Goal: Task Accomplishment & Management: Manage account settings

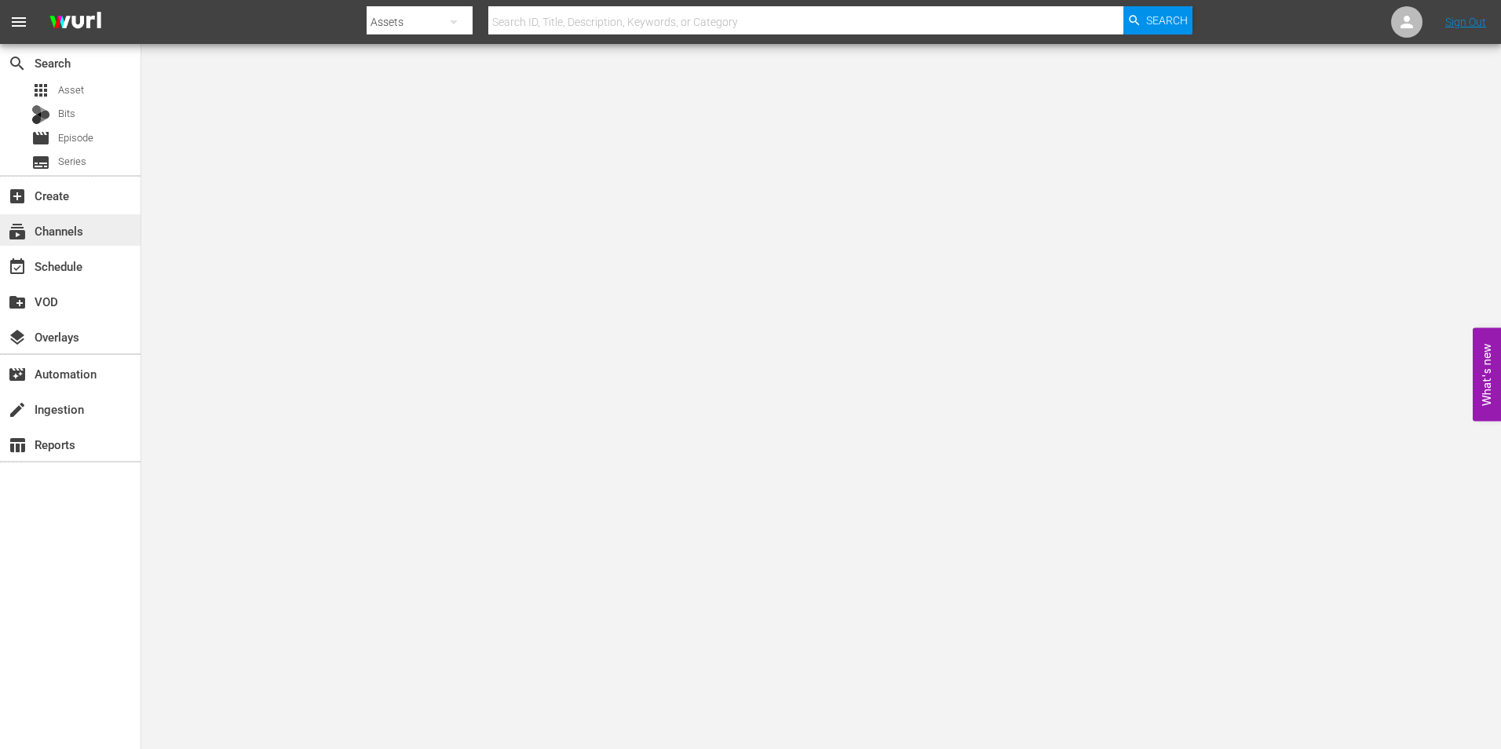
click at [100, 234] on div "subscriptions Channels" at bounding box center [70, 229] width 141 height 31
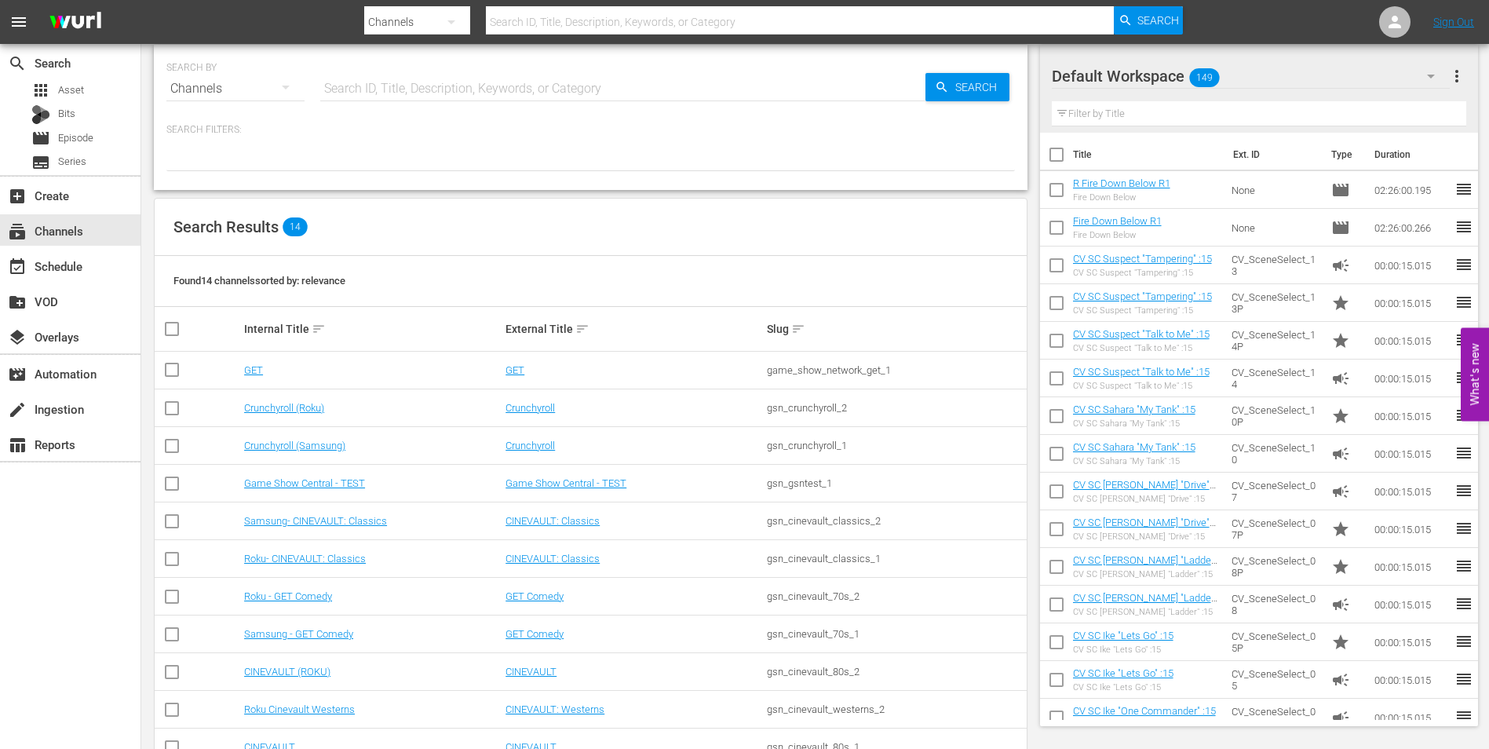
scroll to position [157, 0]
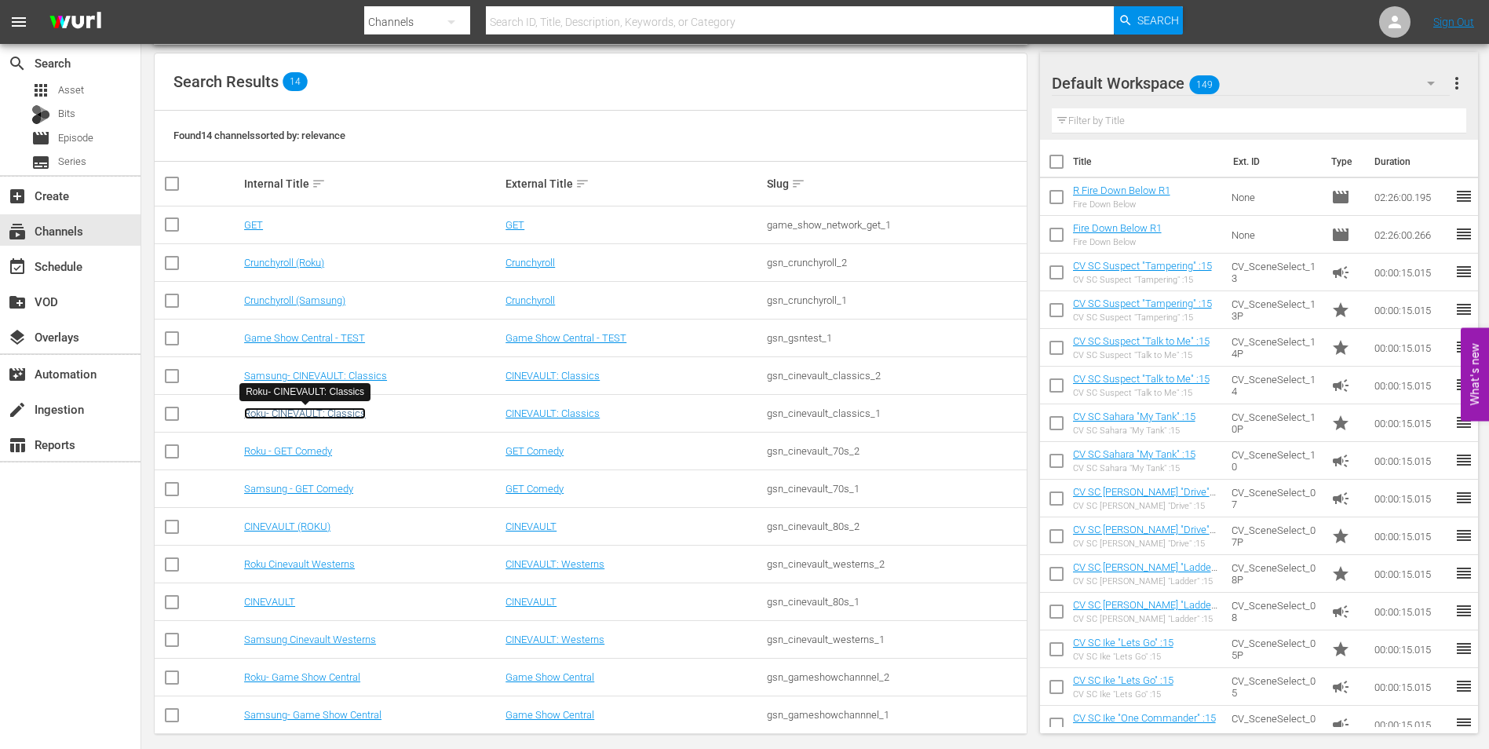
click at [341, 413] on link "Roku- CINEVAULT: Classics" at bounding box center [305, 413] width 122 height 12
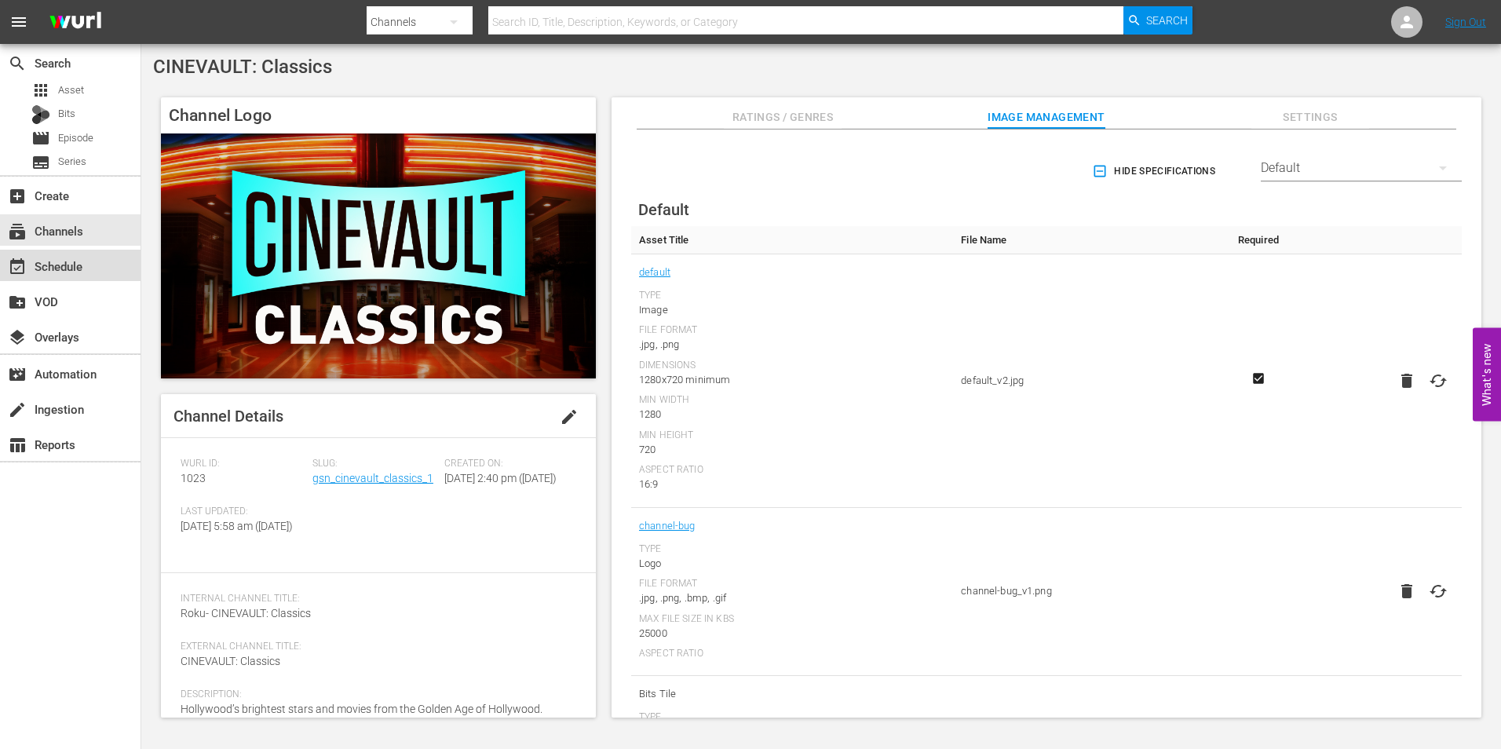
click at [96, 269] on div "event_available Schedule" at bounding box center [70, 265] width 141 height 31
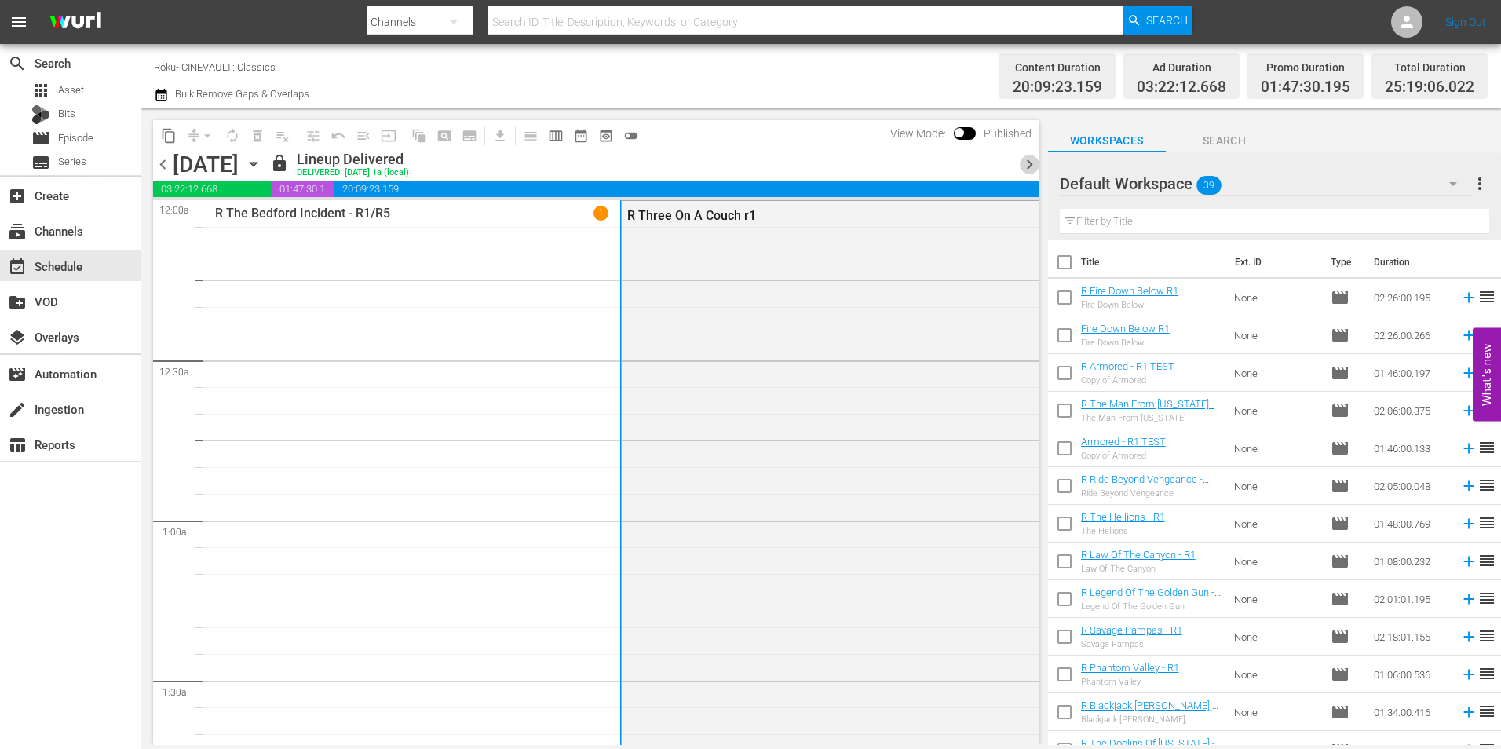
click at [1025, 161] on span "chevron_right" at bounding box center [1030, 165] width 20 height 20
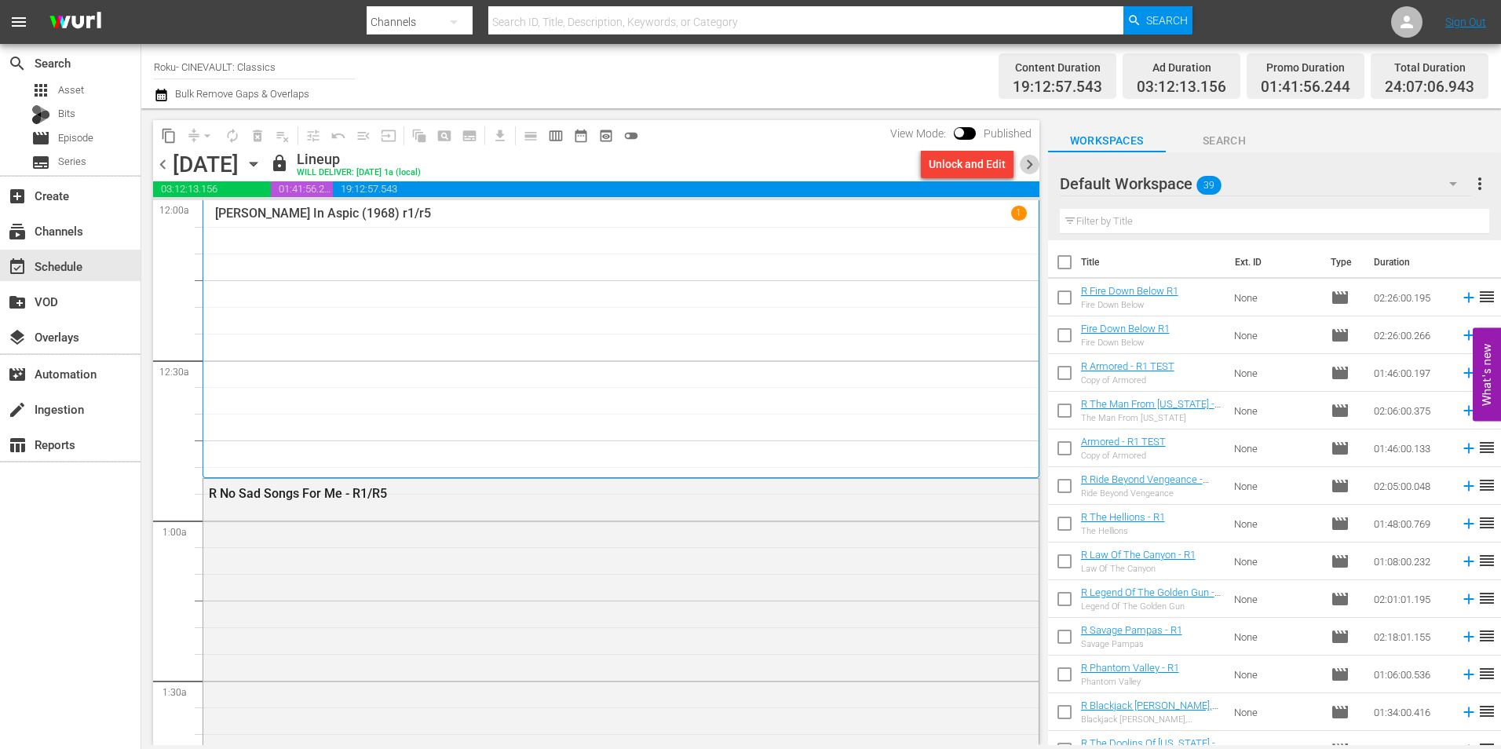
click at [1025, 161] on span "chevron_right" at bounding box center [1030, 165] width 20 height 20
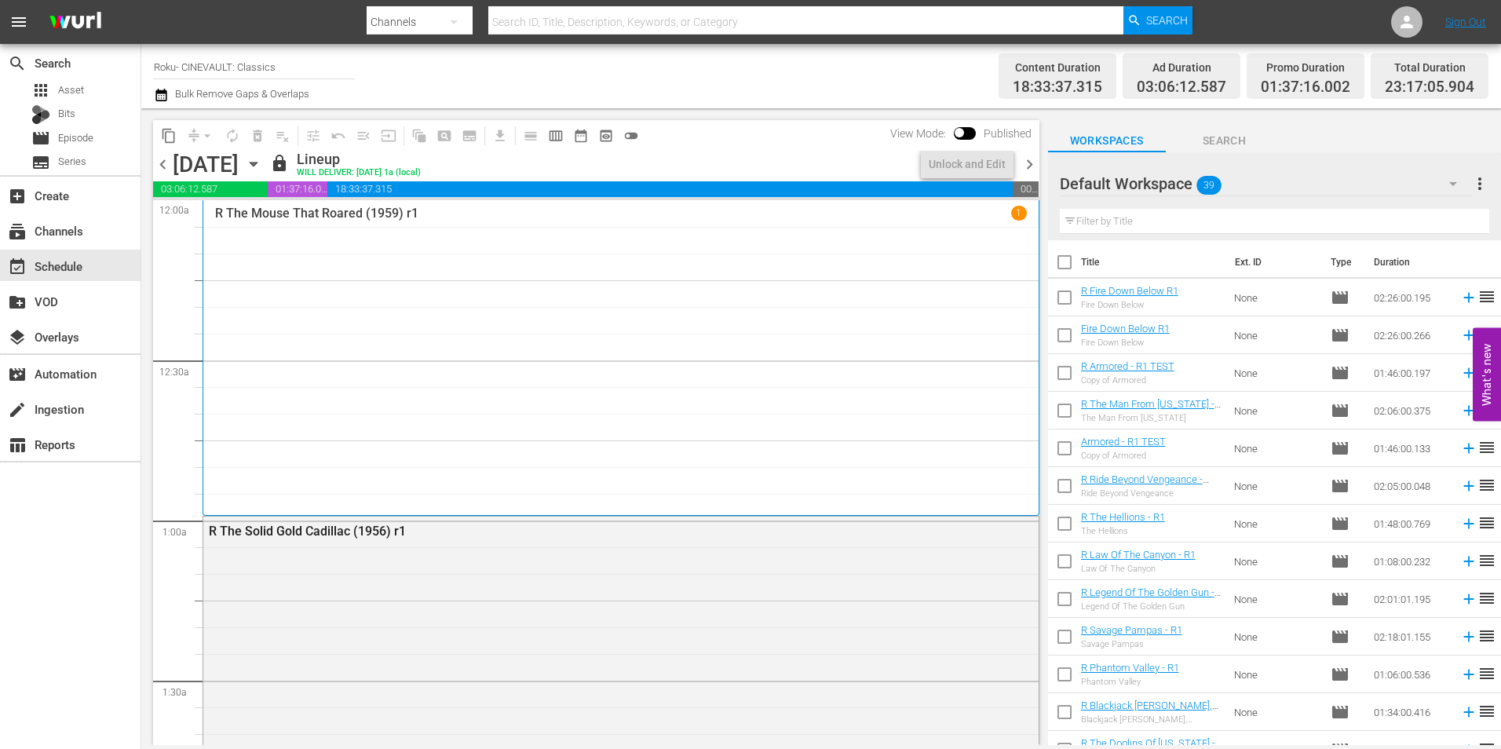
click at [1025, 161] on span "chevron_right" at bounding box center [1030, 165] width 20 height 20
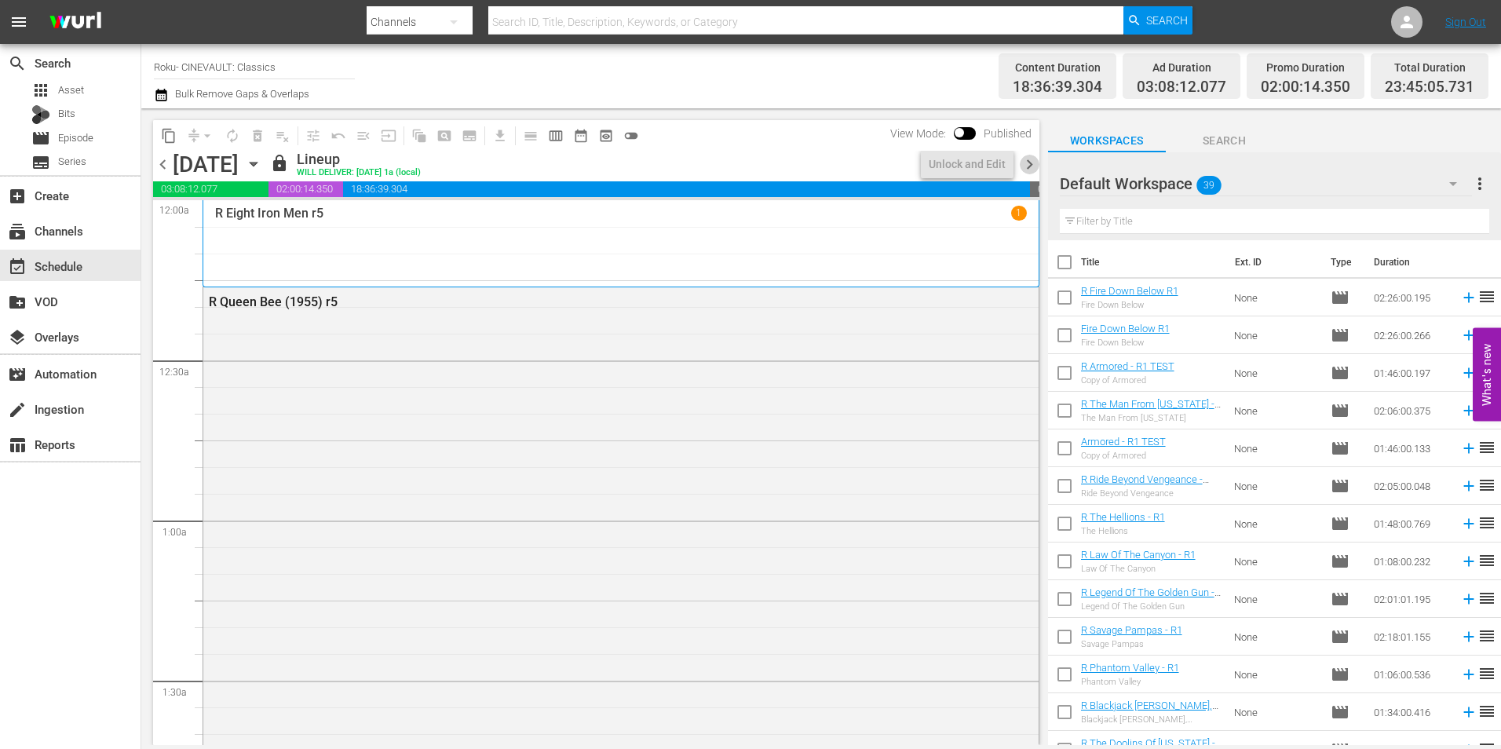
click at [1025, 161] on span "chevron_right" at bounding box center [1030, 165] width 20 height 20
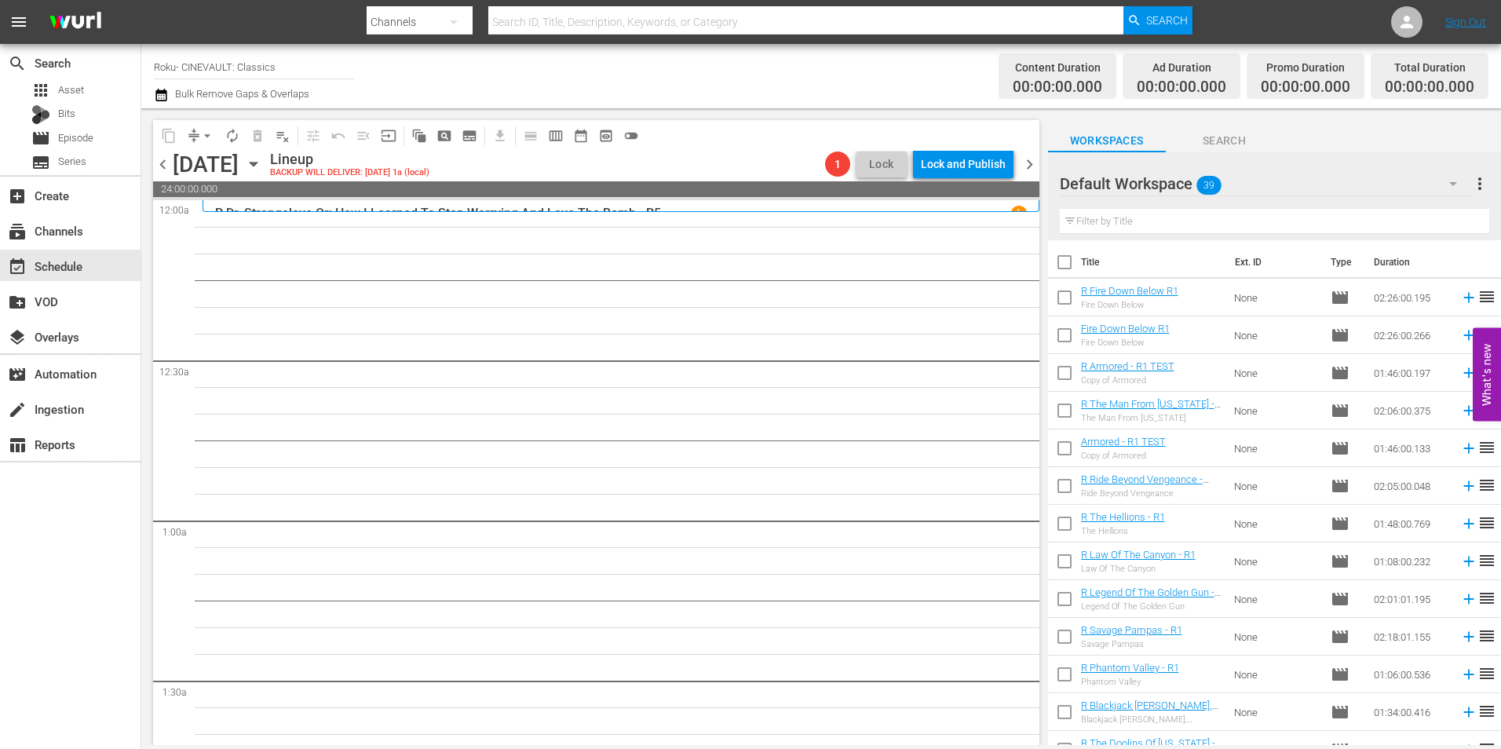
click at [1369, 189] on div "Default Workspace 39" at bounding box center [1266, 184] width 412 height 44
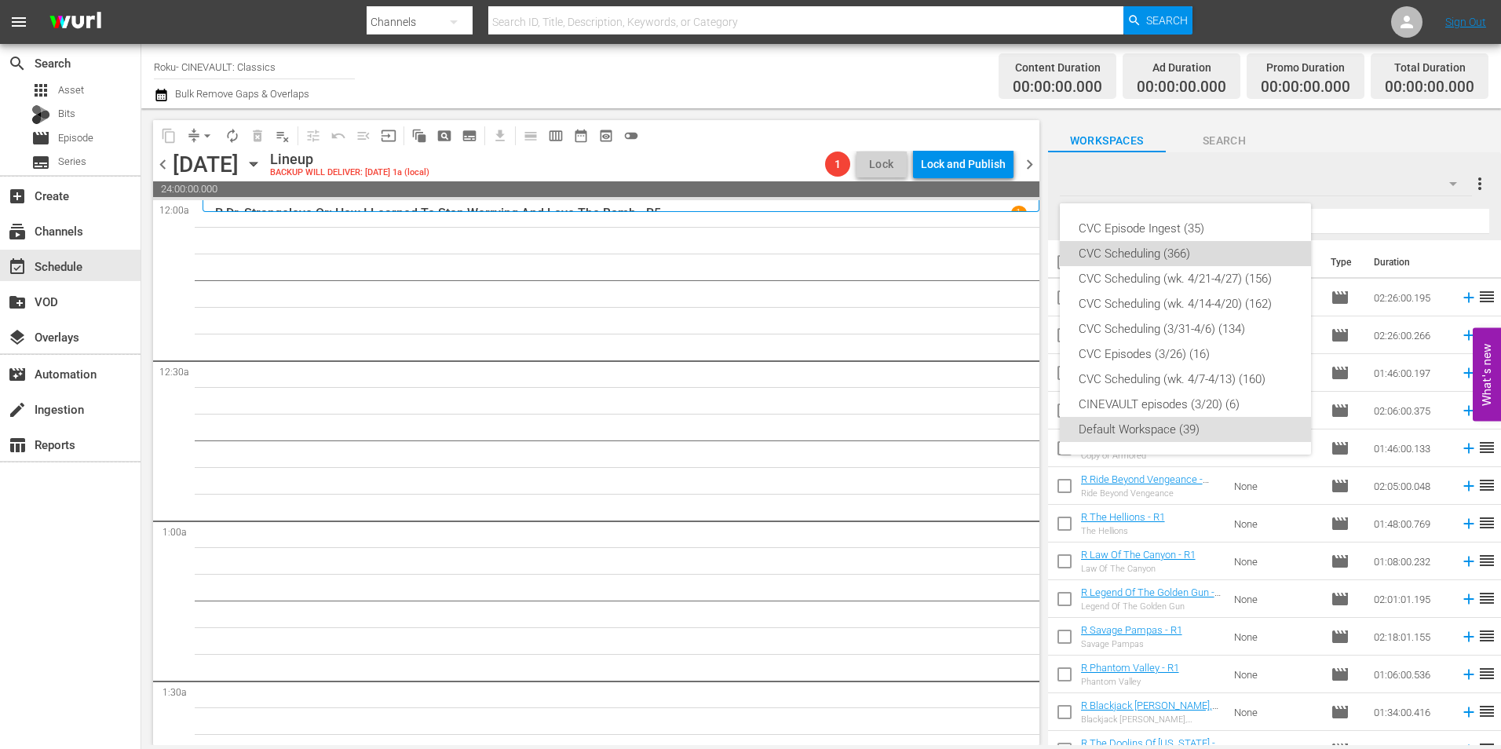
click at [1187, 254] on div "CVC Scheduling (366)" at bounding box center [1186, 253] width 214 height 25
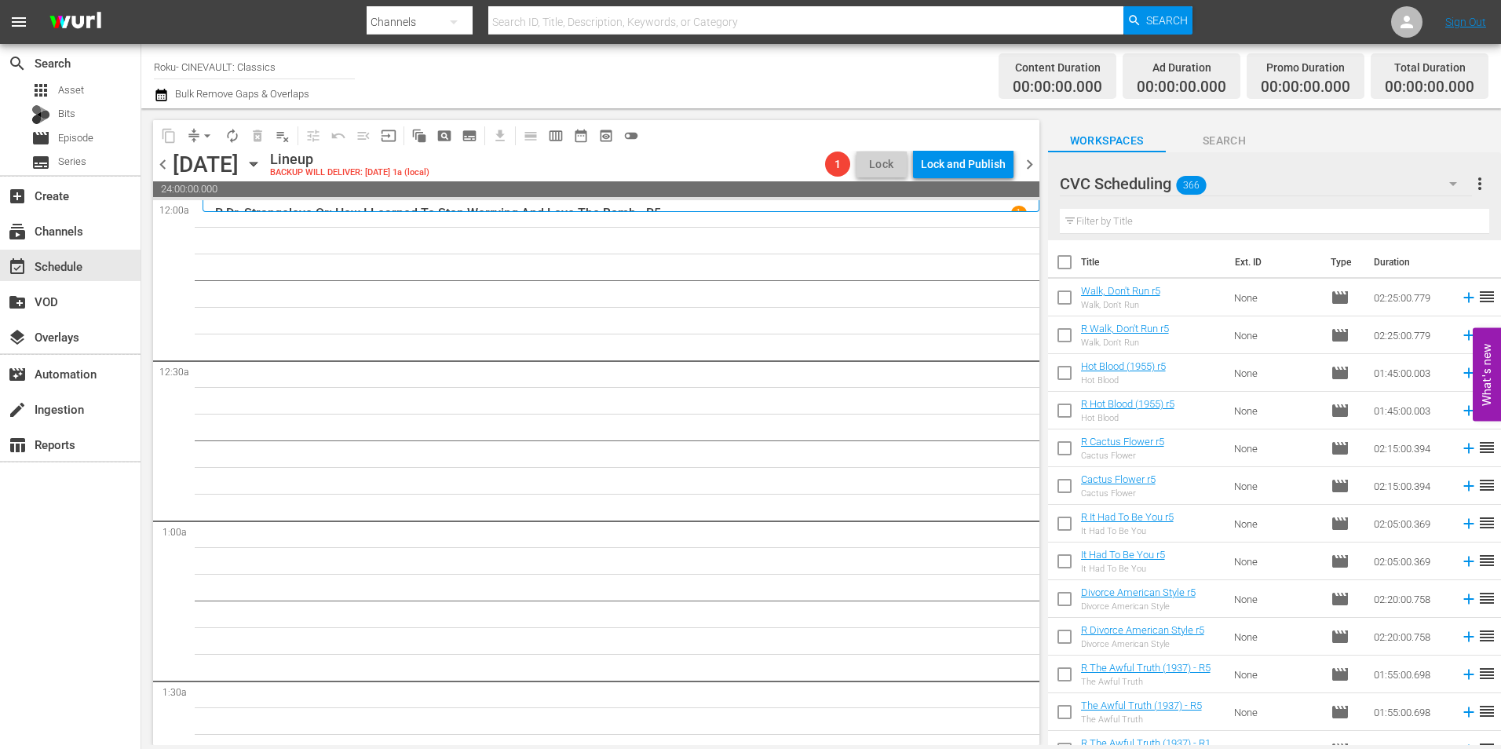
scroll to position [78, 0]
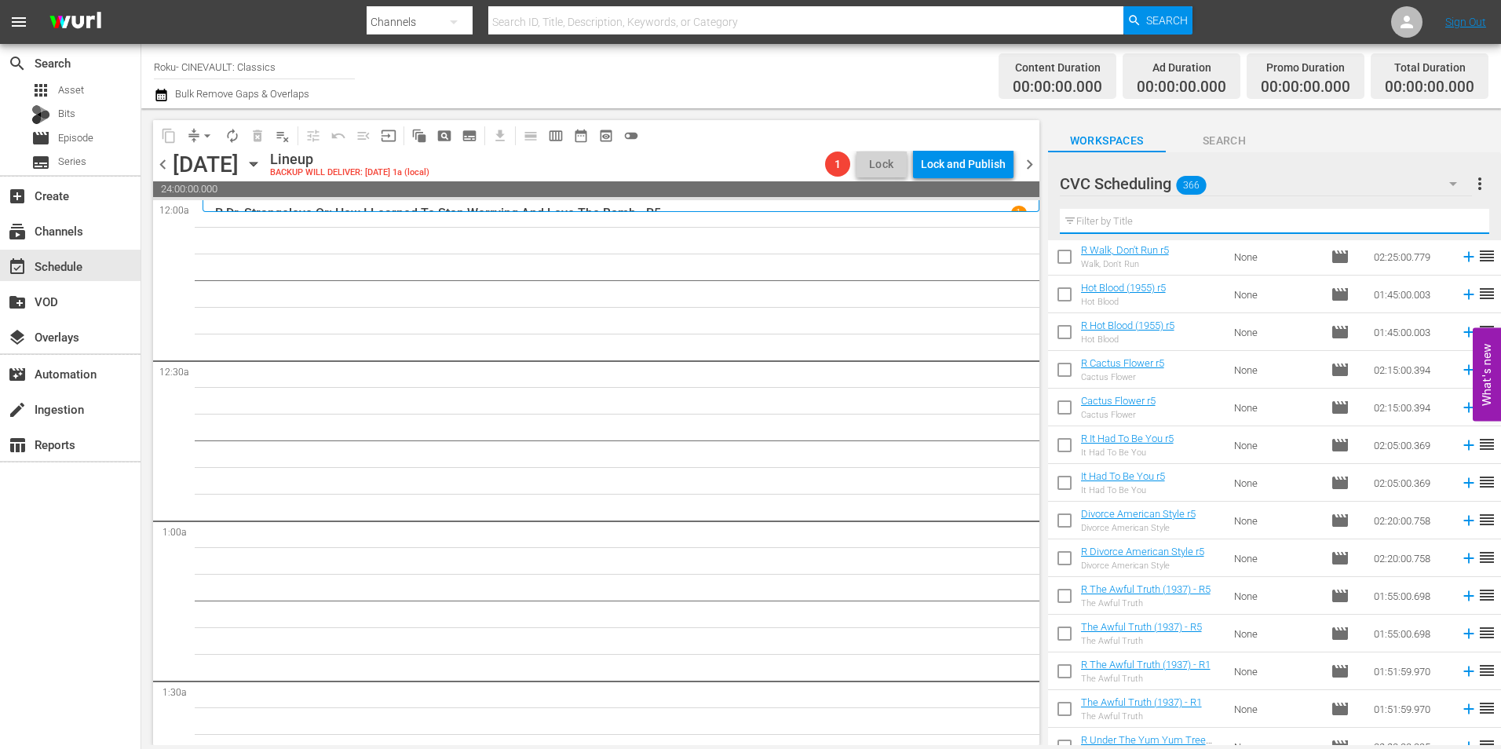
click at [1170, 217] on input "text" at bounding box center [1274, 221] width 429 height 25
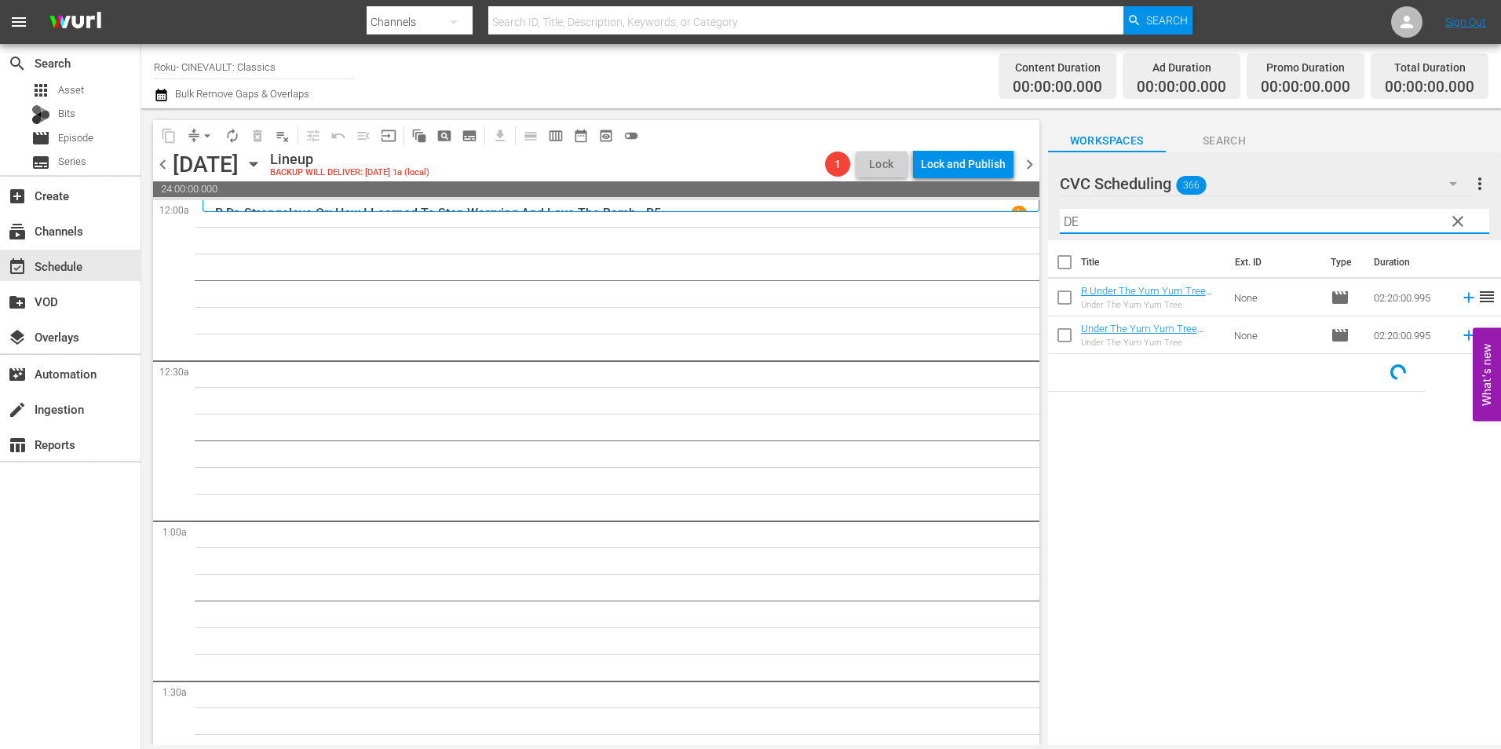
scroll to position [0, 0]
type input "DEAD"
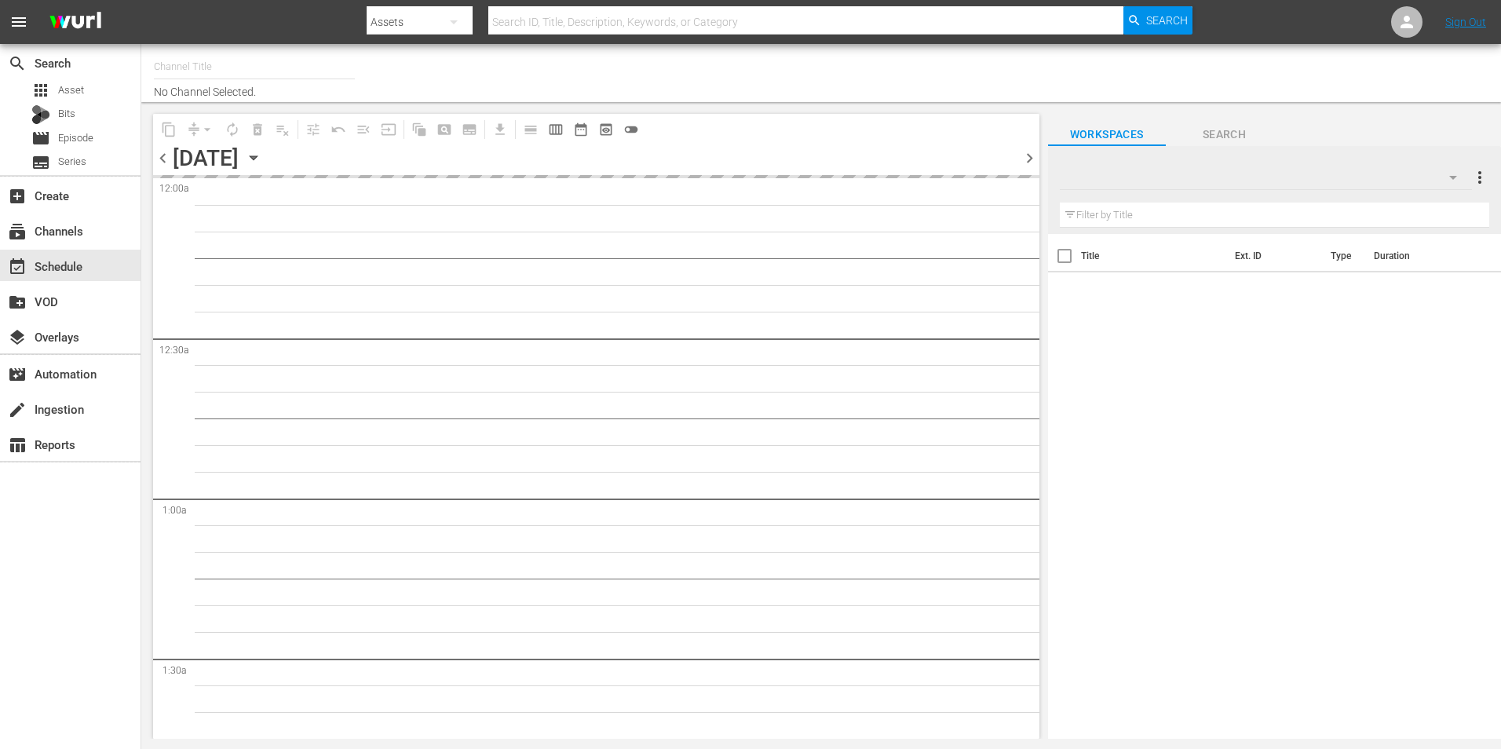
type input "Roku- CINEVAULT: Classics (1023)"
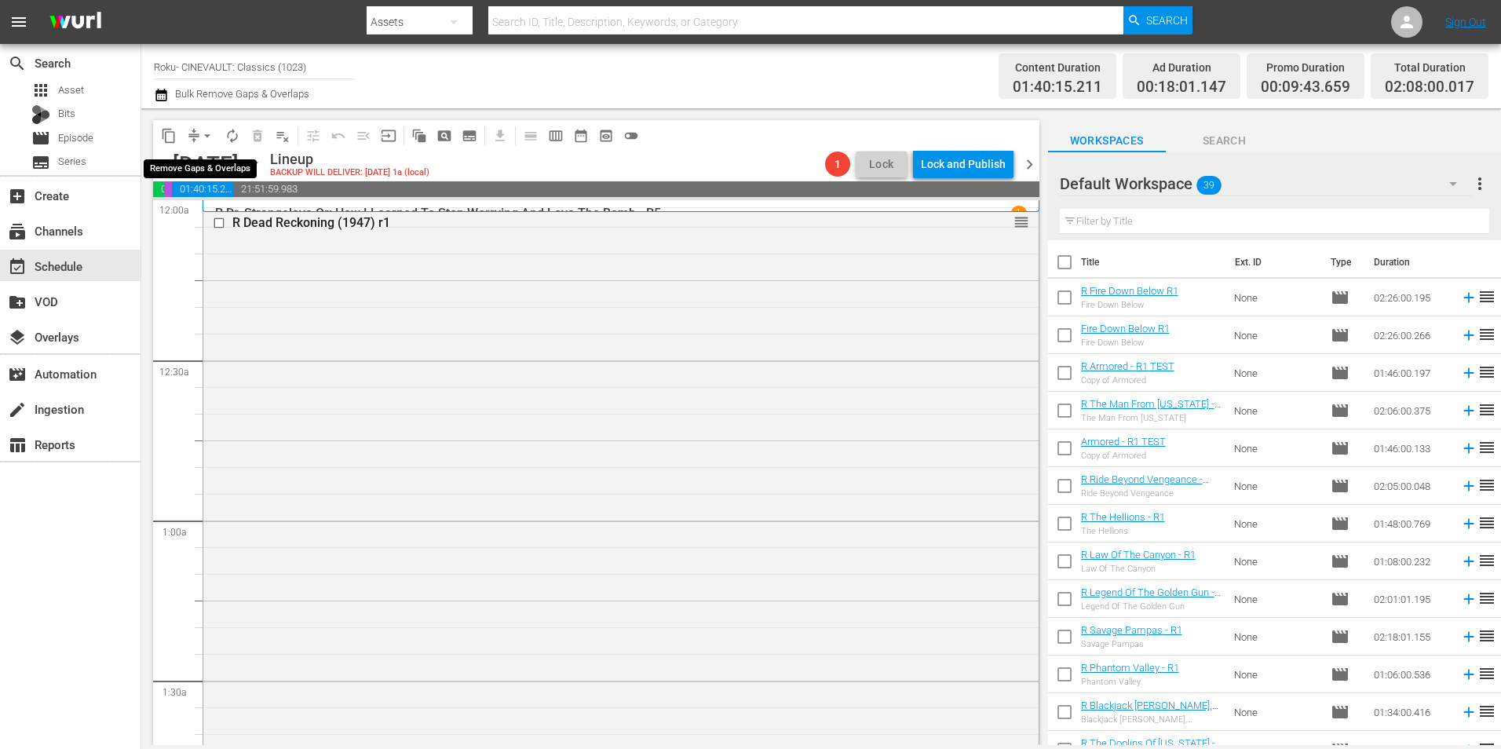
click at [206, 140] on span "arrow_drop_down" at bounding box center [207, 136] width 16 height 16
click at [228, 166] on li "Align to Midnight" at bounding box center [208, 168] width 165 height 26
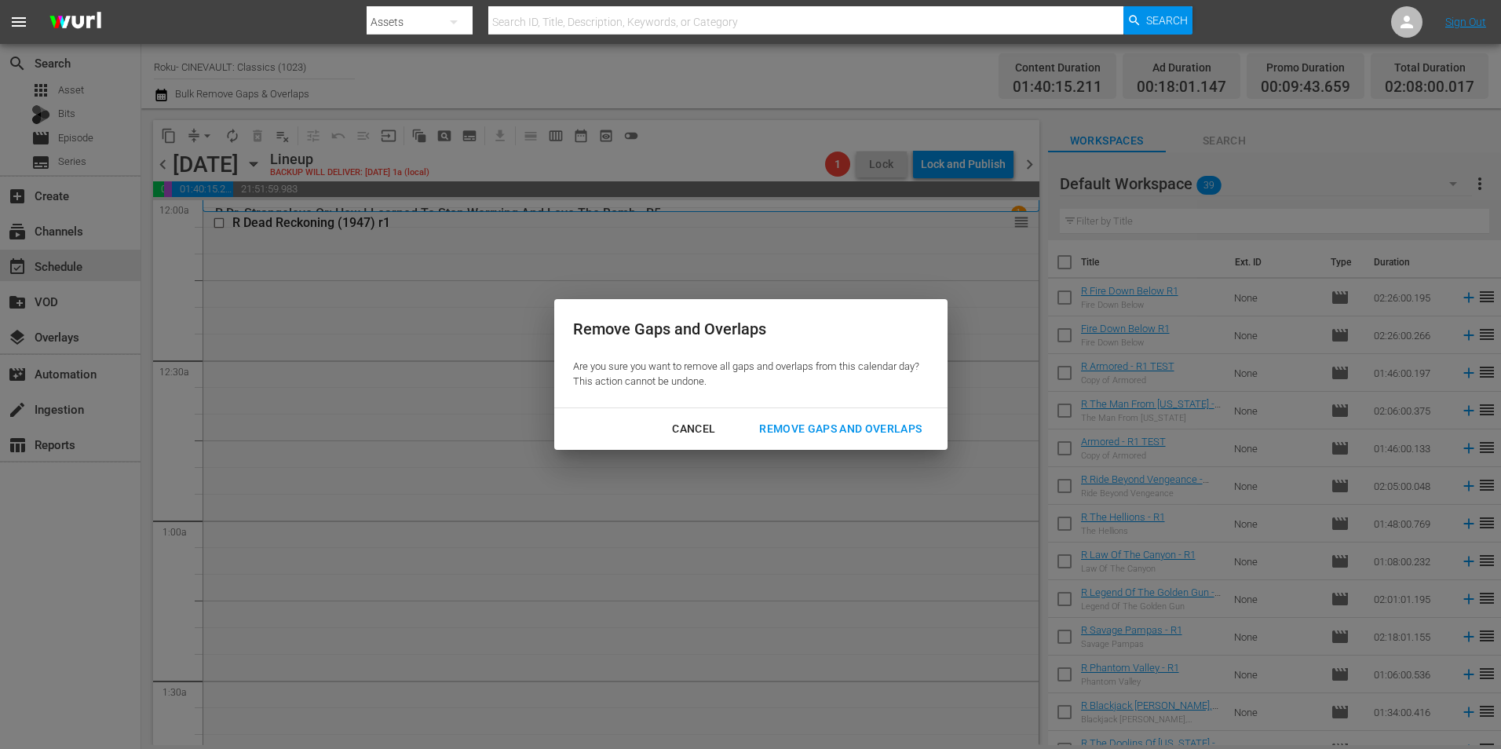
click at [821, 415] on button "Remove Gaps and Overlaps" at bounding box center [840, 428] width 200 height 29
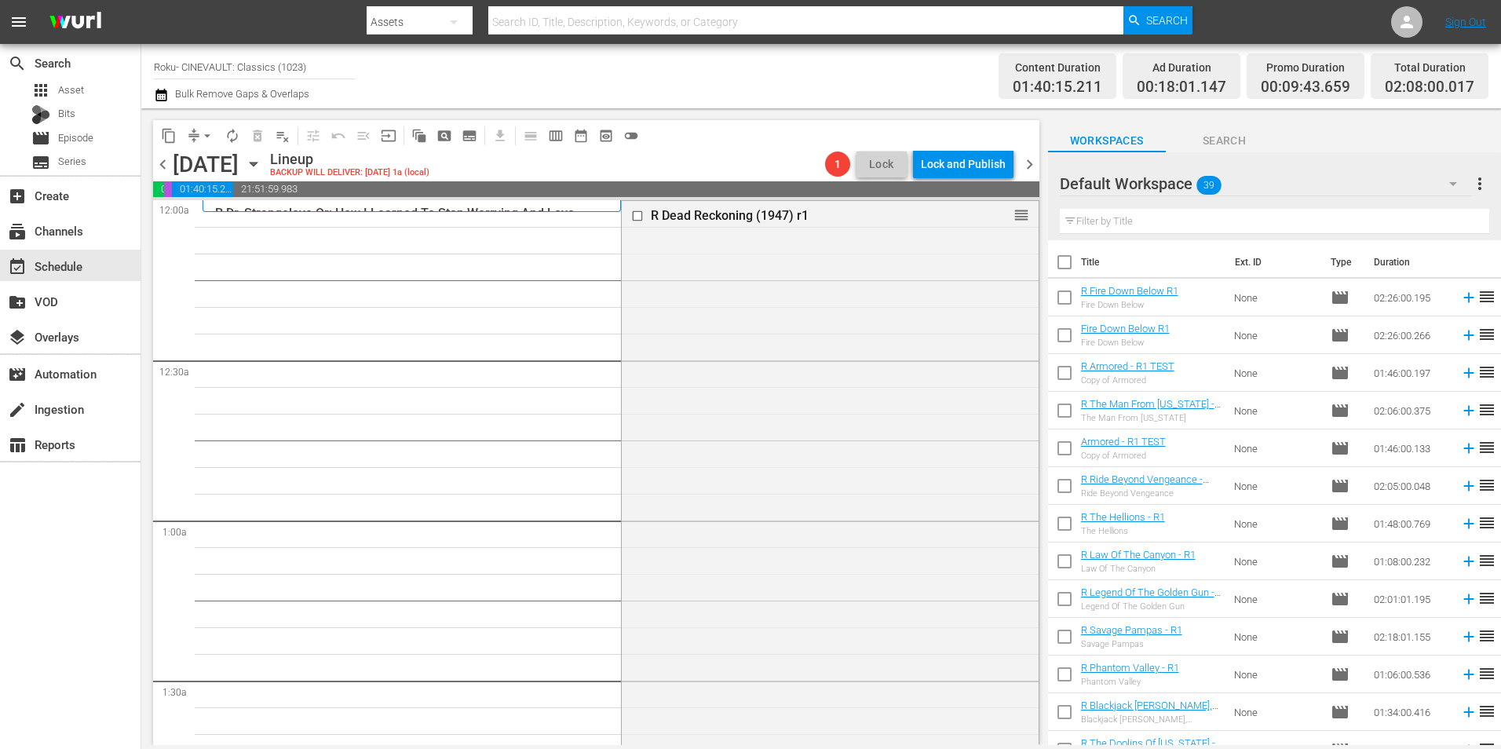
click at [822, 376] on div "R Dead Reckoning (1947) r1 reorder" at bounding box center [830, 540] width 417 height 678
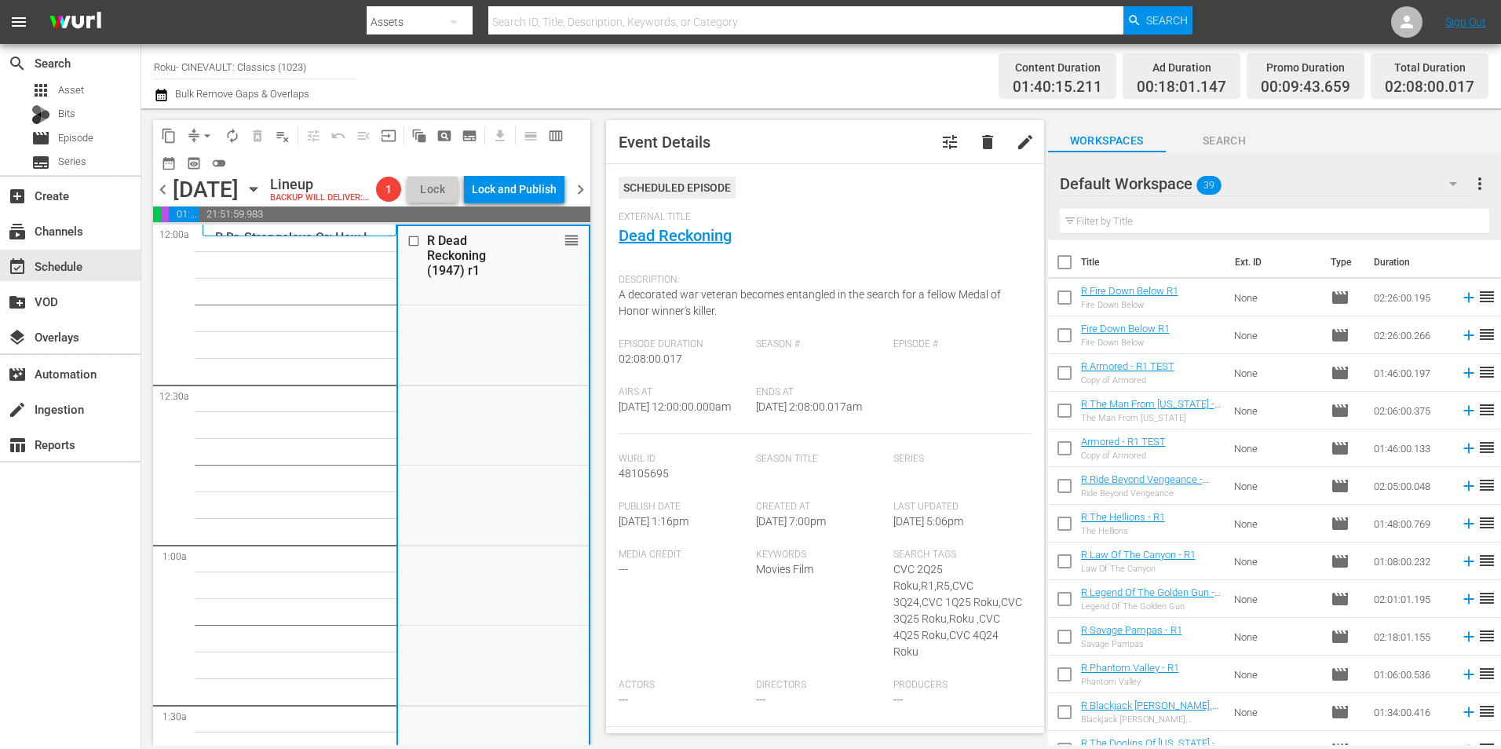
click at [582, 199] on span "chevron_right" at bounding box center [581, 190] width 20 height 20
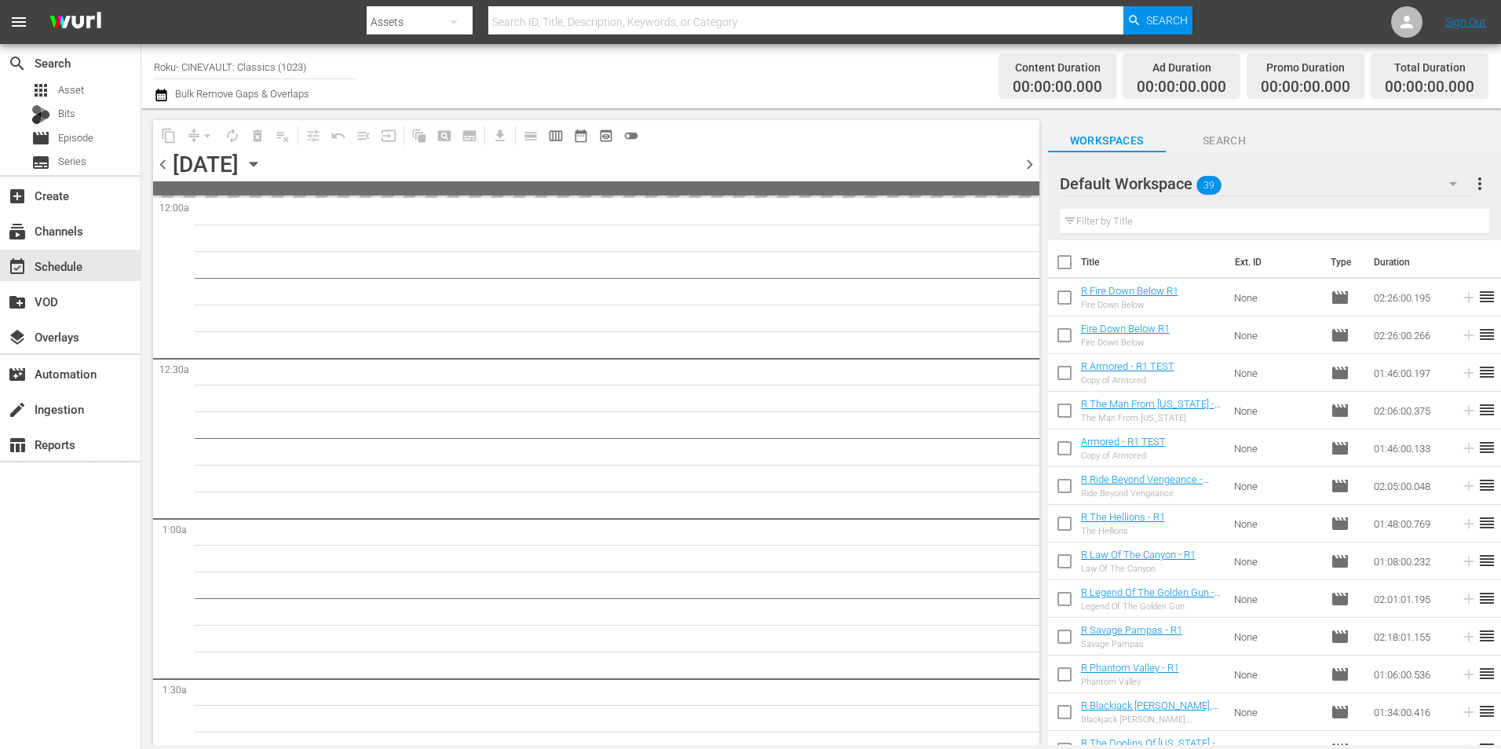
click at [158, 159] on span "chevron_left" at bounding box center [163, 165] width 20 height 20
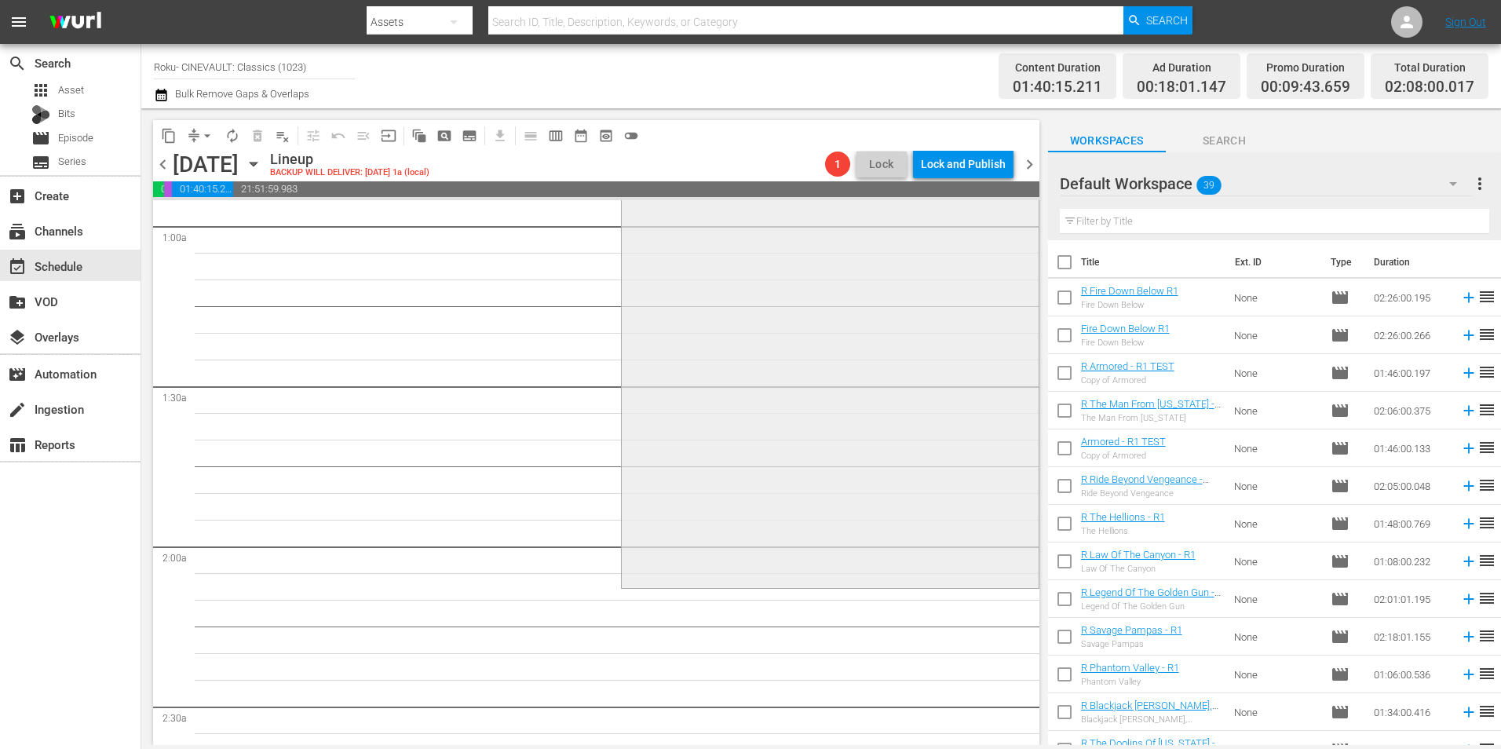
scroll to position [471, 0]
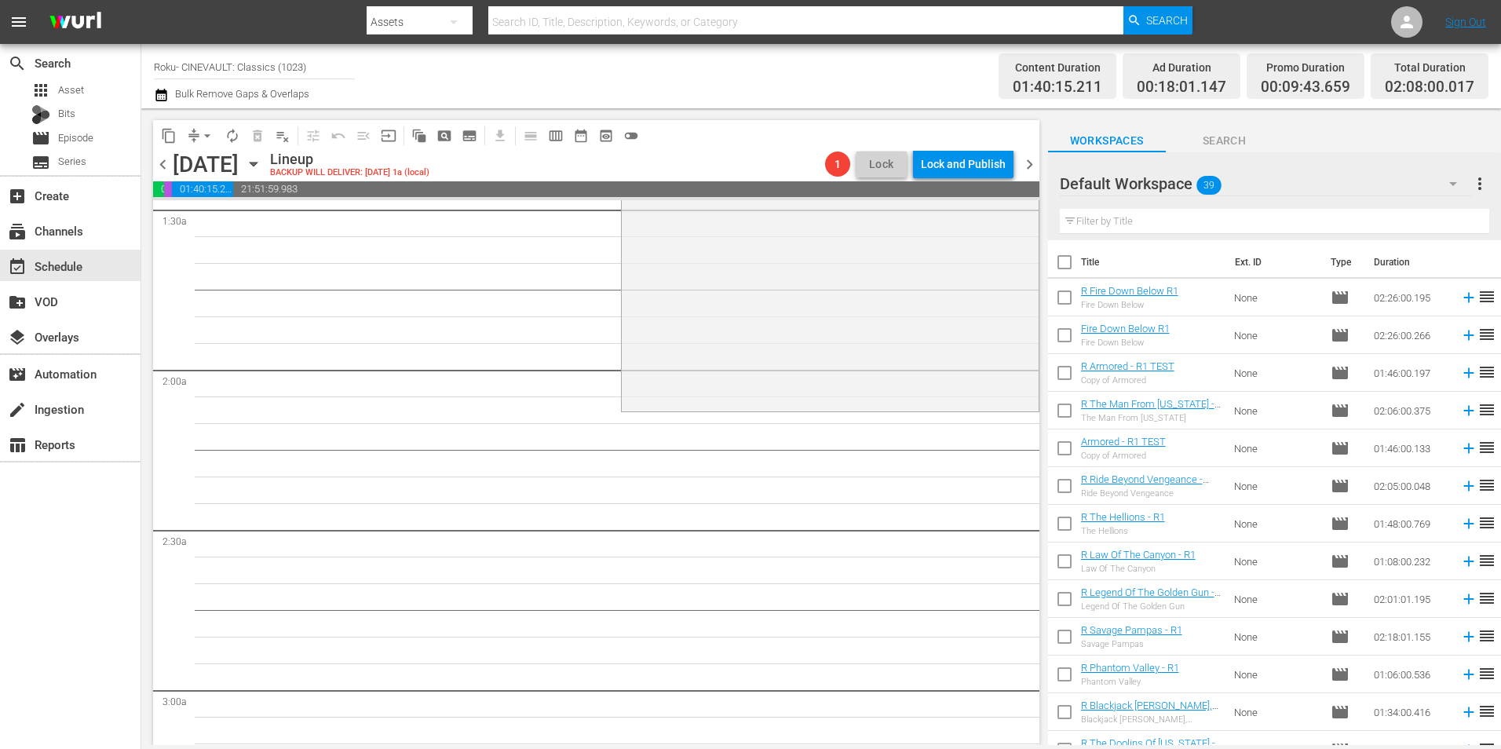
click at [1179, 192] on div "Default Workspace 39" at bounding box center [1266, 184] width 412 height 44
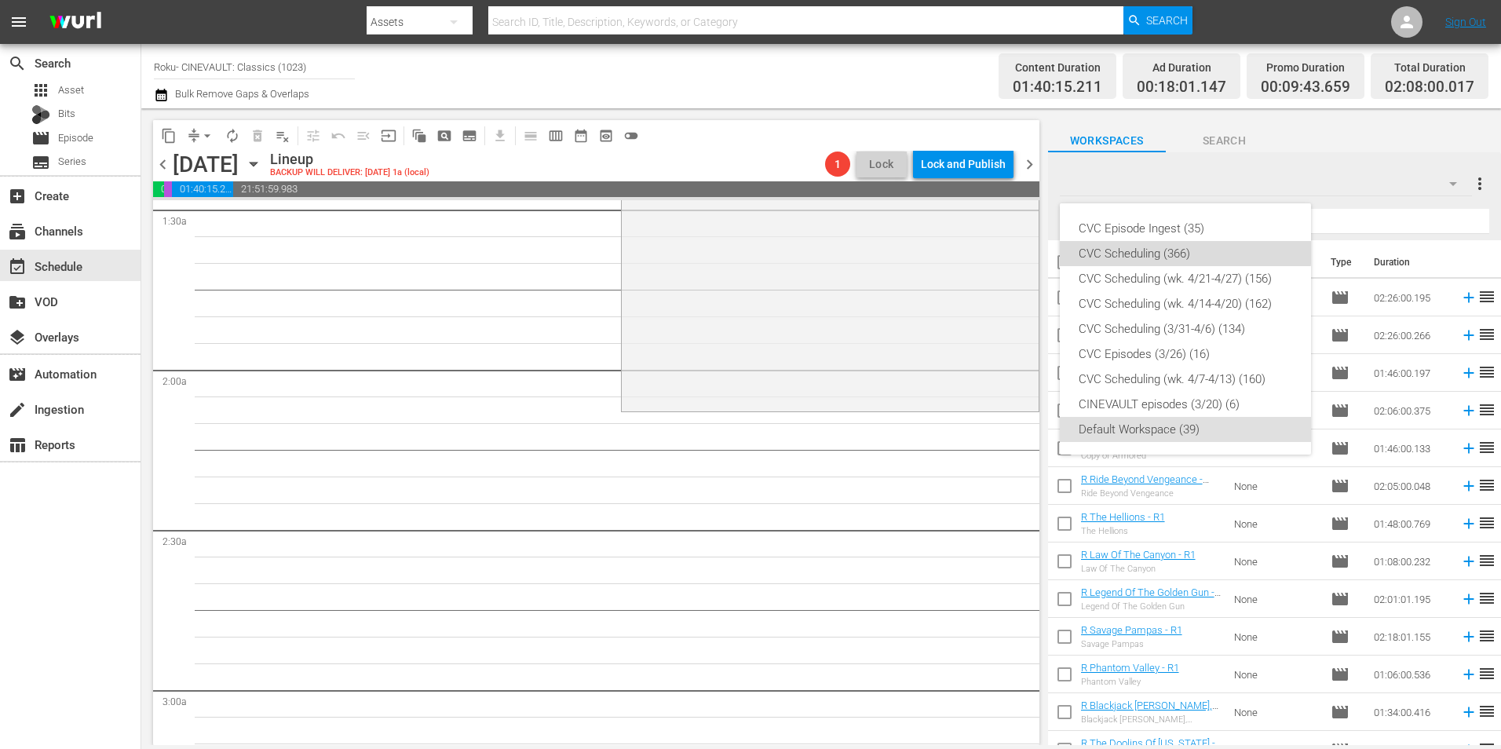
click at [1185, 243] on div "CVC Scheduling (366)" at bounding box center [1186, 253] width 214 height 25
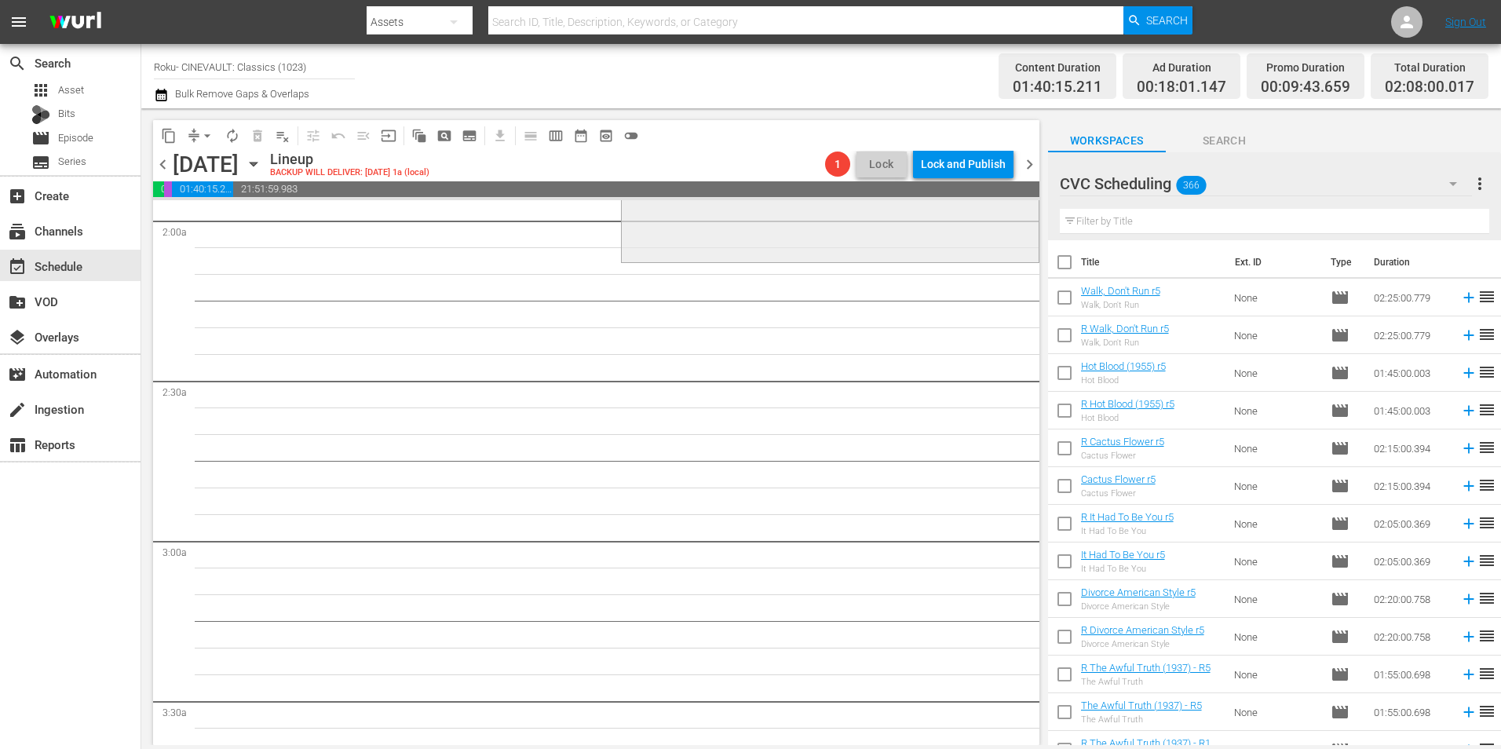
scroll to position [628, 0]
click at [1152, 212] on input "text" at bounding box center [1274, 221] width 429 height 25
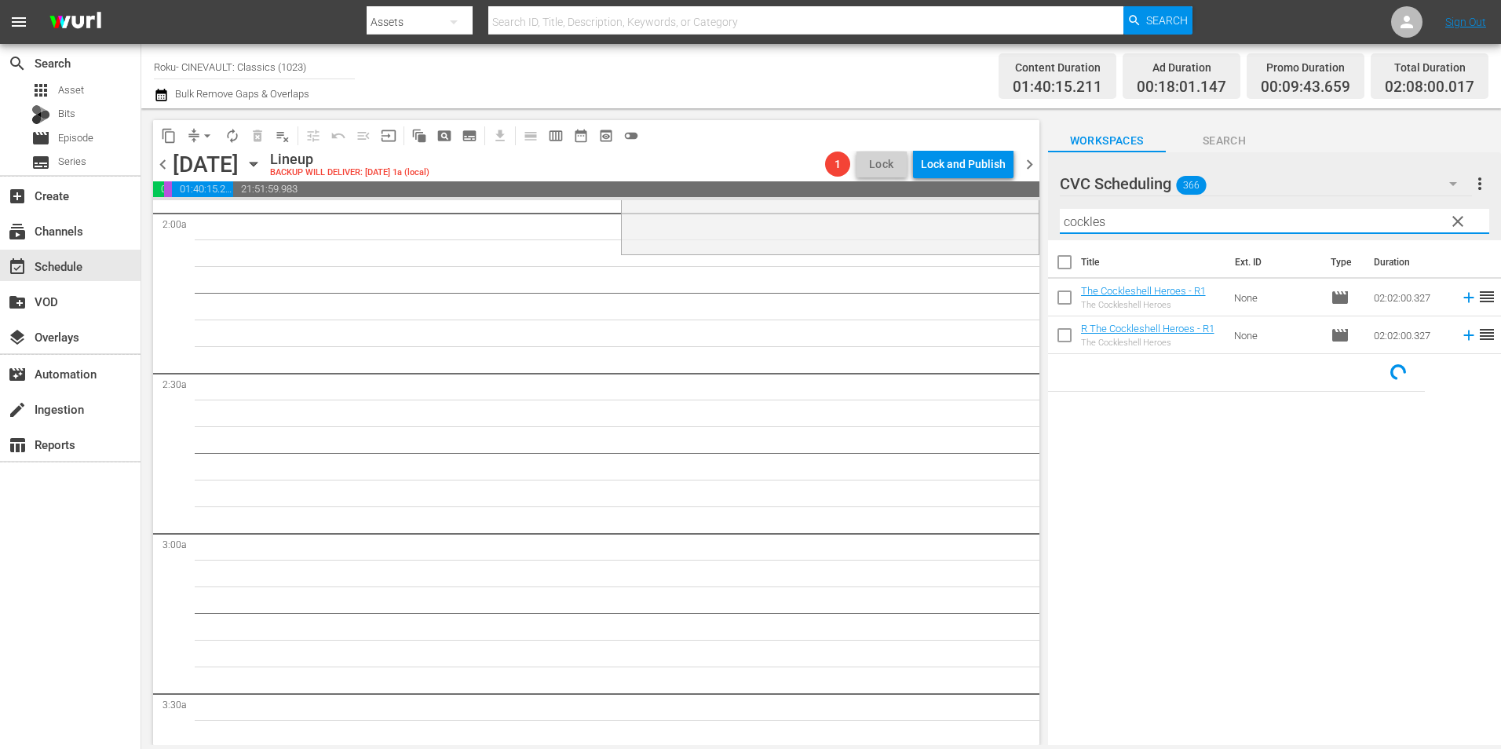
type input "cockles"
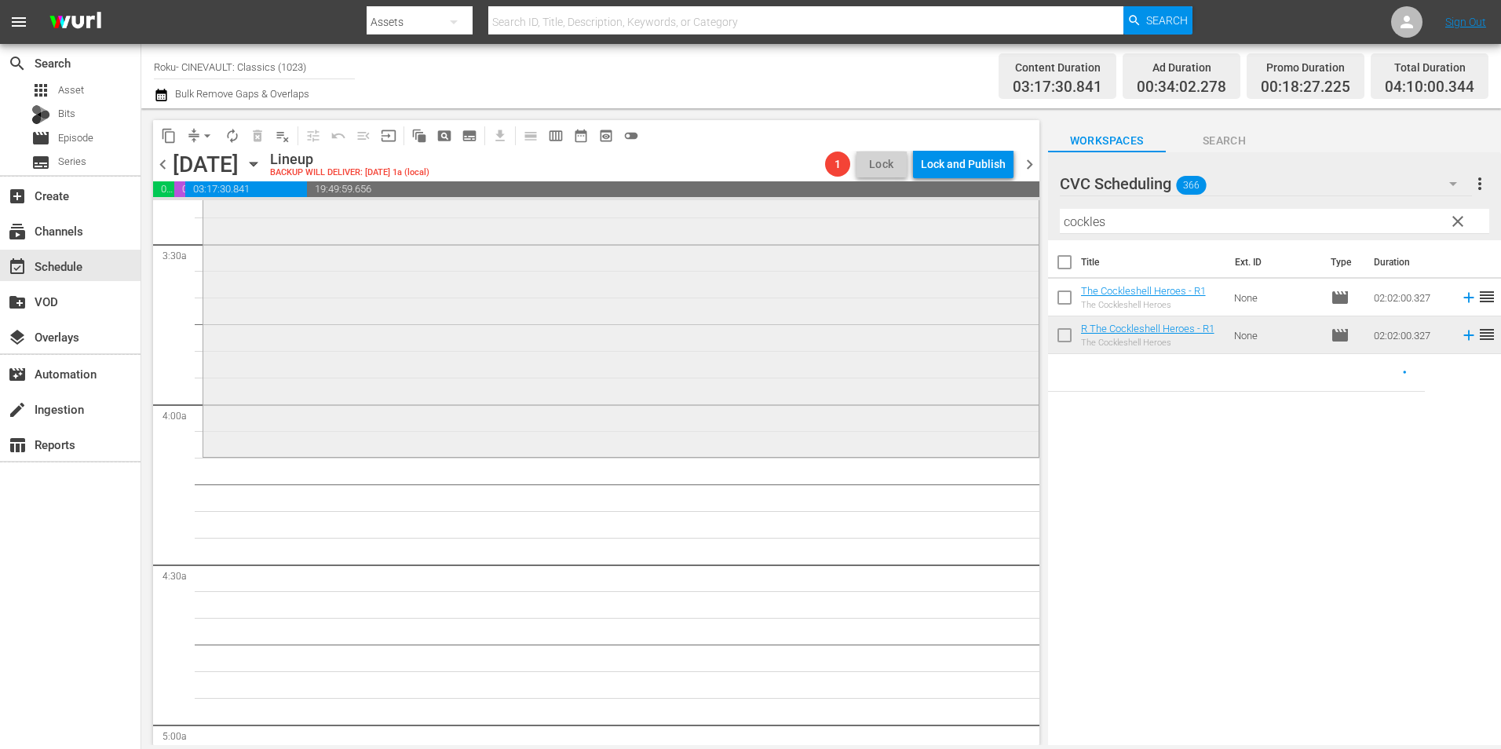
scroll to position [1099, 0]
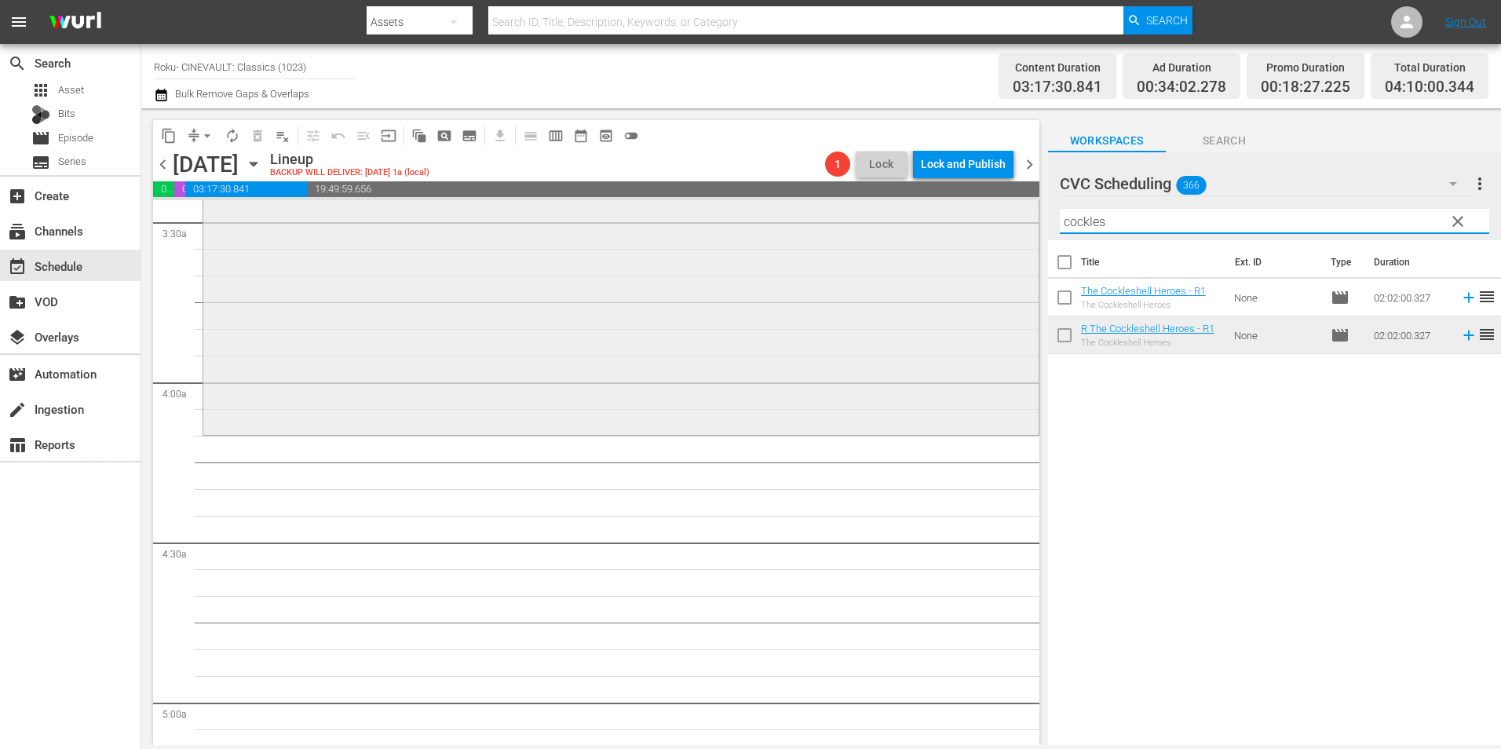
click at [964, 244] on div "content_copy compress arrow_drop_down autorenew_outlined delete_forever_outline…" at bounding box center [821, 426] width 1360 height 637
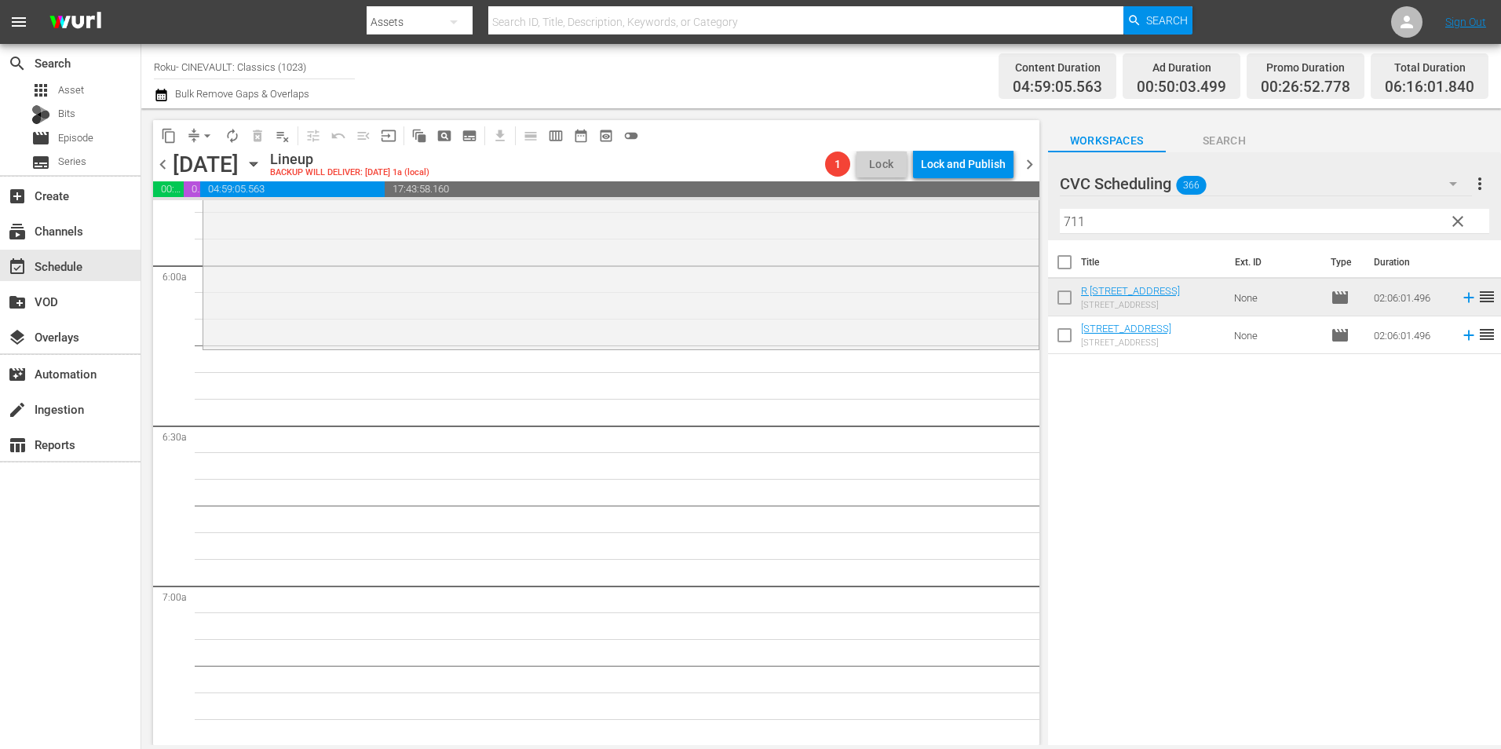
scroll to position [1884, 0]
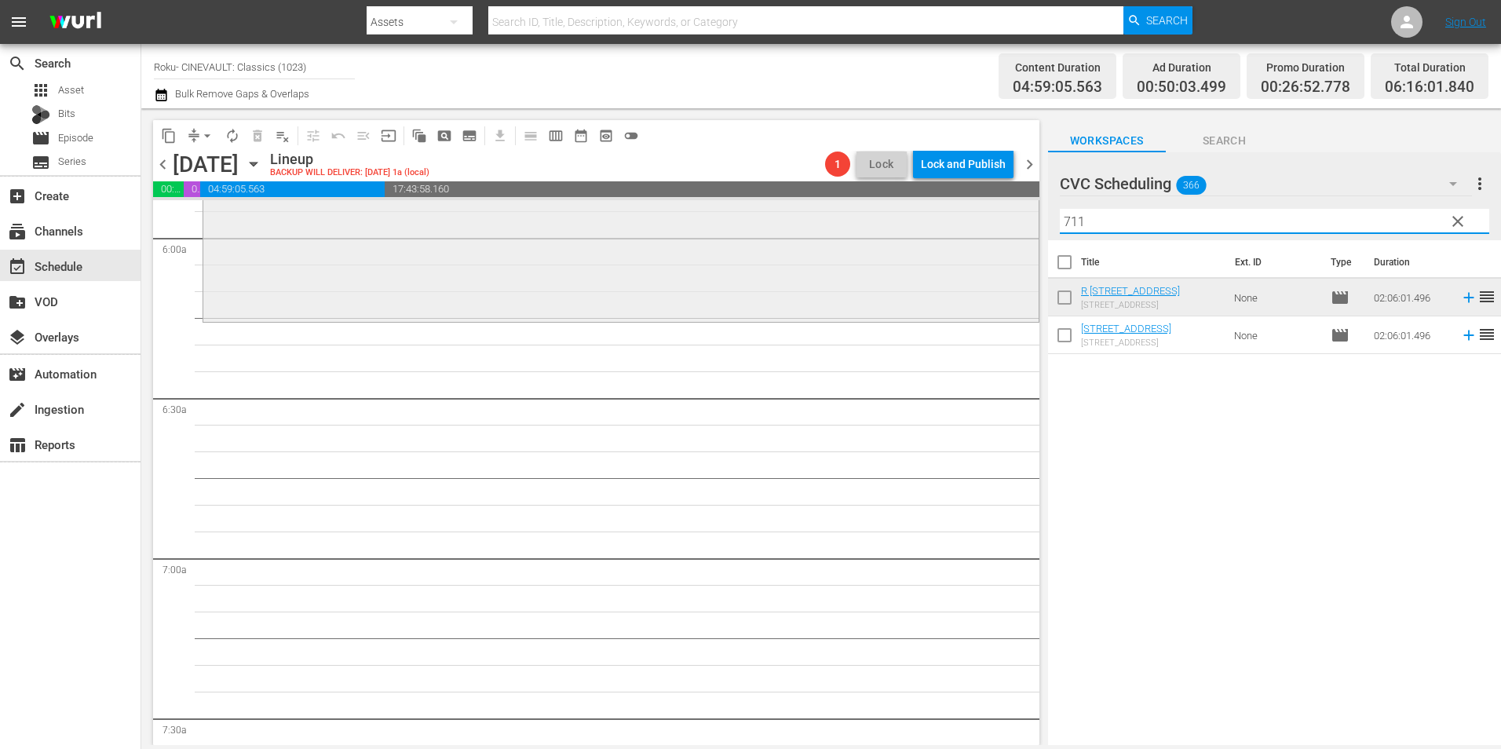
drag, startPoint x: 1111, startPoint y: 219, endPoint x: 988, endPoint y: 231, distance: 123.0
click at [988, 231] on div "content_copy compress arrow_drop_down autorenew_outlined delete_forever_outline…" at bounding box center [821, 426] width 1360 height 637
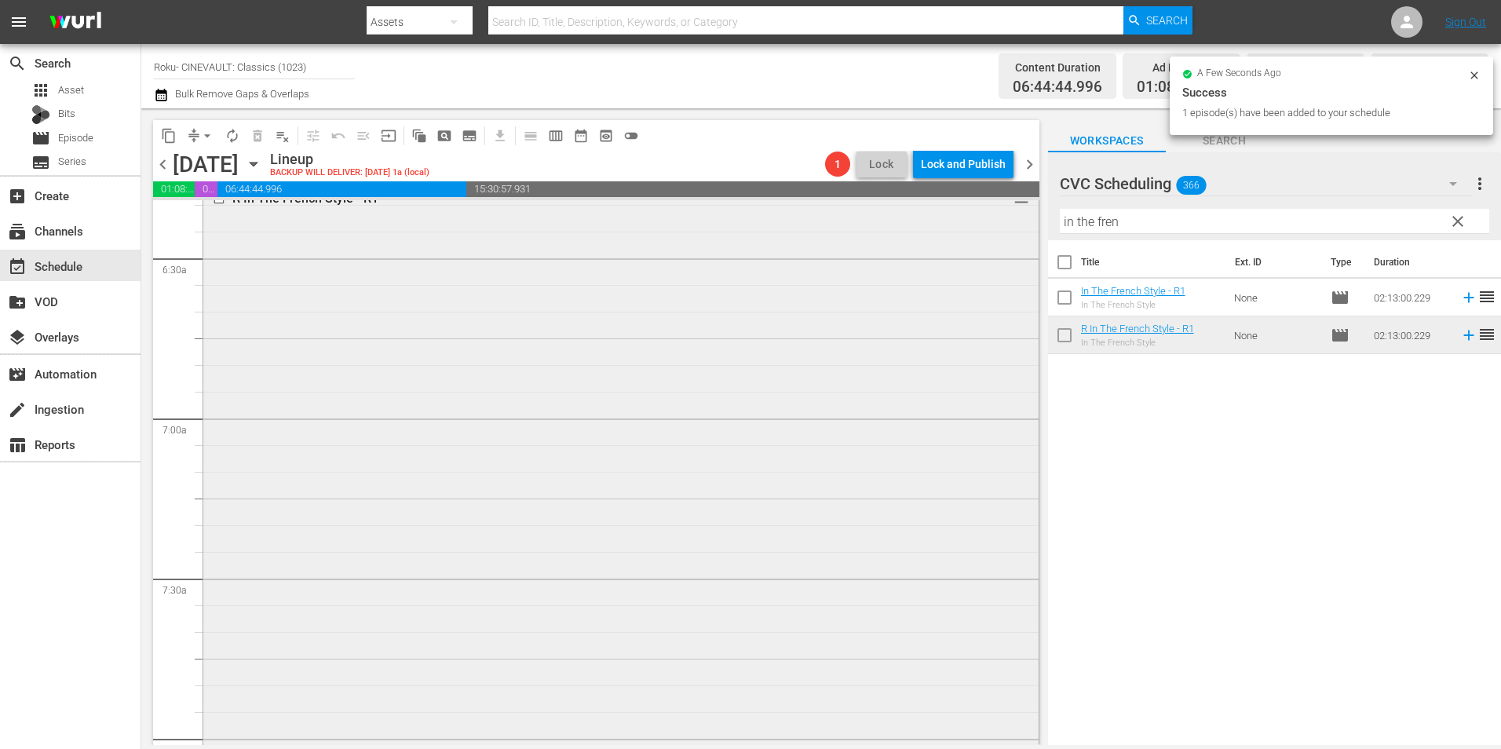
scroll to position [2355, 0]
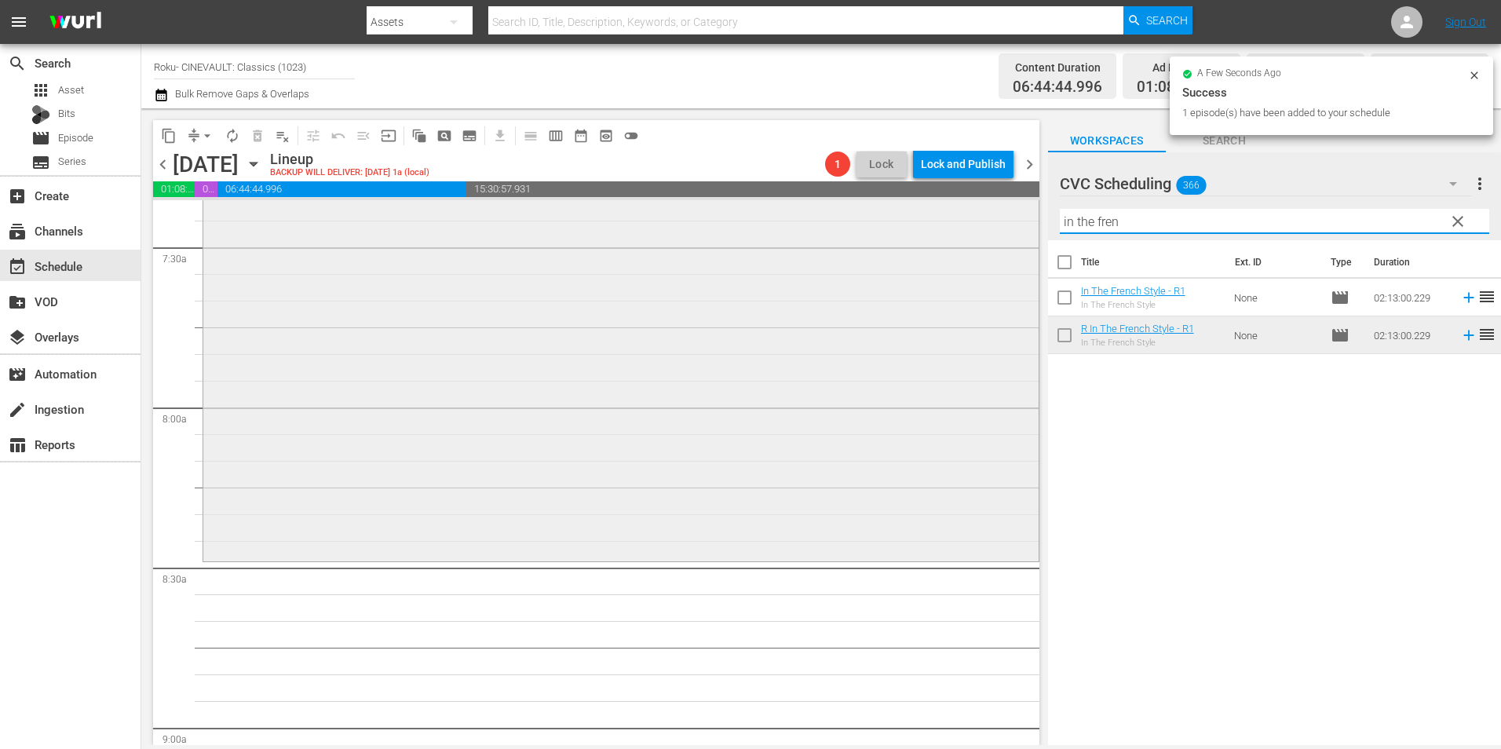
drag, startPoint x: 1064, startPoint y: 229, endPoint x: 895, endPoint y: 210, distance: 170.7
click at [895, 210] on div "content_copy compress arrow_drop_down autorenew_outlined delete_forever_outline…" at bounding box center [821, 426] width 1360 height 637
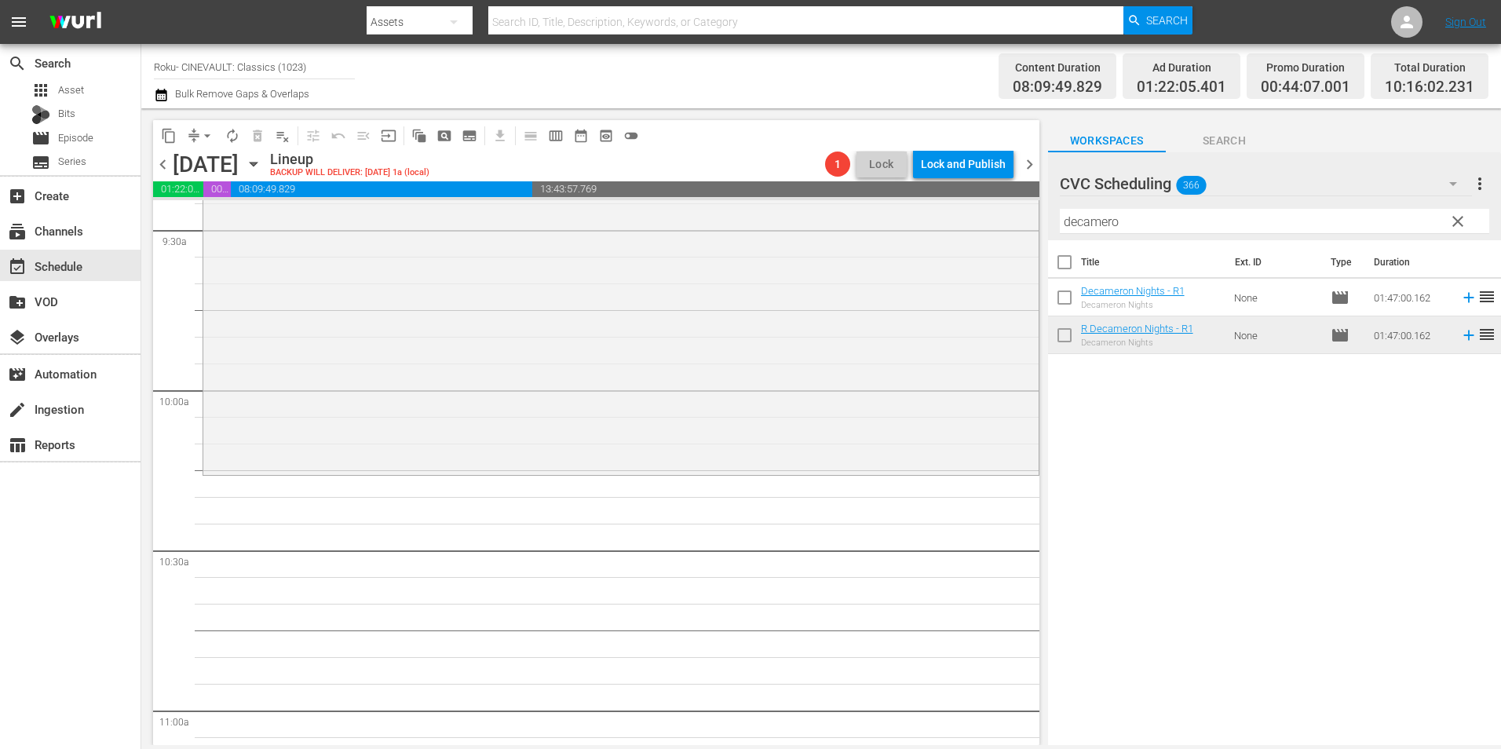
scroll to position [3061, 0]
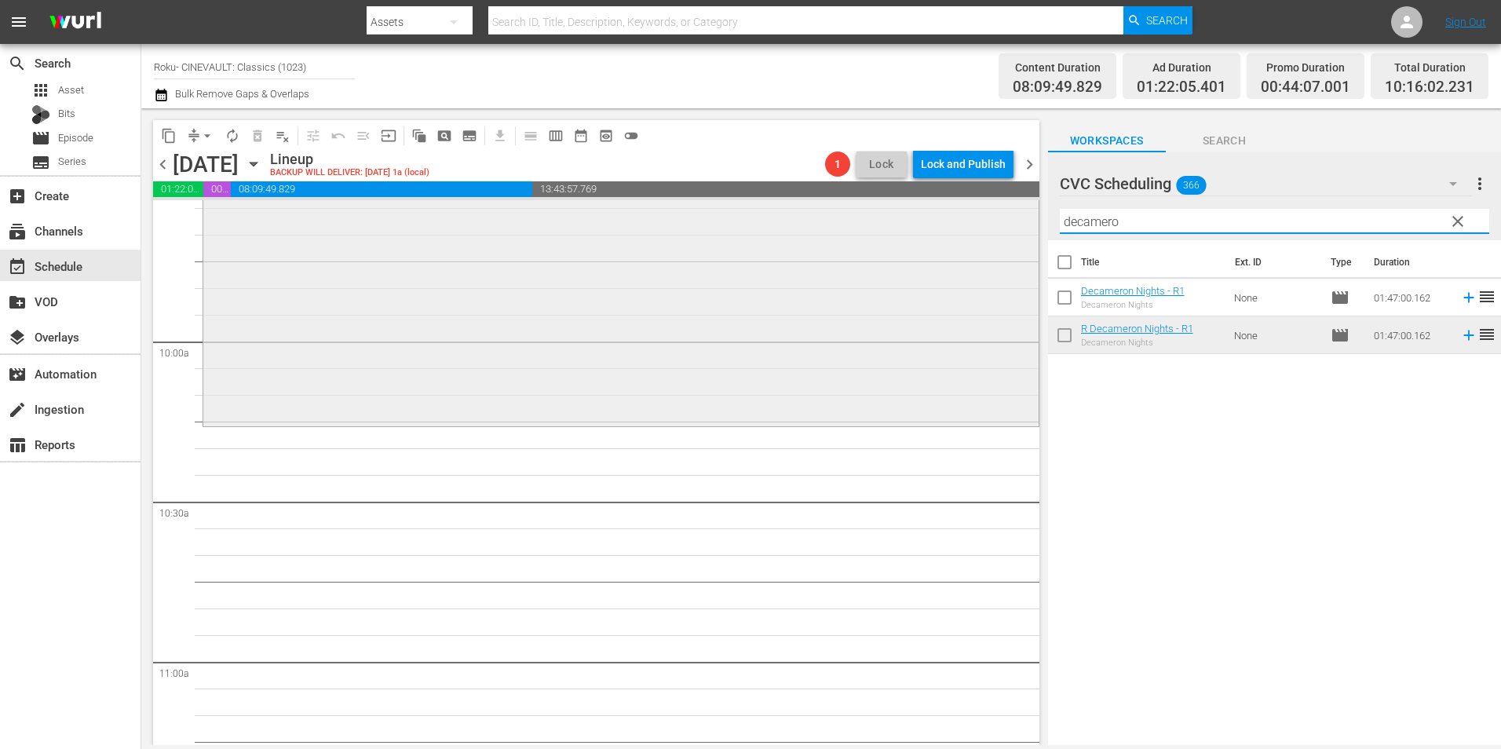
drag, startPoint x: 1140, startPoint y: 218, endPoint x: 956, endPoint y: 243, distance: 185.4
click at [956, 243] on div "content_copy compress arrow_drop_down autorenew_outlined delete_forever_outline…" at bounding box center [821, 426] width 1360 height 637
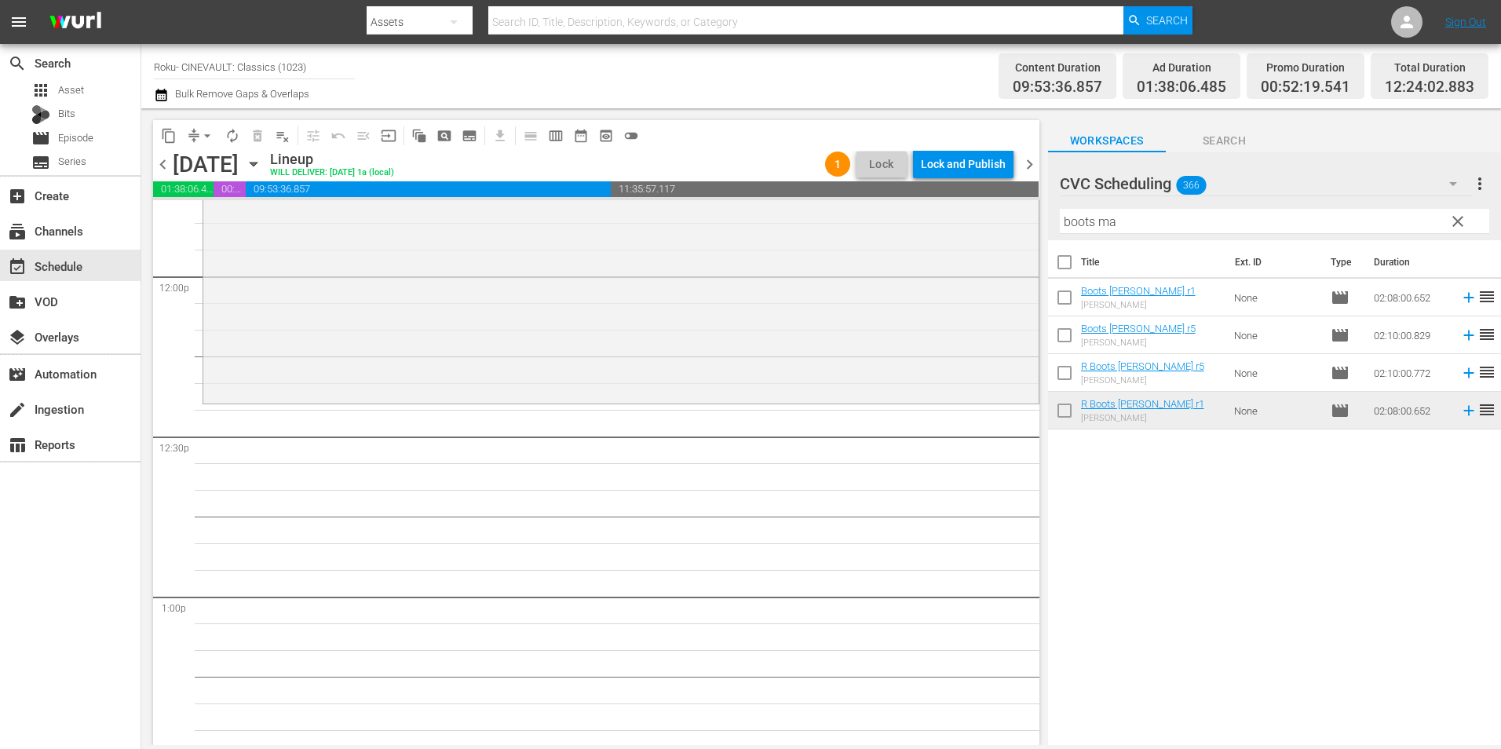
scroll to position [3768, 0]
drag, startPoint x: 1158, startPoint y: 218, endPoint x: 1000, endPoint y: 232, distance: 158.3
click at [1000, 232] on div "content_copy compress arrow_drop_down autorenew_outlined delete_forever_outline…" at bounding box center [821, 426] width 1360 height 637
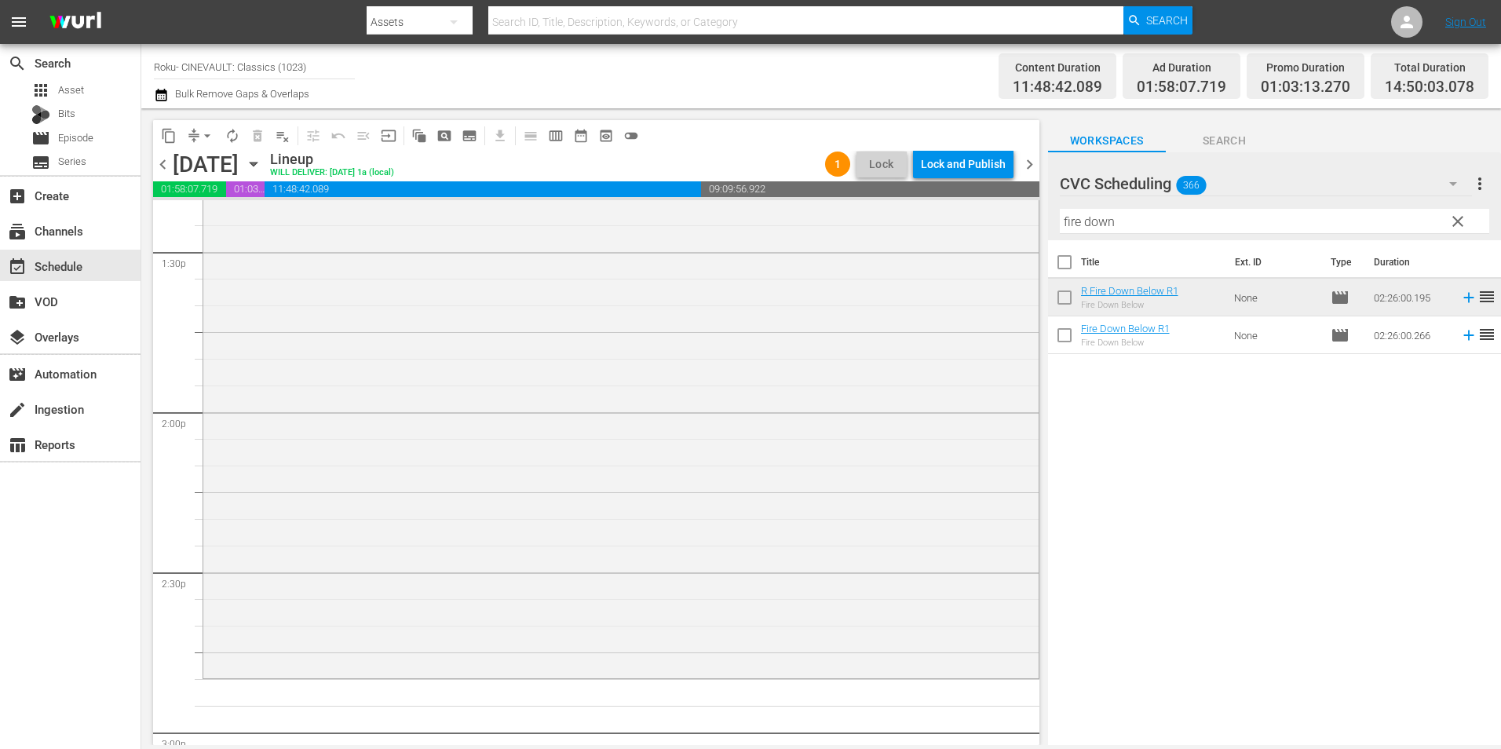
scroll to position [4474, 0]
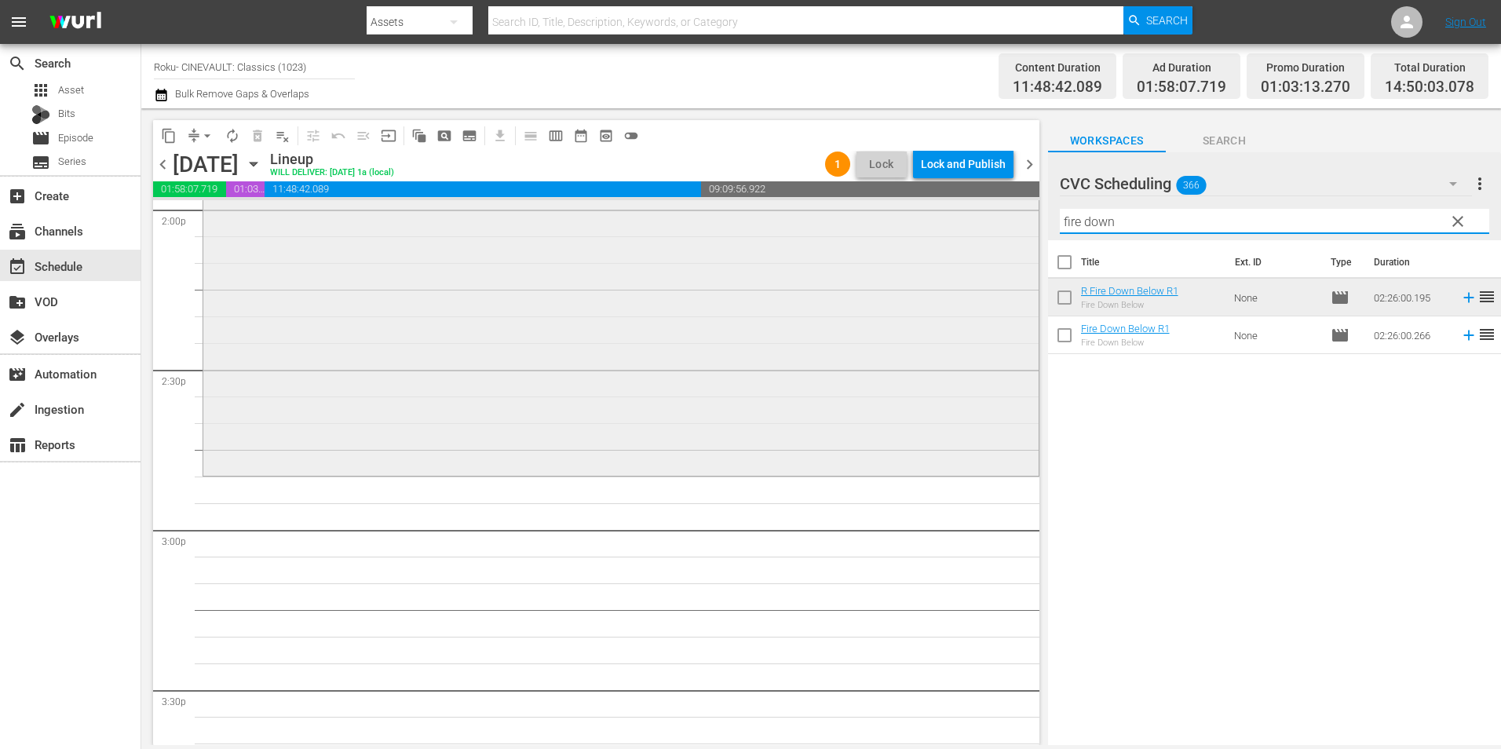
drag, startPoint x: 1124, startPoint y: 224, endPoint x: 955, endPoint y: 226, distance: 168.8
click at [955, 226] on div "content_copy compress arrow_drop_down autorenew_outlined delete_forever_outline…" at bounding box center [821, 426] width 1360 height 637
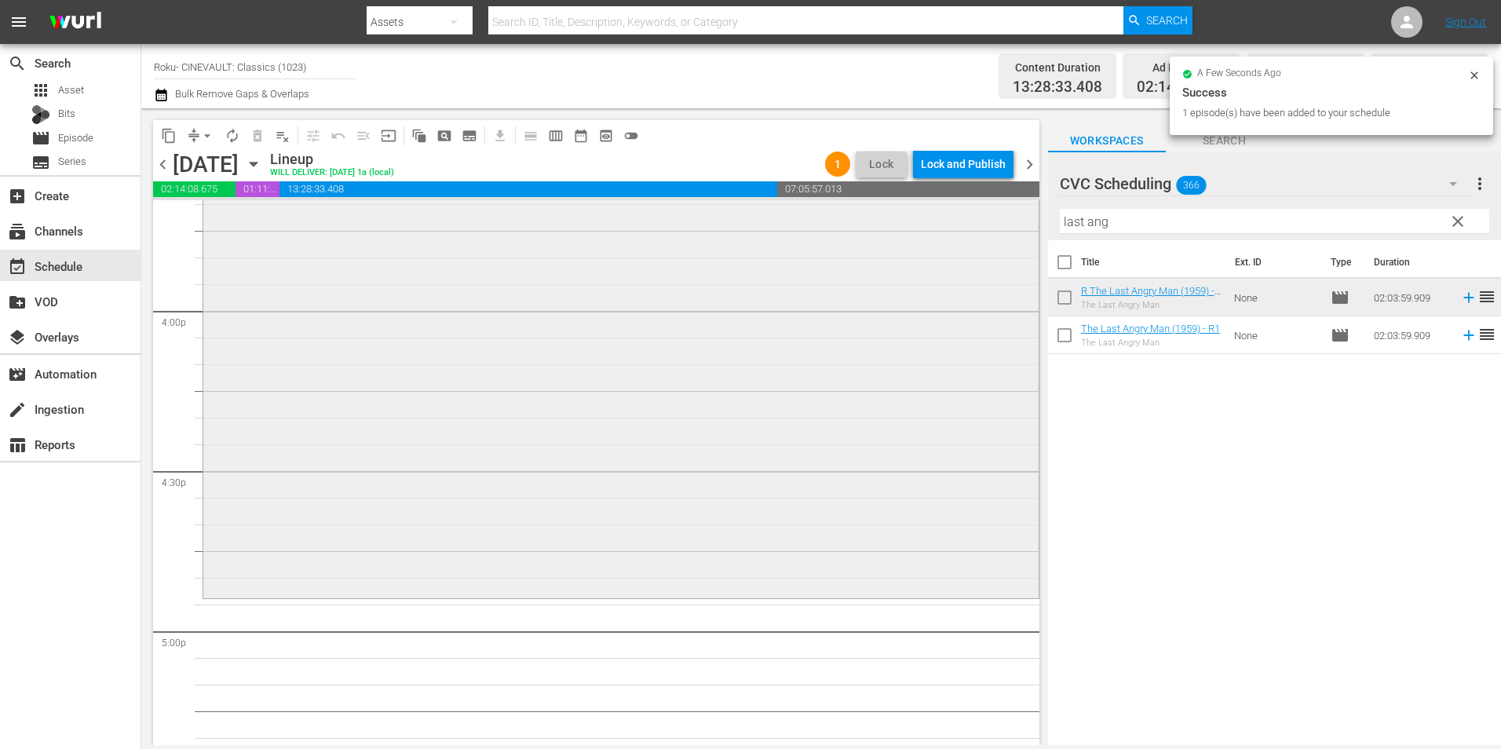
scroll to position [5259, 0]
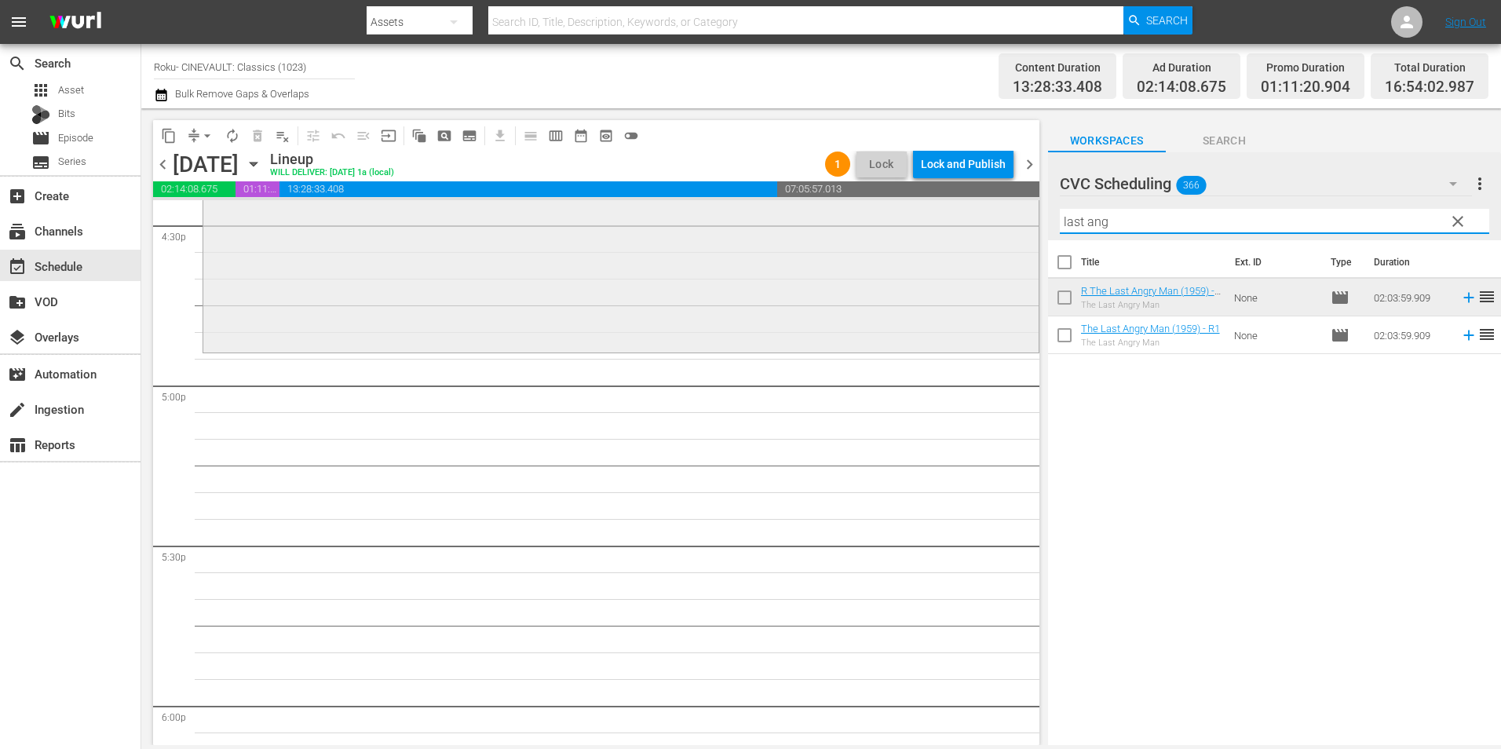
drag, startPoint x: 1127, startPoint y: 220, endPoint x: 981, endPoint y: 232, distance: 146.5
click at [981, 232] on div "content_copy compress arrow_drop_down autorenew_outlined delete_forever_outline…" at bounding box center [821, 426] width 1360 height 637
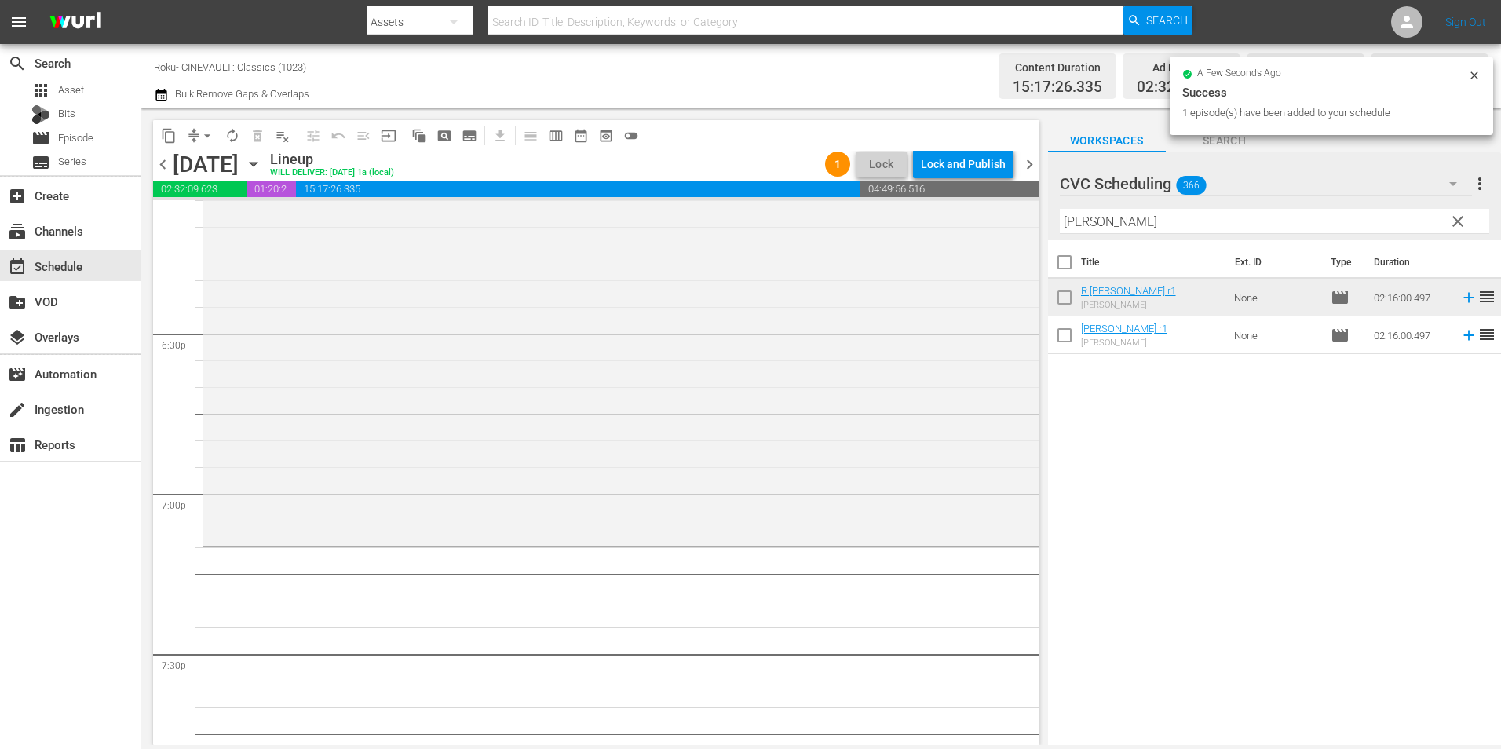
scroll to position [5809, 0]
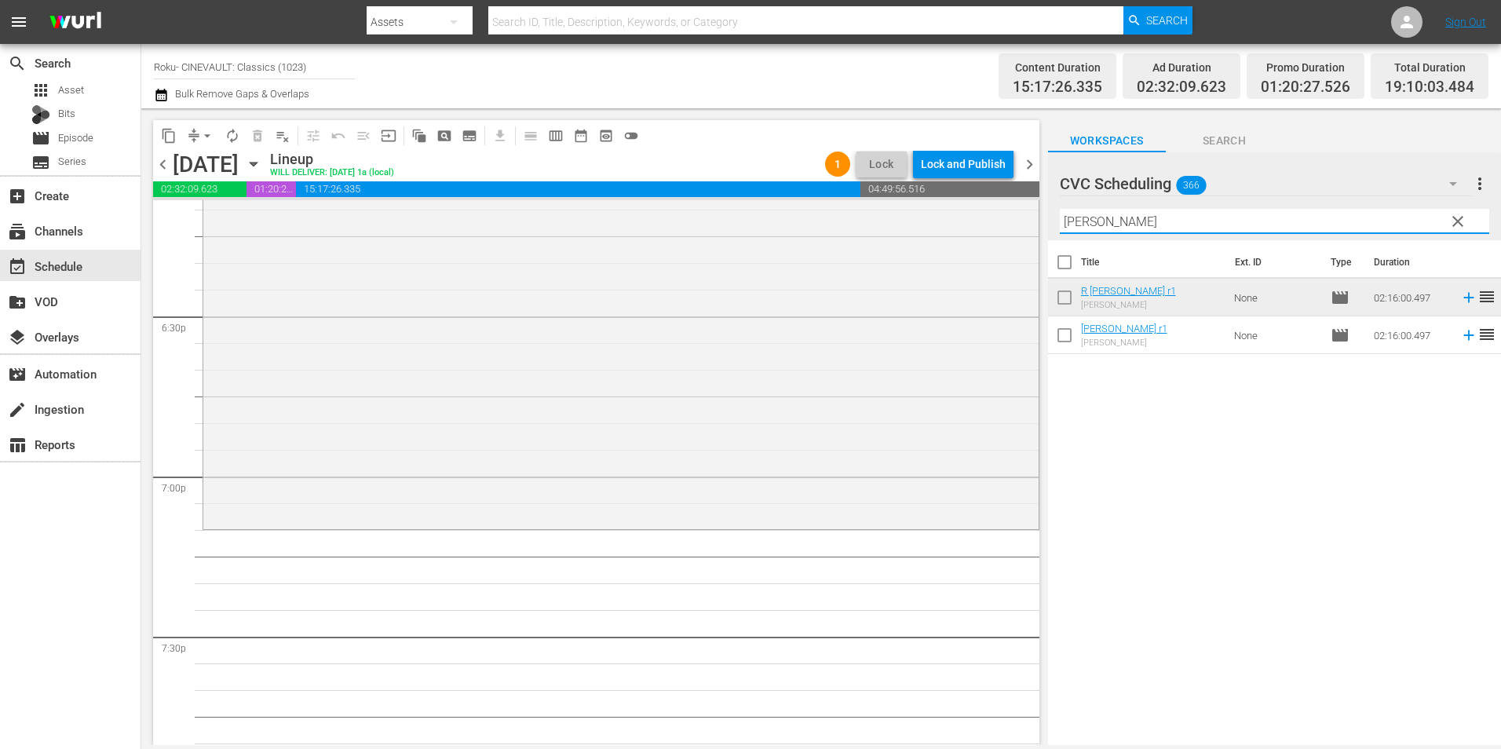
click at [847, 225] on div "content_copy compress arrow_drop_down autorenew_outlined delete_forever_outline…" at bounding box center [821, 426] width 1360 height 637
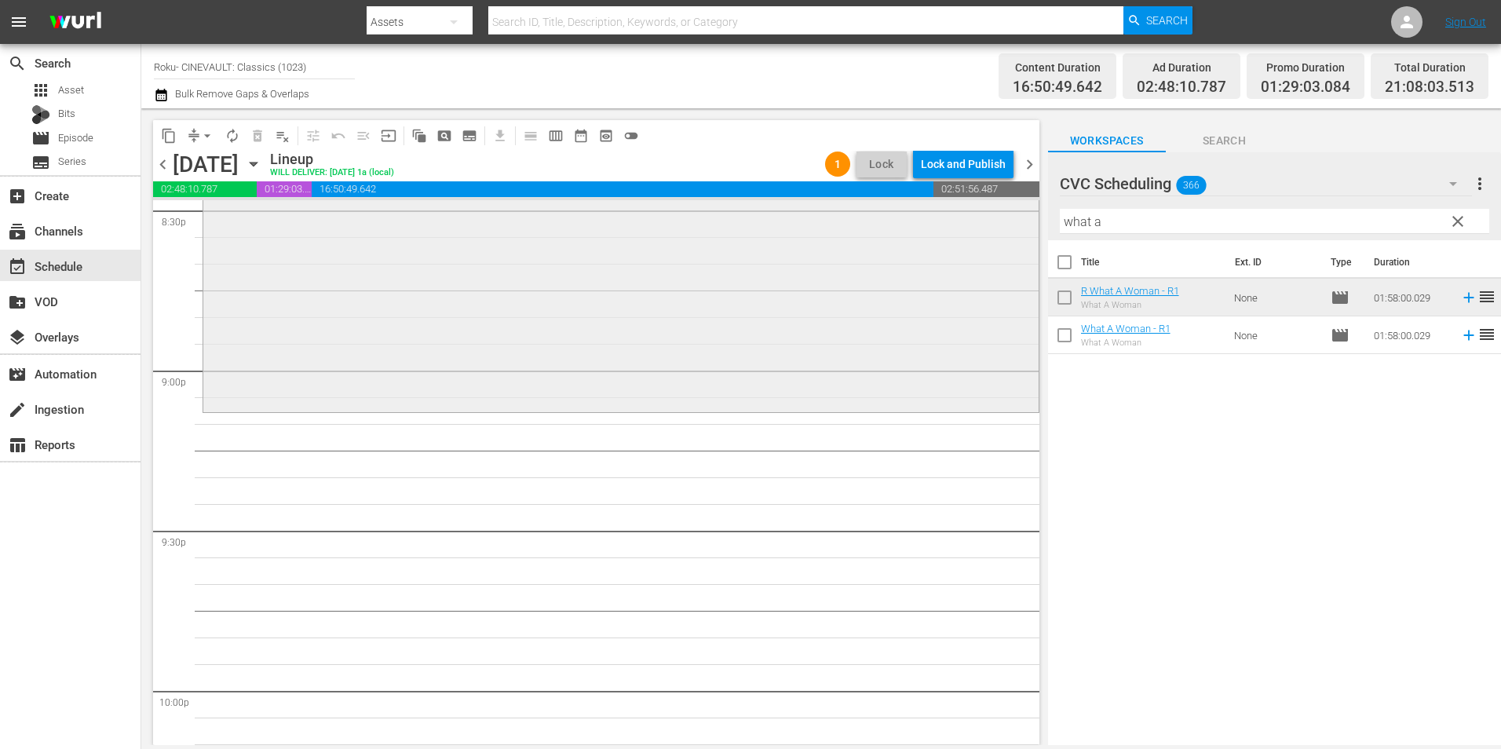
scroll to position [6594, 0]
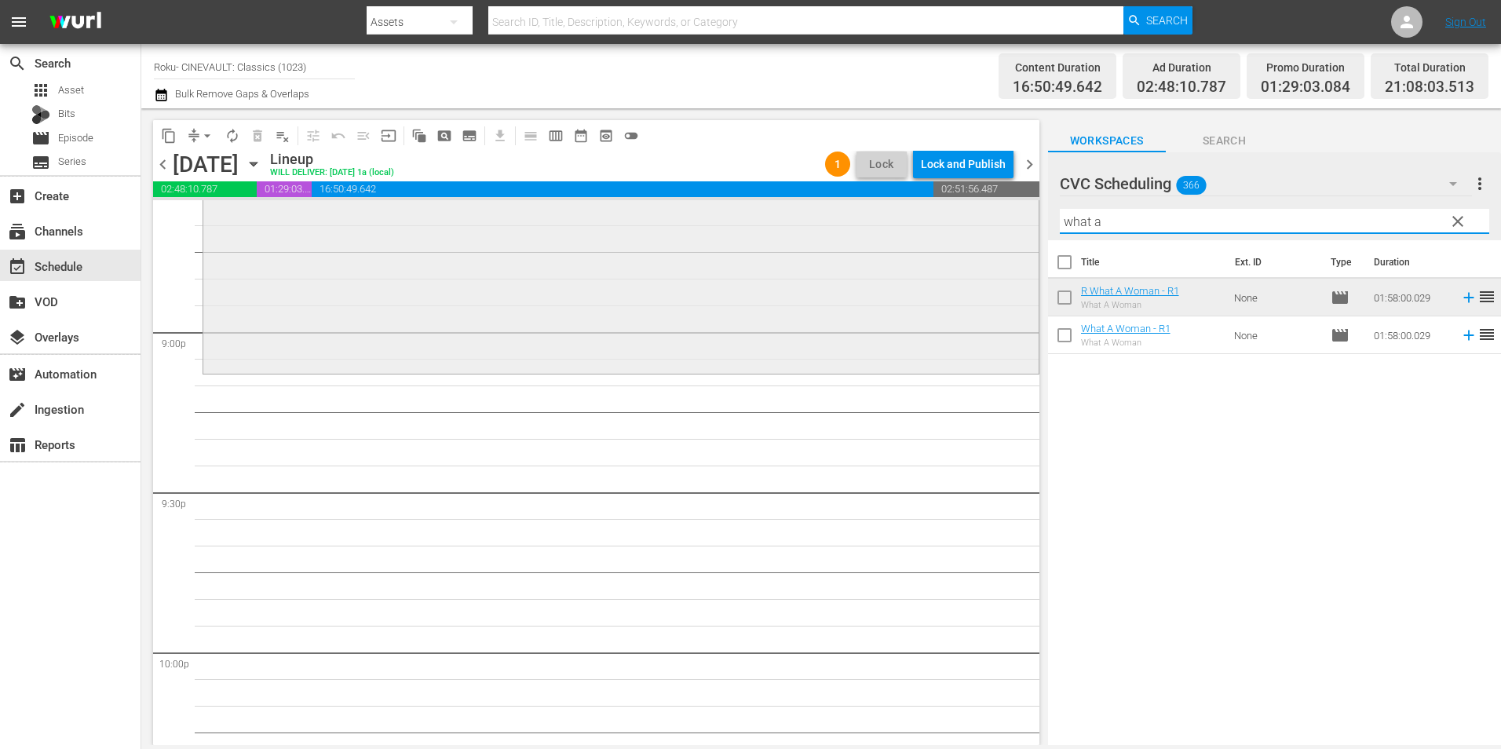
drag, startPoint x: 1149, startPoint y: 228, endPoint x: 917, endPoint y: 228, distance: 232.3
click at [917, 228] on div "content_copy compress arrow_drop_down autorenew_outlined delete_forever_outline…" at bounding box center [821, 426] width 1360 height 637
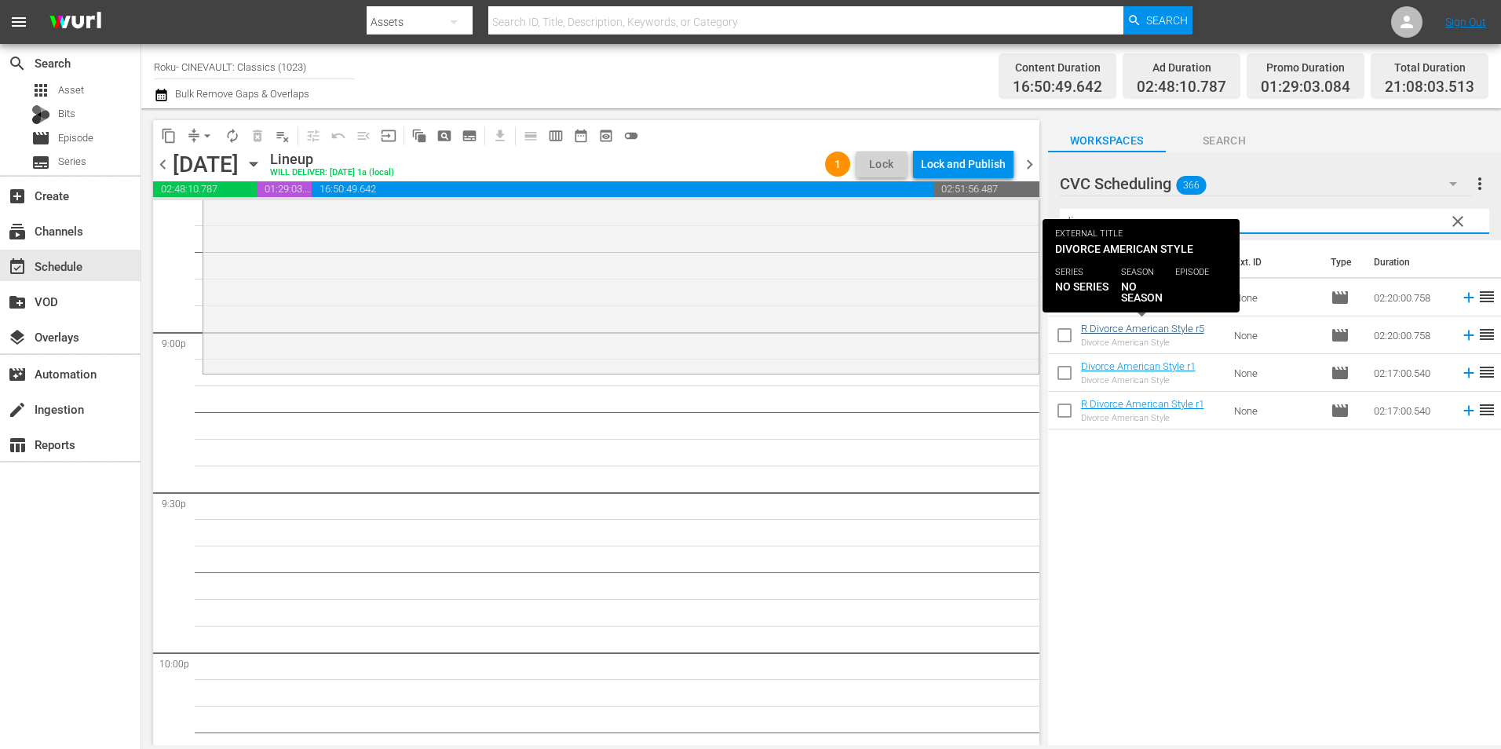
type input "divorce"
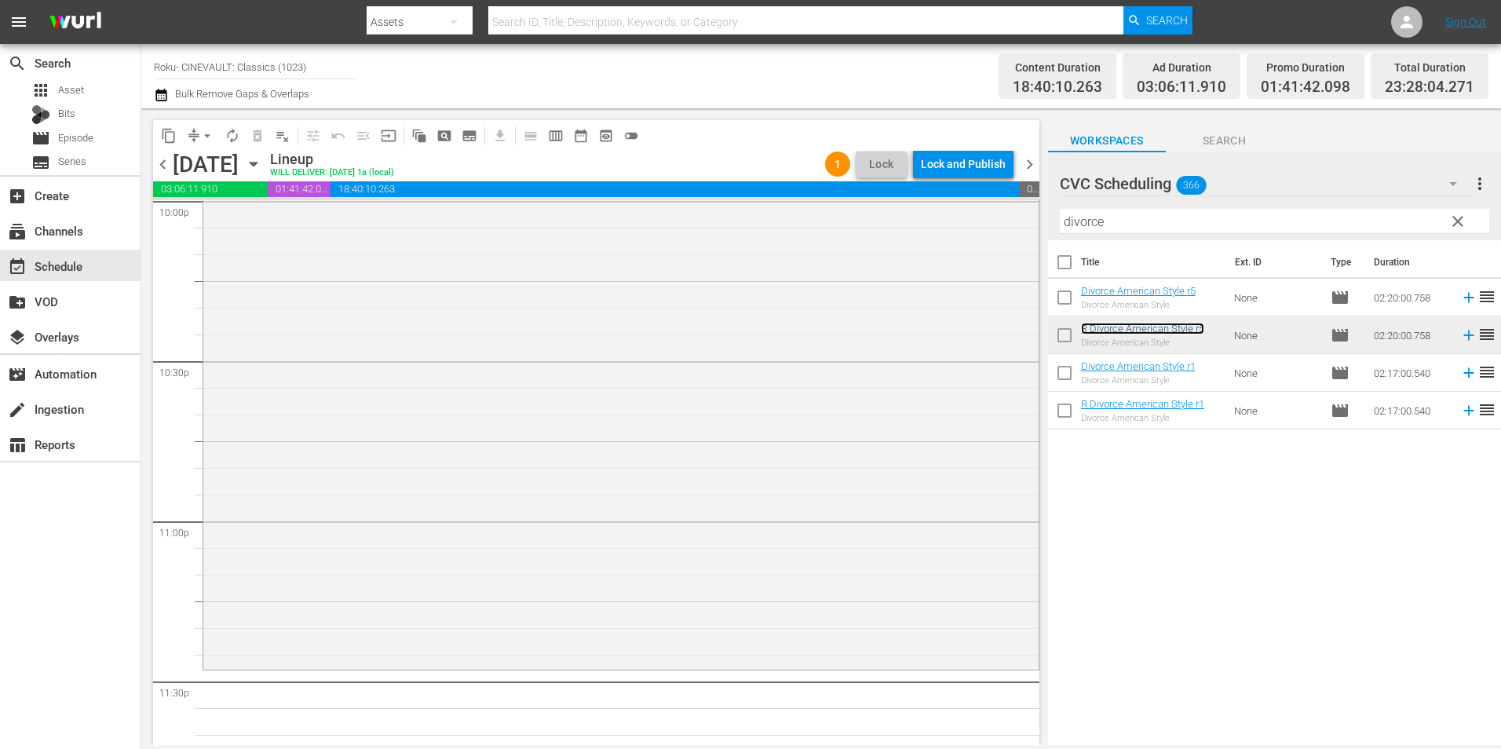
scroll to position [7142, 0]
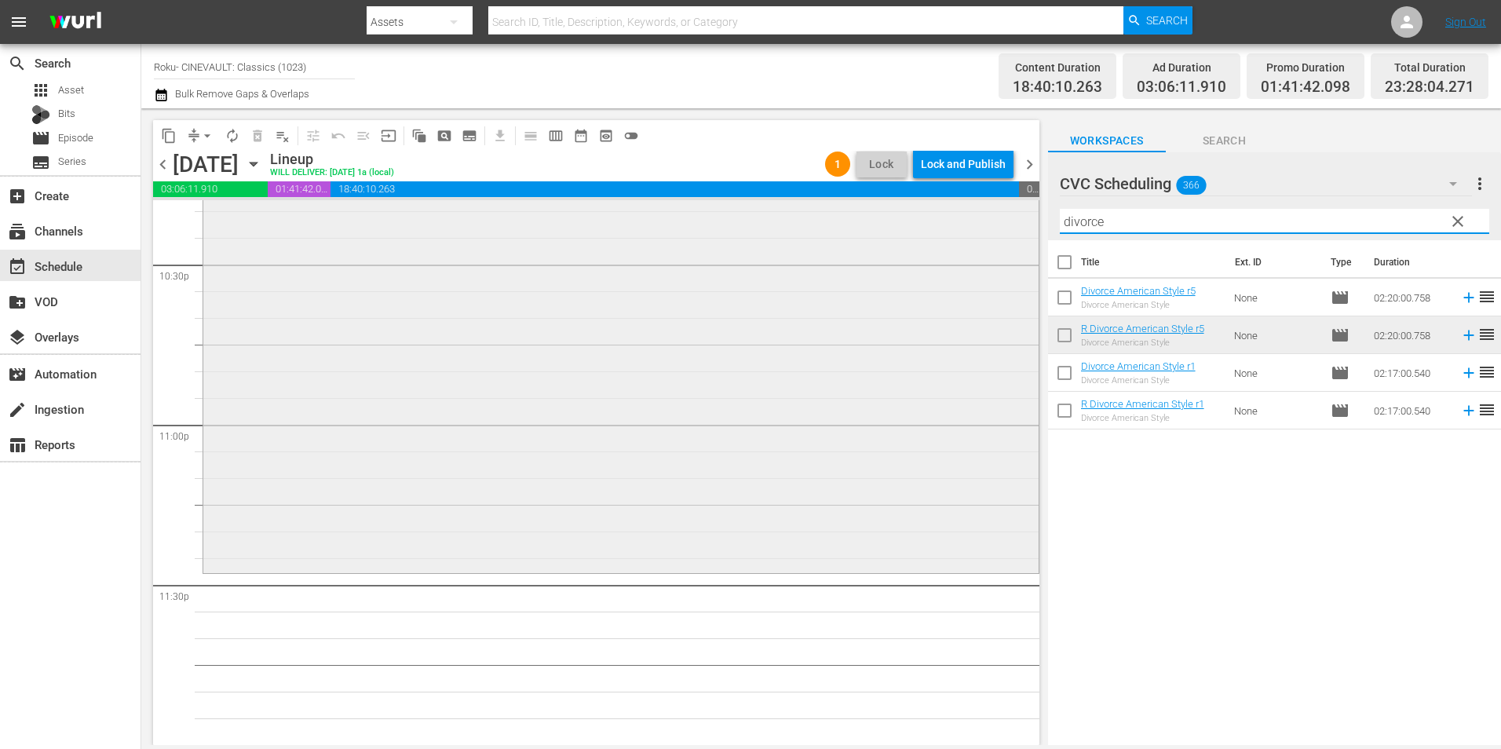
drag, startPoint x: 1177, startPoint y: 221, endPoint x: 921, endPoint y: 253, distance: 258.6
click at [921, 253] on div "content_copy compress arrow_drop_down autorenew_outlined delete_forever_outline…" at bounding box center [821, 426] width 1360 height 637
drag, startPoint x: 1458, startPoint y: 229, endPoint x: 1350, endPoint y: 180, distance: 119.1
click at [1458, 229] on span "clear" at bounding box center [1457, 221] width 19 height 19
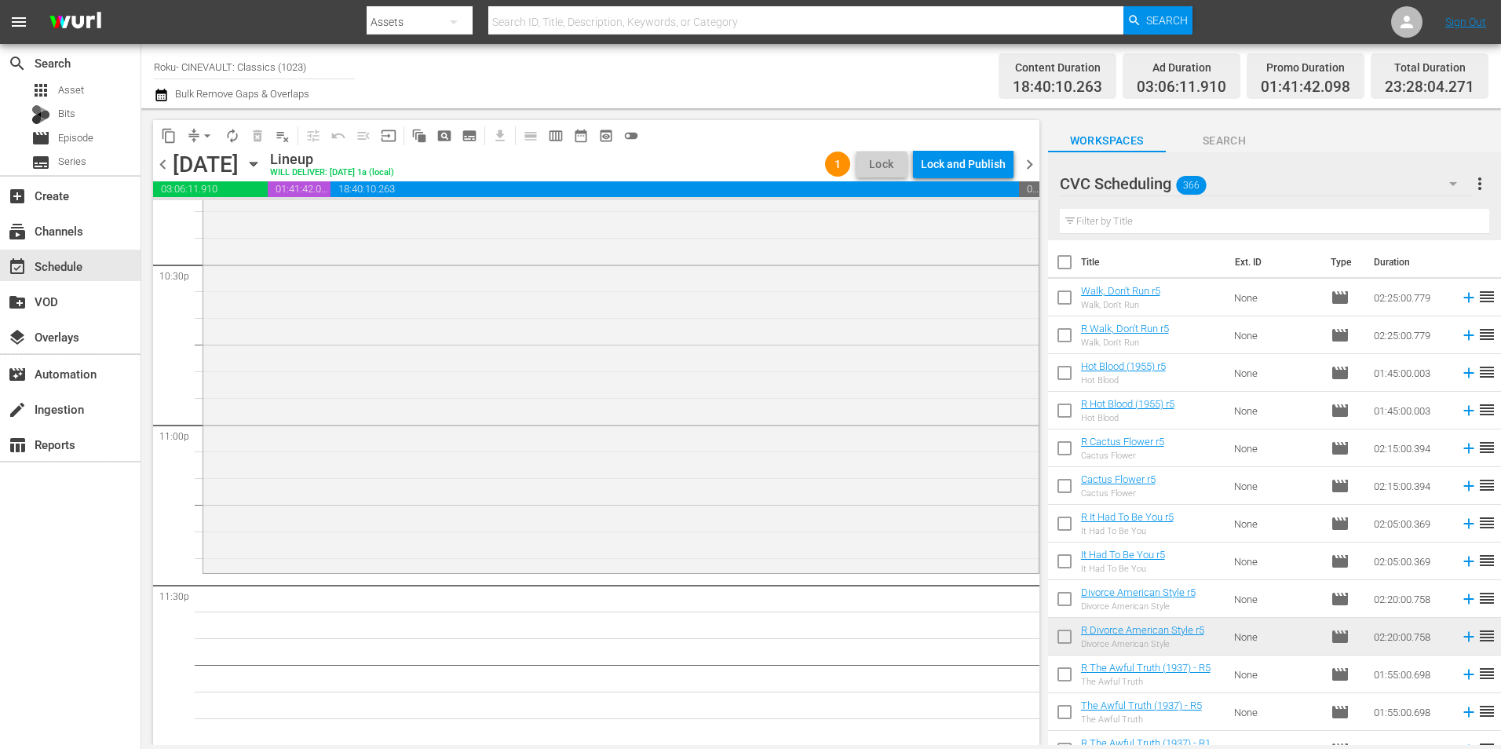
click at [1214, 209] on div "Filter by Title" at bounding box center [1274, 222] width 429 height 38
click at [1208, 221] on input "text" at bounding box center [1274, 221] width 429 height 25
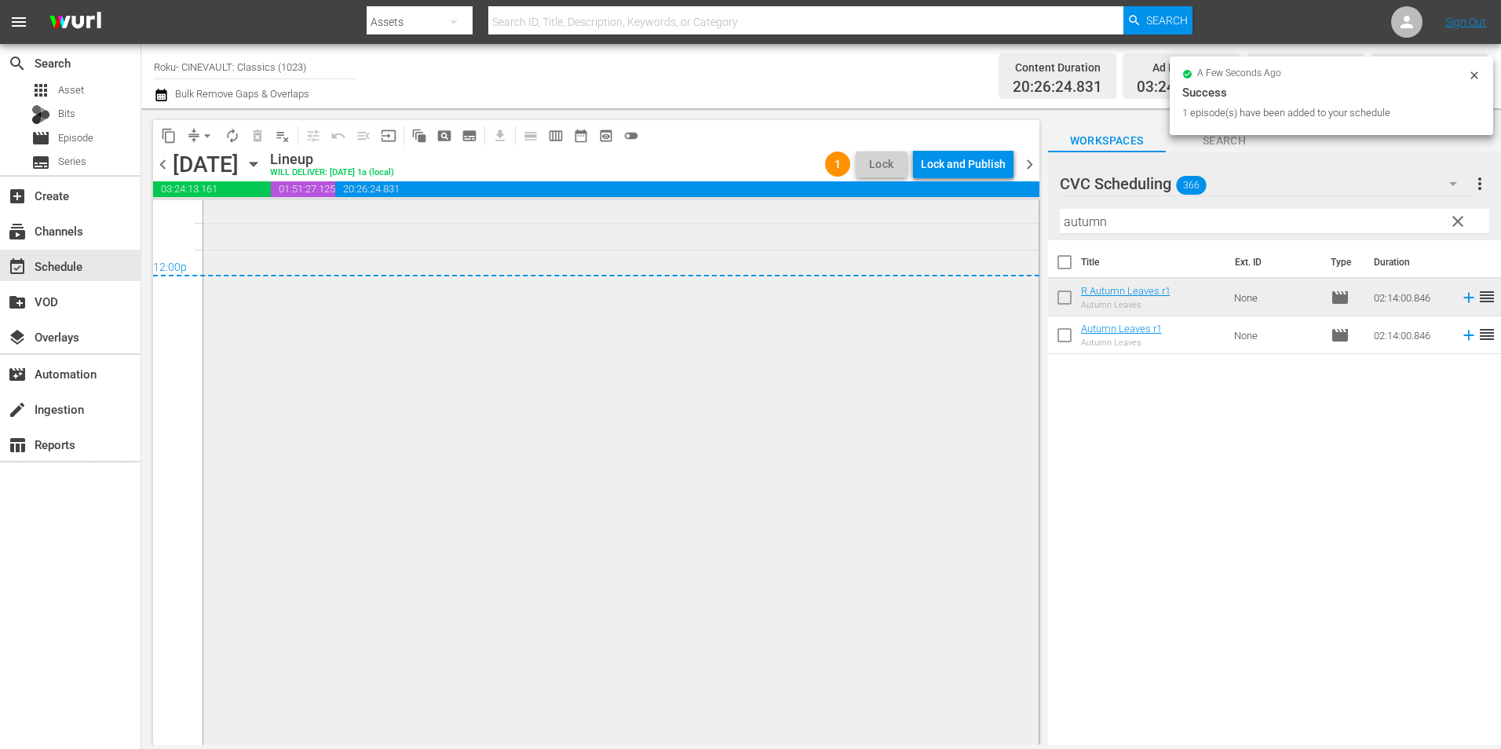
scroll to position [7613, 0]
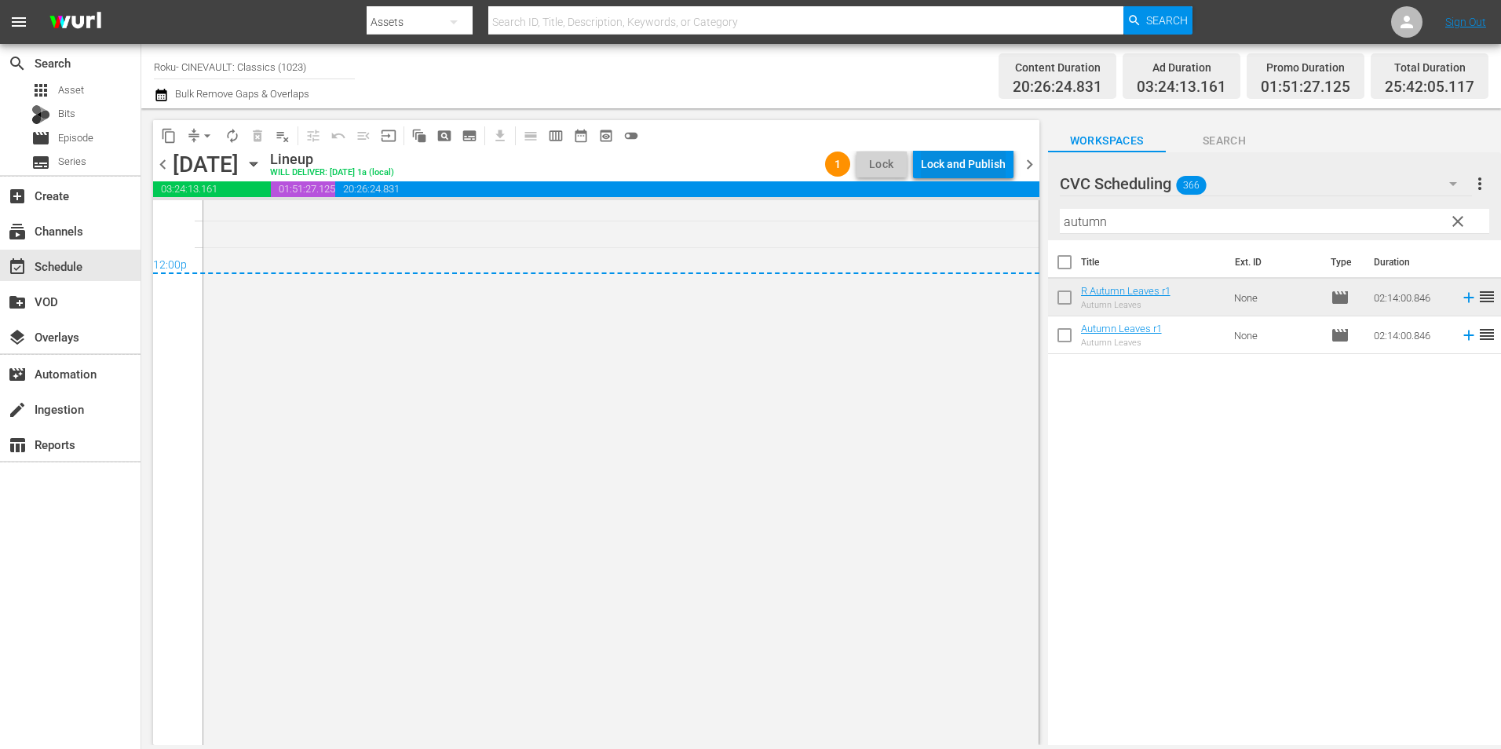
click at [984, 162] on div "Lock and Publish" at bounding box center [963, 164] width 85 height 28
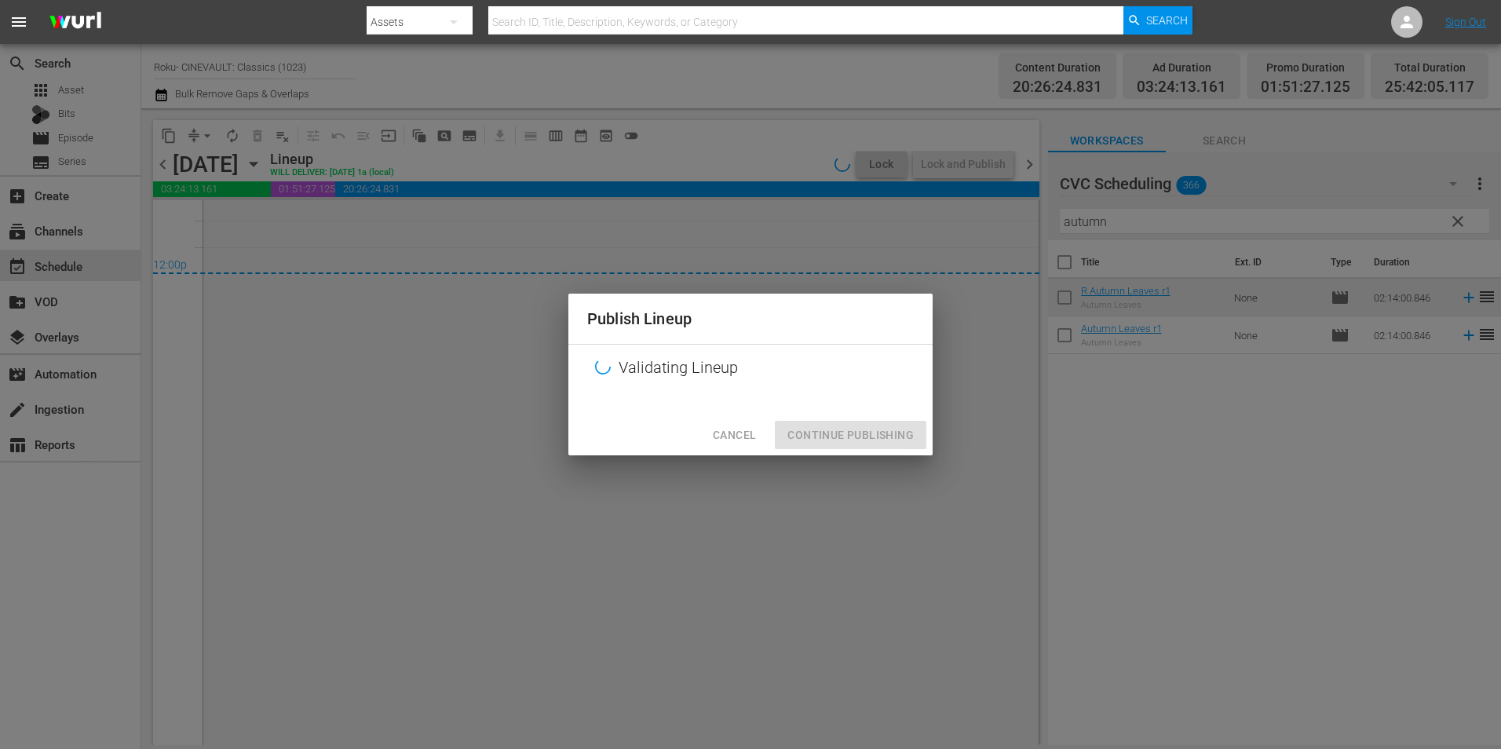
click at [726, 438] on span "Cancel" at bounding box center [734, 435] width 43 height 20
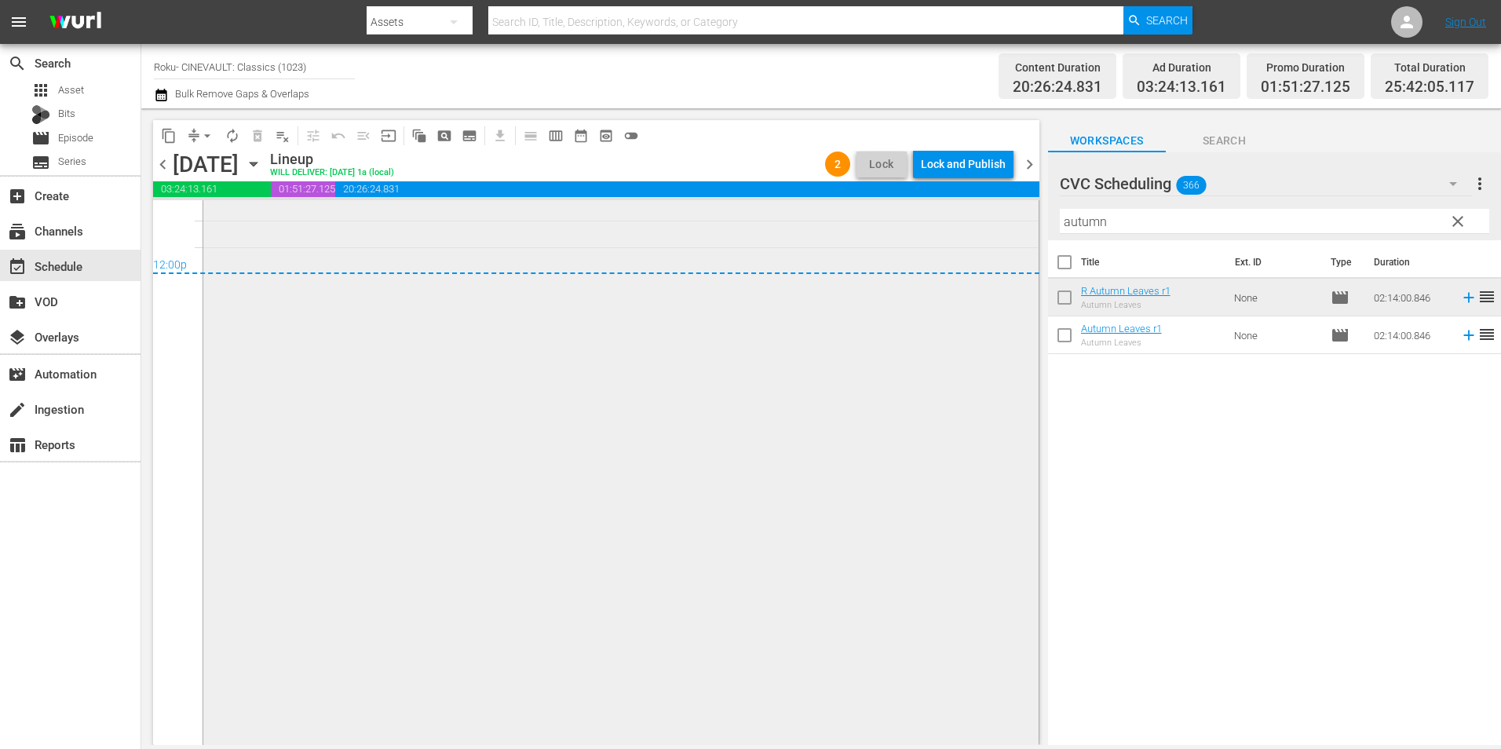
click at [527, 233] on div "R Autumn Leaves r1 1 reorder" at bounding box center [620, 459] width 835 height 710
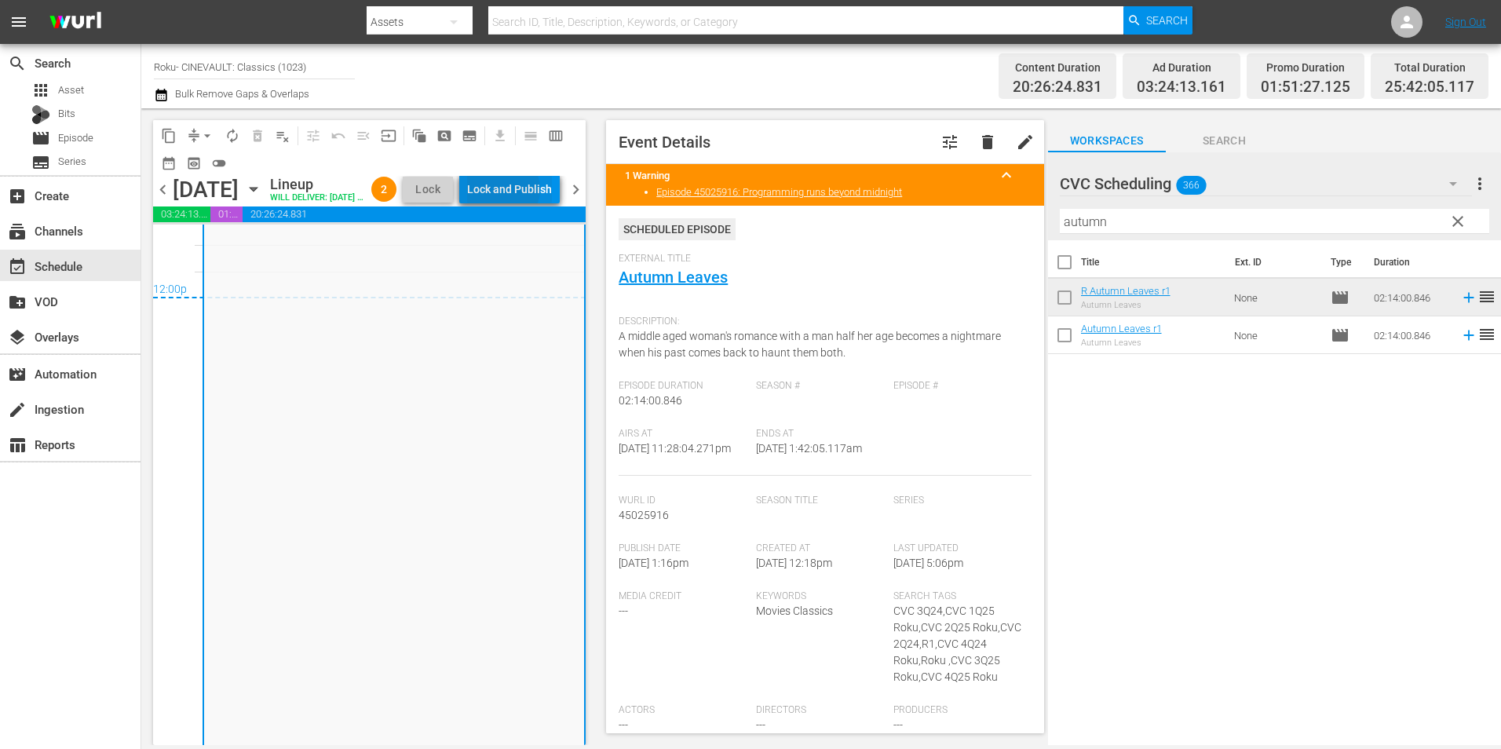
click at [531, 192] on div "Lock and Publish" at bounding box center [509, 189] width 85 height 28
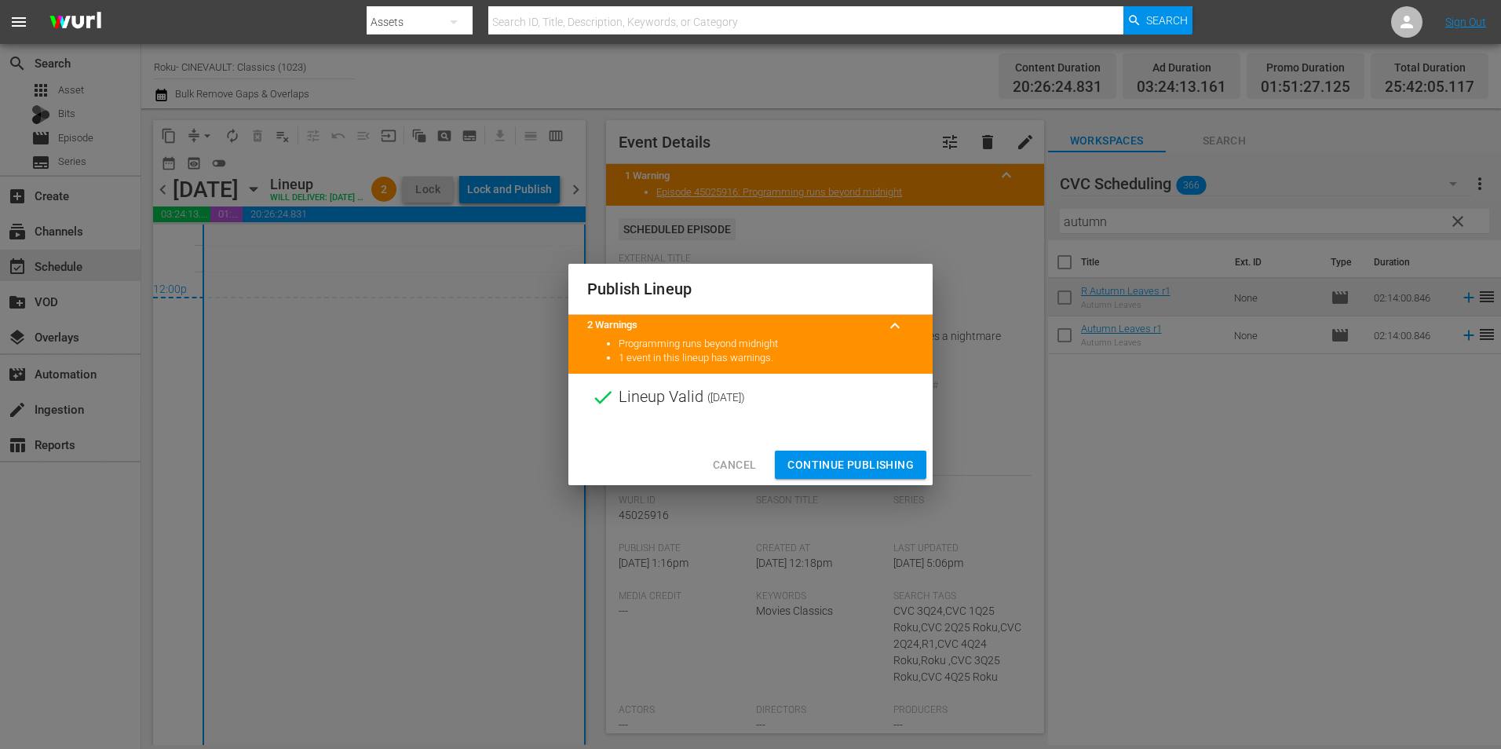
click at [872, 465] on span "Continue Publishing" at bounding box center [850, 465] width 126 height 20
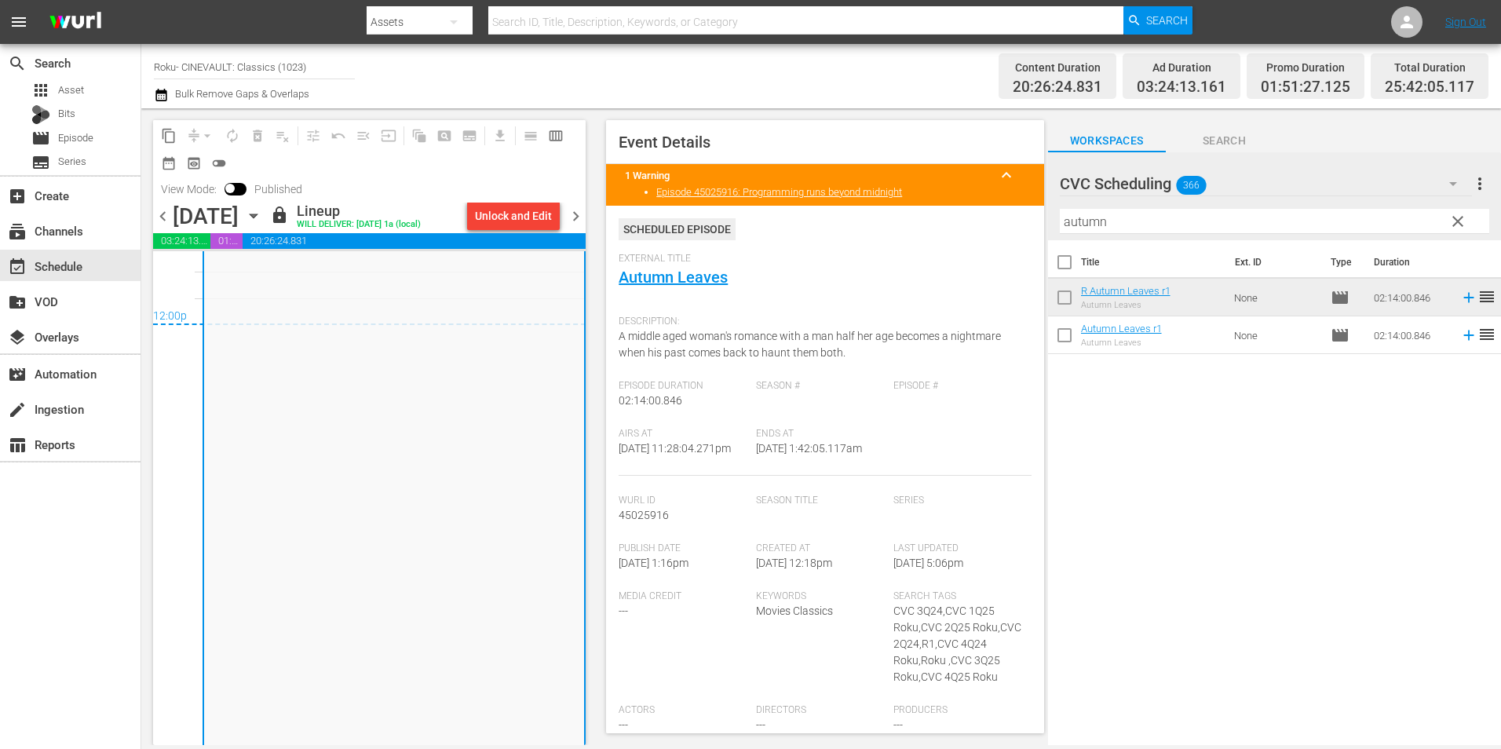
click at [583, 216] on span "chevron_right" at bounding box center [576, 216] width 20 height 20
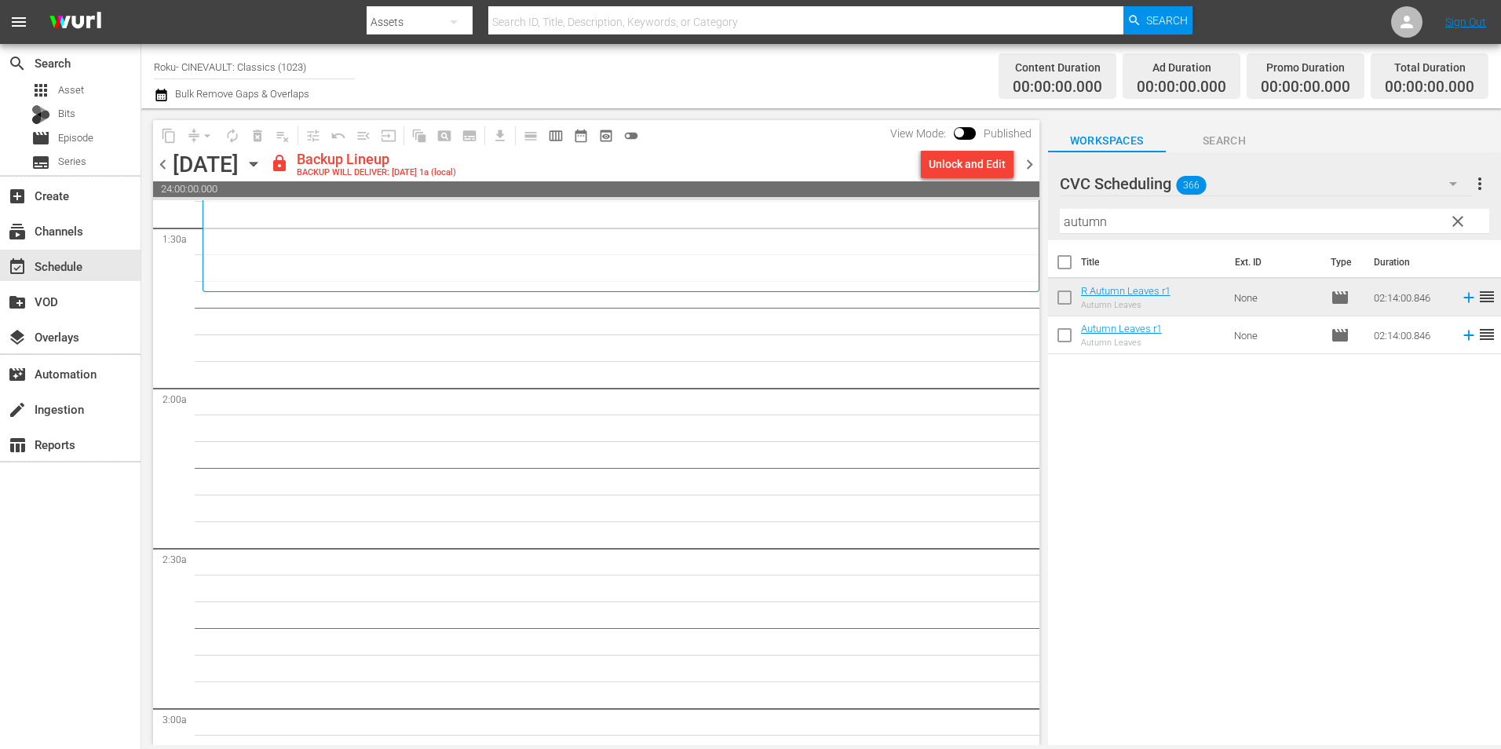
scroll to position [78, 0]
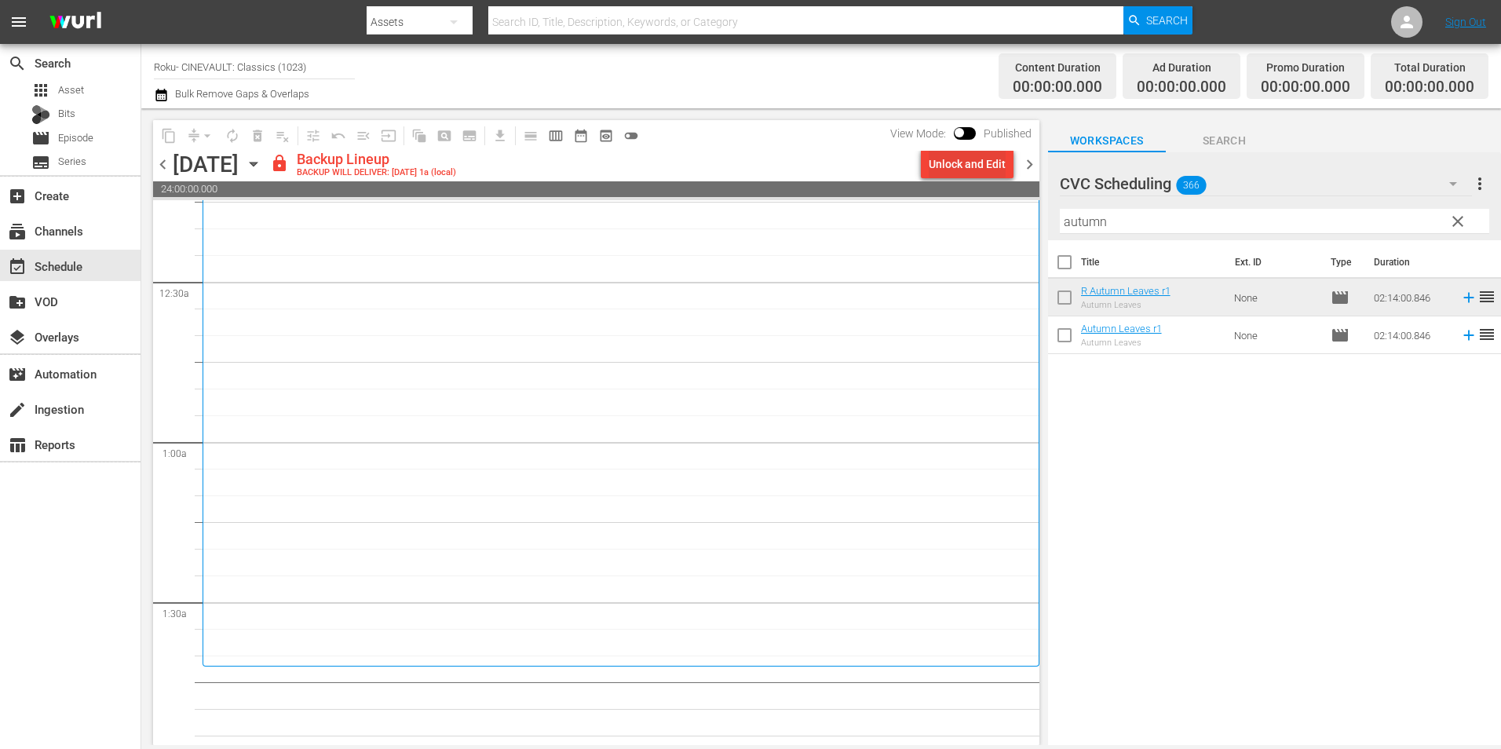
click at [949, 177] on div "Unlock and Edit" at bounding box center [967, 164] width 77 height 28
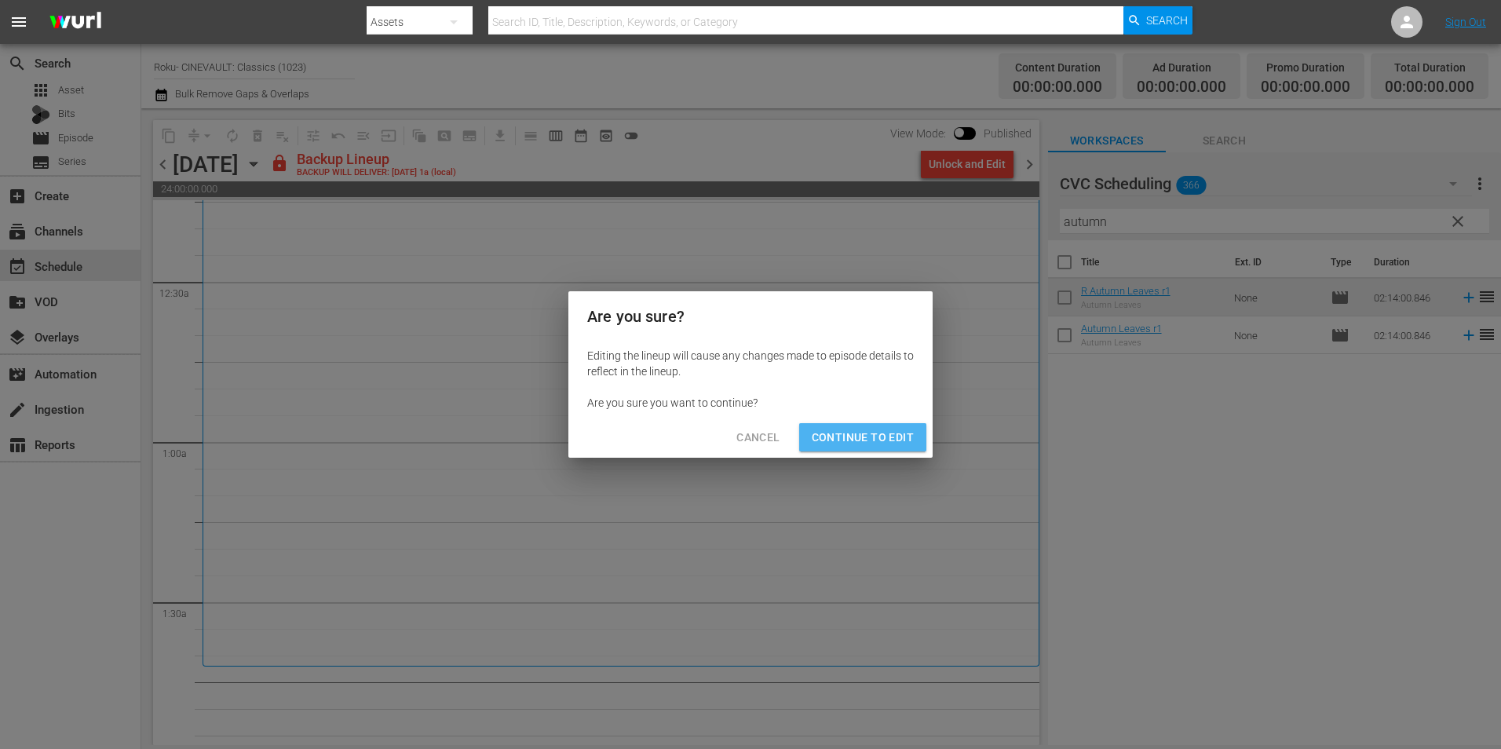
click at [866, 426] on button "Continue to Edit" at bounding box center [862, 437] width 127 height 29
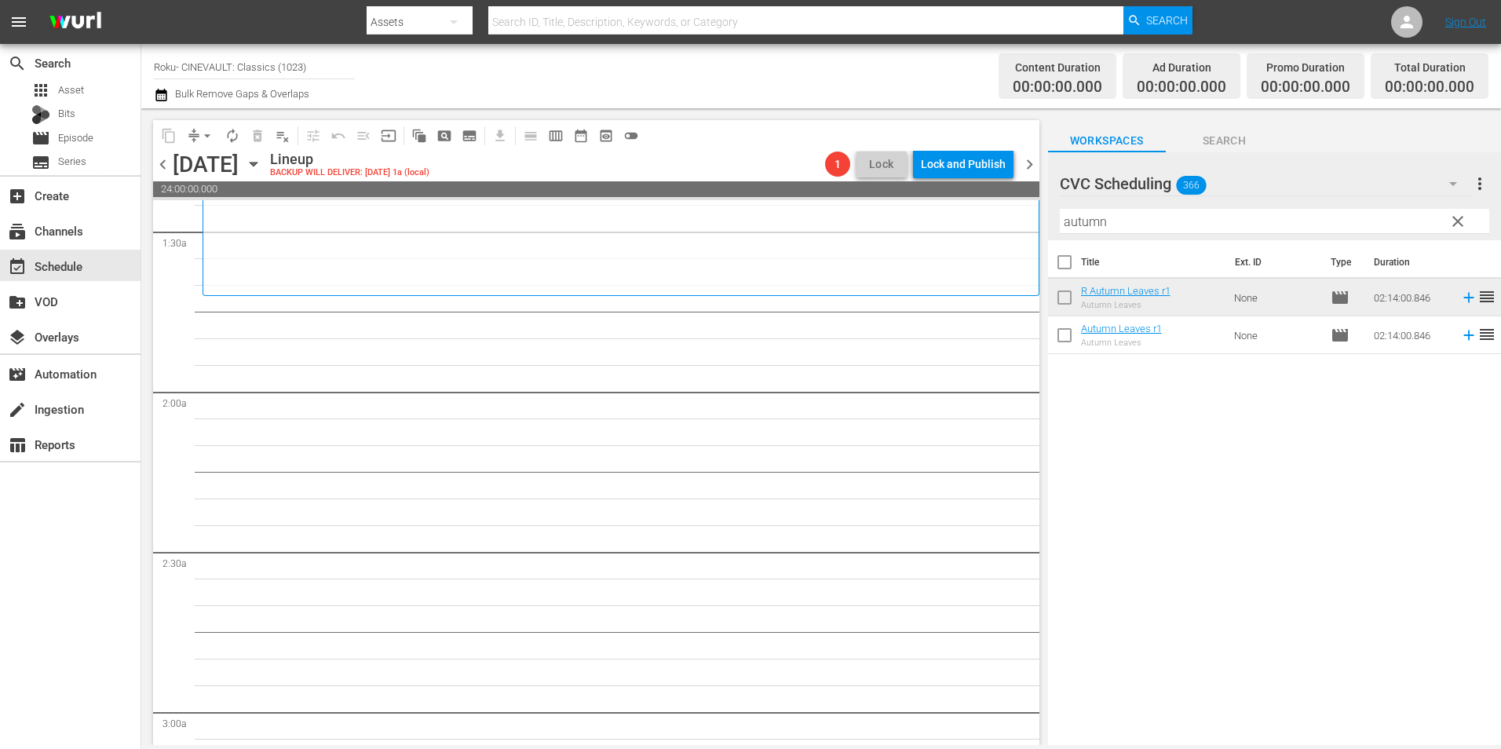
scroll to position [314, 0]
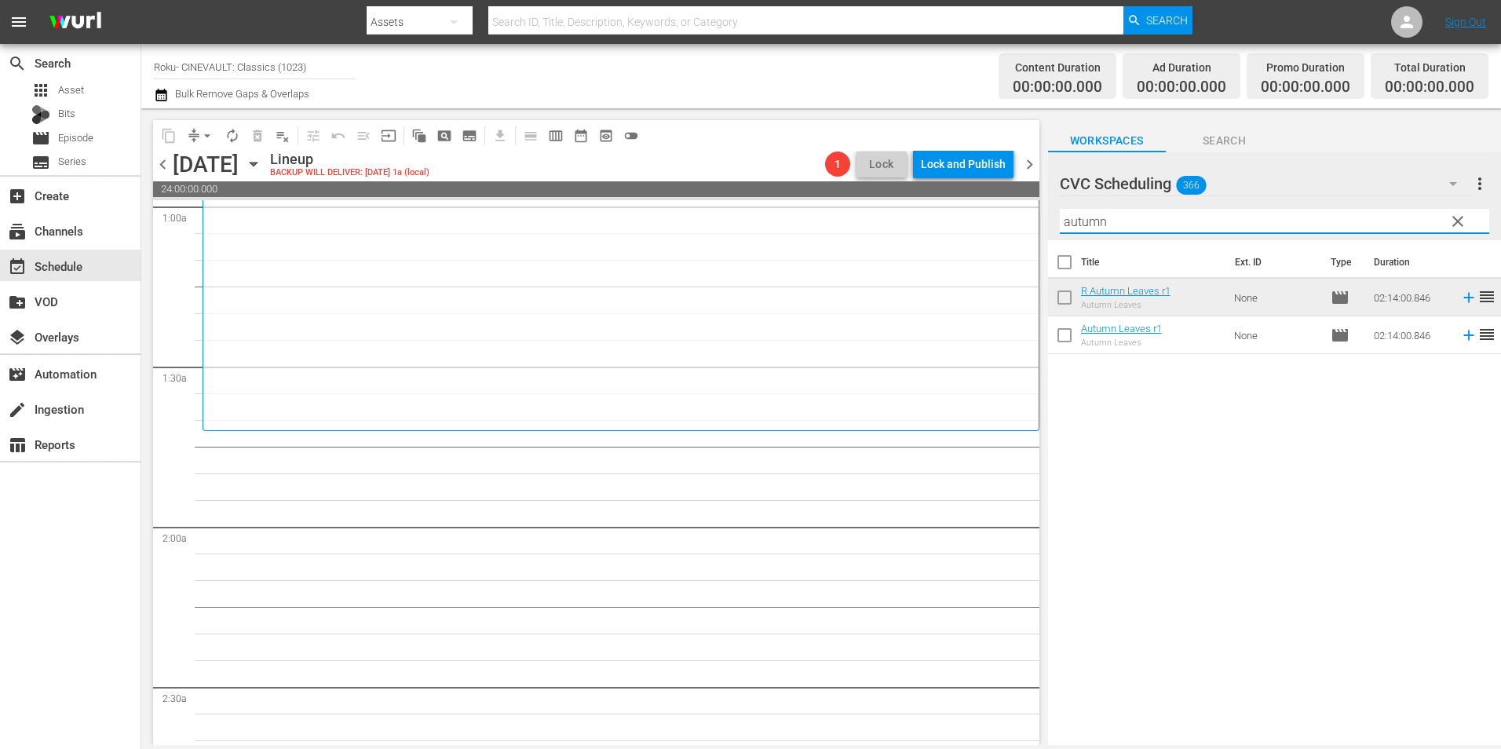
drag, startPoint x: 1141, startPoint y: 228, endPoint x: 1034, endPoint y: 243, distance: 107.8
click at [1034, 243] on div "content_copy compress arrow_drop_down autorenew_outlined delete_forever_outline…" at bounding box center [821, 426] width 1360 height 637
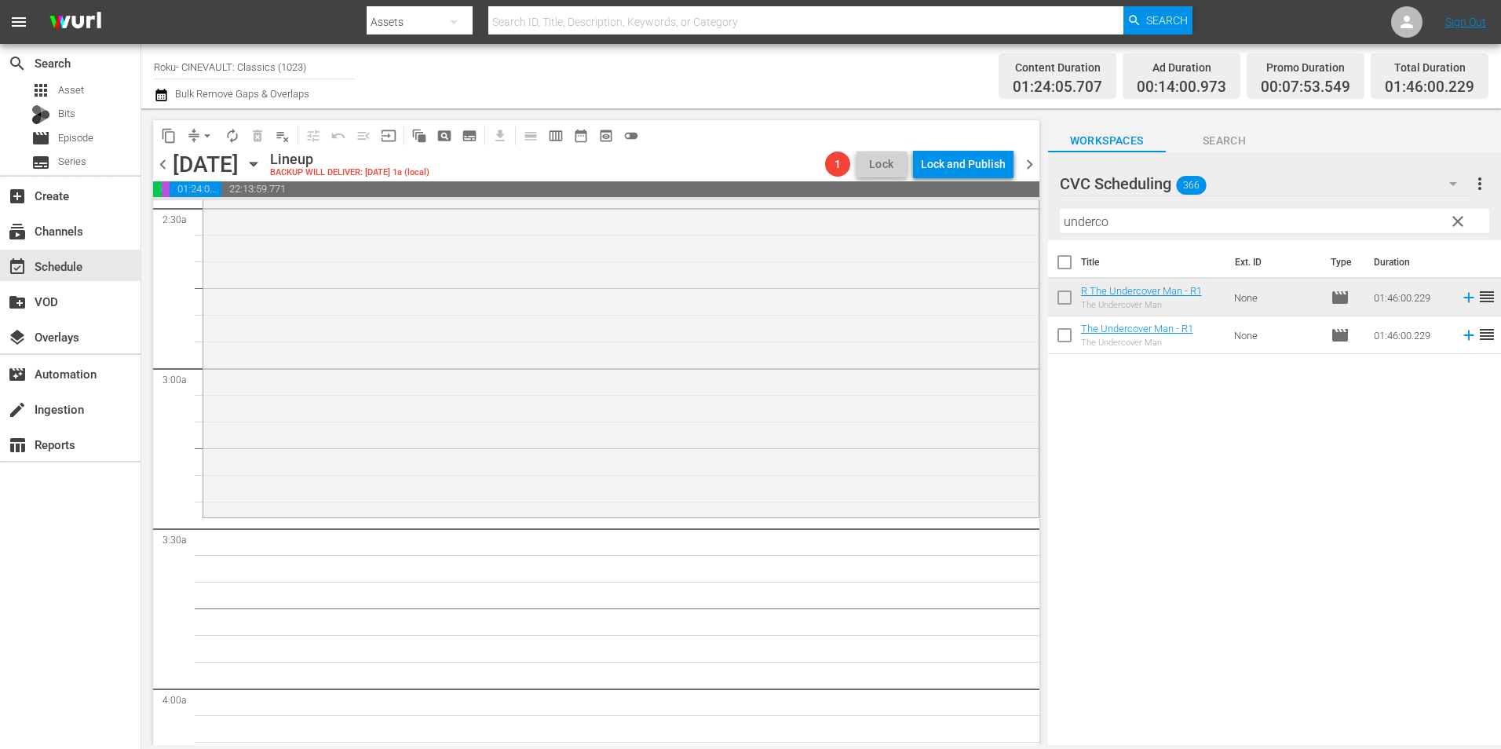
scroll to position [863, 0]
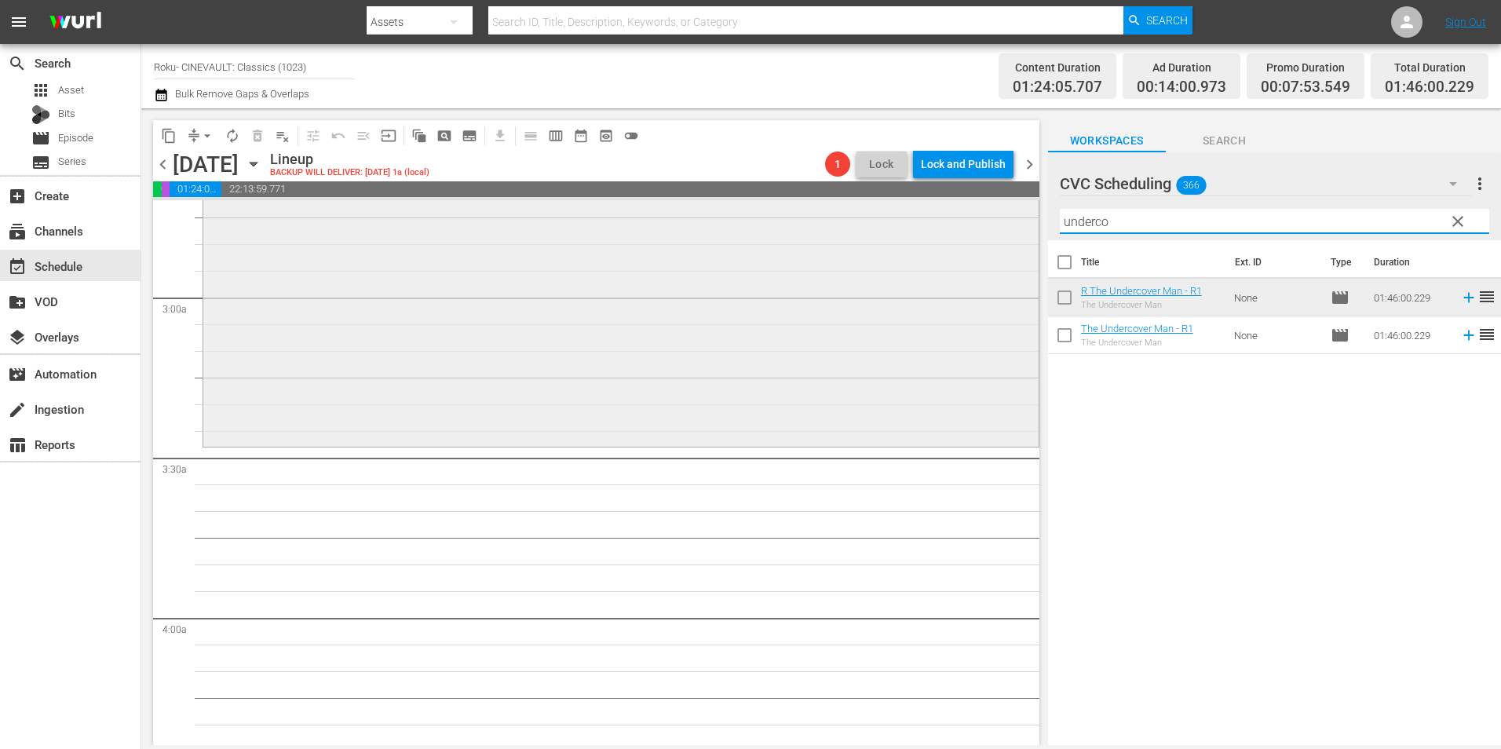
drag, startPoint x: 1236, startPoint y: 226, endPoint x: 945, endPoint y: 231, distance: 290.5
click at [945, 231] on div "content_copy compress arrow_drop_down autorenew_outlined delete_forever_outline…" at bounding box center [821, 426] width 1360 height 637
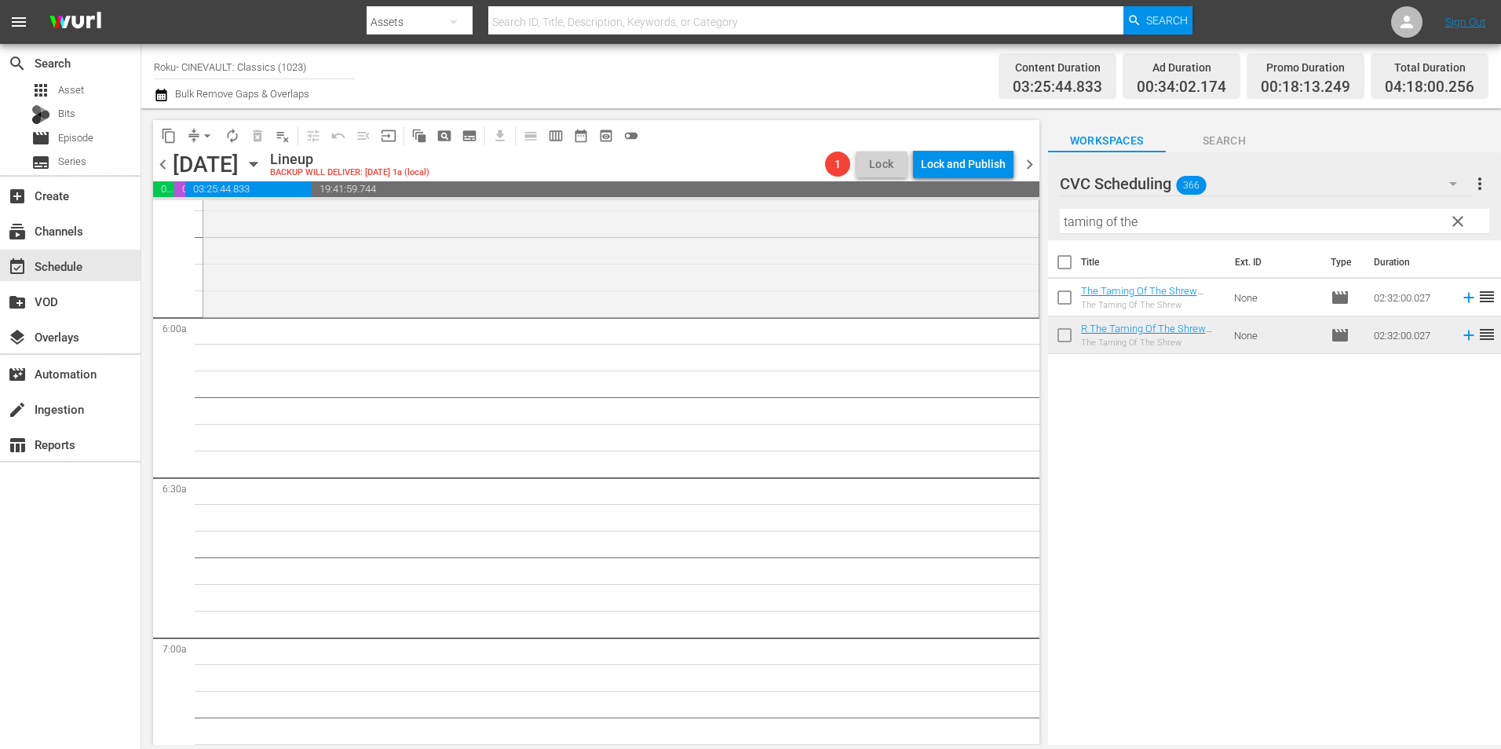
scroll to position [1805, 0]
drag, startPoint x: 1127, startPoint y: 227, endPoint x: 1002, endPoint y: 243, distance: 126.6
click at [1002, 243] on div "content_copy compress arrow_drop_down autorenew_outlined delete_forever_outline…" at bounding box center [821, 426] width 1360 height 637
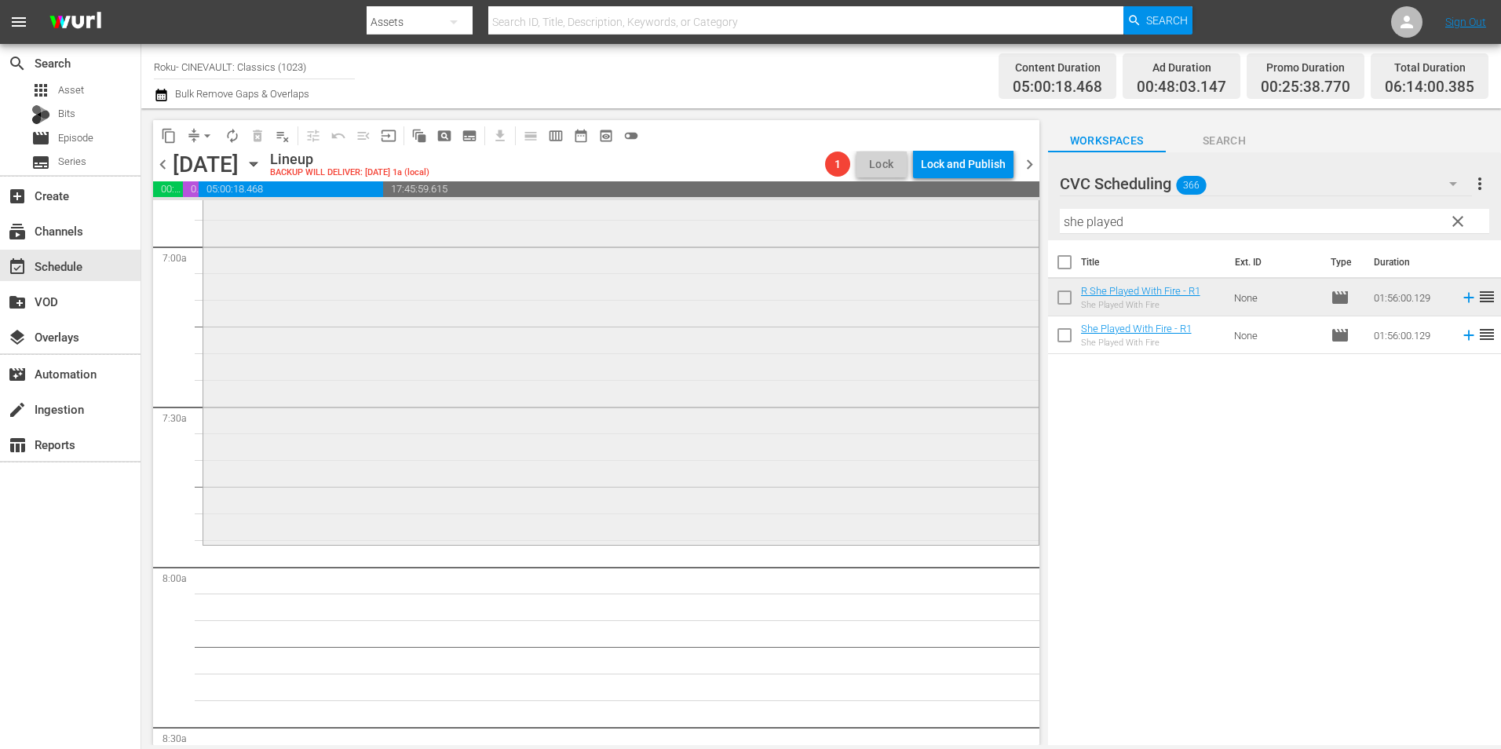
scroll to position [2198, 0]
drag, startPoint x: 1207, startPoint y: 224, endPoint x: 1053, endPoint y: 223, distance: 153.9
click at [1053, 223] on div "CVC Scheduling 366 CVC Scheduling more_vert clear Filter by Title she played" at bounding box center [1274, 196] width 453 height 88
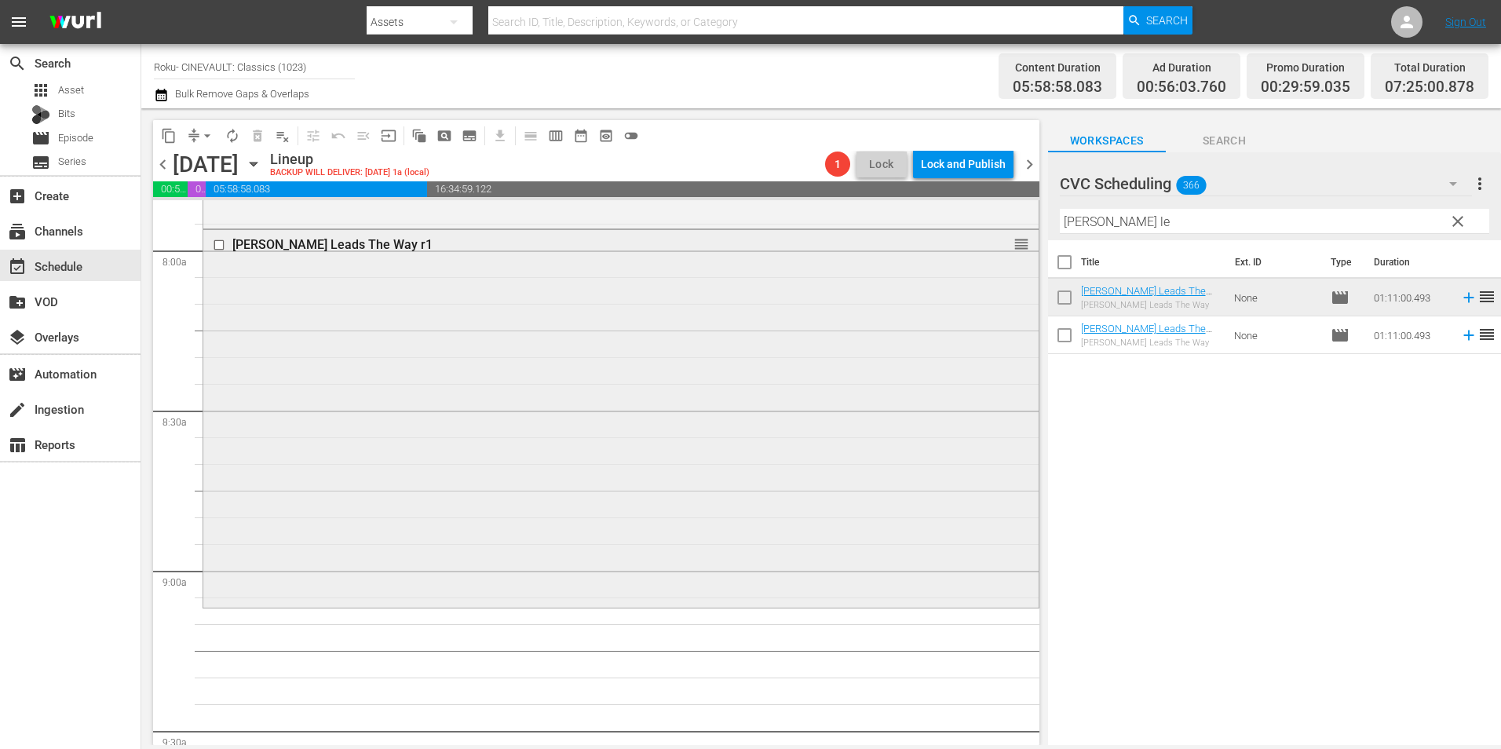
scroll to position [2747, 0]
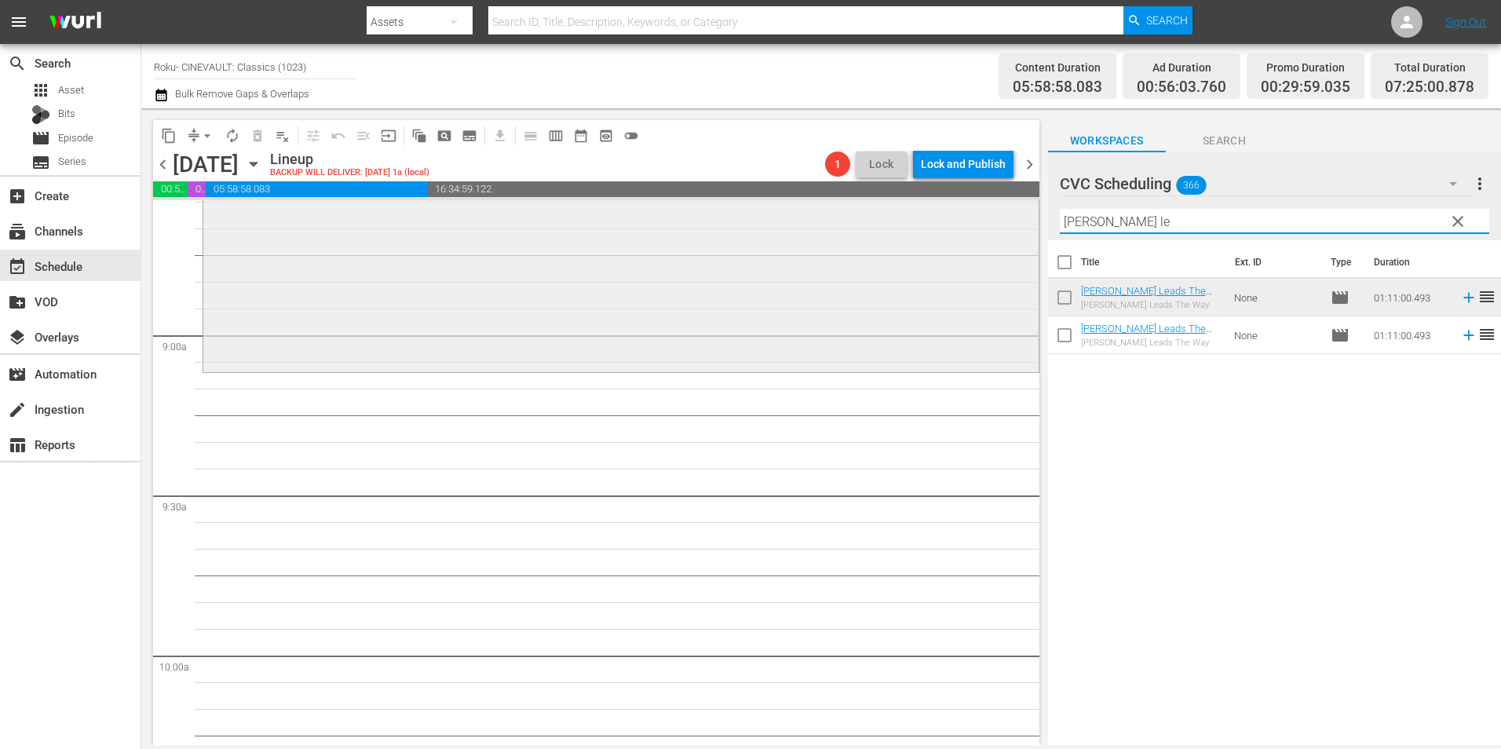
drag, startPoint x: 1182, startPoint y: 212, endPoint x: 947, endPoint y: 217, distance: 234.8
click at [947, 217] on div "content_copy compress arrow_drop_down autorenew_outlined delete_forever_outline…" at bounding box center [821, 426] width 1360 height 637
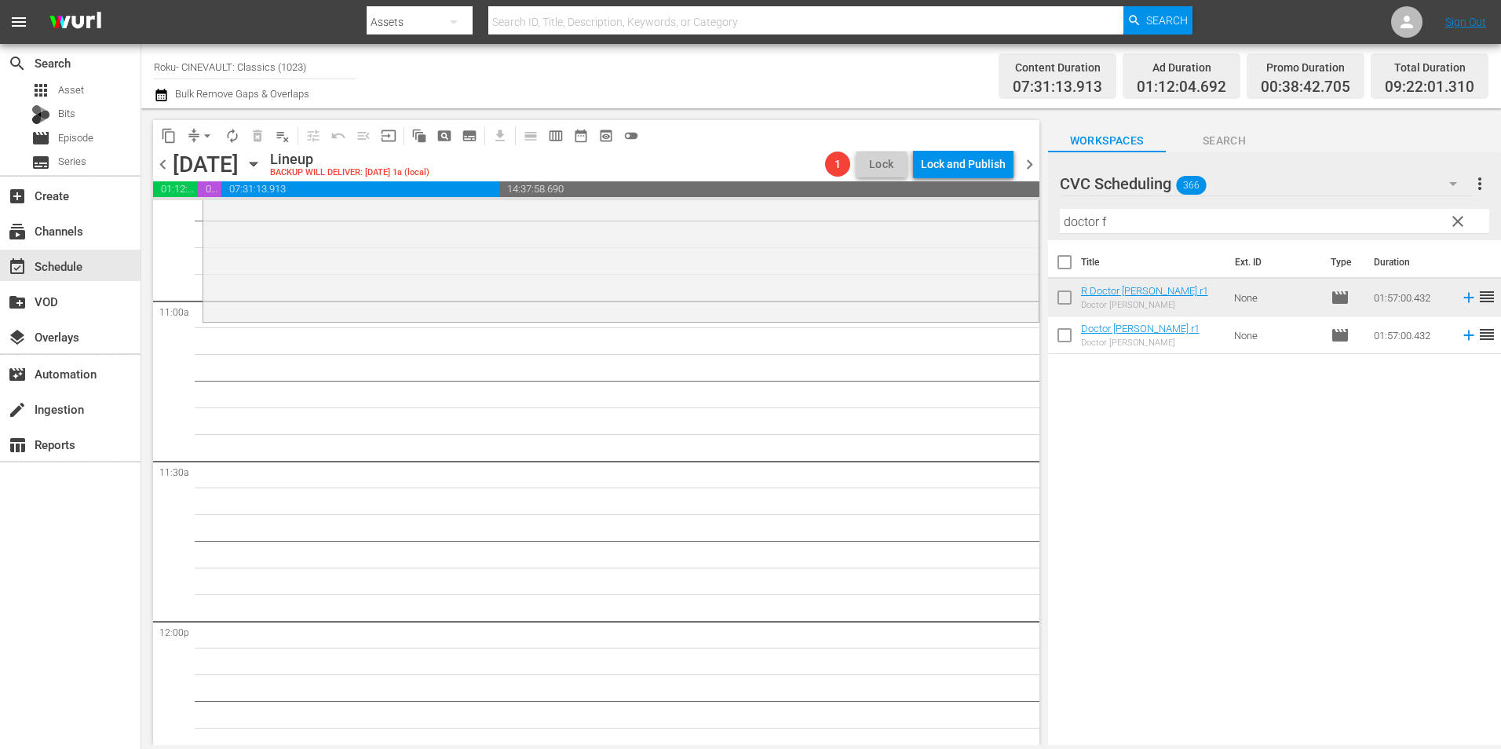
scroll to position [3454, 0]
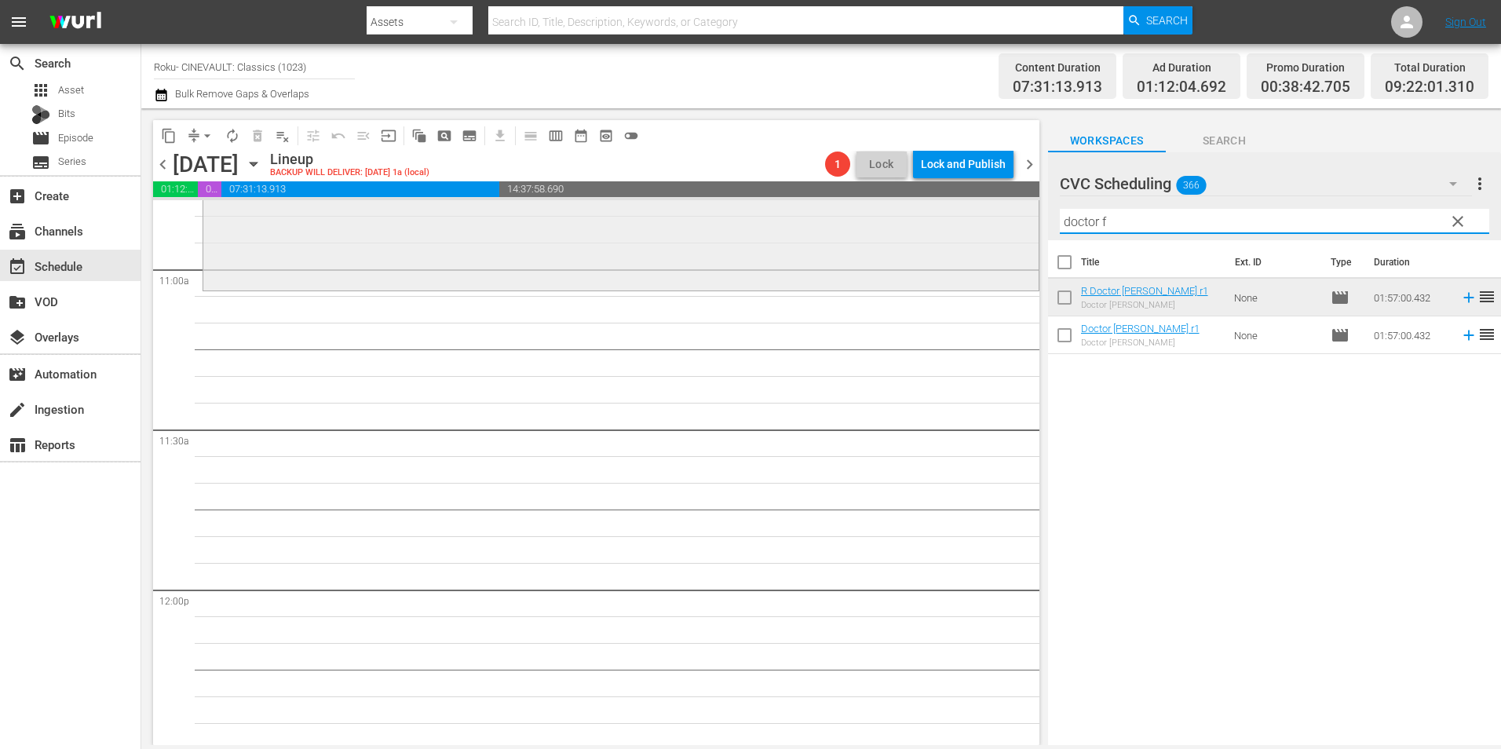
drag, startPoint x: 1032, startPoint y: 217, endPoint x: 963, endPoint y: 219, distance: 69.1
click at [963, 219] on div "content_copy compress arrow_drop_down autorenew_outlined delete_forever_outline…" at bounding box center [821, 426] width 1360 height 637
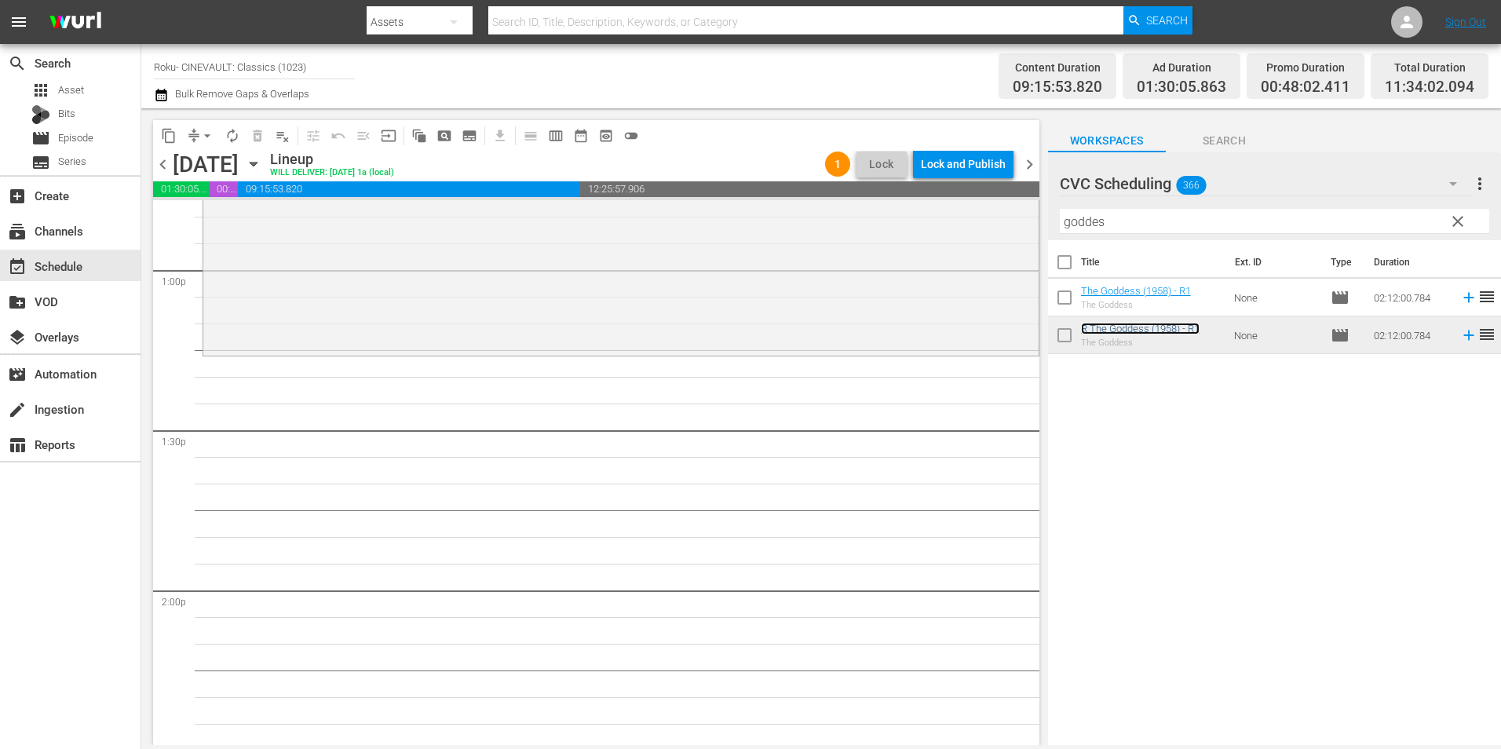
scroll to position [4160, 0]
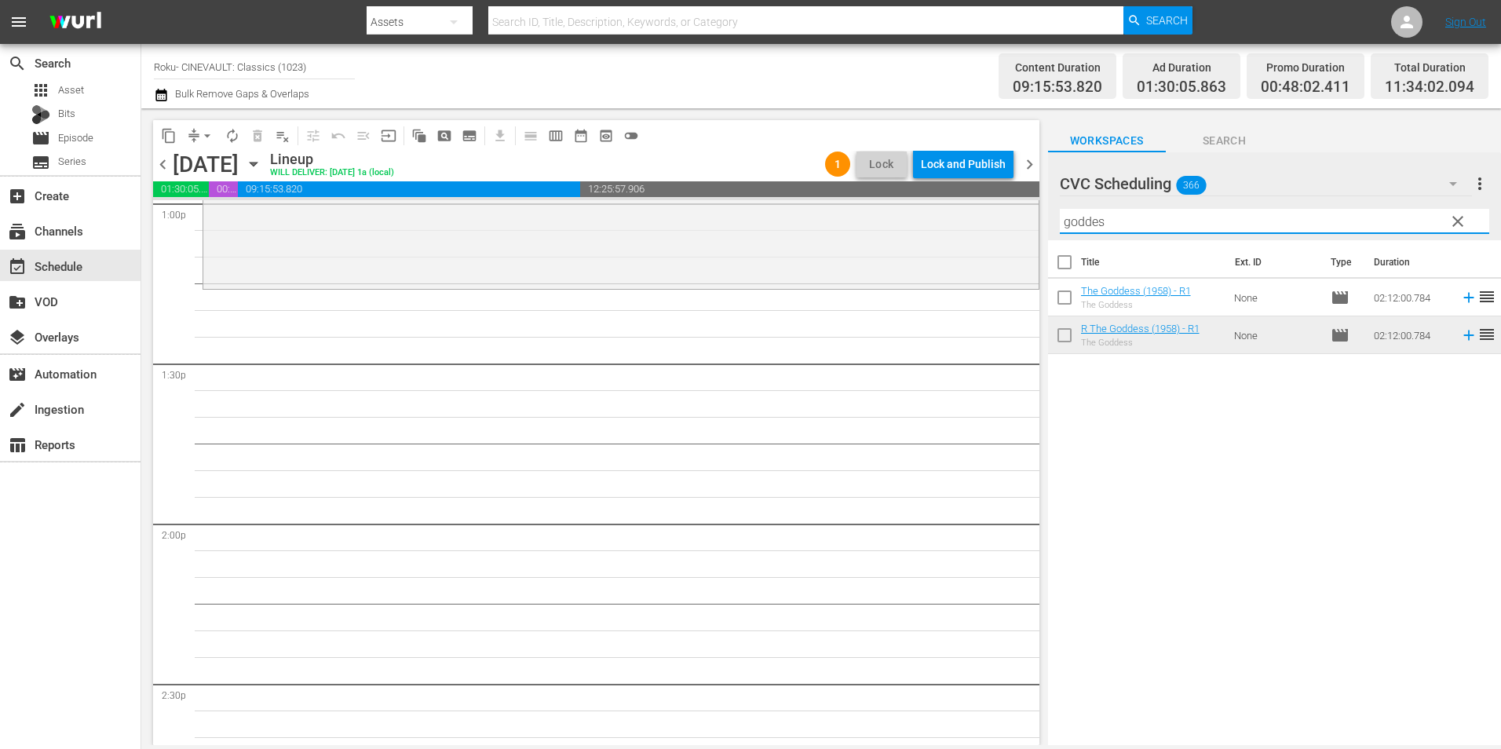
click at [1035, 231] on div "content_copy compress arrow_drop_down autorenew_outlined delete_forever_outline…" at bounding box center [821, 426] width 1360 height 637
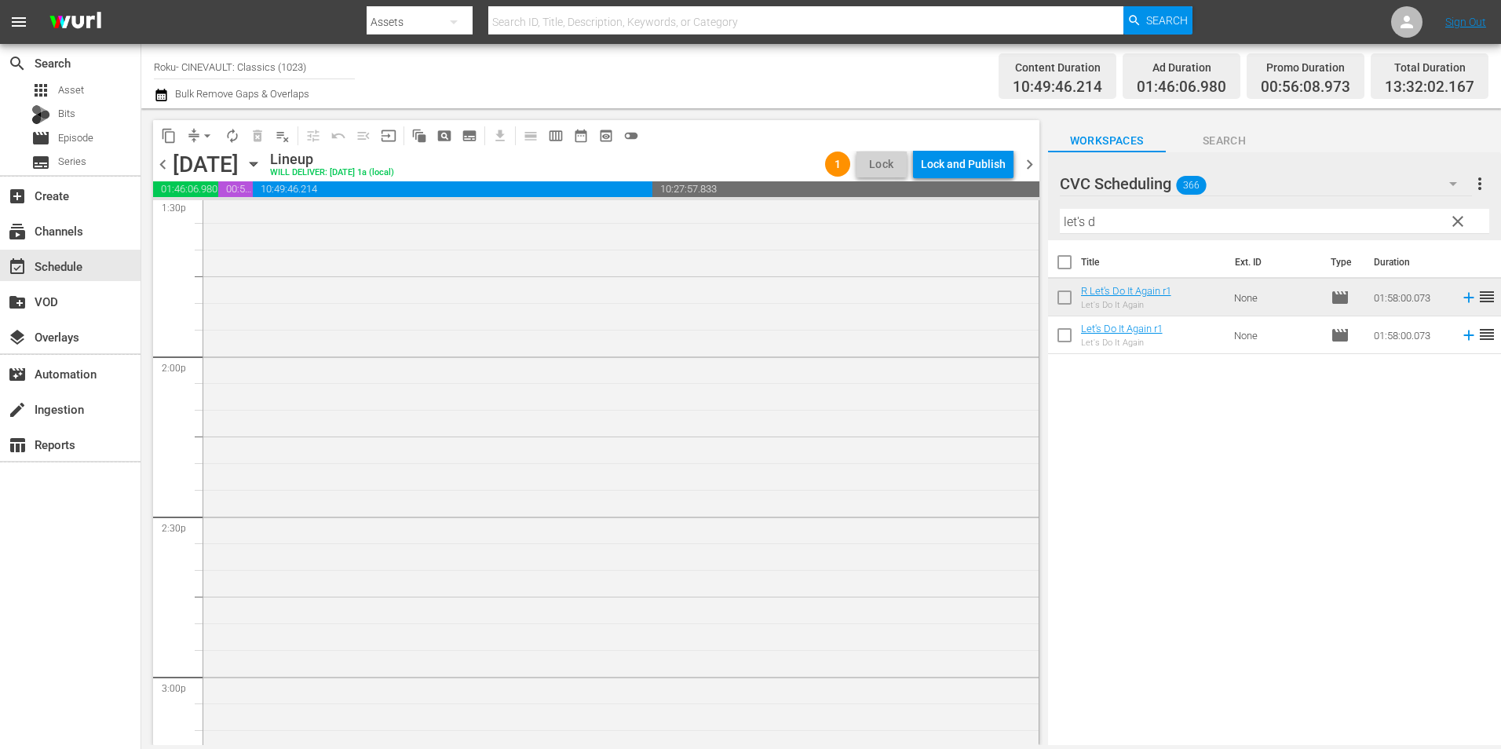
scroll to position [4631, 0]
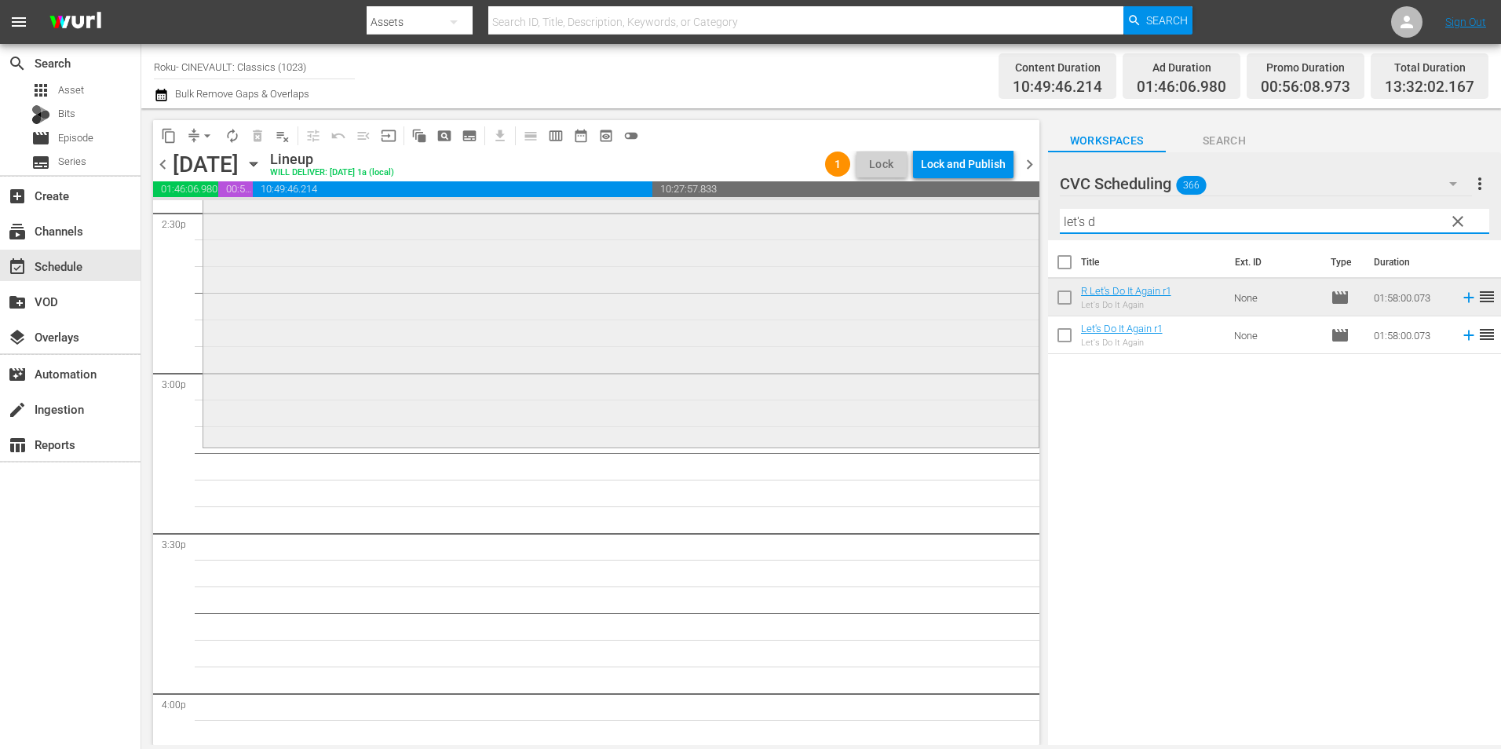
drag, startPoint x: 1145, startPoint y: 227, endPoint x: 817, endPoint y: 214, distance: 328.4
click at [817, 214] on div "content_copy compress arrow_drop_down autorenew_outlined delete_forever_outline…" at bounding box center [821, 426] width 1360 height 637
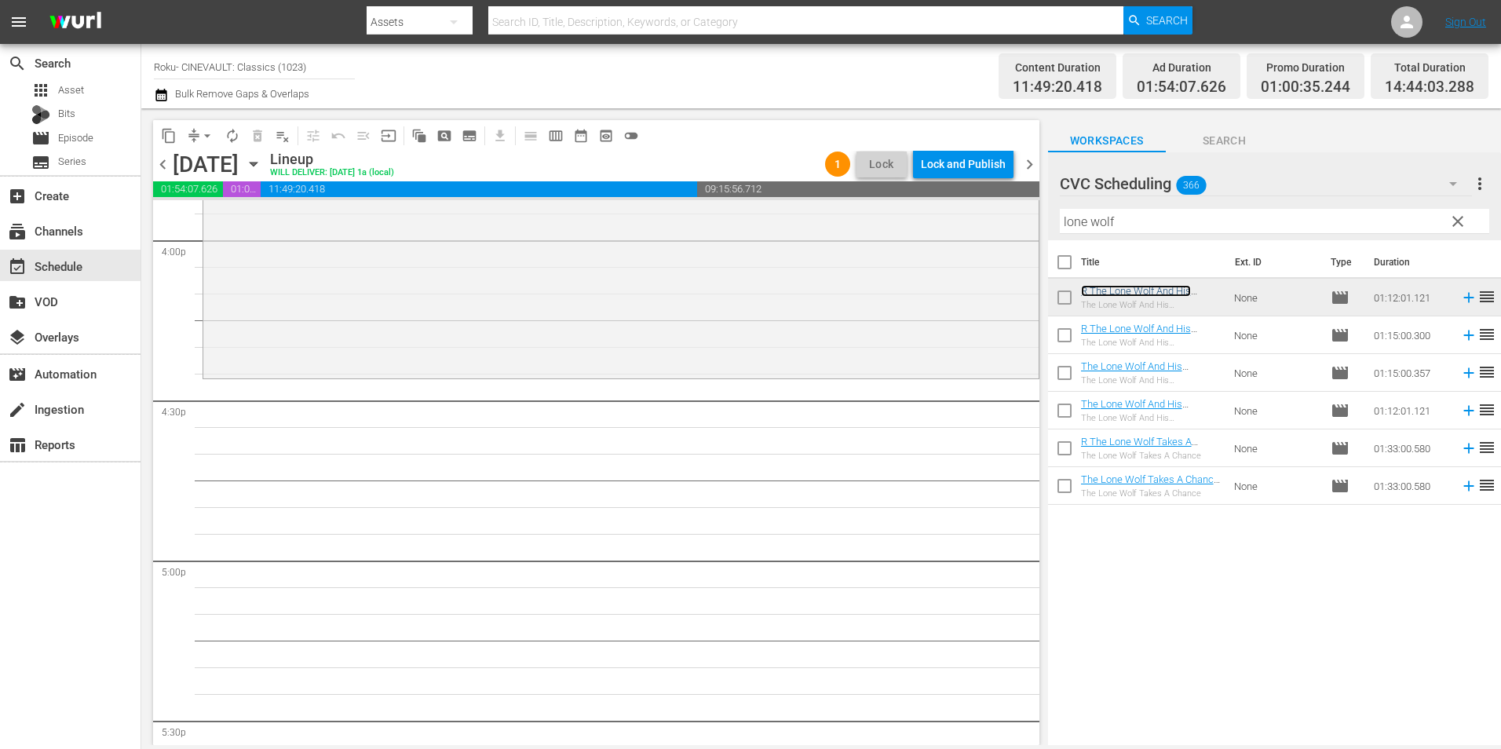
scroll to position [5102, 0]
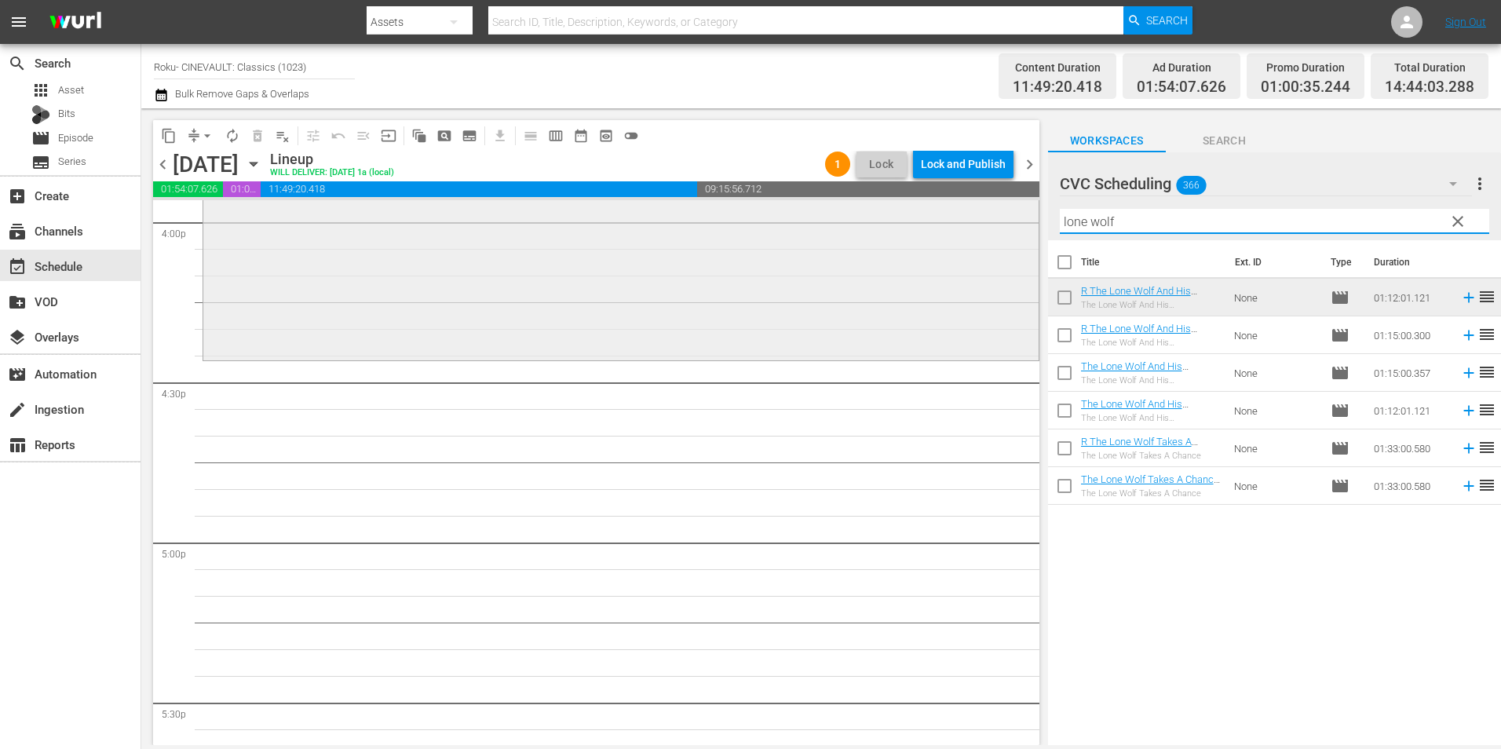
drag, startPoint x: 1200, startPoint y: 225, endPoint x: 1002, endPoint y: 234, distance: 198.0
click at [1002, 234] on div "content_copy compress arrow_drop_down autorenew_outlined delete_forever_outline…" at bounding box center [821, 426] width 1360 height 637
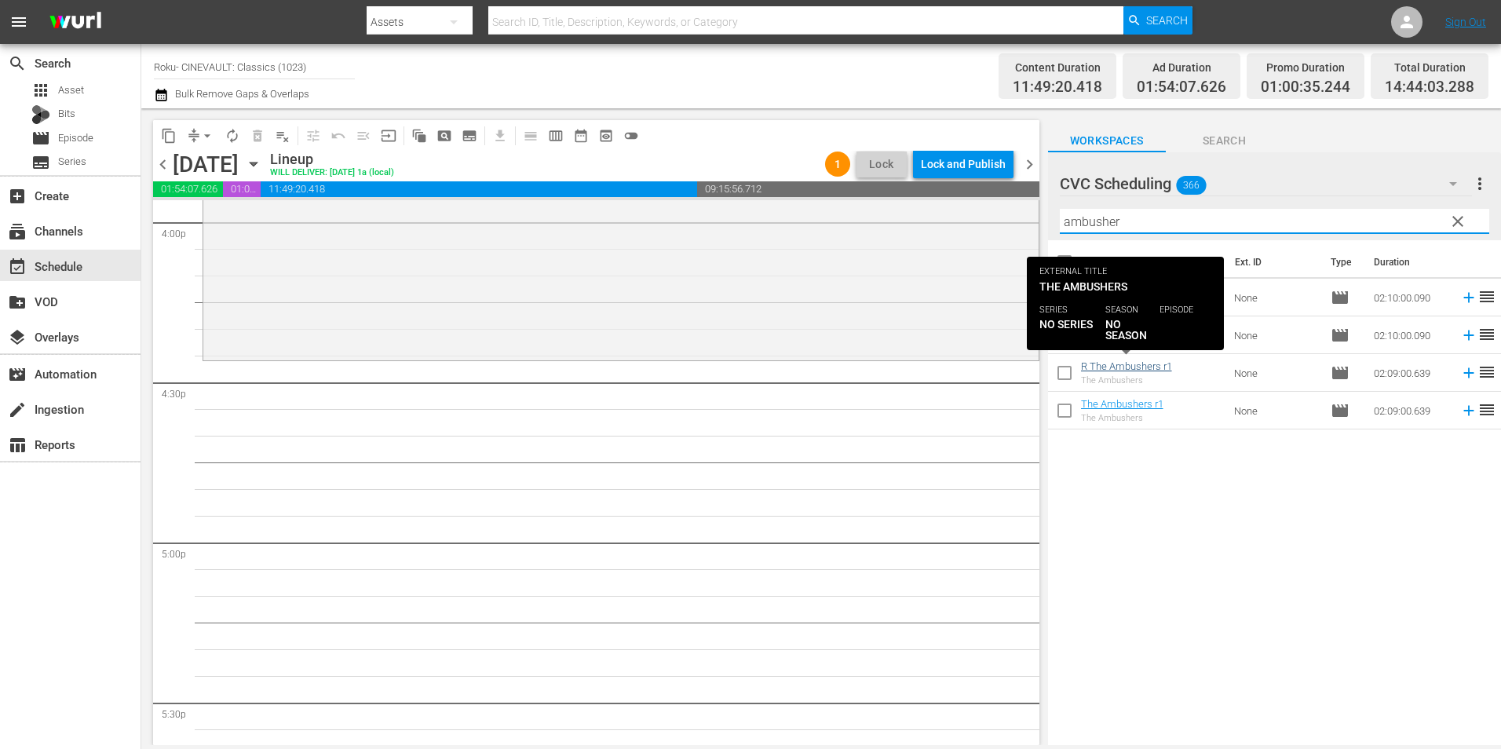
type input "ambusher"
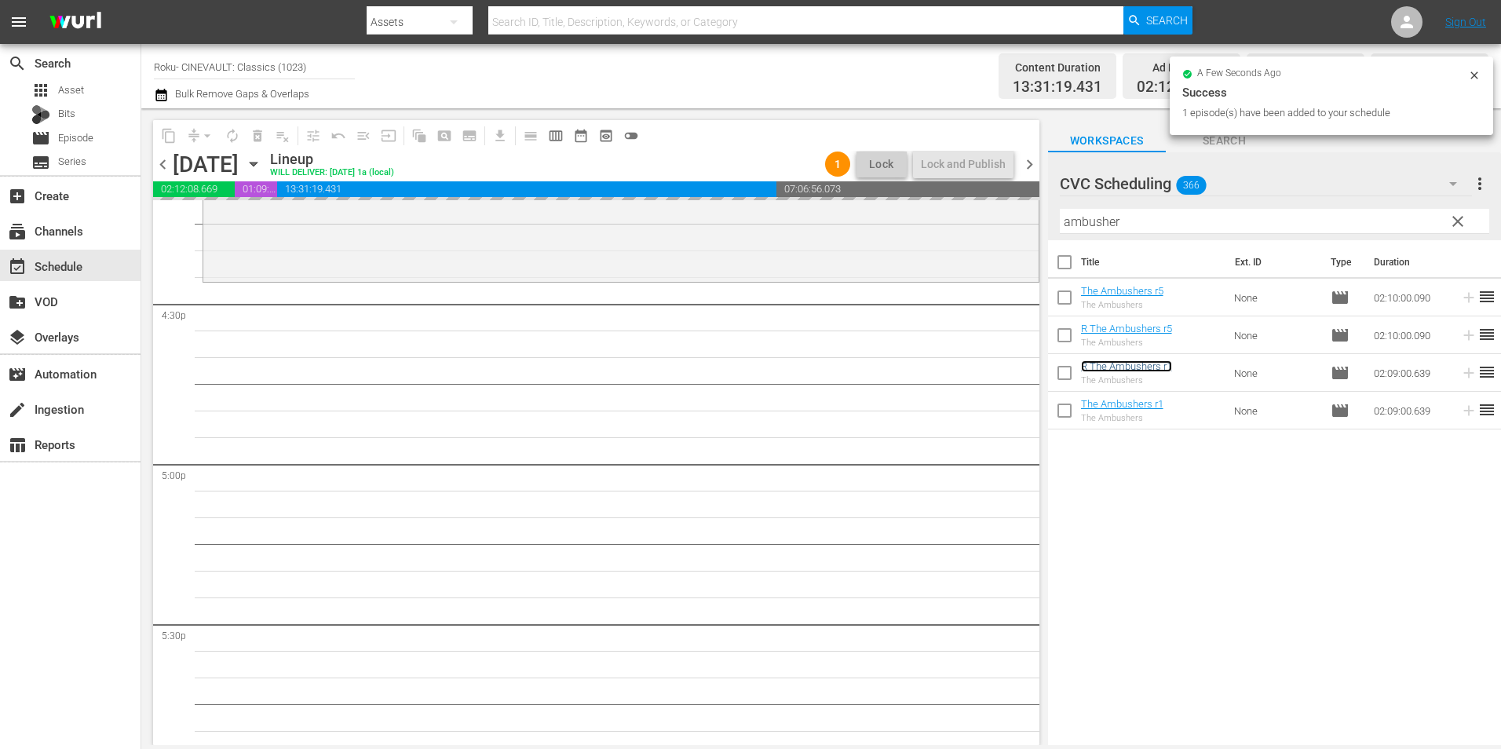
scroll to position [5416, 0]
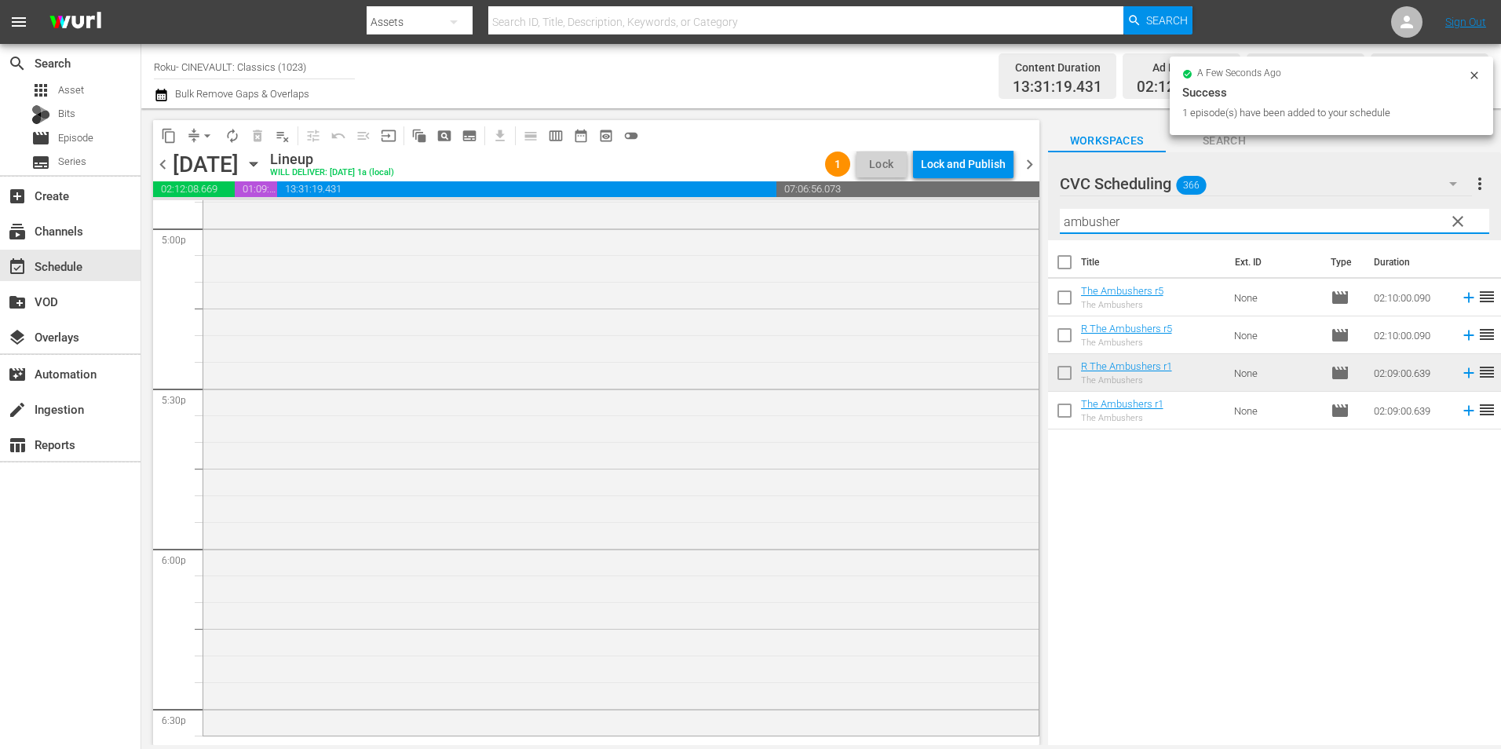
click at [1023, 223] on div "content_copy compress arrow_drop_down autorenew_outlined delete_forever_outline…" at bounding box center [821, 426] width 1360 height 637
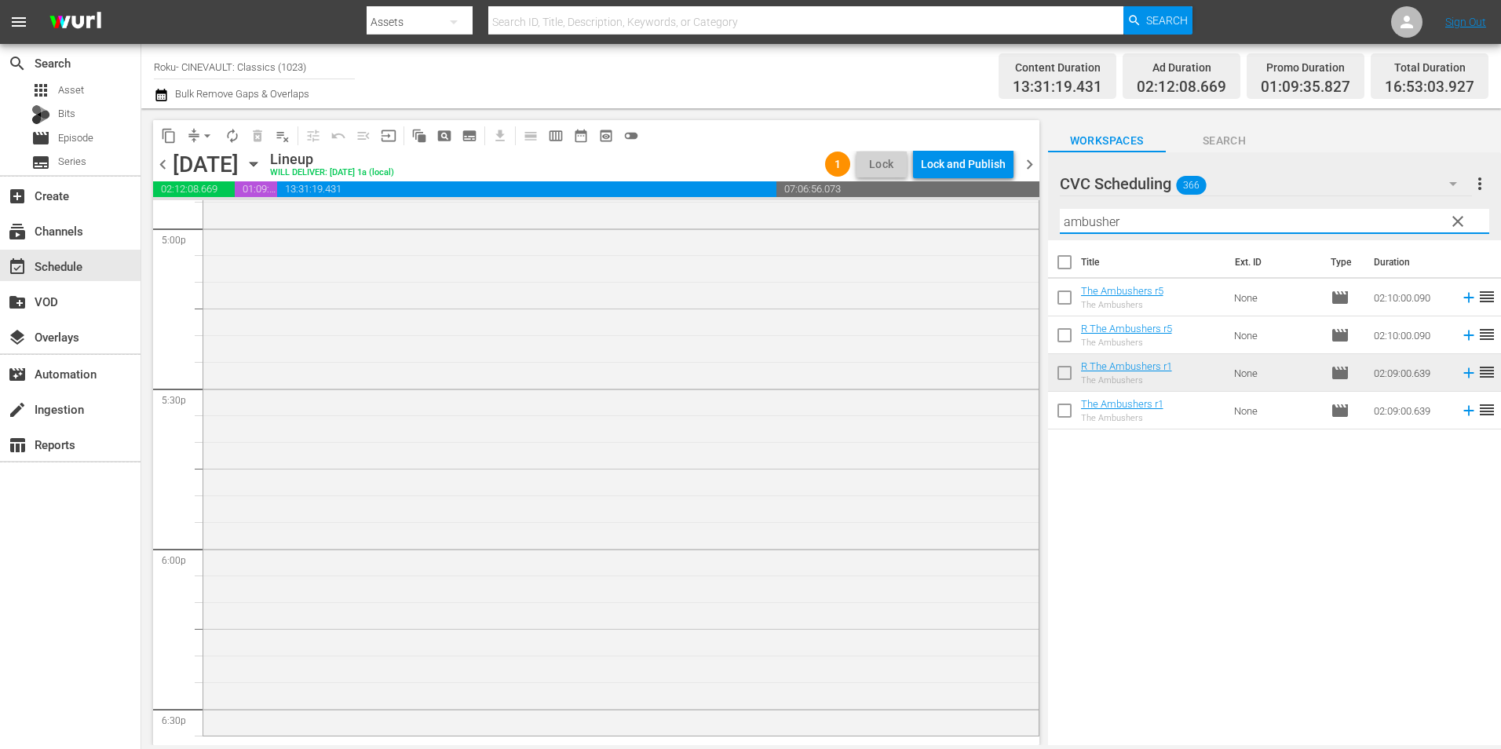
click at [1460, 217] on span "clear" at bounding box center [1457, 221] width 19 height 19
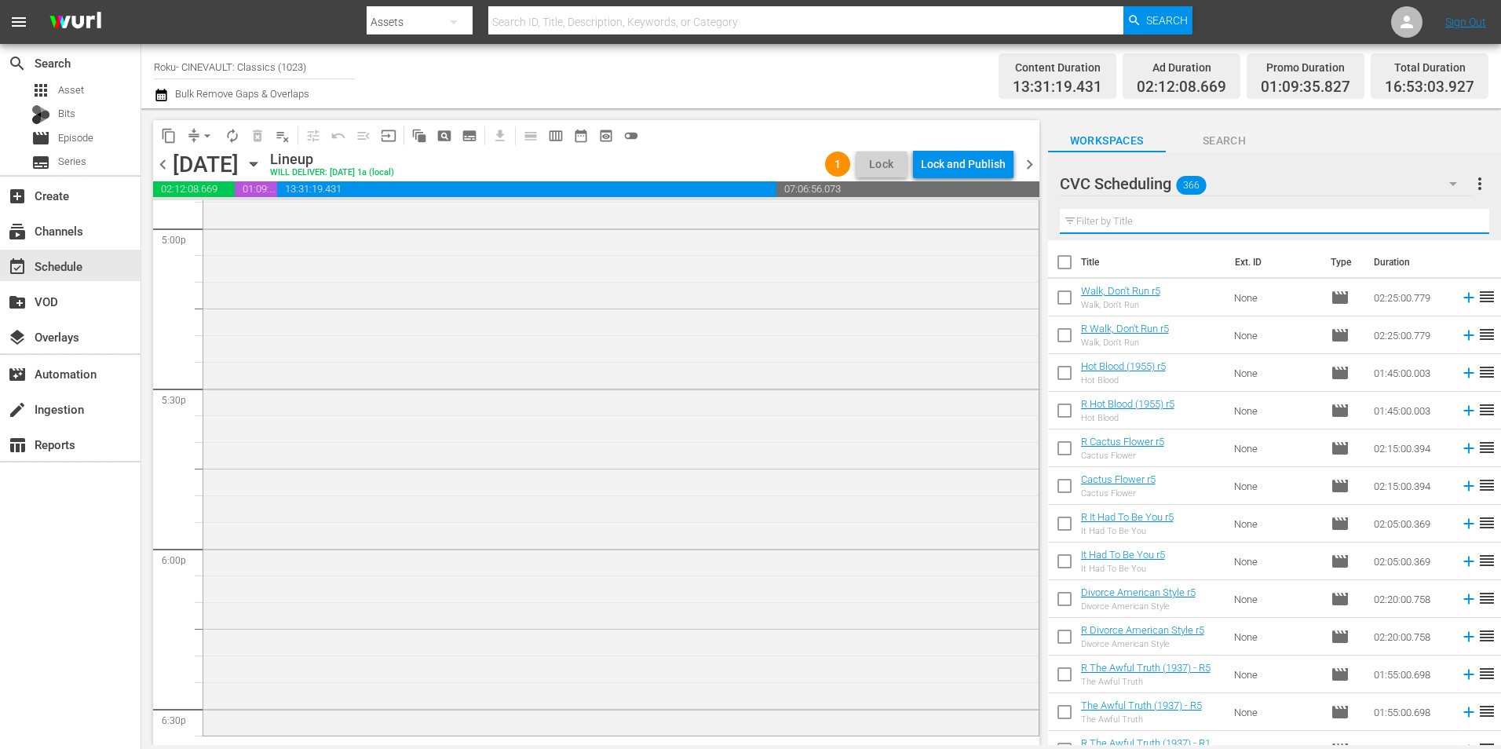
click at [1406, 219] on input "text" at bounding box center [1274, 221] width 429 height 25
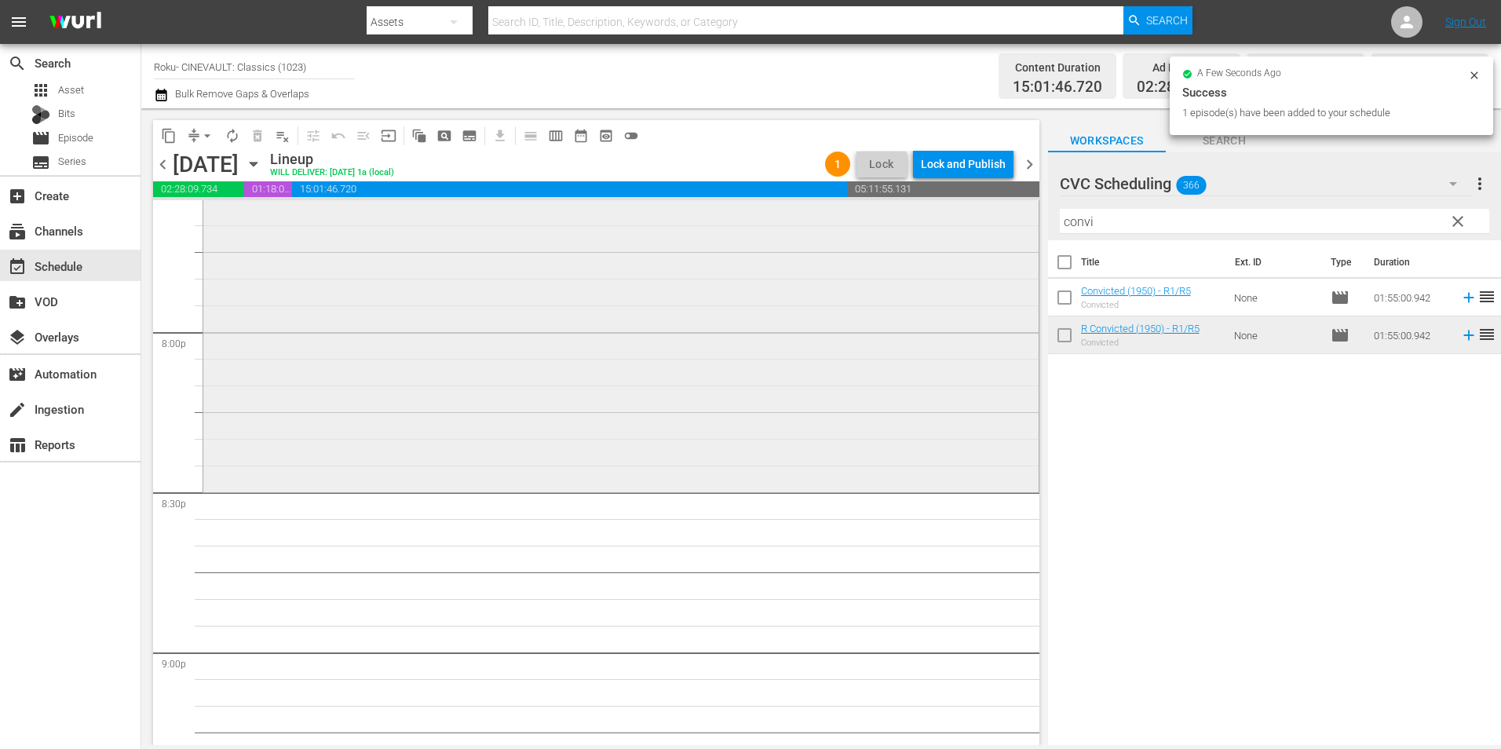
scroll to position [6280, 0]
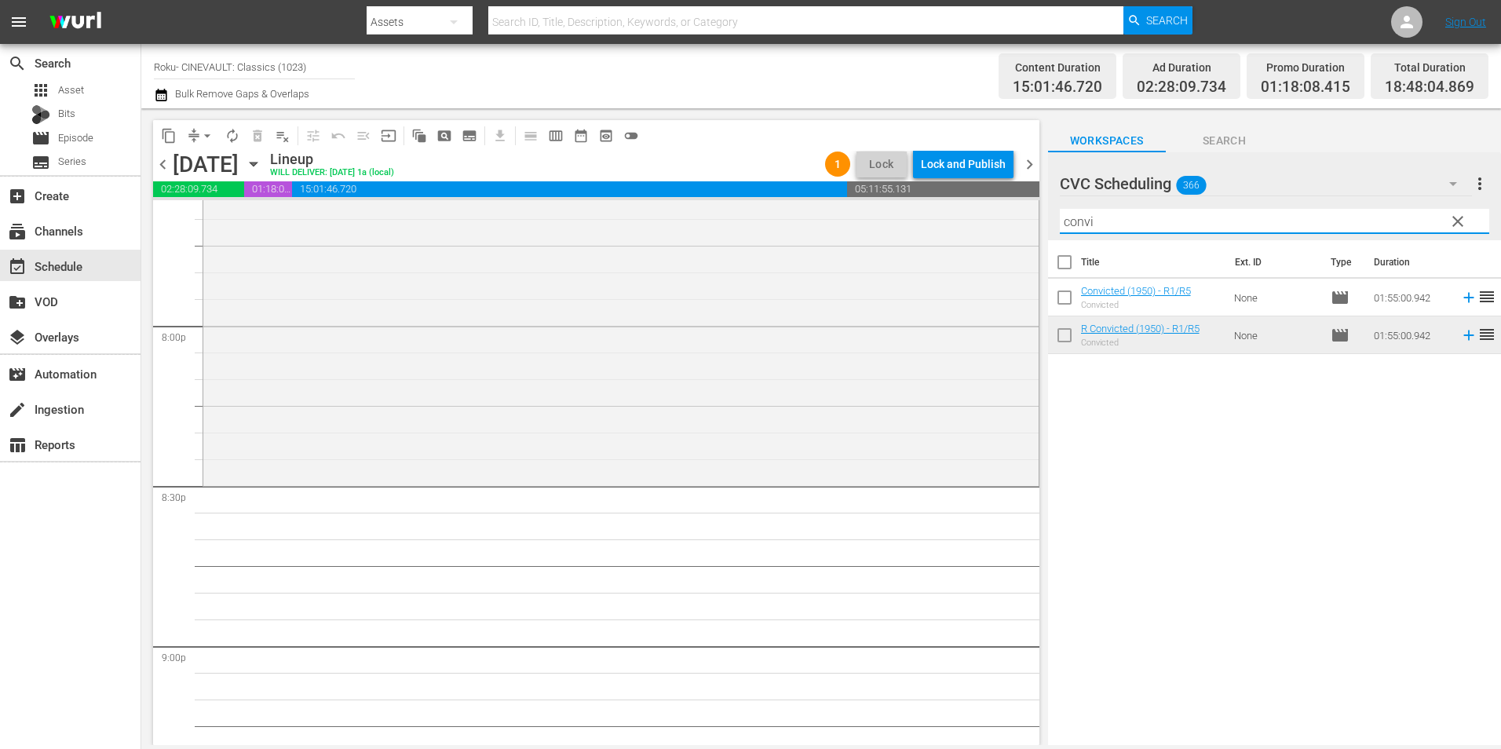
drag, startPoint x: 1194, startPoint y: 221, endPoint x: 1059, endPoint y: 223, distance: 135.0
click at [1060, 223] on input "convi" at bounding box center [1274, 221] width 429 height 25
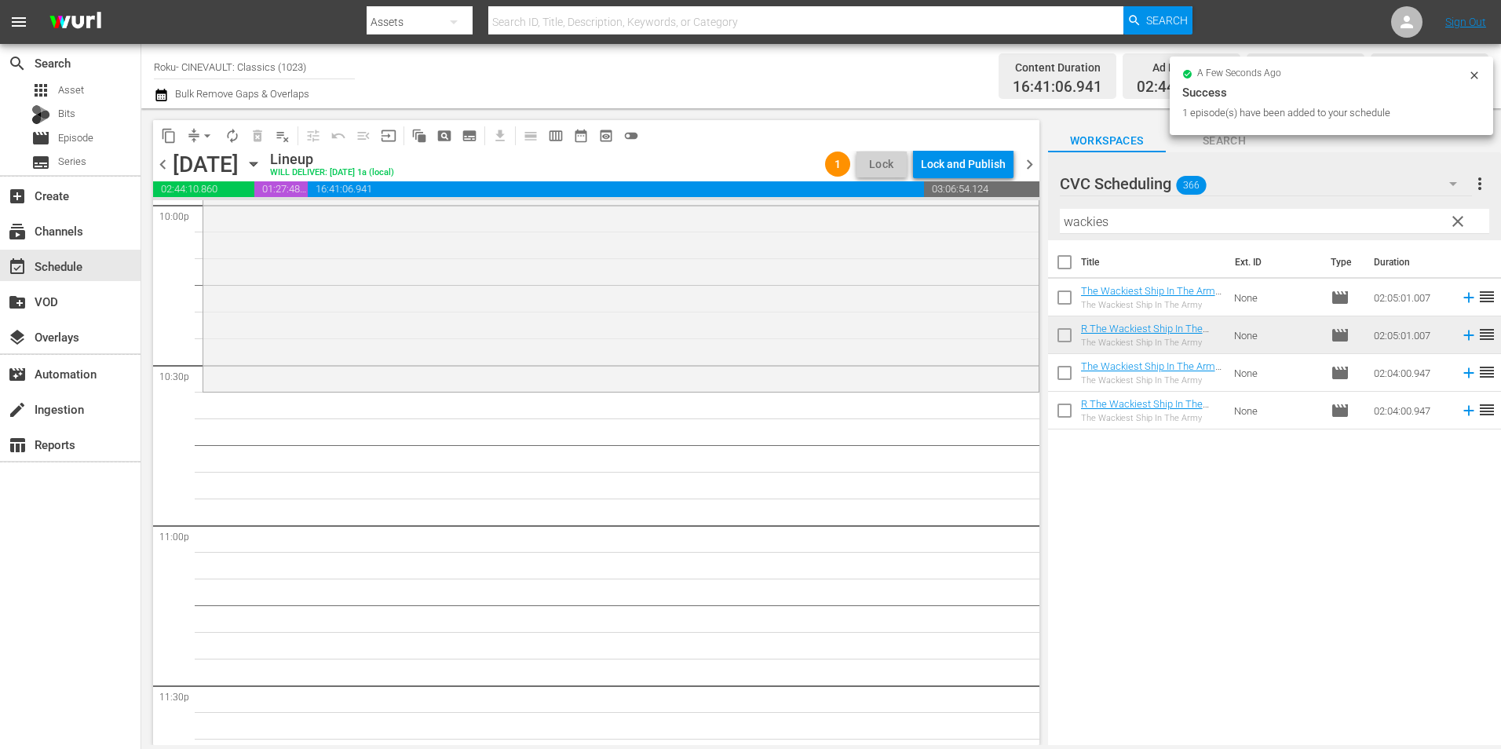
scroll to position [7065, 0]
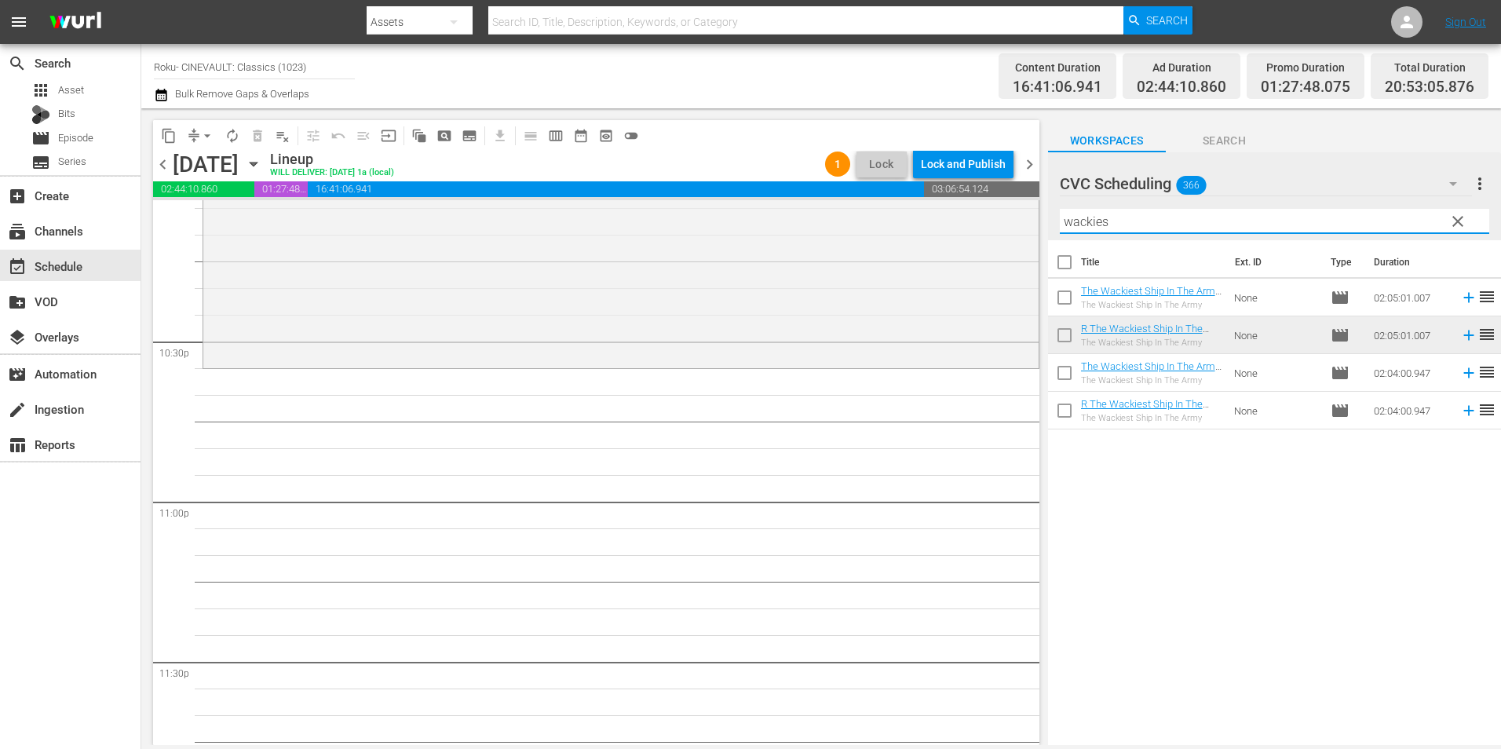
drag, startPoint x: 1140, startPoint y: 226, endPoint x: 1068, endPoint y: 233, distance: 72.6
click at [1068, 233] on div "Filter by Title wackies" at bounding box center [1274, 222] width 429 height 38
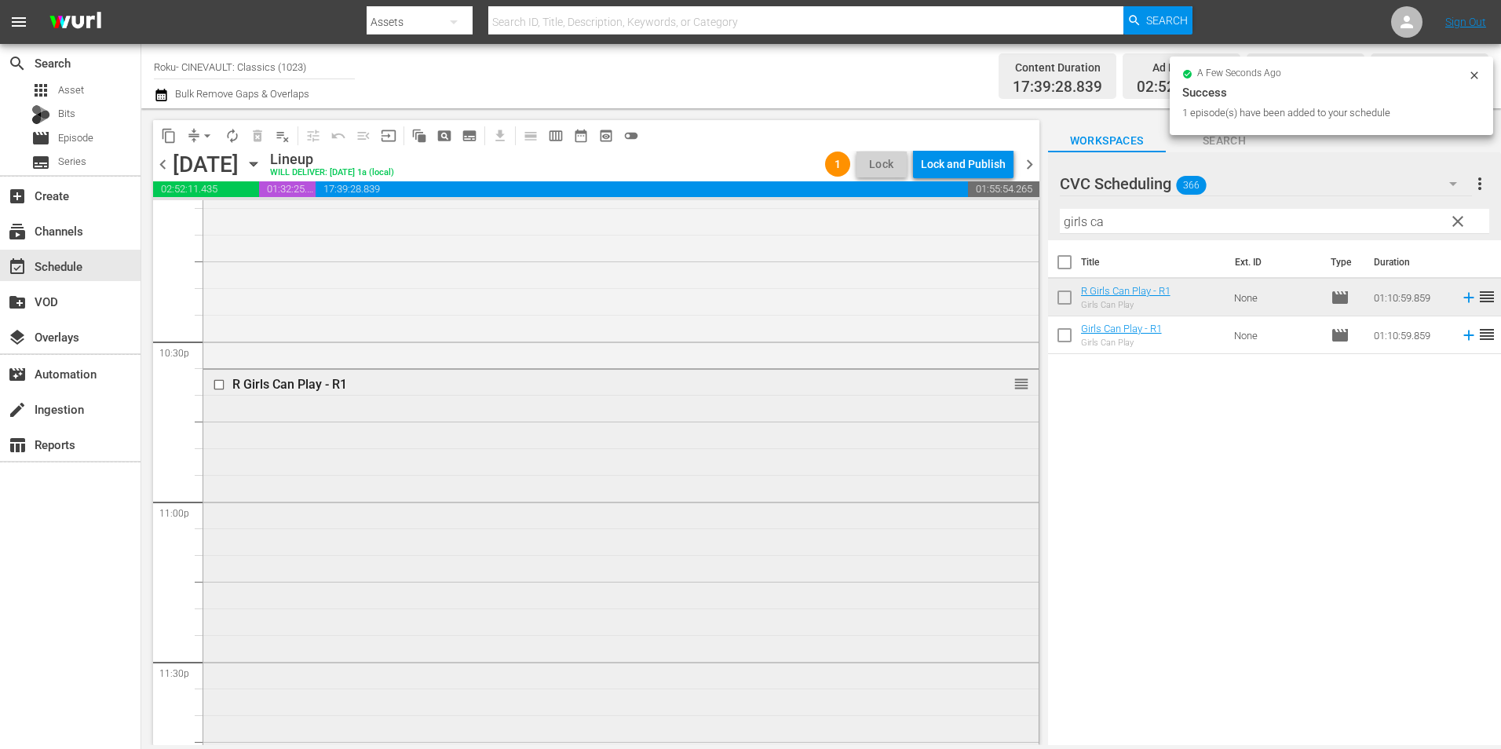
scroll to position [7142, 0]
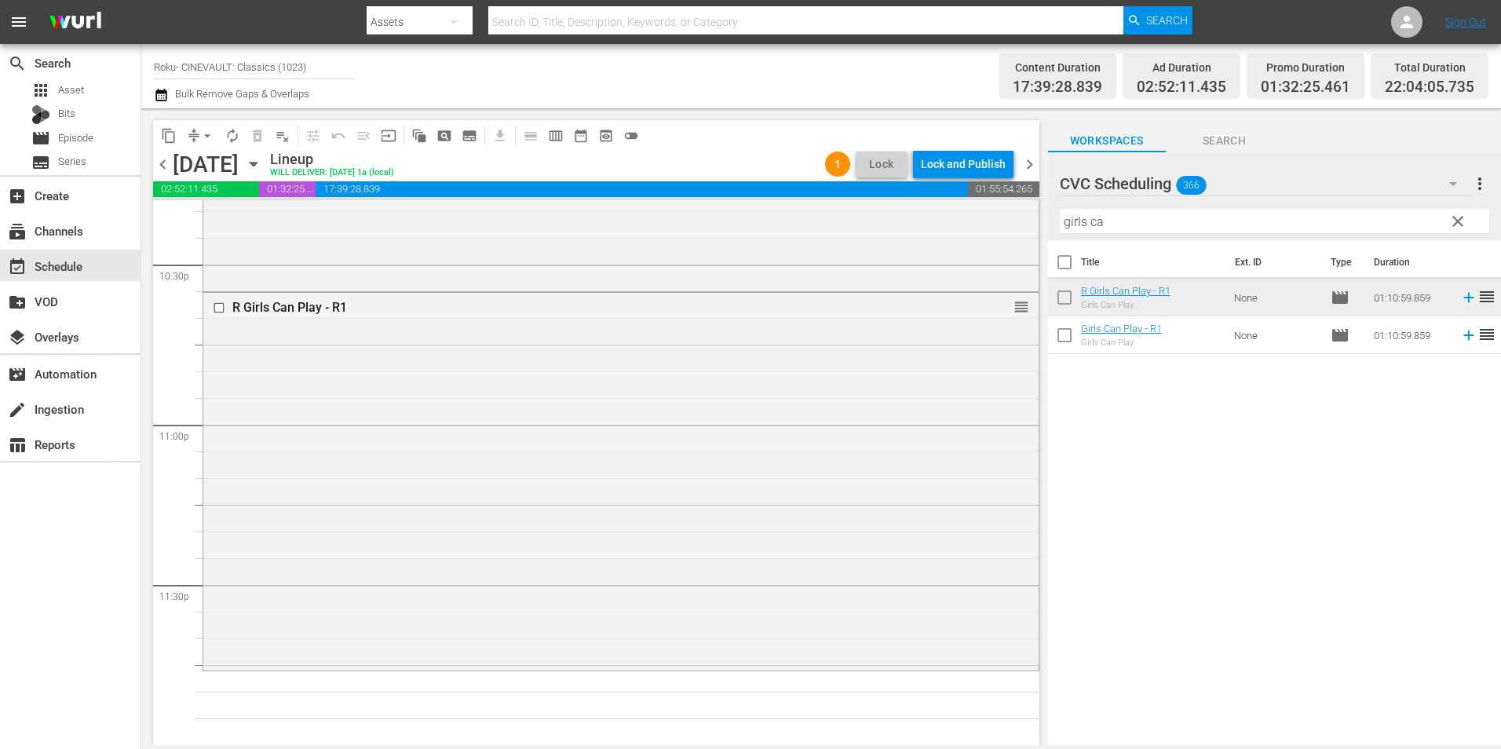
click at [785, 453] on div "R Girls Can Play - R1 reorder" at bounding box center [620, 480] width 835 height 374
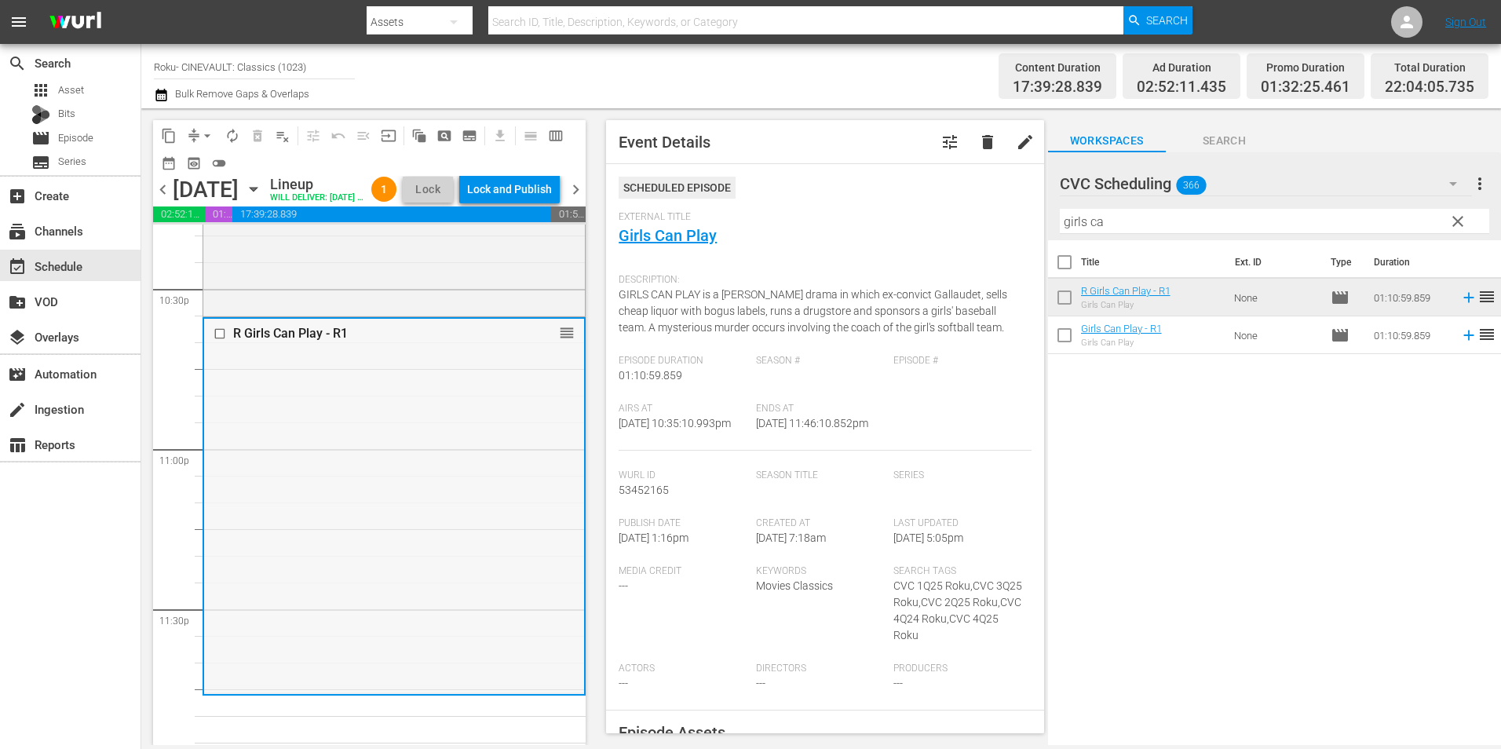
scroll to position [7193, 0]
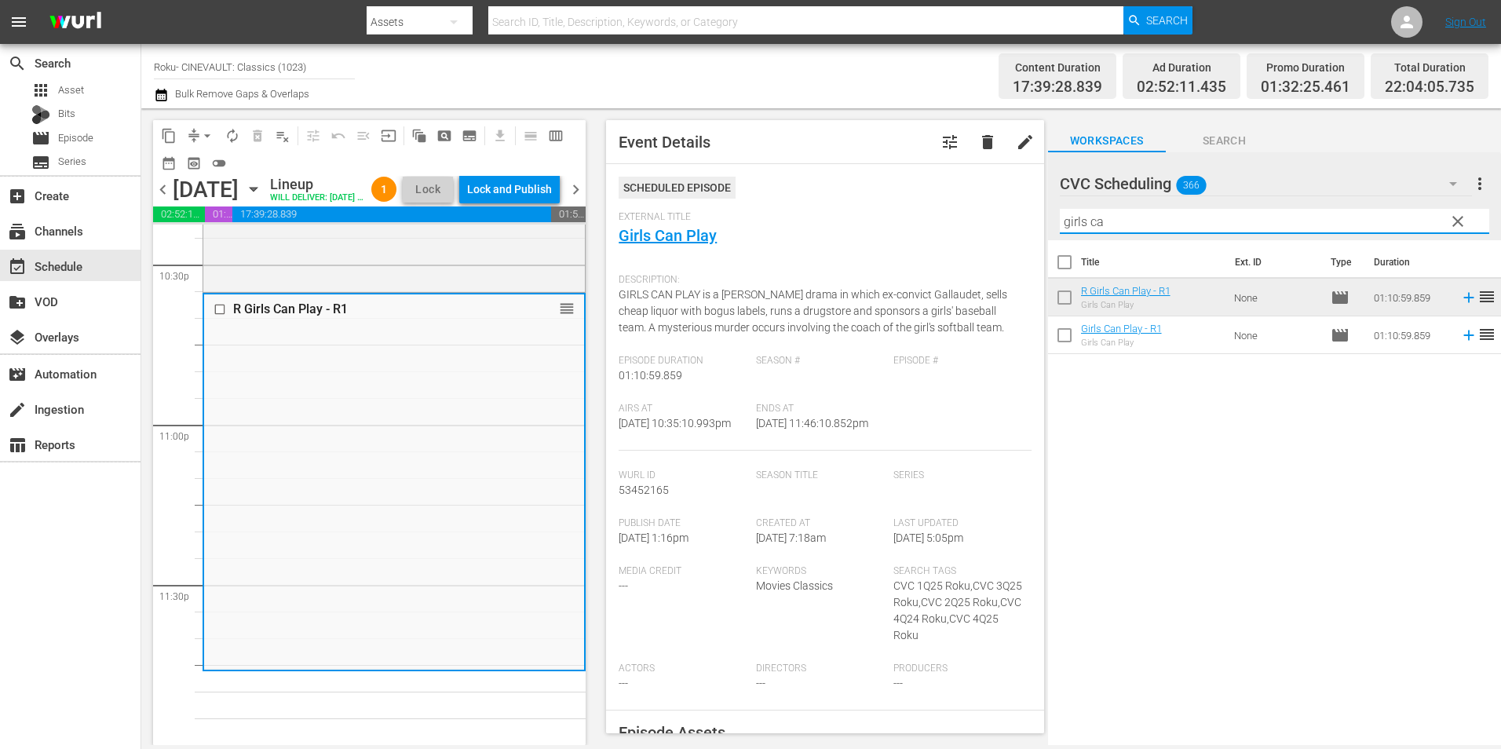
drag, startPoint x: 1219, startPoint y: 221, endPoint x: 930, endPoint y: 228, distance: 288.9
click at [930, 228] on div "content_copy compress arrow_drop_down autorenew_outlined delete_forever_outline…" at bounding box center [821, 426] width 1360 height 637
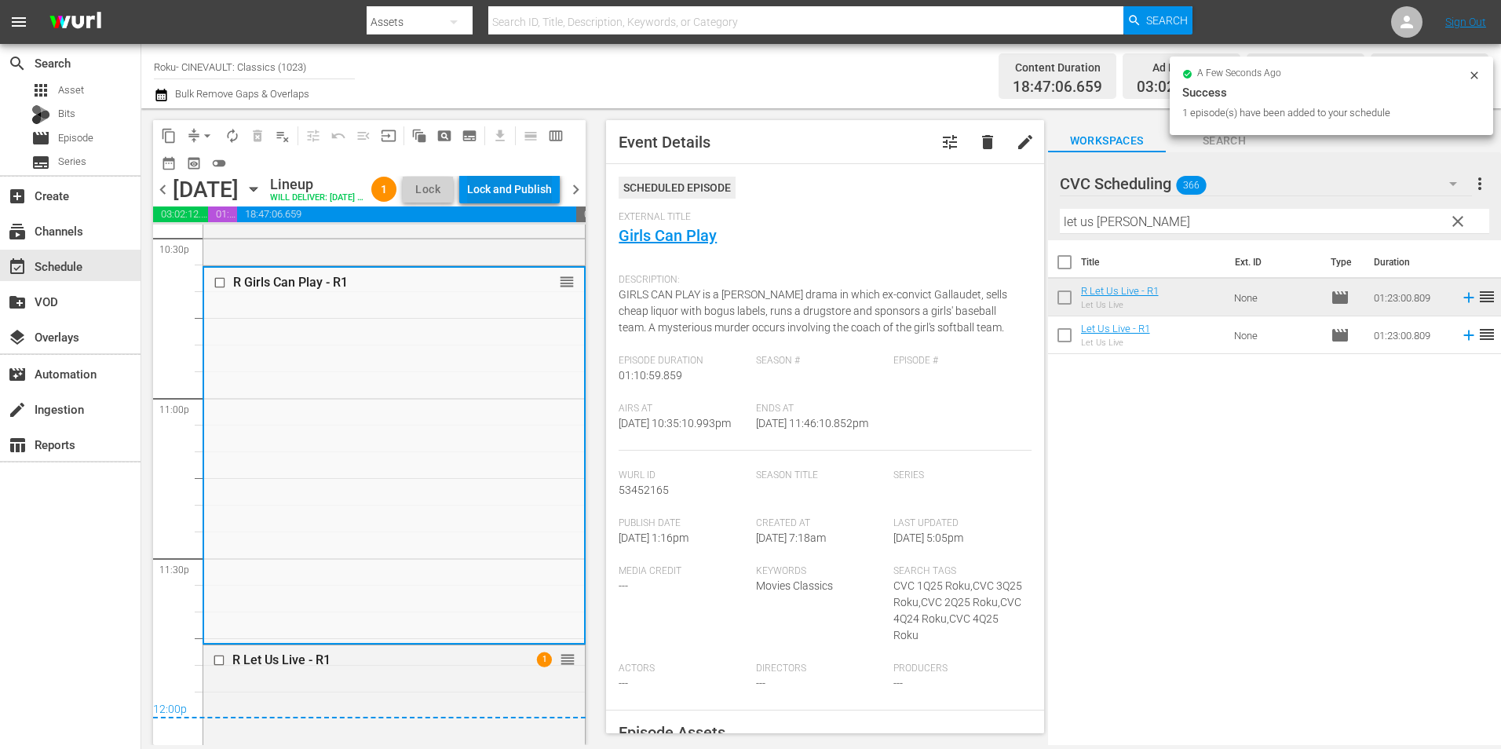
click at [535, 184] on div "Lock and Publish" at bounding box center [509, 189] width 85 height 28
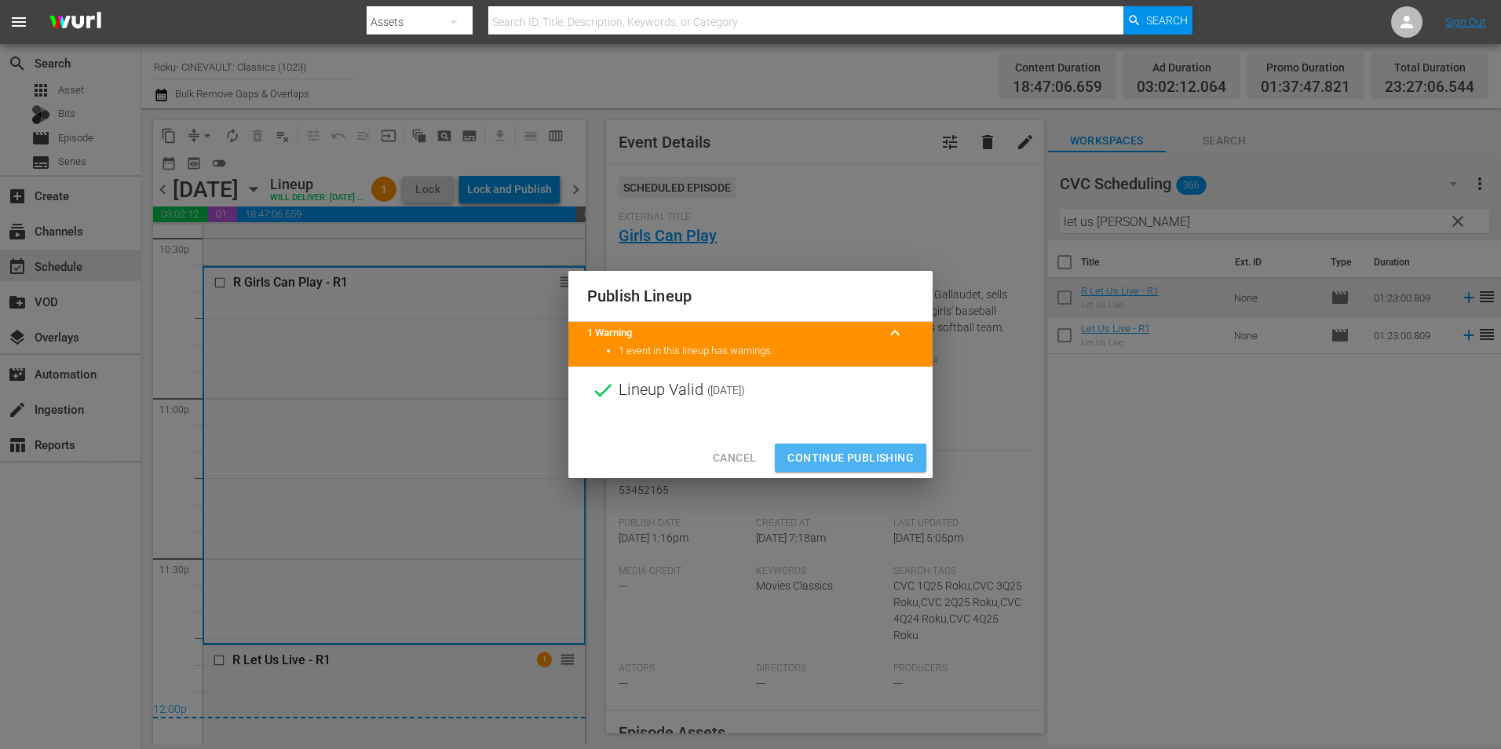
click at [818, 462] on span "Continue Publishing" at bounding box center [850, 458] width 126 height 20
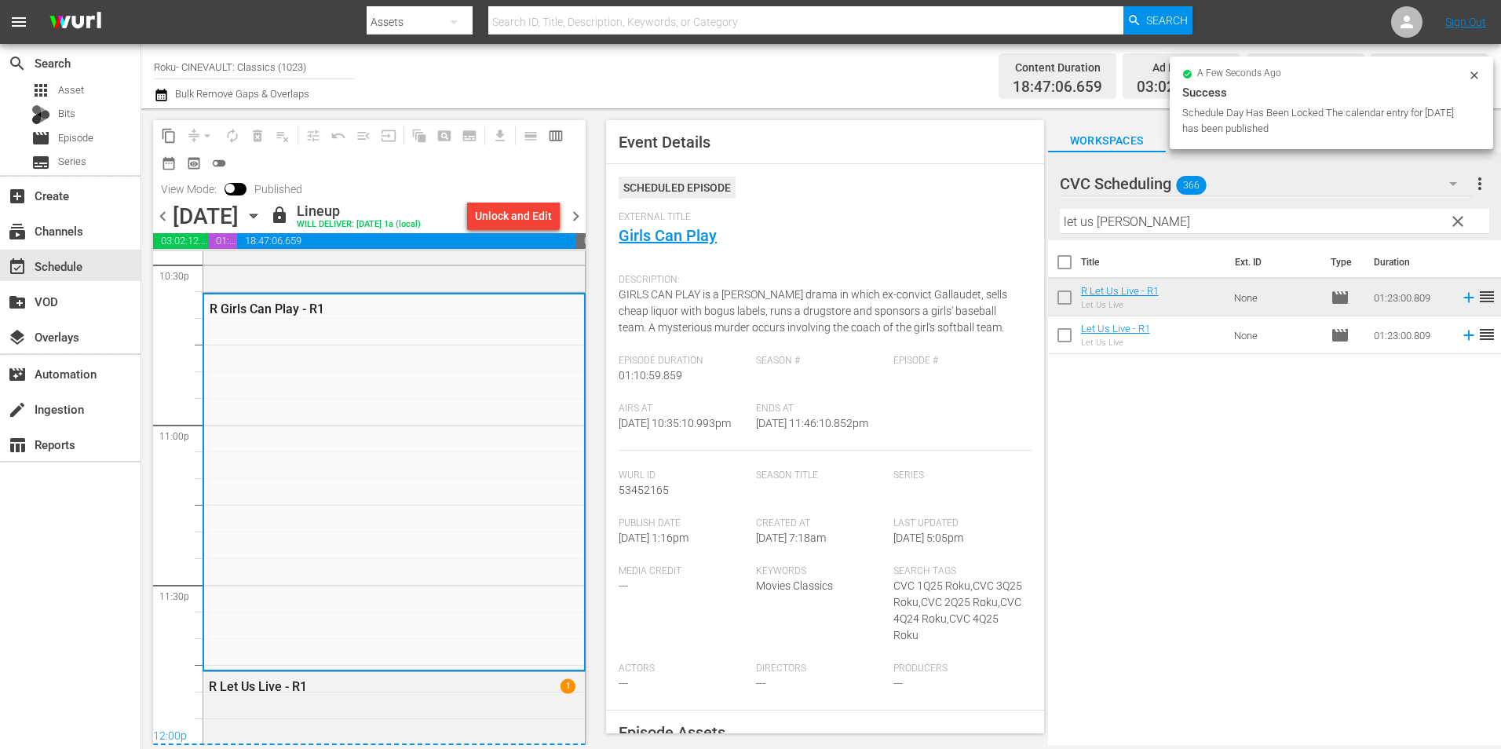
click at [160, 221] on span "chevron_left" at bounding box center [163, 216] width 20 height 20
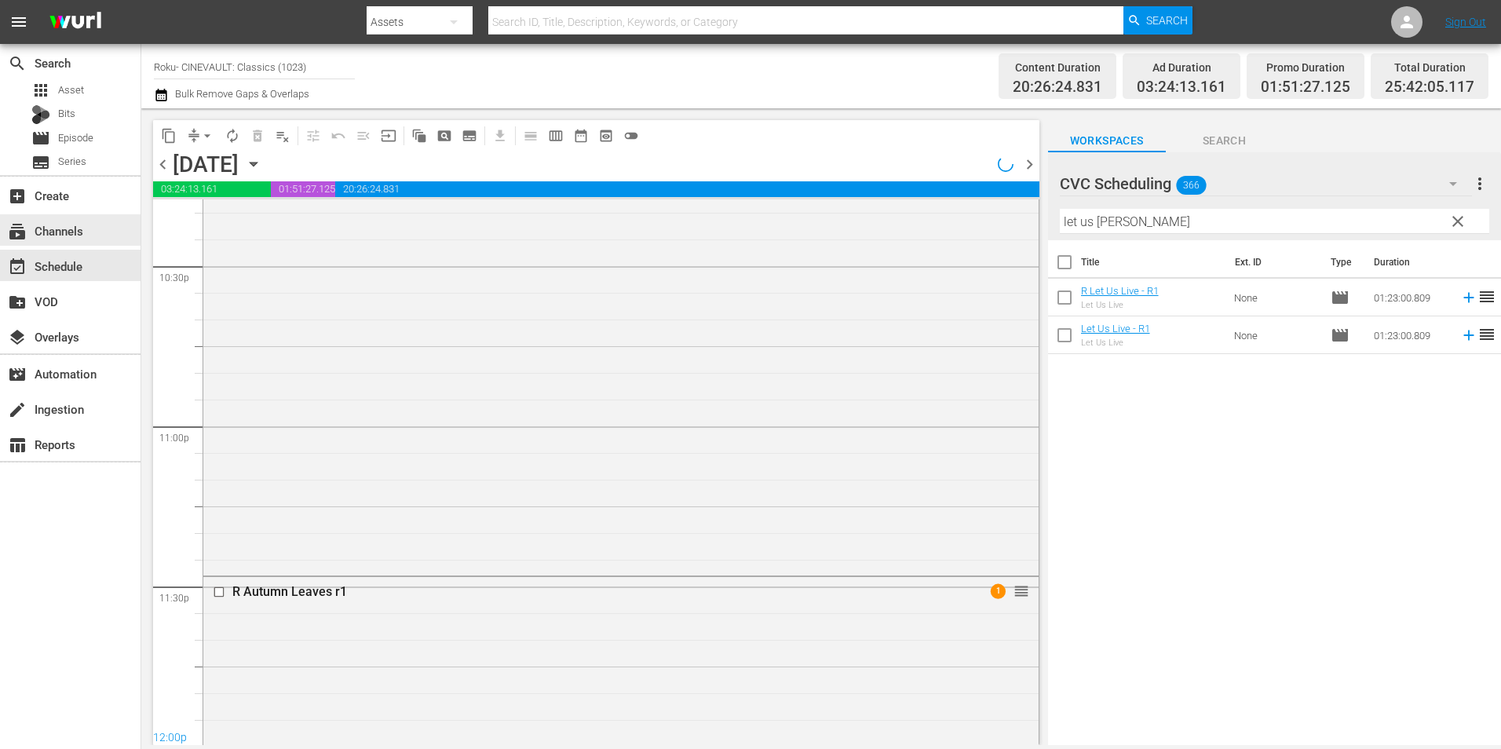
scroll to position [7219, 0]
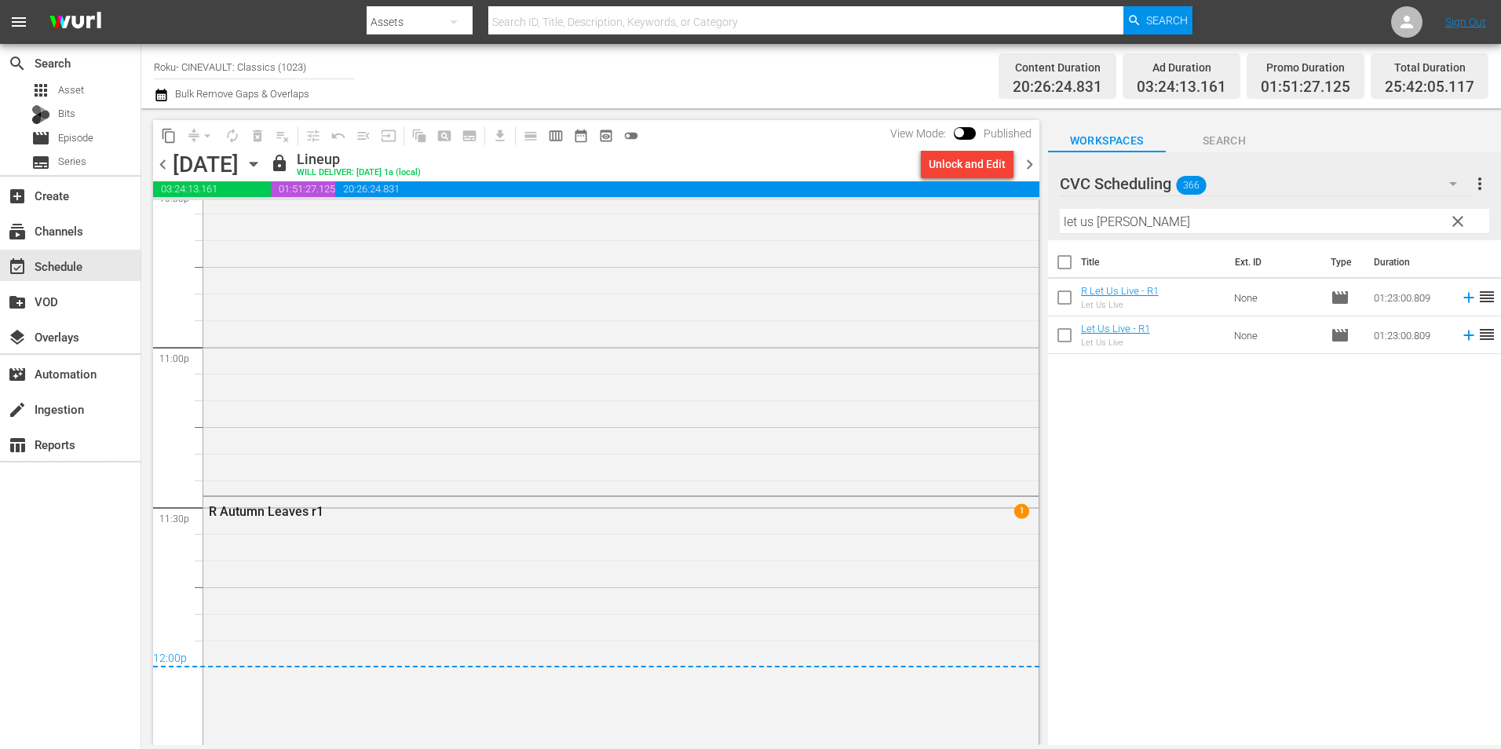
click at [1035, 166] on span "chevron_right" at bounding box center [1030, 165] width 20 height 20
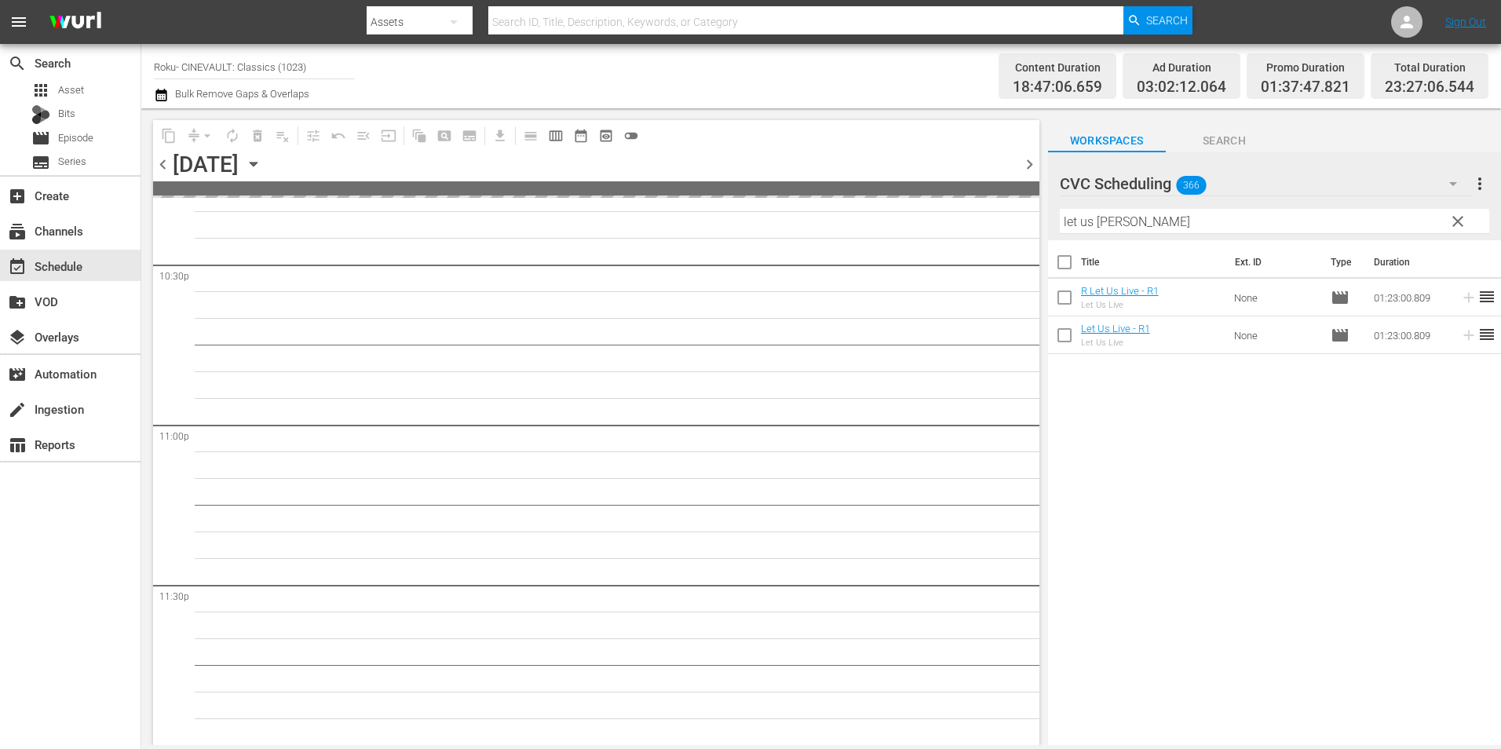
scroll to position [7193, 0]
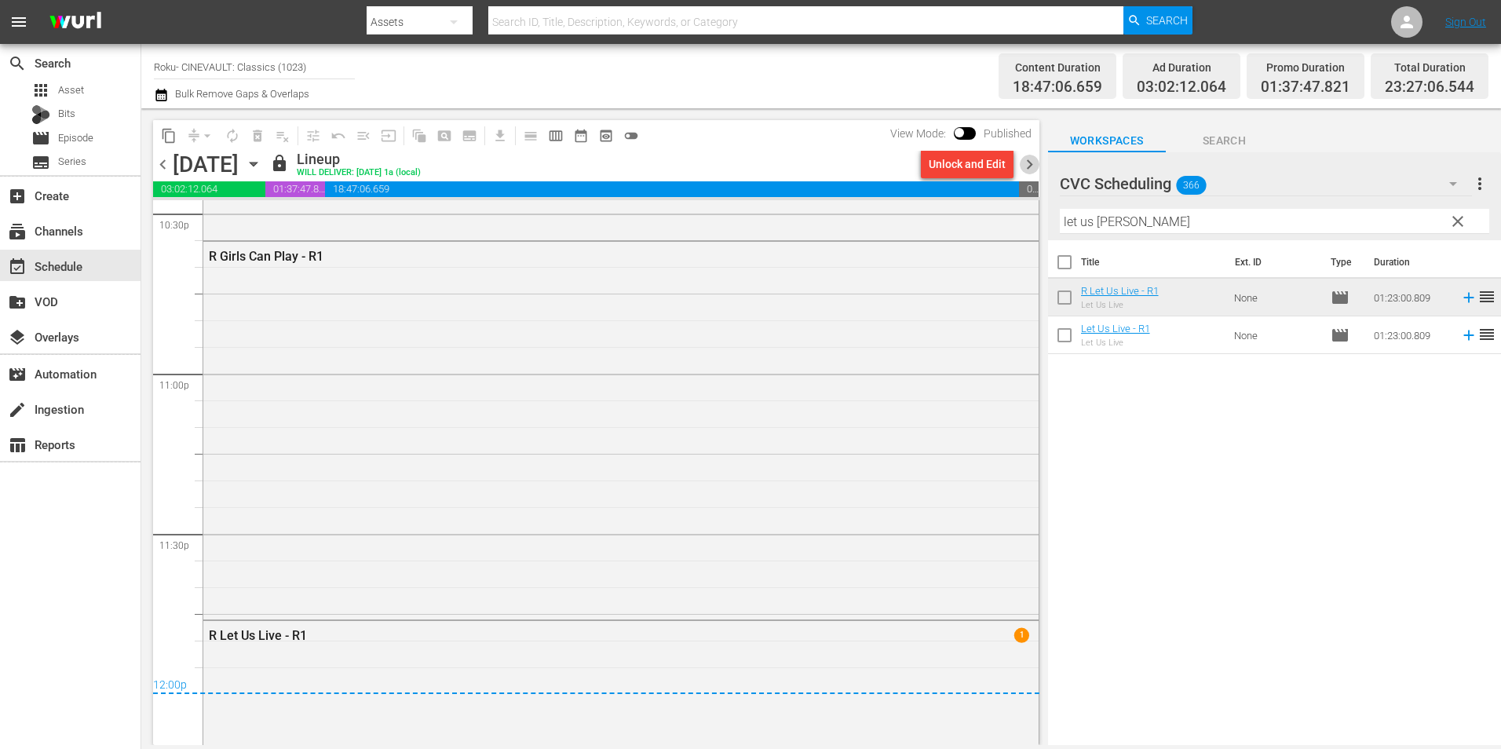
click at [1035, 166] on span "chevron_right" at bounding box center [1030, 165] width 20 height 20
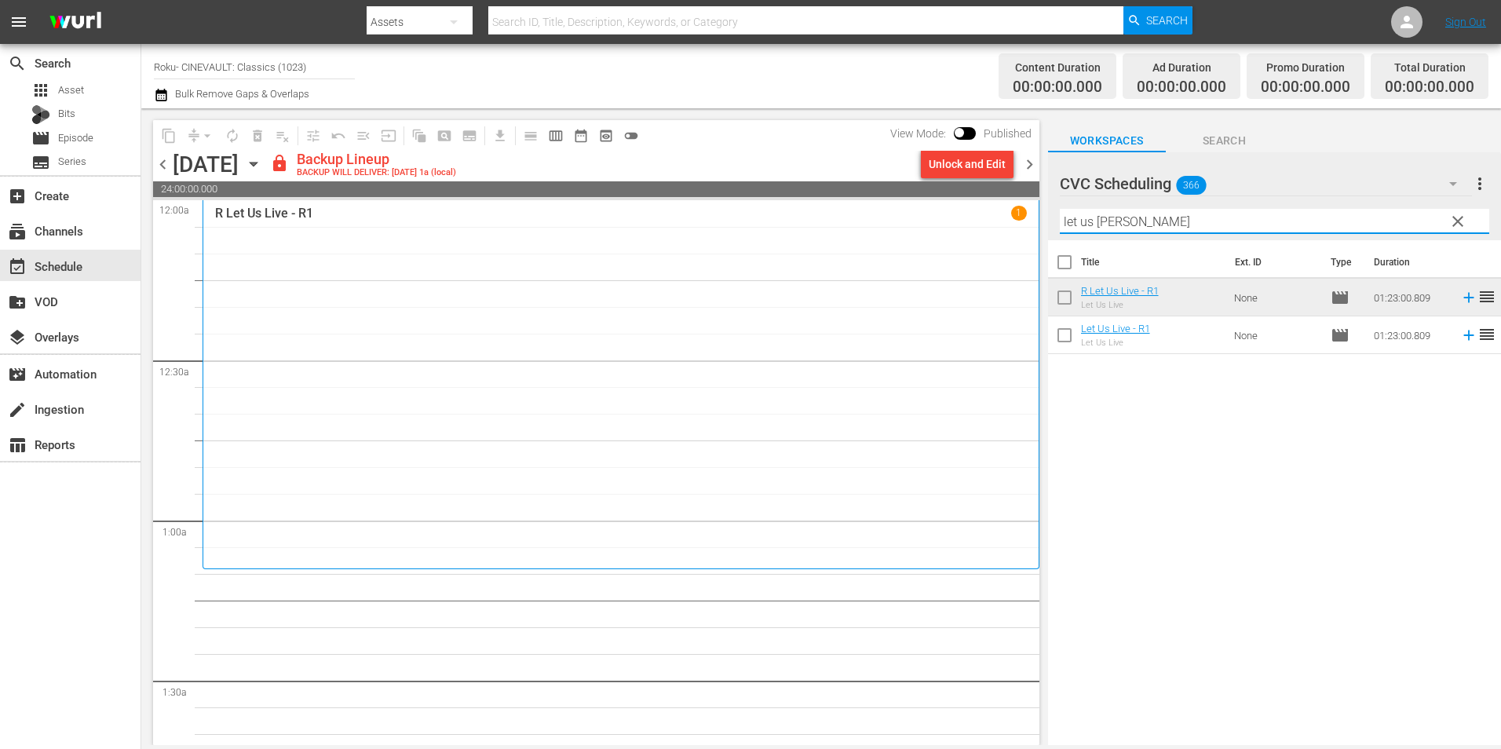
drag, startPoint x: 1110, startPoint y: 226, endPoint x: 1036, endPoint y: 233, distance: 74.1
click at [1036, 233] on div "content_copy compress arrow_drop_down autorenew_outlined delete_forever_outline…" at bounding box center [821, 426] width 1360 height 637
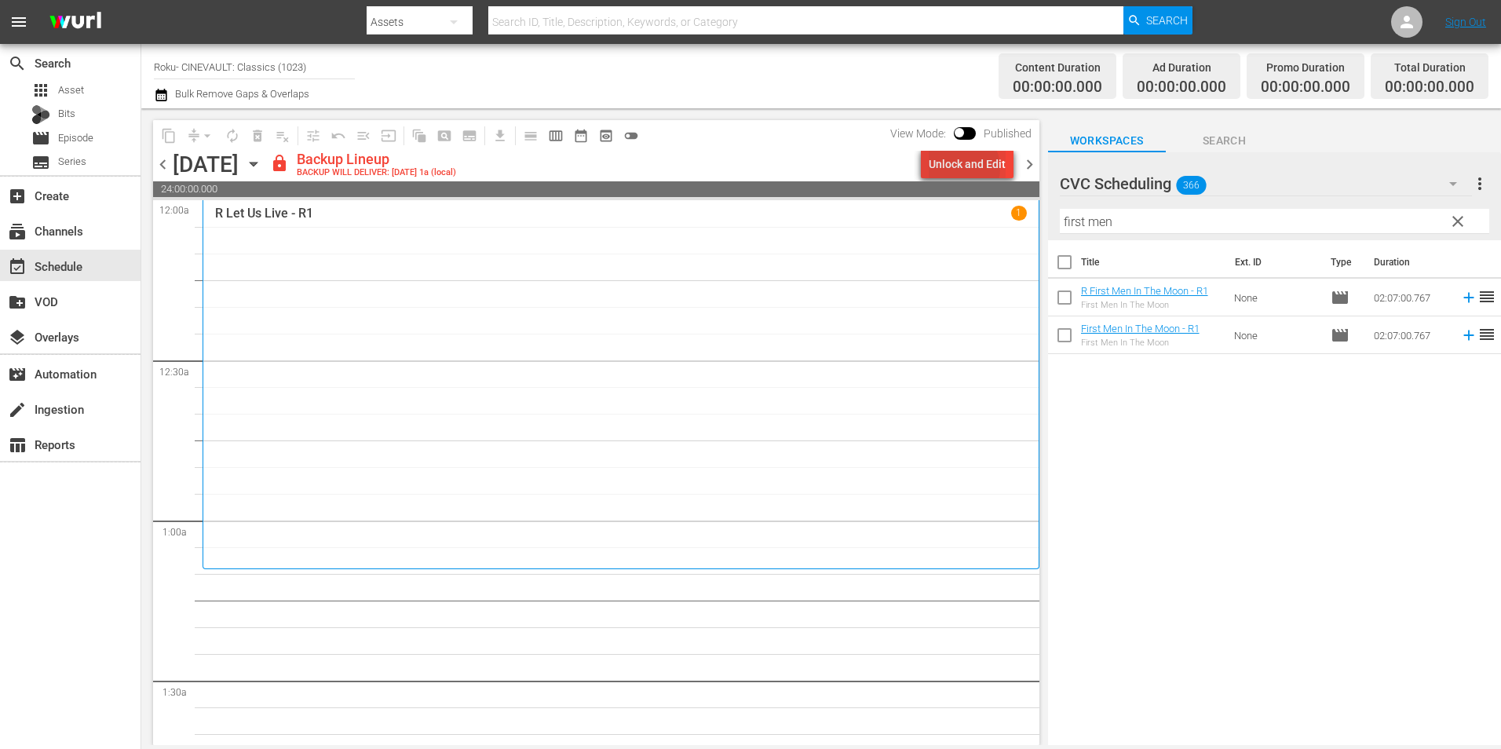
click at [963, 168] on div "Unlock and Edit" at bounding box center [967, 164] width 77 height 28
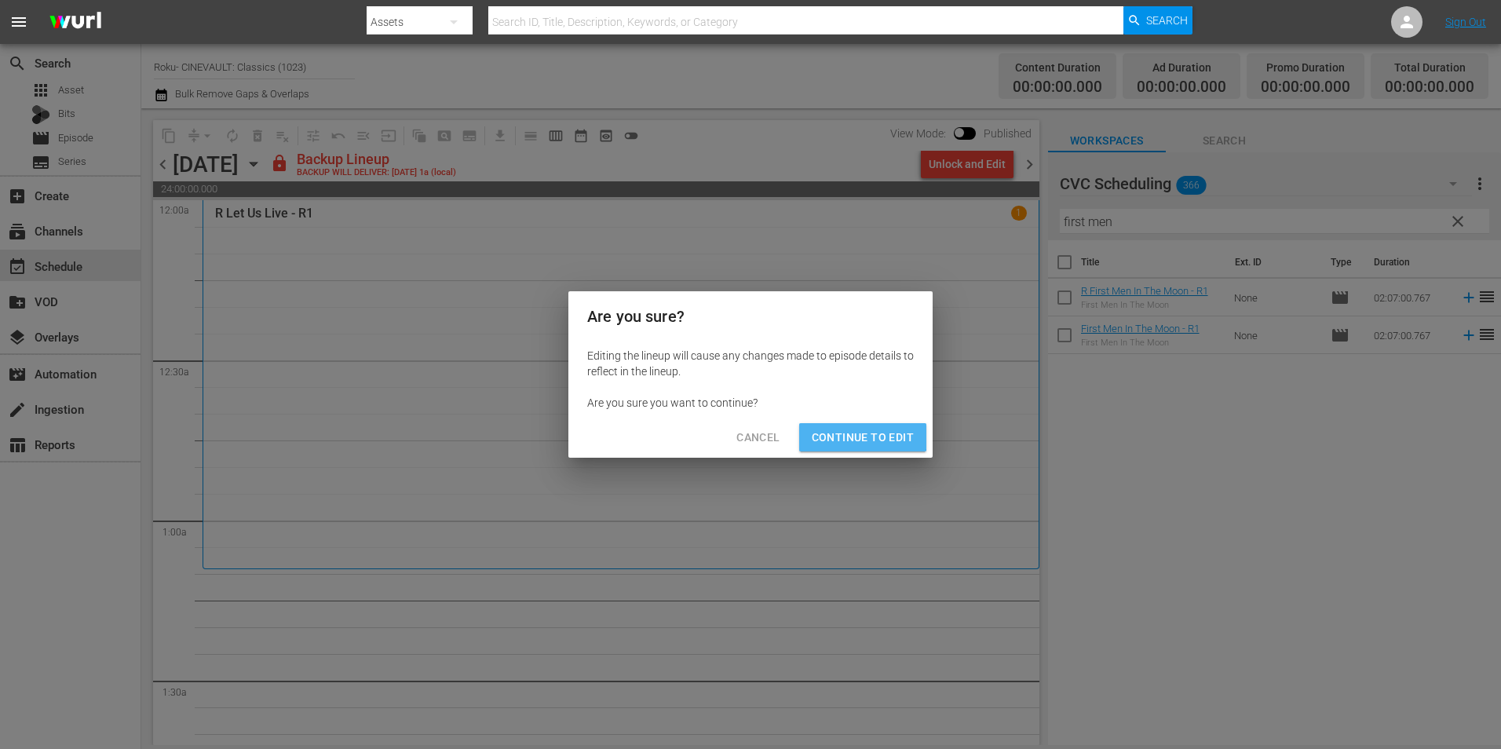
click at [860, 433] on span "Continue to Edit" at bounding box center [863, 438] width 102 height 20
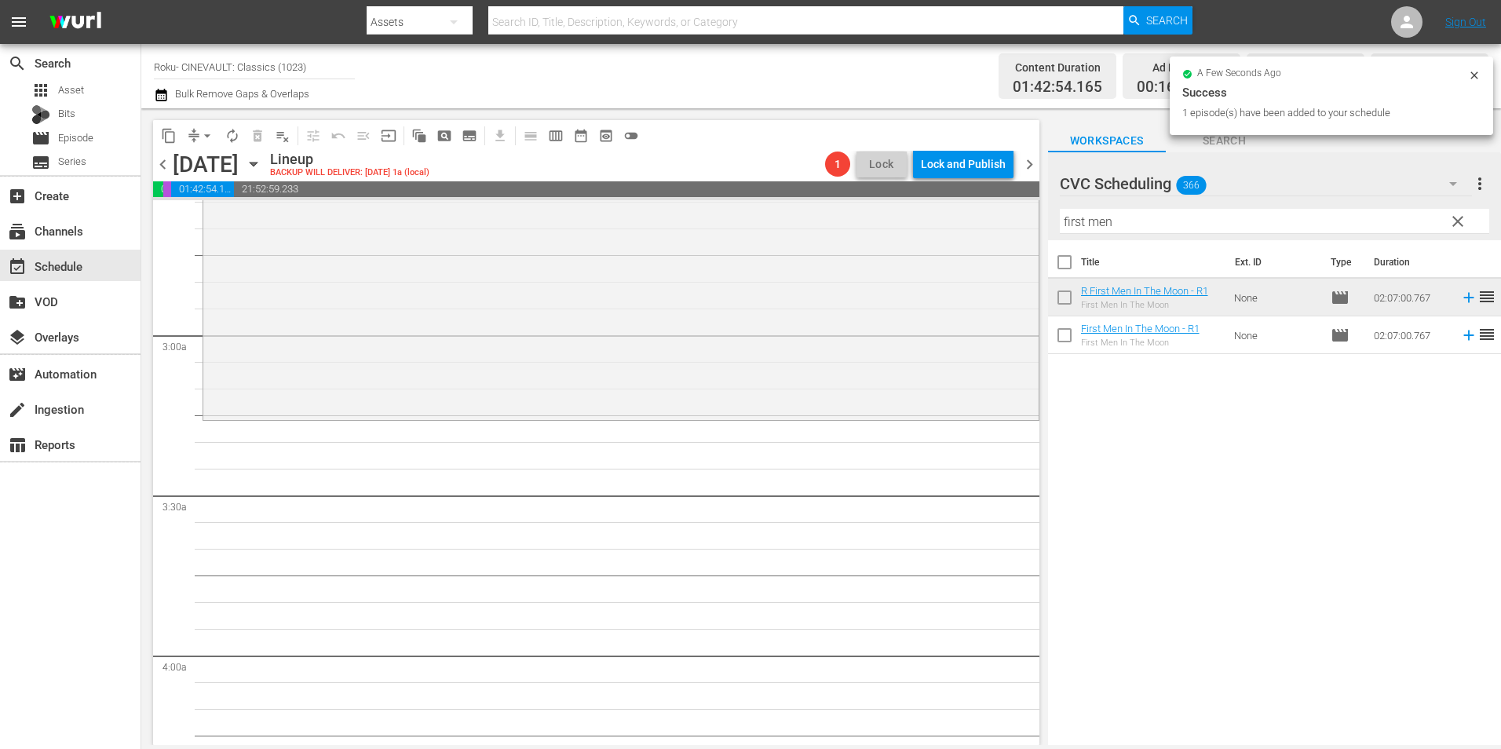
scroll to position [863, 0]
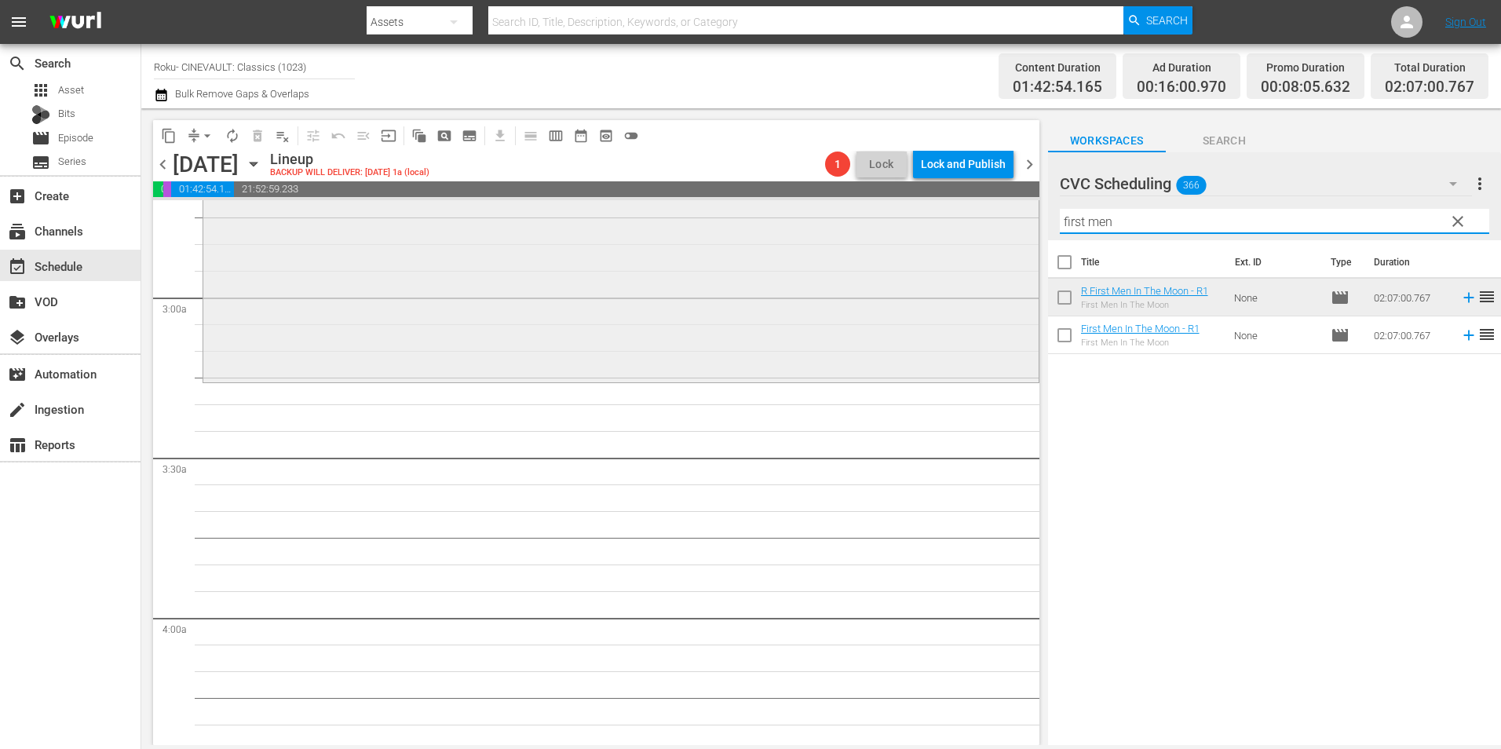
drag, startPoint x: 1117, startPoint y: 221, endPoint x: 1024, endPoint y: 228, distance: 92.9
click at [1024, 228] on div "content_copy compress arrow_drop_down autorenew_outlined delete_forever_outline…" at bounding box center [821, 426] width 1360 height 637
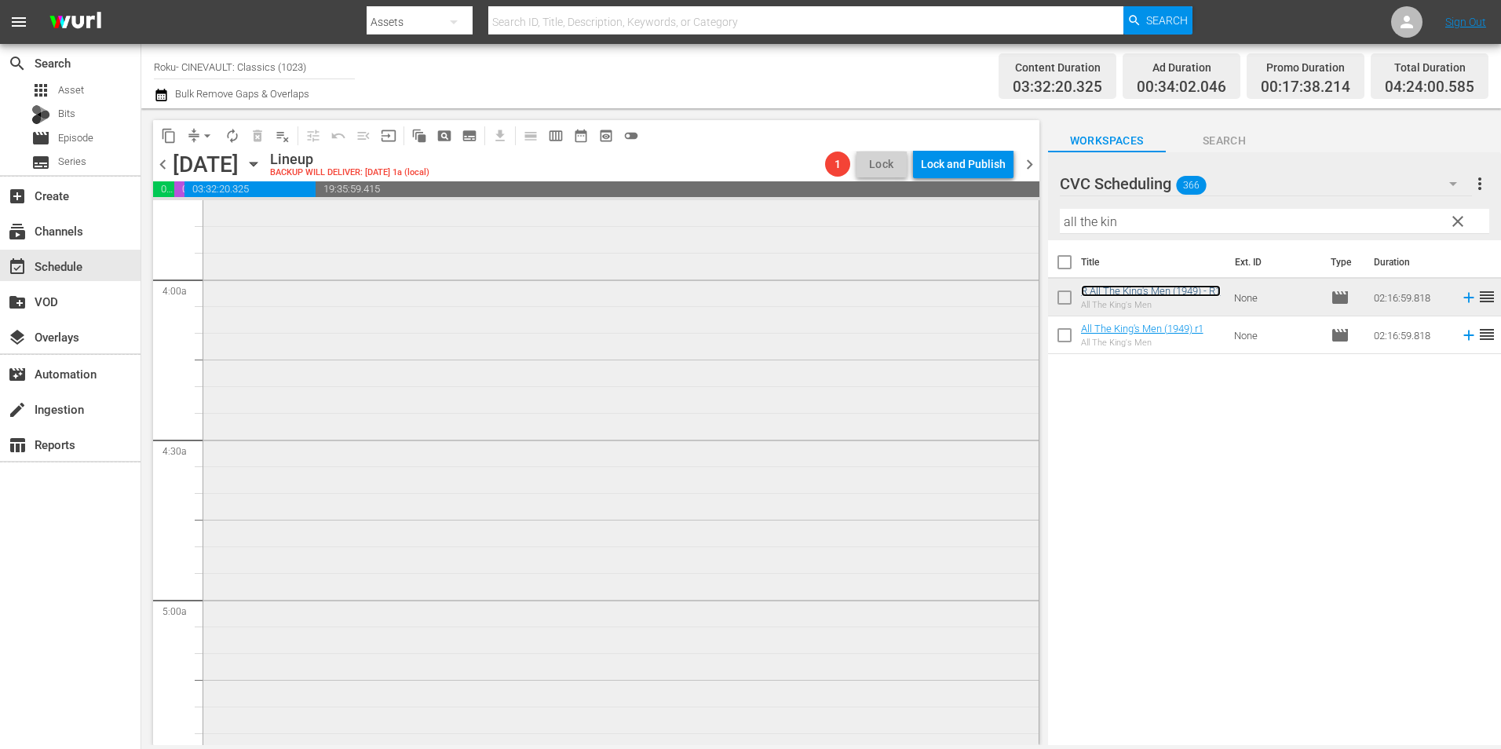
scroll to position [1334, 0]
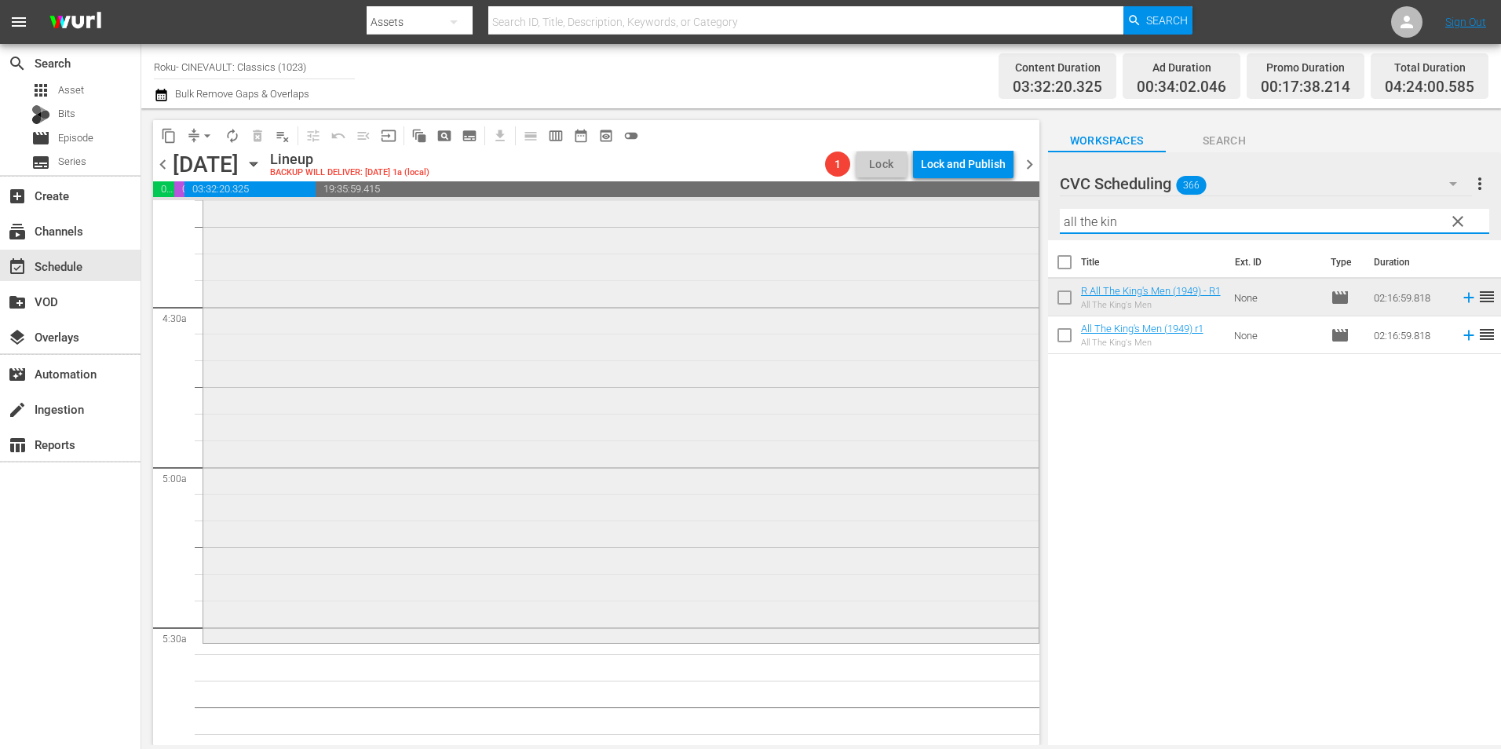
drag, startPoint x: 1175, startPoint y: 214, endPoint x: 1018, endPoint y: 217, distance: 157.0
click at [1018, 217] on div "content_copy compress arrow_drop_down autorenew_outlined delete_forever_outline…" at bounding box center [821, 426] width 1360 height 637
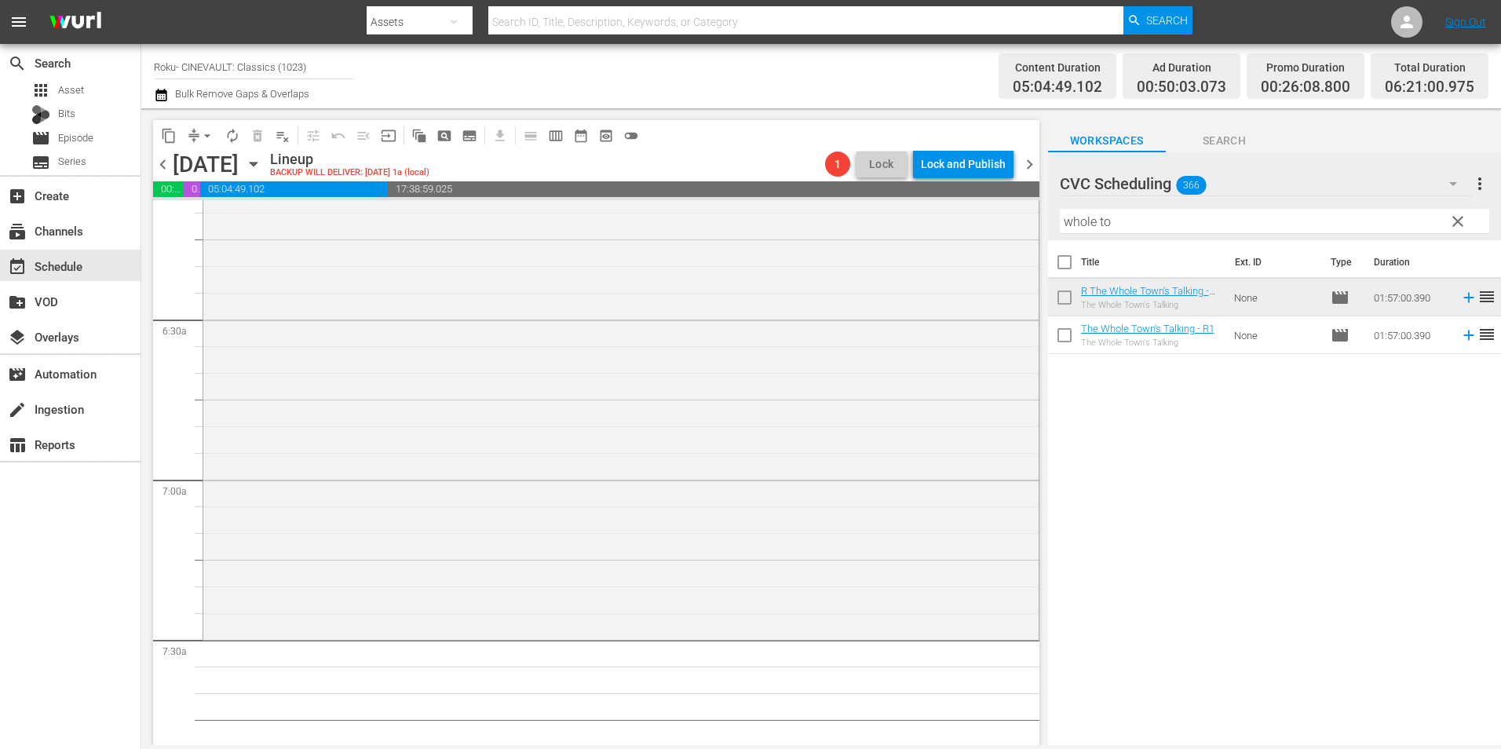
scroll to position [2198, 0]
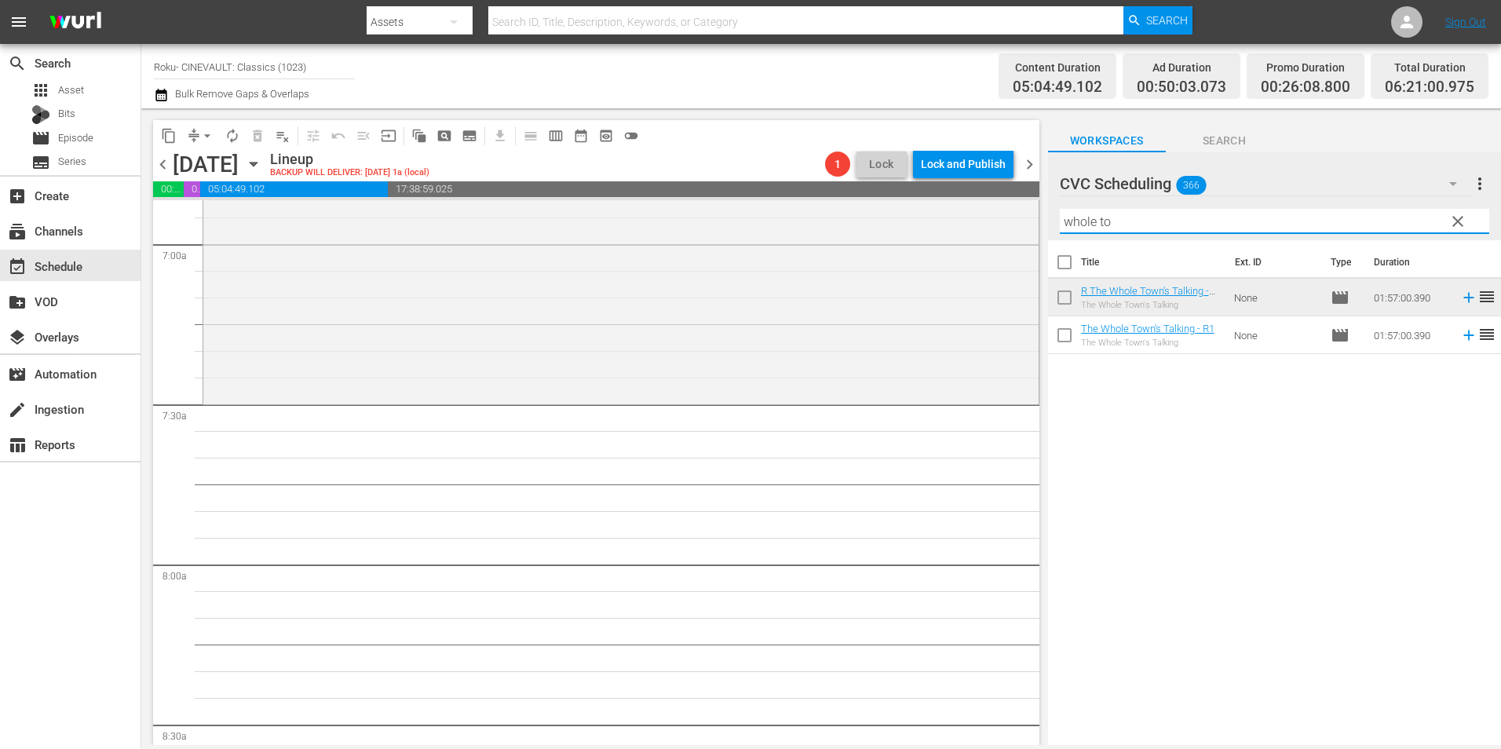
drag, startPoint x: 1159, startPoint y: 231, endPoint x: 955, endPoint y: 197, distance: 206.1
click at [955, 197] on div "content_copy compress arrow_drop_down autorenew_outlined delete_forever_outline…" at bounding box center [821, 426] width 1360 height 637
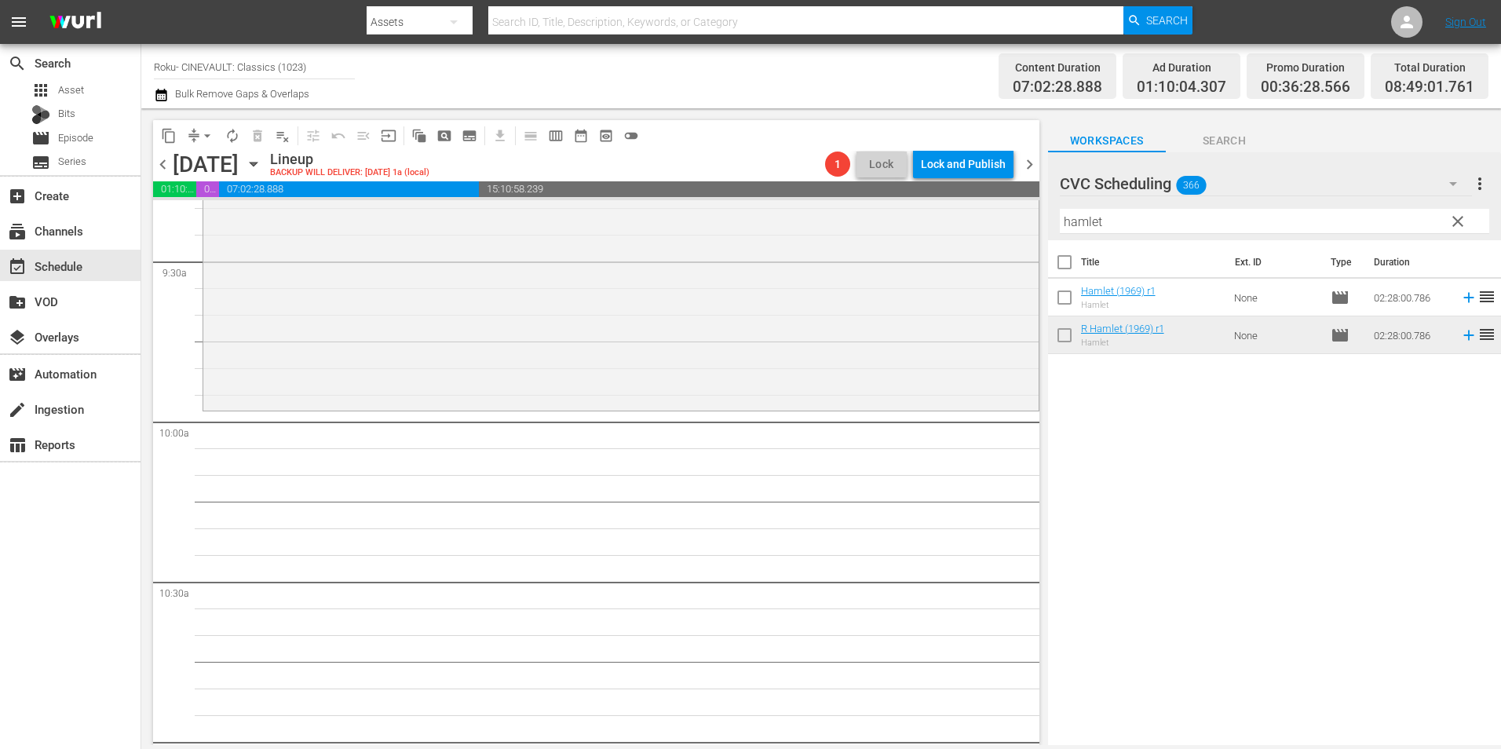
scroll to position [2983, 0]
drag, startPoint x: 1117, startPoint y: 221, endPoint x: 876, endPoint y: 199, distance: 242.0
click at [876, 199] on div "content_copy compress arrow_drop_down autorenew_outlined delete_forever_outline…" at bounding box center [821, 426] width 1360 height 637
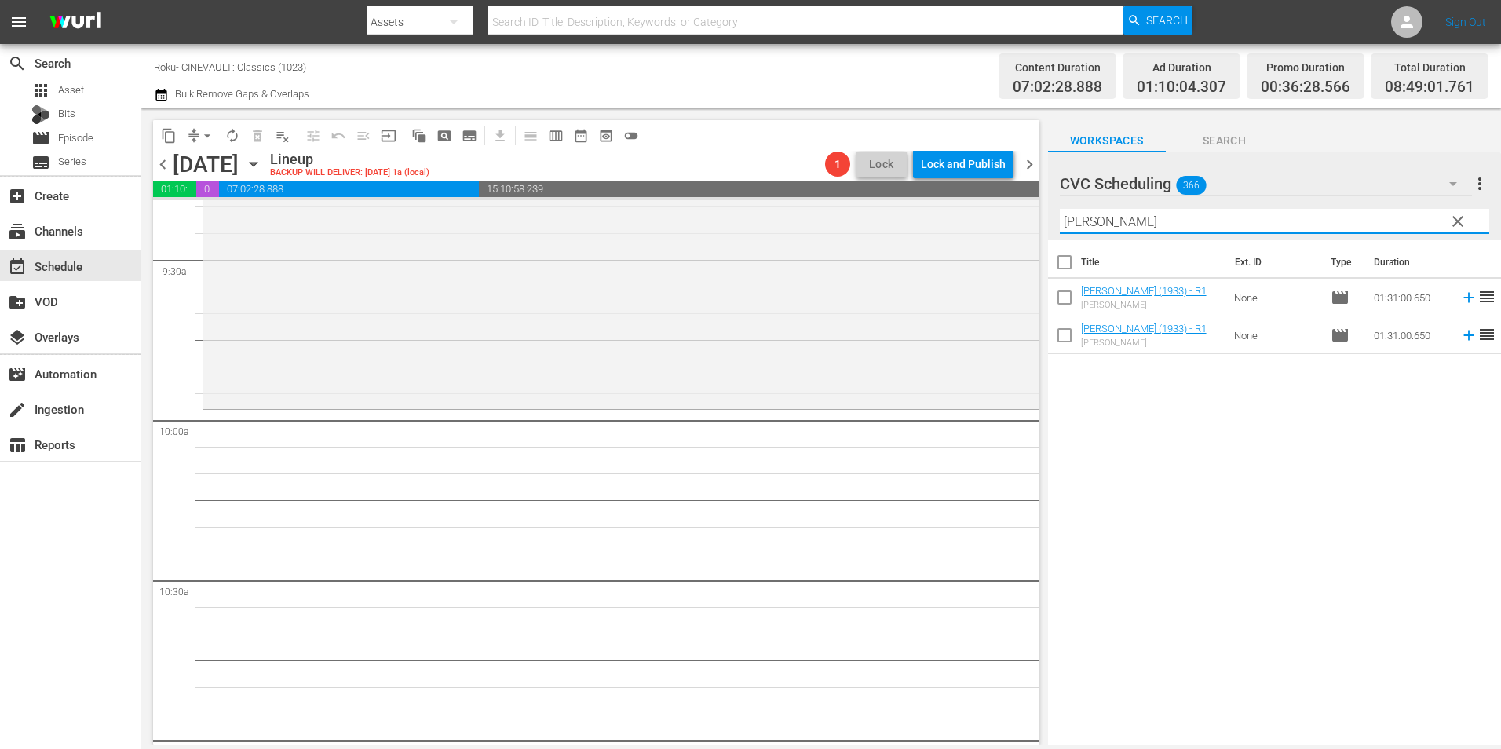
type input "oliver"
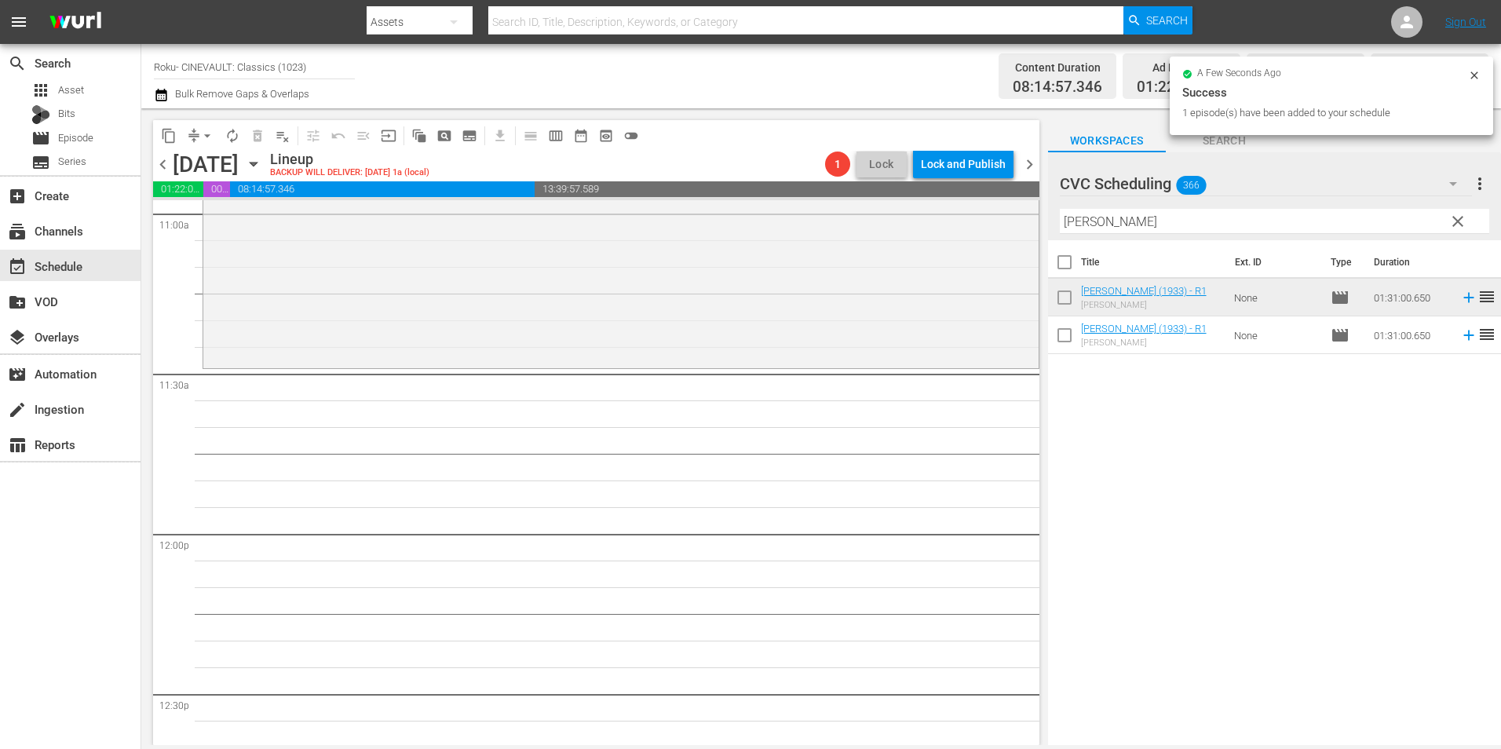
scroll to position [3532, 0]
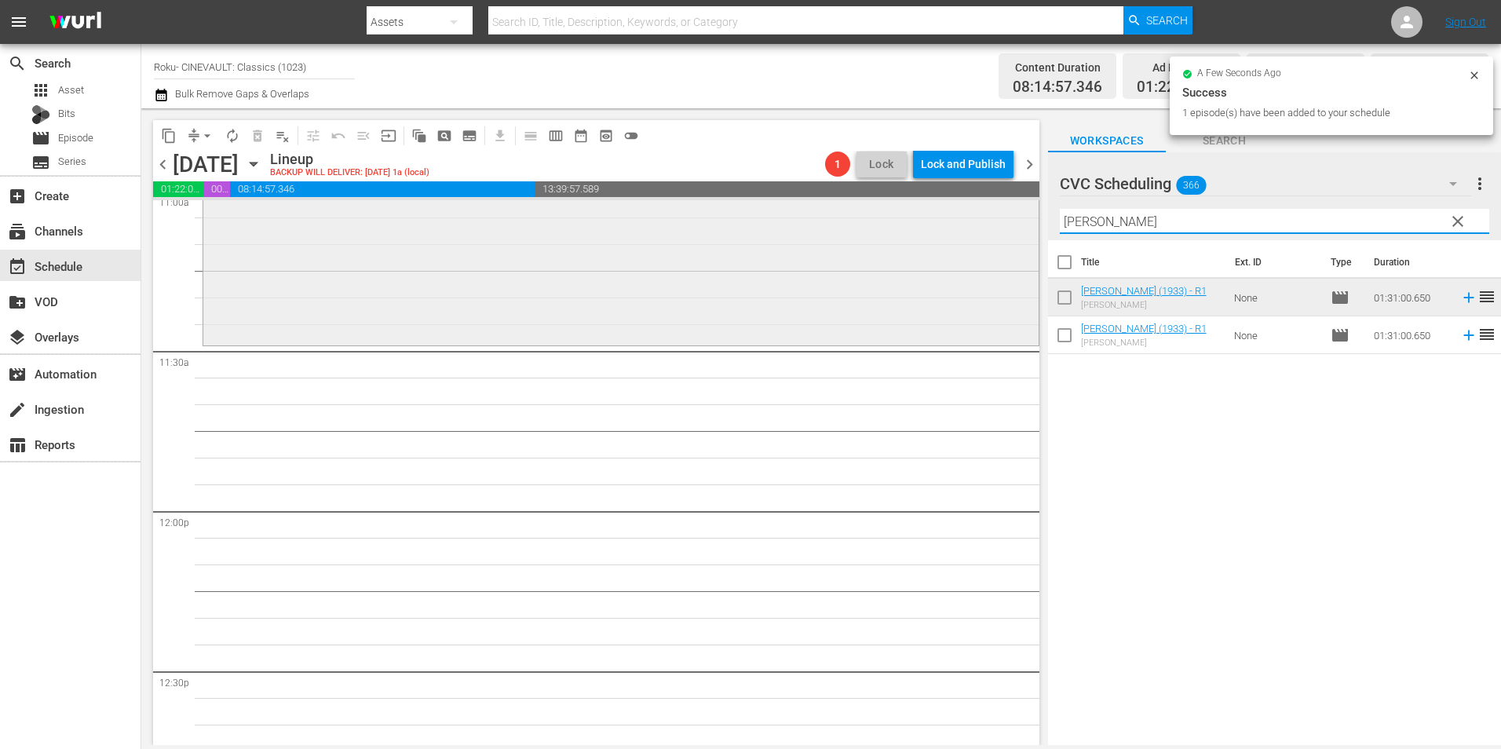
click at [966, 230] on div "content_copy compress arrow_drop_down autorenew_outlined delete_forever_outline…" at bounding box center [821, 426] width 1360 height 637
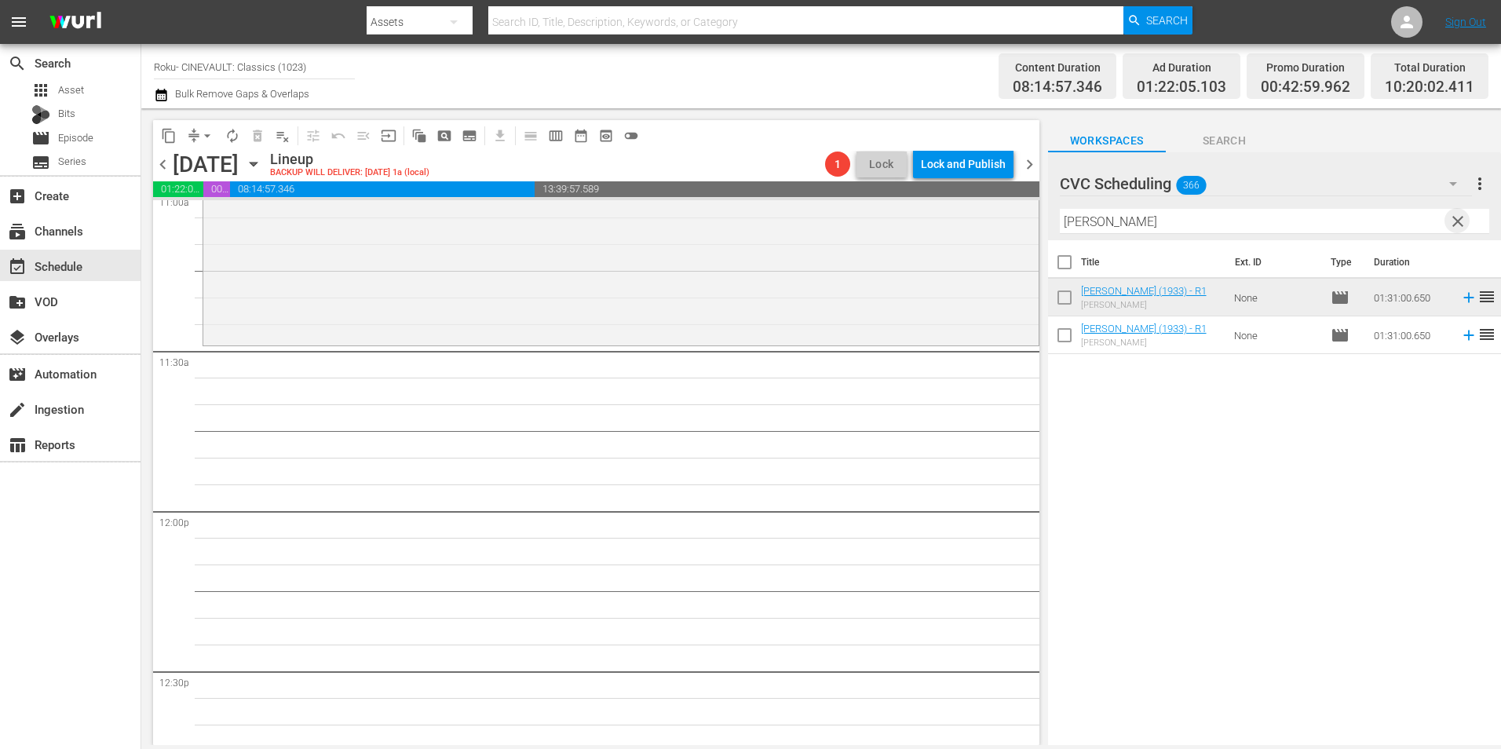
click at [1455, 222] on span "clear" at bounding box center [1457, 221] width 19 height 19
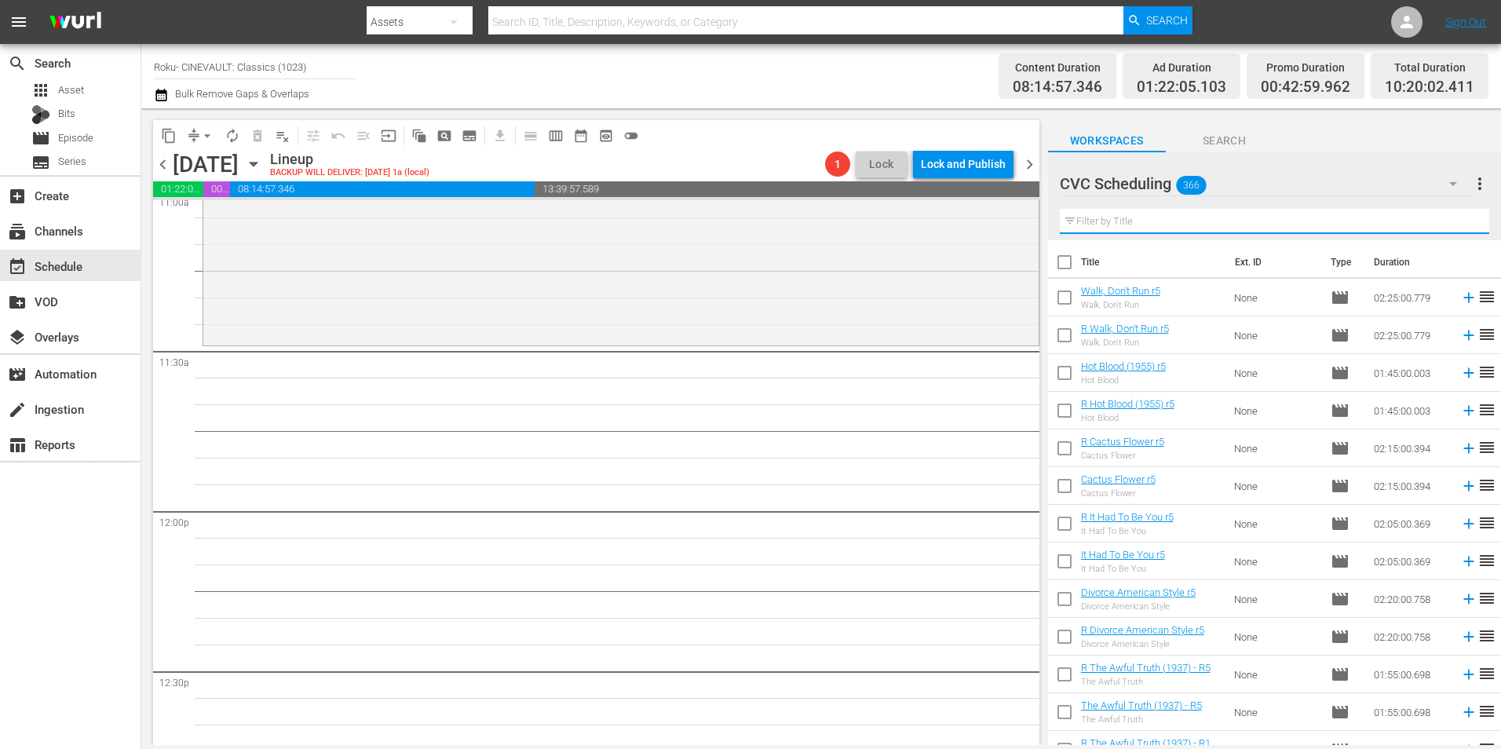
click at [1262, 214] on input "text" at bounding box center [1274, 221] width 429 height 25
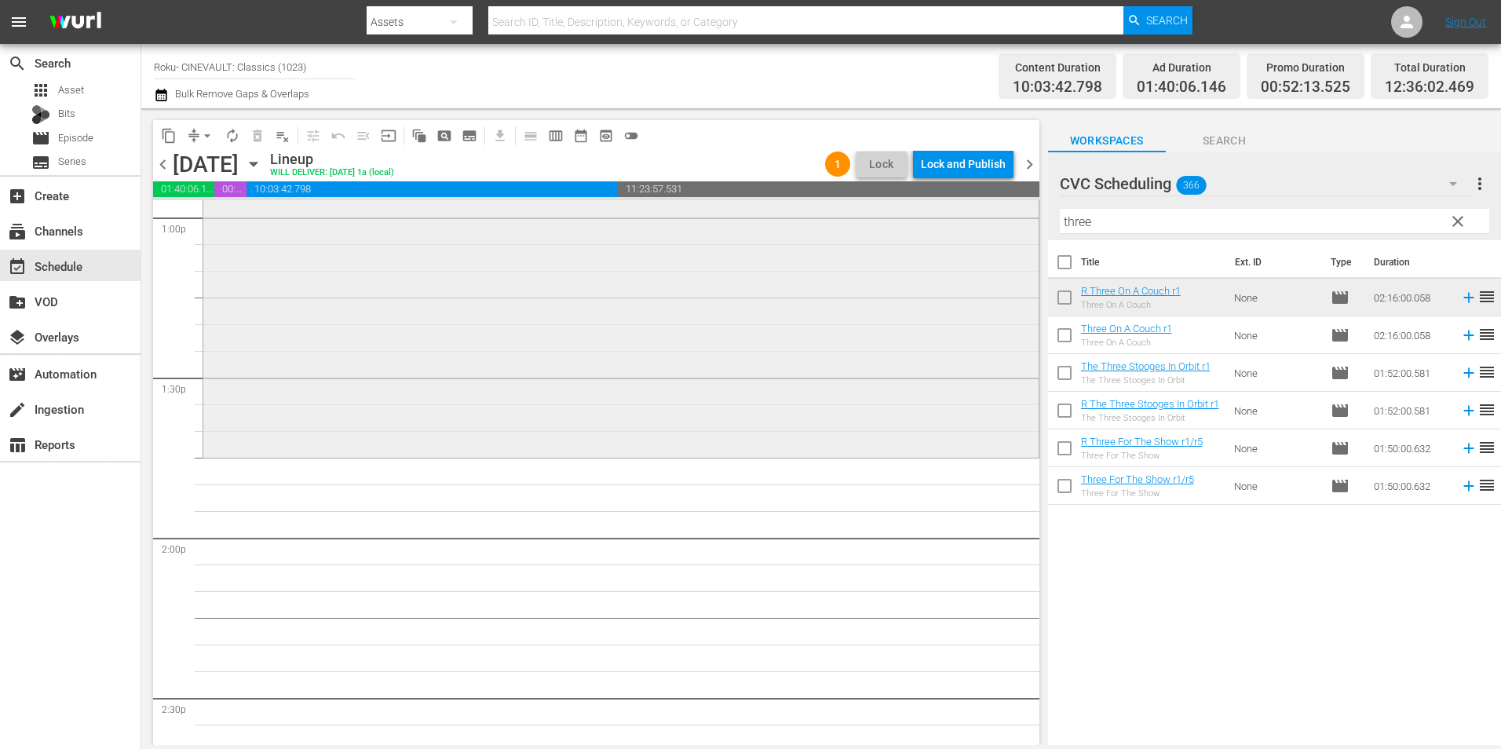
scroll to position [4160, 0]
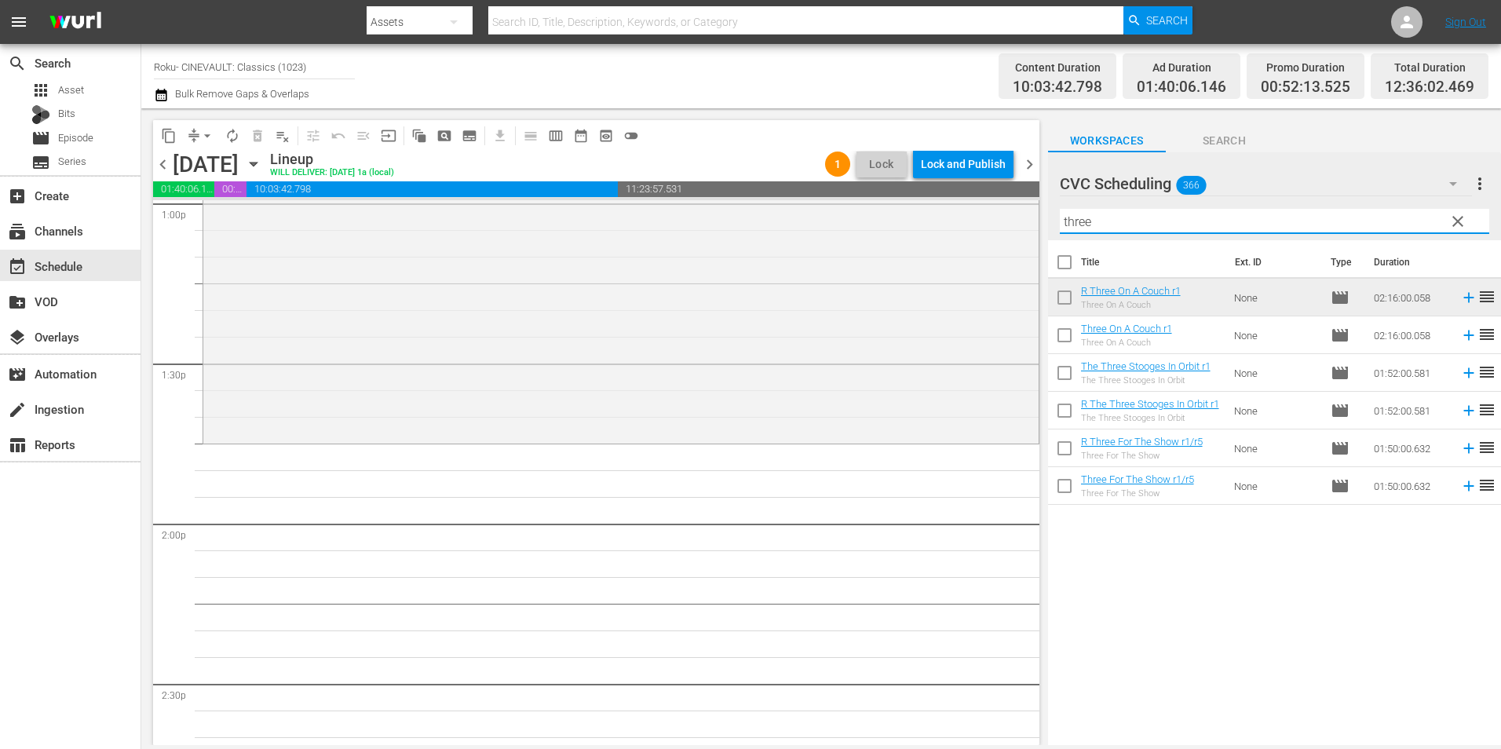
drag, startPoint x: 1175, startPoint y: 221, endPoint x: 1030, endPoint y: 223, distance: 145.2
click at [1030, 223] on div "content_copy compress arrow_drop_down autorenew_outlined delete_forever_outline…" at bounding box center [821, 426] width 1360 height 637
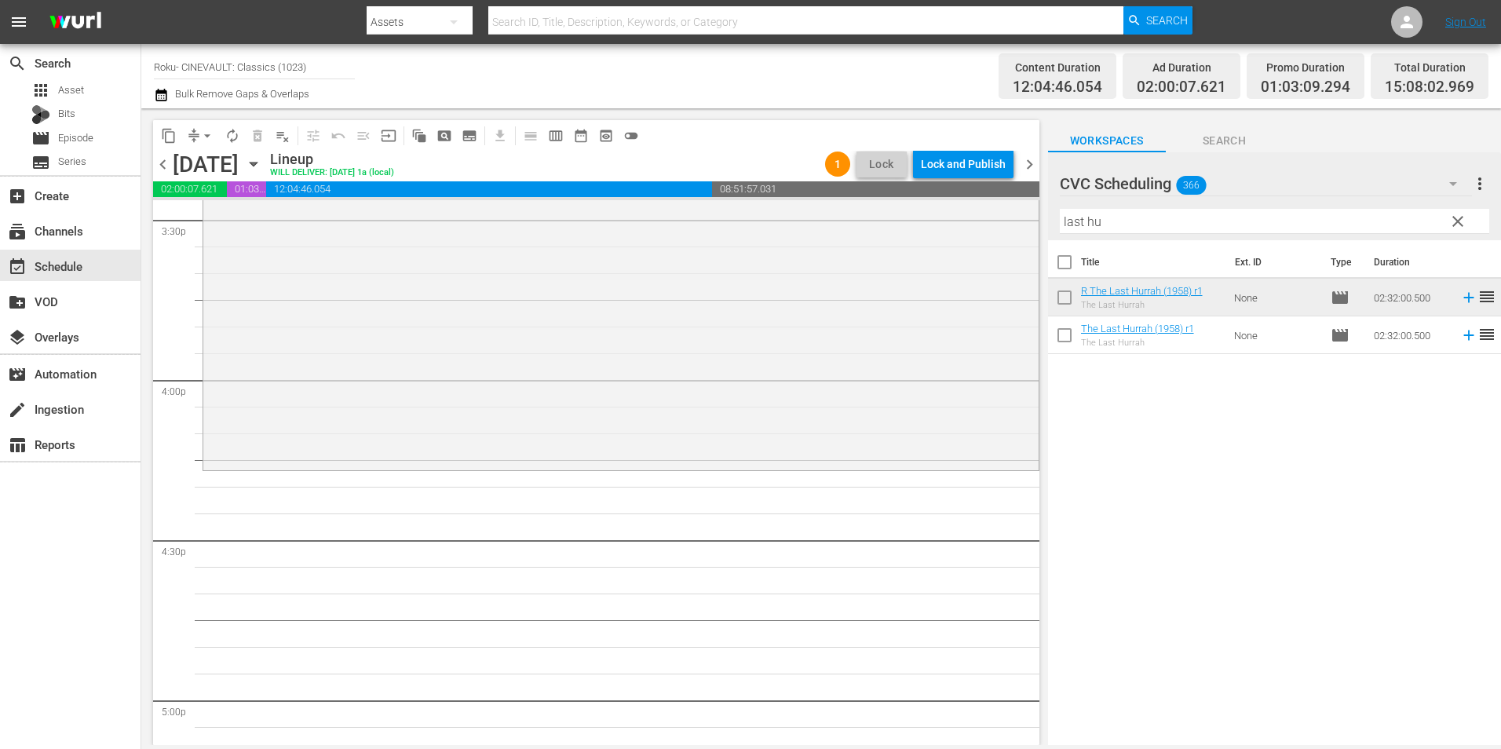
scroll to position [4945, 0]
drag, startPoint x: 1129, startPoint y: 219, endPoint x: 1017, endPoint y: 217, distance: 112.3
click at [1017, 217] on div "content_copy compress arrow_drop_down autorenew_outlined delete_forever_outline…" at bounding box center [821, 426] width 1360 height 637
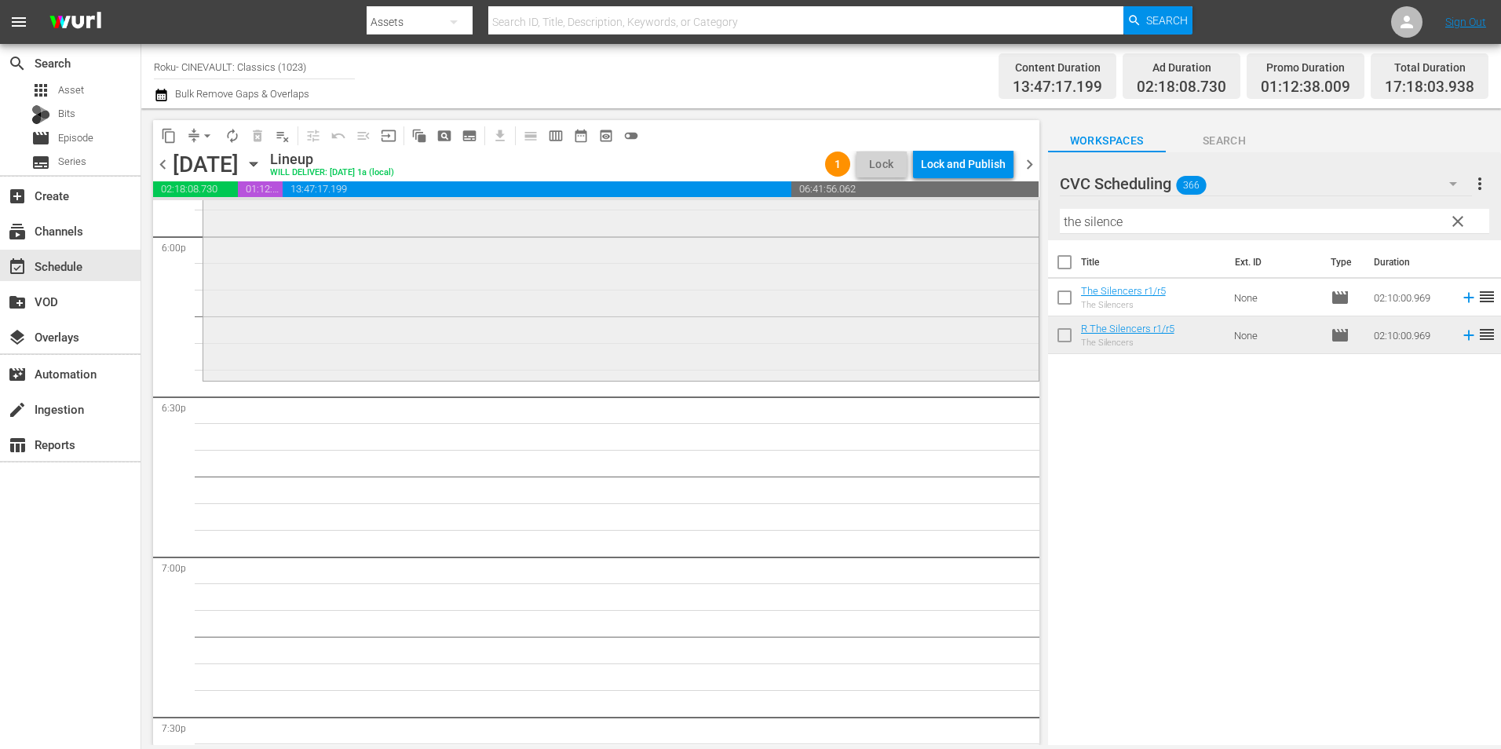
scroll to position [5730, 0]
drag, startPoint x: 1144, startPoint y: 232, endPoint x: 1021, endPoint y: 231, distance: 122.5
click at [1021, 231] on div "content_copy compress arrow_drop_down autorenew_outlined delete_forever_outline…" at bounding box center [821, 426] width 1360 height 637
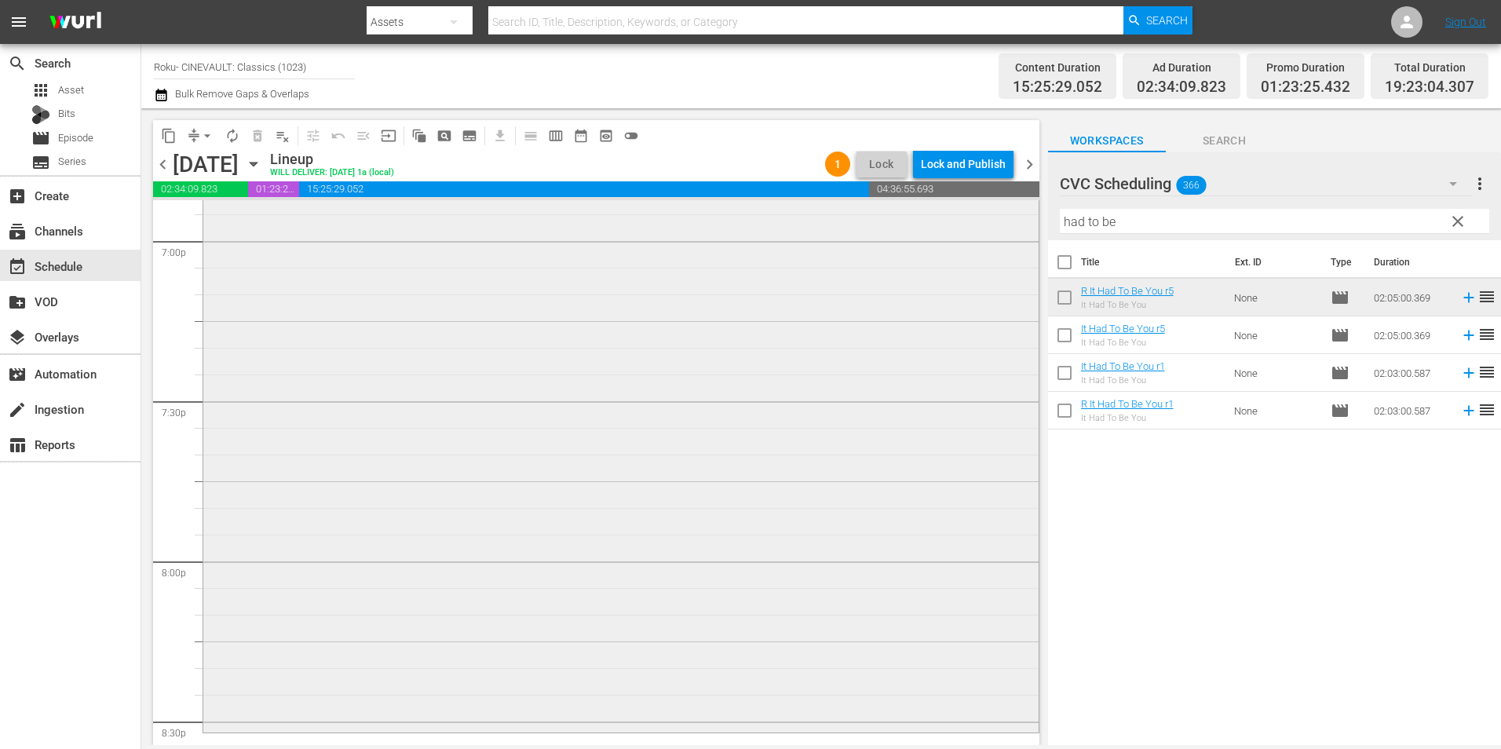
scroll to position [6437, 0]
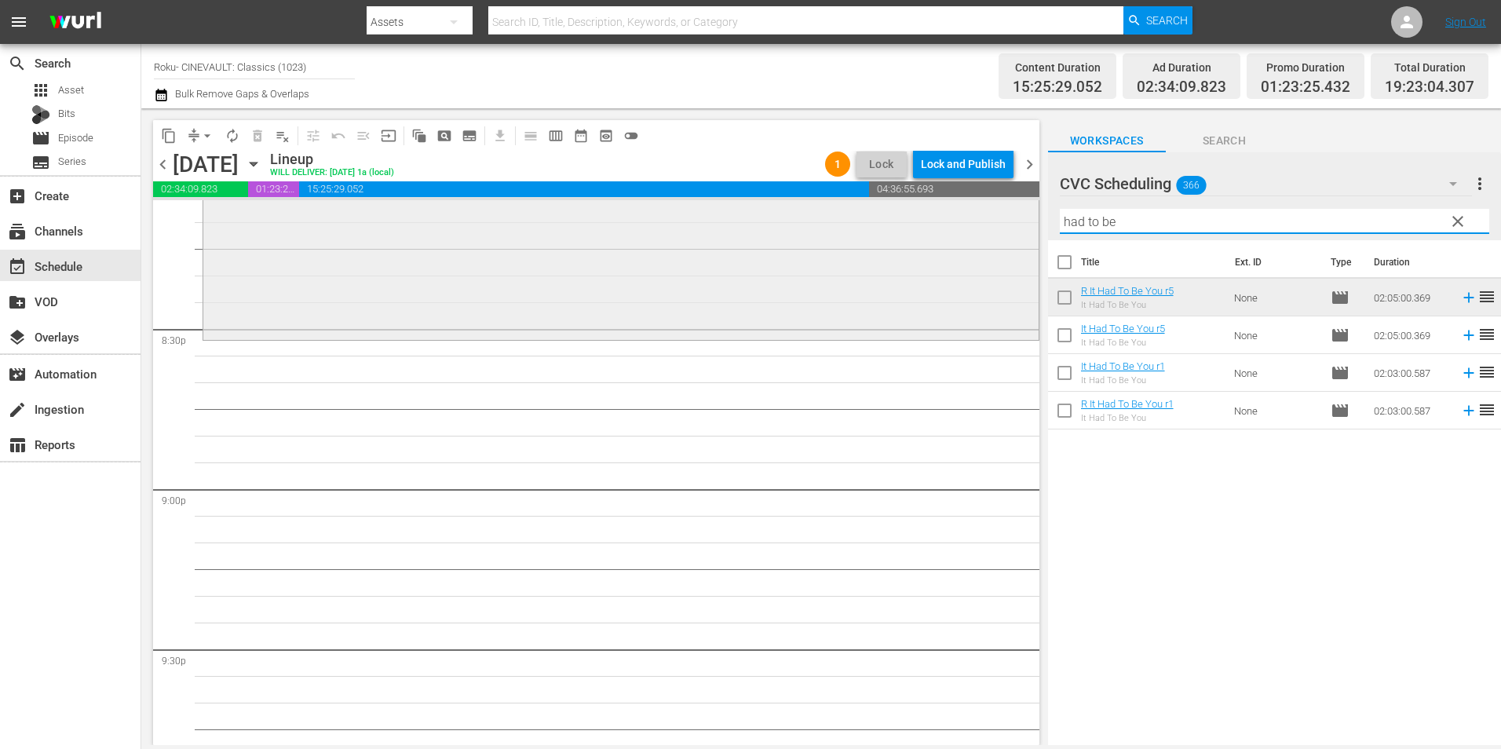
drag, startPoint x: 1155, startPoint y: 219, endPoint x: 1007, endPoint y: 220, distance: 148.4
click at [1007, 220] on div "content_copy compress arrow_drop_down autorenew_outlined delete_forever_outline…" at bounding box center [821, 426] width 1360 height 637
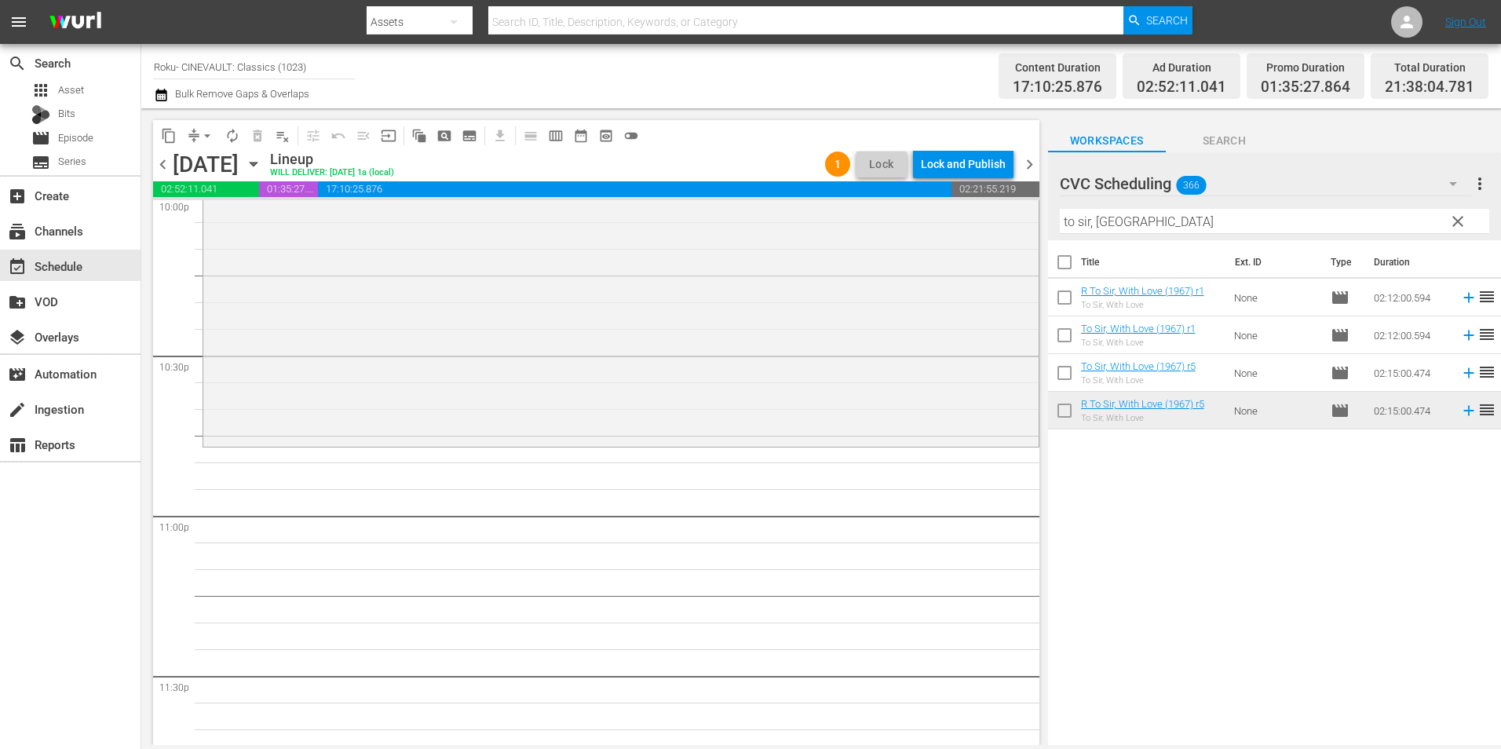
scroll to position [7065, 0]
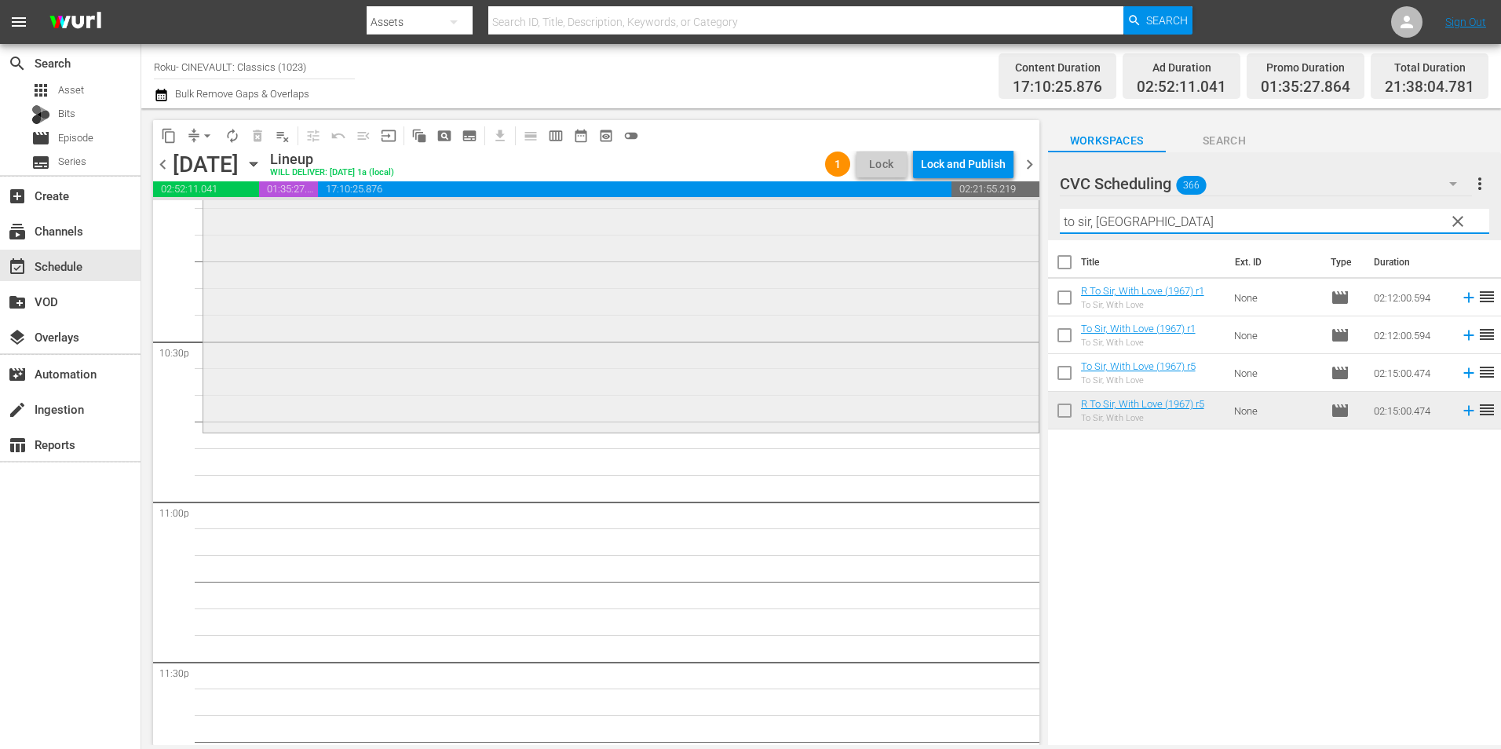
drag, startPoint x: 1122, startPoint y: 220, endPoint x: 981, endPoint y: 224, distance: 141.3
click at [981, 224] on div "content_copy compress arrow_drop_down autorenew_outlined delete_forever_outline…" at bounding box center [821, 426] width 1360 height 637
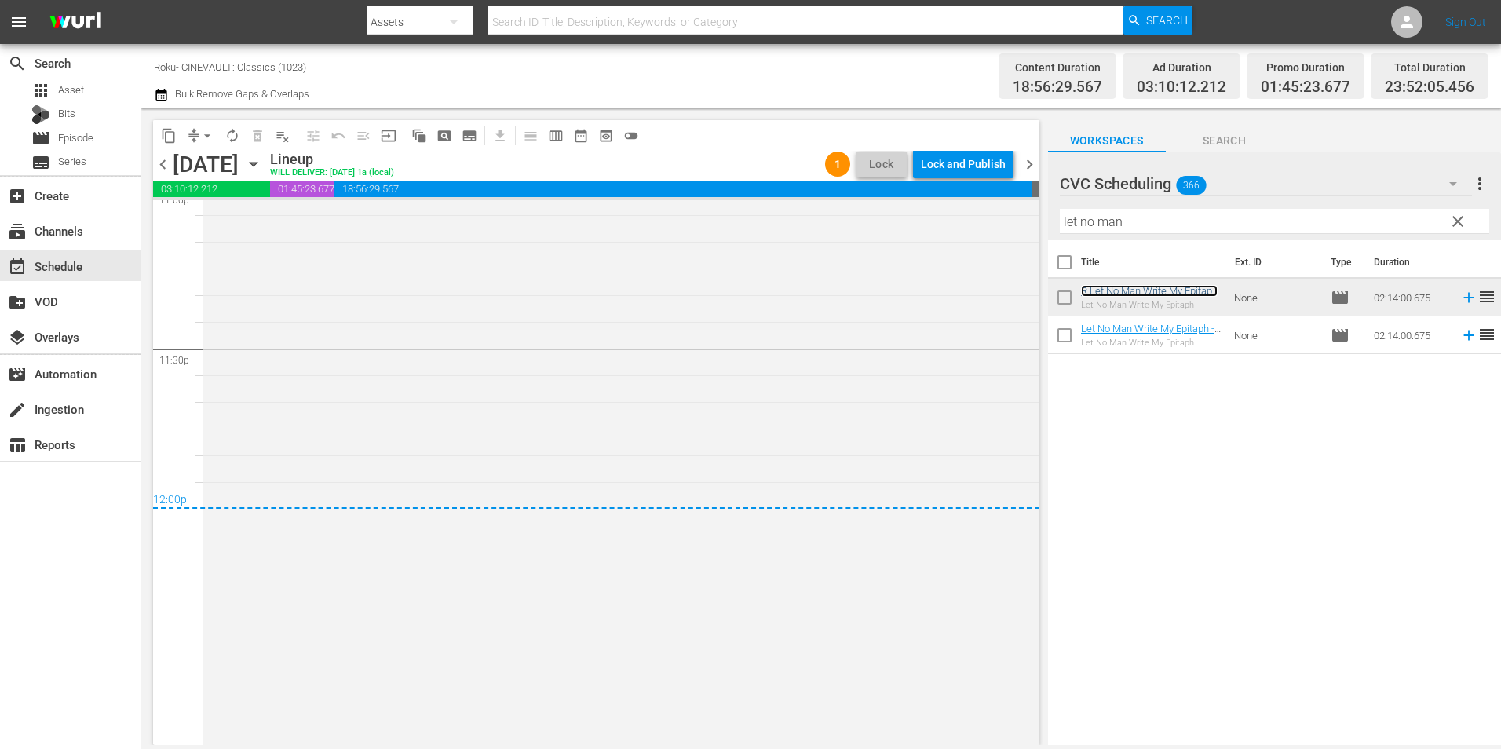
scroll to position [7155, 0]
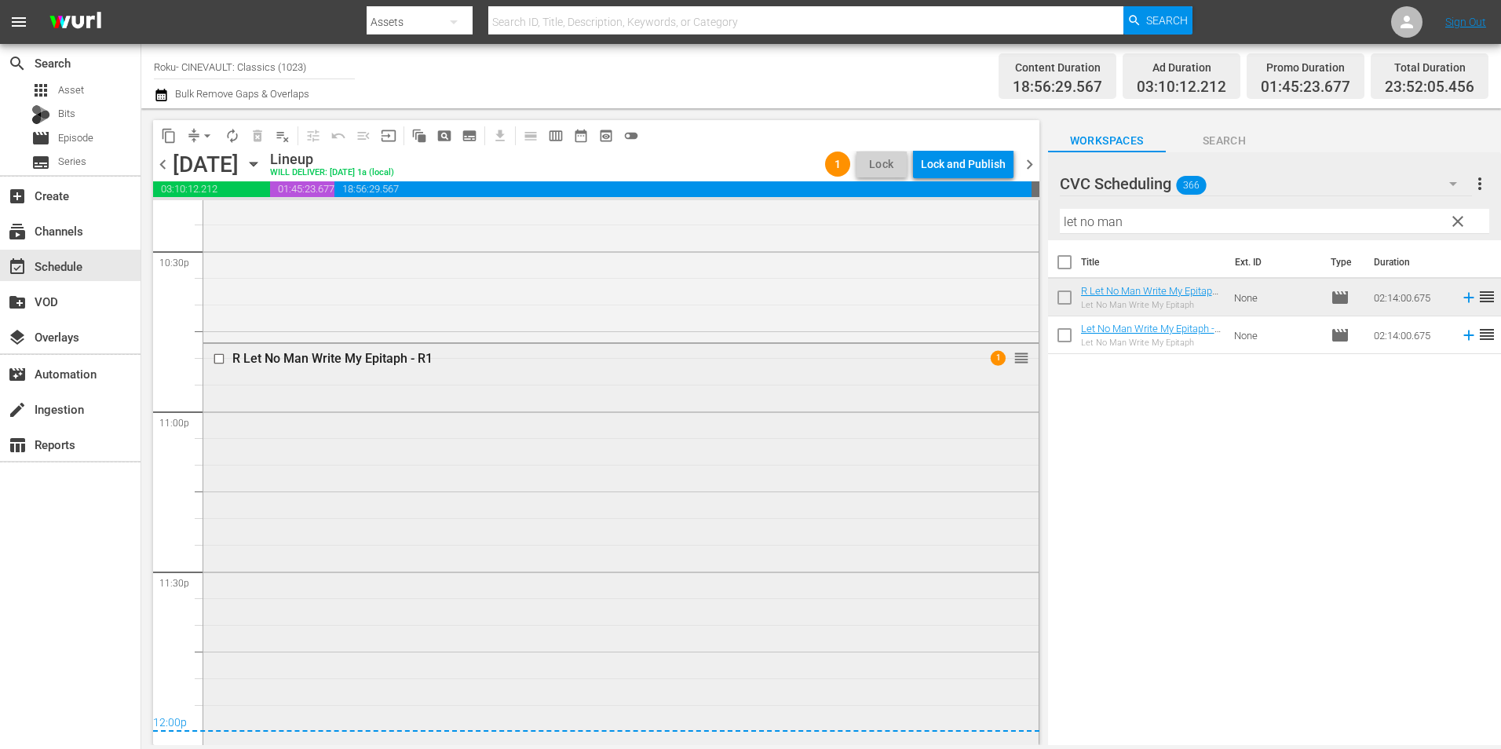
click at [780, 451] on div "R Let No Man Write My Epitaph - R1 1 reorder" at bounding box center [620, 699] width 835 height 710
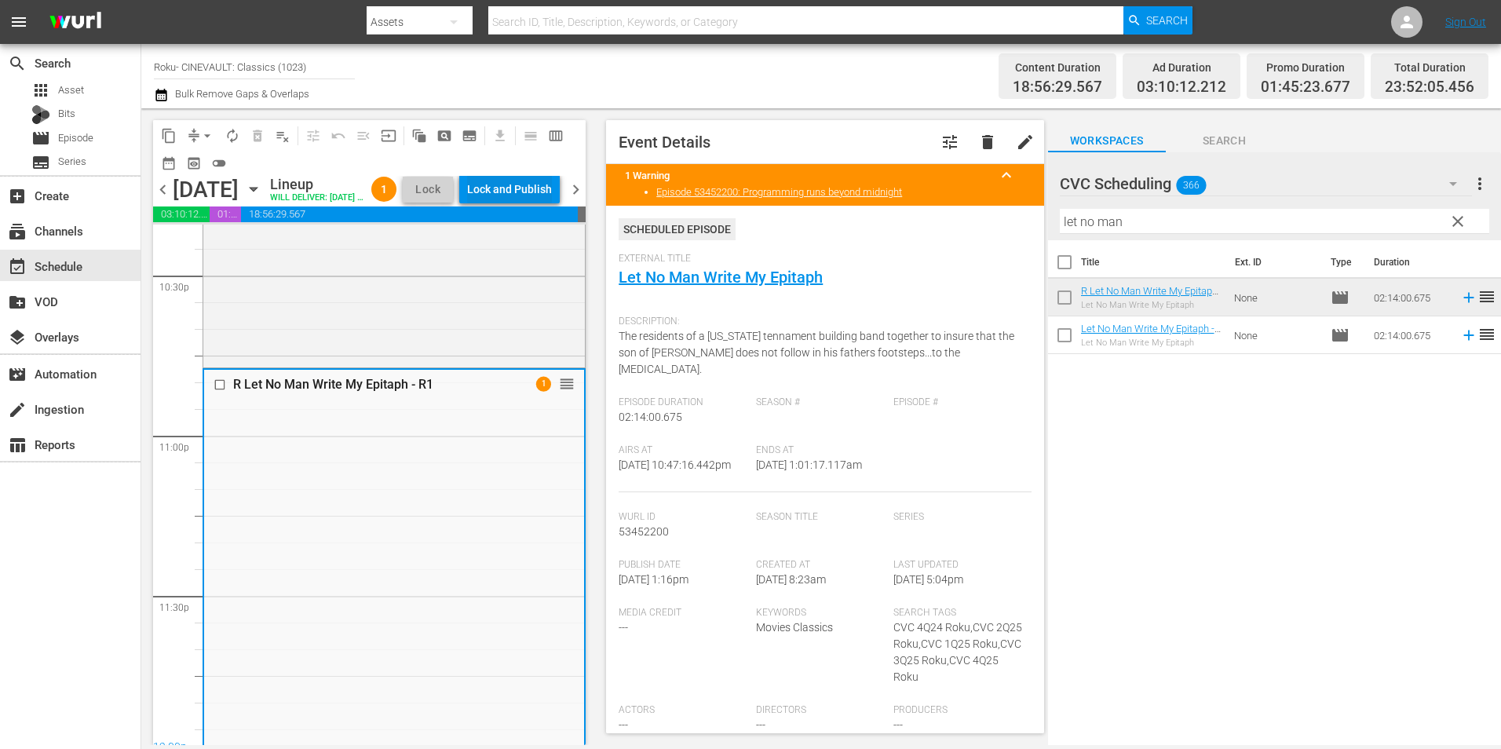
click at [519, 184] on div "Lock and Publish" at bounding box center [509, 189] width 85 height 28
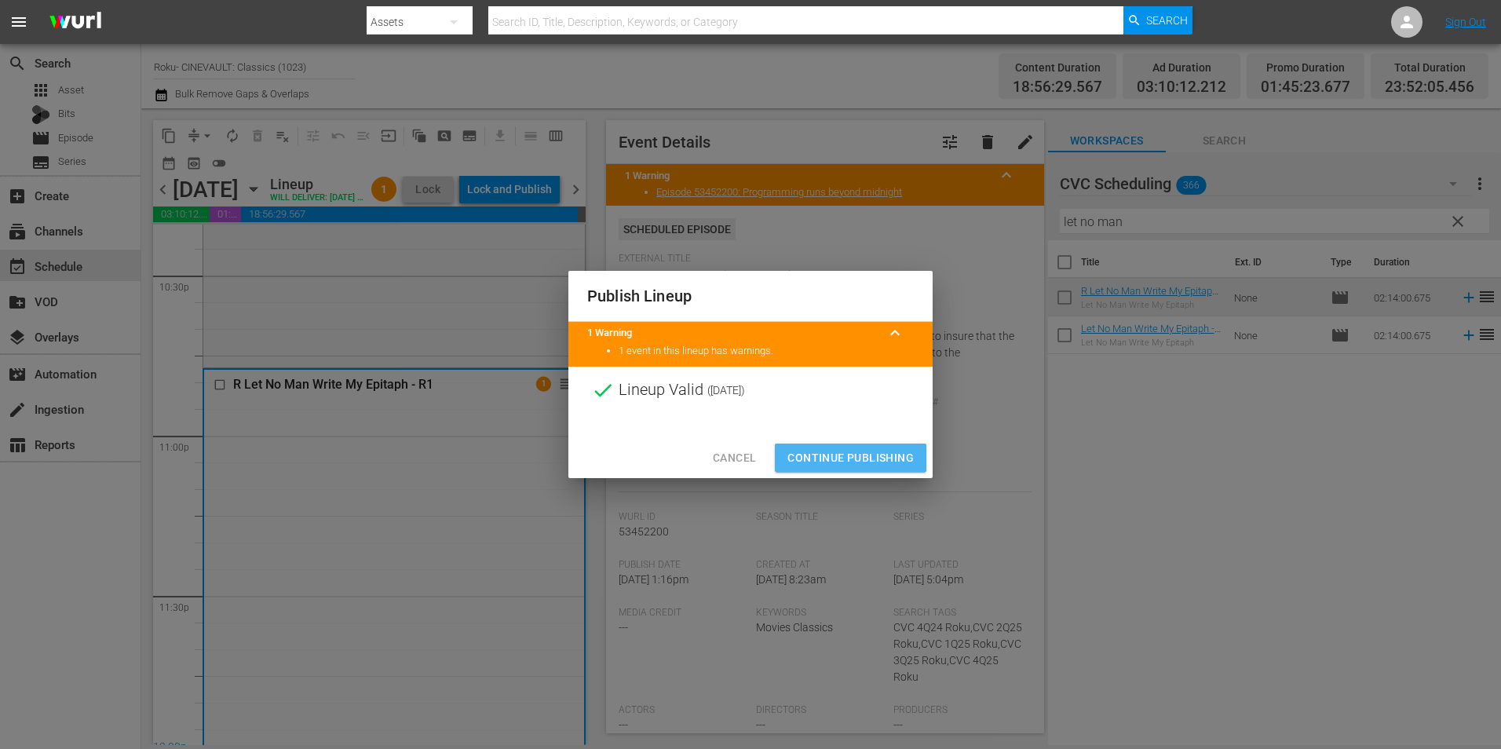
click at [820, 450] on span "Continue Publishing" at bounding box center [850, 458] width 126 height 20
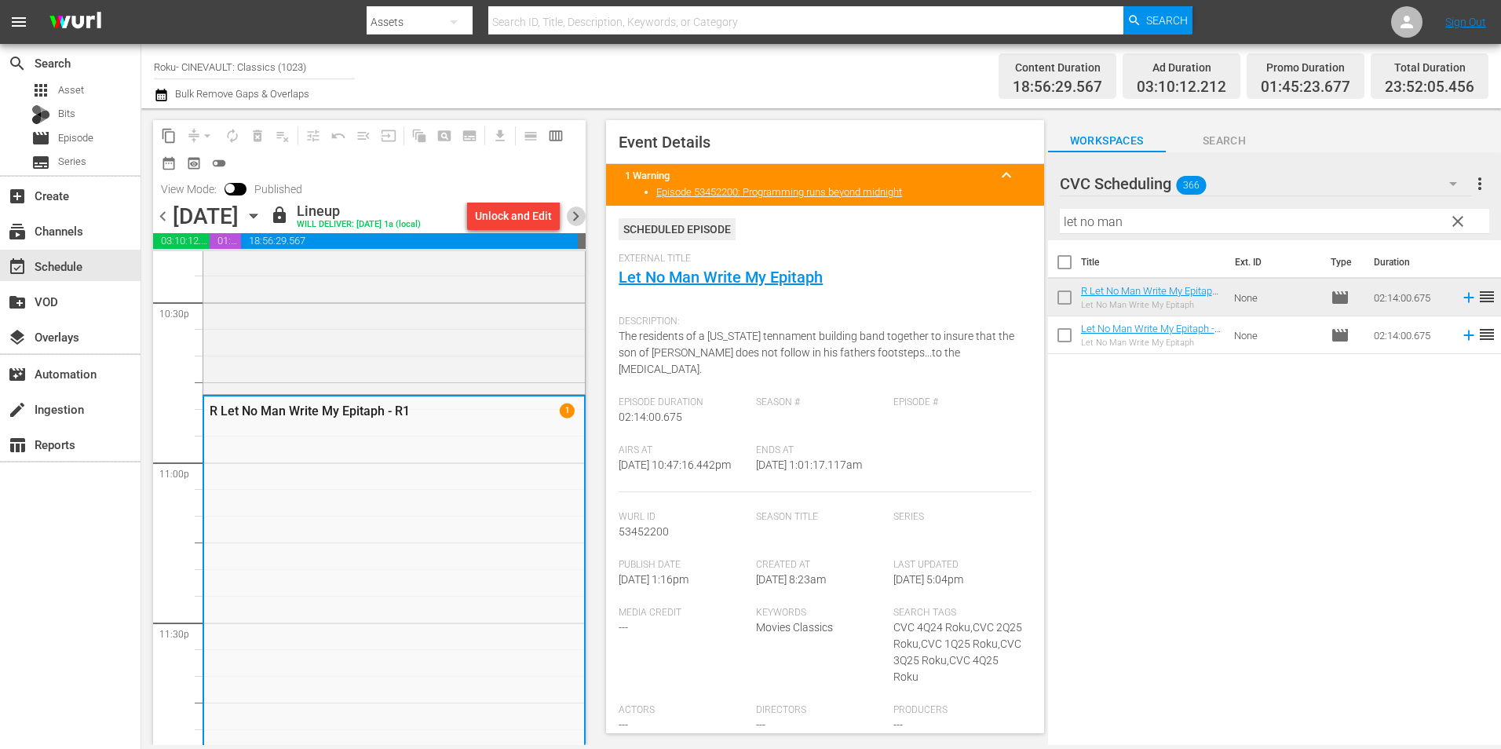
click at [576, 217] on span "chevron_right" at bounding box center [576, 216] width 20 height 20
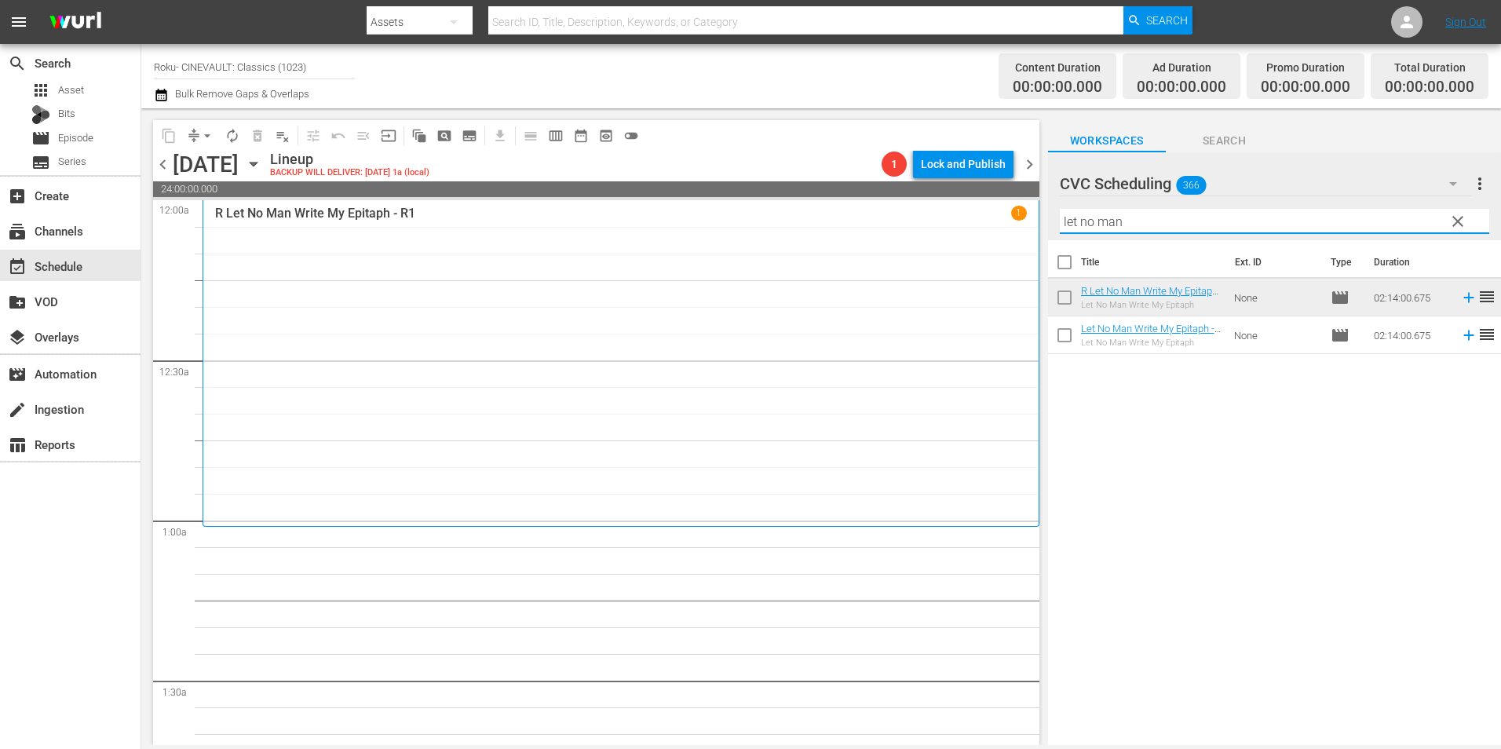
drag, startPoint x: 1148, startPoint y: 221, endPoint x: 967, endPoint y: 222, distance: 181.3
click at [967, 222] on div "content_copy compress arrow_drop_down autorenew_outlined delete_forever_outline…" at bounding box center [821, 426] width 1360 height 637
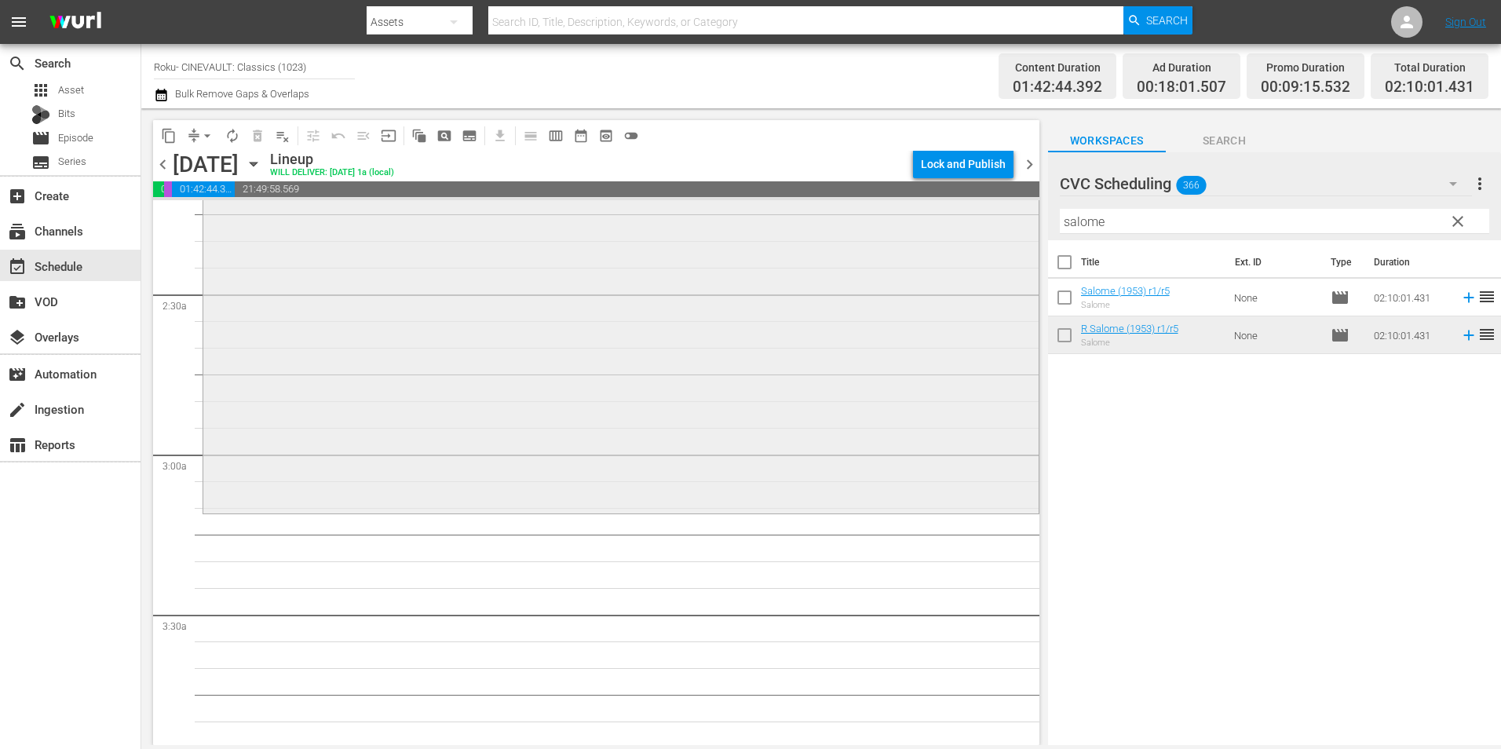
scroll to position [785, 0]
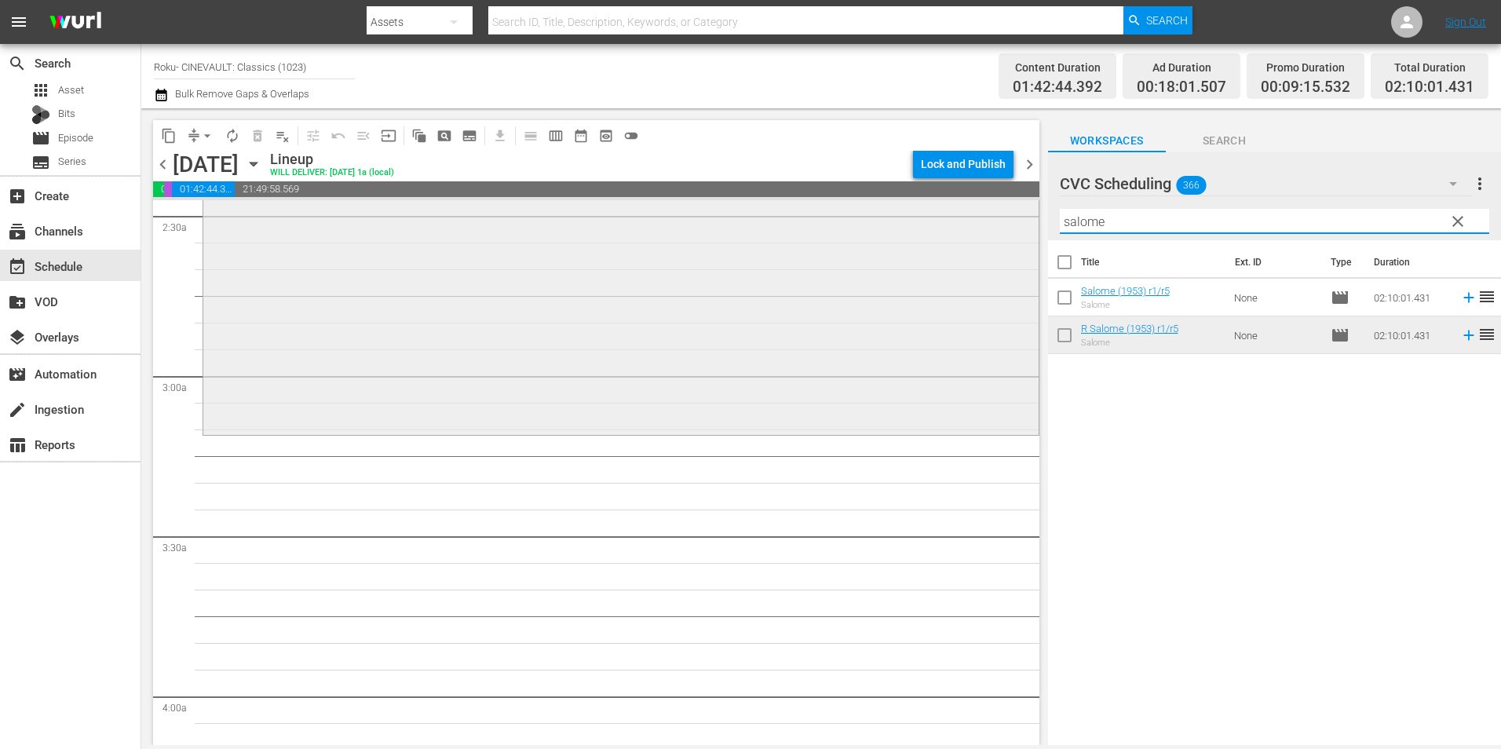
drag, startPoint x: 1168, startPoint y: 224, endPoint x: 1020, endPoint y: 234, distance: 147.9
click at [1020, 234] on div "content_copy compress arrow_drop_down autorenew_outlined delete_forever_outline…" at bounding box center [821, 426] width 1360 height 637
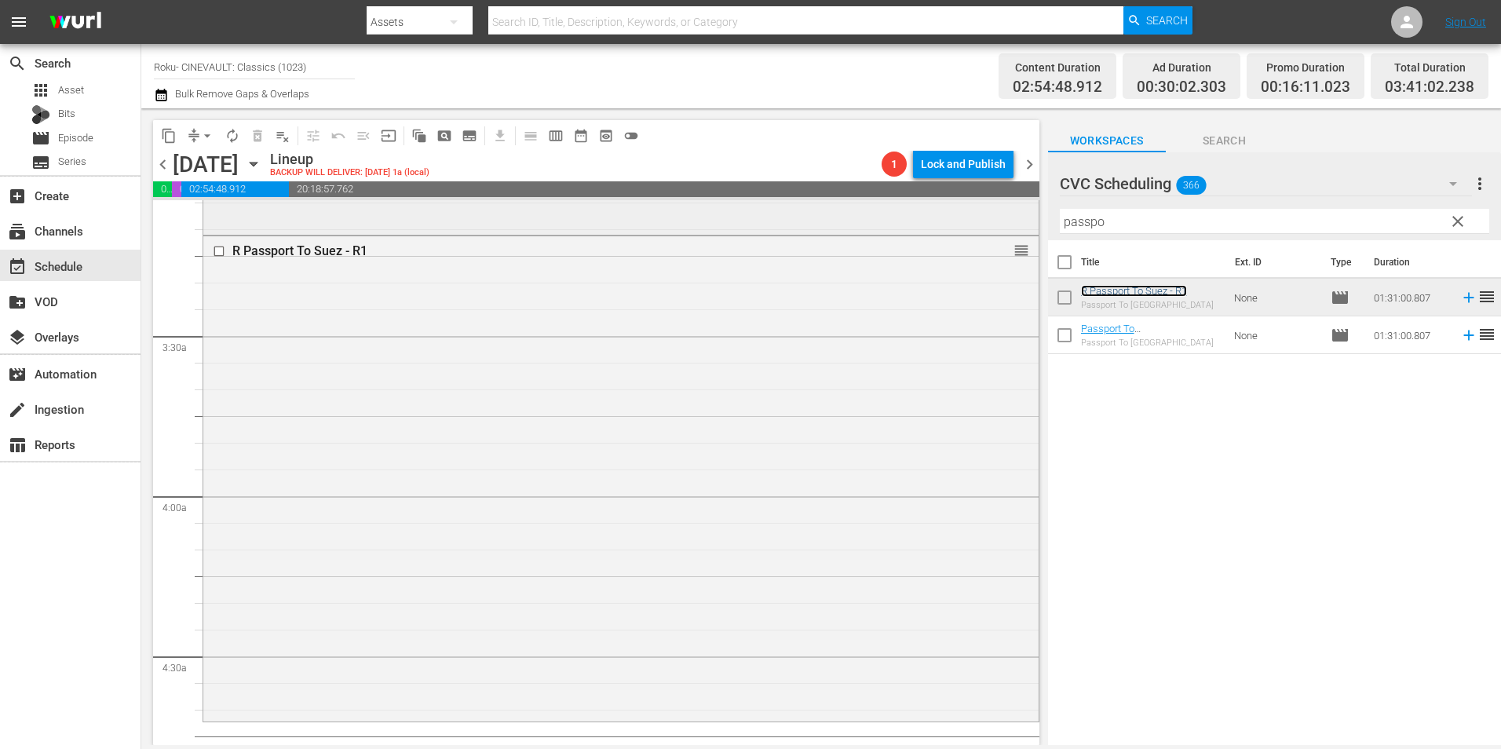
scroll to position [1334, 0]
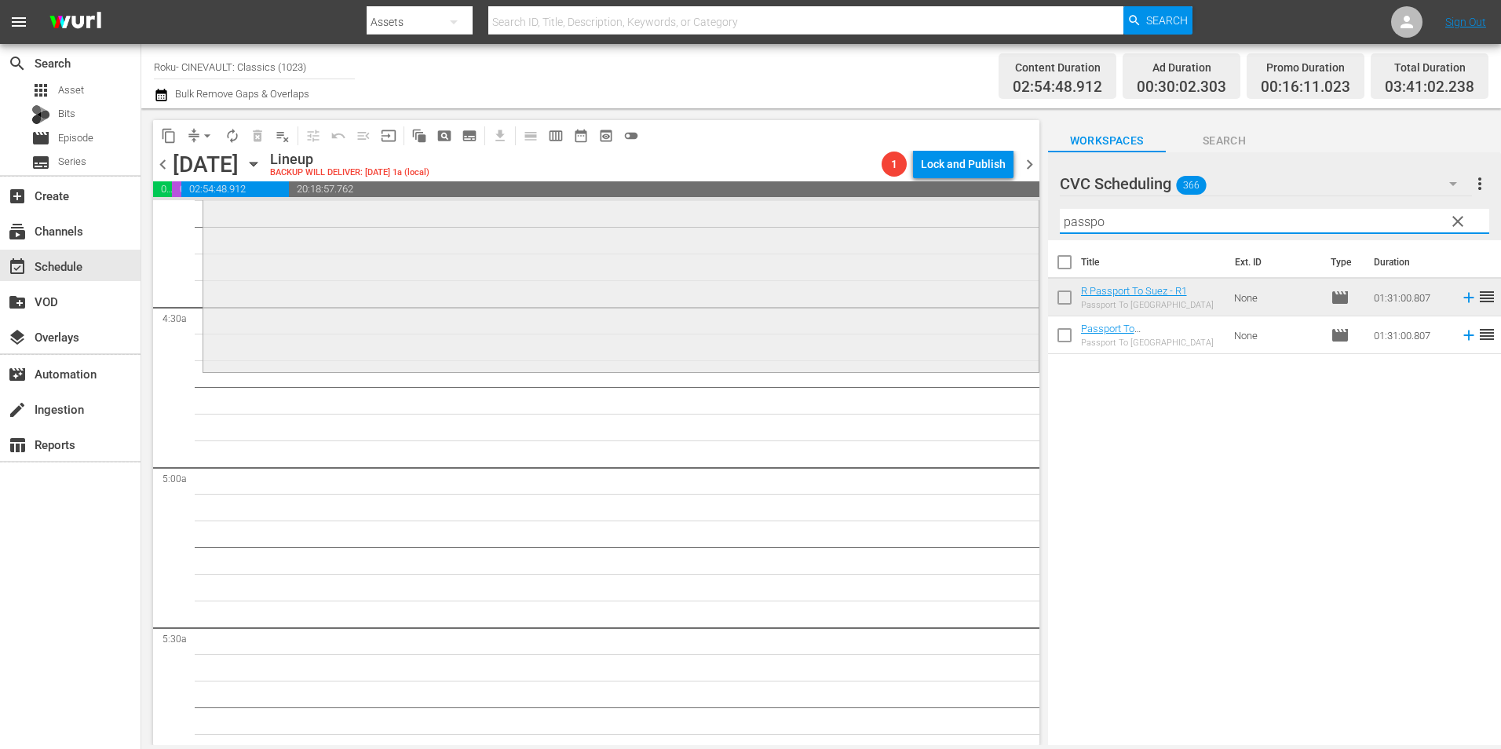
drag, startPoint x: 1196, startPoint y: 220, endPoint x: 951, endPoint y: 207, distance: 246.0
click at [951, 207] on div "content_copy compress arrow_drop_down autorenew_outlined delete_forever_outline…" at bounding box center [821, 426] width 1360 height 637
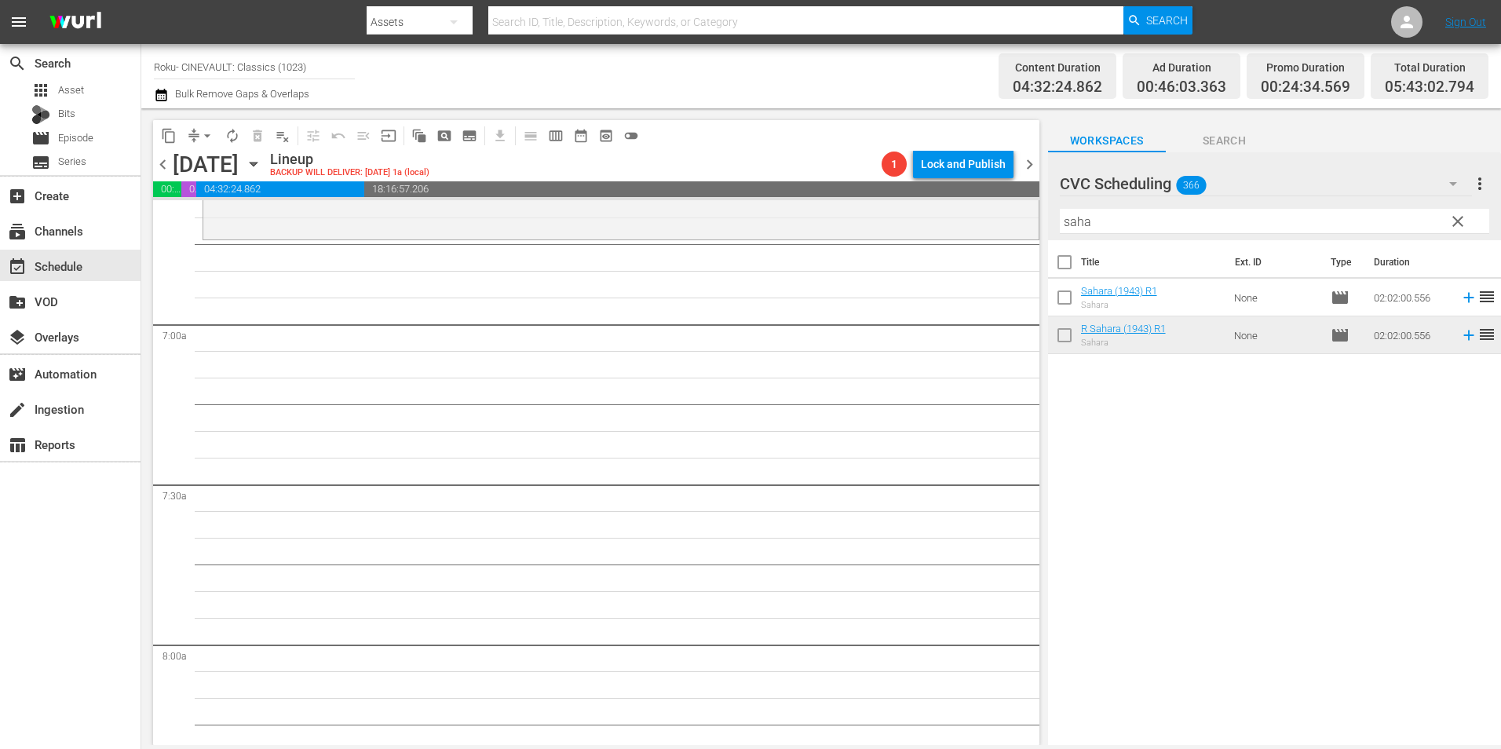
scroll to position [2119, 0]
drag, startPoint x: 1126, startPoint y: 222, endPoint x: 997, endPoint y: 234, distance: 129.3
click at [997, 234] on div "content_copy compress arrow_drop_down autorenew_outlined delete_forever_outline…" at bounding box center [821, 426] width 1360 height 637
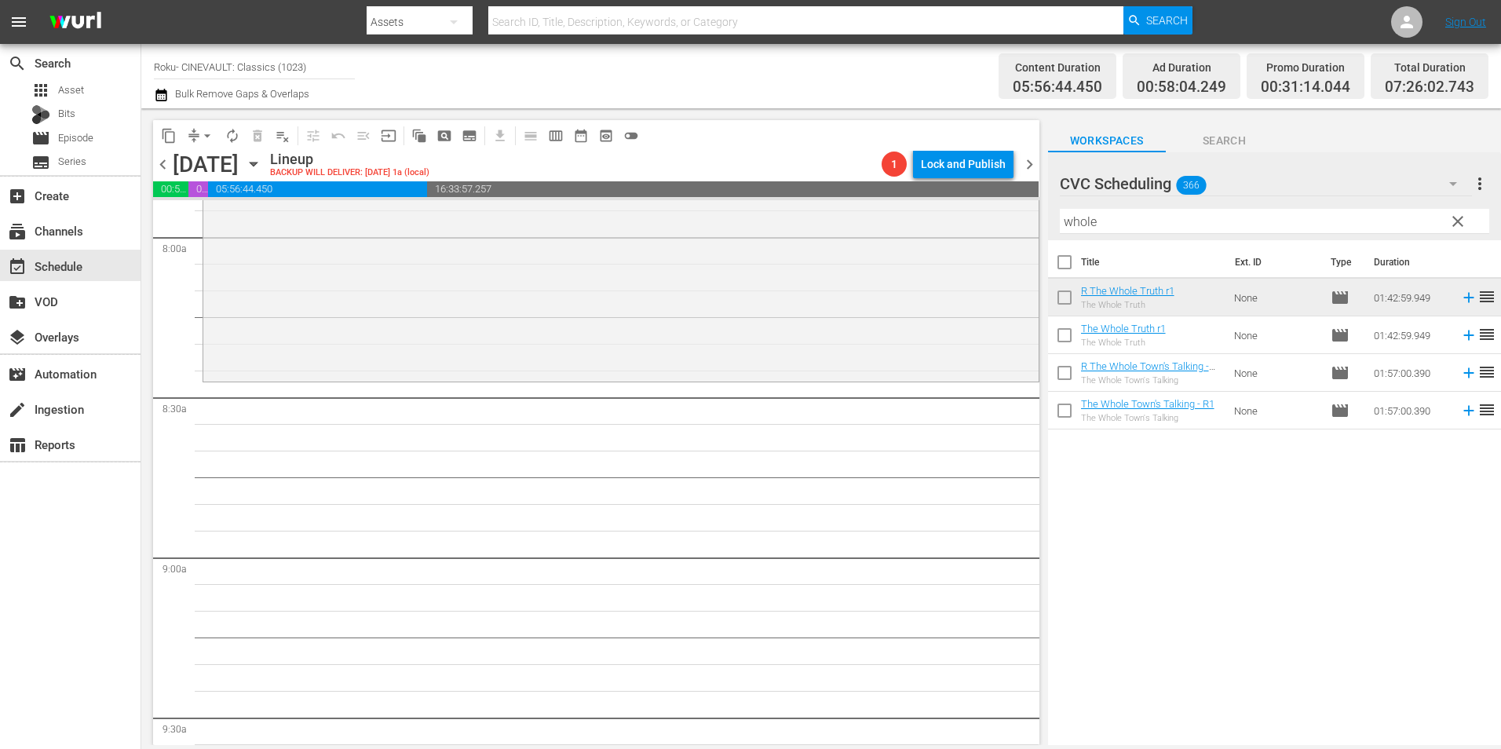
scroll to position [2590, 0]
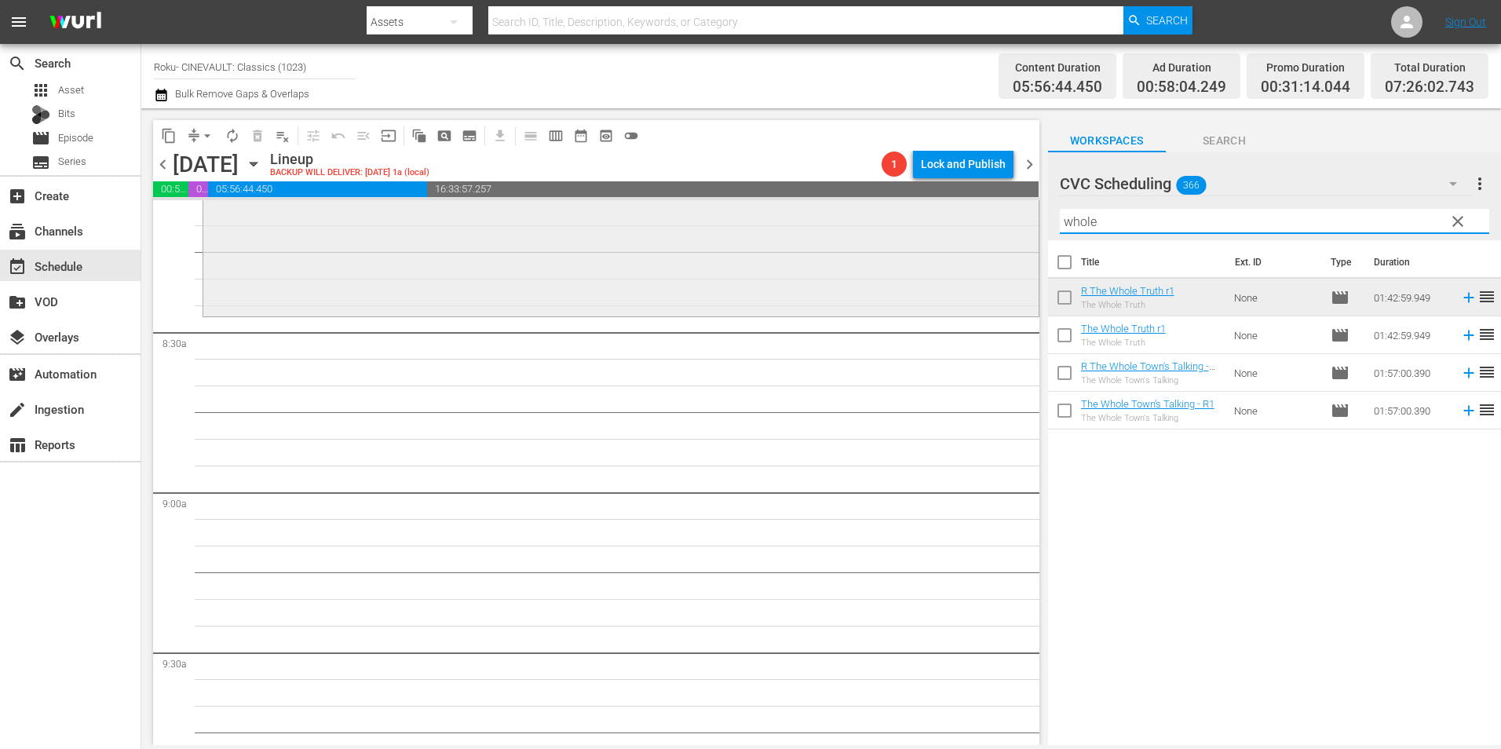
drag, startPoint x: 1123, startPoint y: 228, endPoint x: 1017, endPoint y: 232, distance: 106.8
click at [1017, 232] on div "content_copy compress arrow_drop_down autorenew_outlined delete_forever_outline…" at bounding box center [821, 426] width 1360 height 637
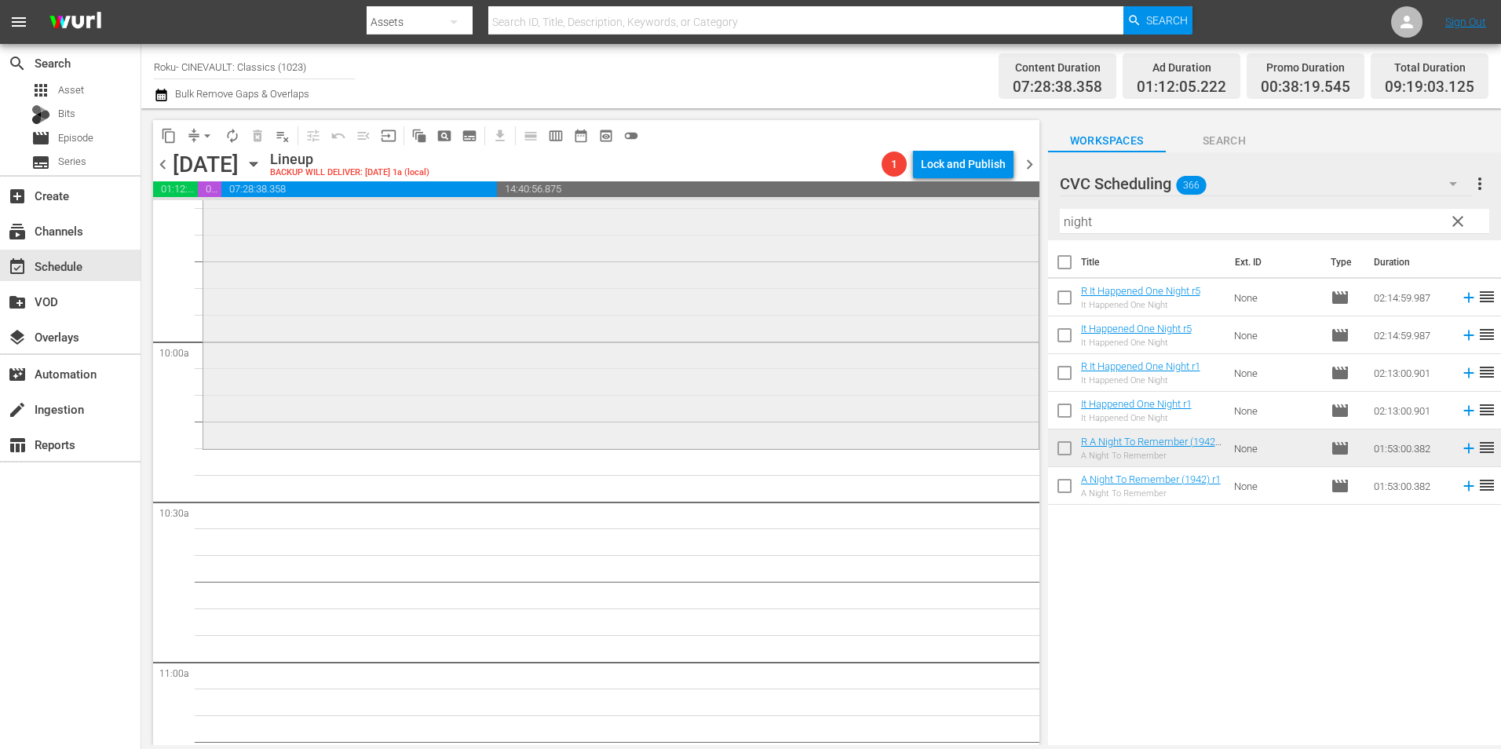
scroll to position [3218, 0]
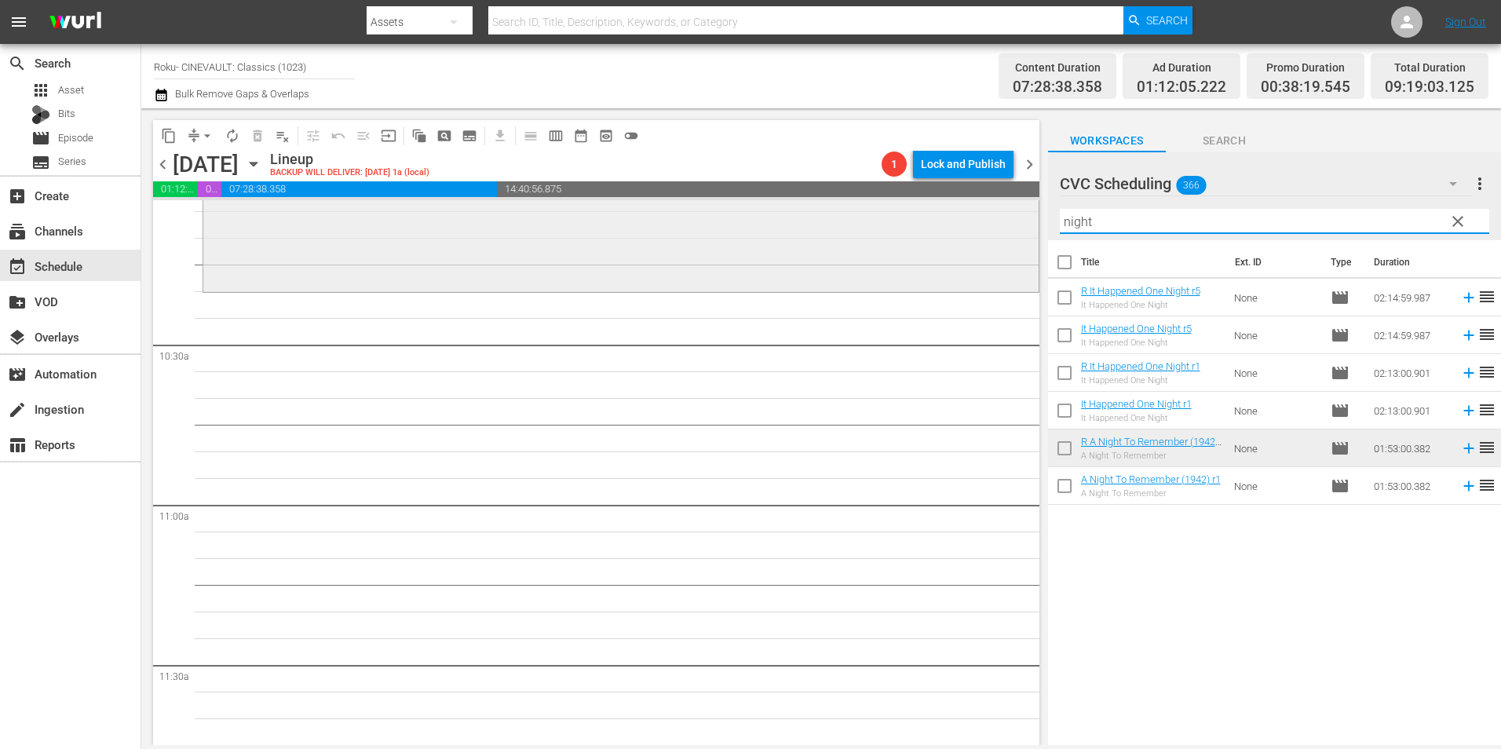
drag, startPoint x: 1022, startPoint y: 221, endPoint x: 1005, endPoint y: 224, distance: 17.6
click at [1005, 224] on div "content_copy compress arrow_drop_down autorenew_outlined delete_forever_outline…" at bounding box center [821, 426] width 1360 height 637
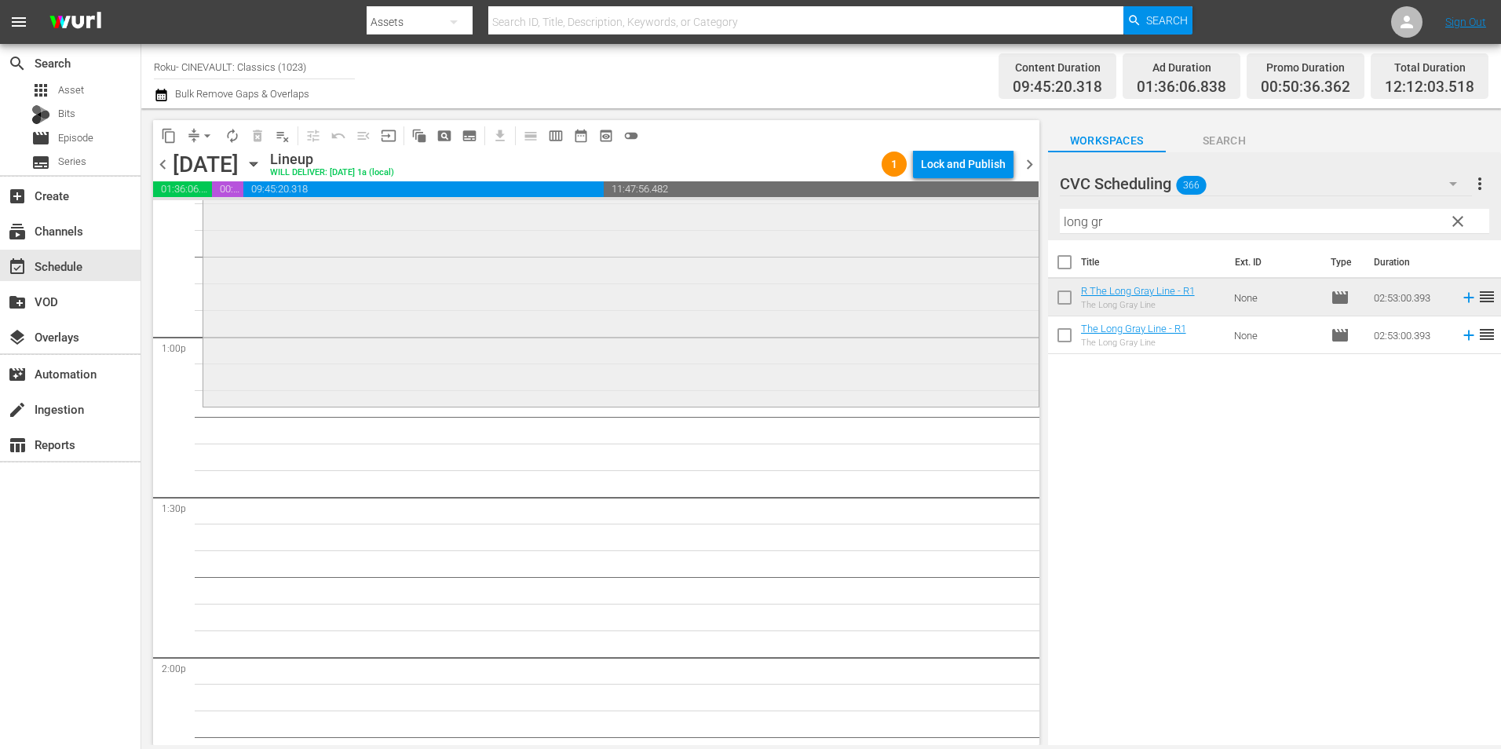
scroll to position [4082, 0]
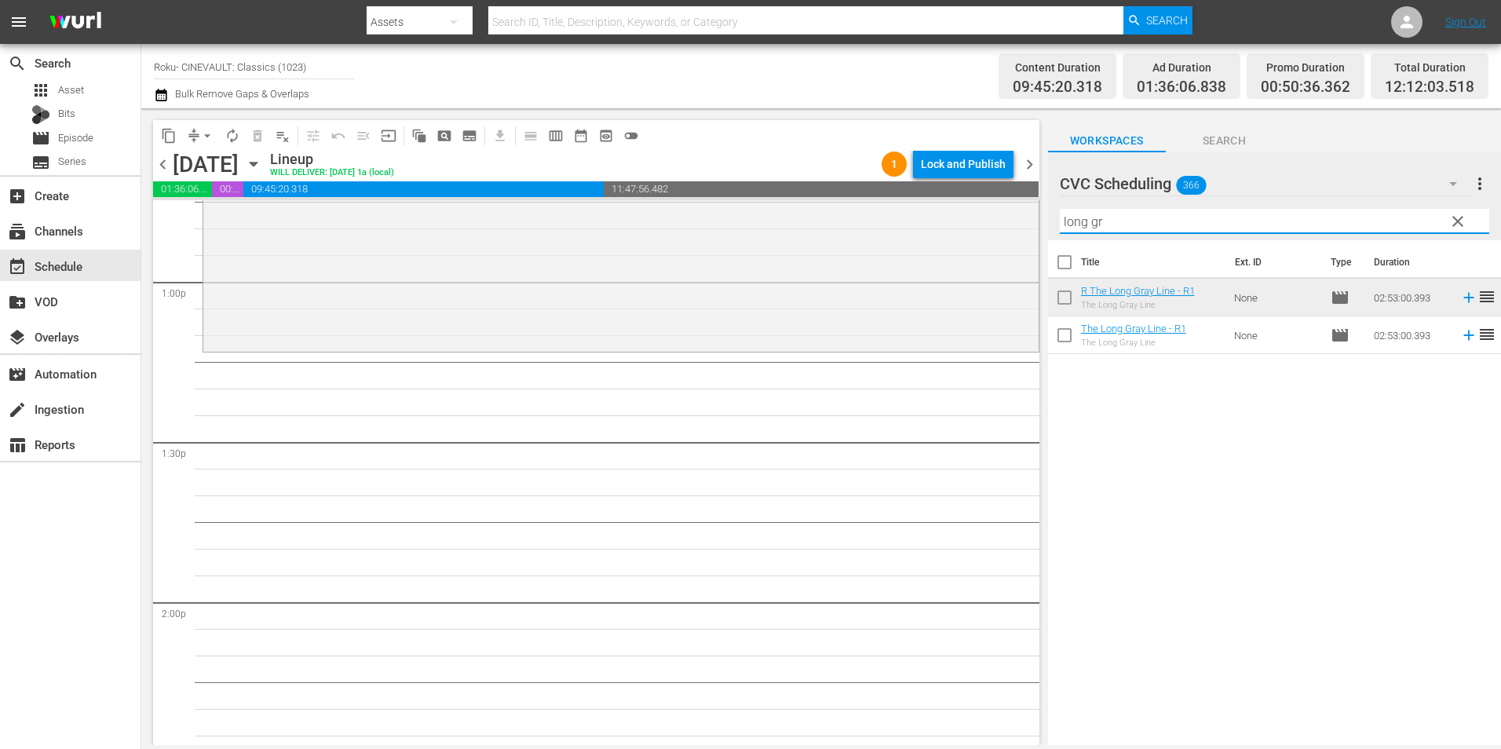
drag, startPoint x: 1122, startPoint y: 217, endPoint x: 1028, endPoint y: 237, distance: 96.2
click at [1028, 237] on div "content_copy compress arrow_drop_down autorenew_outlined delete_forever_outline…" at bounding box center [821, 426] width 1360 height 637
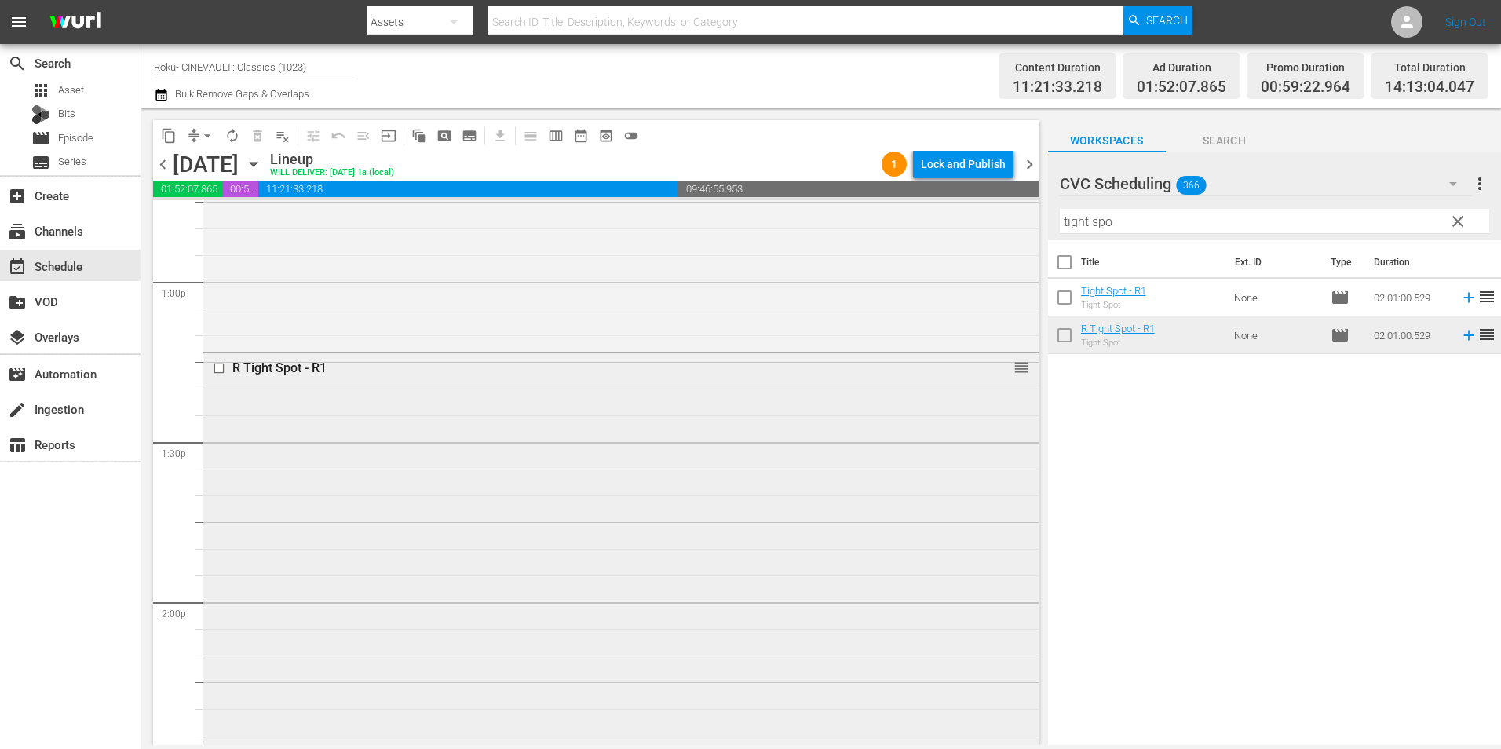
scroll to position [4631, 0]
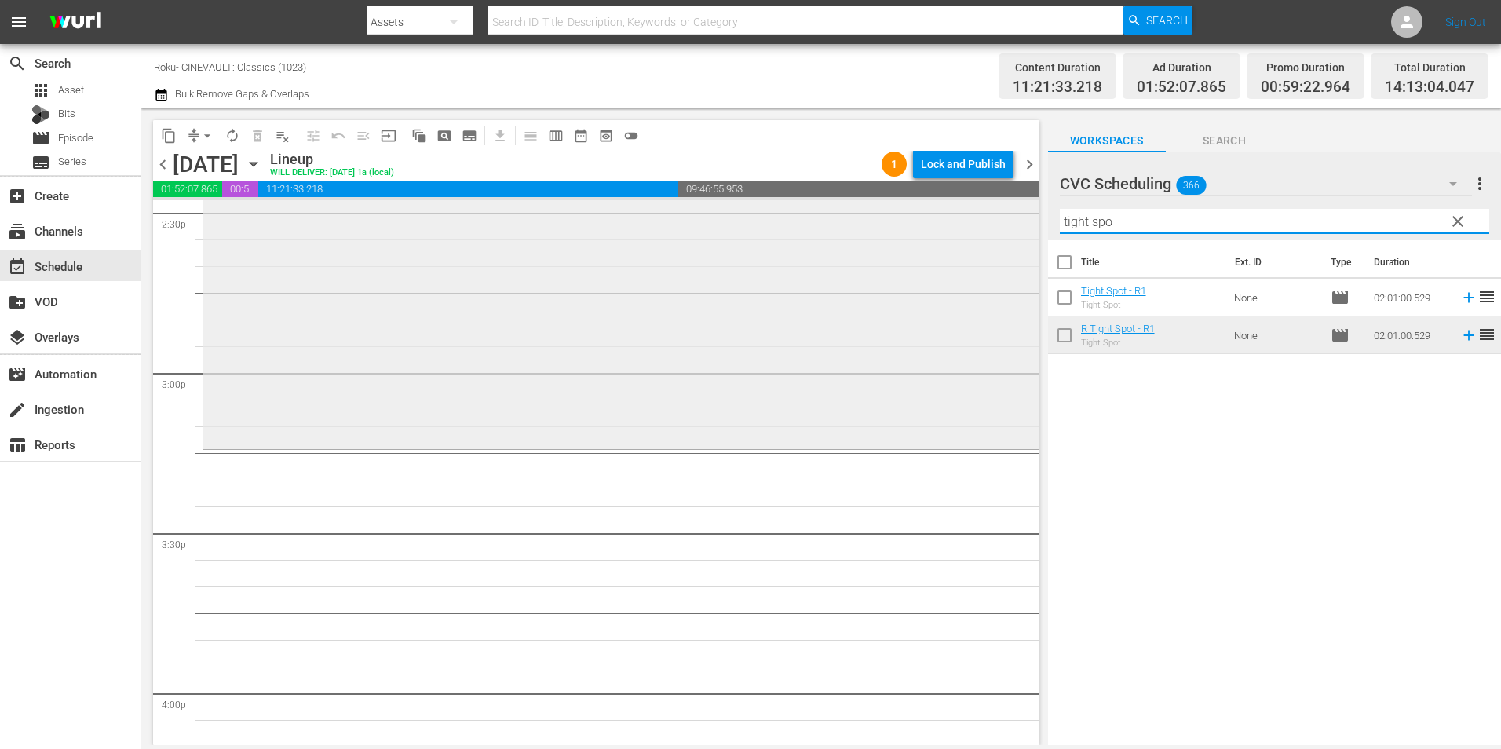
drag, startPoint x: 1137, startPoint y: 227, endPoint x: 1022, endPoint y: 214, distance: 116.1
click at [1022, 214] on div "content_copy compress arrow_drop_down autorenew_outlined delete_forever_outline…" at bounding box center [821, 426] width 1360 height 637
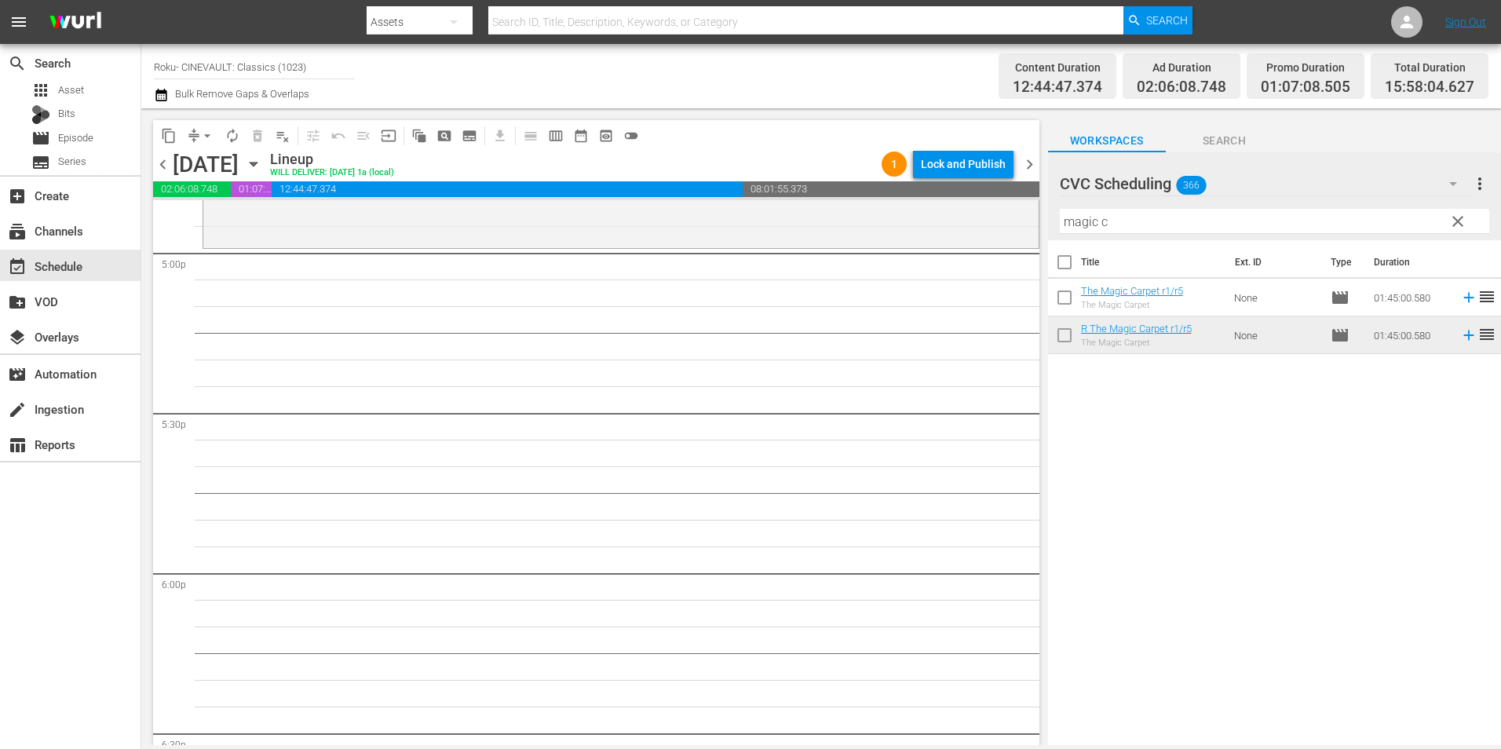
scroll to position [5416, 0]
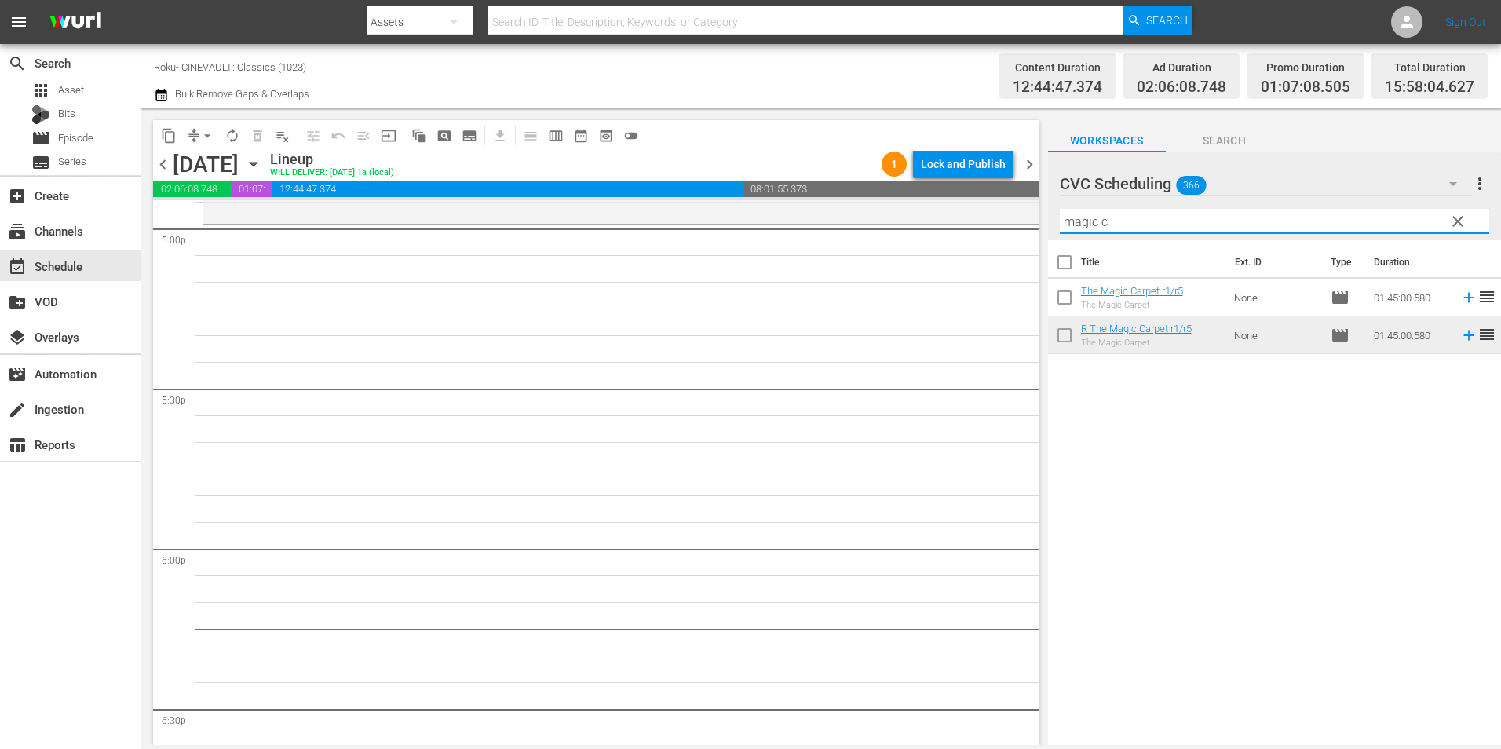
drag, startPoint x: 1105, startPoint y: 225, endPoint x: 1034, endPoint y: 237, distance: 72.4
click at [1034, 237] on div "content_copy compress arrow_drop_down autorenew_outlined delete_forever_outline…" at bounding box center [821, 426] width 1360 height 637
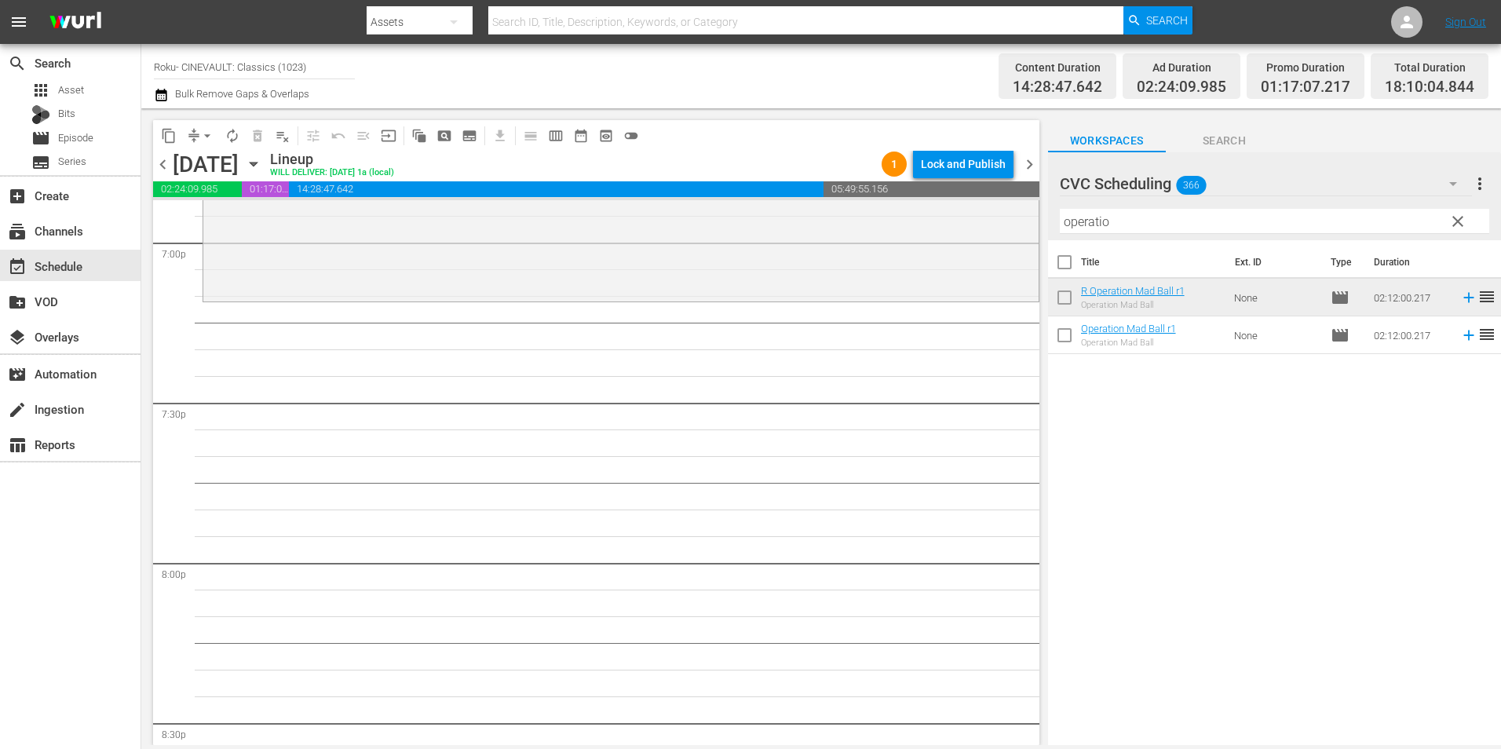
scroll to position [6044, 0]
drag, startPoint x: 1137, startPoint y: 221, endPoint x: 995, endPoint y: 216, distance: 142.2
click at [995, 216] on div "content_copy compress arrow_drop_down autorenew_outlined delete_forever_outline…" at bounding box center [821, 426] width 1360 height 637
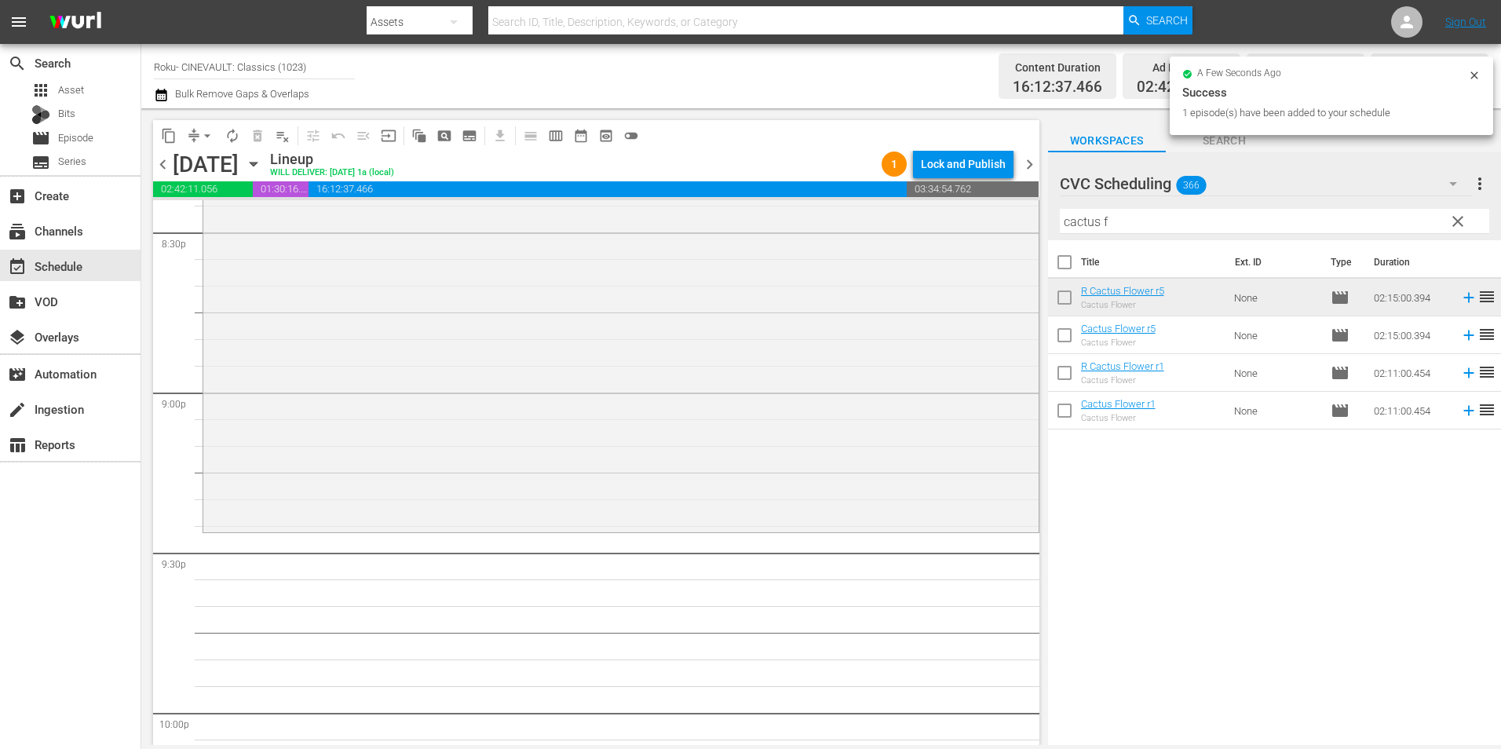
scroll to position [6672, 0]
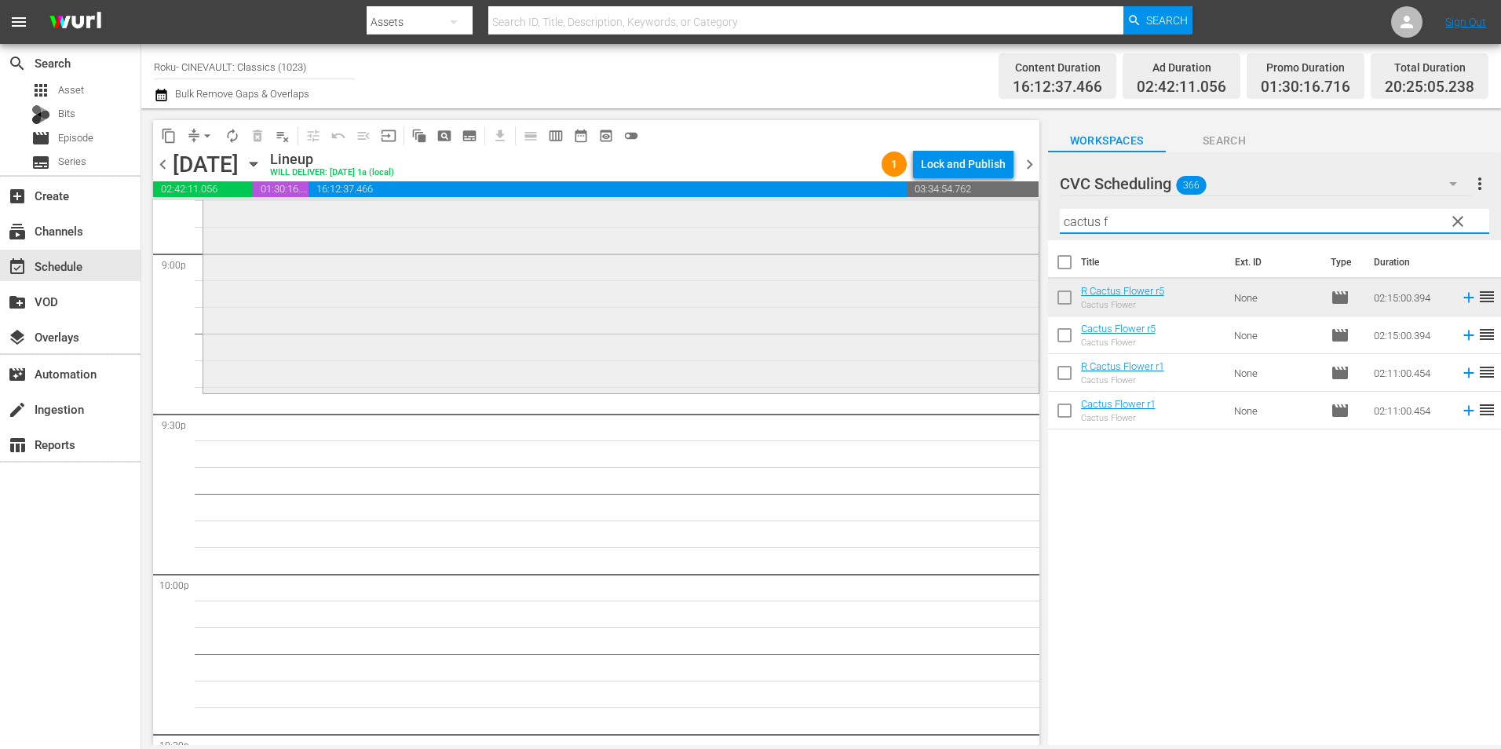
click at [947, 213] on div "content_copy compress arrow_drop_down autorenew_outlined delete_forever_outline…" at bounding box center [821, 426] width 1360 height 637
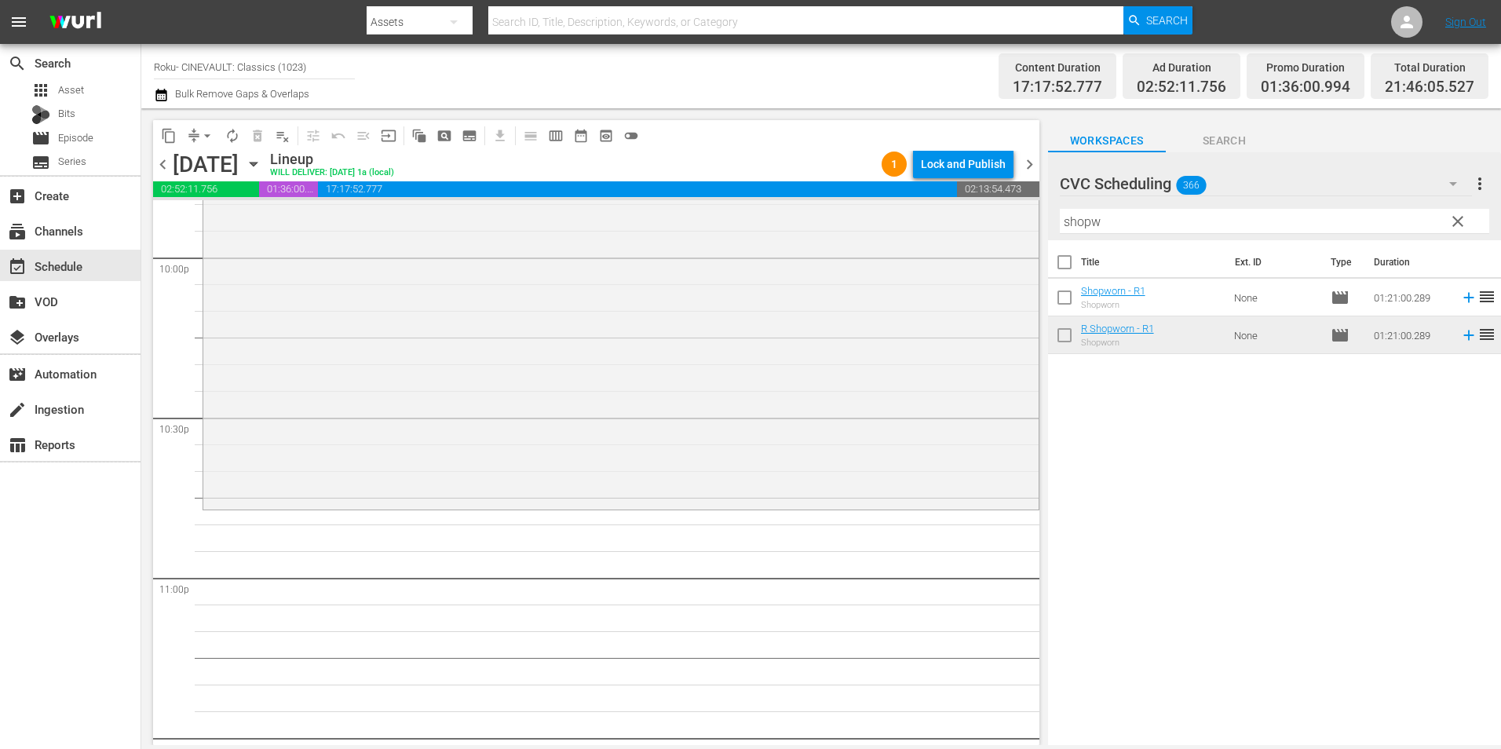
scroll to position [6985, 0]
click at [676, 407] on div "R Shopworn - R1 reorder" at bounding box center [620, 296] width 835 height 428
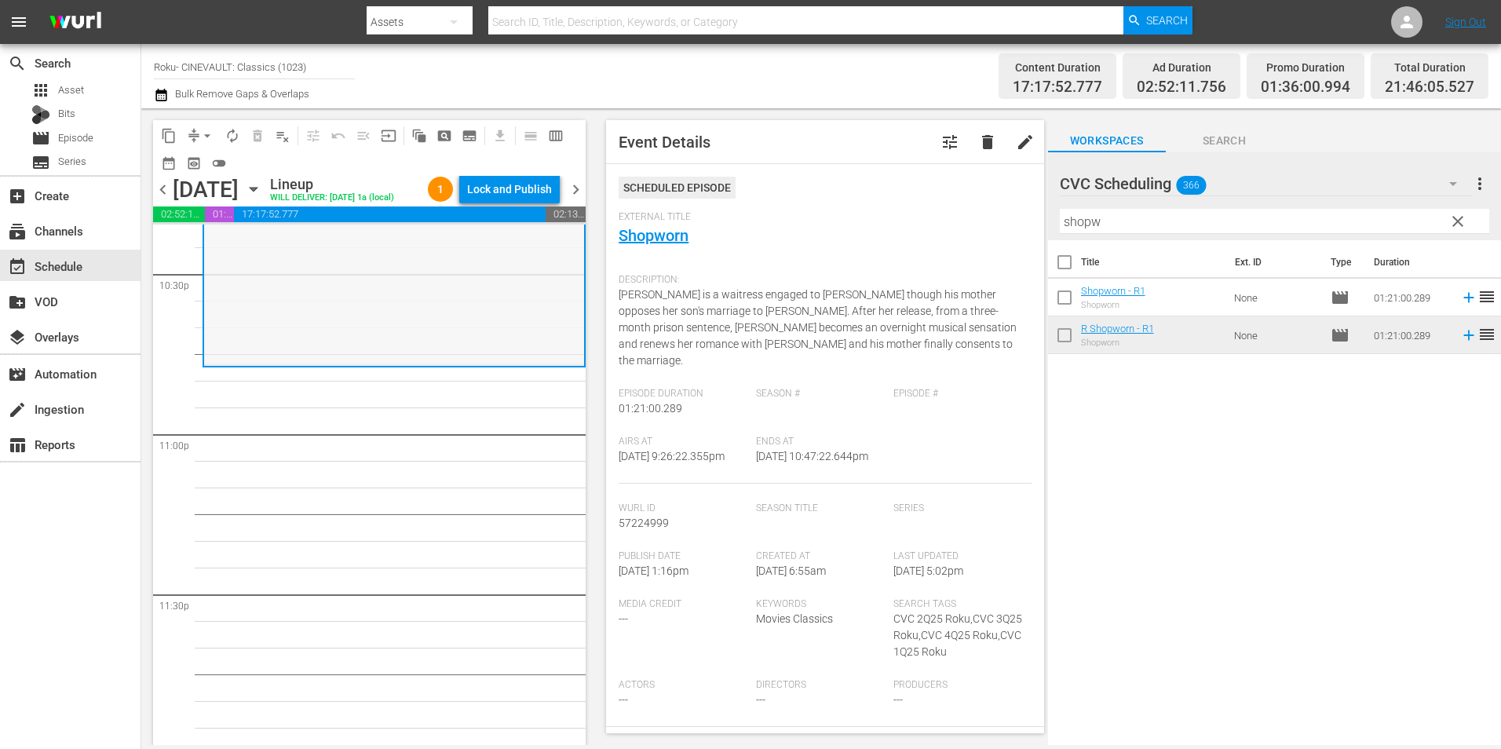
scroll to position [7193, 0]
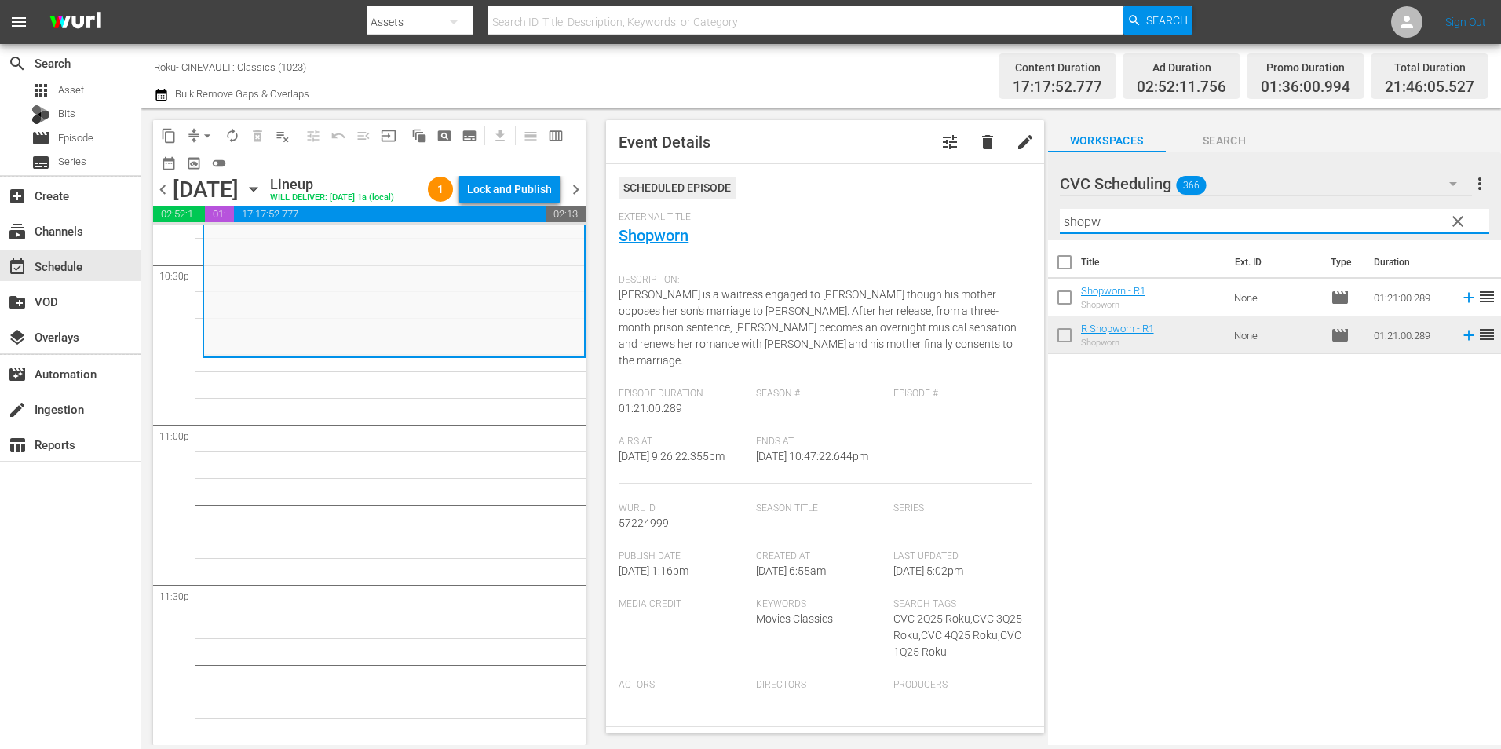
drag, startPoint x: 1134, startPoint y: 221, endPoint x: 1001, endPoint y: 214, distance: 133.7
click at [1001, 214] on div "content_copy compress arrow_drop_down autorenew_outlined delete_forever_outline…" at bounding box center [821, 426] width 1360 height 637
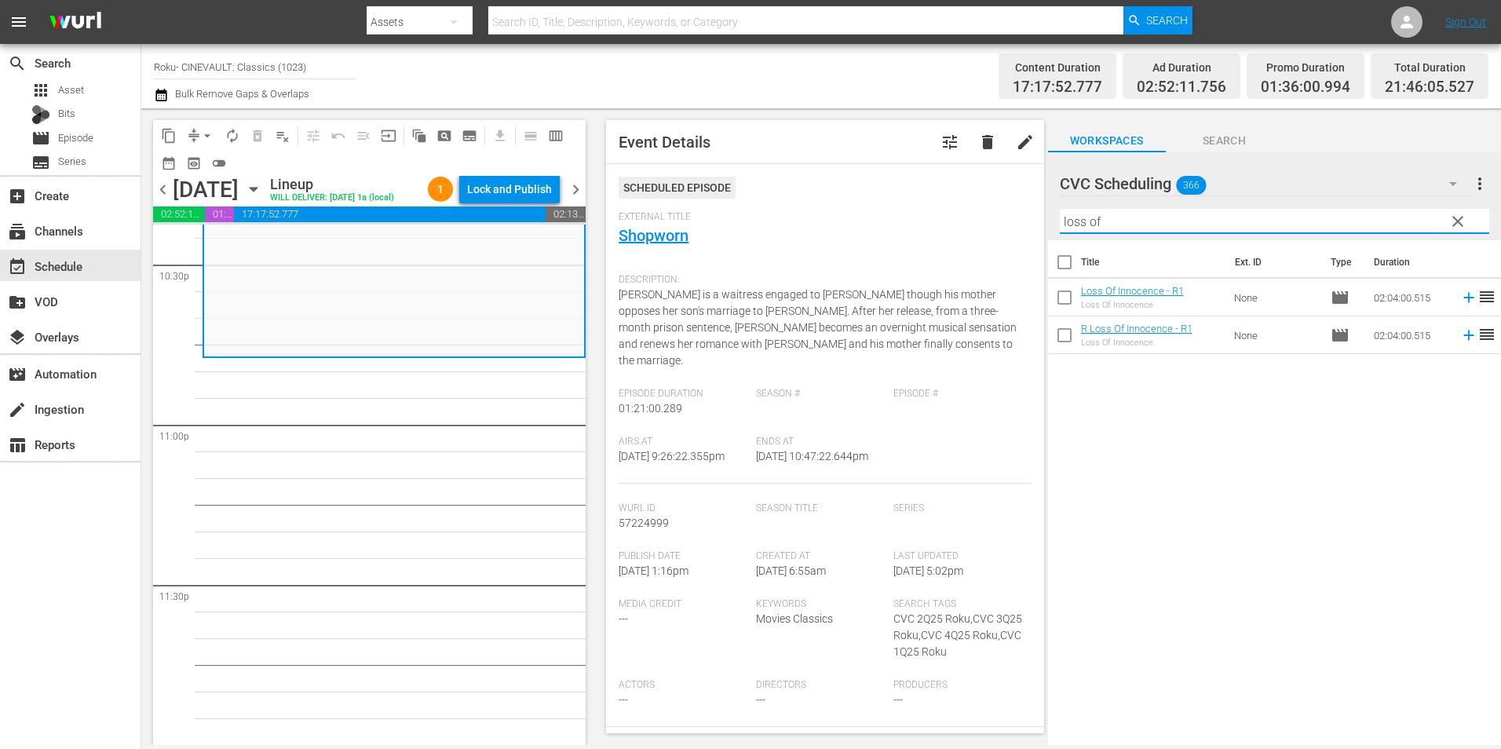
type input "loss of"
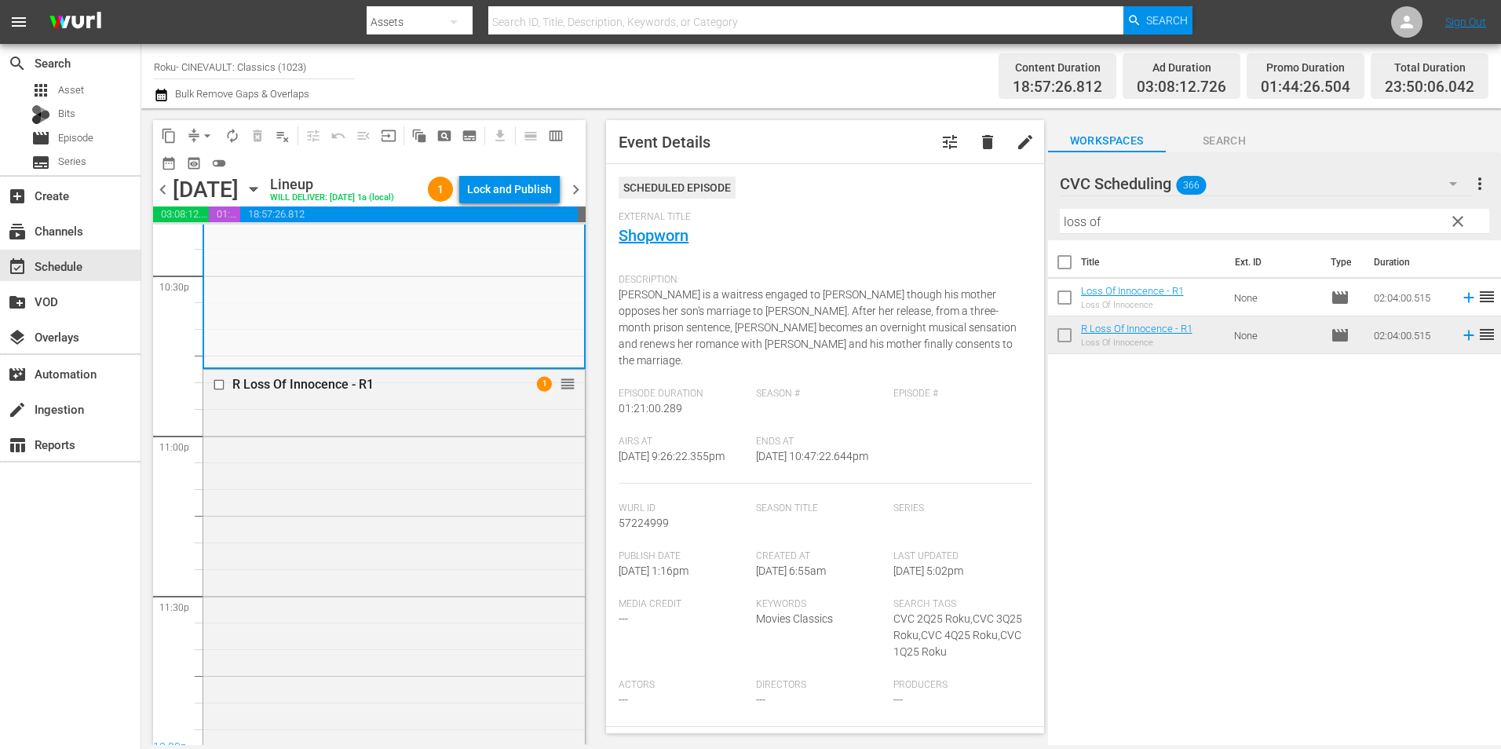
scroll to position [7153, 0]
click at [535, 195] on div "Lock and Publish" at bounding box center [509, 189] width 85 height 28
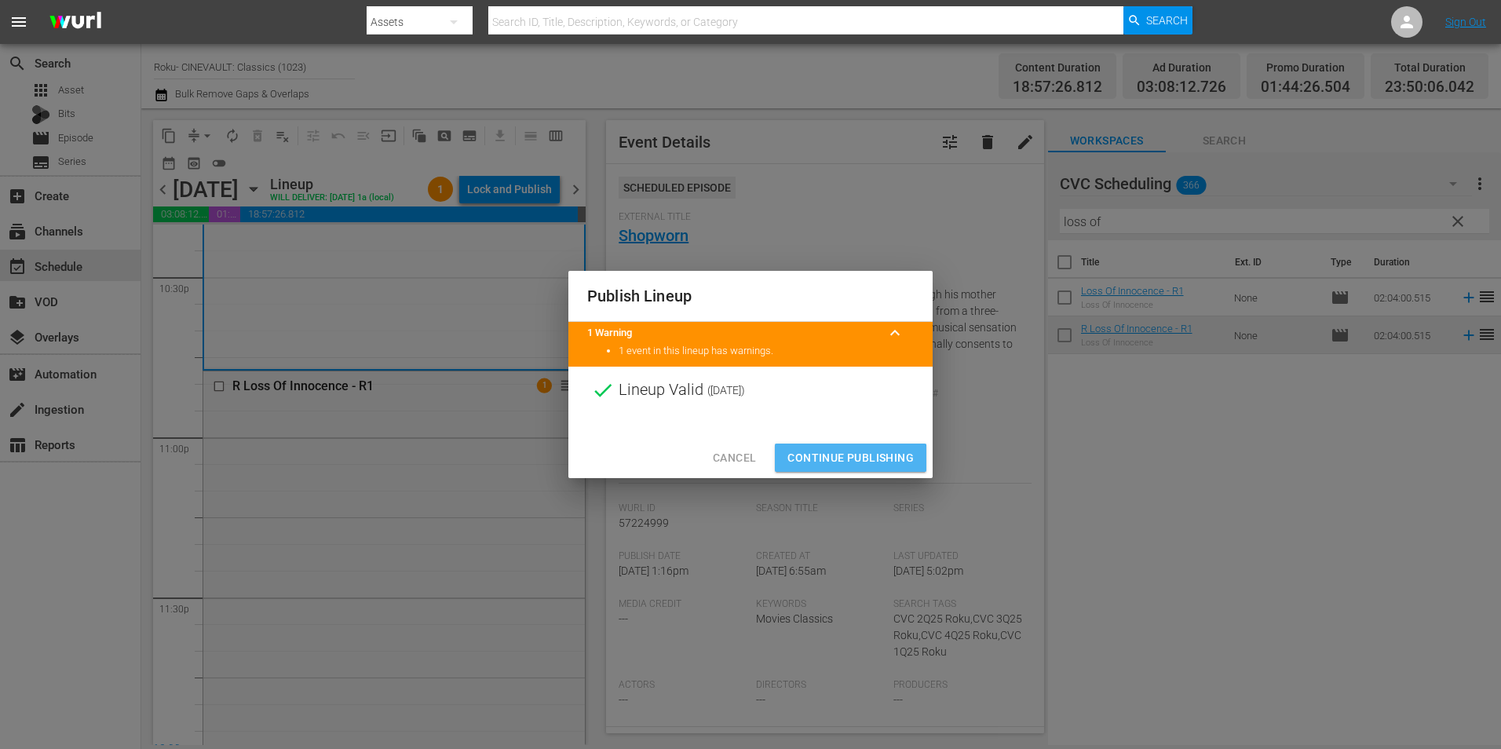
click at [820, 460] on span "Continue Publishing" at bounding box center [850, 458] width 126 height 20
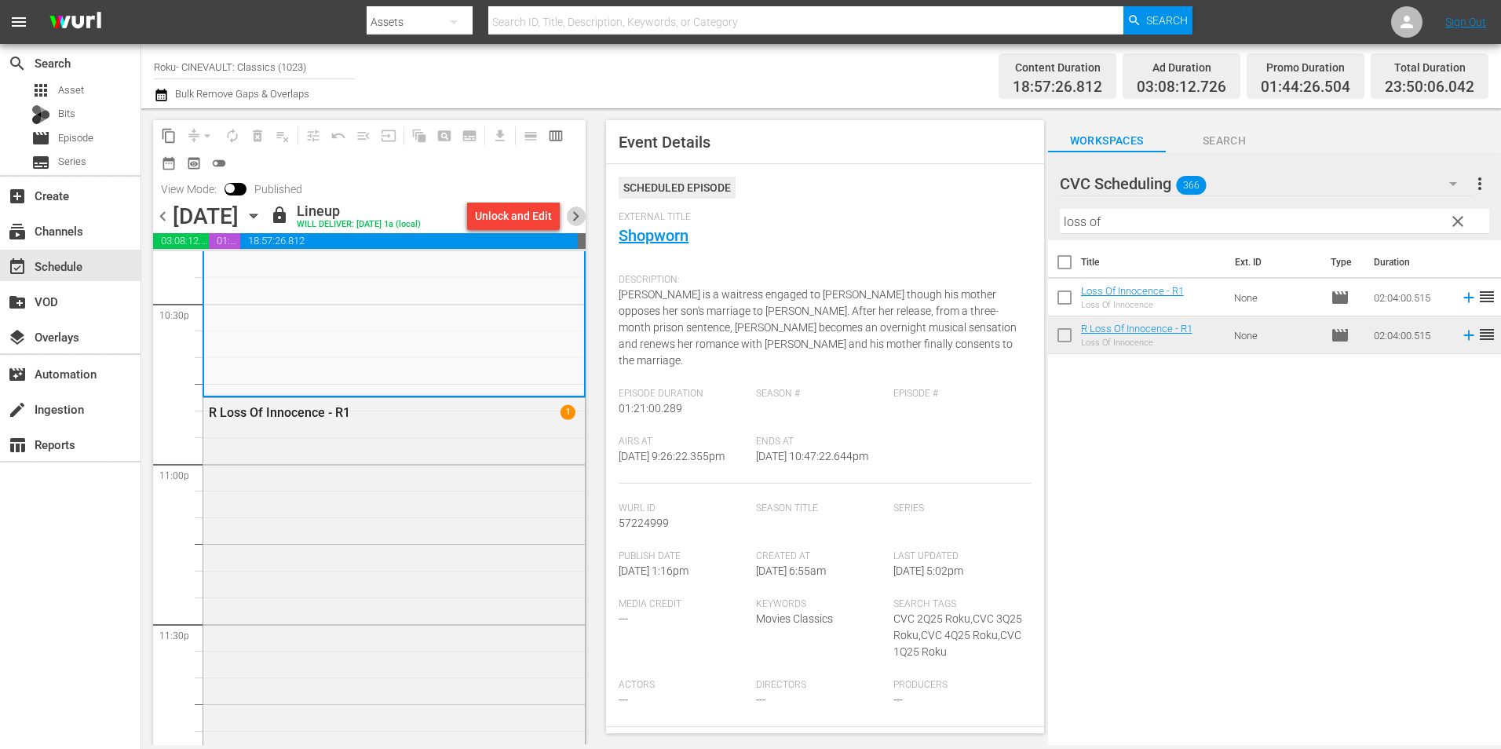
click at [566, 211] on span "chevron_right" at bounding box center [576, 216] width 20 height 20
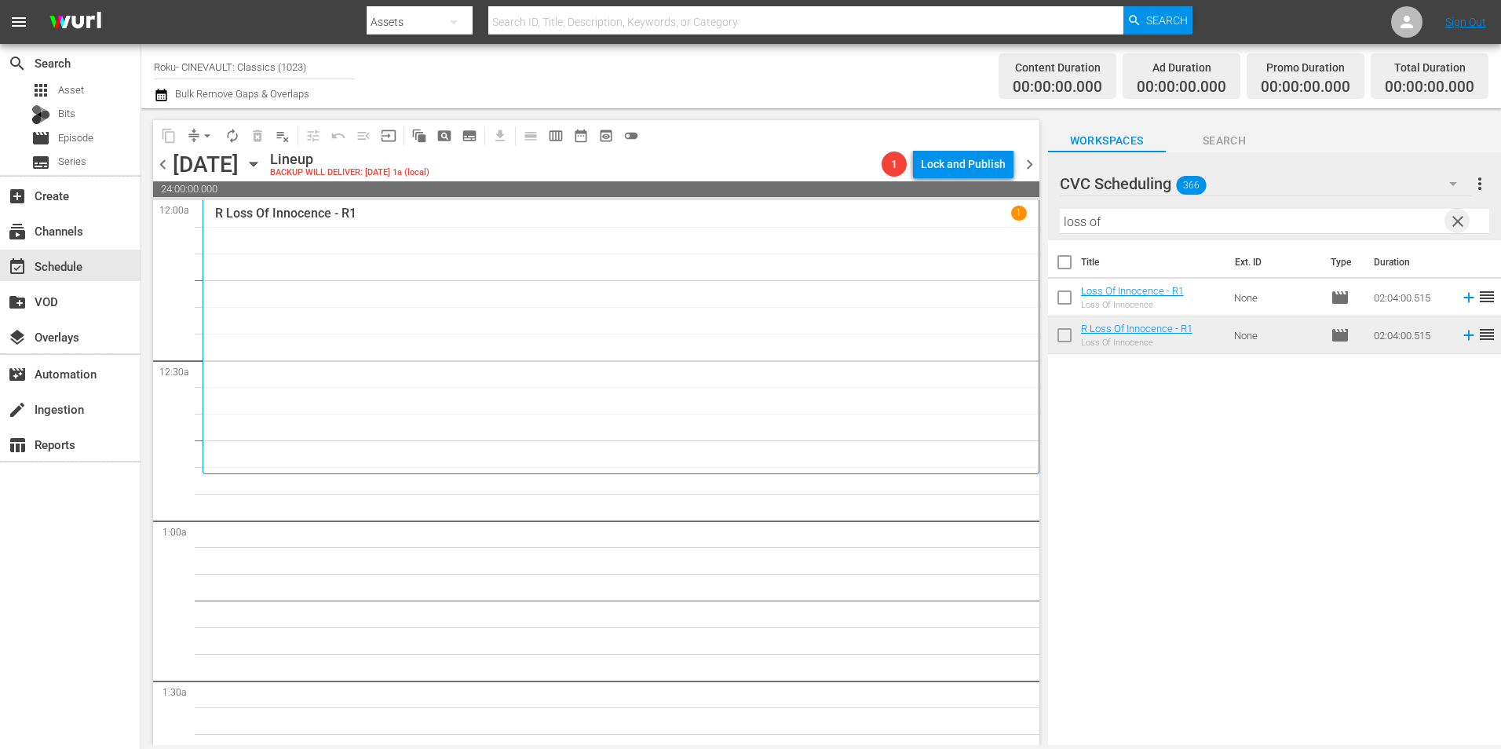
click at [1458, 215] on span "clear" at bounding box center [1457, 221] width 19 height 19
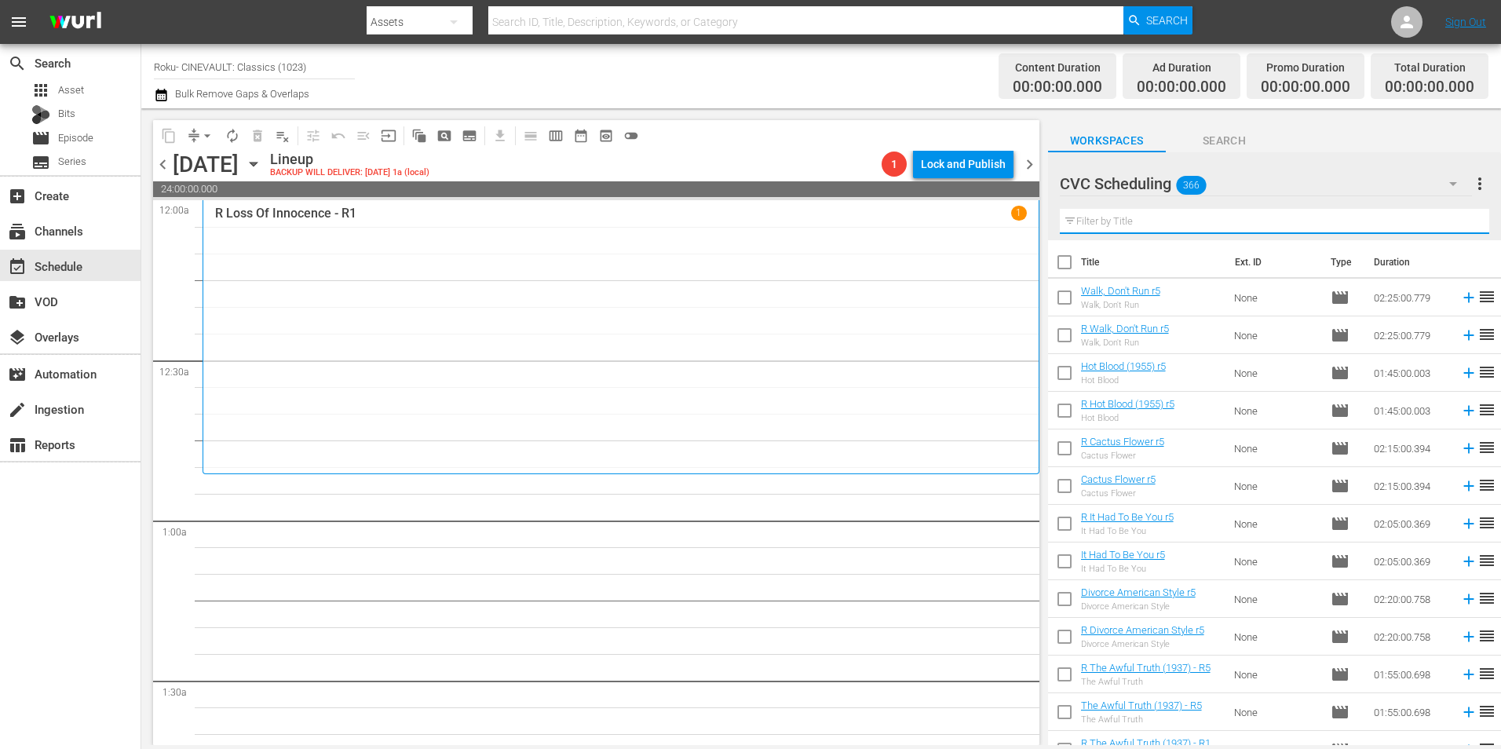
click at [1236, 212] on input "text" at bounding box center [1274, 221] width 429 height 25
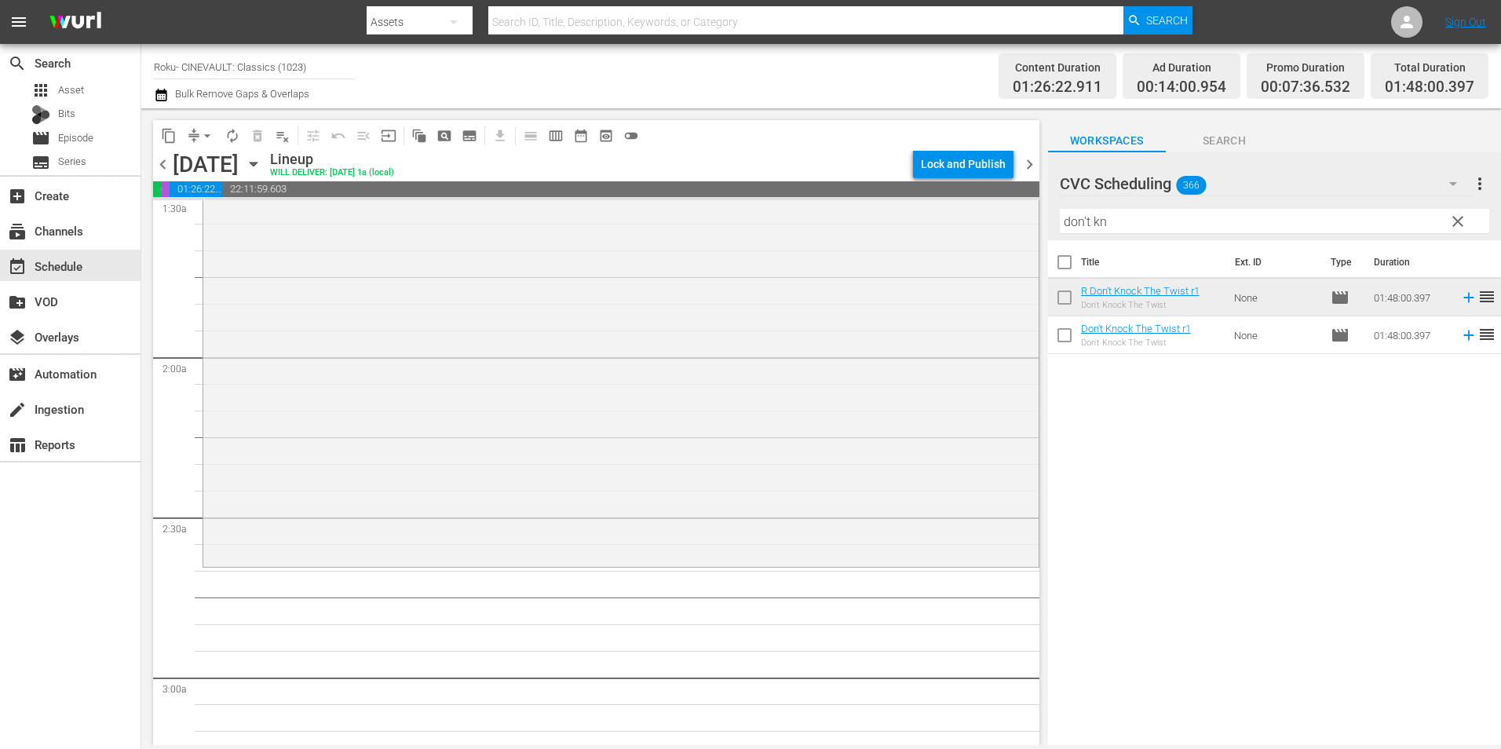
scroll to position [549, 0]
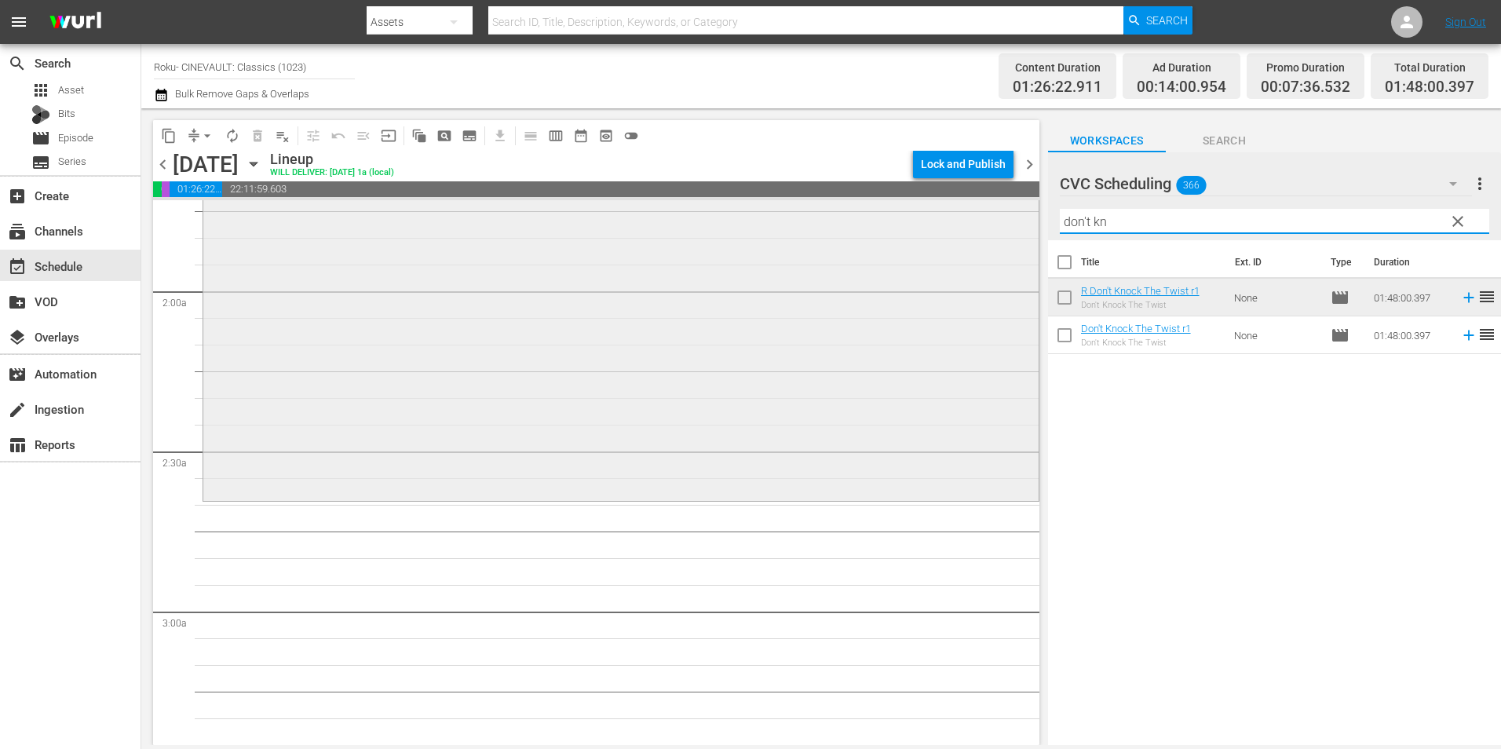
drag, startPoint x: 1119, startPoint y: 215, endPoint x: 1006, endPoint y: 226, distance: 114.3
click at [1006, 226] on div "content_copy compress arrow_drop_down autorenew_outlined delete_forever_outline…" at bounding box center [821, 426] width 1360 height 637
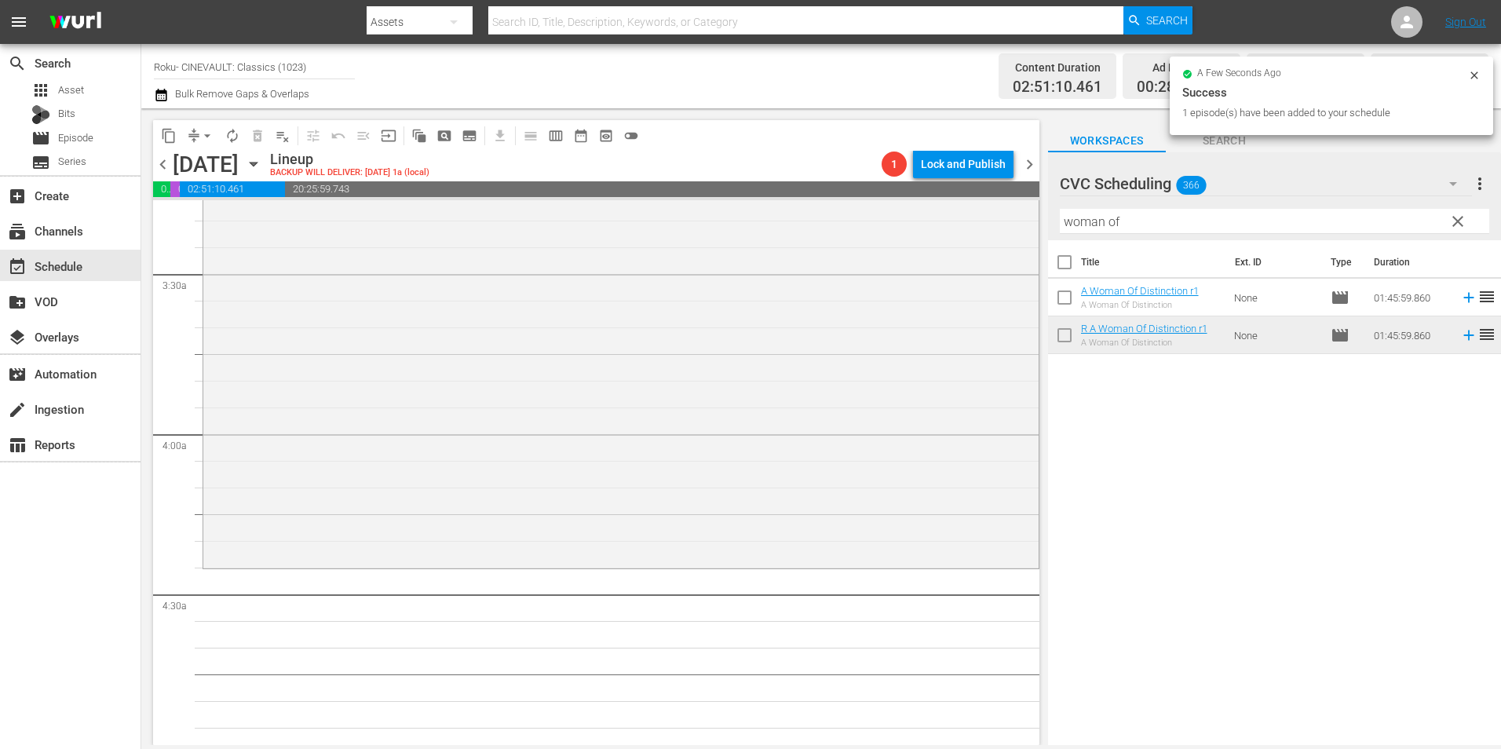
scroll to position [1177, 0]
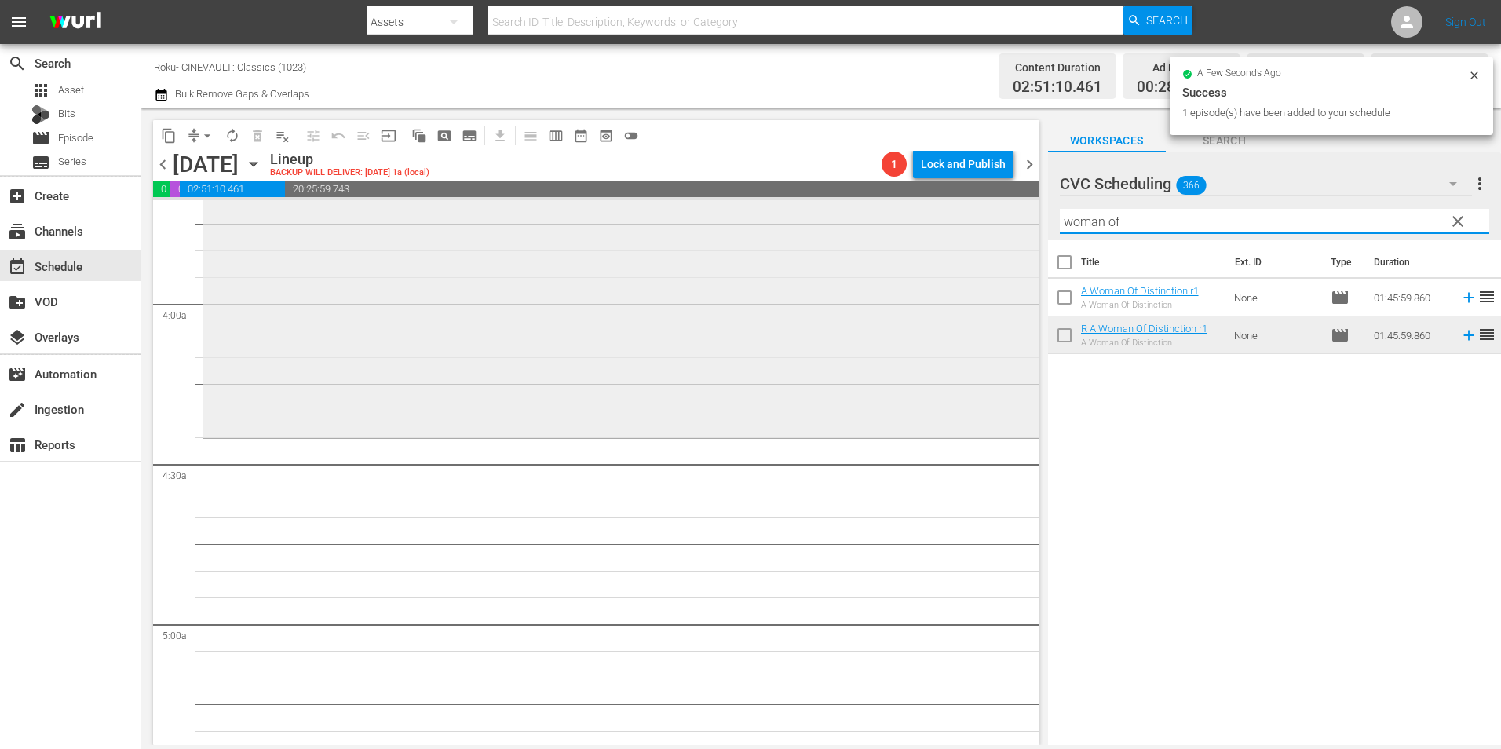
drag, startPoint x: 1005, startPoint y: 216, endPoint x: 978, endPoint y: 218, distance: 26.8
click at [978, 218] on div "content_copy compress arrow_drop_down autorenew_outlined delete_forever_outline…" at bounding box center [821, 426] width 1360 height 637
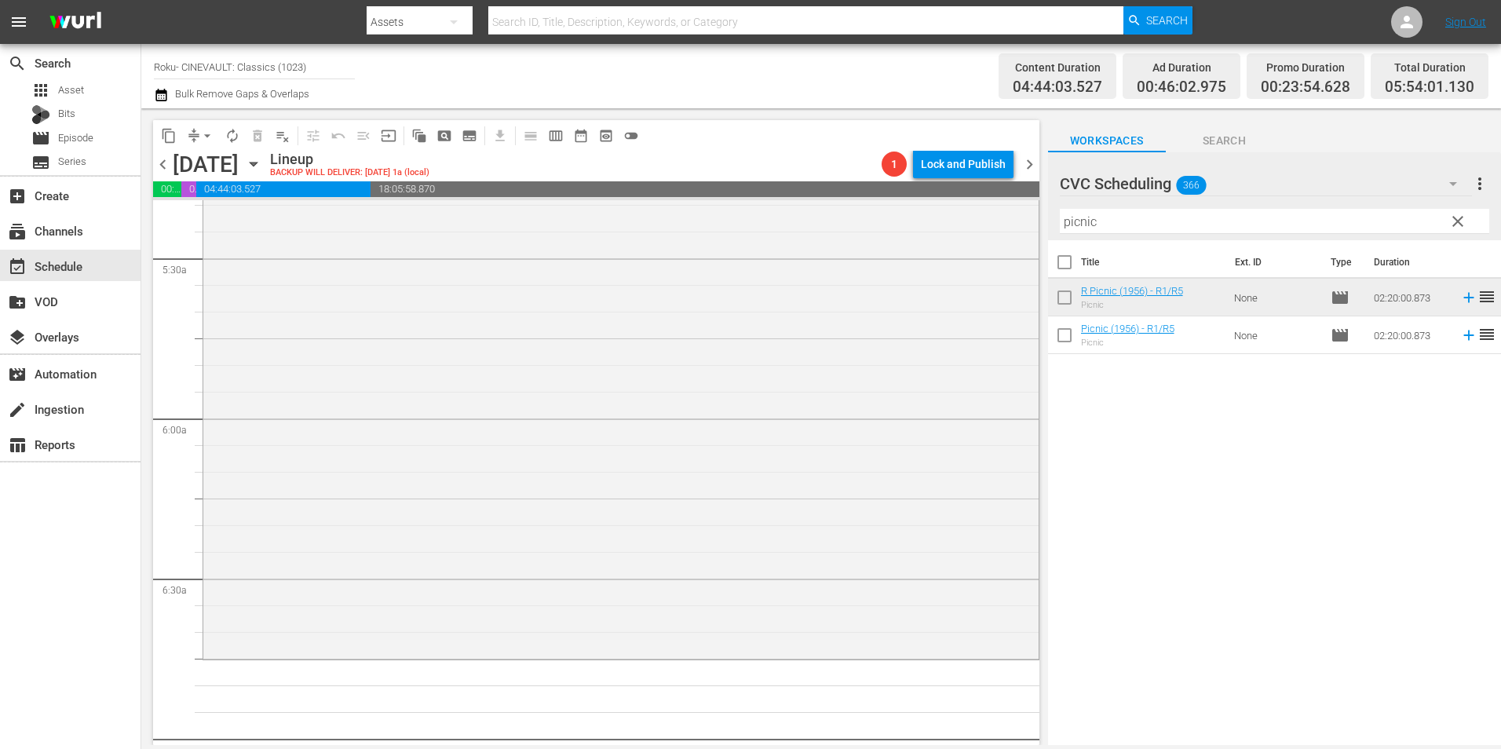
scroll to position [1805, 0]
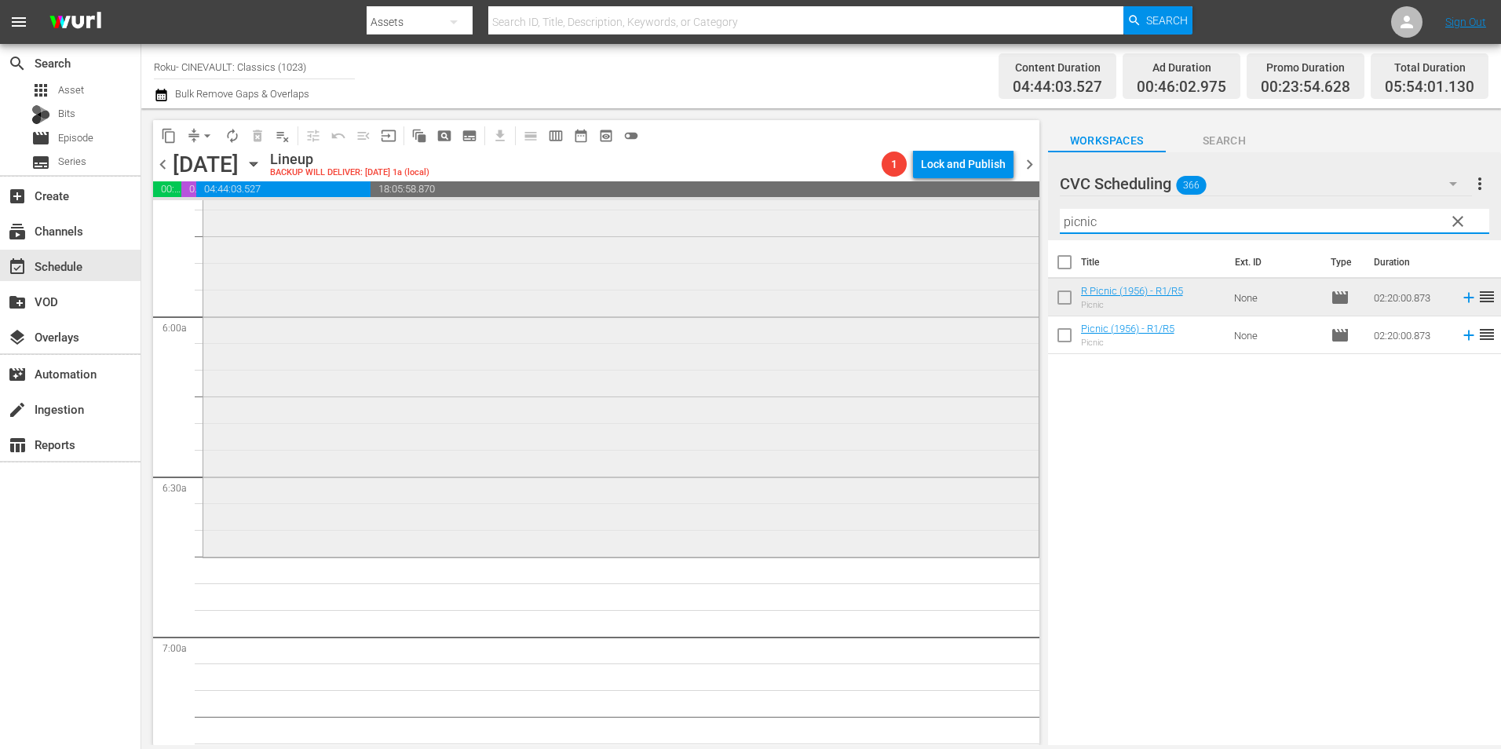
drag, startPoint x: 1112, startPoint y: 221, endPoint x: 1013, endPoint y: 246, distance: 101.1
click at [1013, 246] on div "content_copy compress arrow_drop_down autorenew_outlined delete_forever_outline…" at bounding box center [821, 426] width 1360 height 637
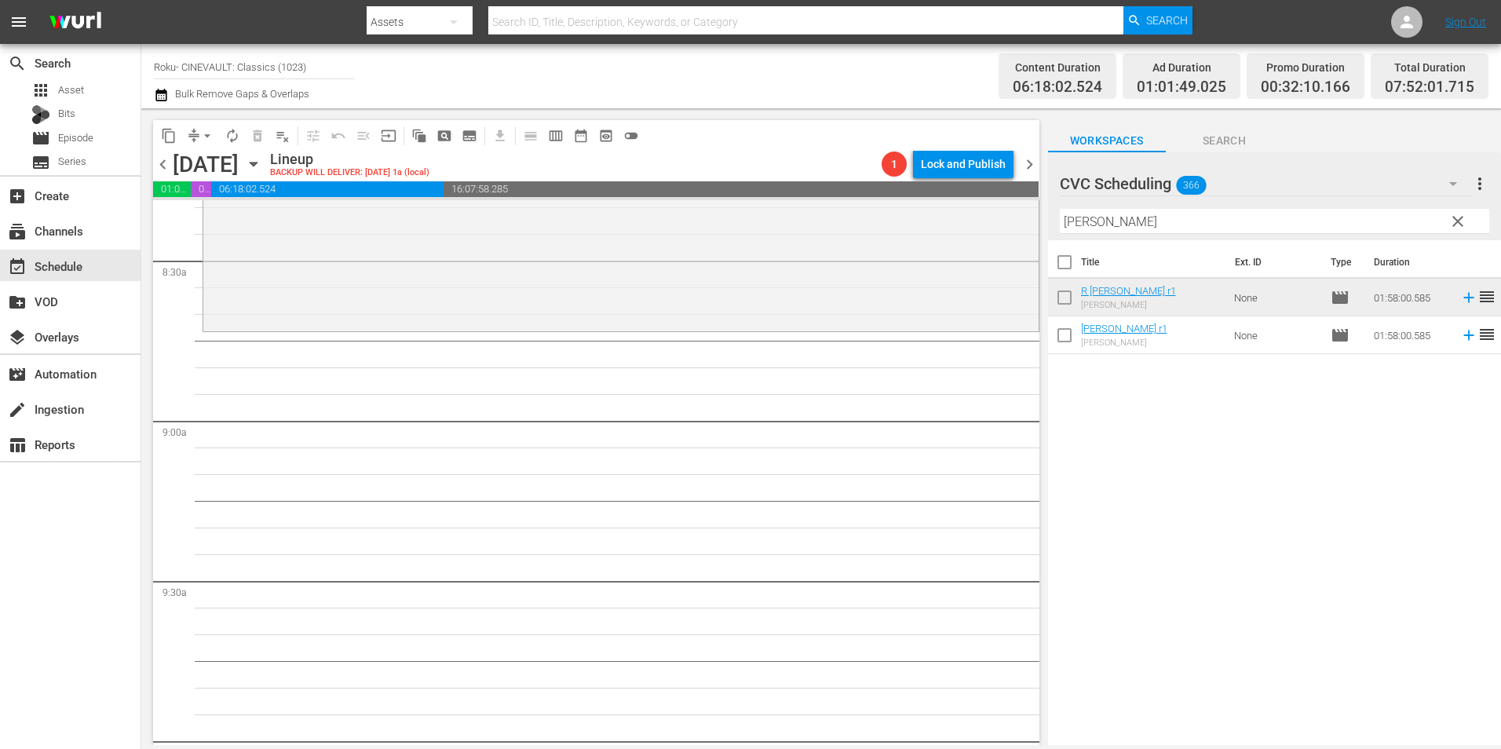
scroll to position [2669, 0]
drag, startPoint x: 1127, startPoint y: 217, endPoint x: 917, endPoint y: 216, distance: 210.4
click at [917, 216] on div "content_copy compress arrow_drop_down autorenew_outlined delete_forever_outline…" at bounding box center [821, 426] width 1360 height 637
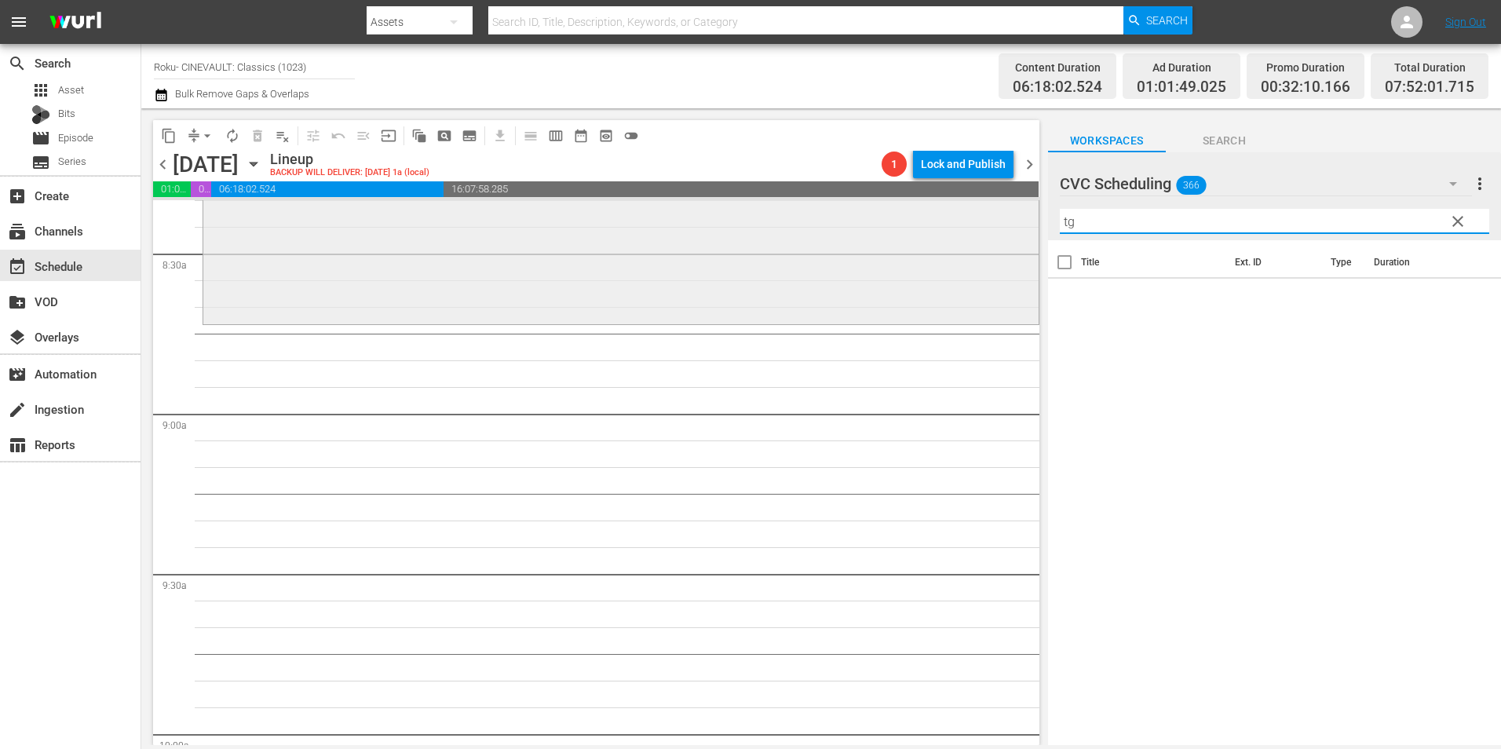
type input "t"
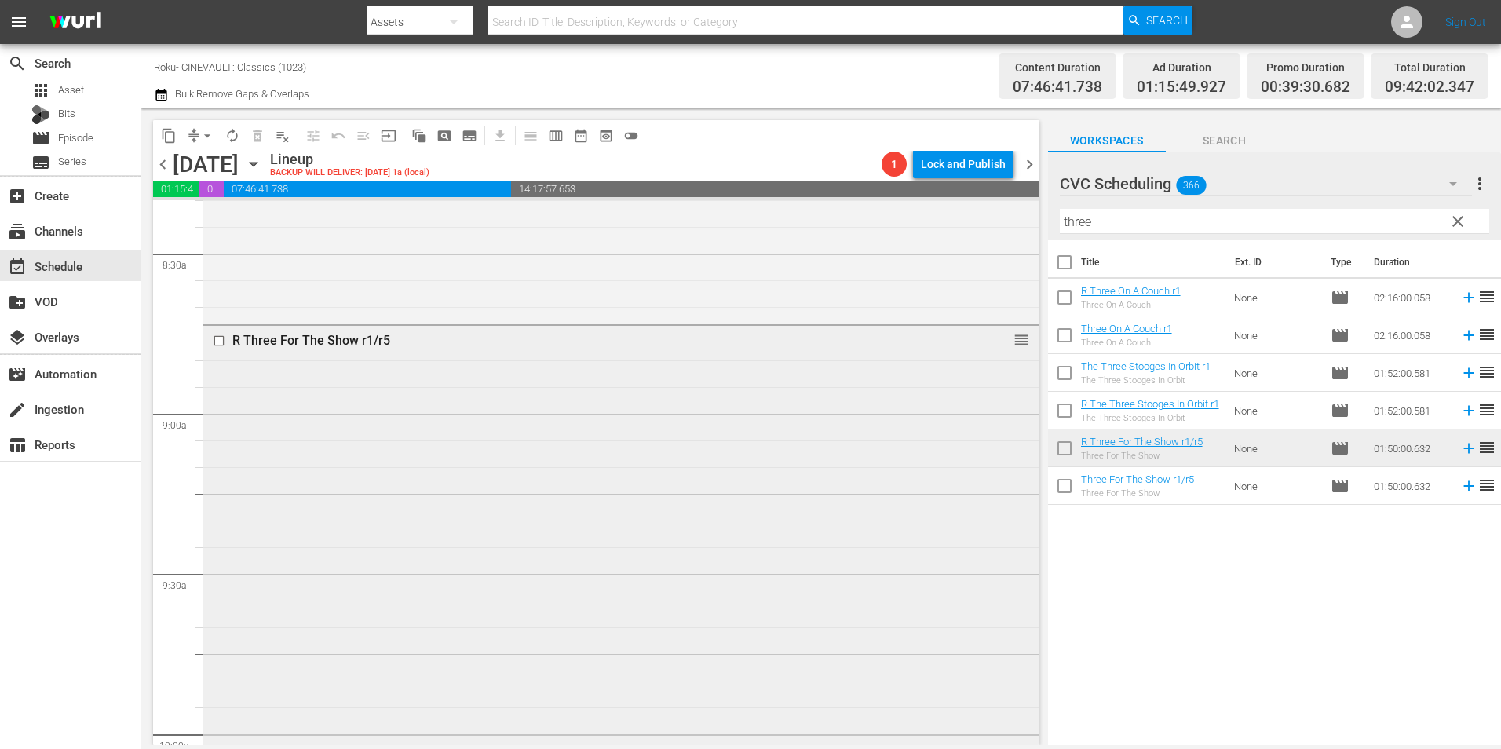
scroll to position [3218, 0]
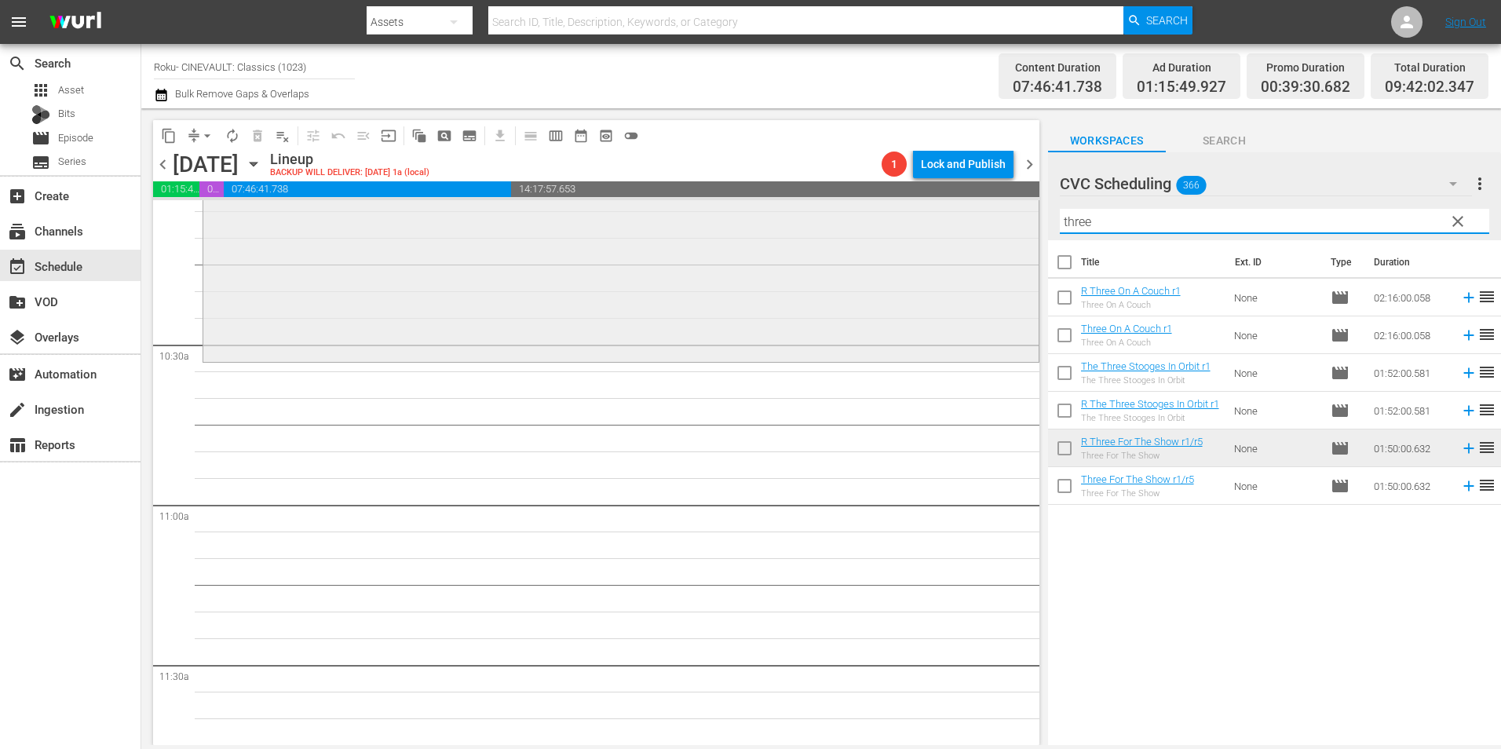
drag, startPoint x: 1086, startPoint y: 233, endPoint x: 1026, endPoint y: 234, distance: 59.7
click at [1026, 234] on div "content_copy compress arrow_drop_down autorenew_outlined delete_forever_outline…" at bounding box center [821, 426] width 1360 height 637
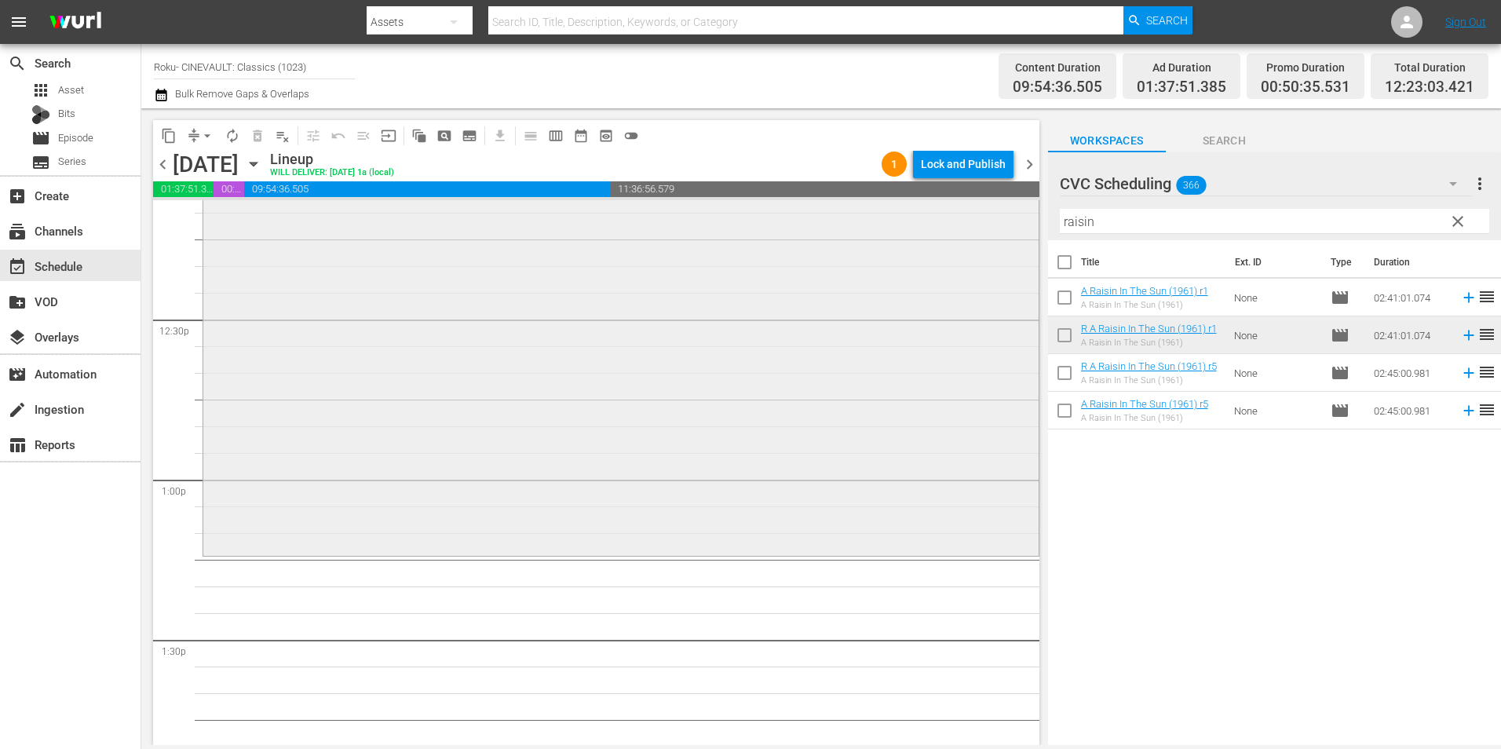
scroll to position [4003, 0]
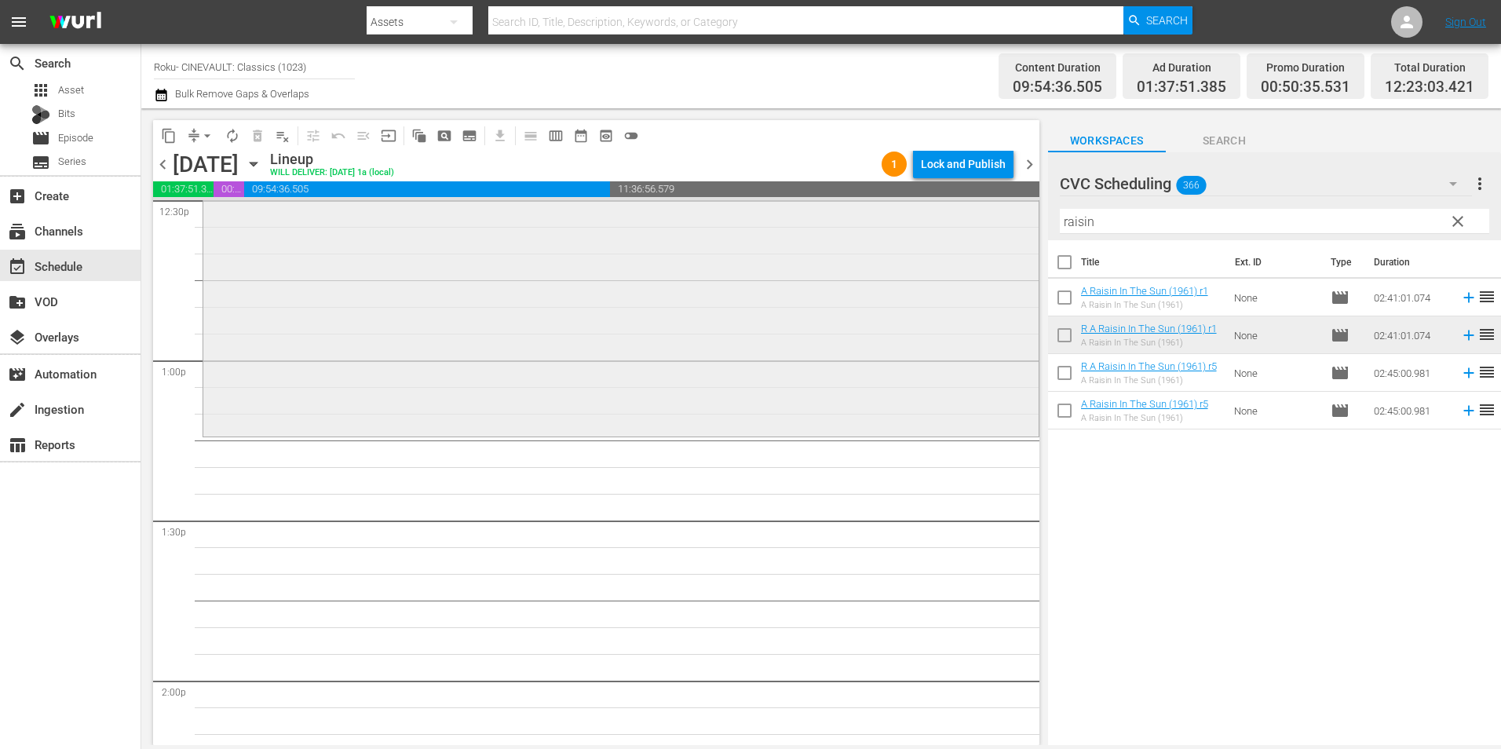
drag, startPoint x: 1097, startPoint y: 224, endPoint x: 1024, endPoint y: 239, distance: 73.7
click at [1024, 239] on div "content_copy compress arrow_drop_down autorenew_outlined delete_forever_outline…" at bounding box center [821, 426] width 1360 height 637
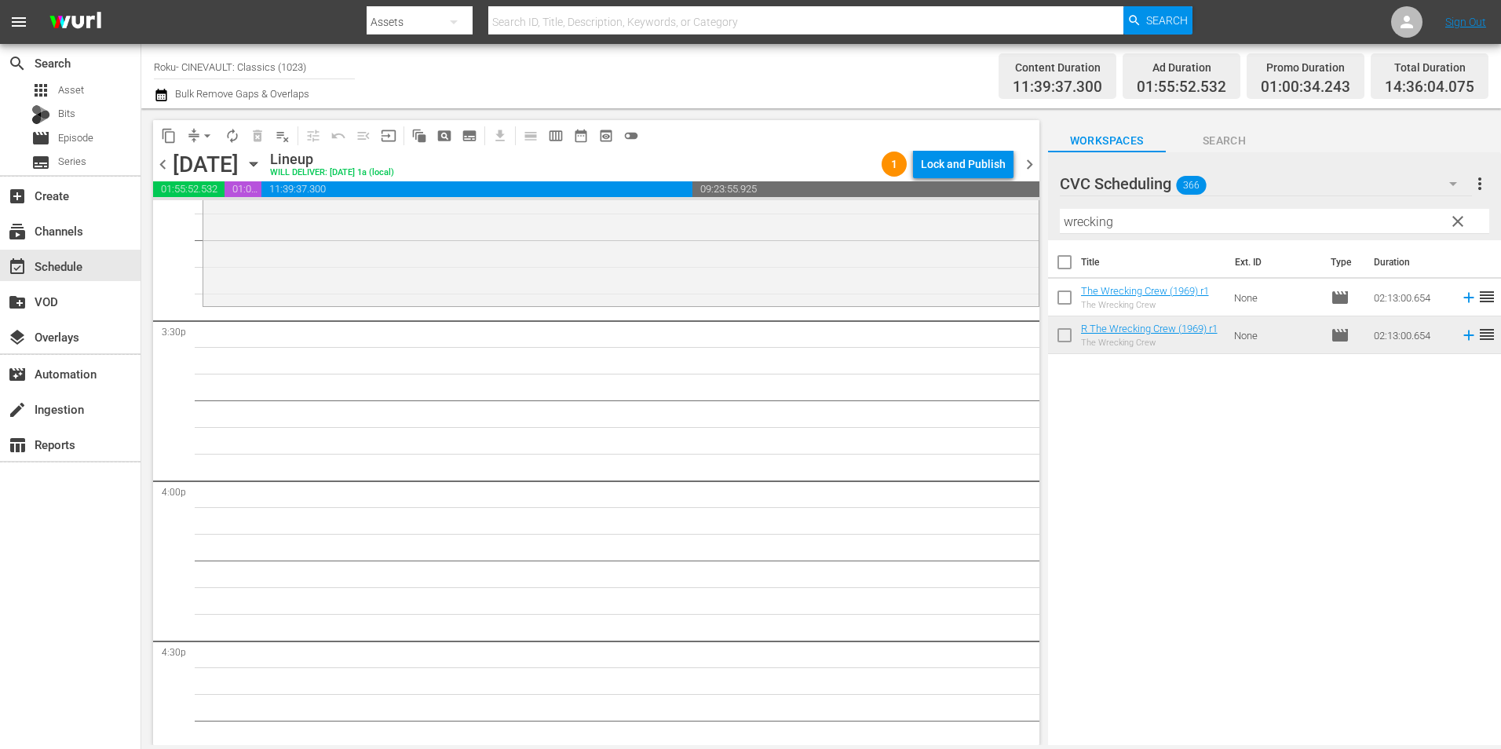
scroll to position [4867, 0]
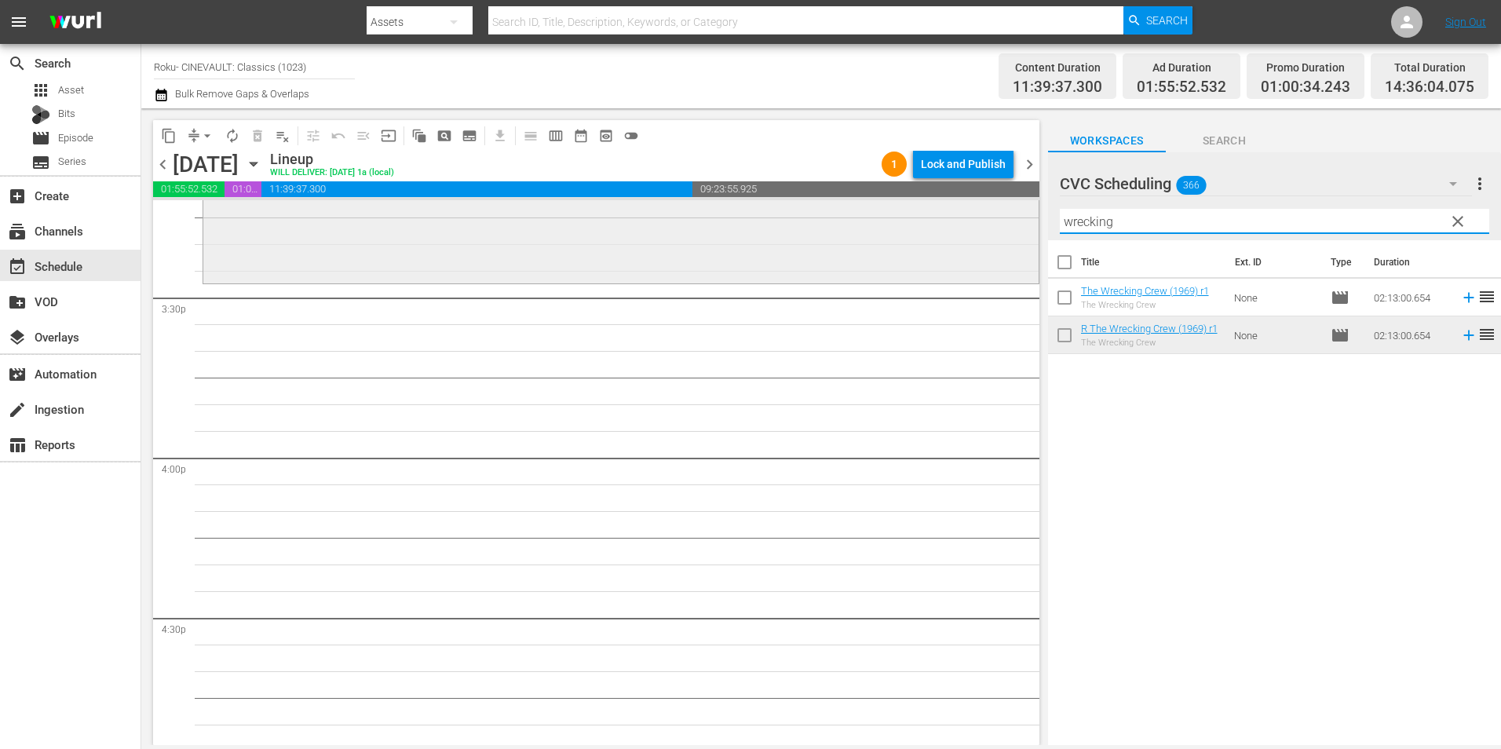
drag, startPoint x: 1117, startPoint y: 223, endPoint x: 898, endPoint y: 230, distance: 219.1
click at [902, 232] on div "content_copy compress arrow_drop_down autorenew_outlined delete_forever_outline…" at bounding box center [821, 426] width 1360 height 637
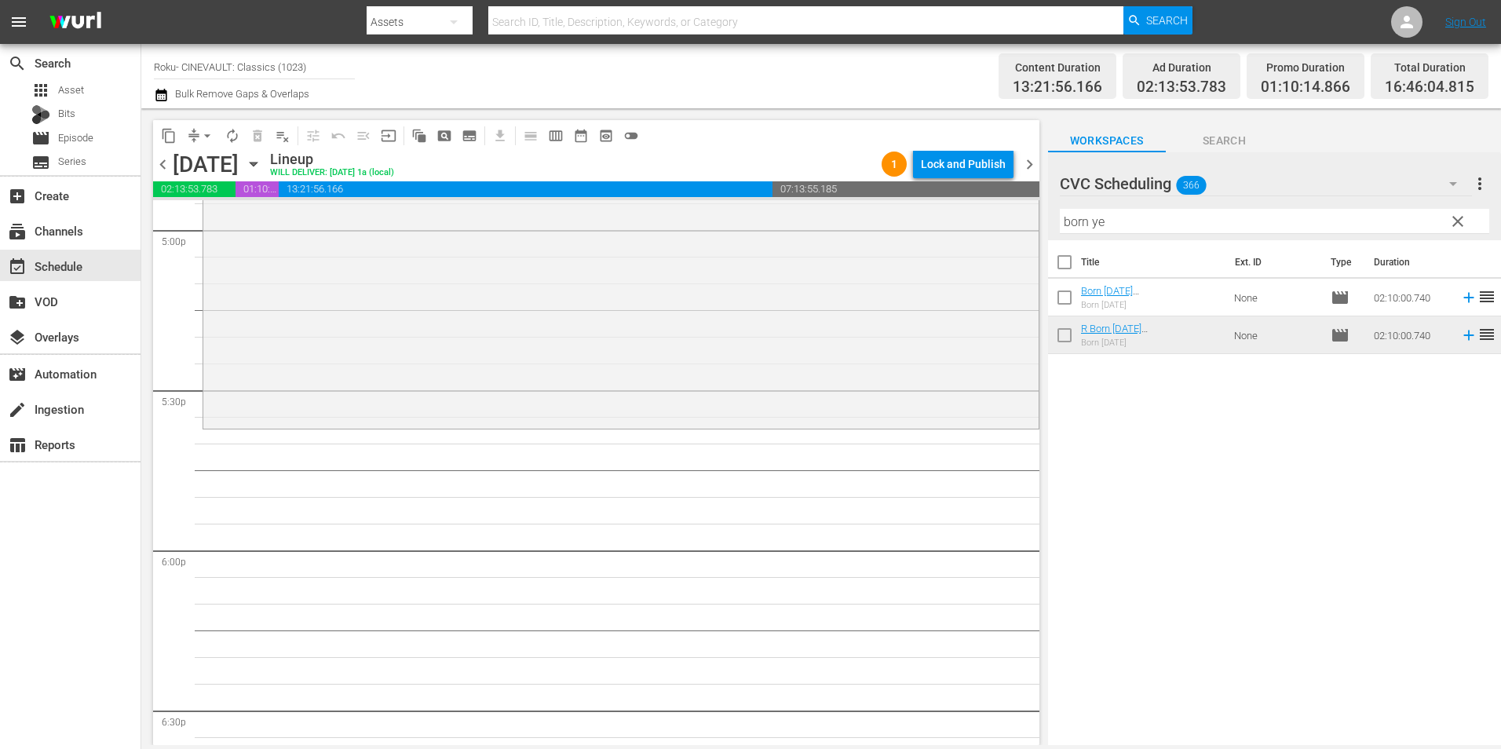
scroll to position [5416, 0]
drag, startPoint x: 1120, startPoint y: 224, endPoint x: 1027, endPoint y: 232, distance: 93.7
click at [1027, 232] on div "content_copy compress arrow_drop_down autorenew_outlined delete_forever_outline…" at bounding box center [821, 426] width 1360 height 637
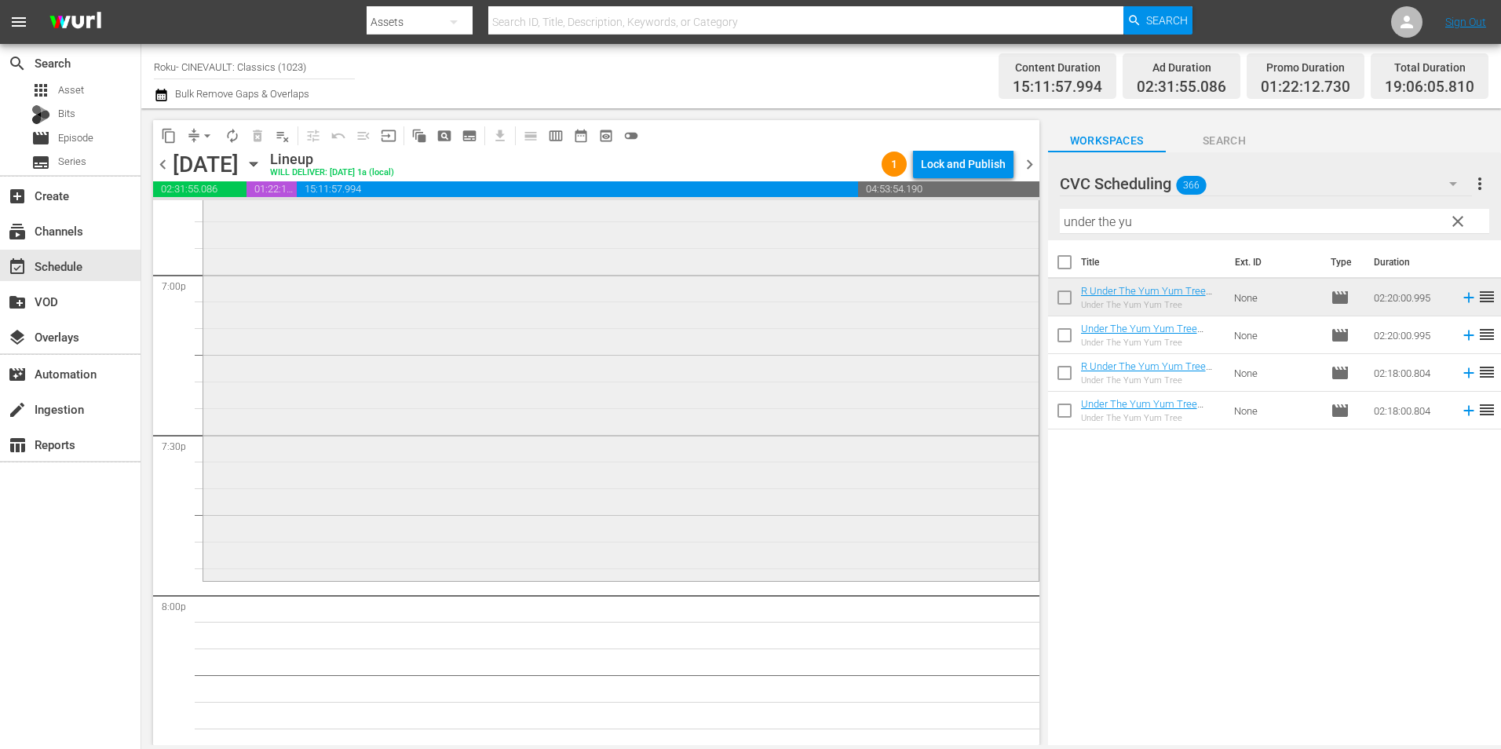
scroll to position [6044, 0]
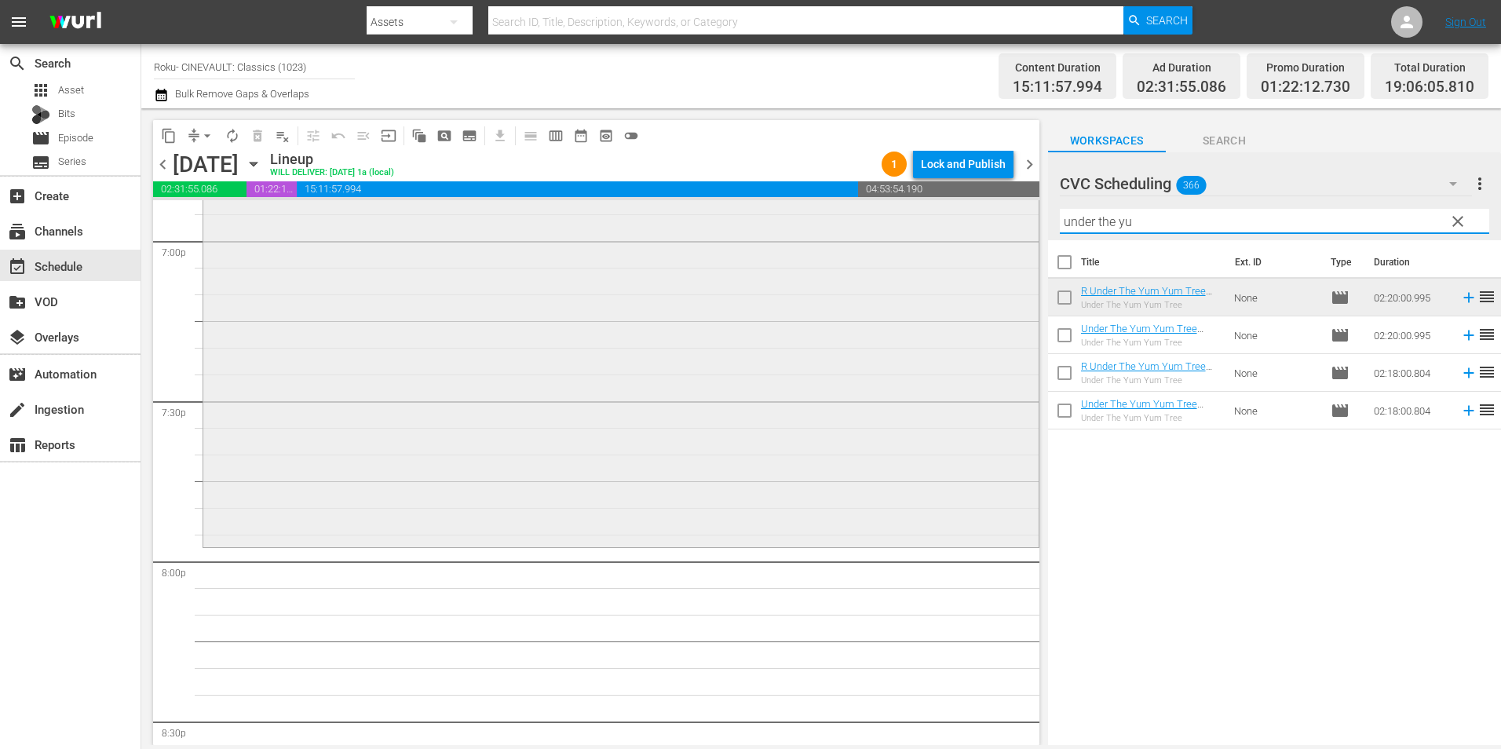
drag, startPoint x: 1037, startPoint y: 225, endPoint x: 894, endPoint y: 229, distance: 142.9
click at [894, 229] on div "content_copy compress arrow_drop_down autorenew_outlined delete_forever_outline…" at bounding box center [821, 426] width 1360 height 637
type input "dr. str"
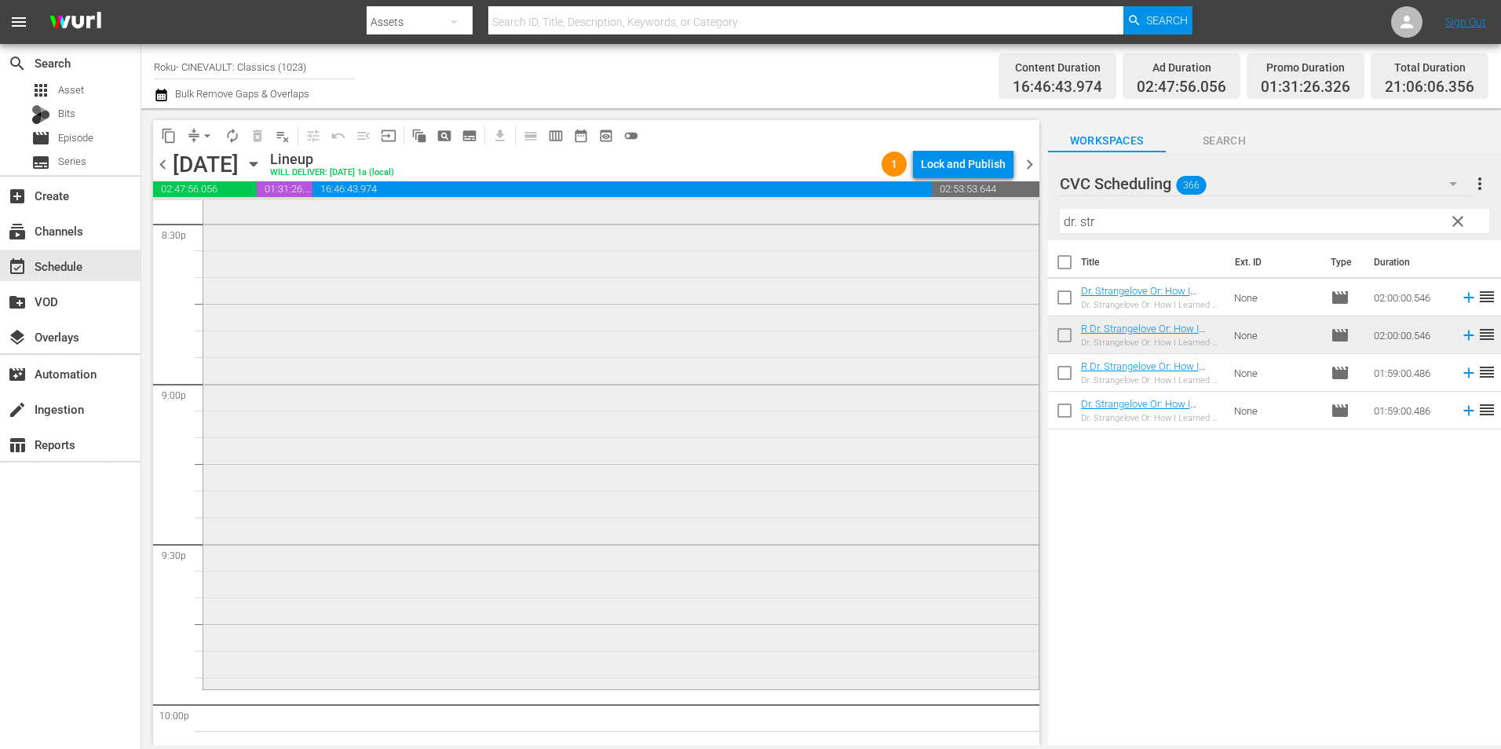
scroll to position [6751, 0]
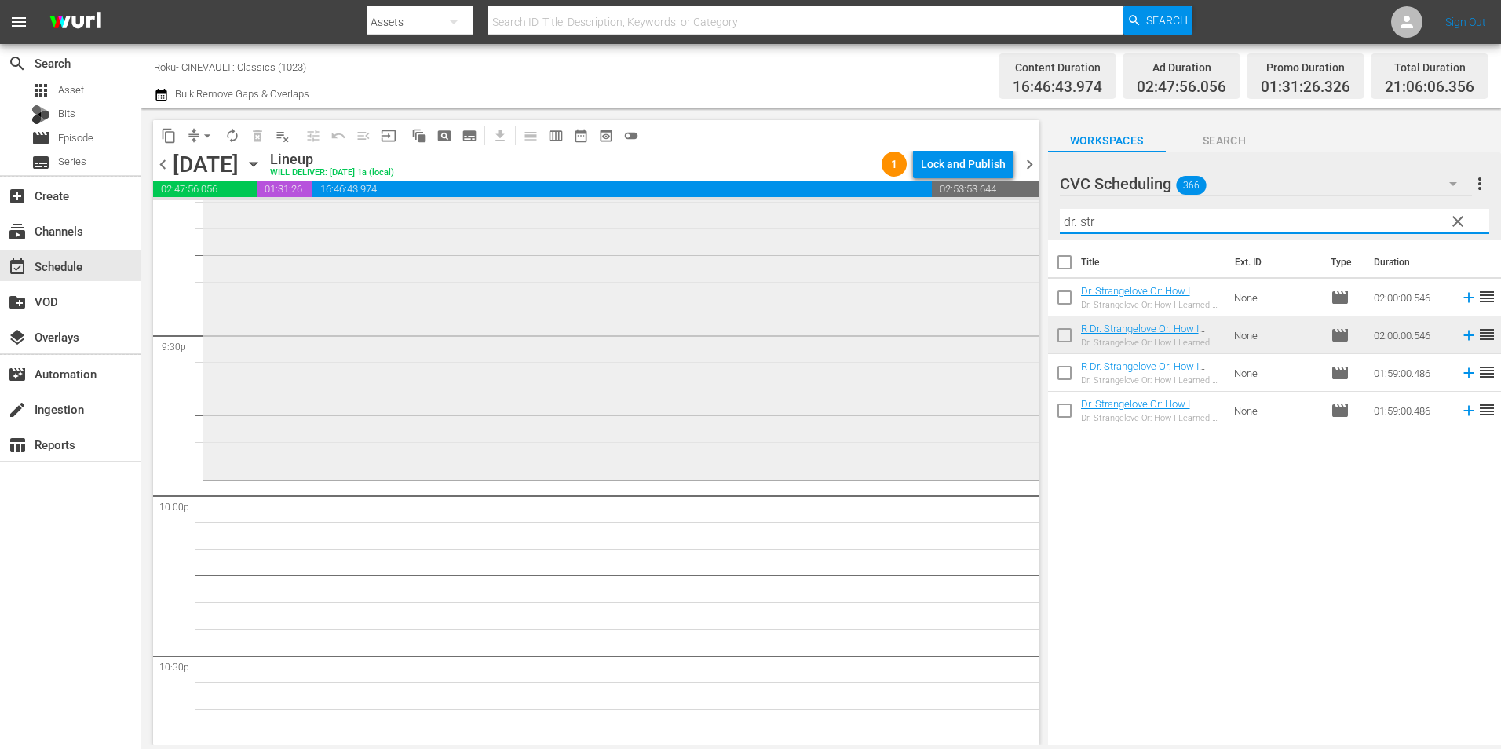
drag, startPoint x: 1126, startPoint y: 224, endPoint x: 699, endPoint y: 217, distance: 426.3
click at [699, 217] on div "content_copy compress arrow_drop_down autorenew_outlined delete_forever_outline…" at bounding box center [821, 426] width 1360 height 637
click at [1455, 226] on span "clear" at bounding box center [1457, 221] width 19 height 19
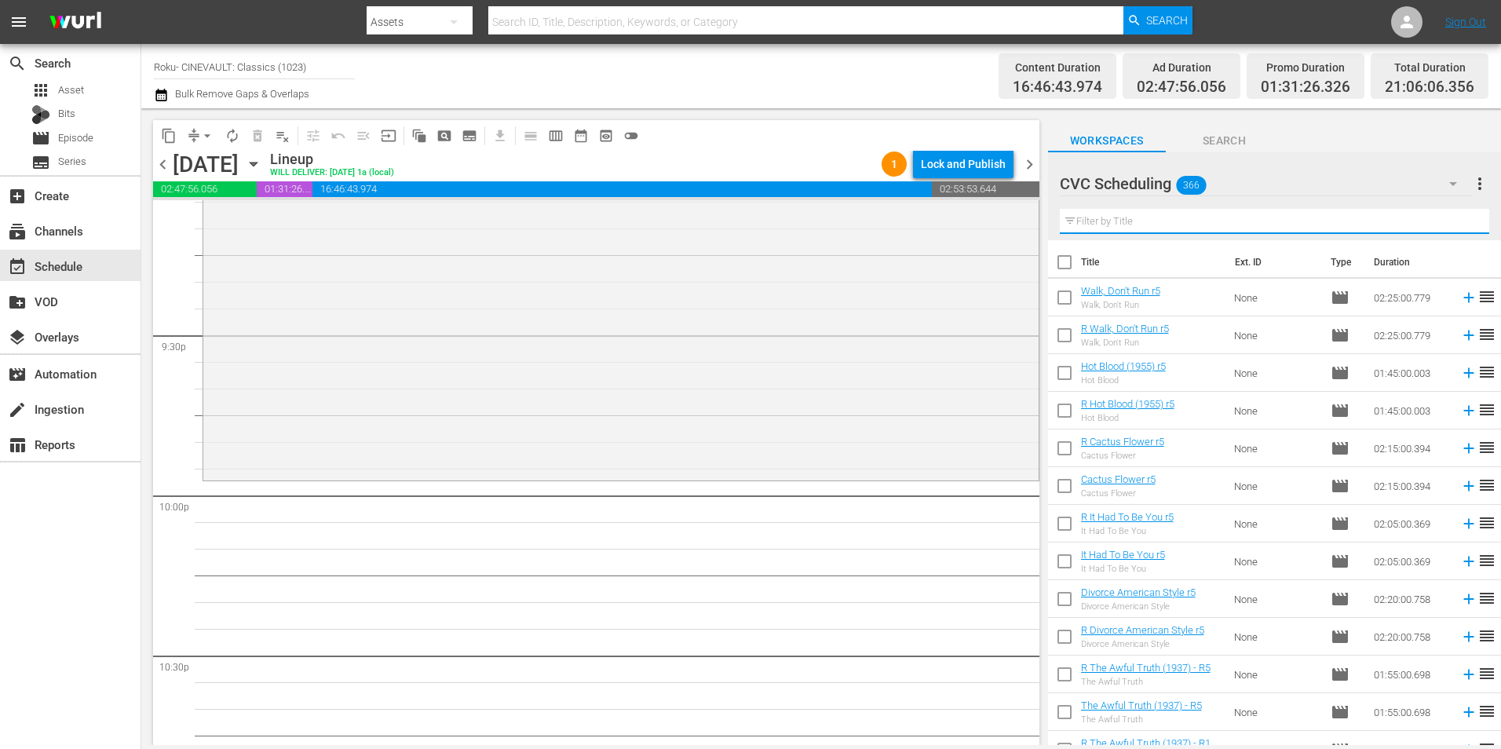
click at [1383, 214] on input "text" at bounding box center [1274, 221] width 429 height 25
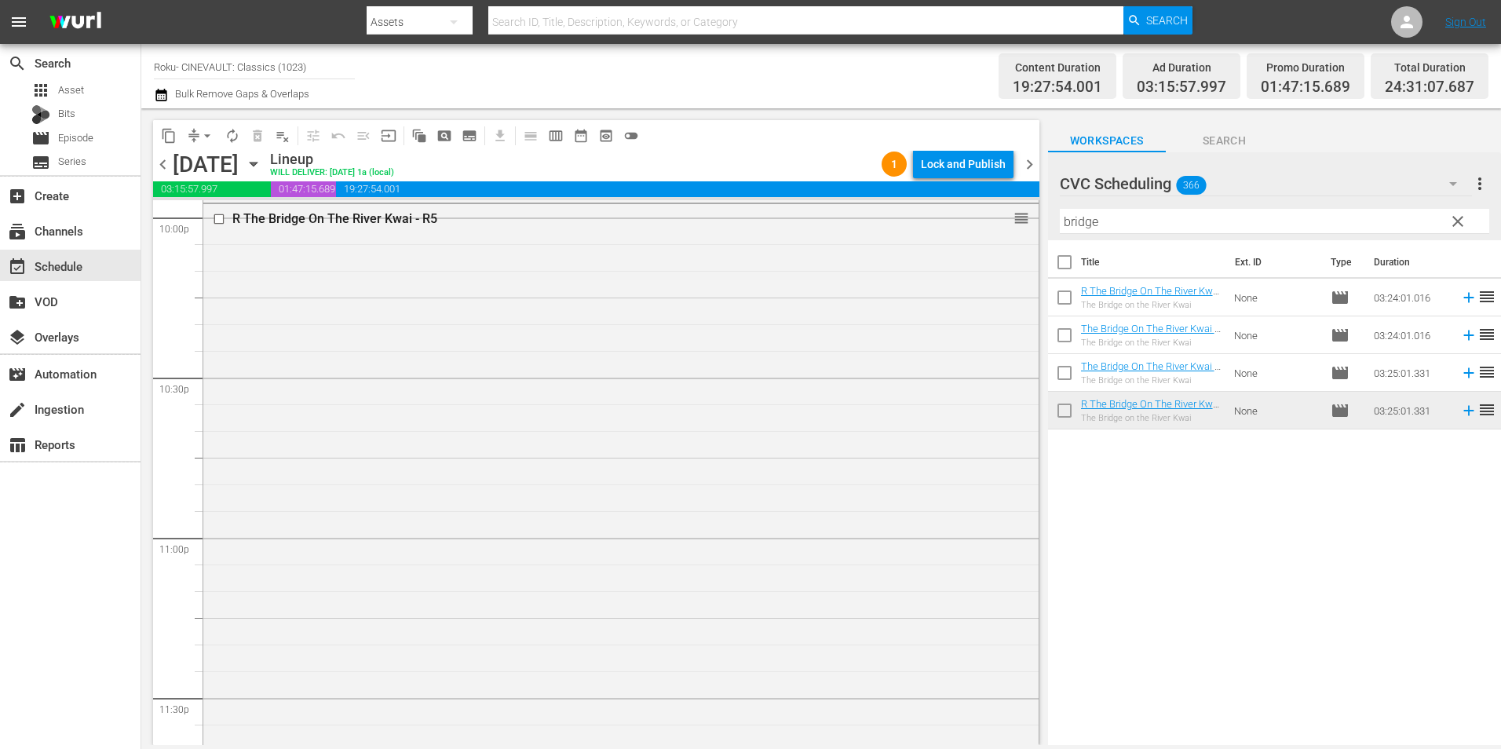
scroll to position [7300, 0]
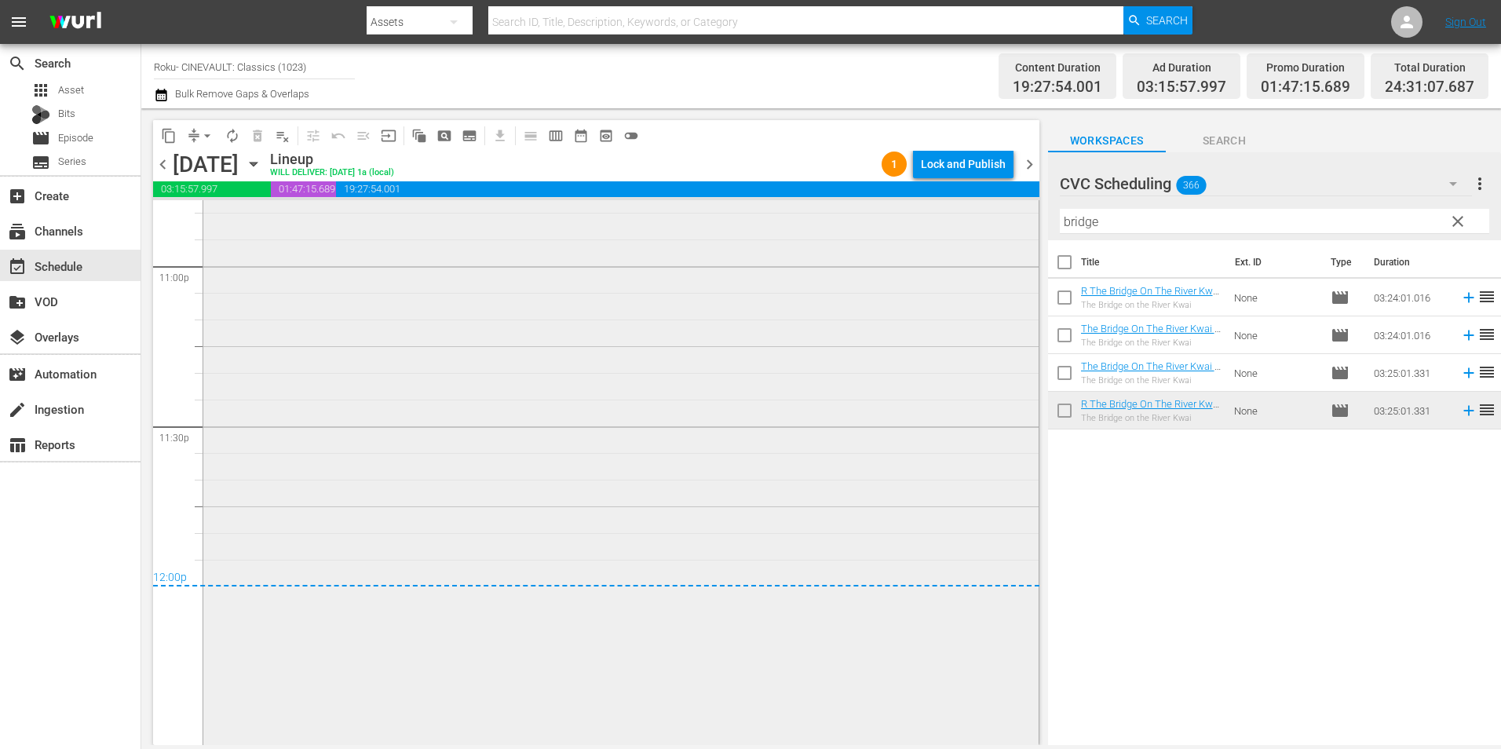
click at [664, 510] on div "R The Bridge On The River Kwai - R5 reorder" at bounding box center [620, 477] width 835 height 1090
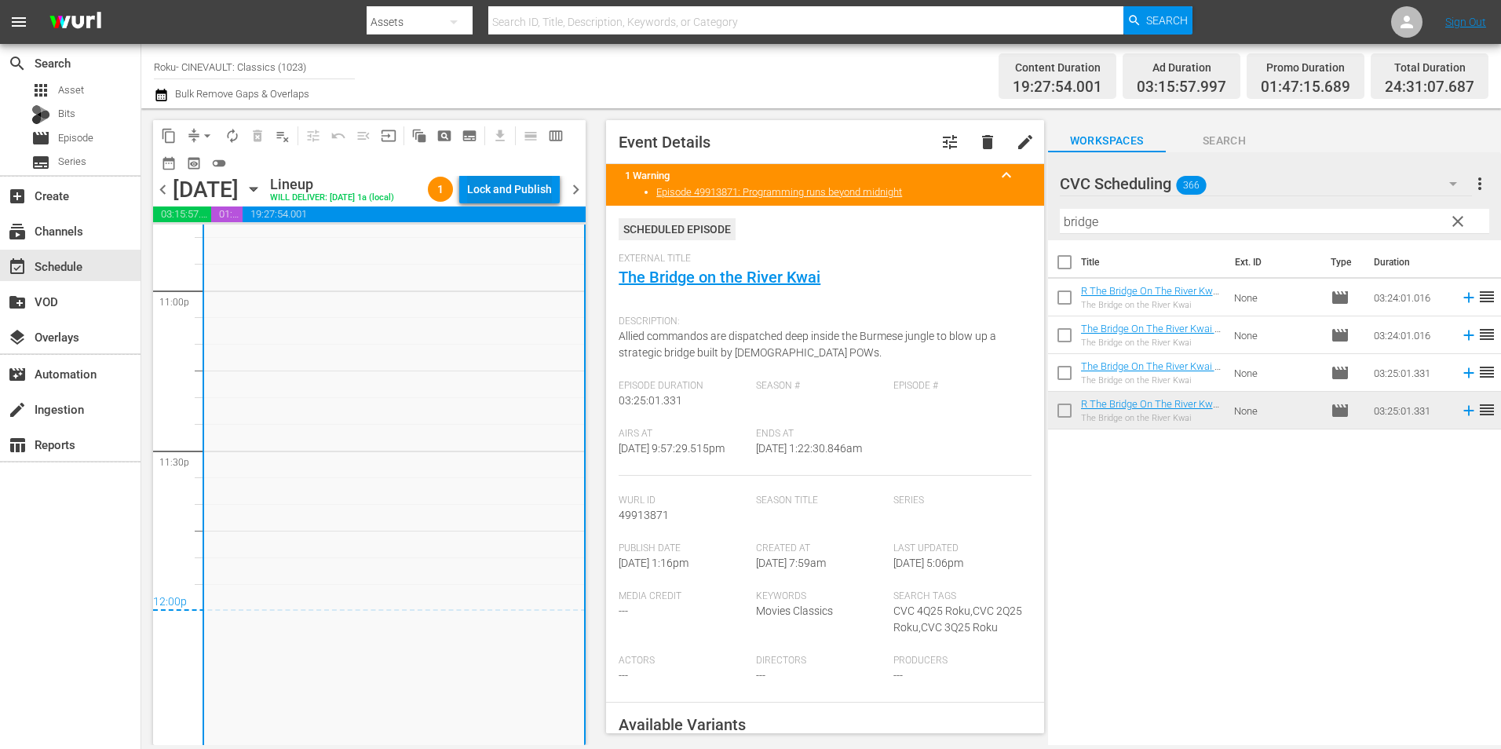
click at [541, 177] on div "Lock and Publish" at bounding box center [509, 189] width 85 height 28
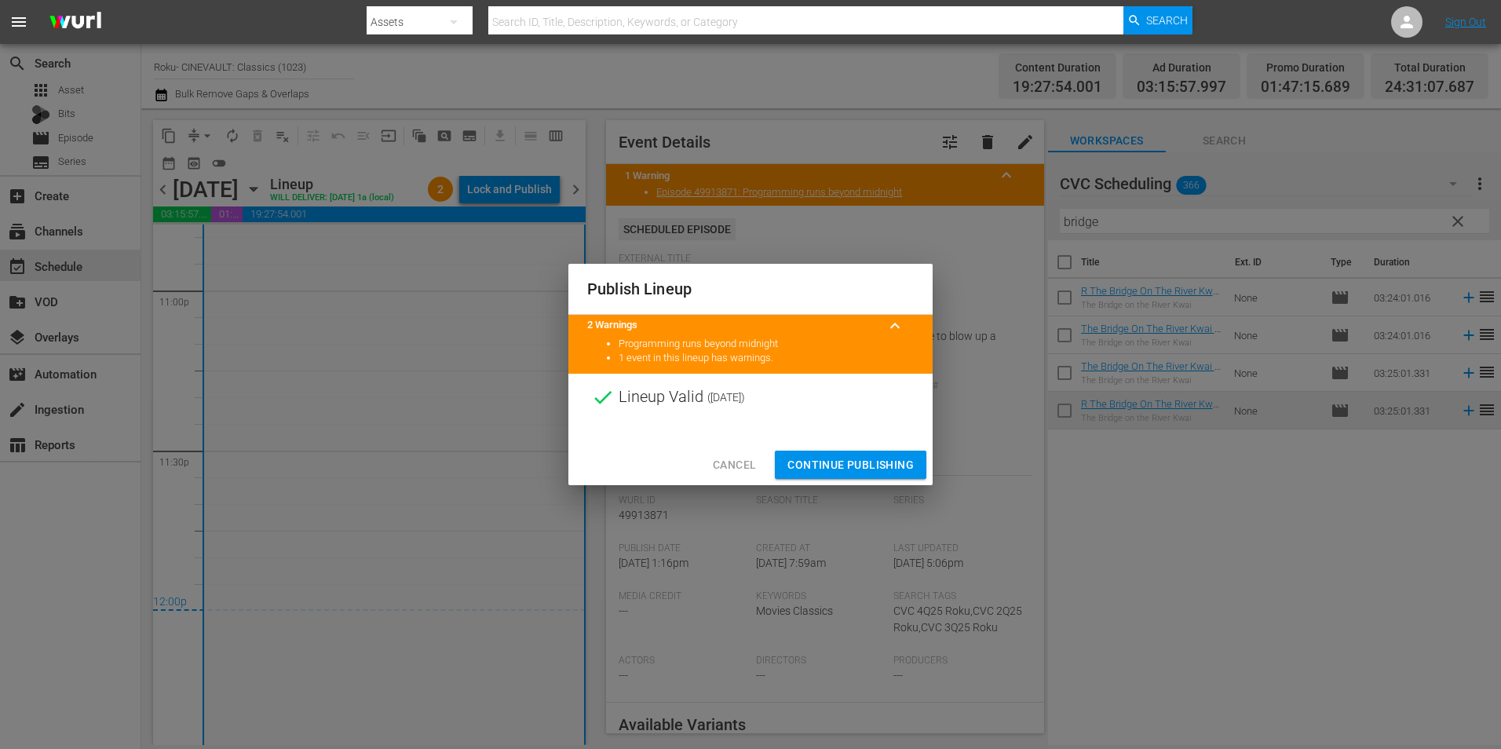
click at [828, 457] on span "Continue Publishing" at bounding box center [850, 465] width 126 height 20
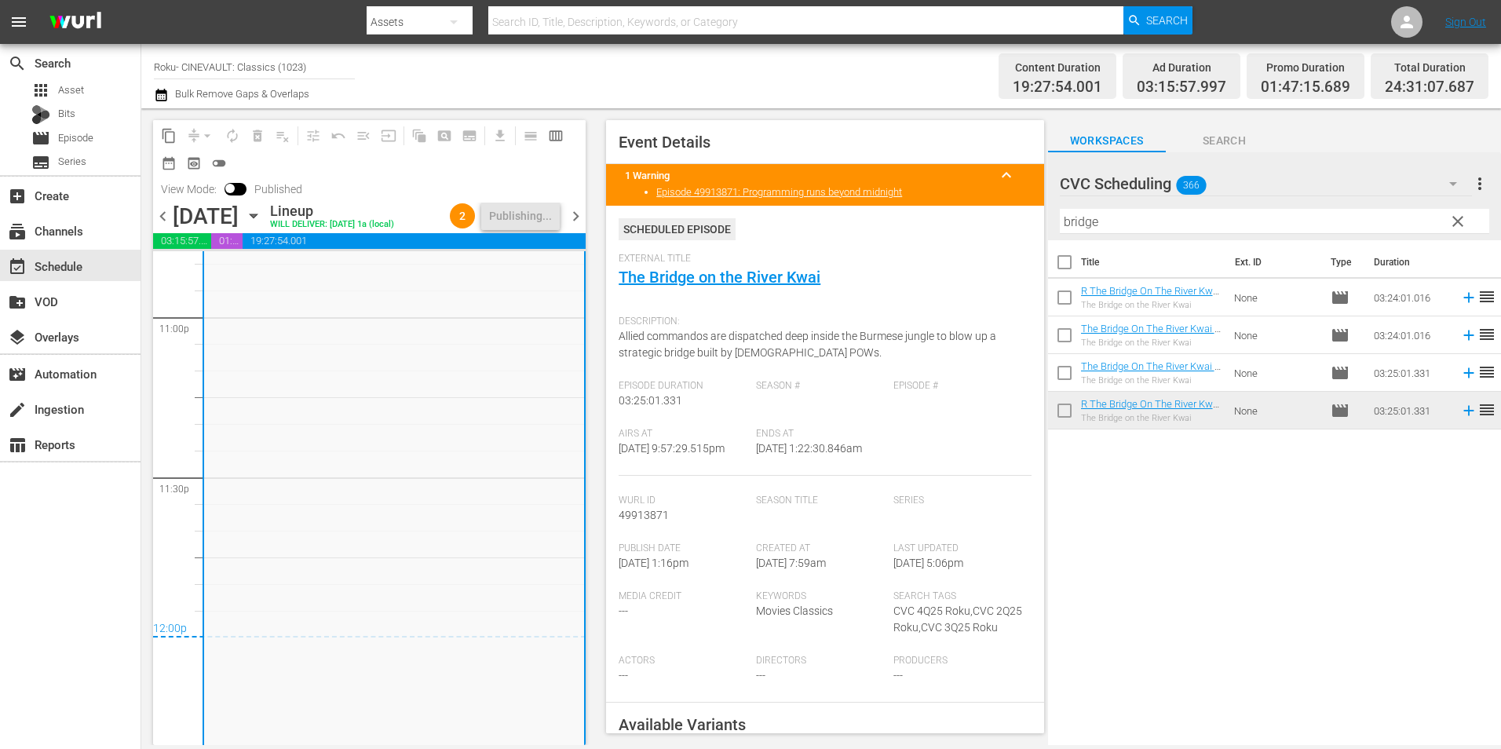
click at [579, 221] on span "chevron_right" at bounding box center [576, 216] width 20 height 20
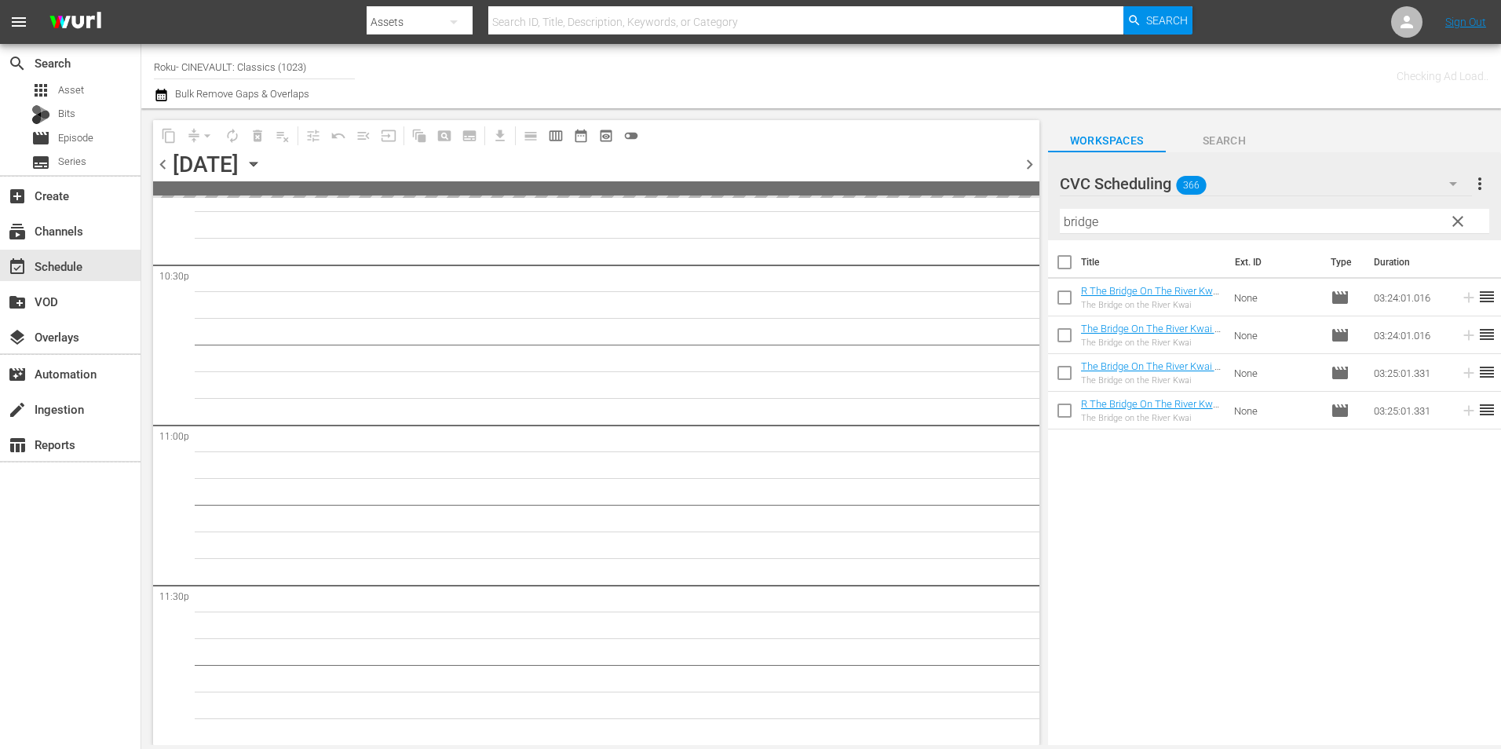
scroll to position [7139, 0]
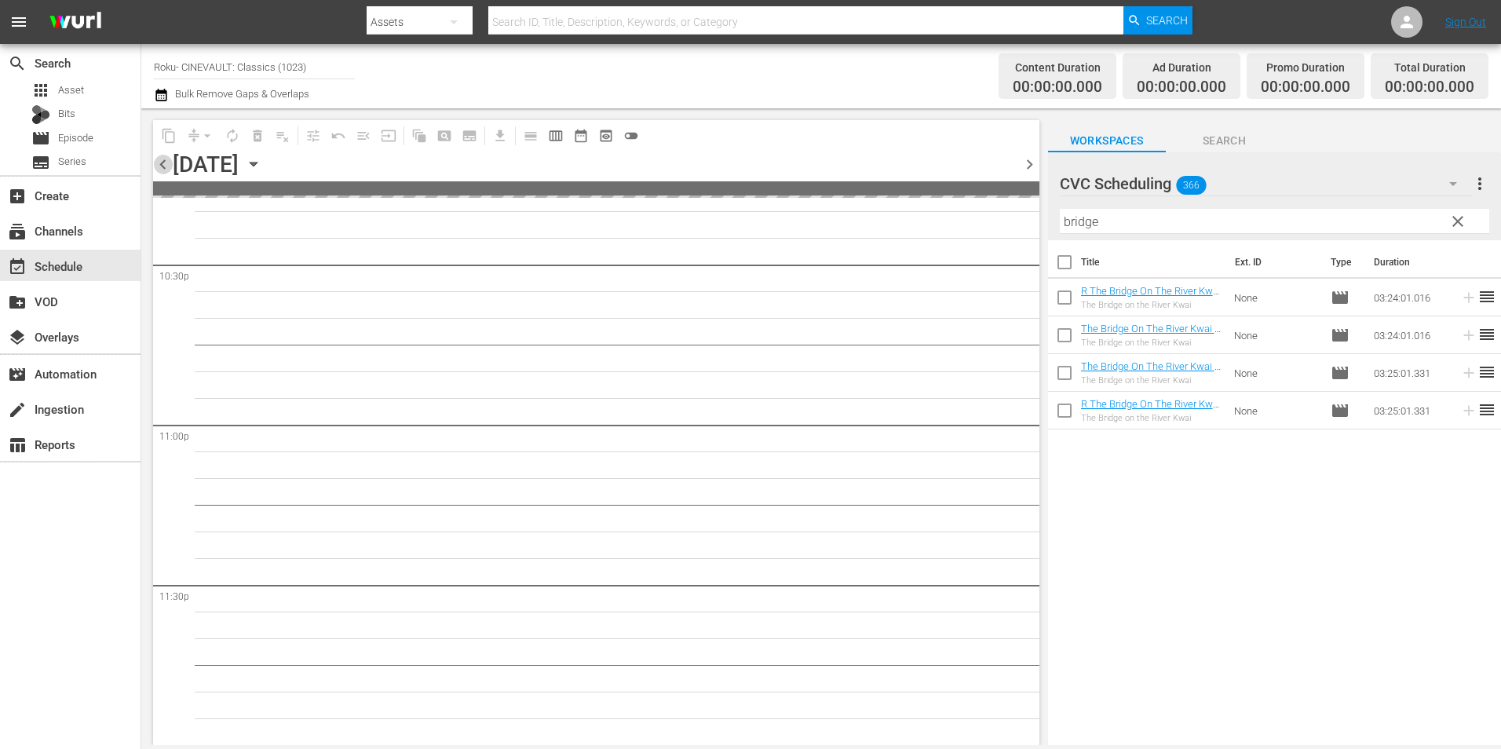
click at [160, 161] on span "chevron_left" at bounding box center [163, 165] width 20 height 20
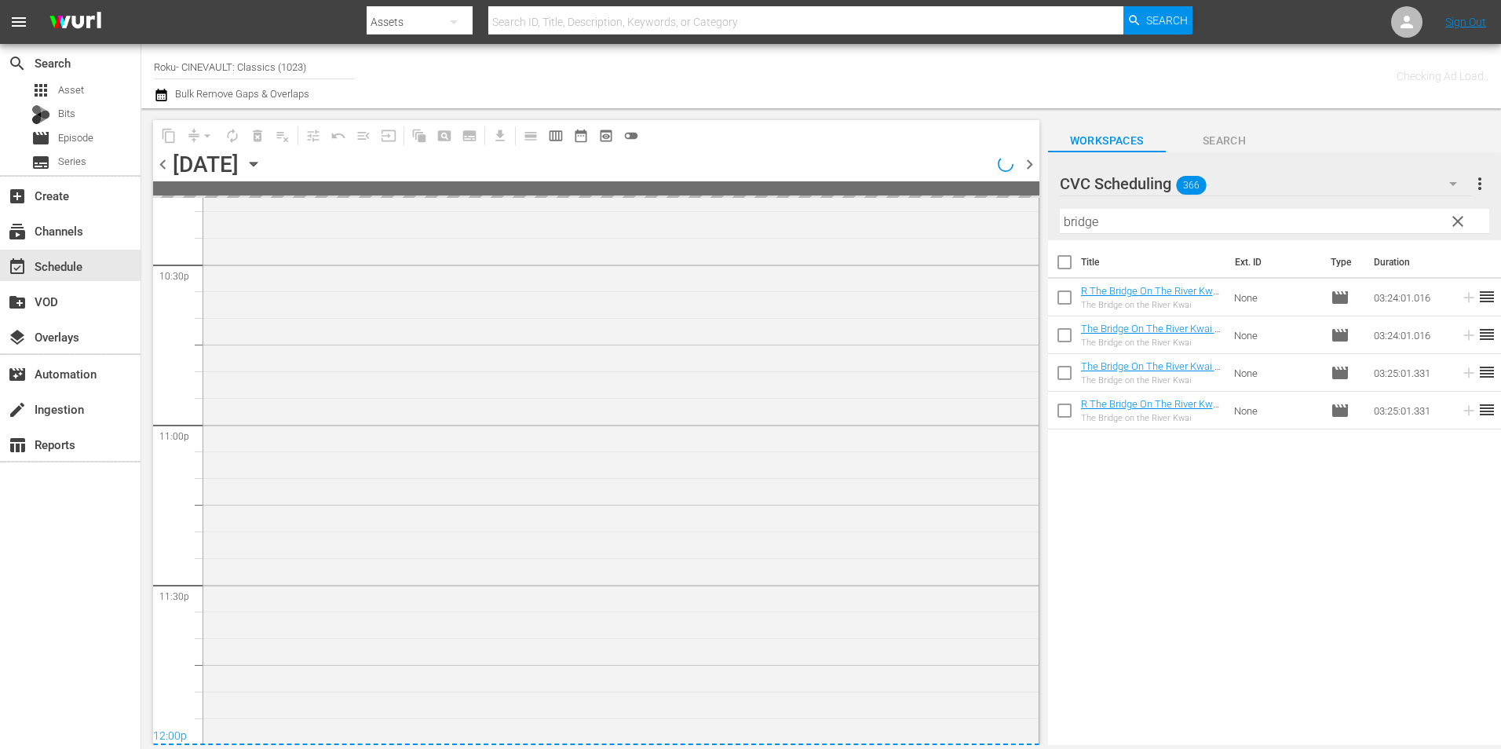
scroll to position [7300, 0]
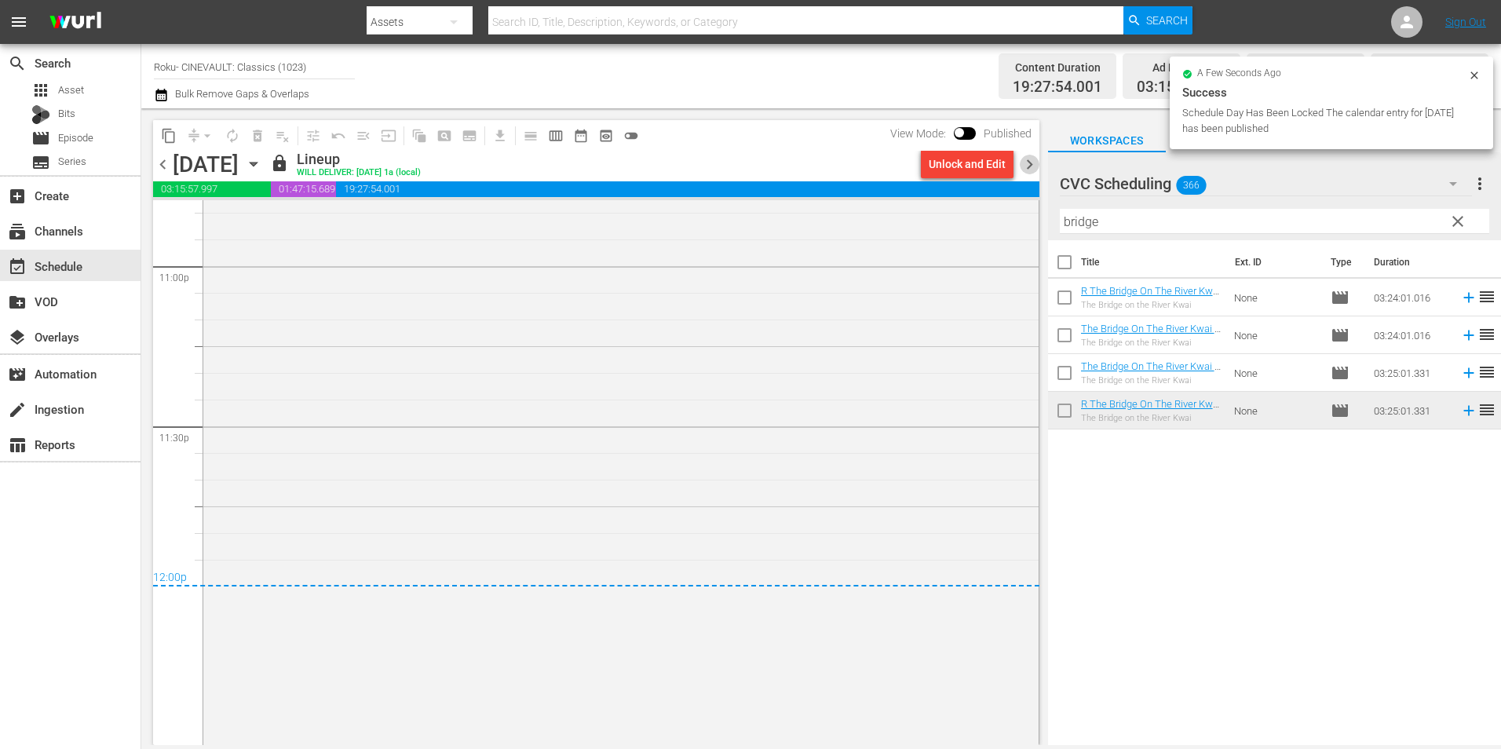
click at [1028, 170] on span "chevron_right" at bounding box center [1030, 165] width 20 height 20
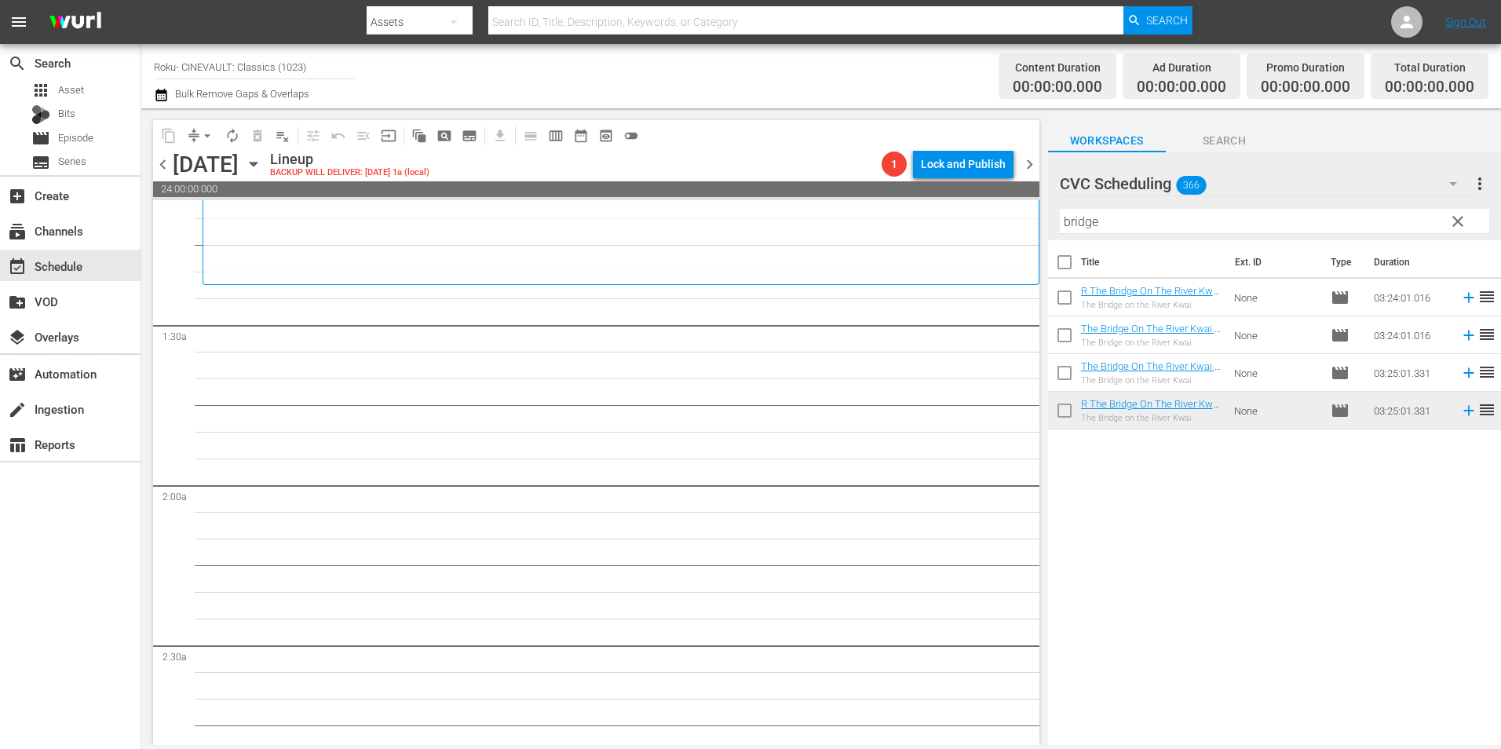
scroll to position [235, 0]
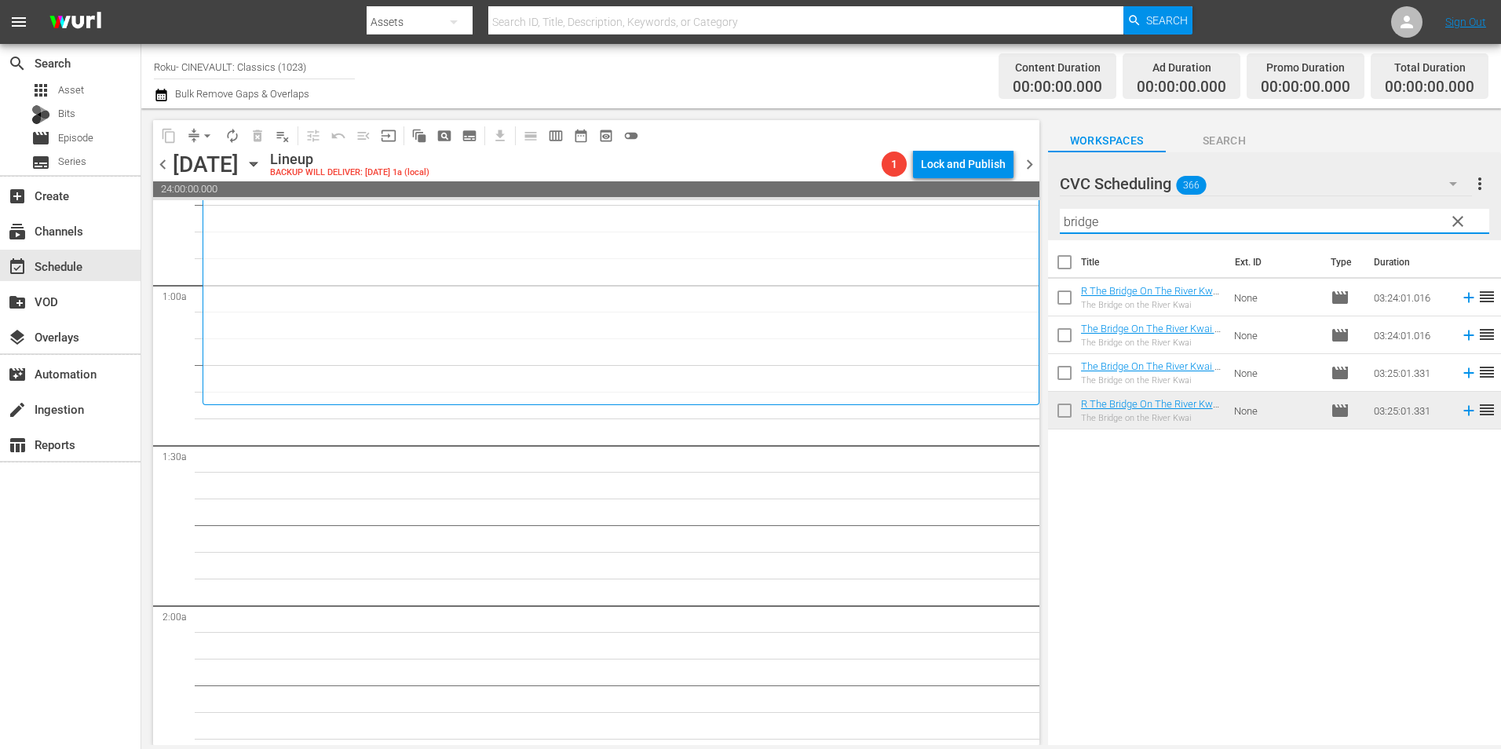
drag, startPoint x: 1127, startPoint y: 214, endPoint x: 936, endPoint y: 224, distance: 191.0
click at [936, 224] on div "content_copy compress arrow_drop_down autorenew_outlined delete_forever_outline…" at bounding box center [821, 426] width 1360 height 637
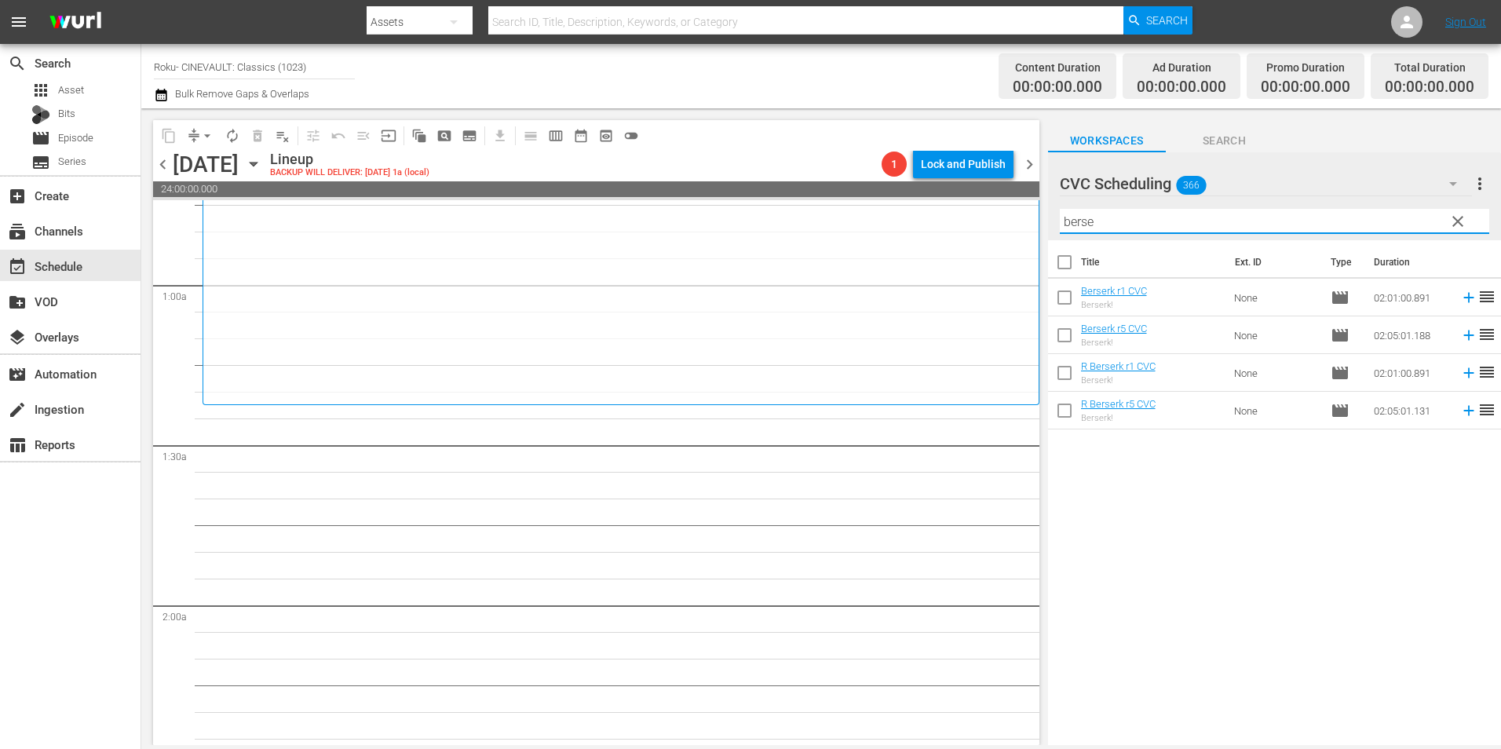
type input "berse"
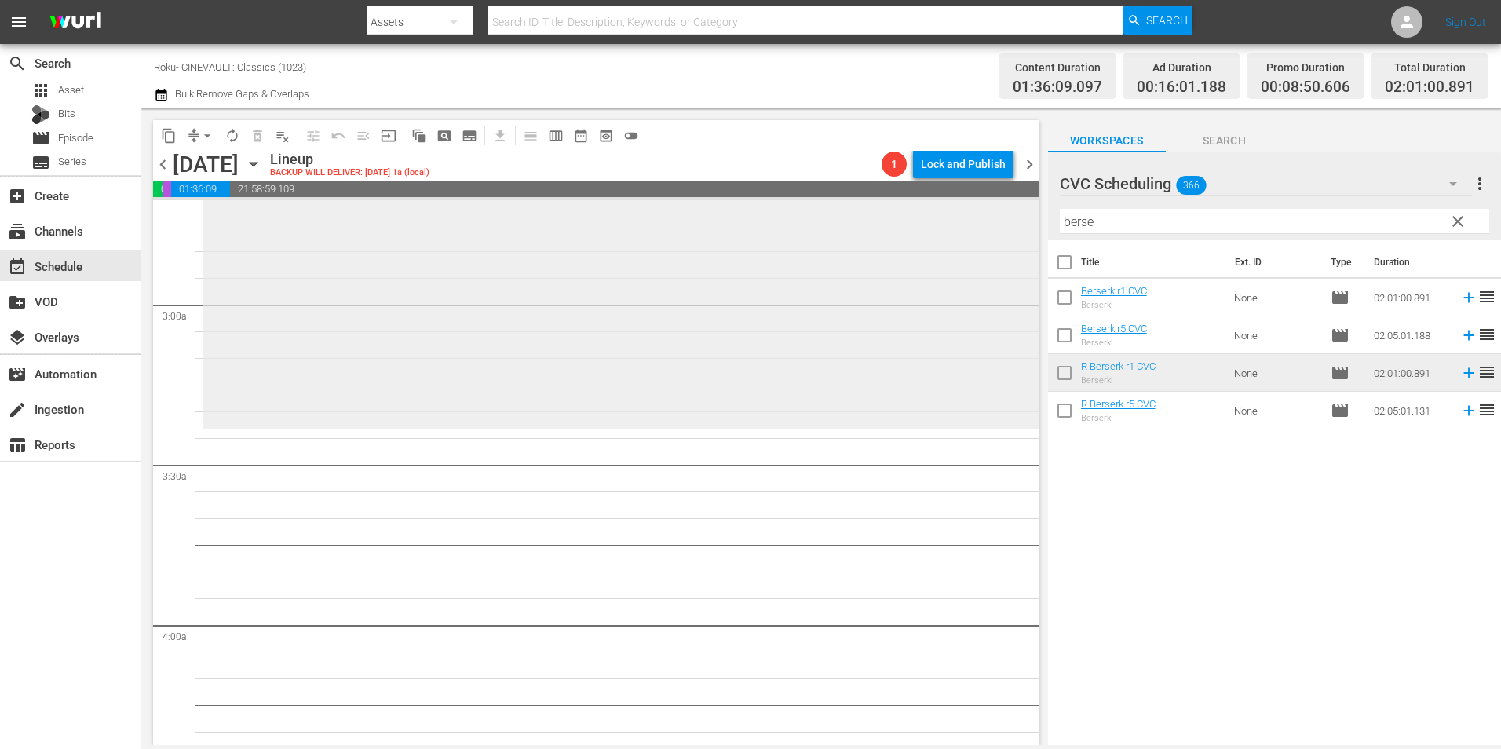
scroll to position [863, 0]
drag, startPoint x: 1108, startPoint y: 224, endPoint x: 1053, endPoint y: 218, distance: 56.1
click at [1053, 218] on div "CVC Scheduling 366 CVC Scheduling more_vert clear Filter by Title berse" at bounding box center [1274, 196] width 453 height 88
click at [1453, 221] on span "clear" at bounding box center [1457, 221] width 19 height 19
click at [1305, 218] on input "berse" at bounding box center [1274, 221] width 429 height 25
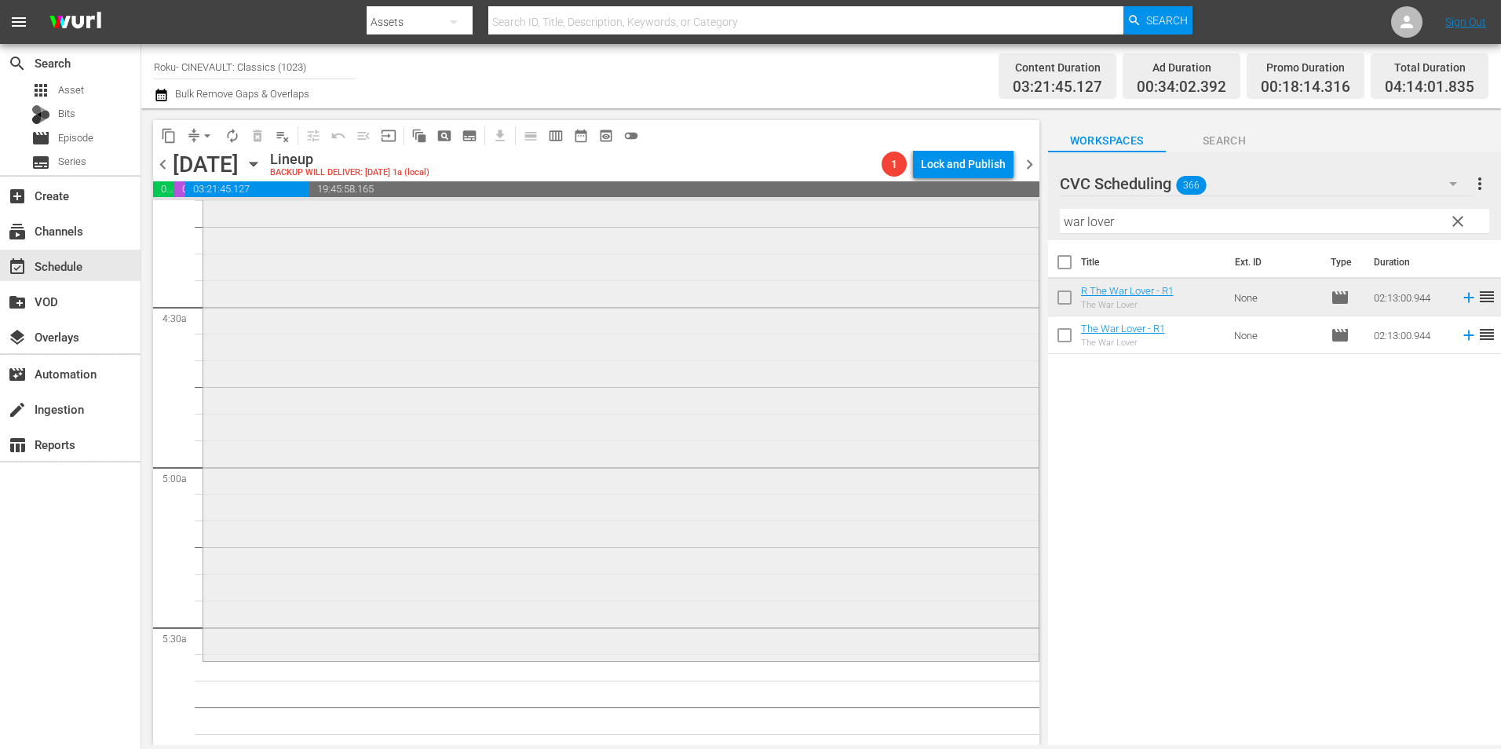
scroll to position [1727, 0]
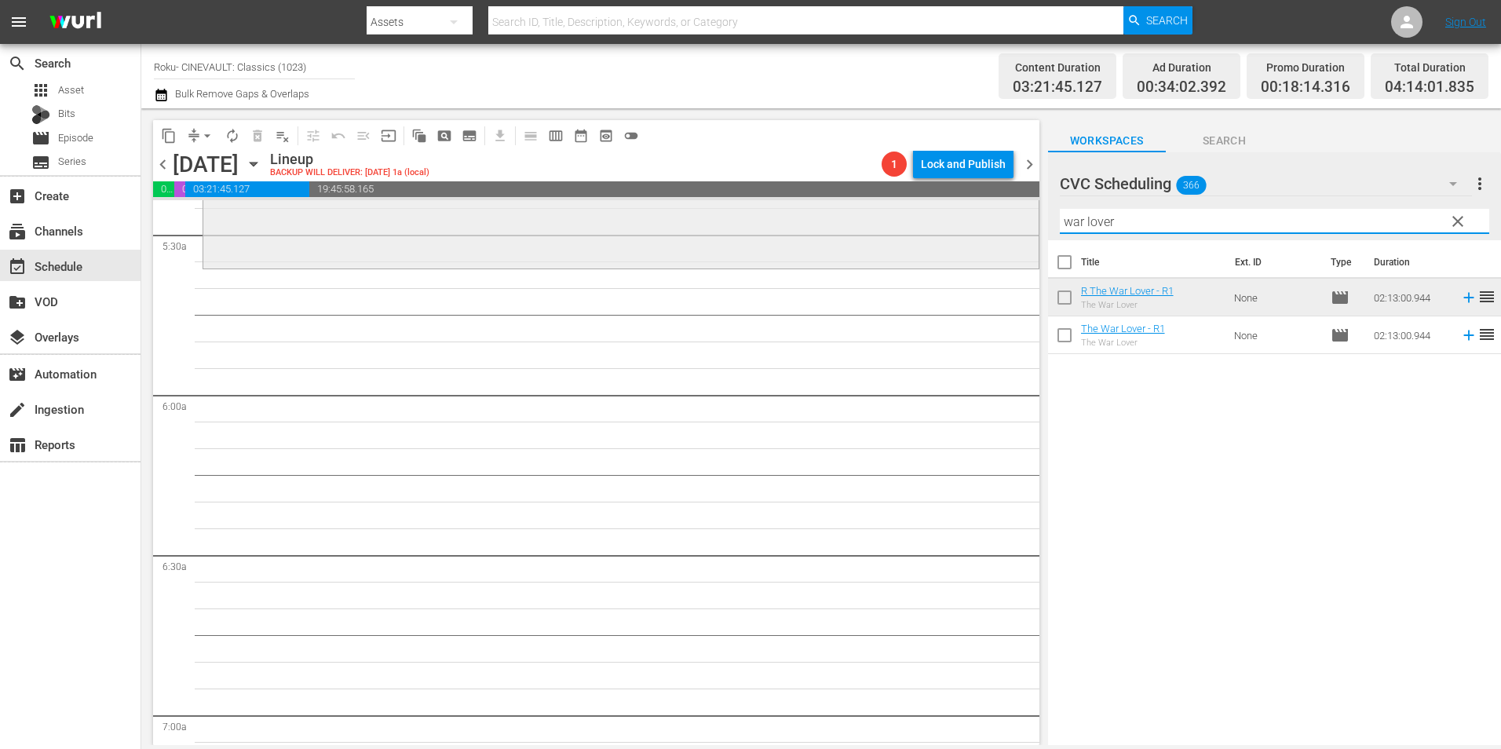
drag, startPoint x: 1126, startPoint y: 219, endPoint x: 1013, endPoint y: 232, distance: 113.8
click at [1013, 232] on div "content_copy compress arrow_drop_down autorenew_outlined delete_forever_outline…" at bounding box center [821, 426] width 1360 height 637
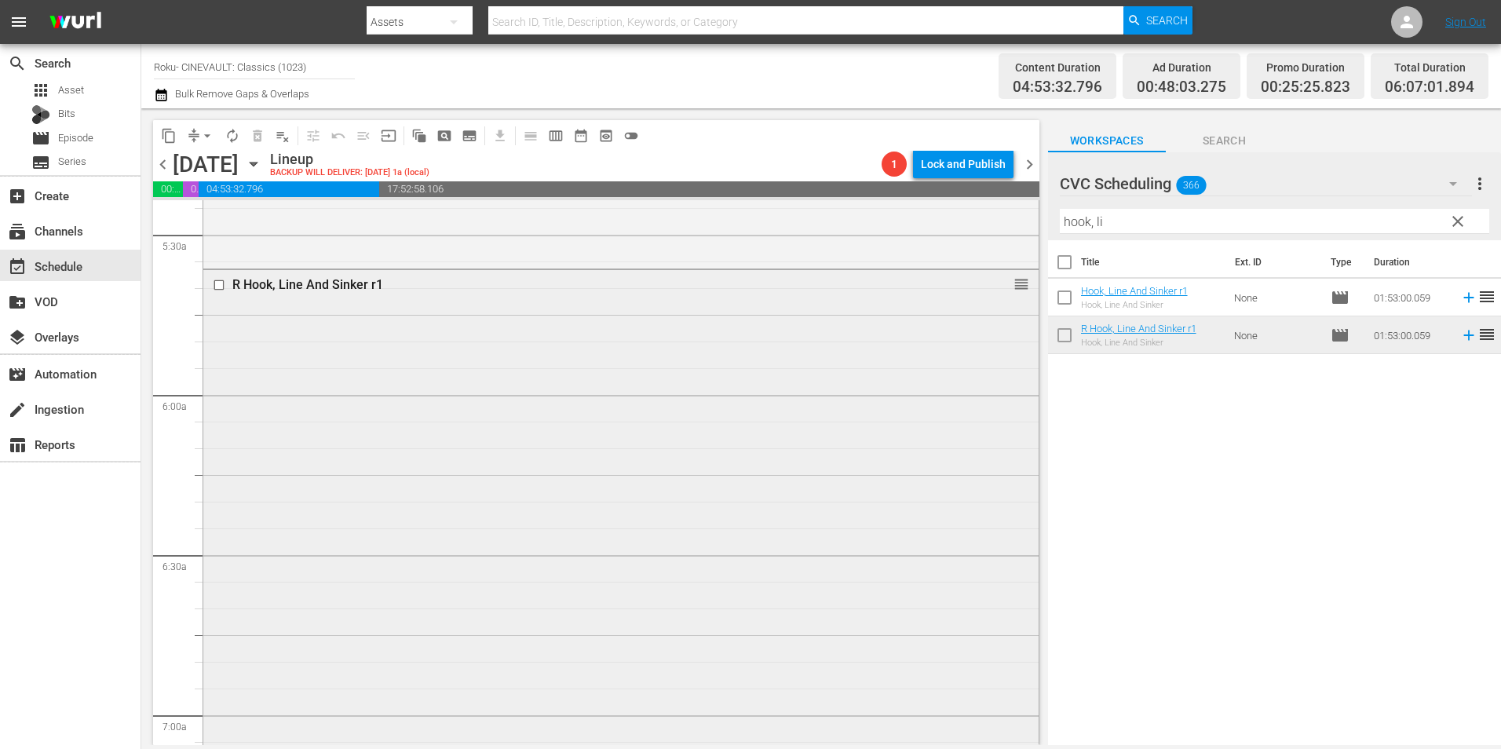
scroll to position [2198, 0]
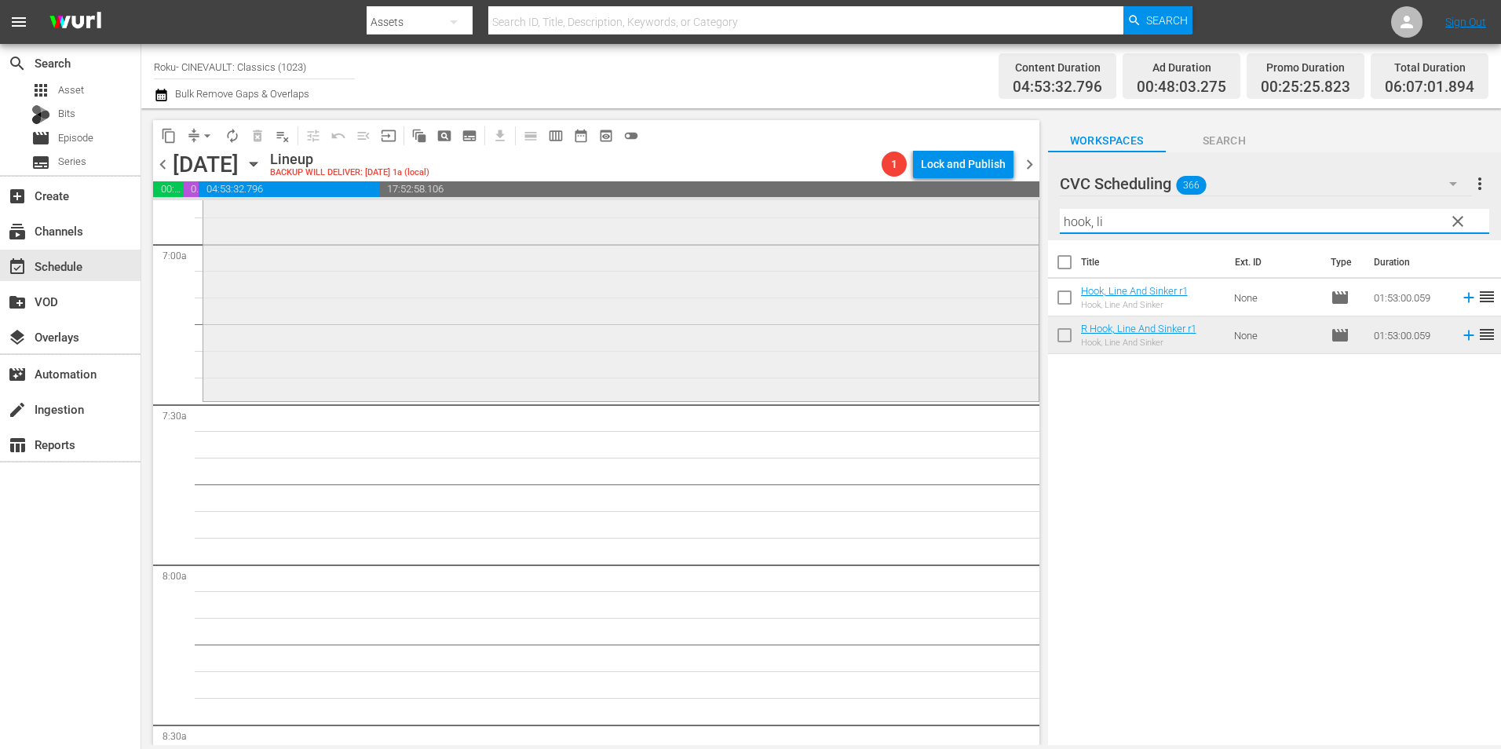
drag, startPoint x: 1094, startPoint y: 220, endPoint x: 1006, endPoint y: 230, distance: 89.3
click at [1006, 230] on div "content_copy compress arrow_drop_down autorenew_outlined delete_forever_outline…" at bounding box center [821, 426] width 1360 height 637
click at [1112, 214] on input "hook, li" at bounding box center [1274, 221] width 429 height 25
drag, startPoint x: 1099, startPoint y: 223, endPoint x: 1006, endPoint y: 224, distance: 92.6
click at [1006, 224] on div "content_copy compress arrow_drop_down autorenew_outlined delete_forever_outline…" at bounding box center [821, 426] width 1360 height 637
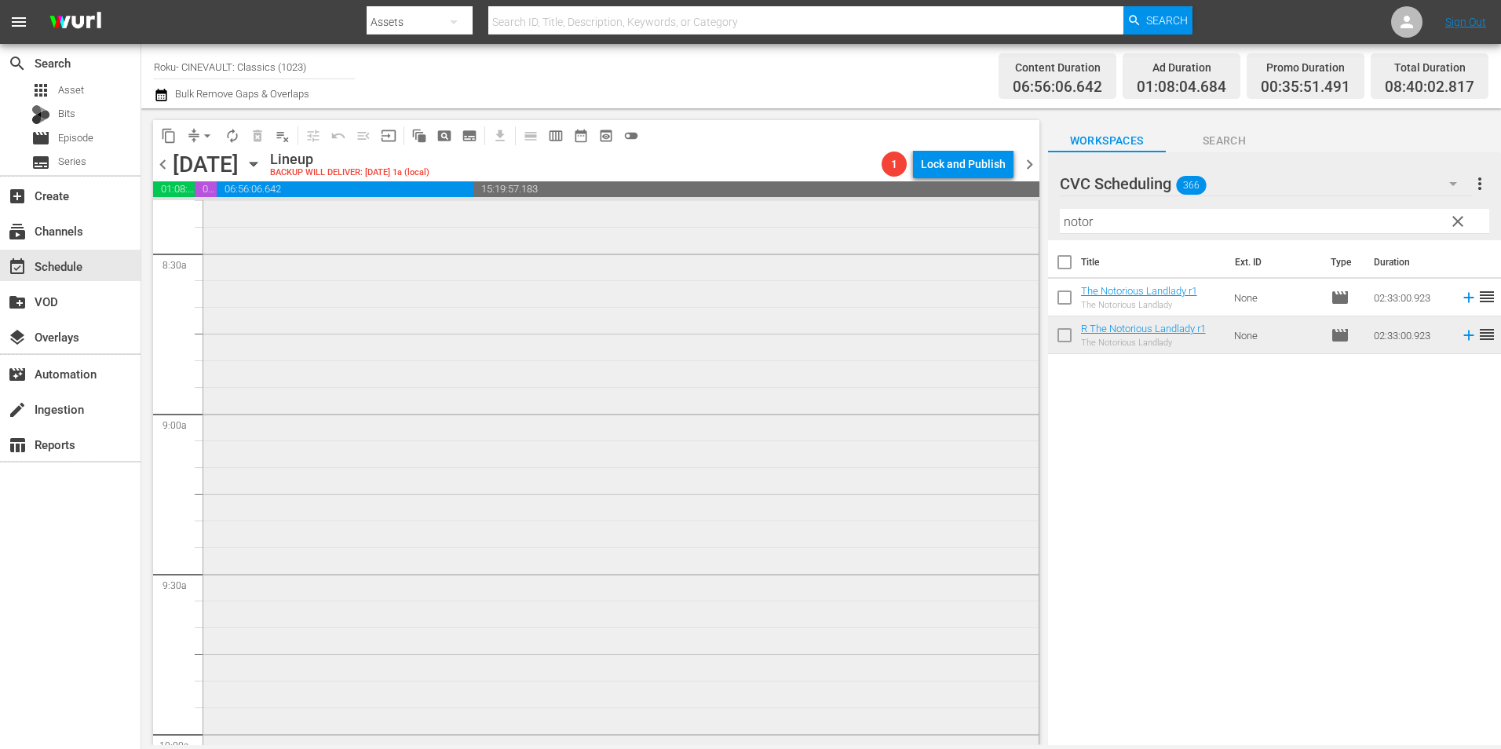
scroll to position [2983, 0]
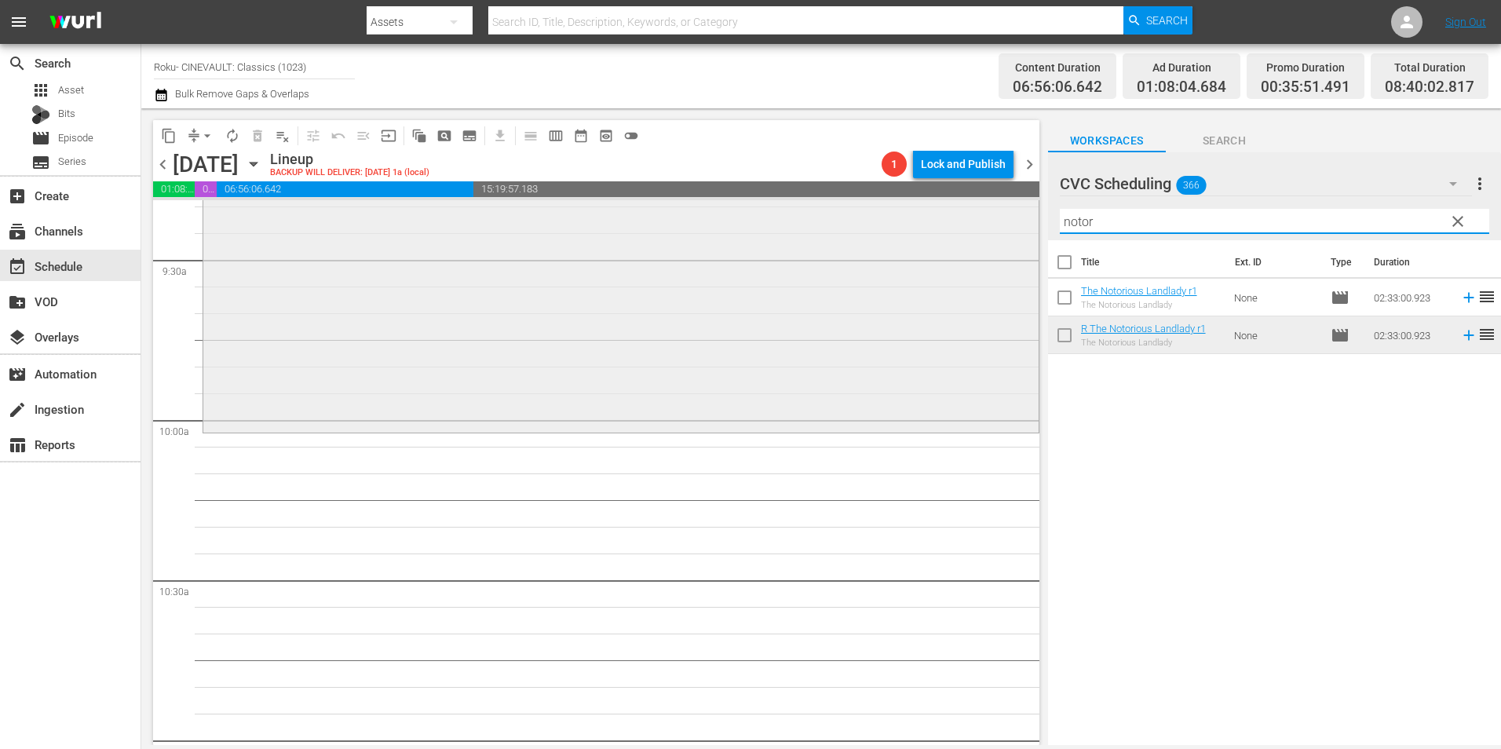
drag, startPoint x: 1195, startPoint y: 228, endPoint x: 996, endPoint y: 235, distance: 199.5
click at [996, 235] on div "content_copy compress arrow_drop_down autorenew_outlined delete_forever_outline…" at bounding box center [821, 426] width 1360 height 637
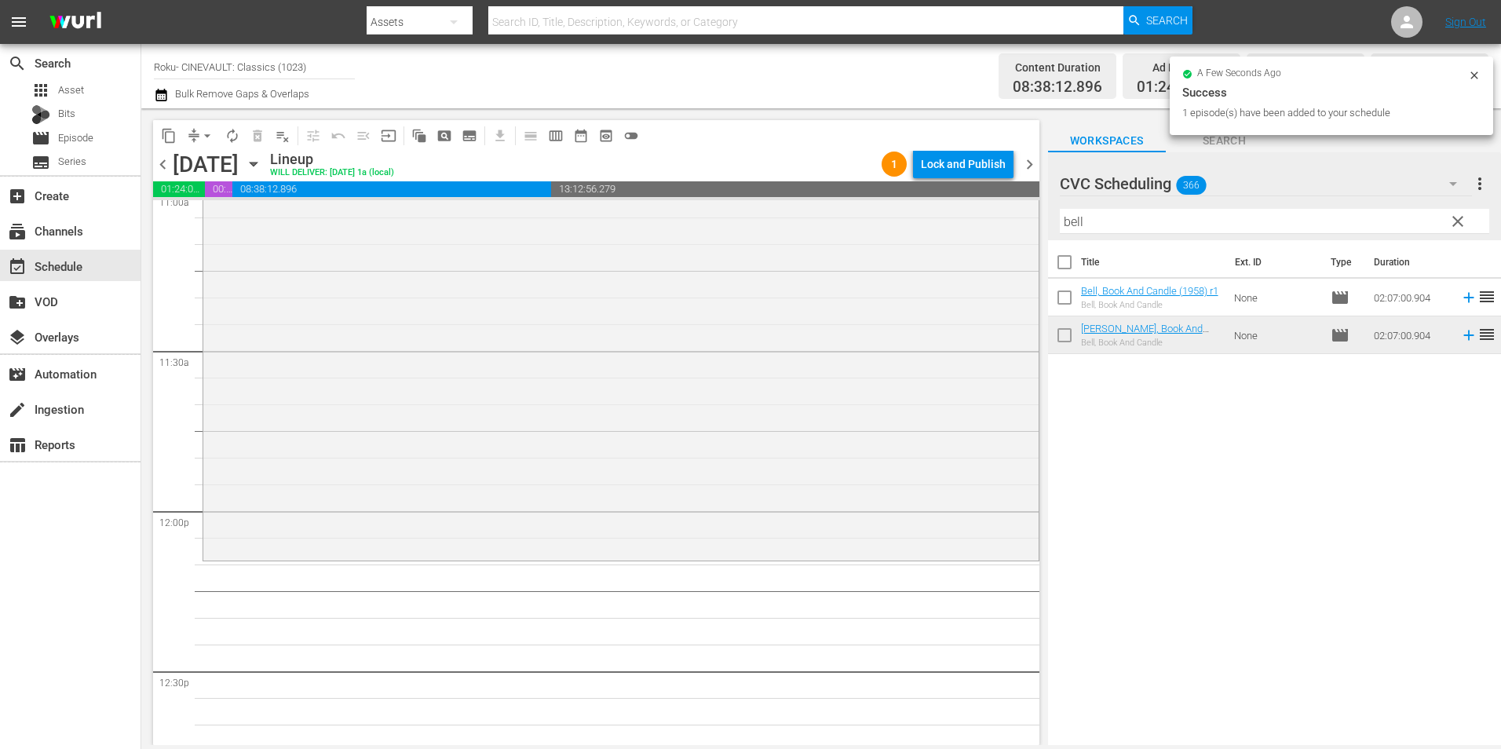
scroll to position [3768, 0]
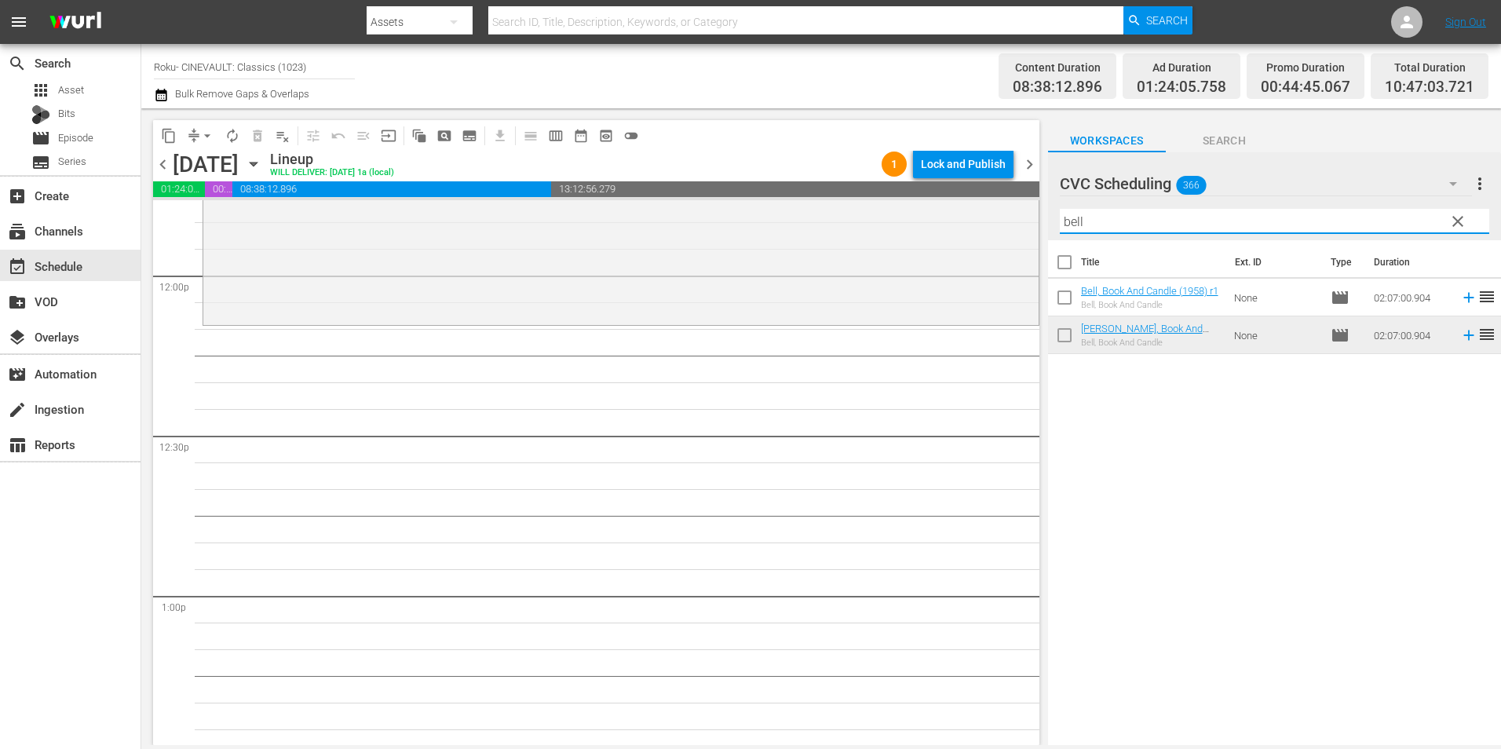
drag, startPoint x: 1159, startPoint y: 217, endPoint x: 1043, endPoint y: 226, distance: 116.5
click at [1043, 226] on div "content_copy compress arrow_drop_down autorenew_outlined delete_forever_outline…" at bounding box center [821, 426] width 1360 height 637
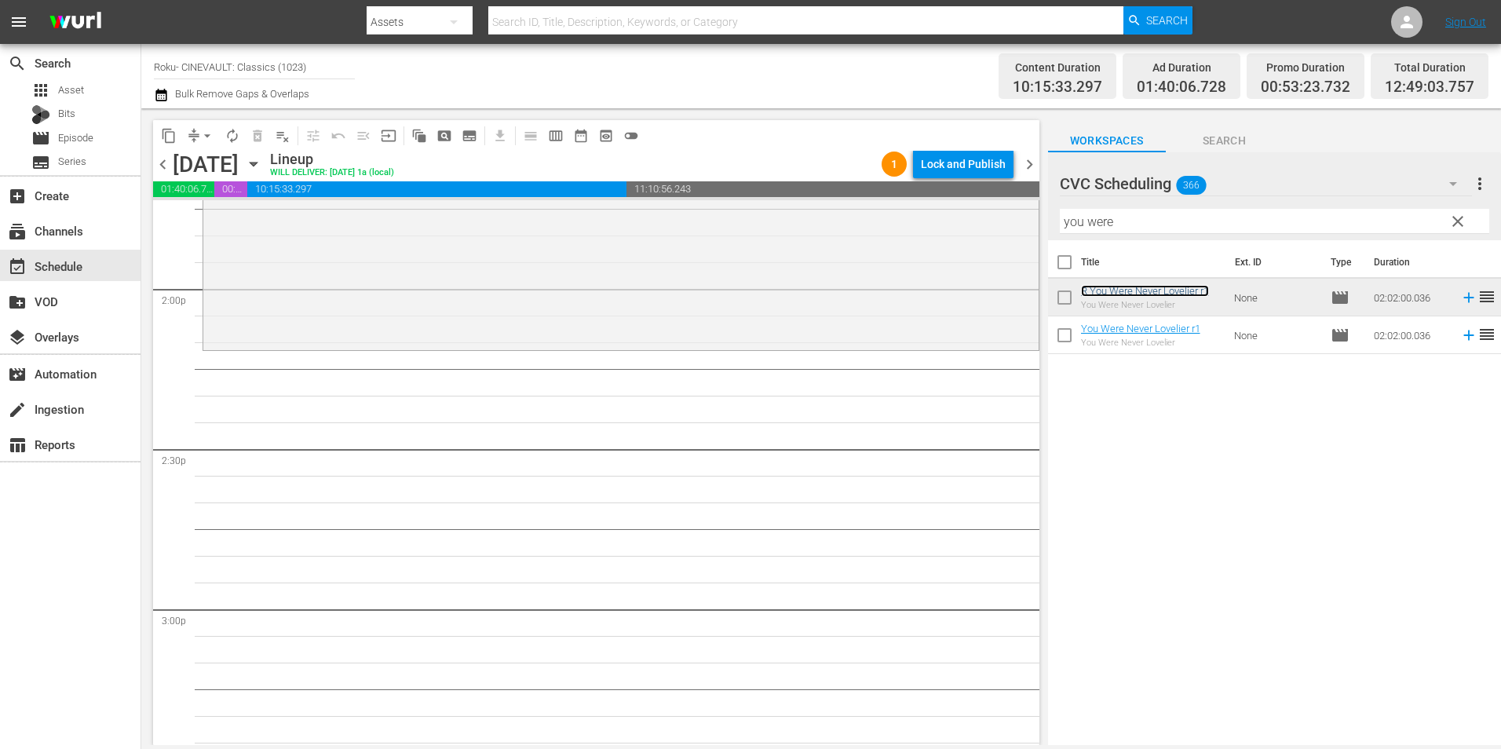
scroll to position [4396, 0]
drag, startPoint x: 1188, startPoint y: 232, endPoint x: 1024, endPoint y: 228, distance: 163.3
click at [1024, 228] on div "content_copy compress arrow_drop_down autorenew_outlined delete_forever_outline…" at bounding box center [821, 426] width 1360 height 637
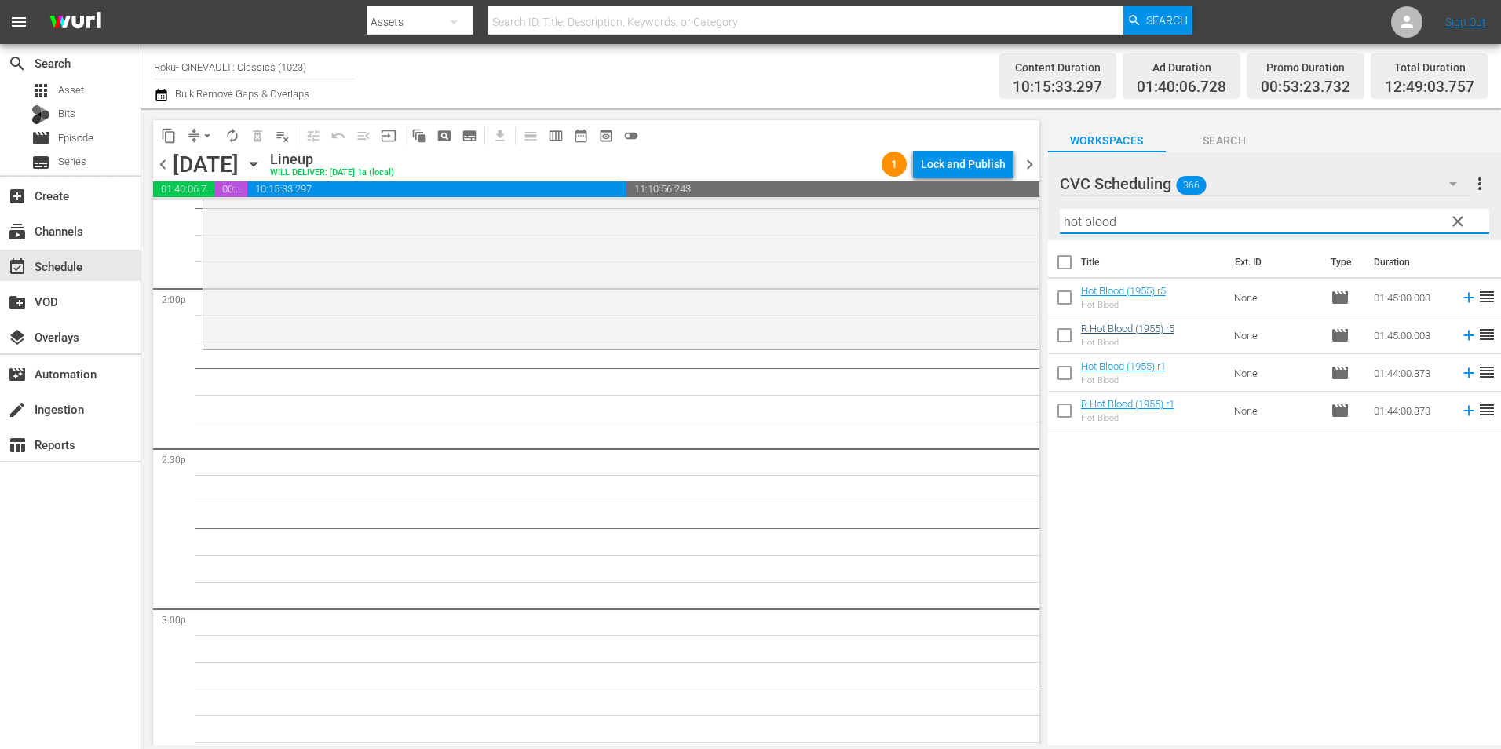
type input "hot blood"
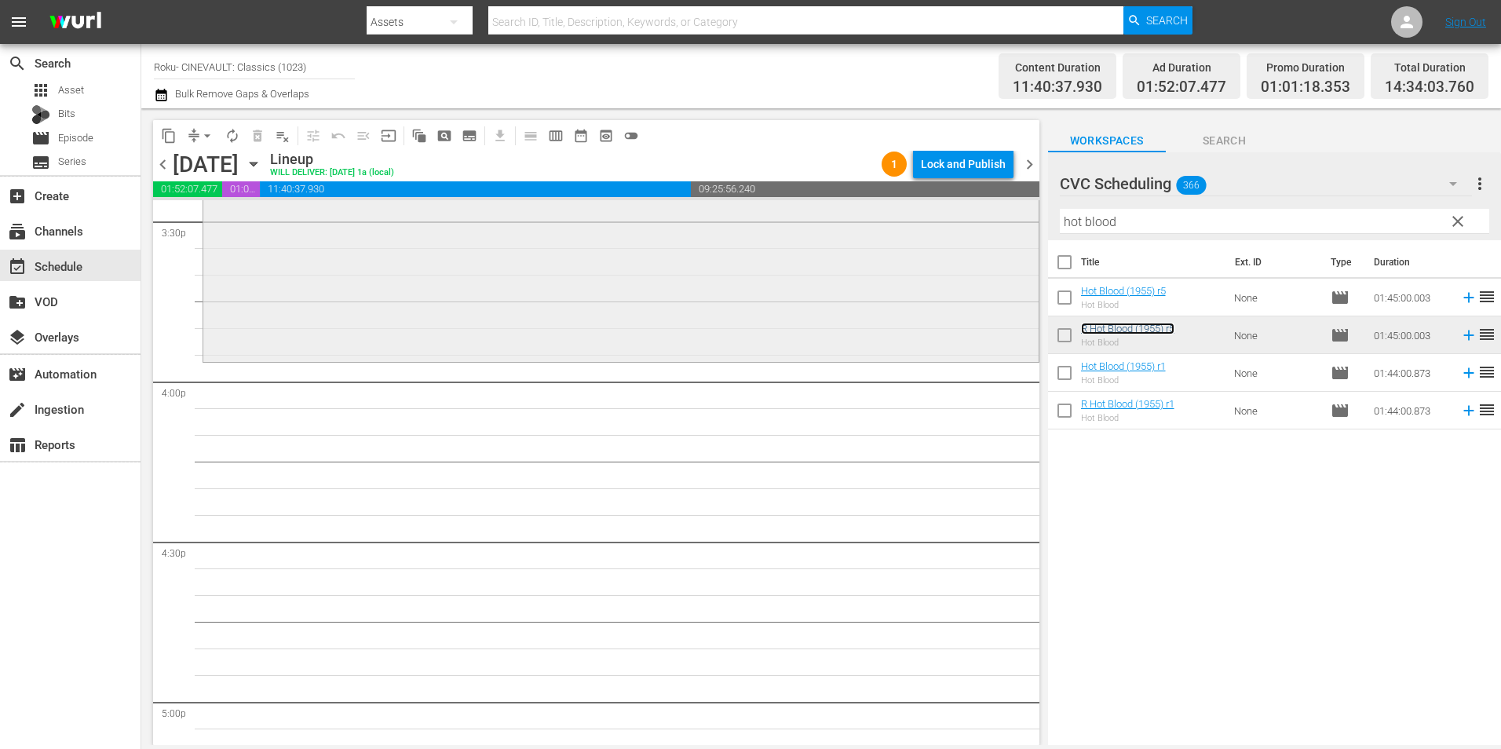
scroll to position [4945, 0]
drag, startPoint x: 1163, startPoint y: 220, endPoint x: 1031, endPoint y: 222, distance: 132.7
click at [1031, 222] on div "content_copy compress arrow_drop_down autorenew_outlined delete_forever_outline…" at bounding box center [821, 426] width 1360 height 637
drag, startPoint x: 1466, startPoint y: 224, endPoint x: 1346, endPoint y: 218, distance: 119.4
click at [1466, 224] on span "clear" at bounding box center [1457, 221] width 19 height 19
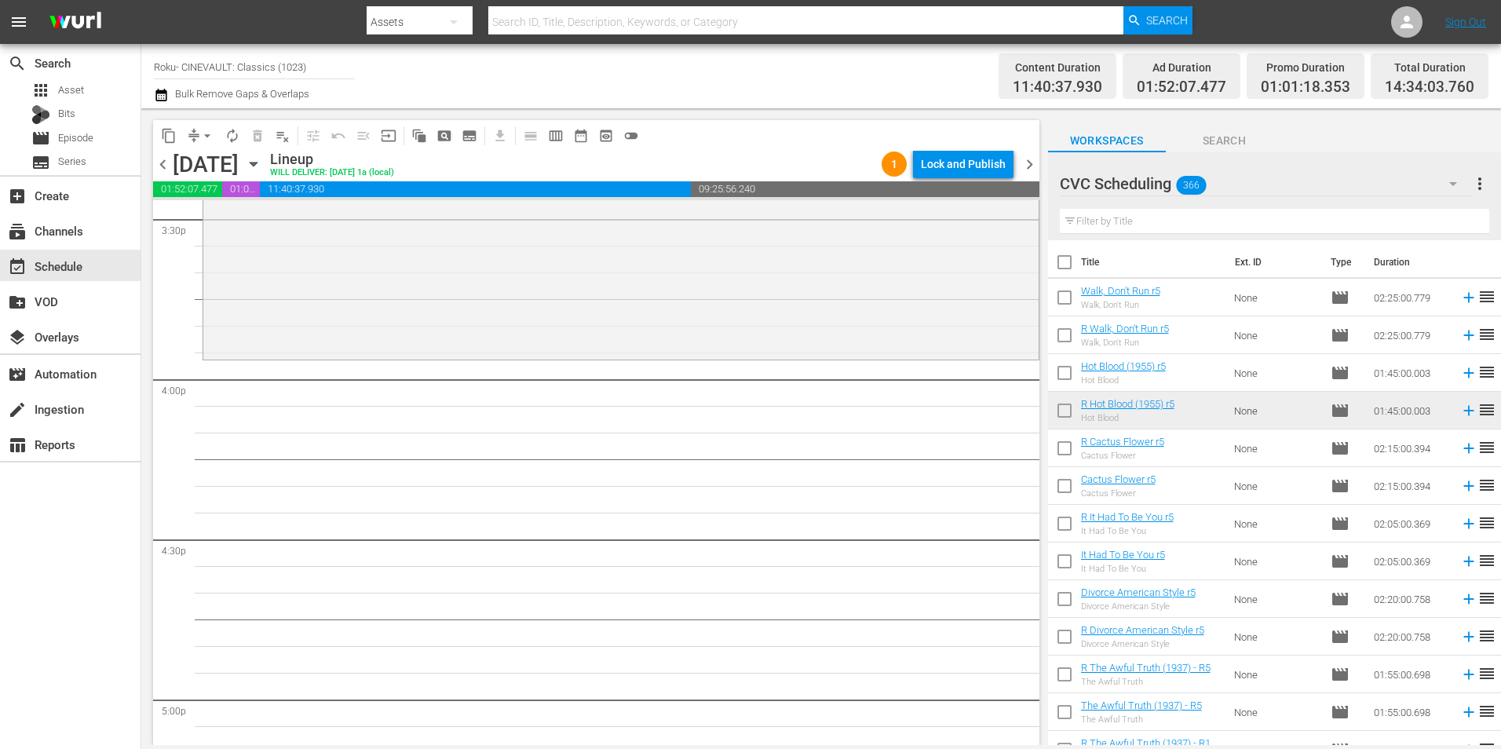
click at [1346, 218] on input "text" at bounding box center [1274, 221] width 429 height 25
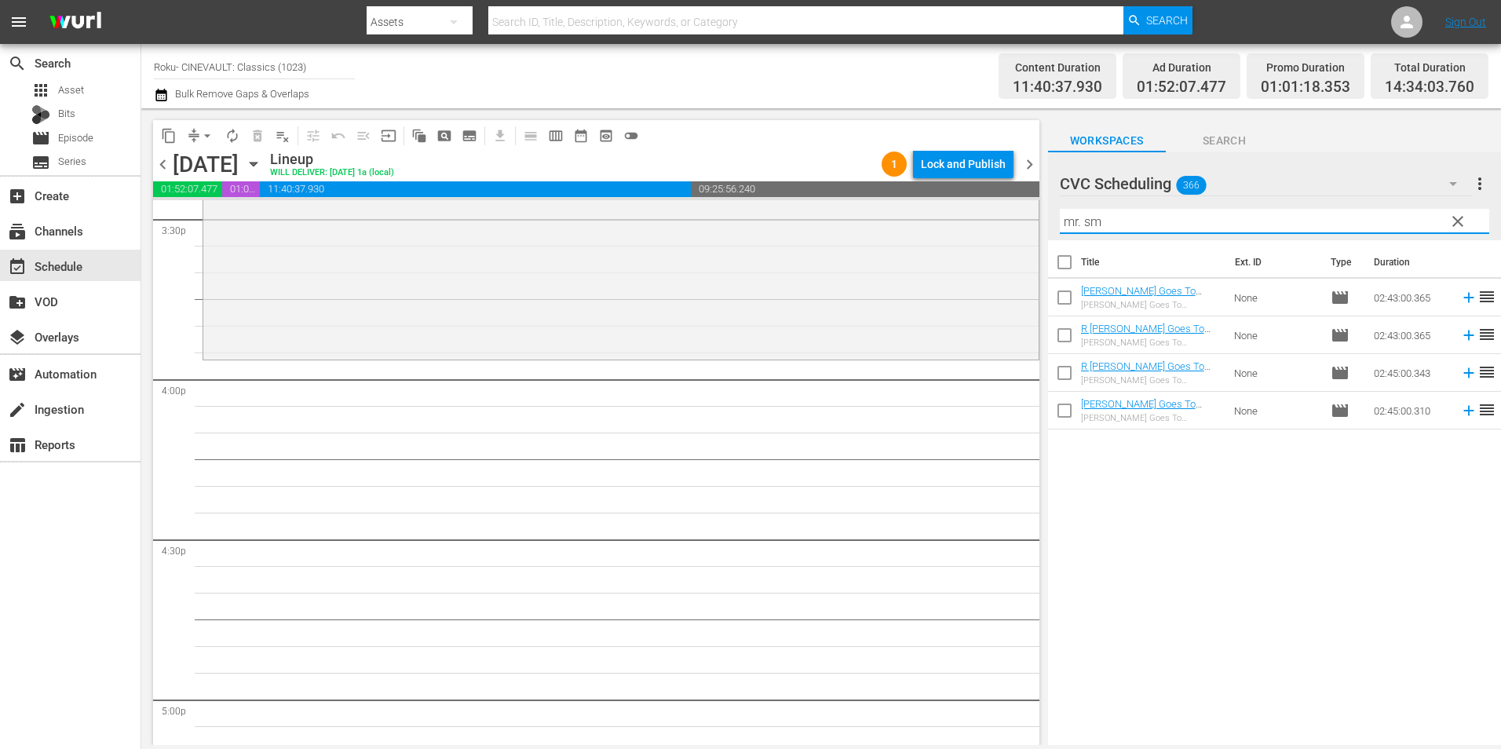
type input "mr. sm"
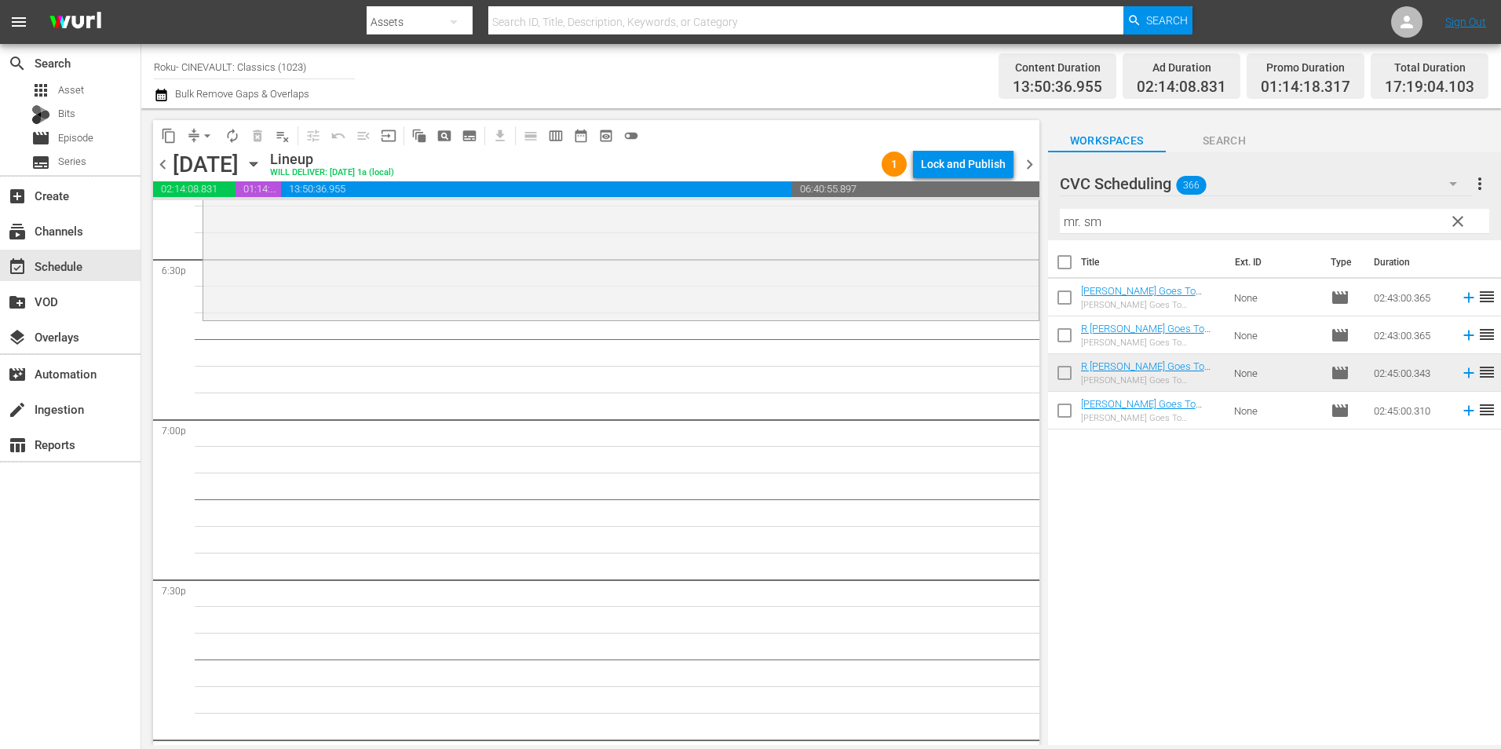
scroll to position [5887, 0]
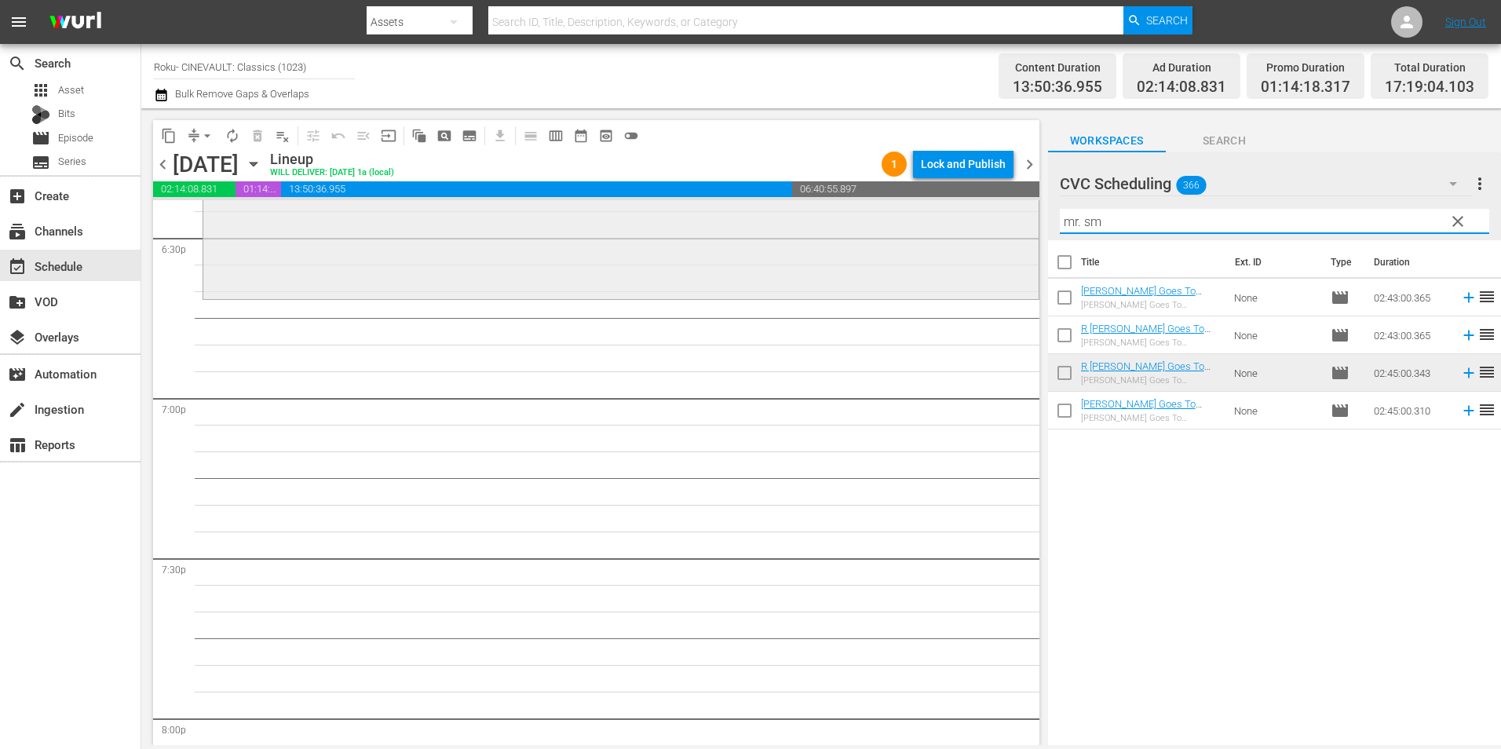
drag, startPoint x: 1111, startPoint y: 222, endPoint x: 981, endPoint y: 226, distance: 129.6
click at [981, 226] on div "content_copy compress arrow_drop_down autorenew_outlined delete_forever_outline…" at bounding box center [821, 426] width 1360 height 637
click at [1458, 225] on span "clear" at bounding box center [1457, 221] width 19 height 19
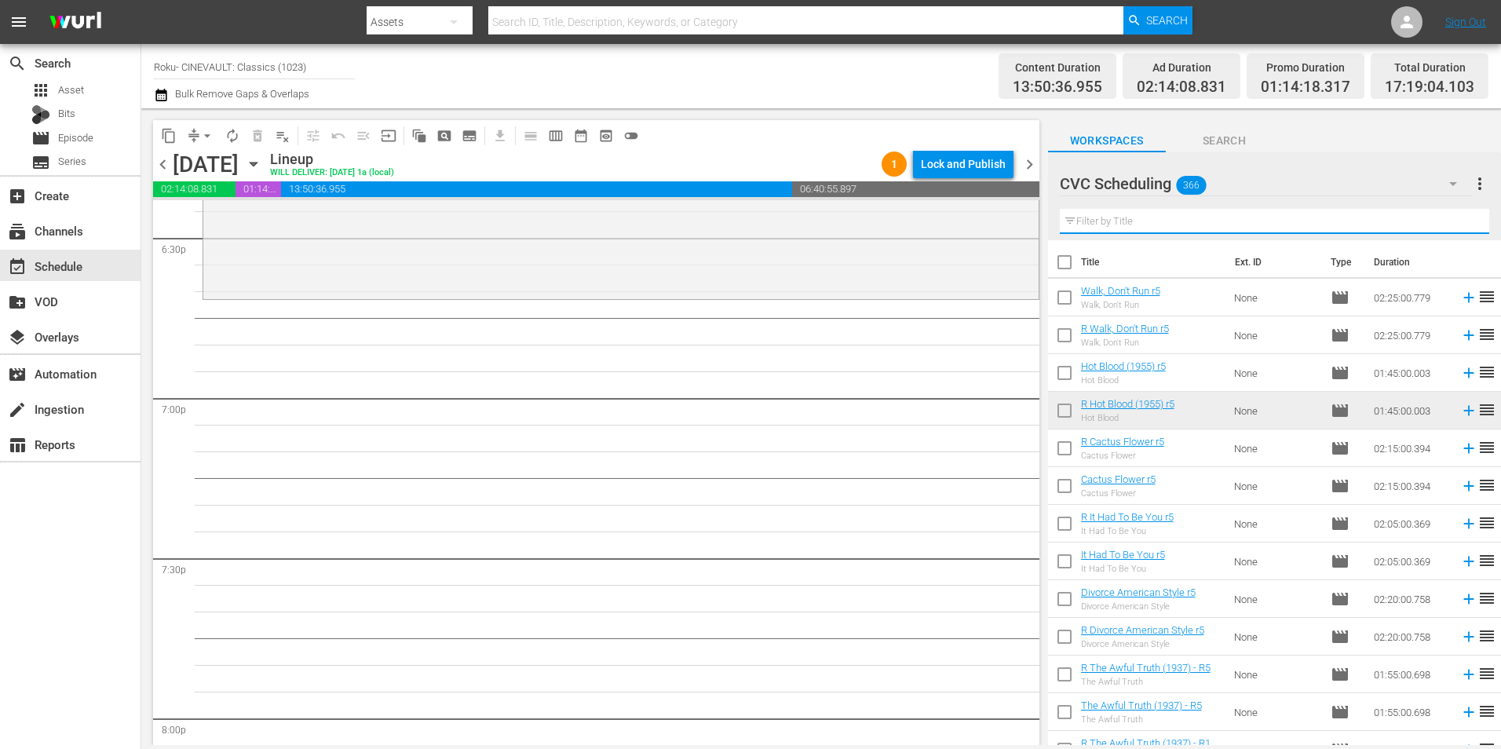
click at [1287, 219] on input "text" at bounding box center [1274, 221] width 429 height 25
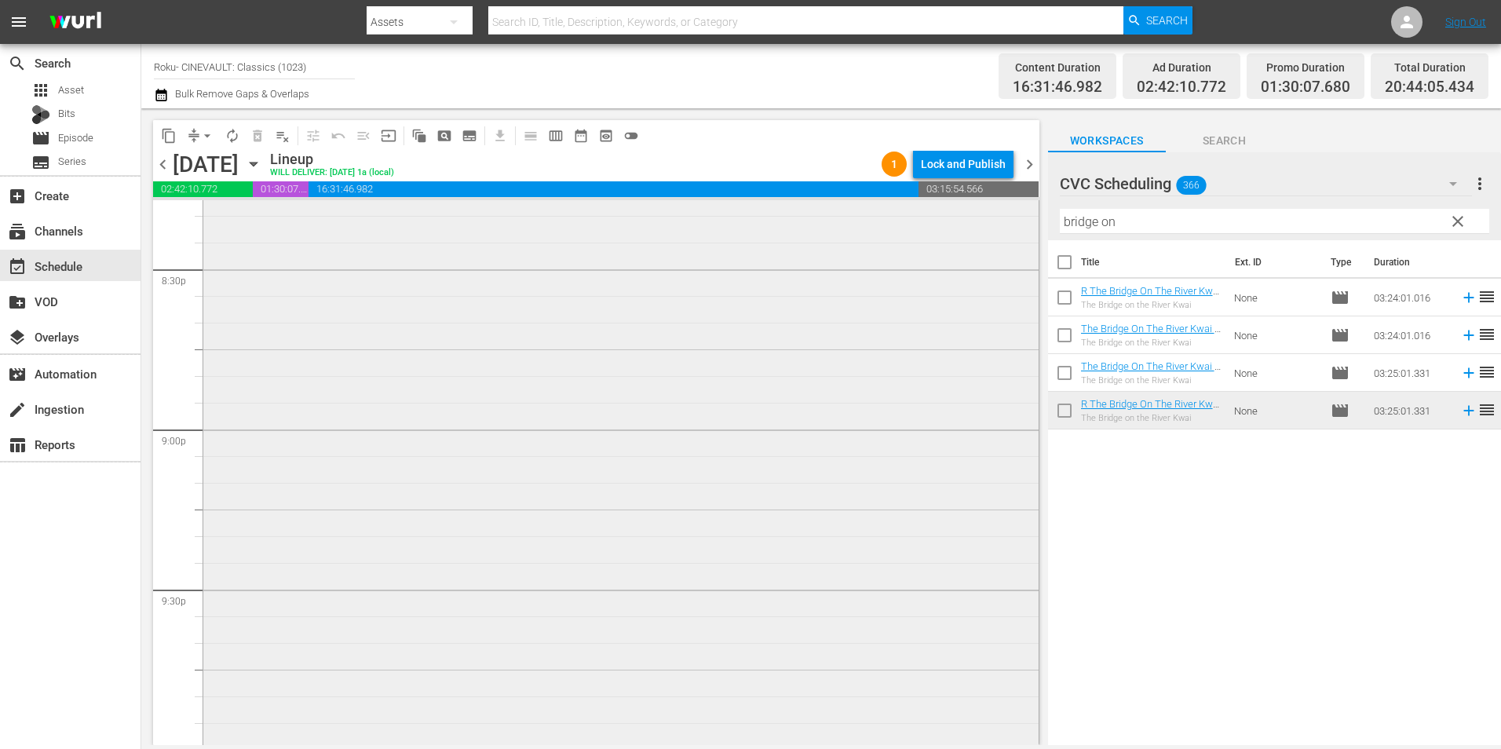
scroll to position [6751, 0]
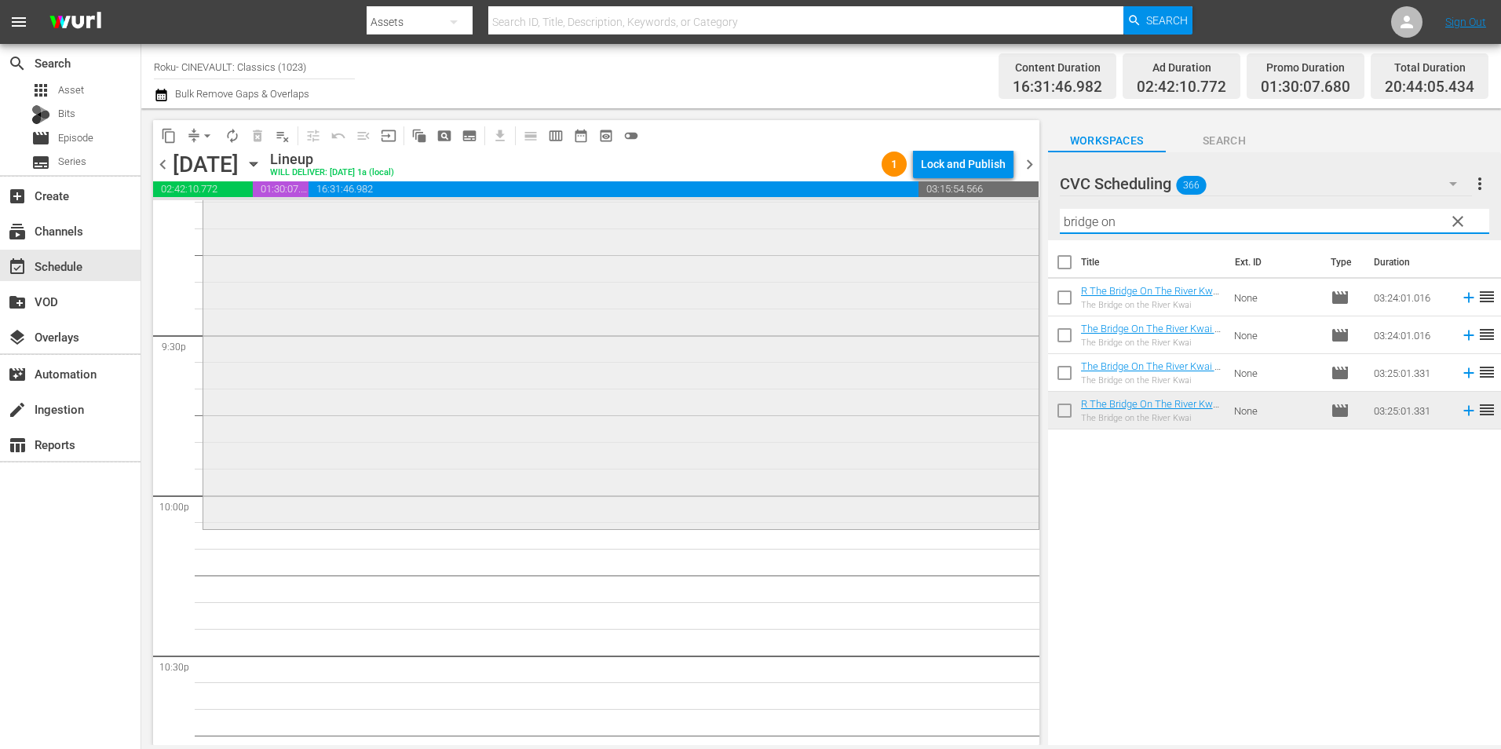
click at [1002, 232] on div "content_copy compress arrow_drop_down autorenew_outlined delete_forever_outline…" at bounding box center [821, 426] width 1360 height 637
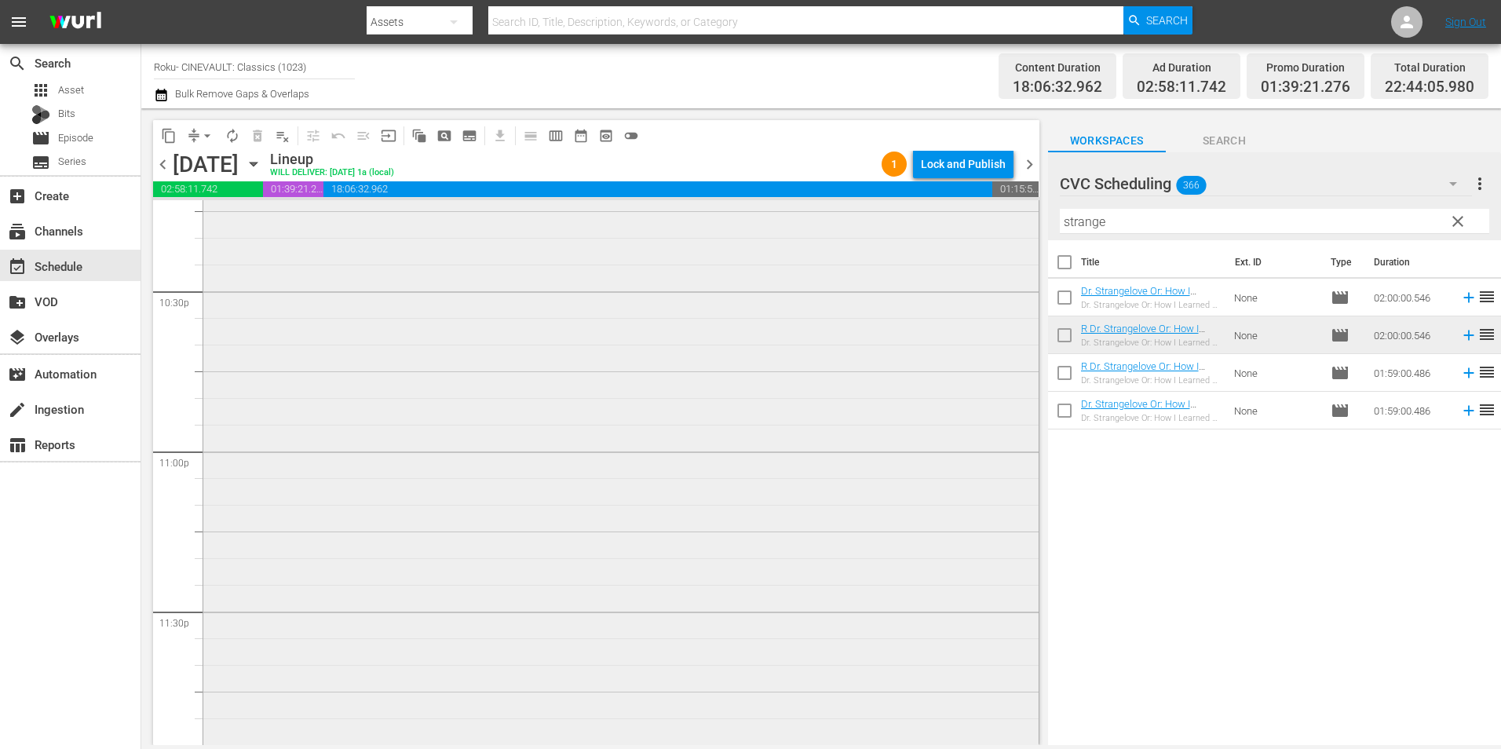
scroll to position [7020, 0]
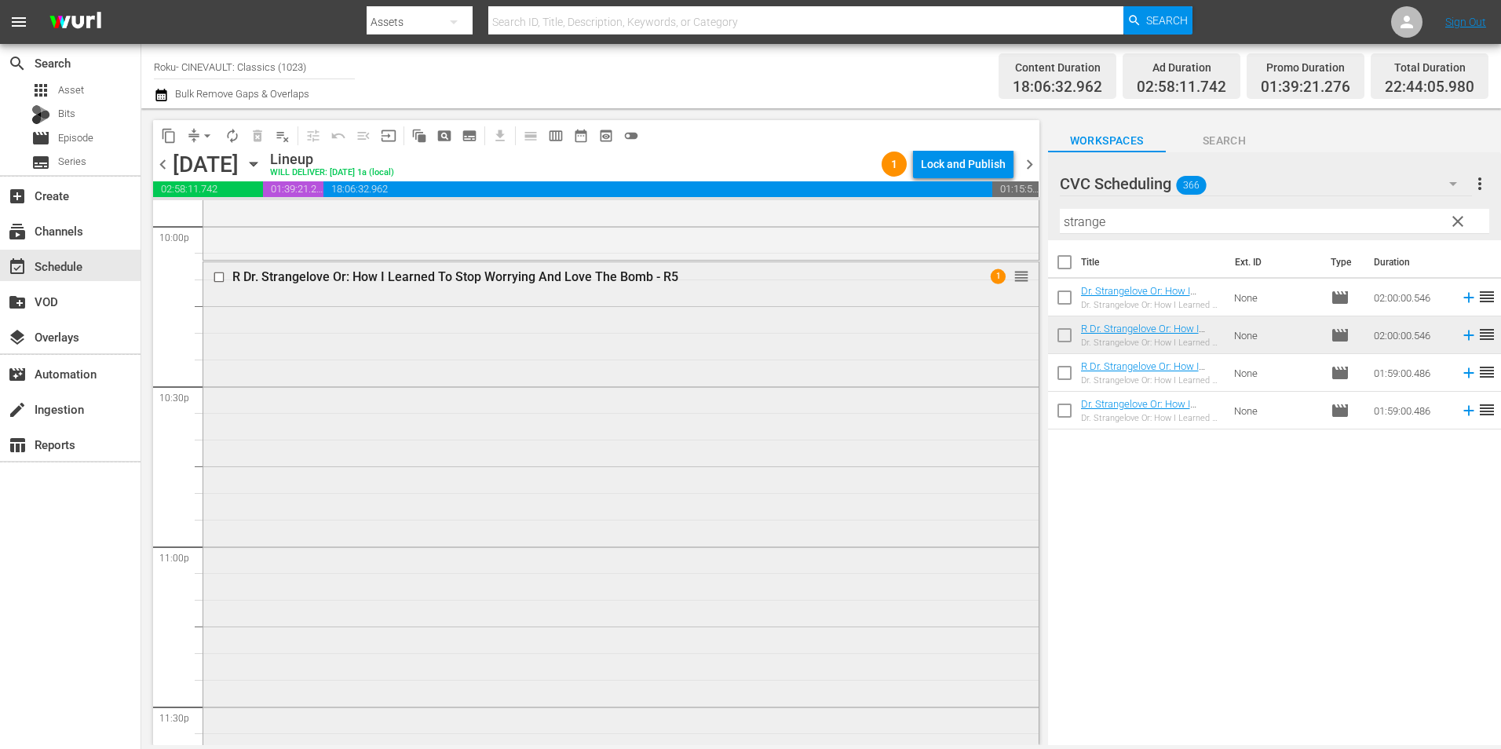
click at [619, 407] on div "R Dr. Strangelove Or: How I Learned To Stop Worrying And Love The Bomb - R5 1 r…" at bounding box center [620, 580] width 835 height 636
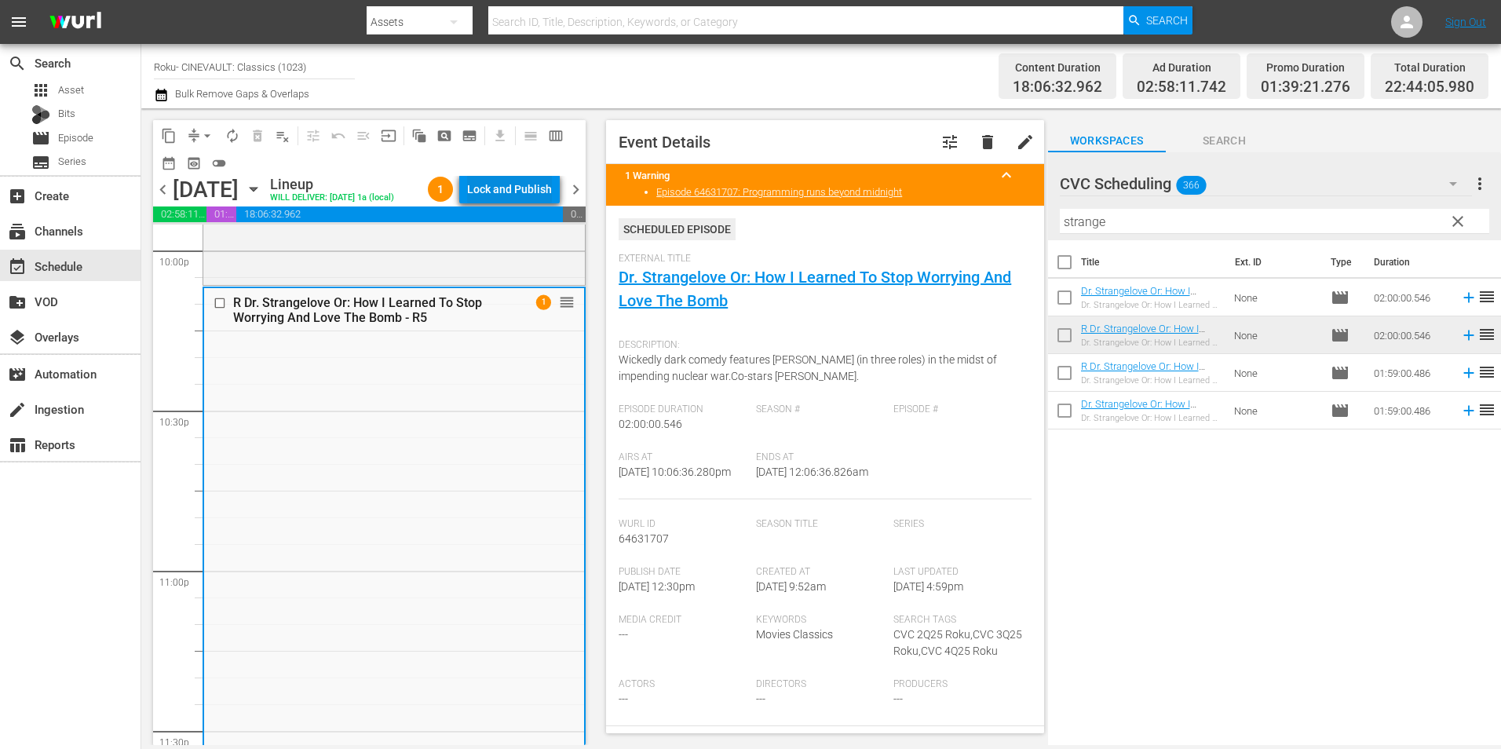
click at [528, 183] on div "Lock and Publish" at bounding box center [509, 189] width 85 height 28
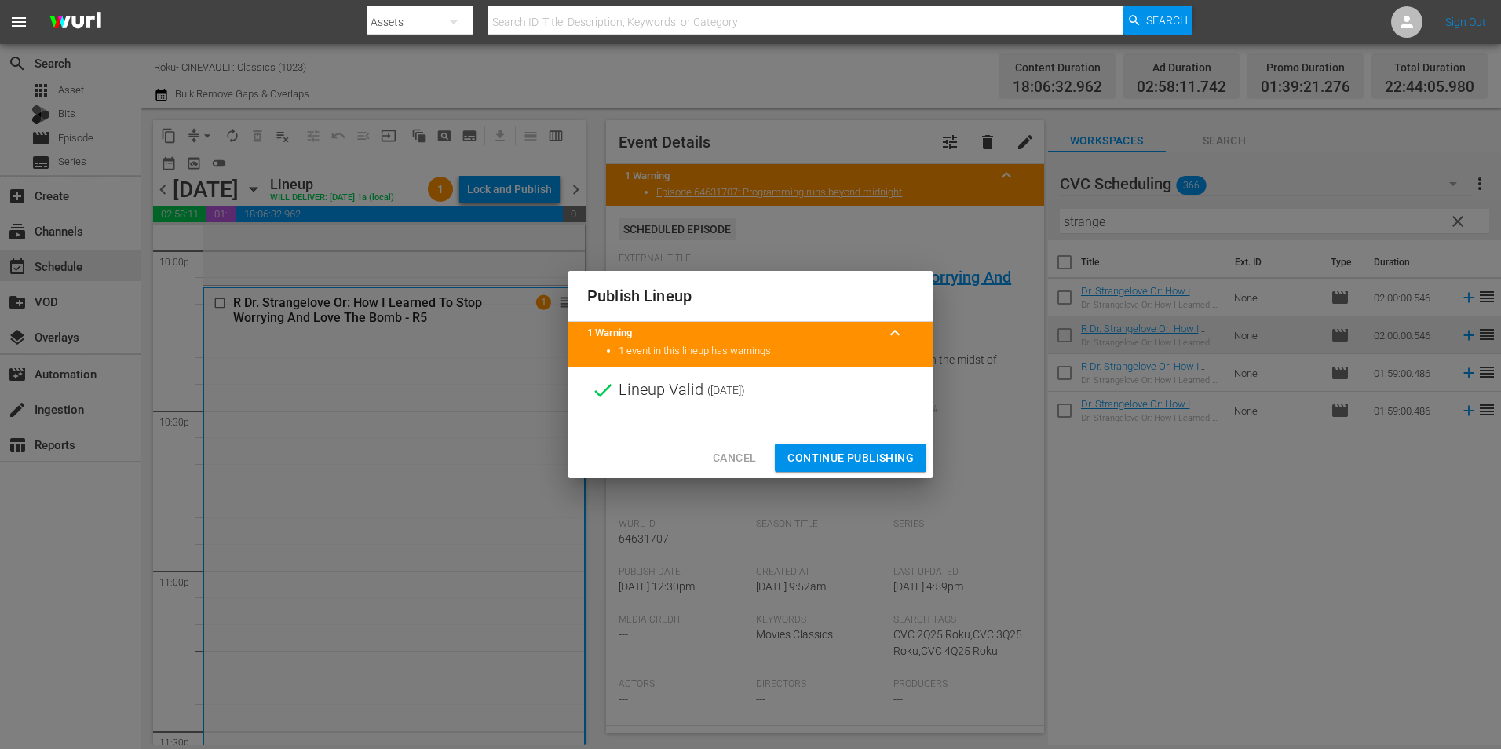
click at [838, 455] on span "Continue Publishing" at bounding box center [850, 458] width 126 height 20
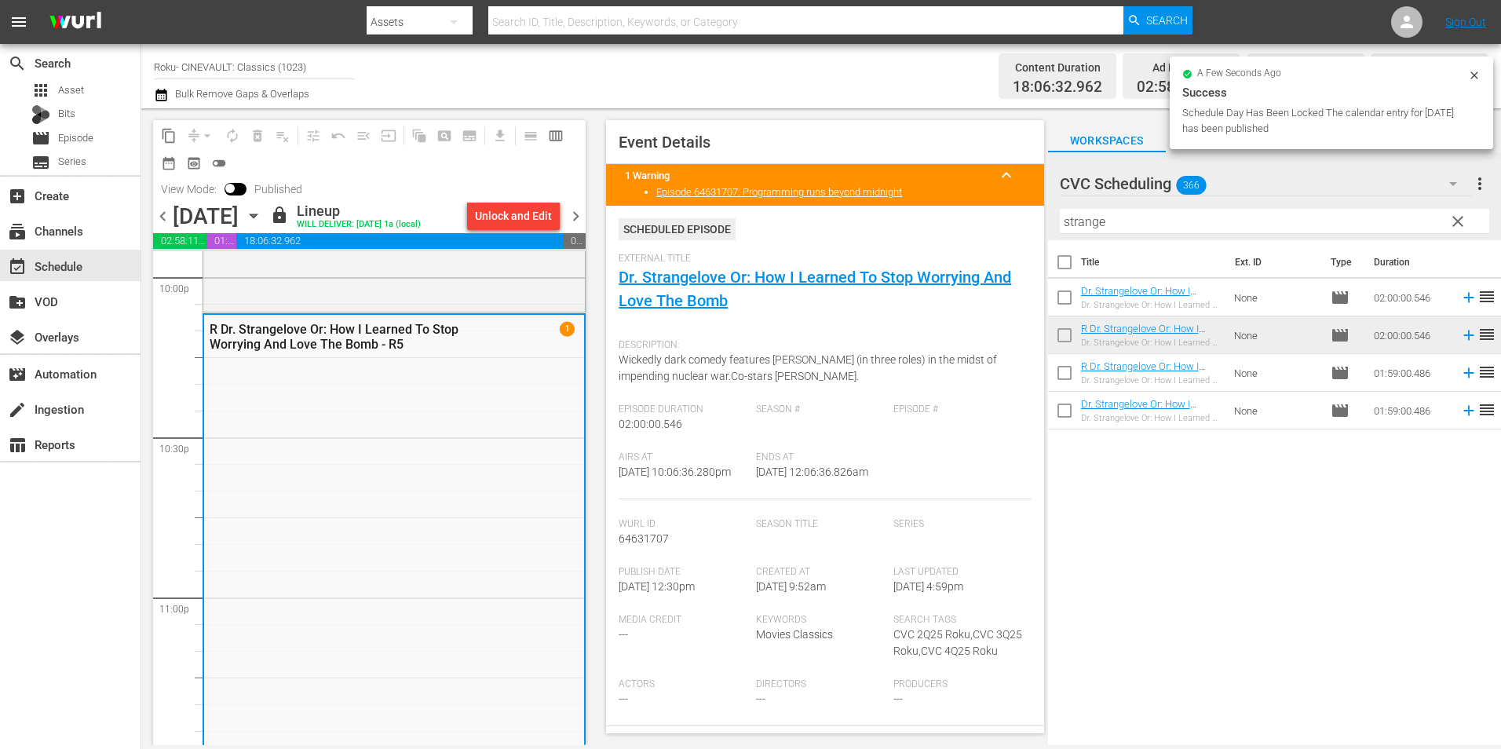
click at [575, 215] on span "chevron_right" at bounding box center [576, 216] width 20 height 20
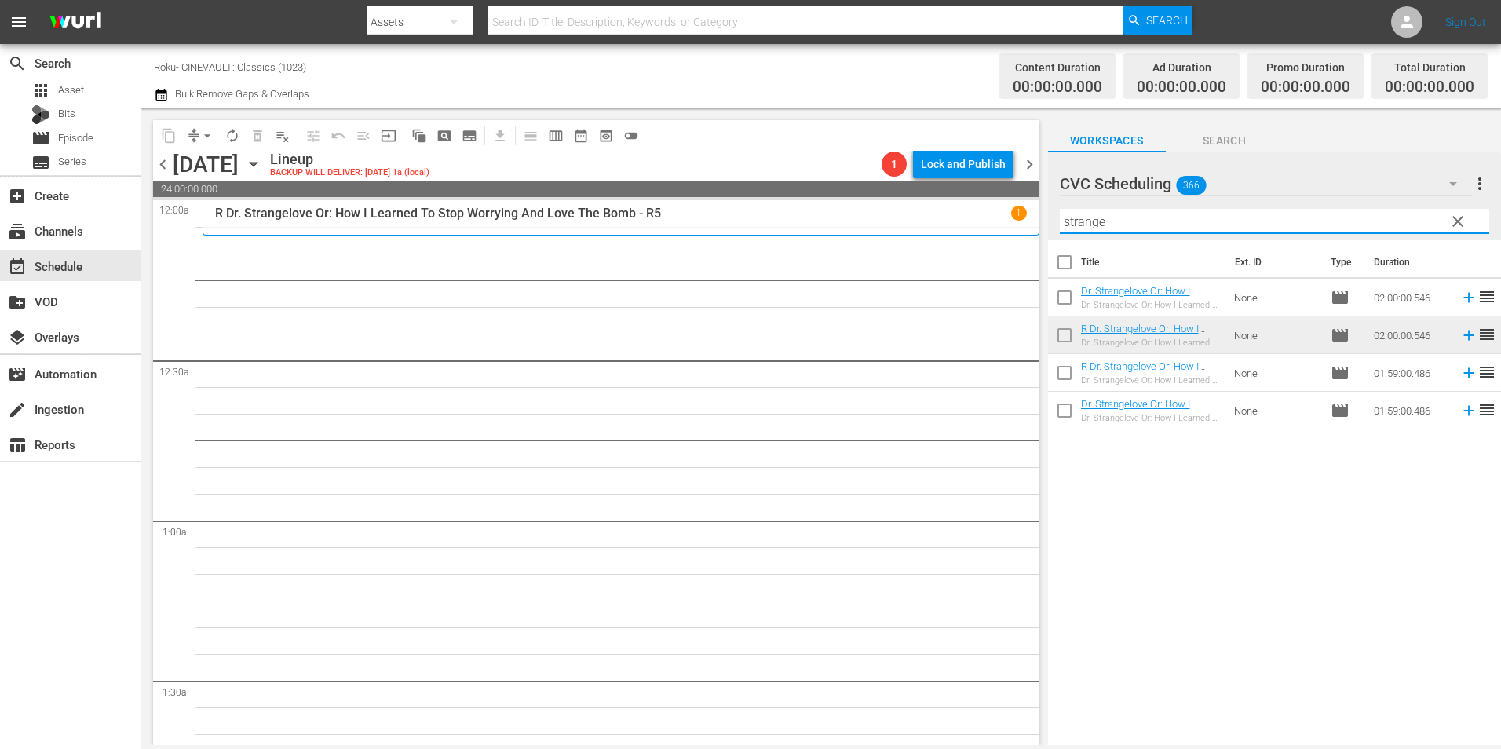
drag, startPoint x: 1159, startPoint y: 224, endPoint x: 1028, endPoint y: 228, distance: 131.1
click at [1028, 228] on div "content_copy compress arrow_drop_down autorenew_outlined delete_forever_outline…" at bounding box center [821, 426] width 1360 height 637
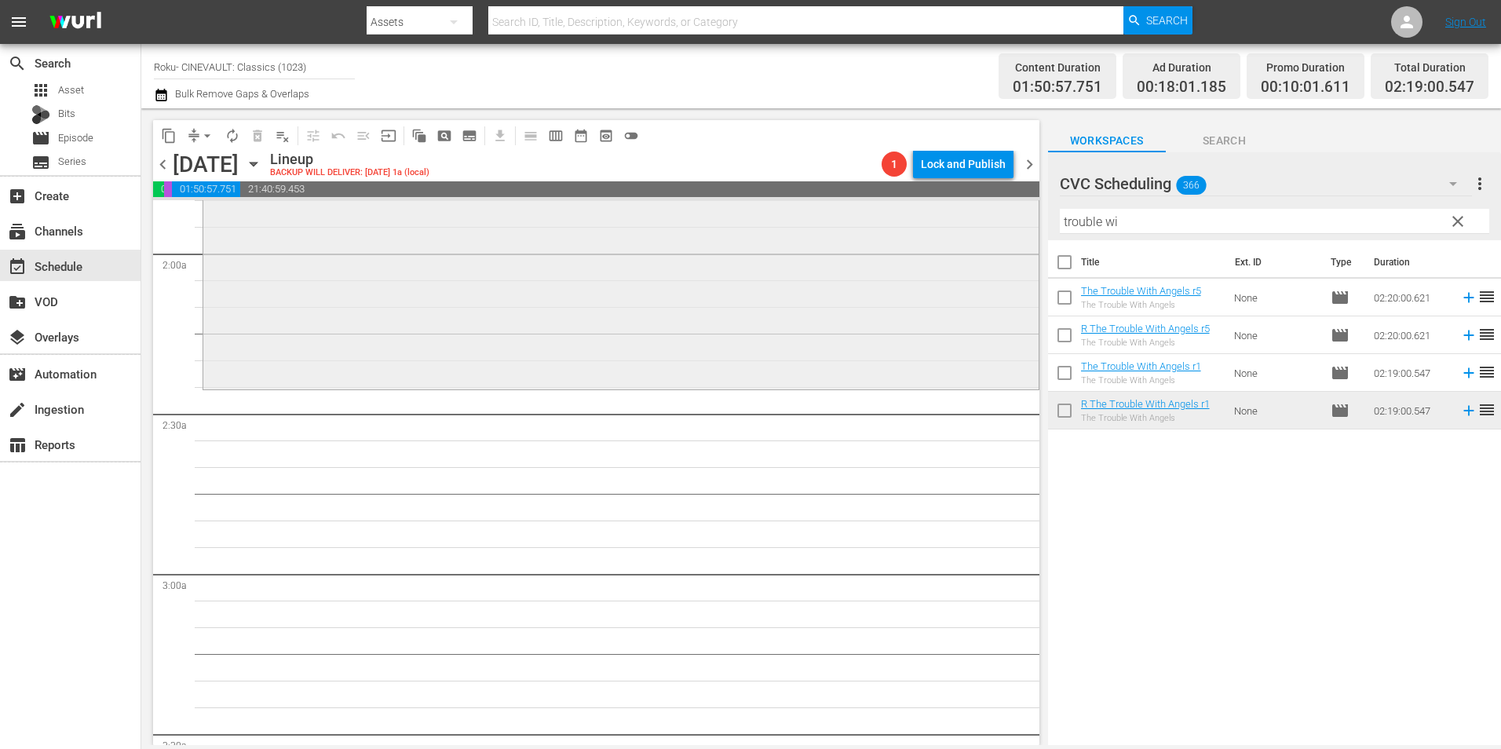
scroll to position [628, 0]
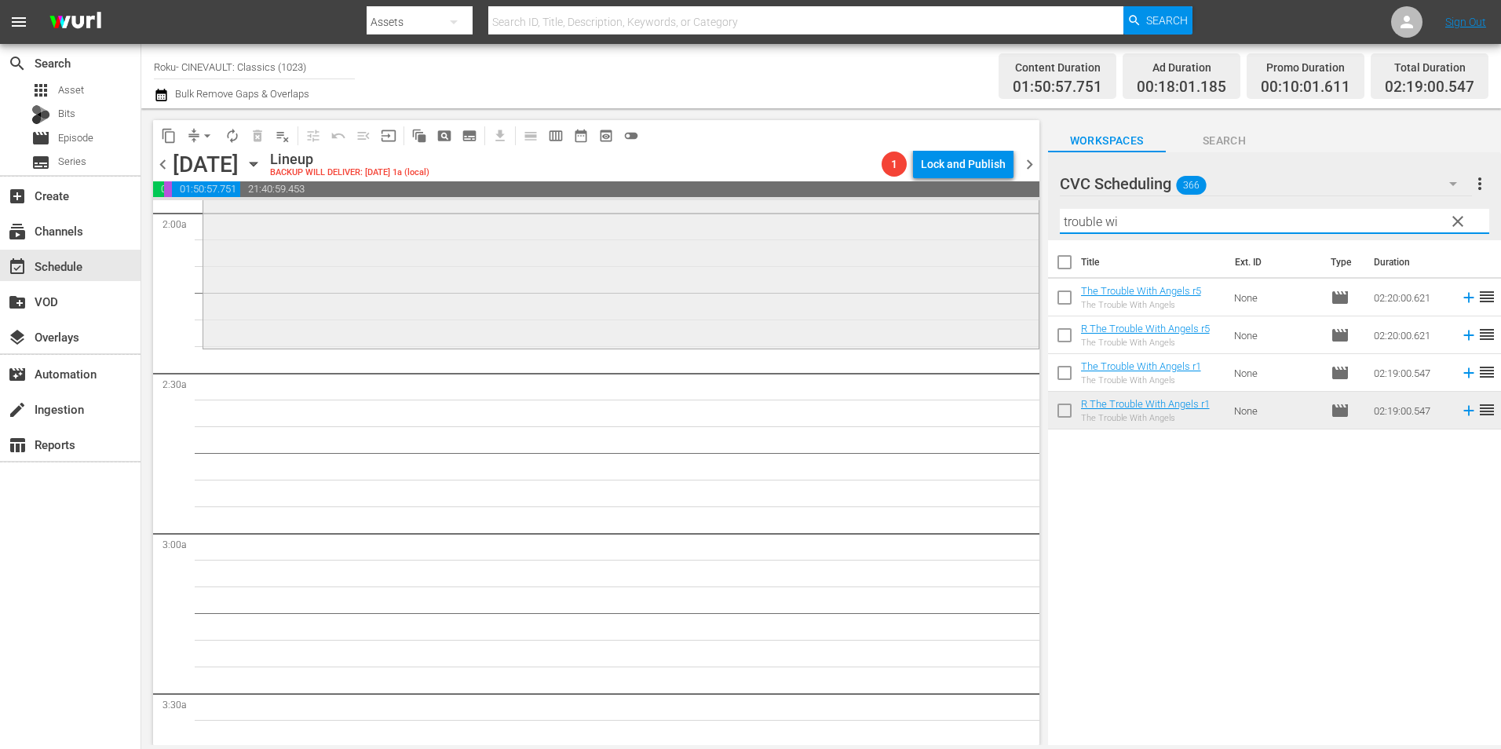
drag, startPoint x: 1154, startPoint y: 213, endPoint x: 984, endPoint y: 228, distance: 170.2
click at [984, 228] on div "content_copy compress arrow_drop_down autorenew_outlined delete_forever_outline…" at bounding box center [821, 426] width 1360 height 637
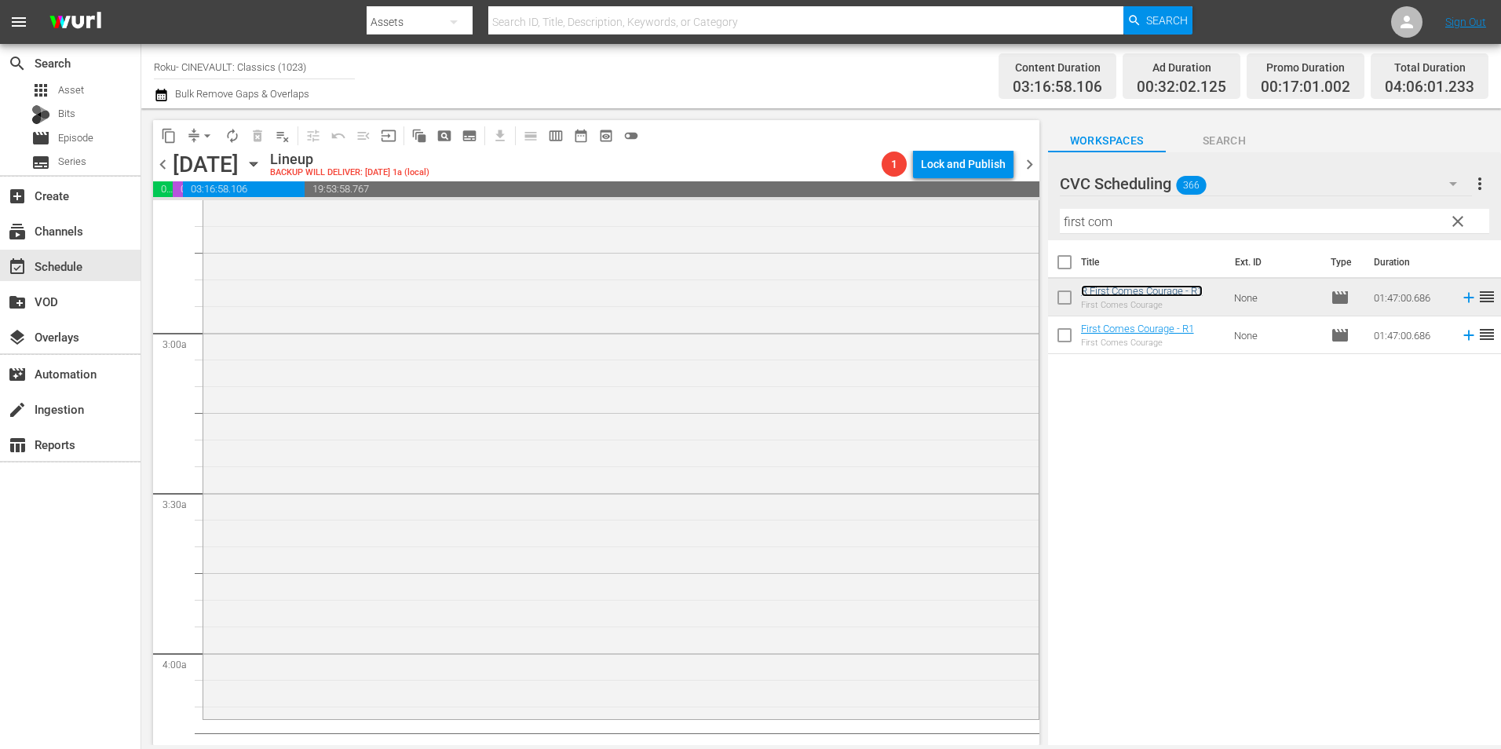
scroll to position [942, 0]
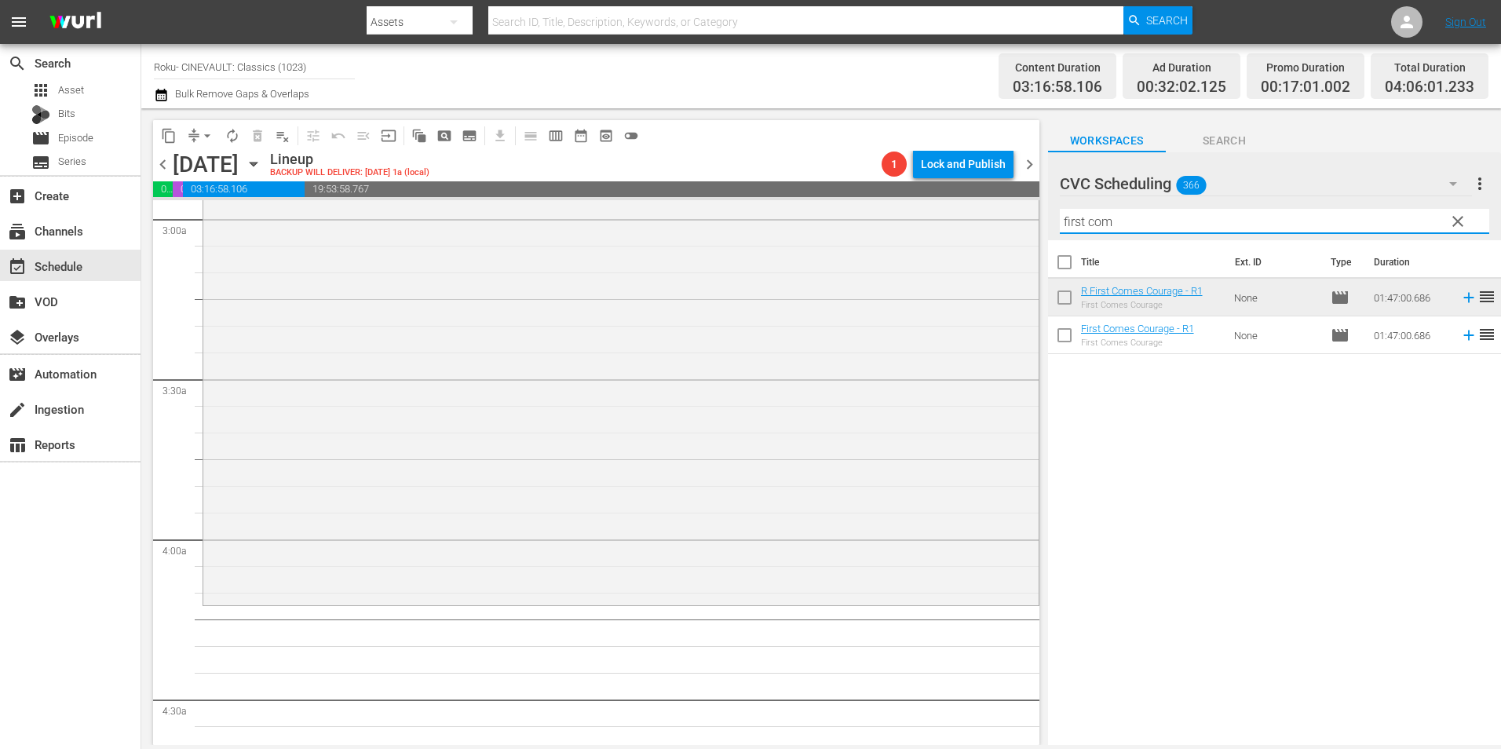
drag, startPoint x: 1132, startPoint y: 221, endPoint x: 1056, endPoint y: 230, distance: 76.6
click at [1056, 230] on div "CVC Scheduling 366 CVC Scheduling more_vert clear Filter by Title first com" at bounding box center [1274, 196] width 453 height 88
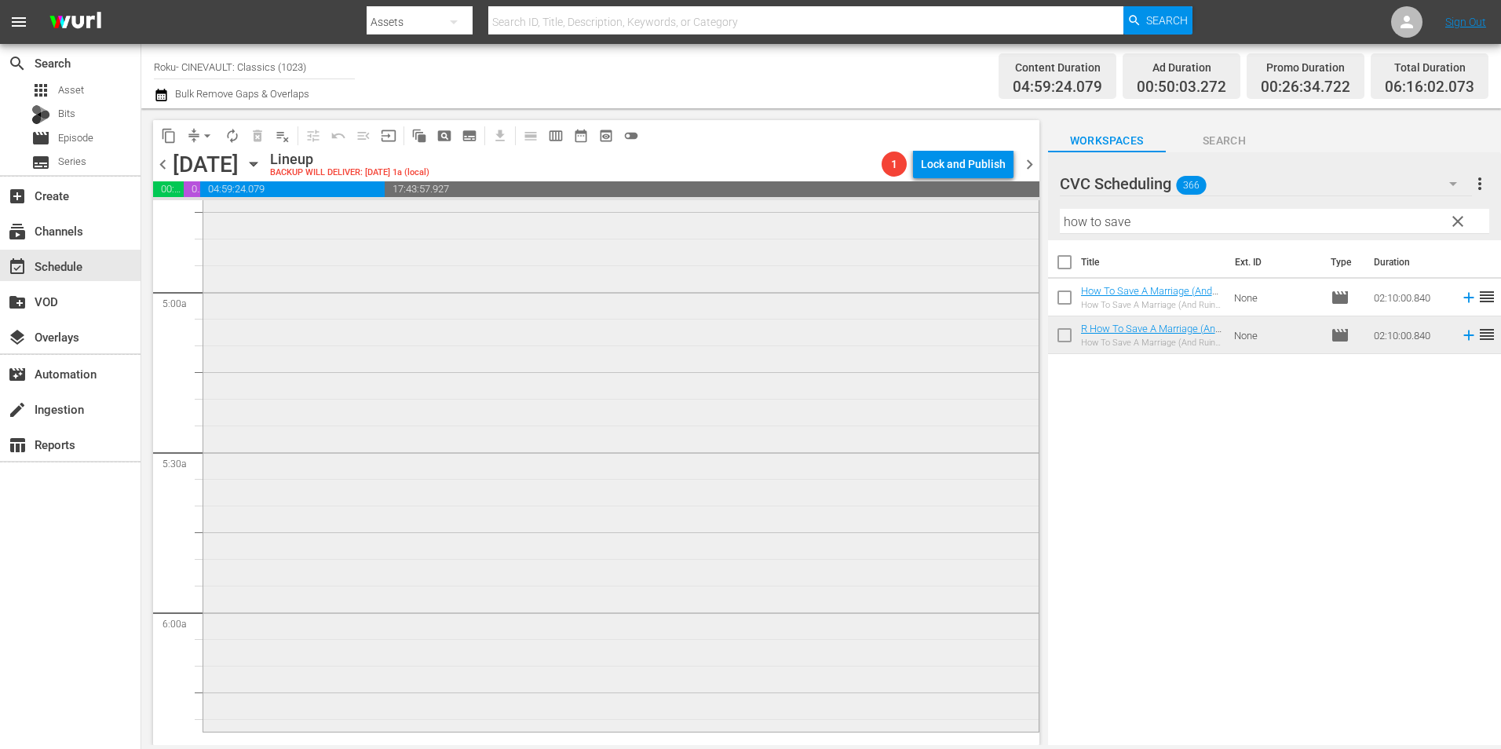
scroll to position [1727, 0]
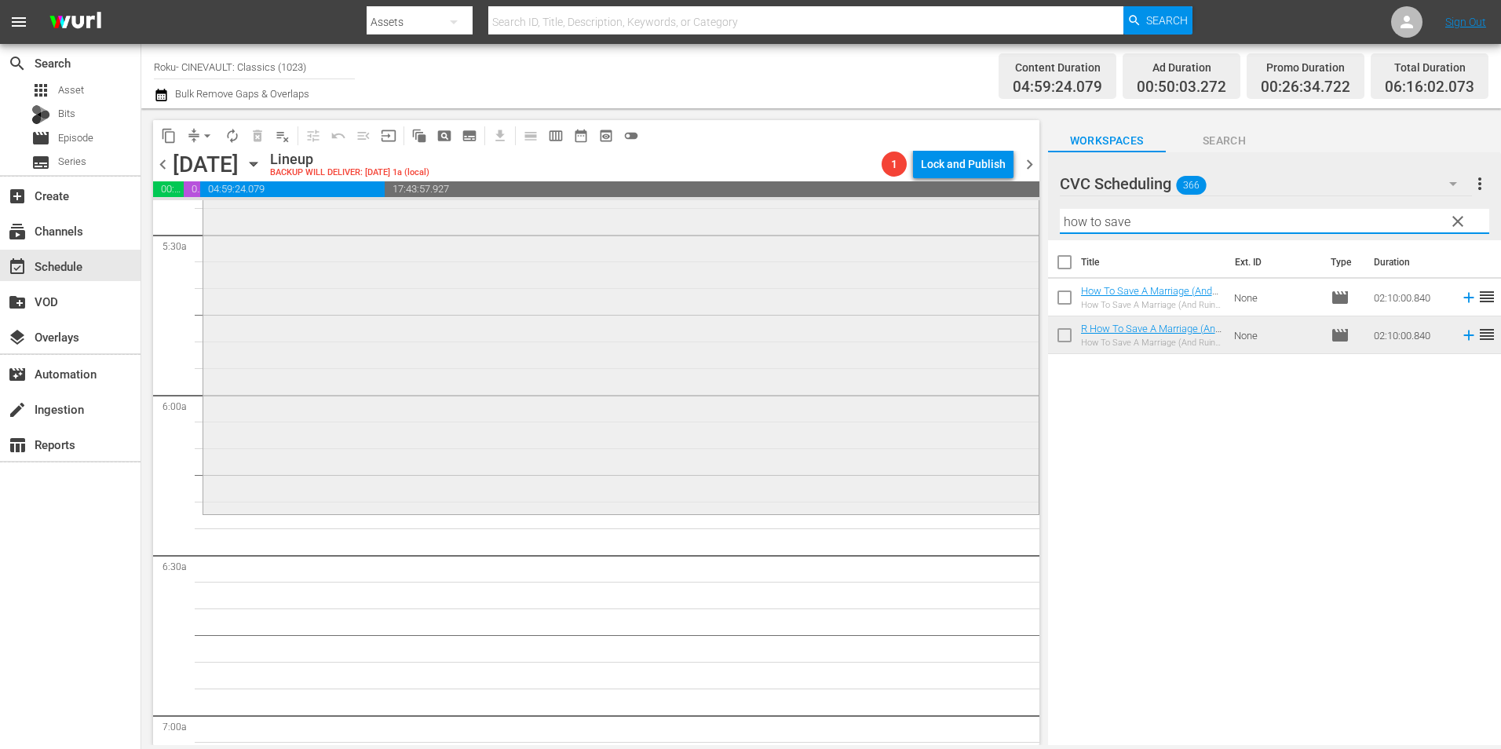
drag, startPoint x: 1126, startPoint y: 221, endPoint x: 1007, endPoint y: 224, distance: 118.6
click at [1007, 224] on div "content_copy compress arrow_drop_down autorenew_outlined delete_forever_outline…" at bounding box center [821, 426] width 1360 height 637
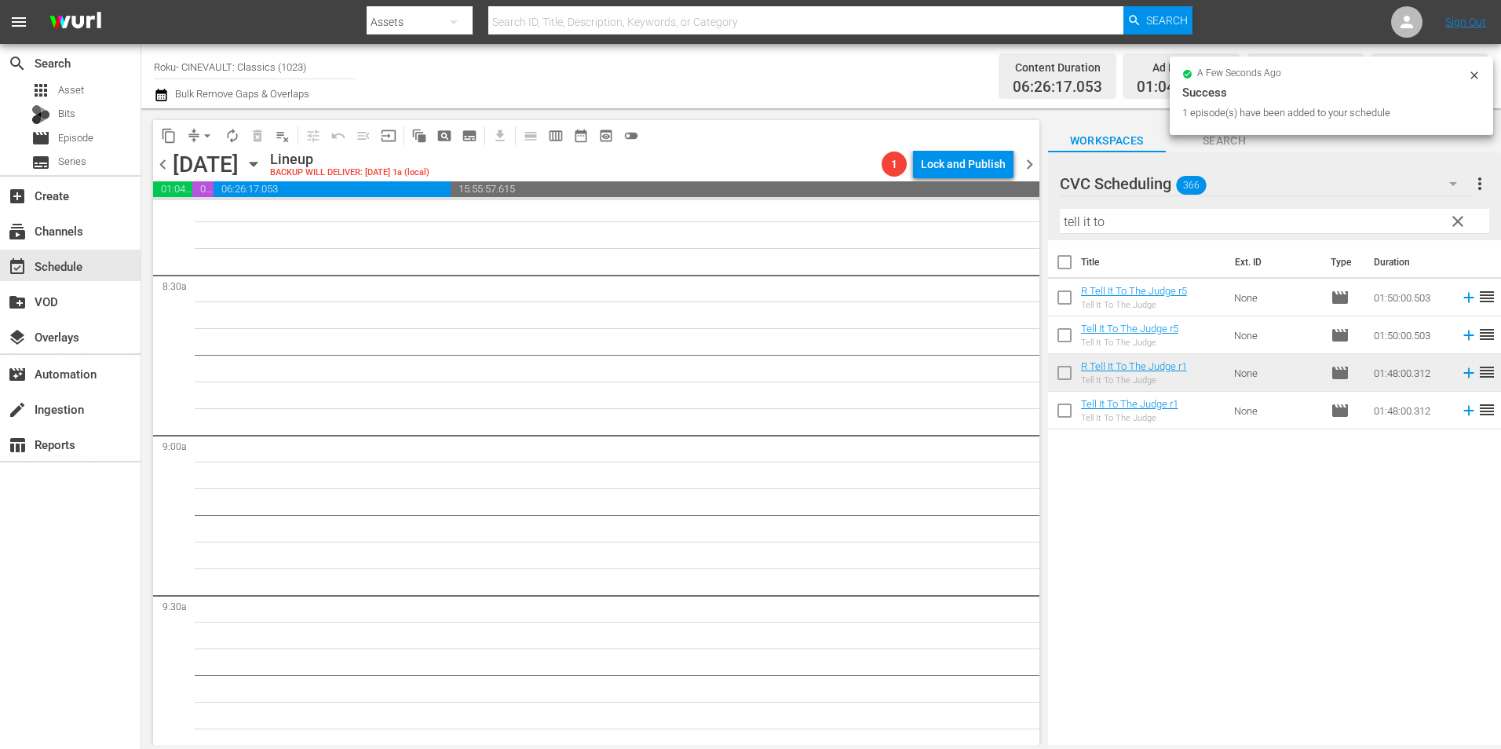
scroll to position [2669, 0]
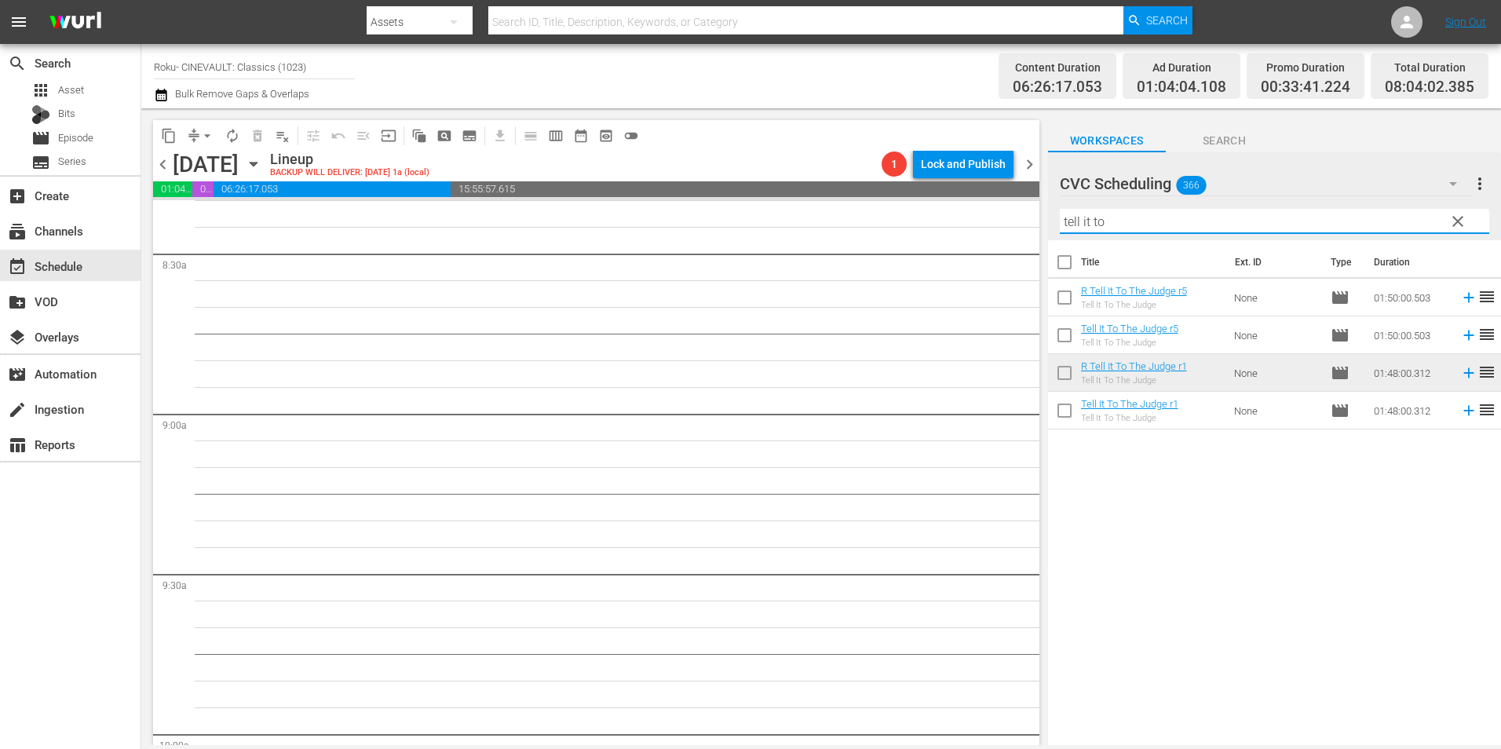
drag, startPoint x: 1101, startPoint y: 225, endPoint x: 981, endPoint y: 230, distance: 119.4
click at [981, 230] on div "content_copy compress arrow_drop_down autorenew_outlined delete_forever_outline…" at bounding box center [821, 426] width 1360 height 637
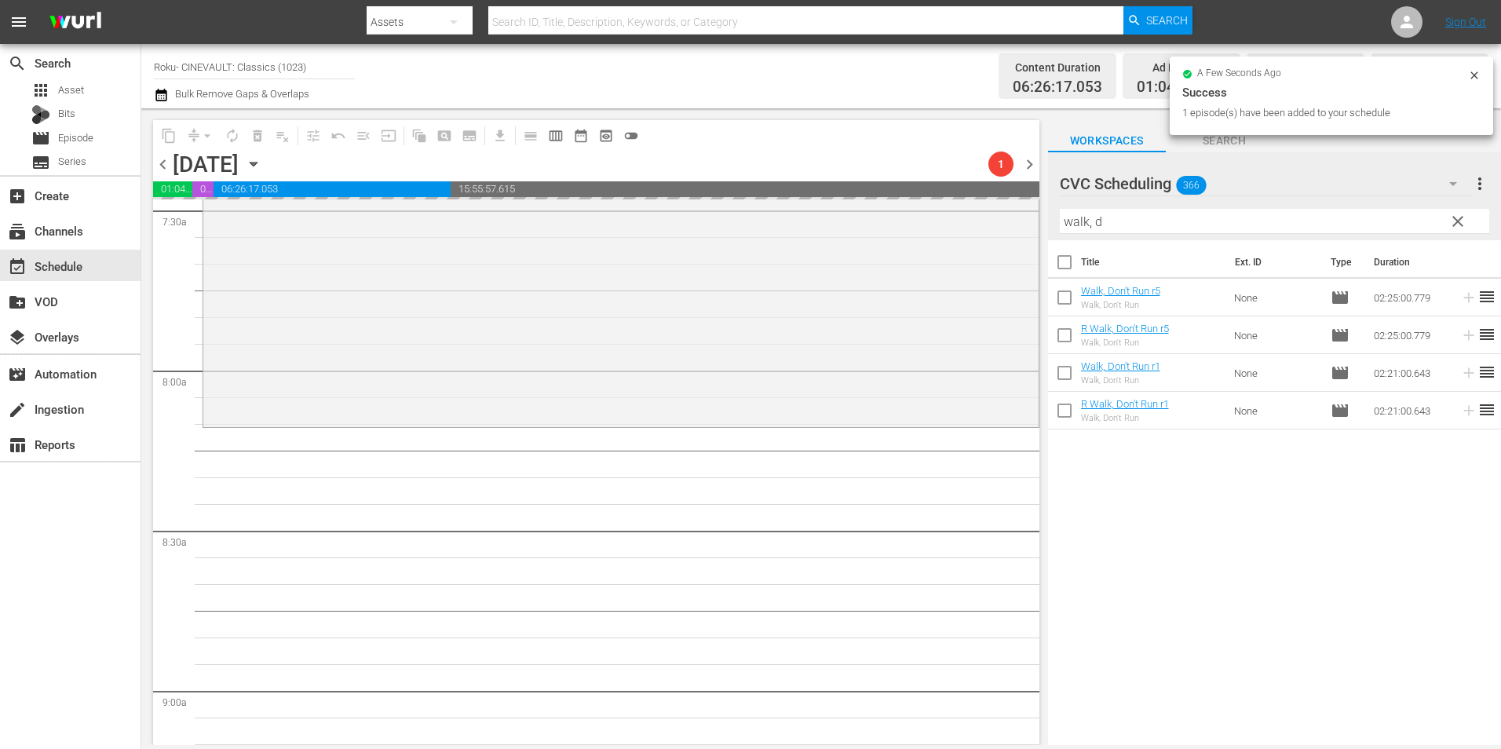
scroll to position [2512, 0]
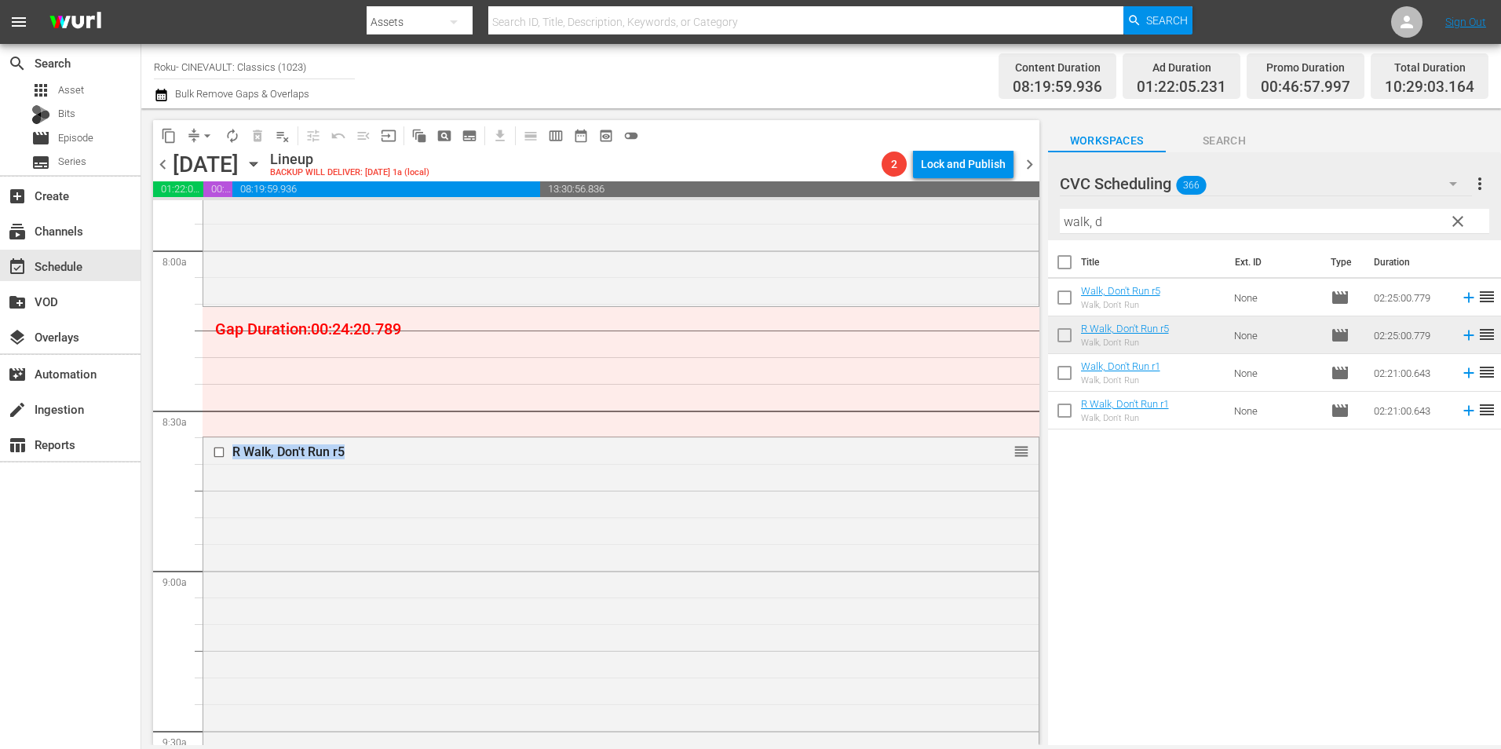
drag, startPoint x: 348, startPoint y: 462, endPoint x: 360, endPoint y: 386, distance: 77.2
drag, startPoint x: 1012, startPoint y: 440, endPoint x: 1002, endPoint y: 324, distance: 115.8
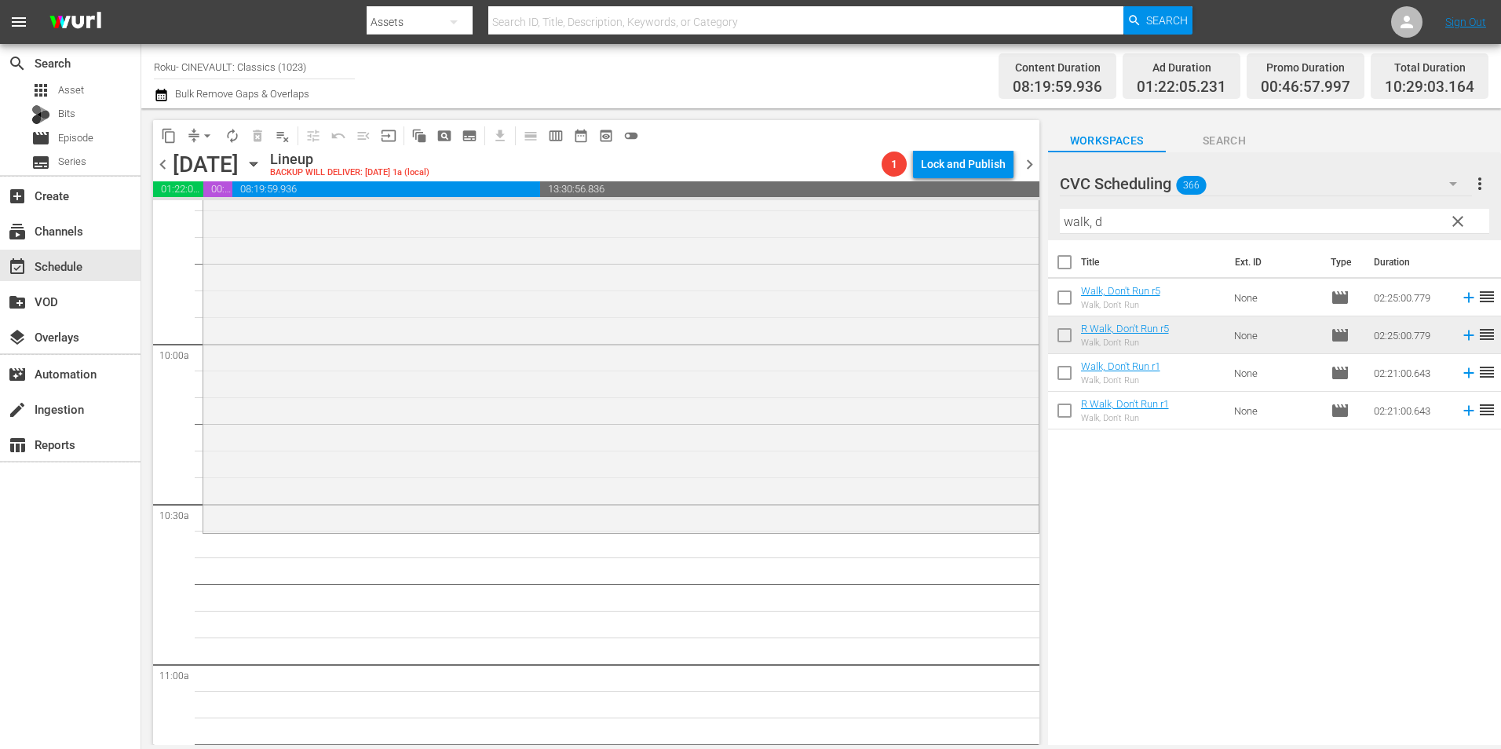
scroll to position [3061, 0]
drag, startPoint x: 1165, startPoint y: 221, endPoint x: 1006, endPoint y: 221, distance: 158.6
click at [1006, 221] on div "content_copy compress arrow_drop_down autorenew_outlined delete_forever_outline…" at bounding box center [821, 426] width 1360 height 637
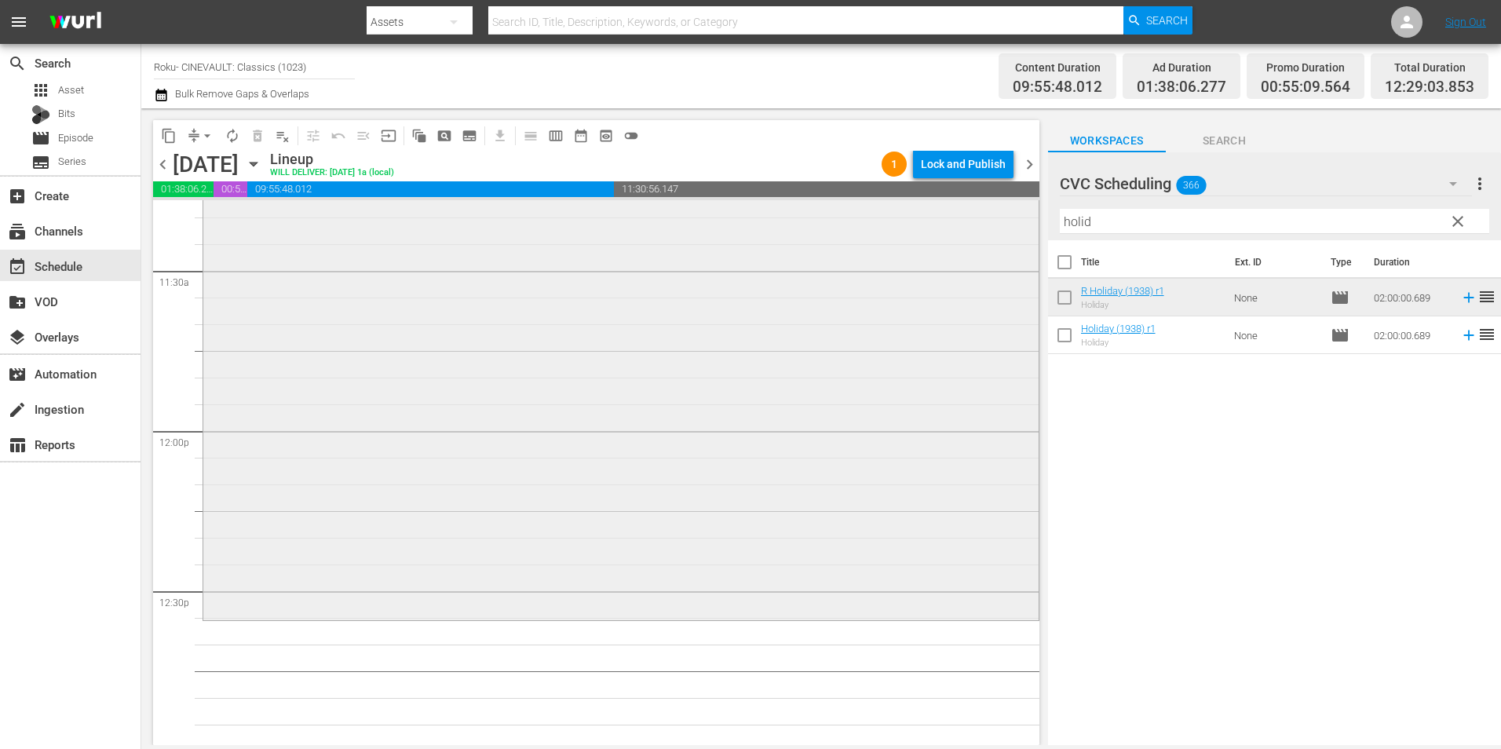
scroll to position [3768, 0]
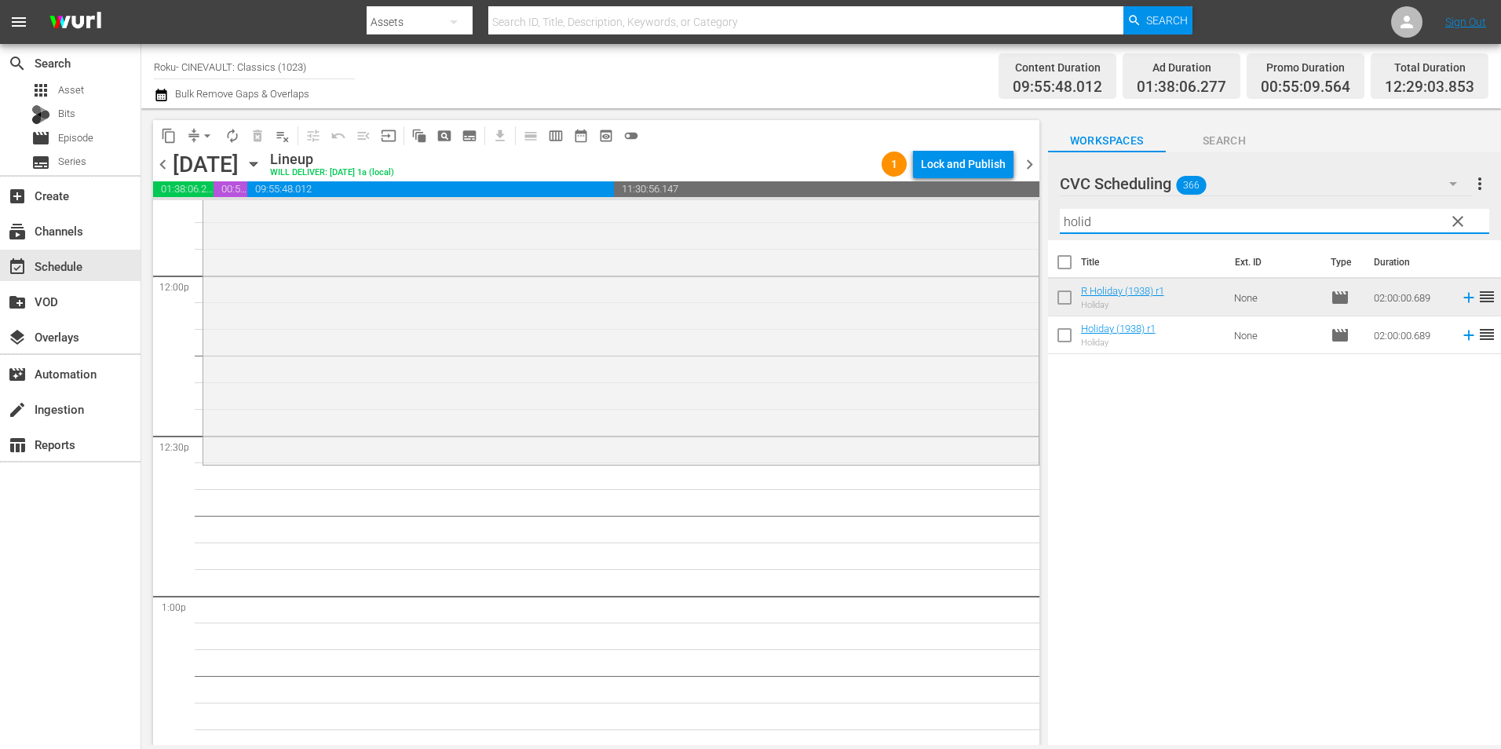
drag, startPoint x: 1119, startPoint y: 225, endPoint x: 1042, endPoint y: 226, distance: 77.7
click at [1042, 226] on div "content_copy compress arrow_drop_down autorenew_outlined delete_forever_outline…" at bounding box center [821, 426] width 1360 height 637
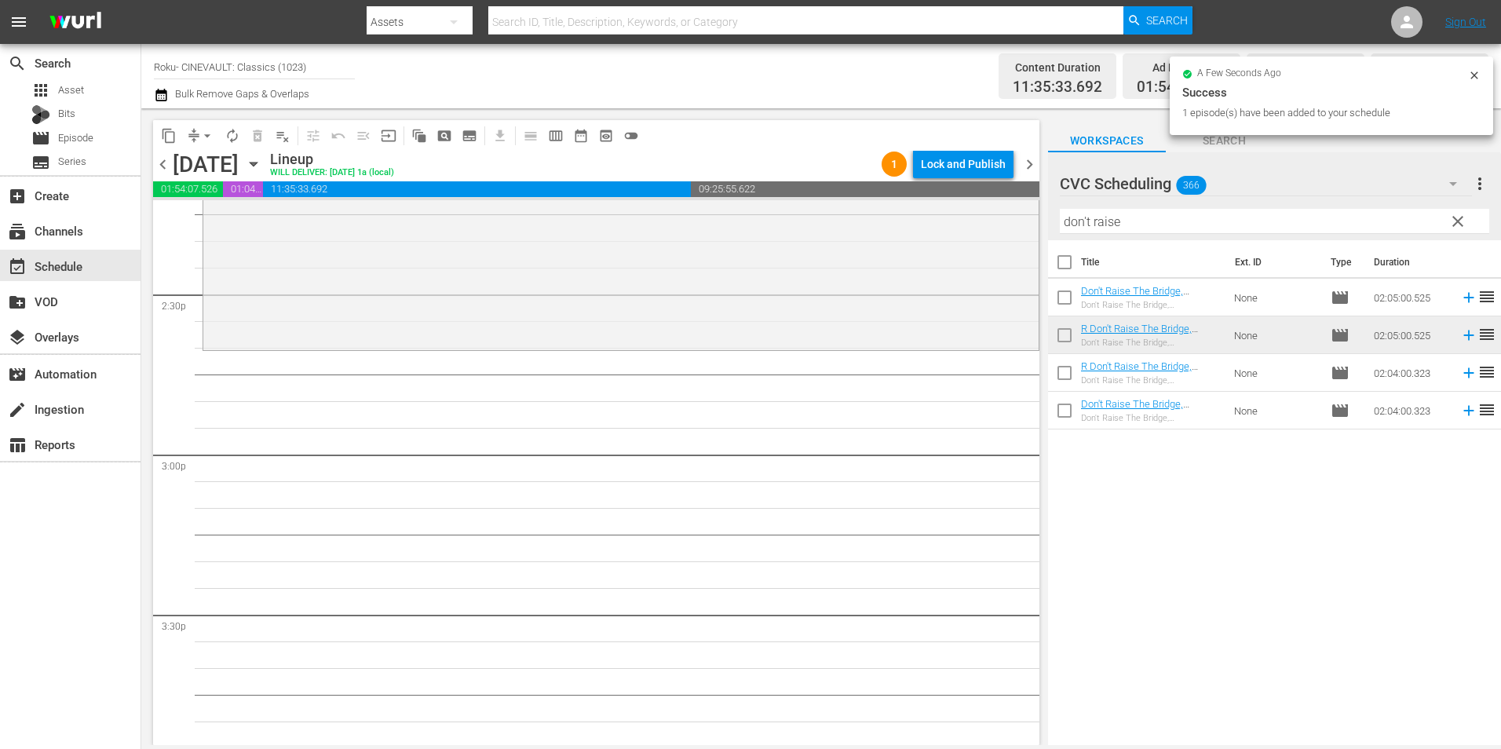
scroll to position [4553, 0]
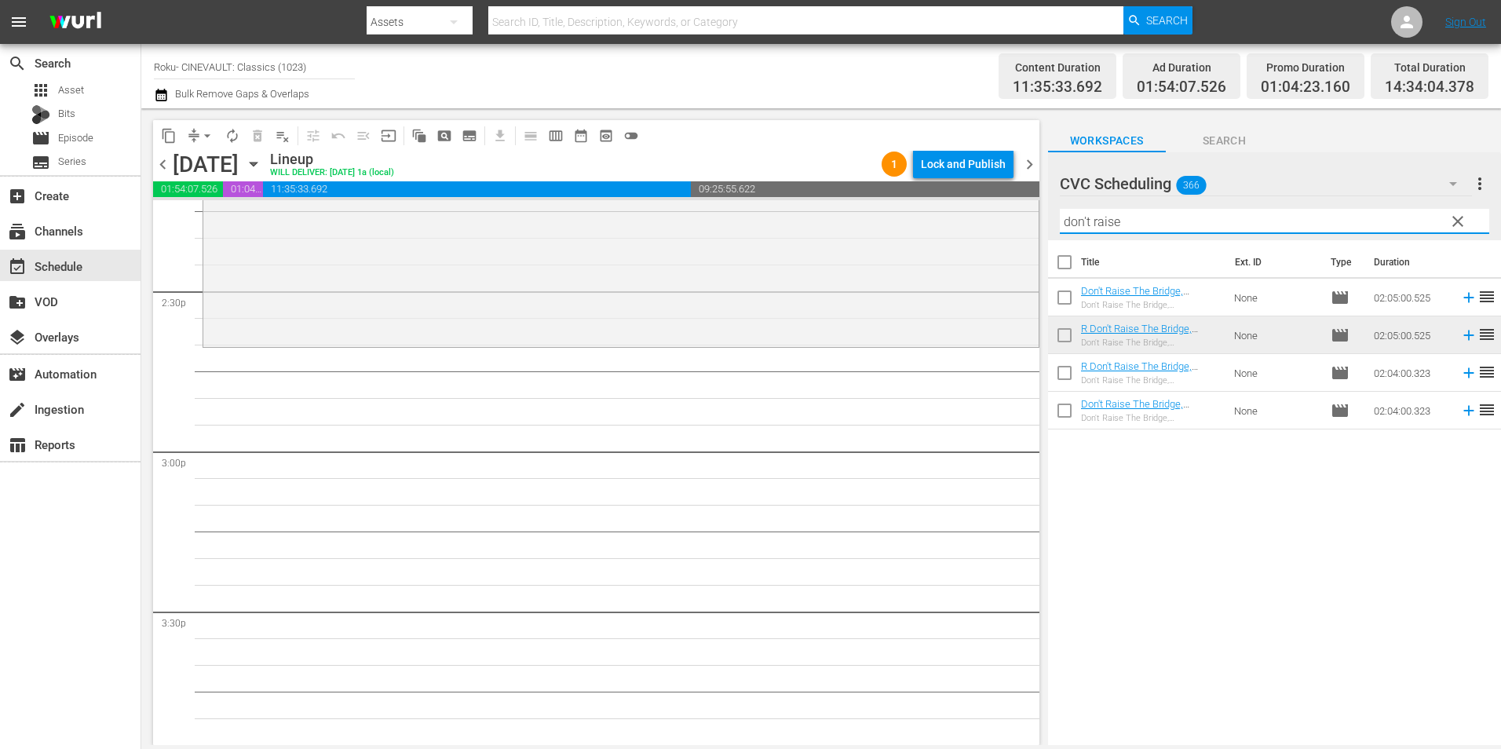
drag, startPoint x: 1210, startPoint y: 222, endPoint x: 1032, endPoint y: 228, distance: 178.3
click at [1032, 228] on div "content_copy compress arrow_drop_down autorenew_outlined delete_forever_outline…" at bounding box center [821, 426] width 1360 height 637
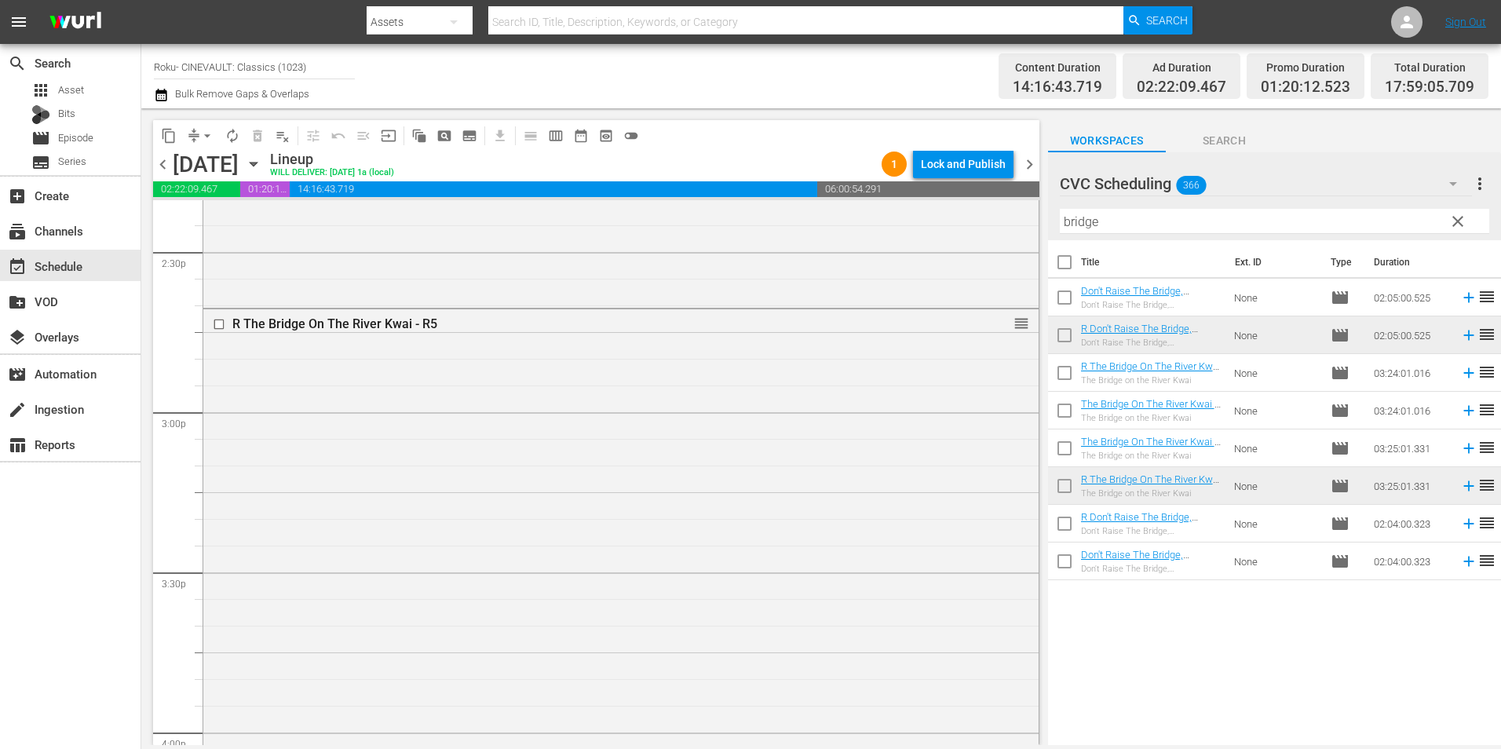
scroll to position [4788, 0]
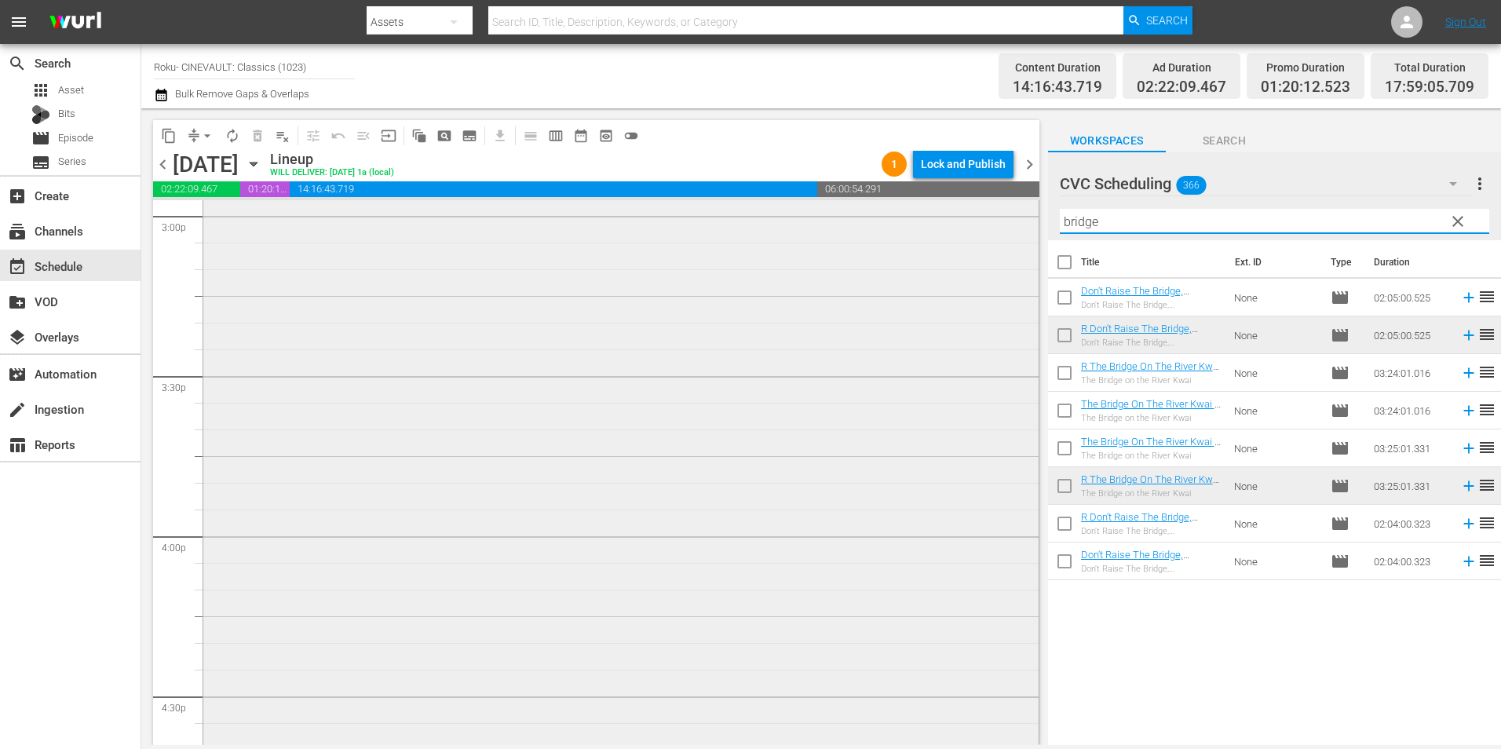
drag, startPoint x: 1075, startPoint y: 225, endPoint x: 986, endPoint y: 221, distance: 89.6
click at [986, 221] on div "content_copy compress arrow_drop_down autorenew_outlined delete_forever_outline…" at bounding box center [821, 426] width 1360 height 637
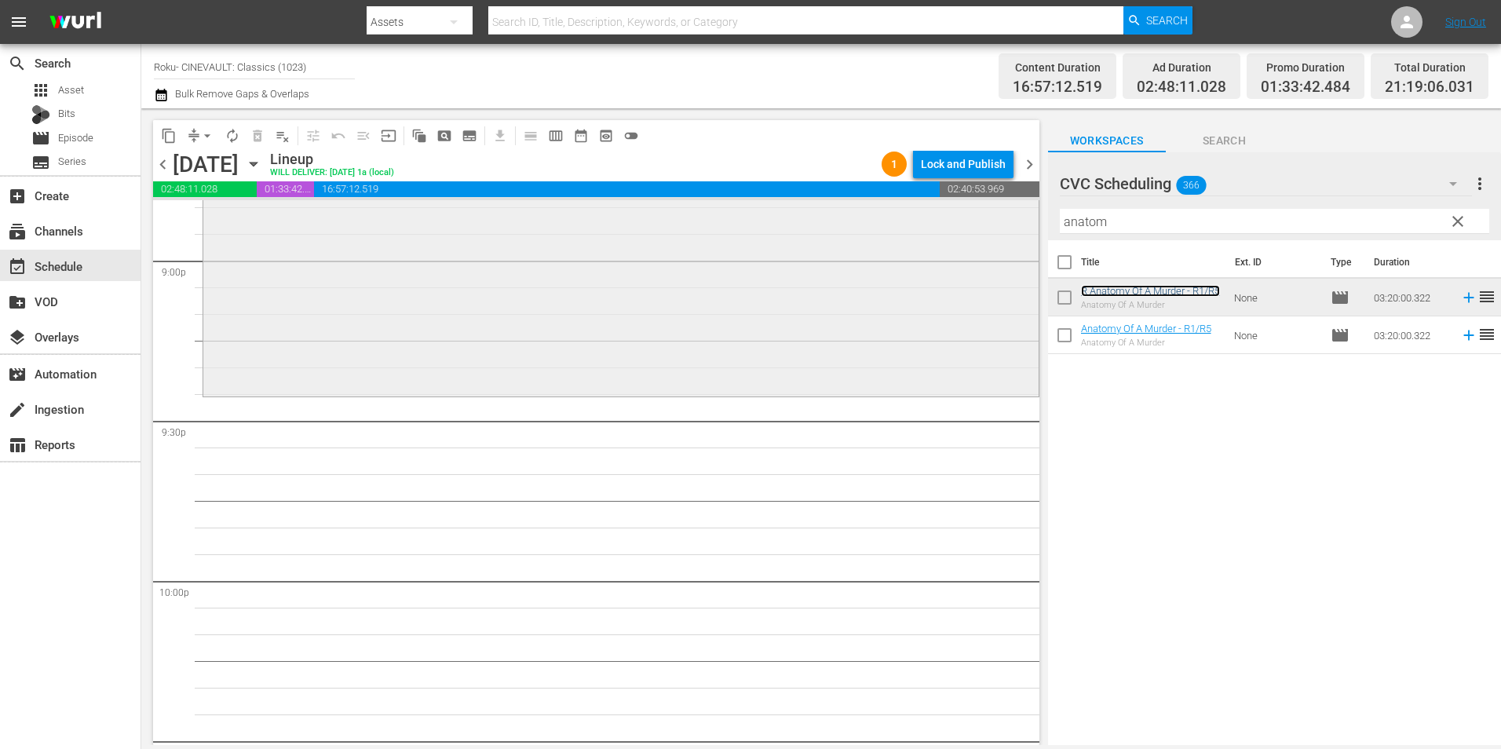
scroll to position [6672, 0]
drag, startPoint x: 1112, startPoint y: 221, endPoint x: 1021, endPoint y: 227, distance: 91.2
click at [1021, 227] on div "content_copy compress arrow_drop_down autorenew_outlined delete_forever_outline…" at bounding box center [821, 426] width 1360 height 637
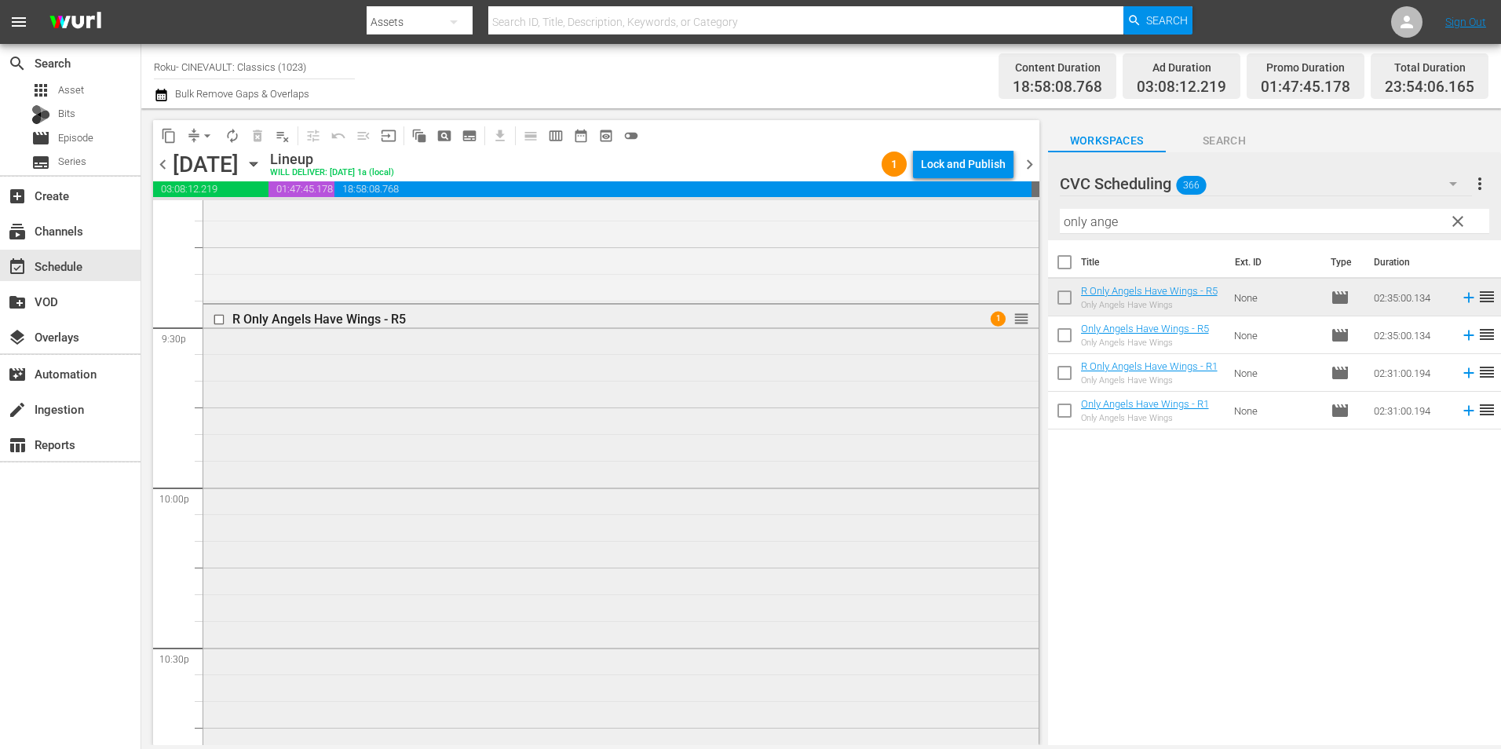
scroll to position [6518, 0]
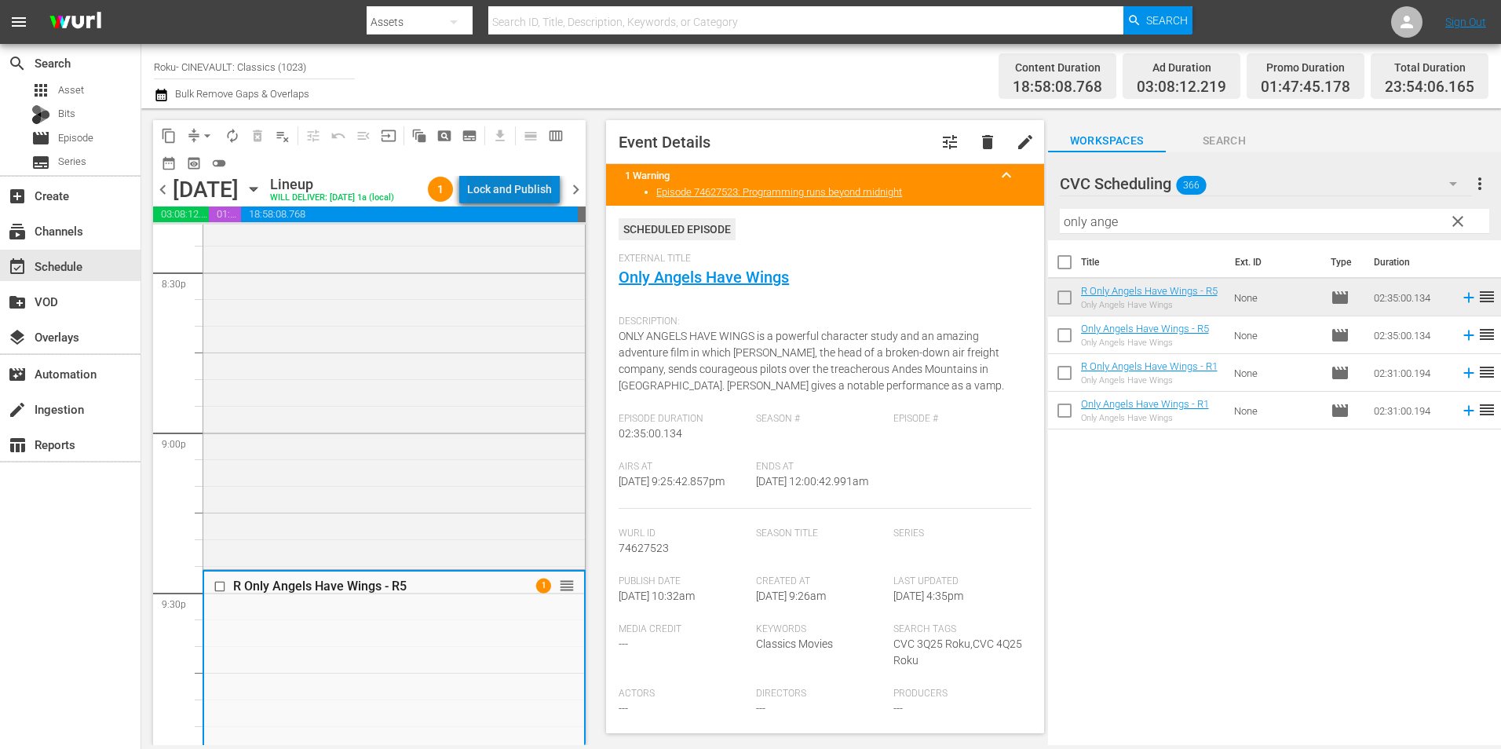
click at [520, 192] on div "Lock and Publish" at bounding box center [509, 189] width 85 height 28
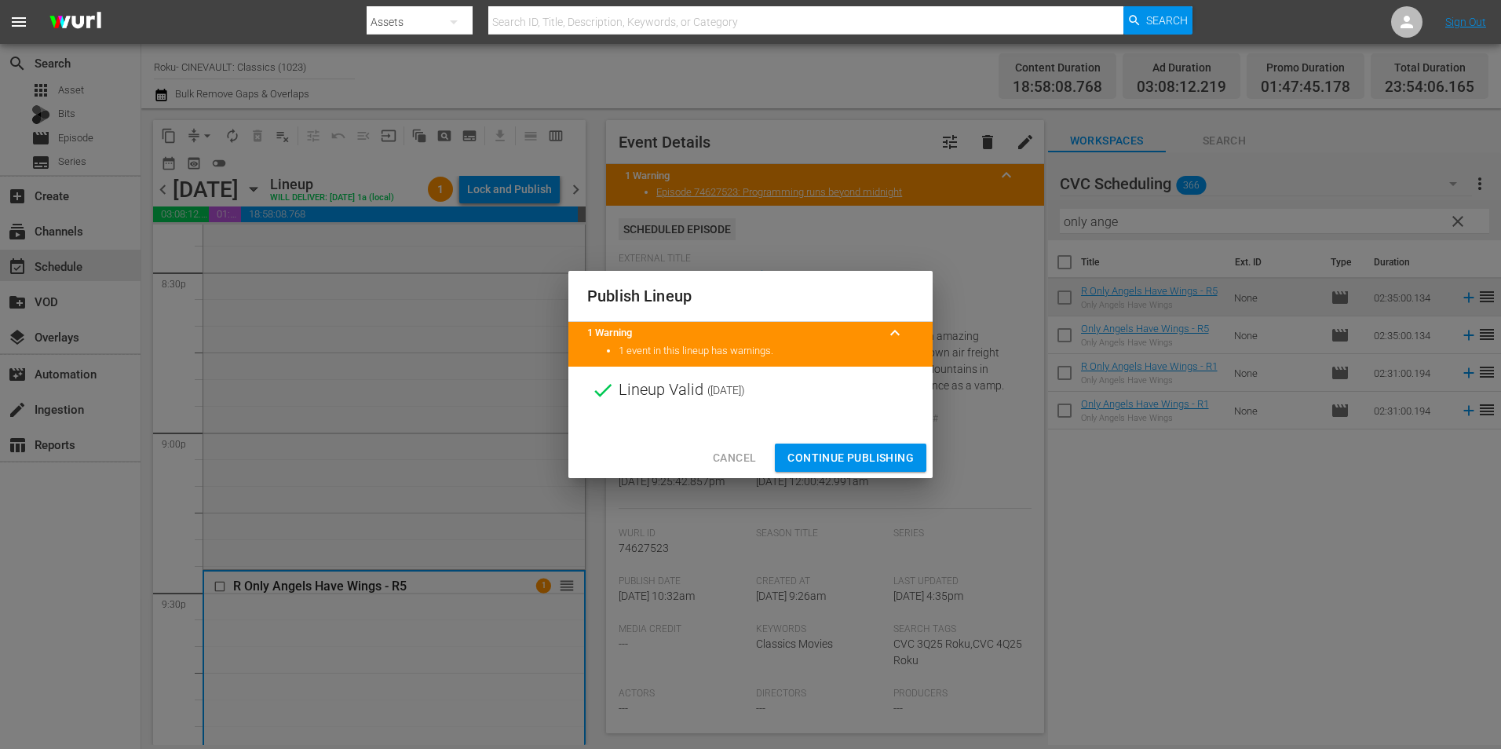
click at [832, 455] on span "Continue Publishing" at bounding box center [850, 458] width 126 height 20
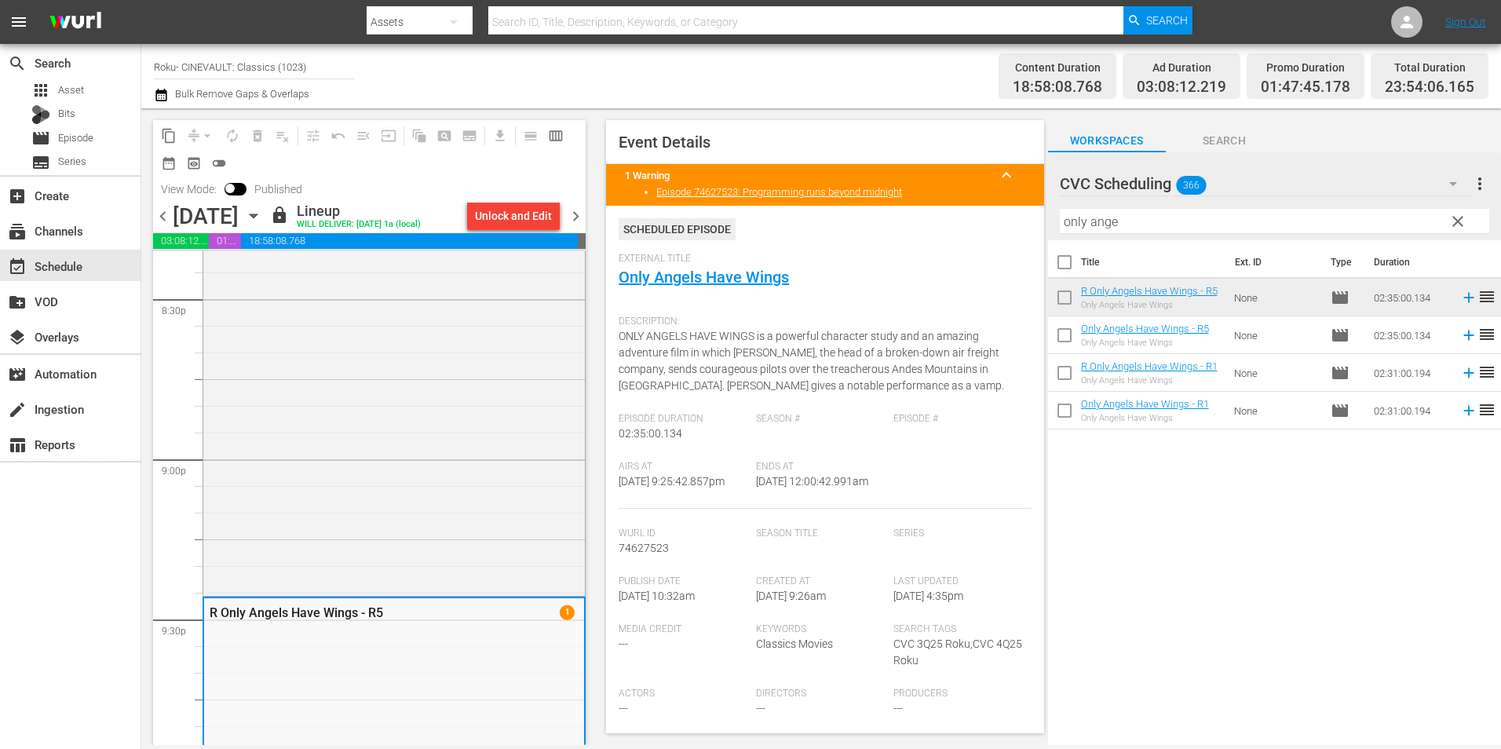
click at [576, 210] on span "chevron_right" at bounding box center [576, 216] width 20 height 20
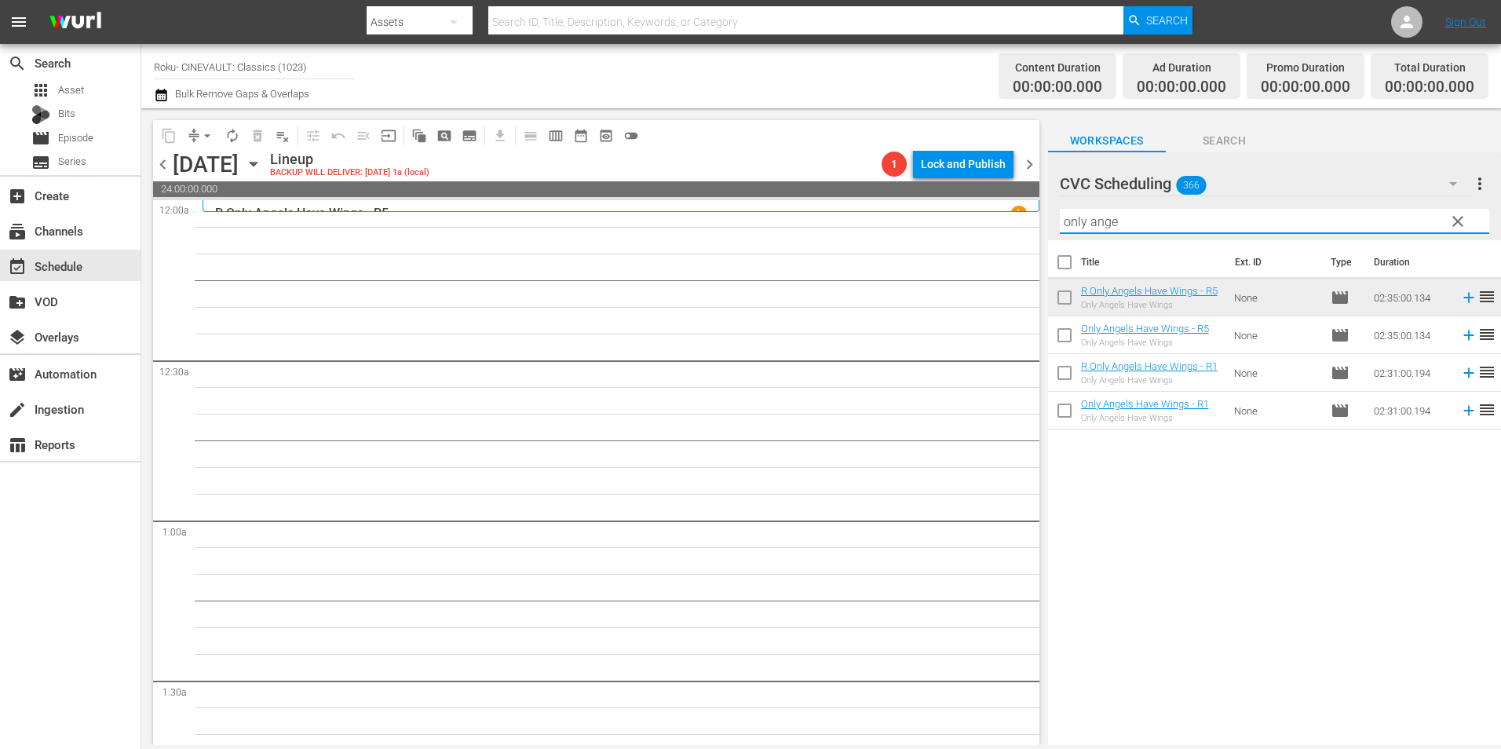
drag, startPoint x: 998, startPoint y: 206, endPoint x: 950, endPoint y: 202, distance: 48.8
click at [950, 202] on div "content_copy compress arrow_drop_down autorenew_outlined delete_forever_outline…" at bounding box center [821, 426] width 1360 height 637
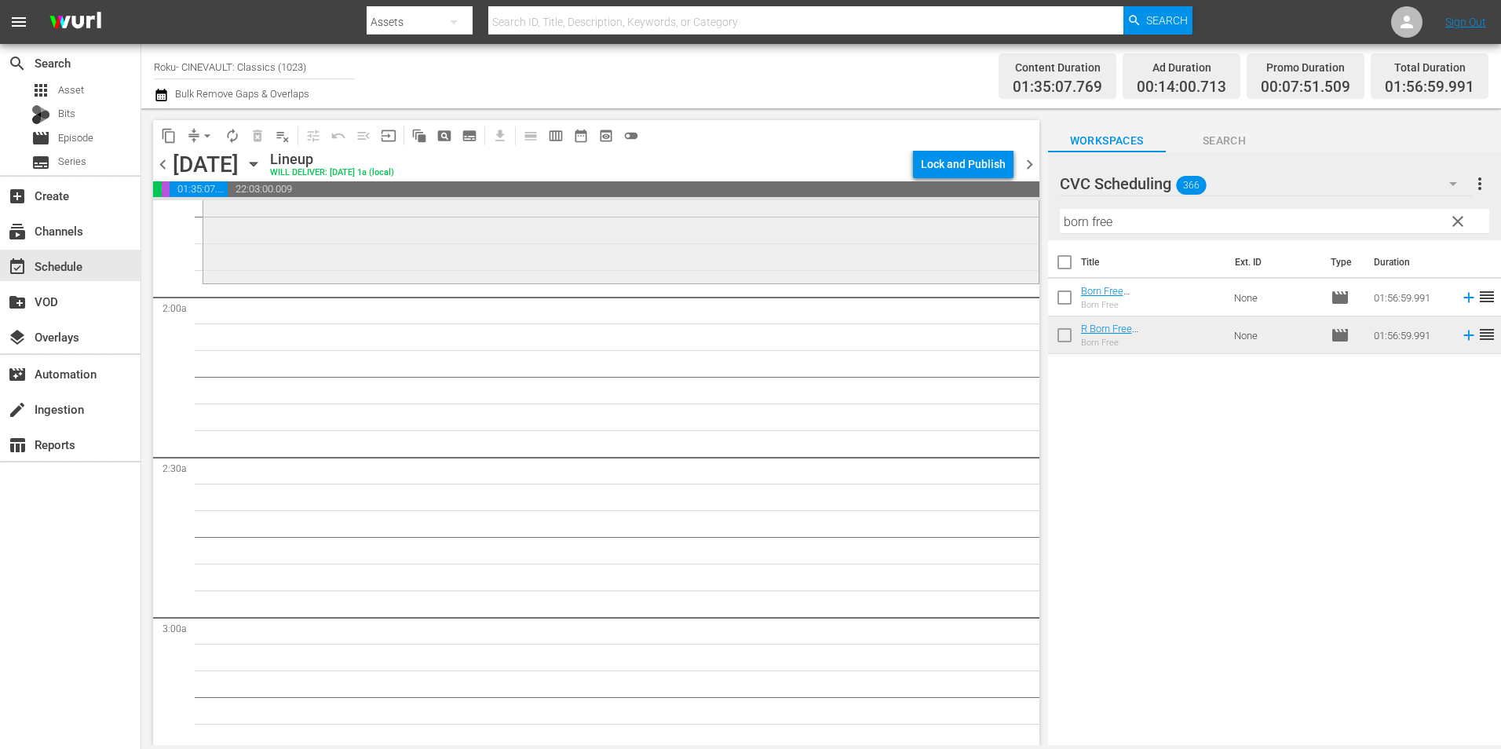
scroll to position [549, 0]
drag, startPoint x: 1158, startPoint y: 222, endPoint x: 1041, endPoint y: 224, distance: 117.0
click at [1041, 224] on div "content_copy compress arrow_drop_down autorenew_outlined delete_forever_outline…" at bounding box center [821, 426] width 1360 height 637
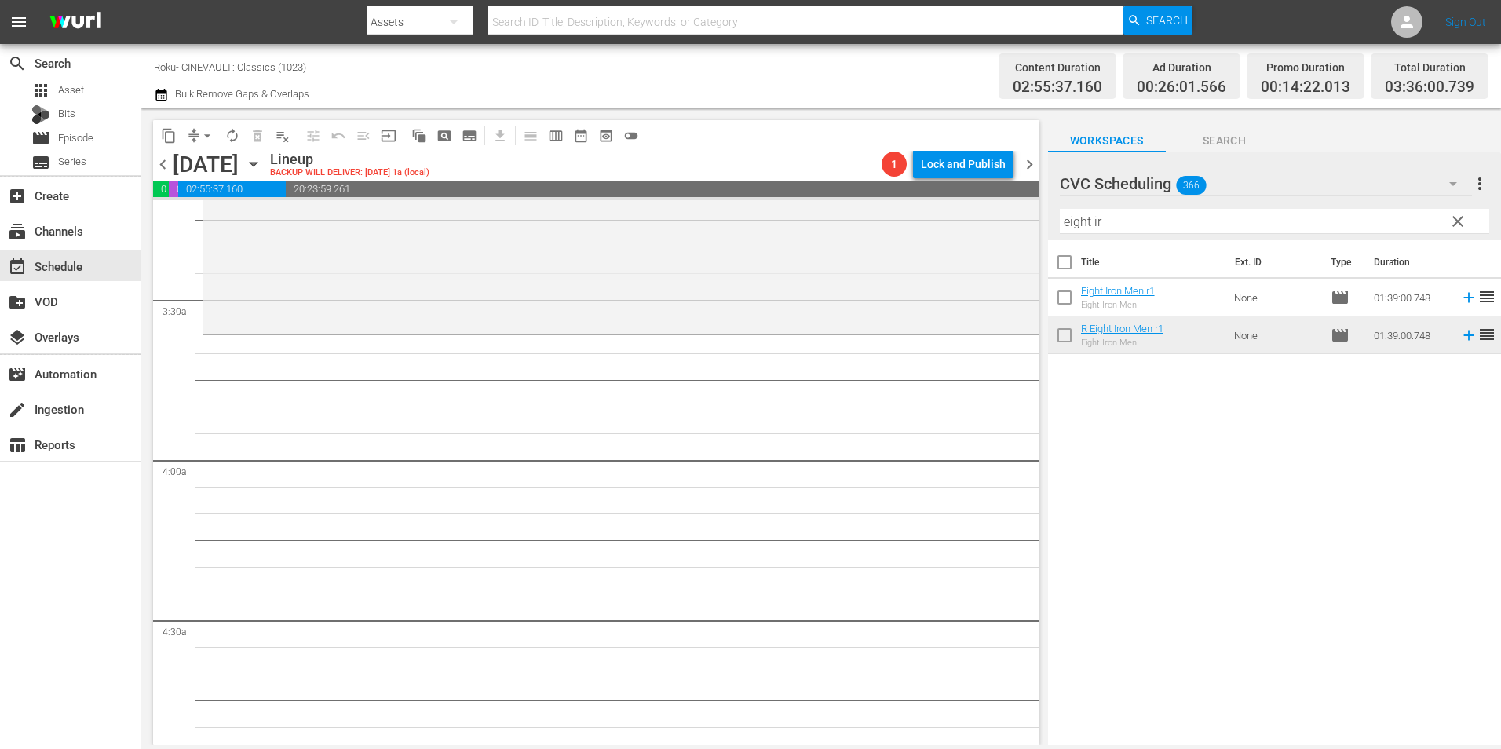
scroll to position [1020, 0]
click at [1055, 239] on div "CVC Scheduling 366 CVC Scheduling more_vert clear Filter by Title eight ir" at bounding box center [1274, 196] width 453 height 88
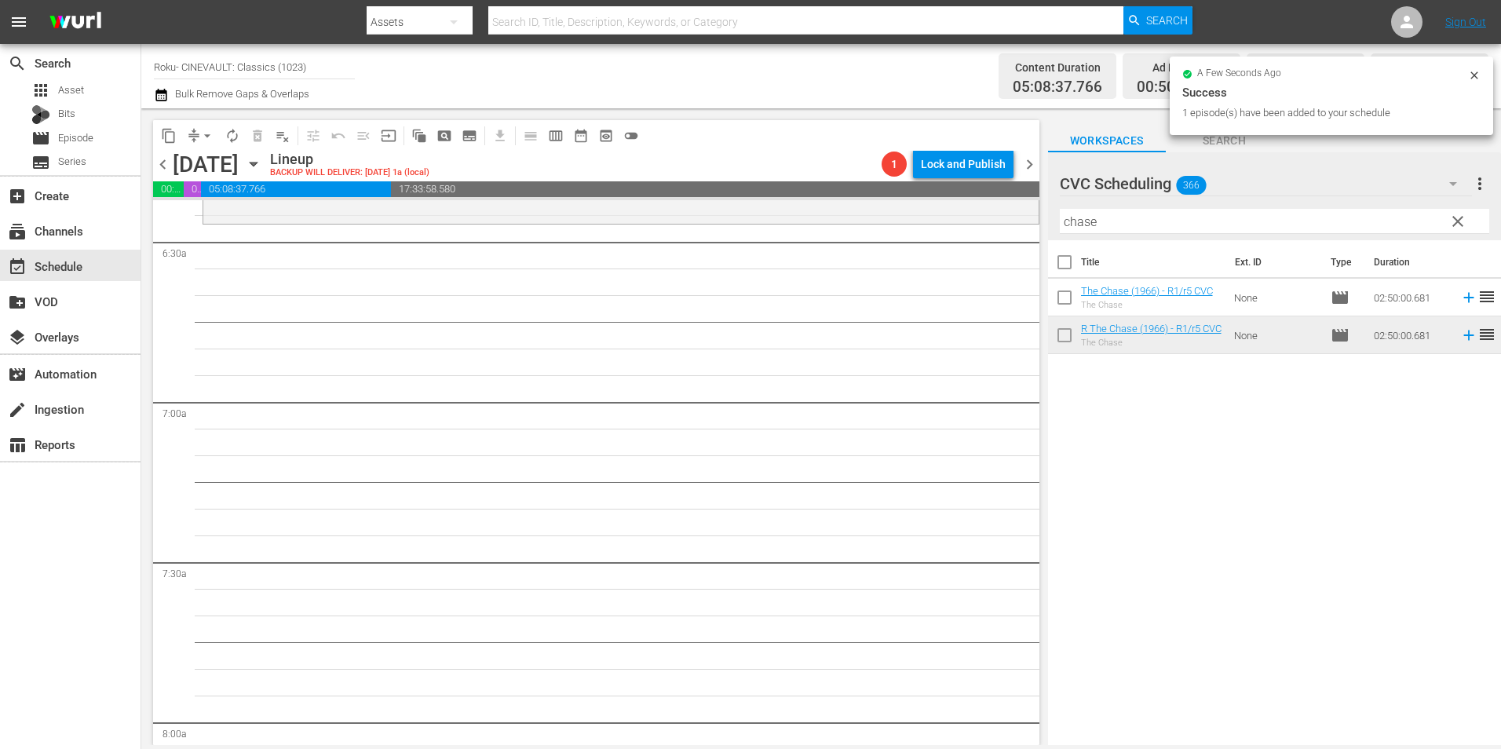
scroll to position [2041, 0]
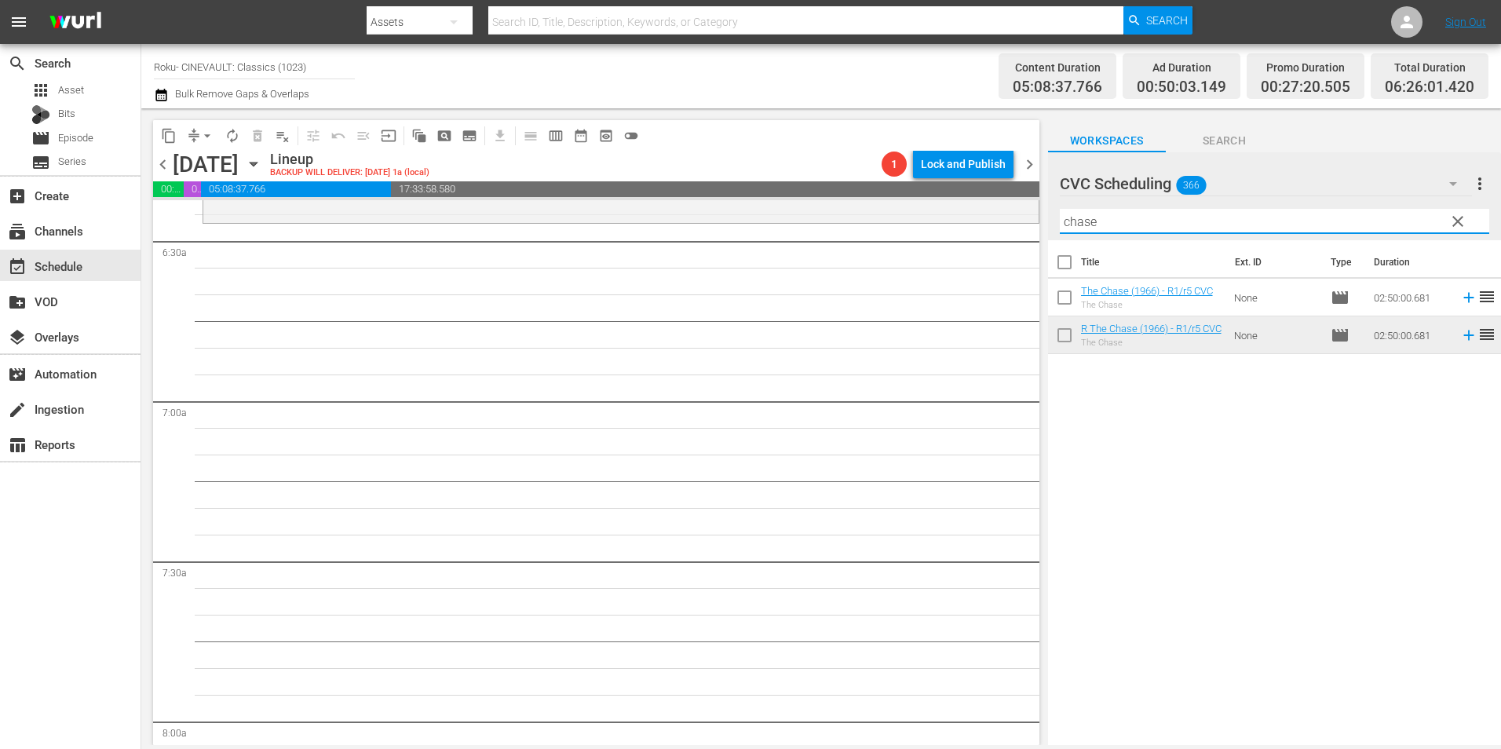
drag, startPoint x: 1107, startPoint y: 232, endPoint x: 1010, endPoint y: 254, distance: 98.8
click at [1010, 254] on div "content_copy compress arrow_drop_down autorenew_outlined delete_forever_outline…" at bounding box center [821, 426] width 1360 height 637
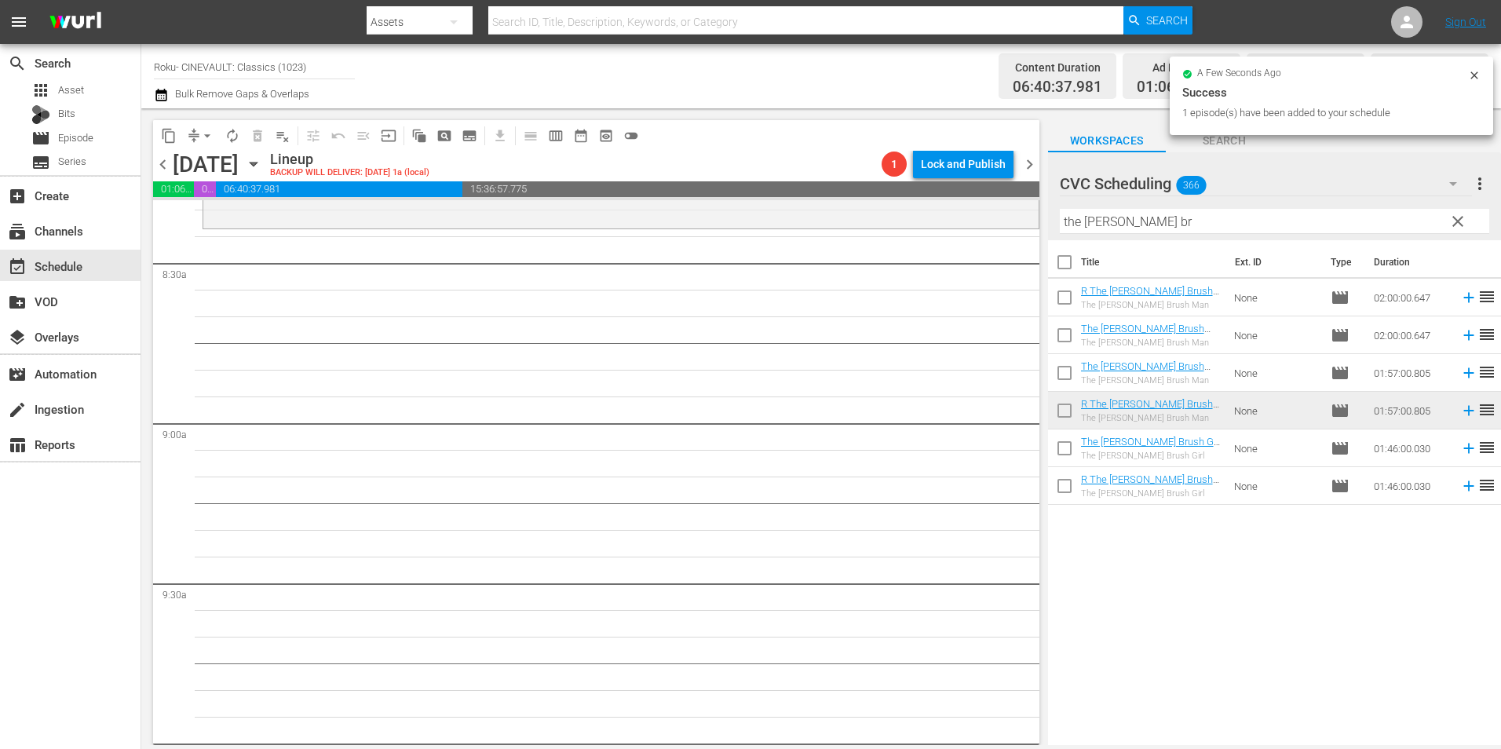
scroll to position [2669, 0]
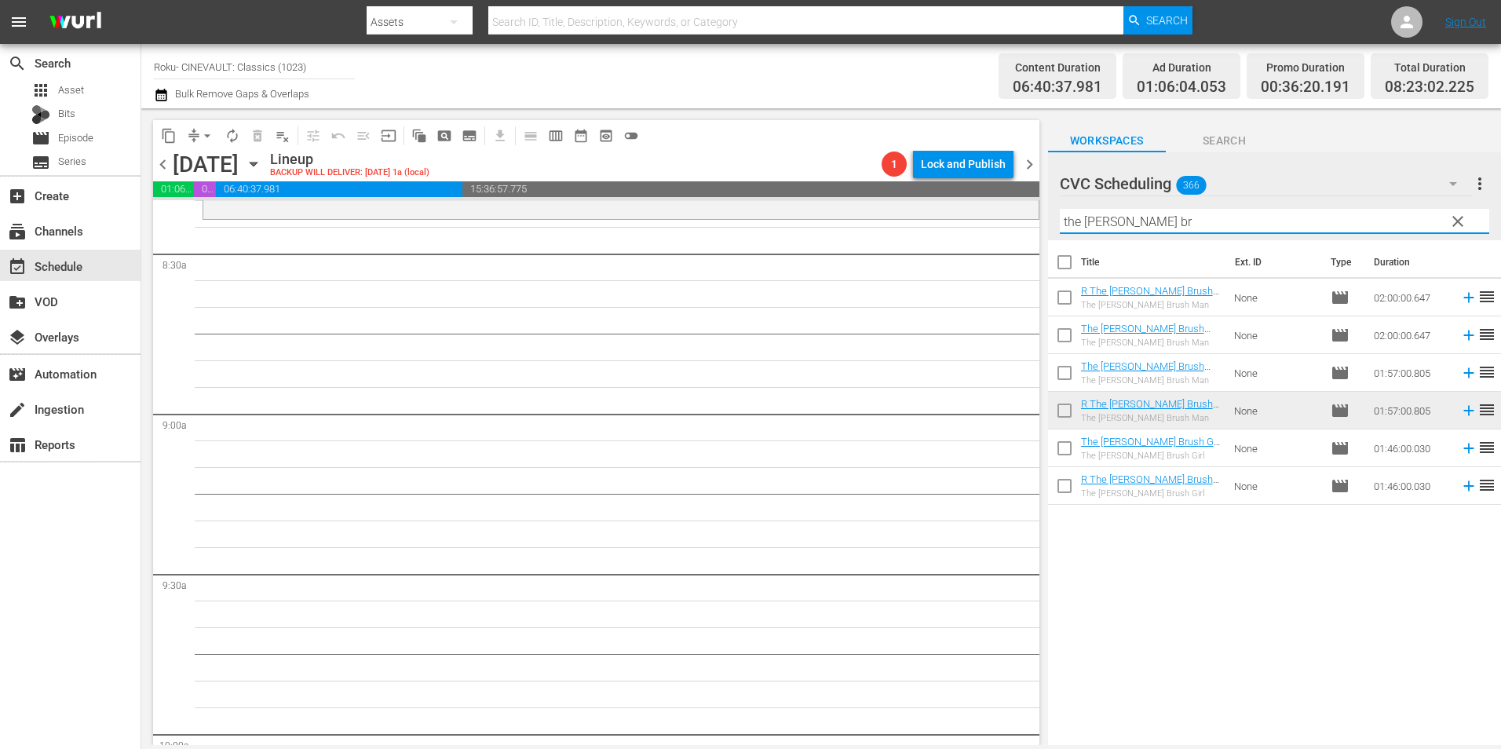
drag, startPoint x: 1126, startPoint y: 235, endPoint x: 1010, endPoint y: 243, distance: 116.4
click at [1010, 243] on div "content_copy compress arrow_drop_down autorenew_outlined delete_forever_outline…" at bounding box center [821, 426] width 1360 height 637
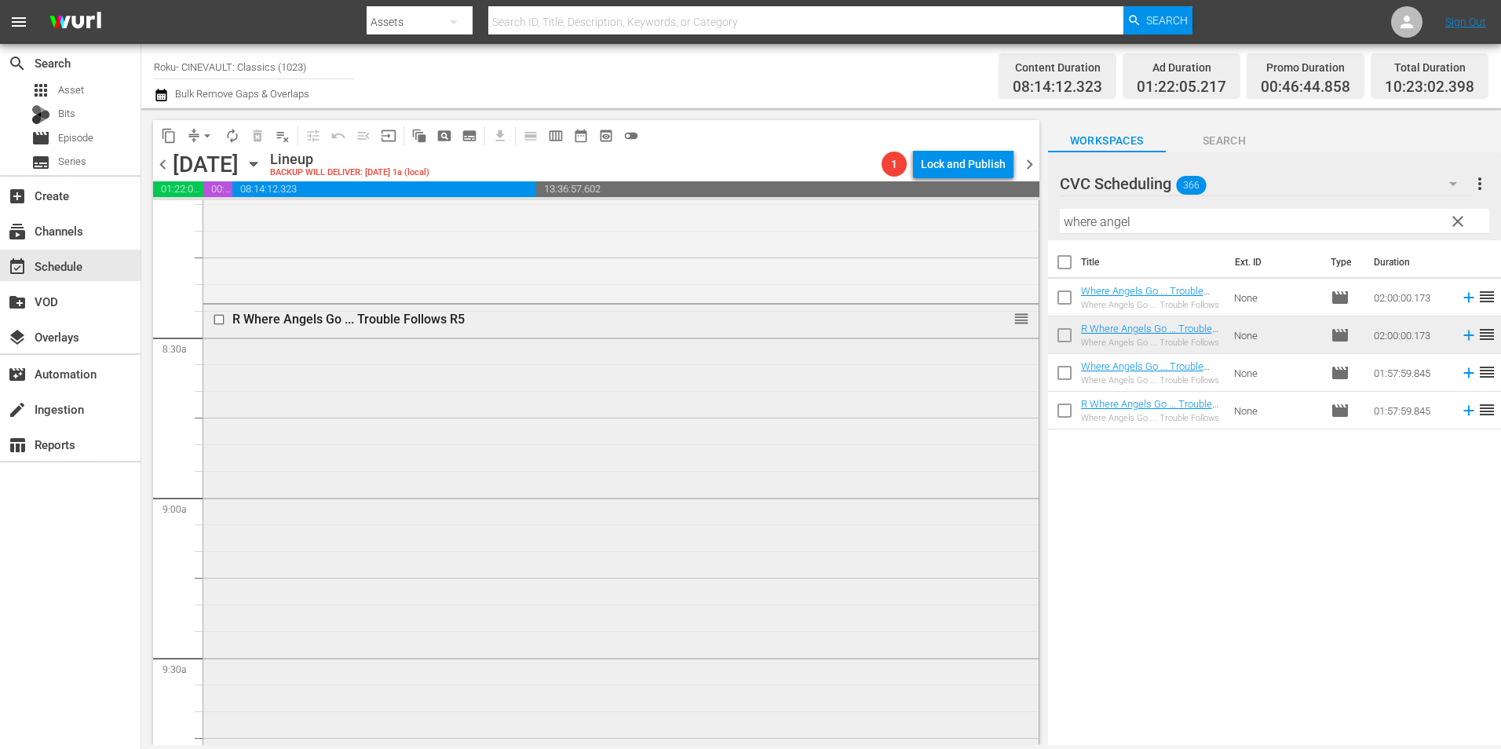
scroll to position [2512, 0]
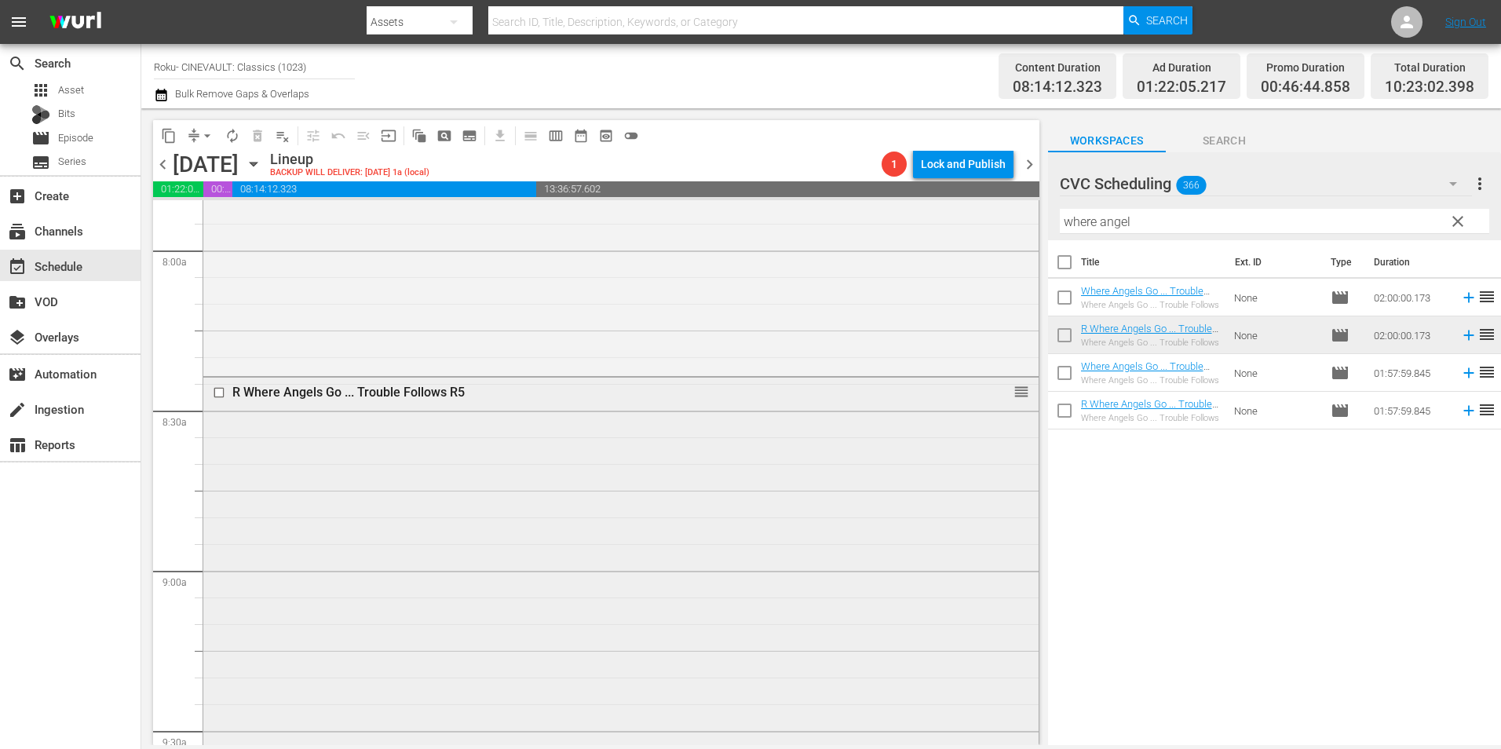
click at [217, 392] on input "checkbox" at bounding box center [221, 391] width 16 height 13
click at [315, 437] on div "Delete Event" at bounding box center [286, 434] width 124 height 21
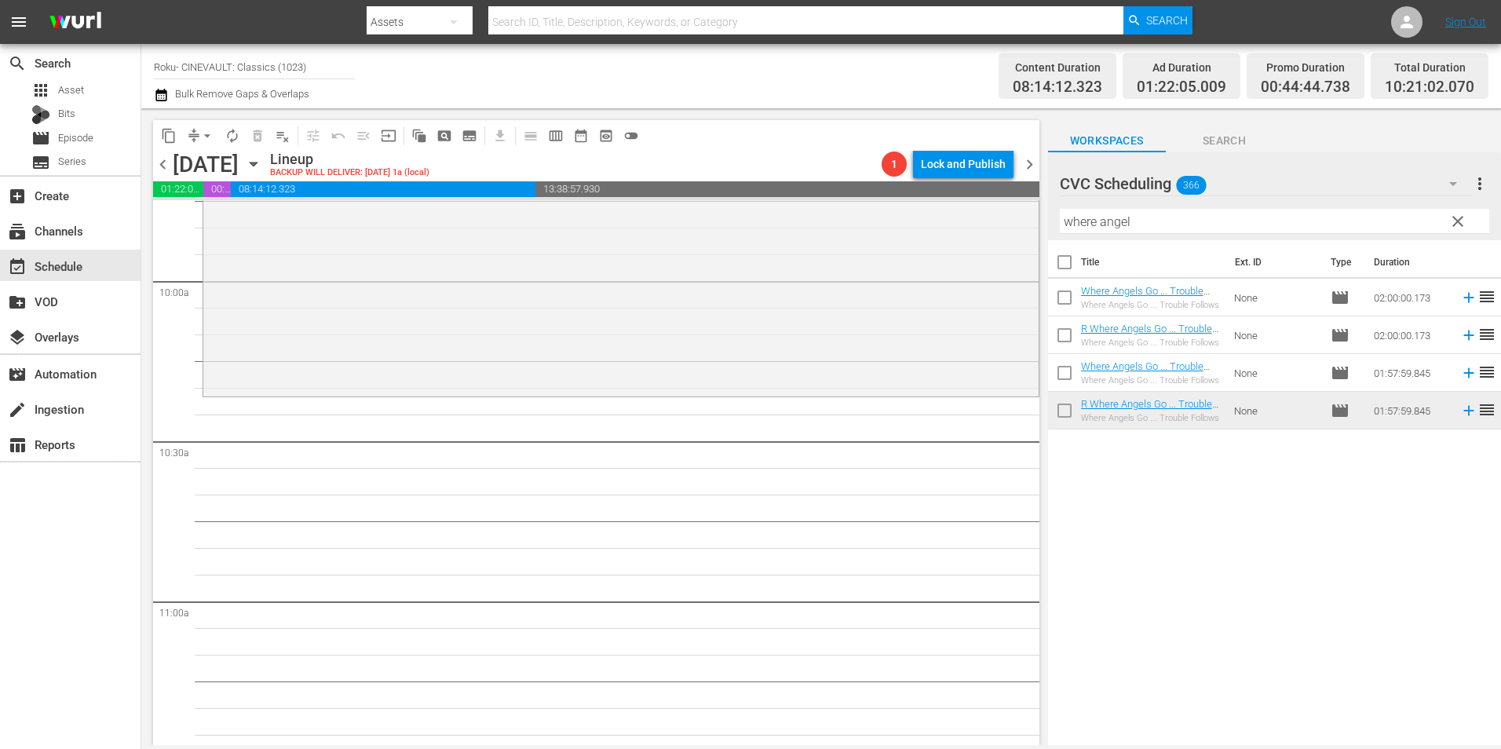
scroll to position [3140, 0]
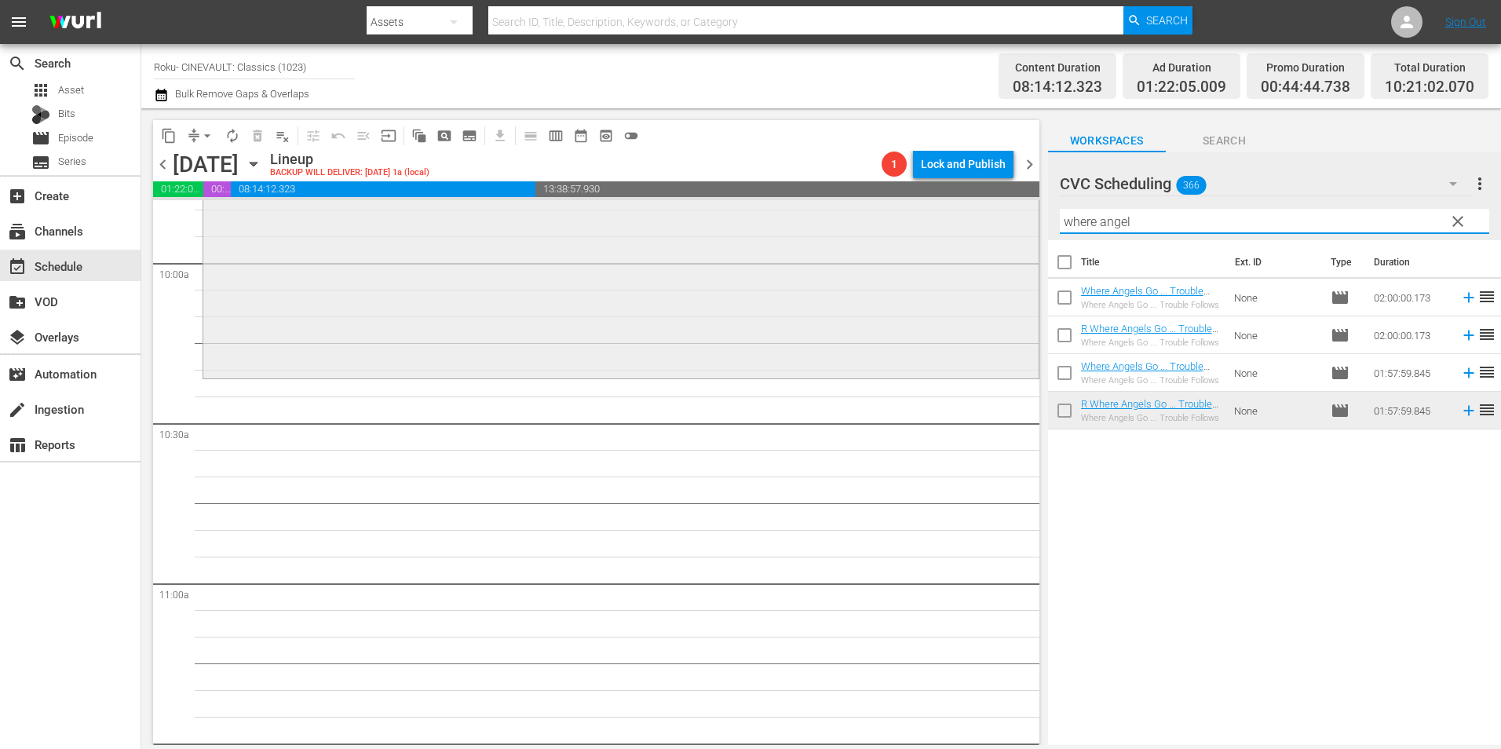
drag, startPoint x: 1179, startPoint y: 215, endPoint x: 995, endPoint y: 224, distance: 184.7
click at [995, 224] on div "content_copy compress arrow_drop_down autorenew_outlined delete_forever_outline…" at bounding box center [821, 426] width 1360 height 637
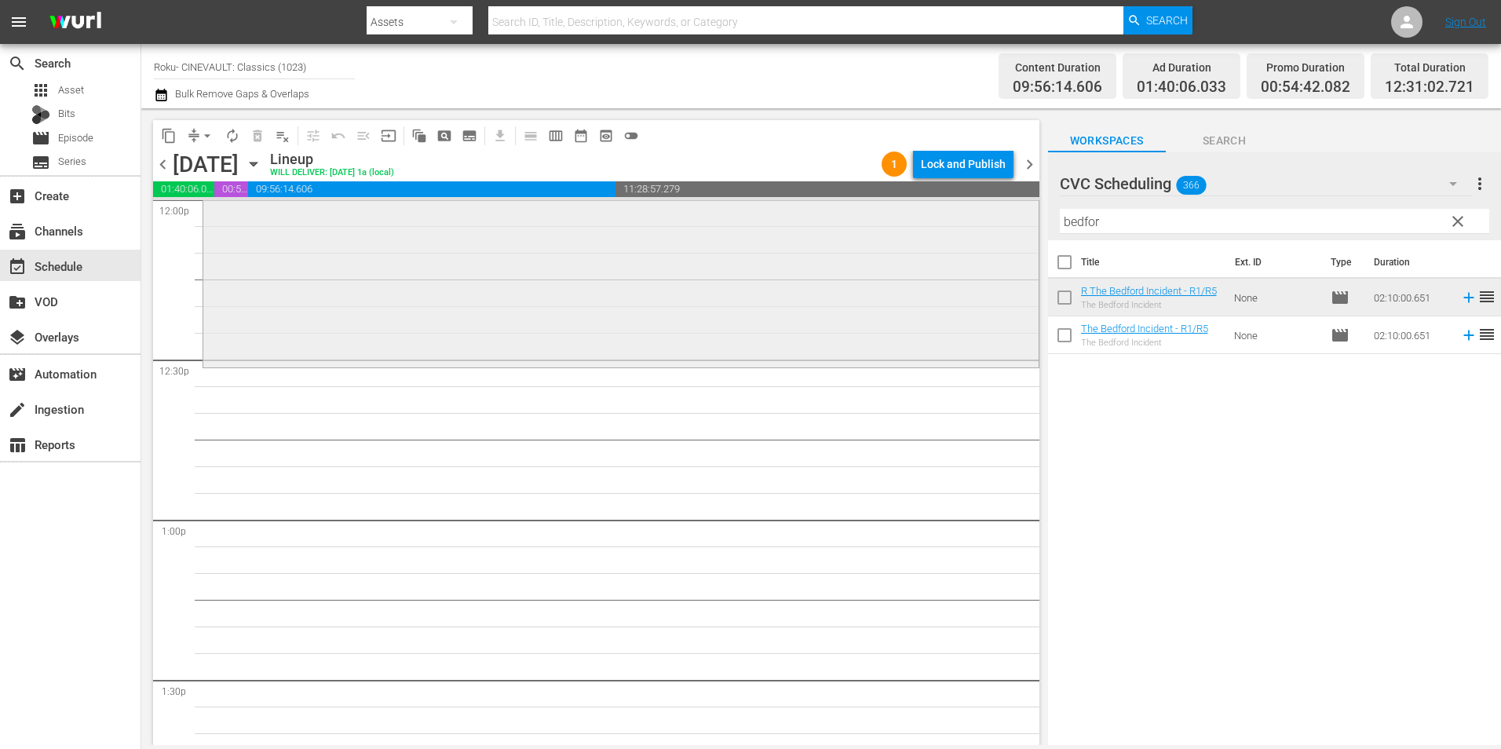
scroll to position [3846, 0]
drag, startPoint x: 1126, startPoint y: 218, endPoint x: 1058, endPoint y: 230, distance: 68.5
click at [1058, 230] on div "CVC Scheduling 366 CVC Scheduling more_vert clear Filter by Title bedfor" at bounding box center [1274, 196] width 453 height 88
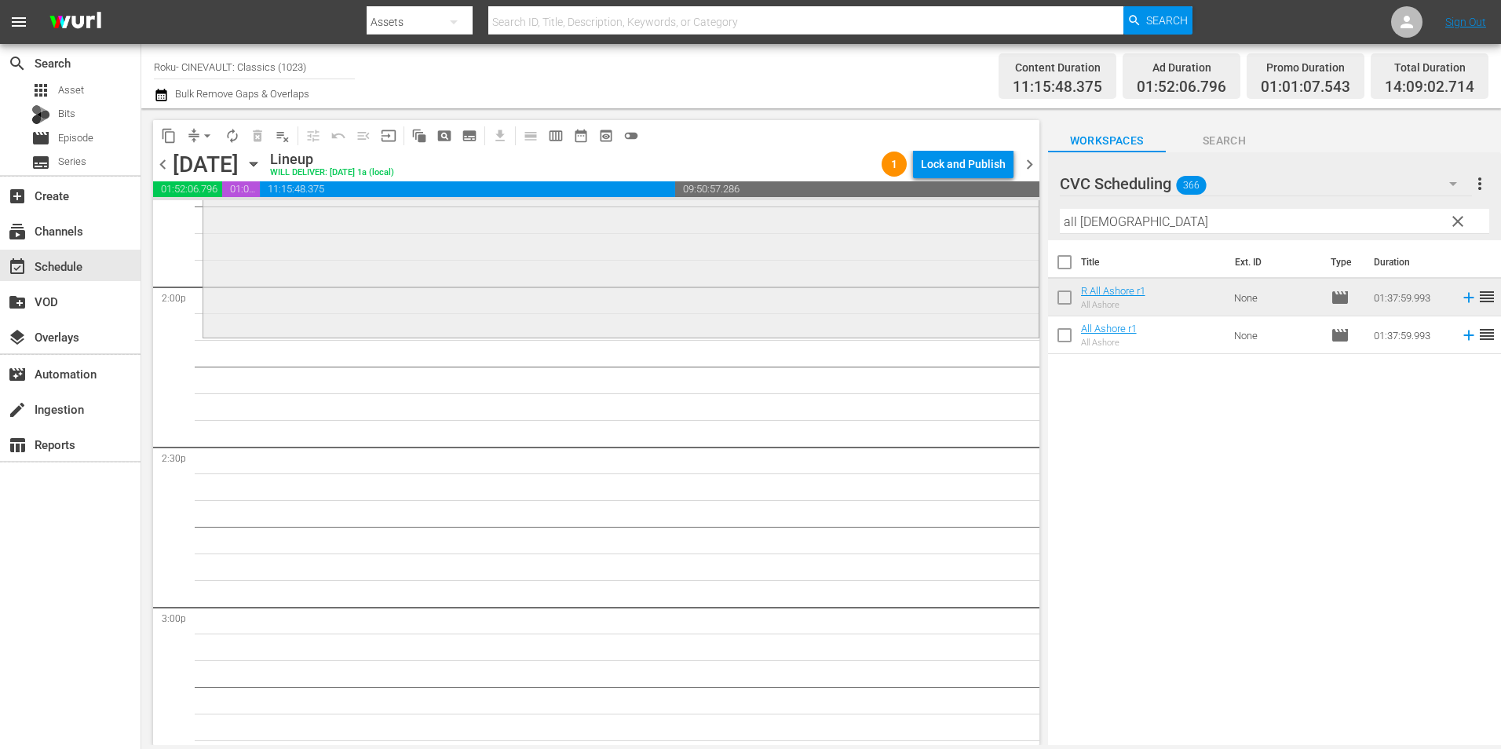
scroll to position [4396, 0]
drag, startPoint x: 1127, startPoint y: 222, endPoint x: 1014, endPoint y: 239, distance: 114.3
click at [1014, 239] on div "content_copy compress arrow_drop_down autorenew_outlined delete_forever_outline…" at bounding box center [821, 426] width 1360 height 637
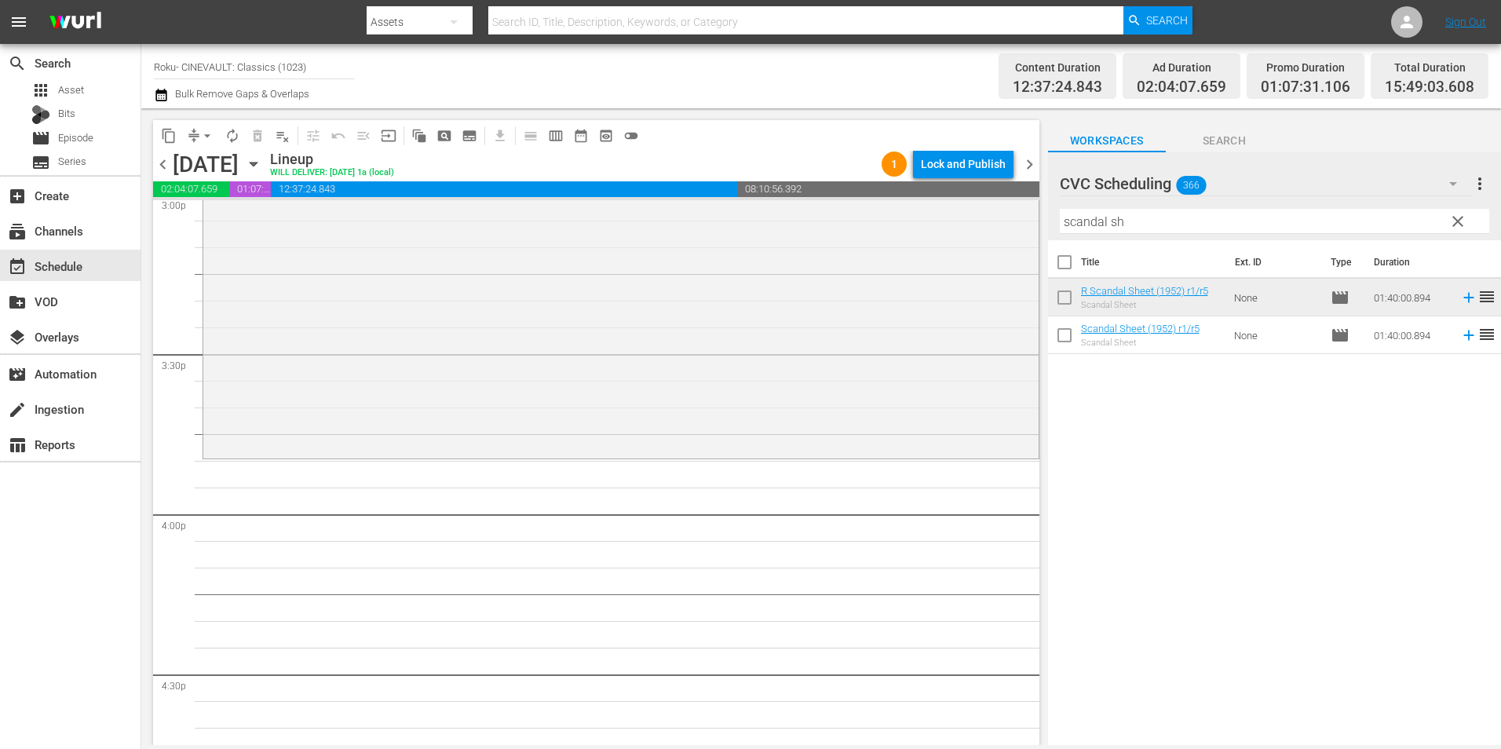
scroll to position [4945, 0]
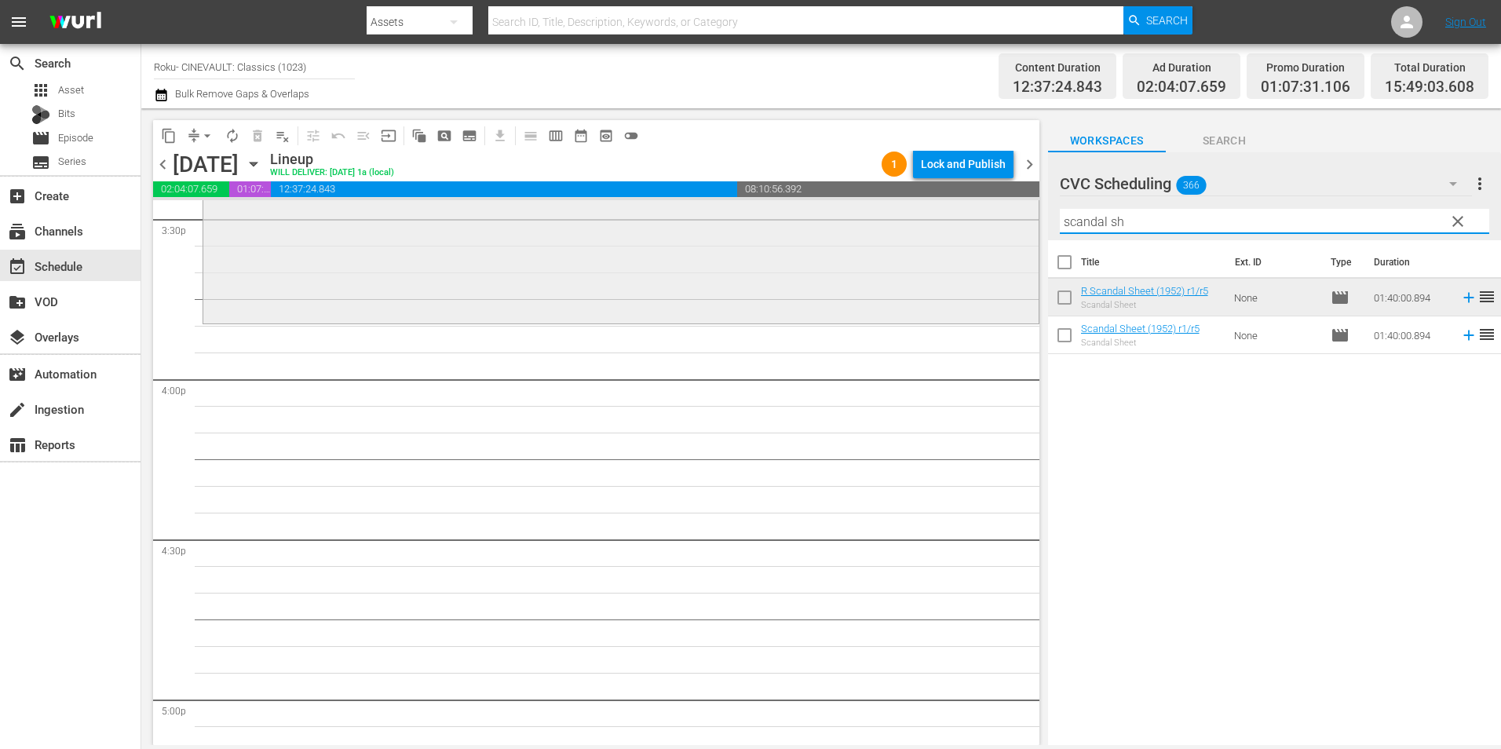
drag, startPoint x: 1192, startPoint y: 218, endPoint x: 998, endPoint y: 231, distance: 194.3
click at [998, 231] on div "content_copy compress arrow_drop_down autorenew_outlined delete_forever_outline…" at bounding box center [821, 426] width 1360 height 637
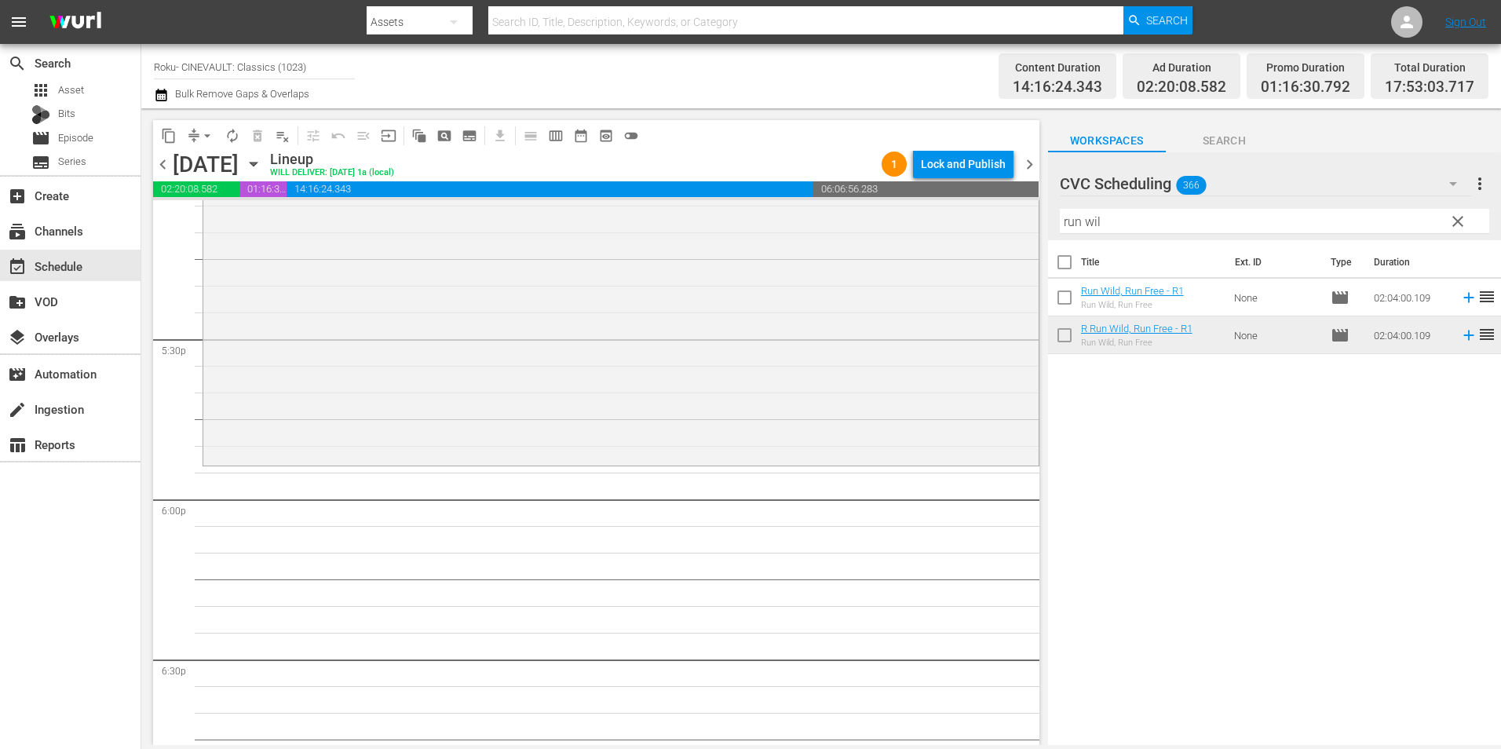
scroll to position [5495, 0]
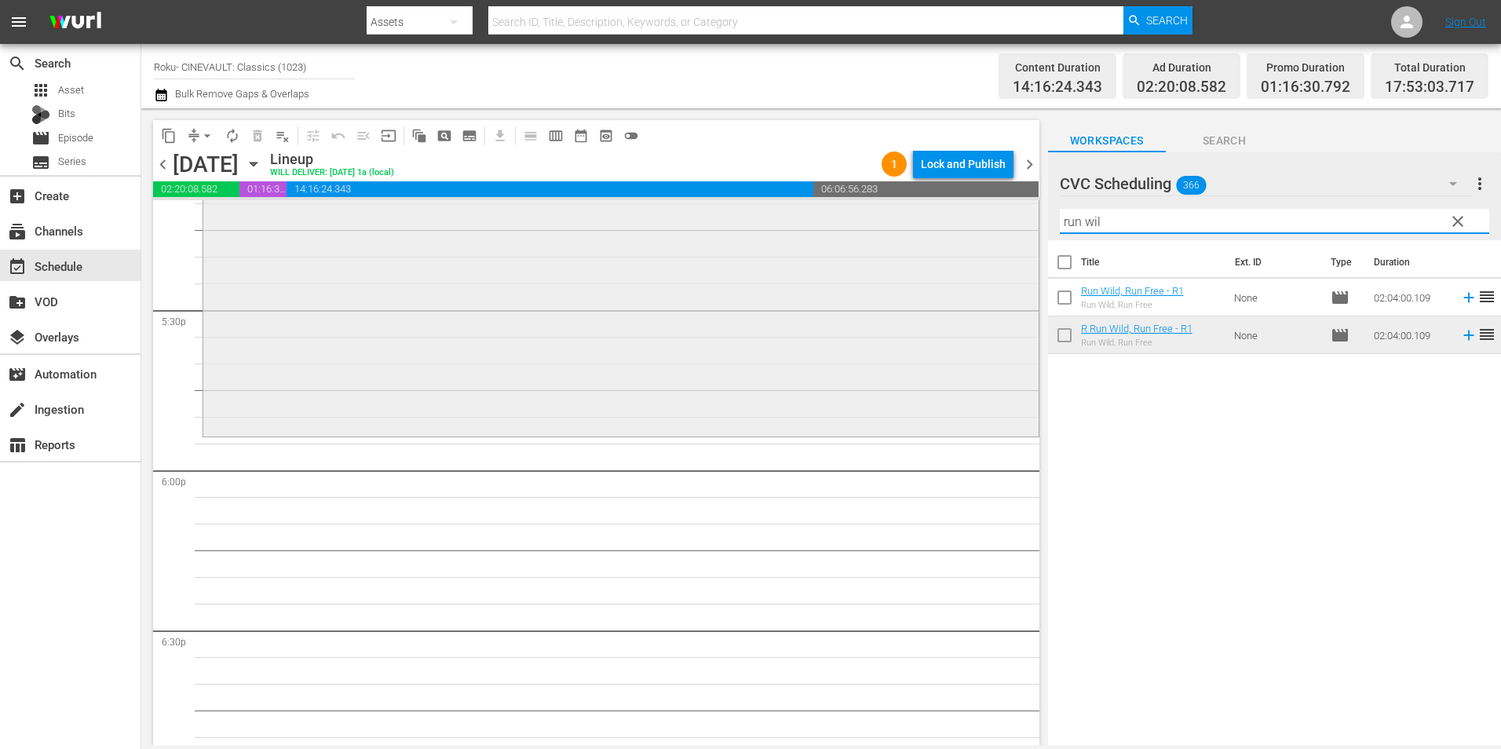
drag, startPoint x: 1056, startPoint y: 233, endPoint x: 1012, endPoint y: 233, distance: 44.0
click at [1012, 233] on div "content_copy compress arrow_drop_down autorenew_outlined delete_forever_outline…" at bounding box center [821, 426] width 1360 height 637
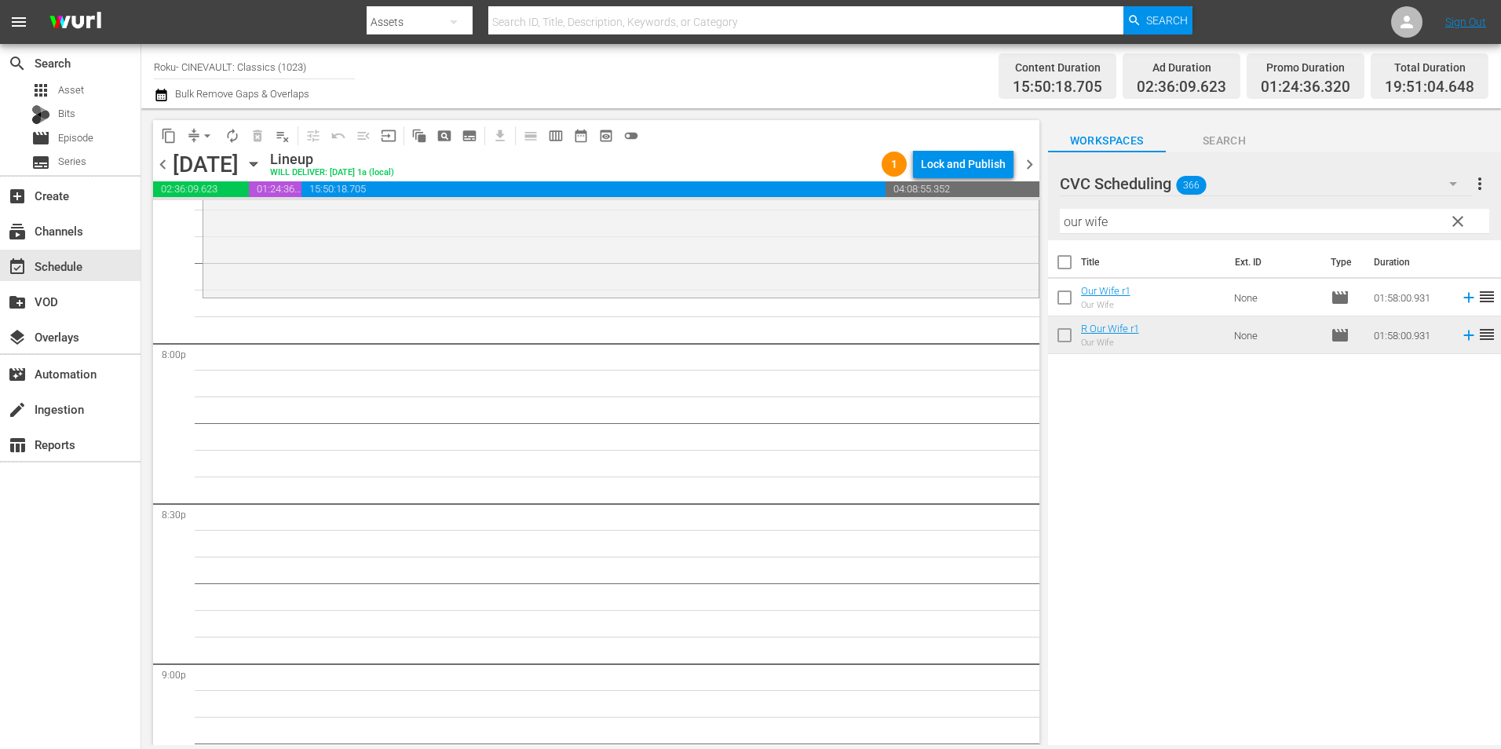
scroll to position [6280, 0]
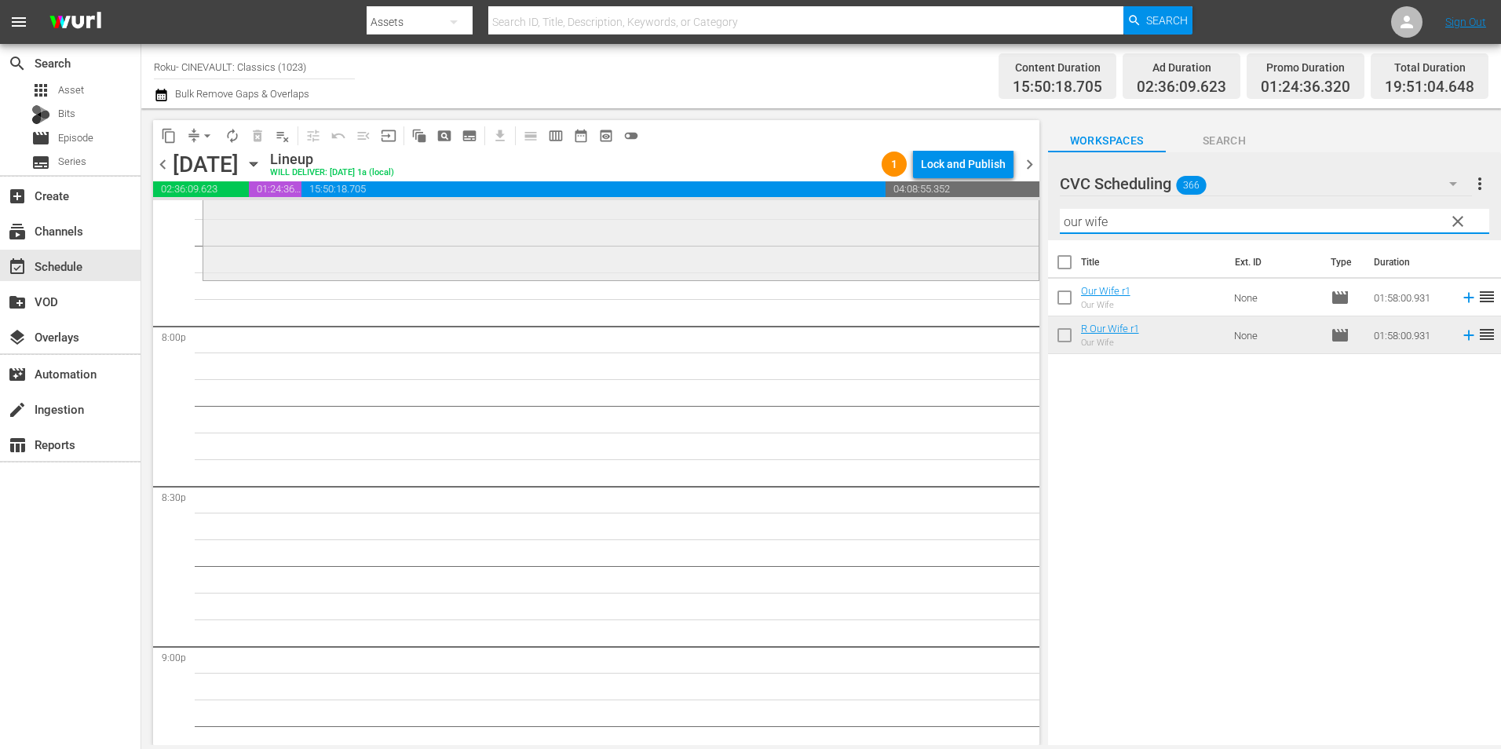
drag, startPoint x: 1163, startPoint y: 227, endPoint x: 887, endPoint y: 223, distance: 275.6
click at [887, 223] on div "content_copy compress arrow_drop_down autorenew_outlined delete_forever_outline…" at bounding box center [821, 426] width 1360 height 637
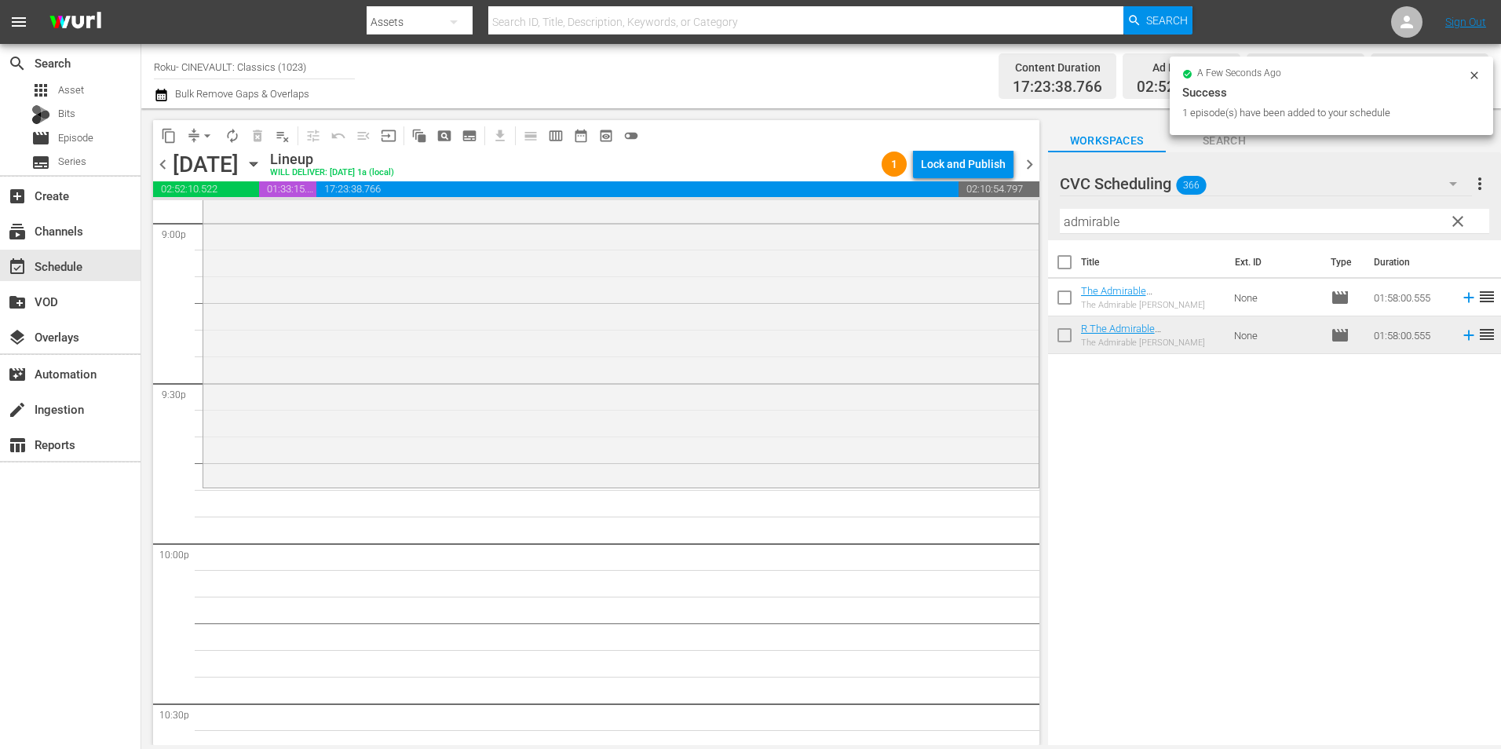
scroll to position [6751, 0]
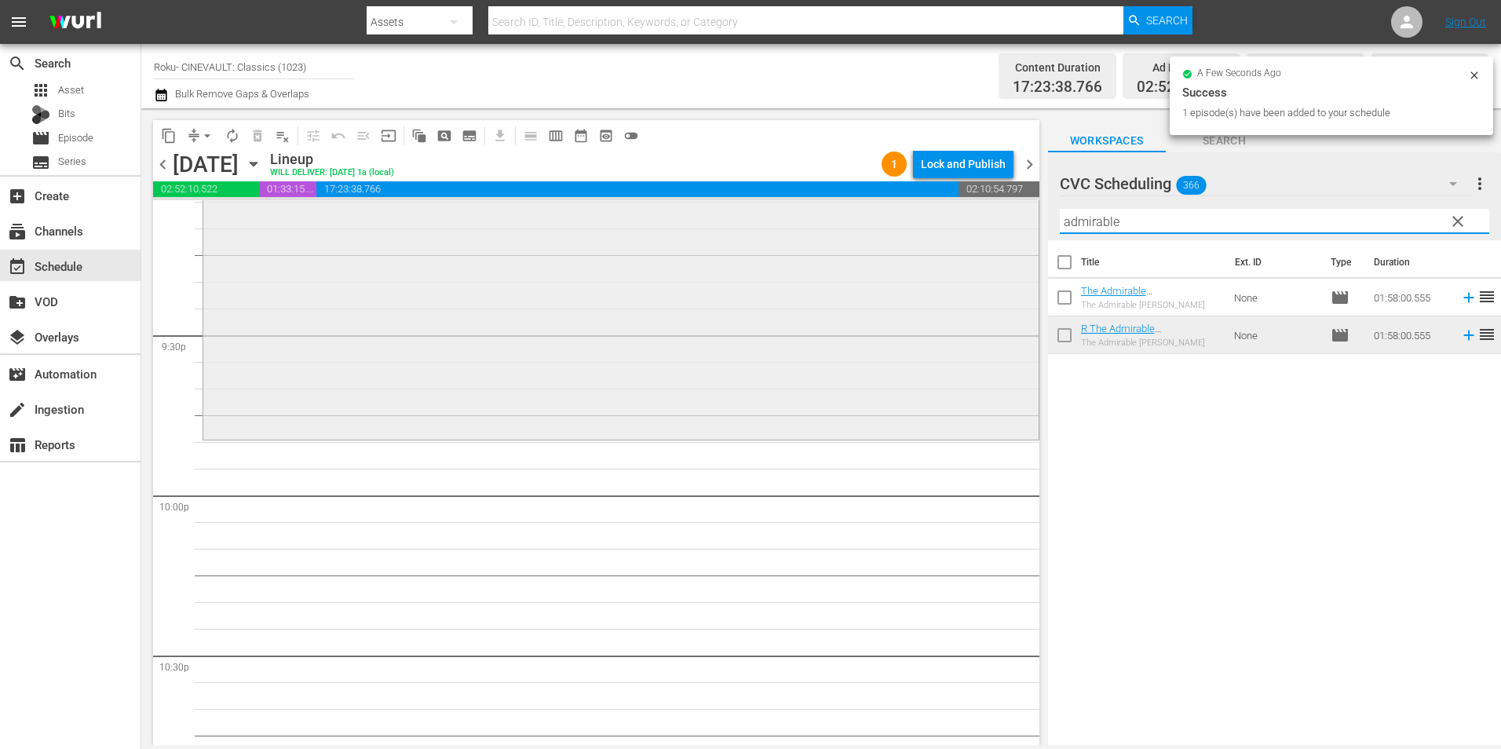
drag, startPoint x: 1165, startPoint y: 228, endPoint x: 936, endPoint y: 216, distance: 228.7
click at [936, 216] on div "content_copy compress arrow_drop_down autorenew_outlined delete_forever_outline…" at bounding box center [821, 426] width 1360 height 637
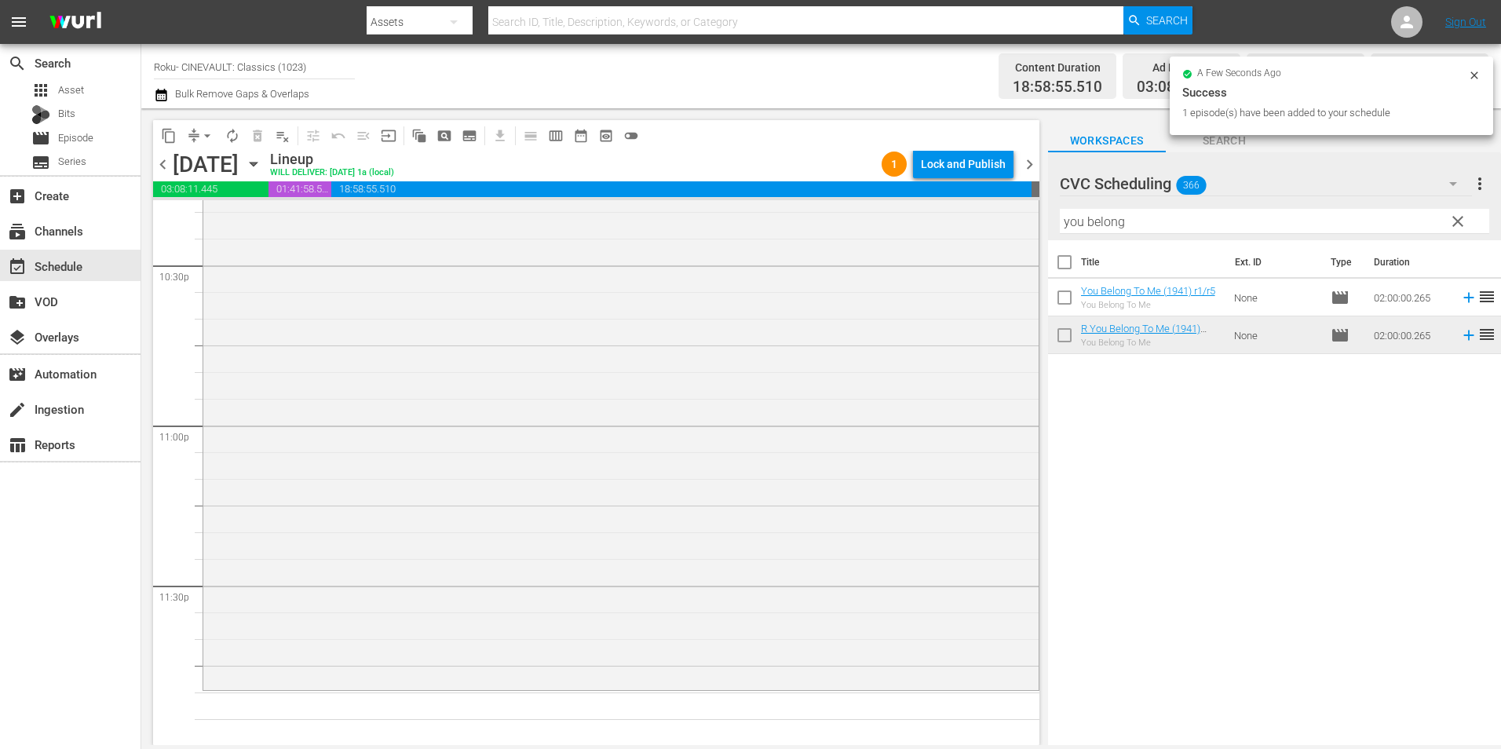
scroll to position [7142, 0]
drag, startPoint x: 1144, startPoint y: 211, endPoint x: 1003, endPoint y: 238, distance: 143.0
click at [1003, 238] on div "content_copy compress arrow_drop_down autorenew_outlined delete_forever_outline…" at bounding box center [821, 426] width 1360 height 637
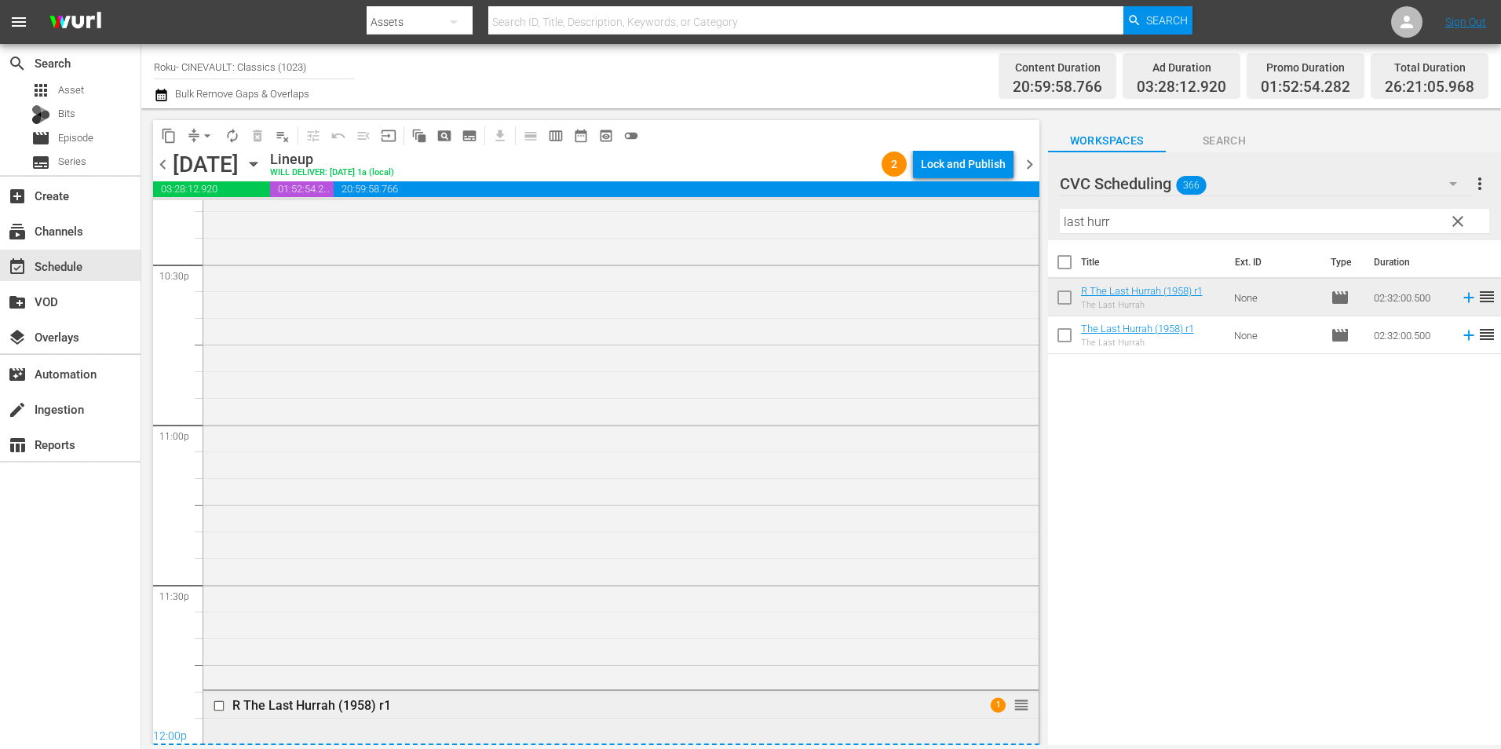
click at [460, 717] on div "R The Last Hurrah (1958) r1 1 reorder" at bounding box center [620, 706] width 835 height 30
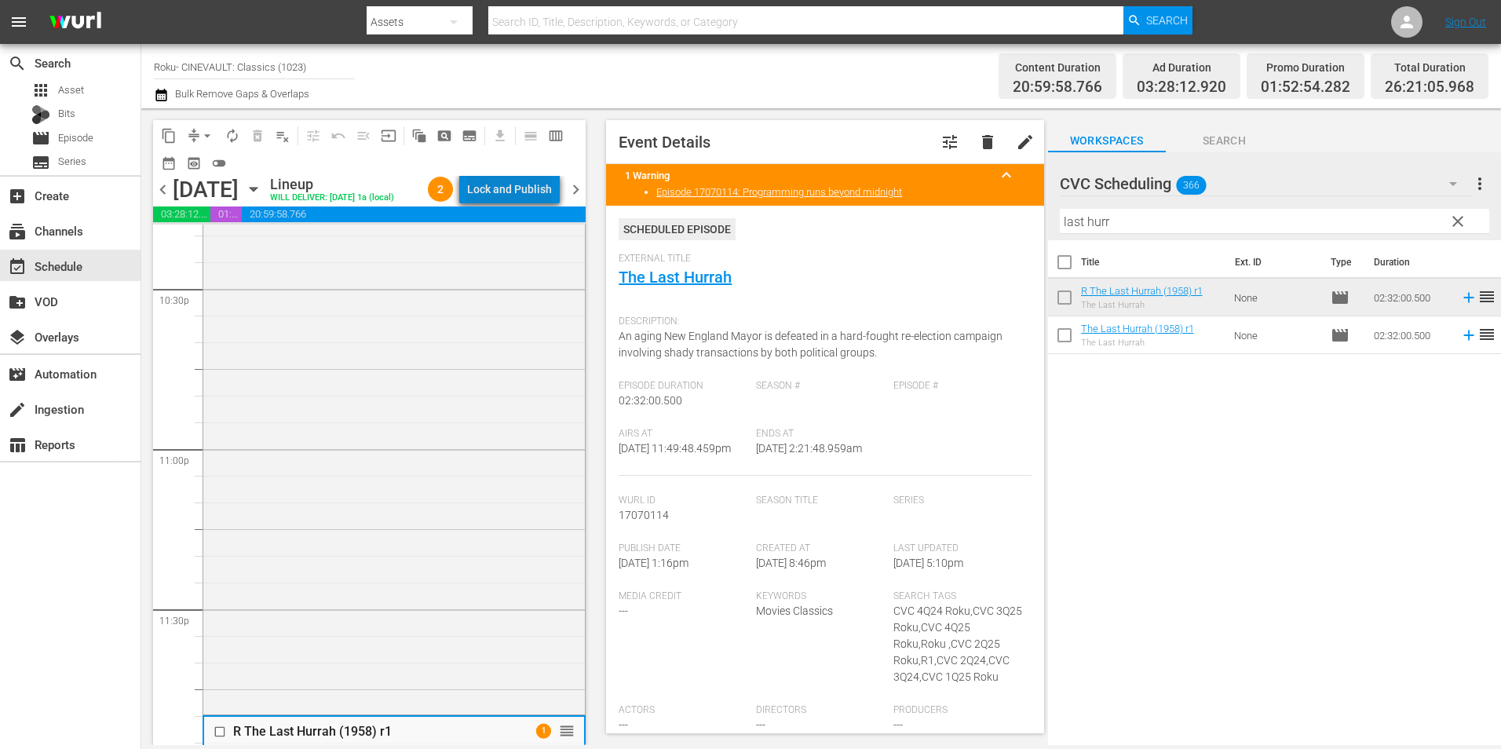
click at [518, 192] on div "Lock and Publish" at bounding box center [509, 189] width 85 height 28
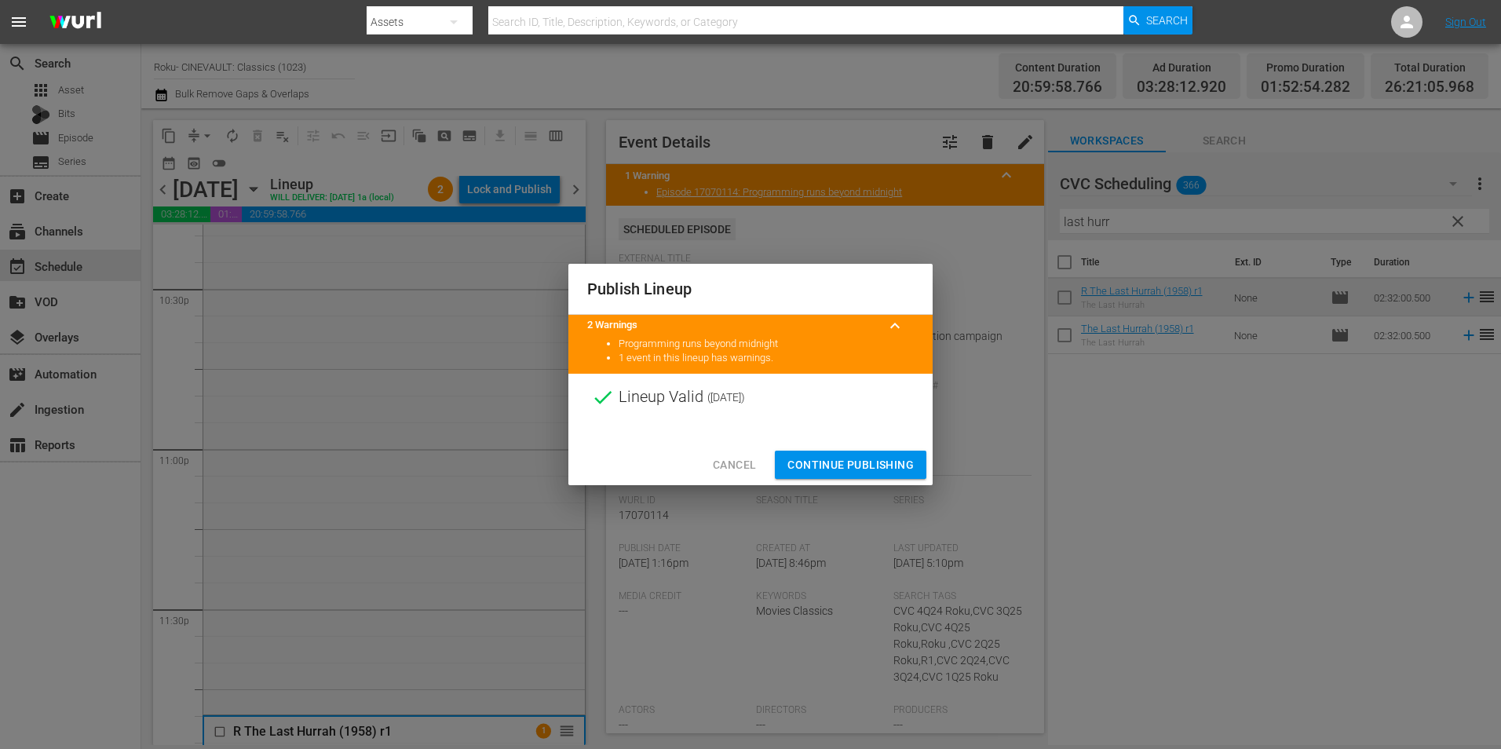
click at [863, 457] on span "Continue Publishing" at bounding box center [850, 465] width 126 height 20
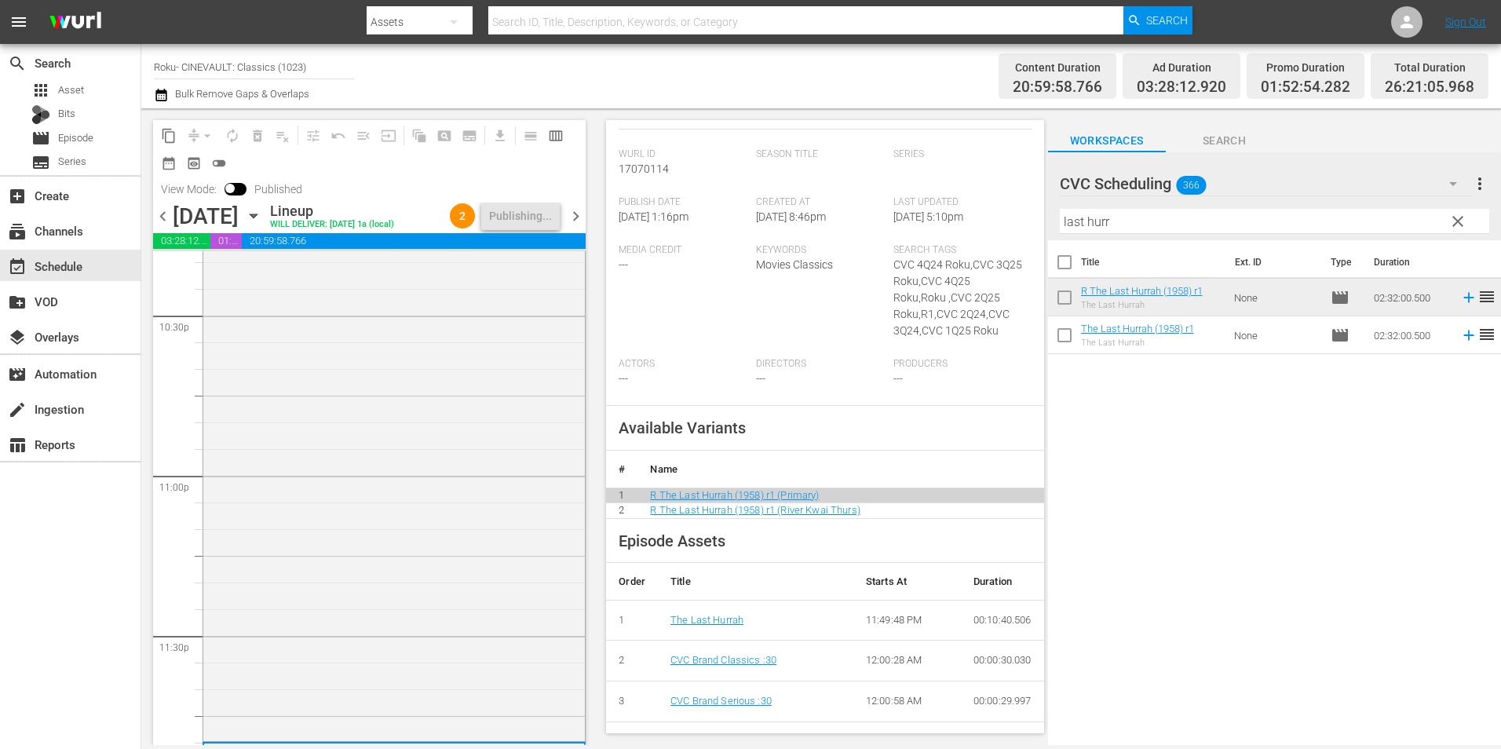
scroll to position [392, 0]
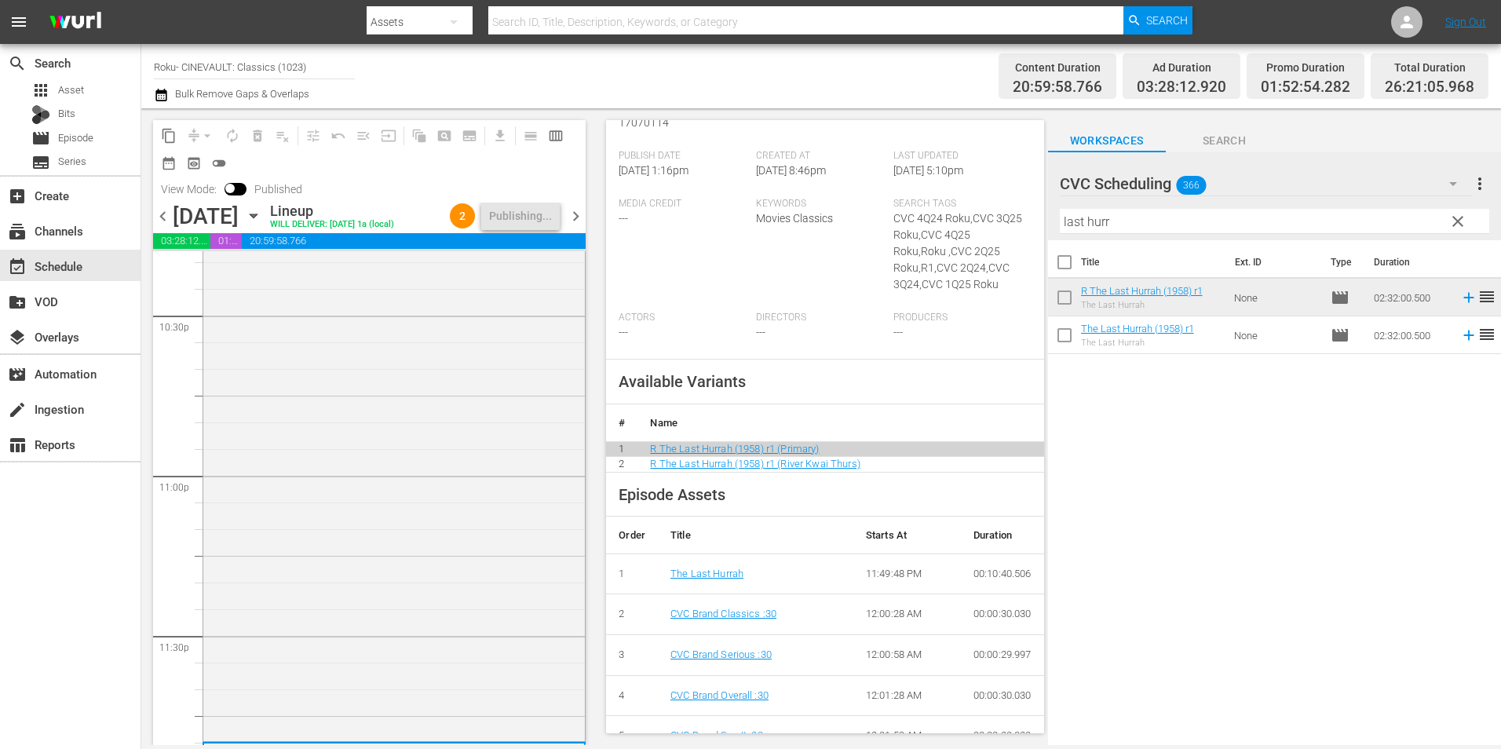
click at [578, 220] on span "chevron_right" at bounding box center [576, 216] width 20 height 20
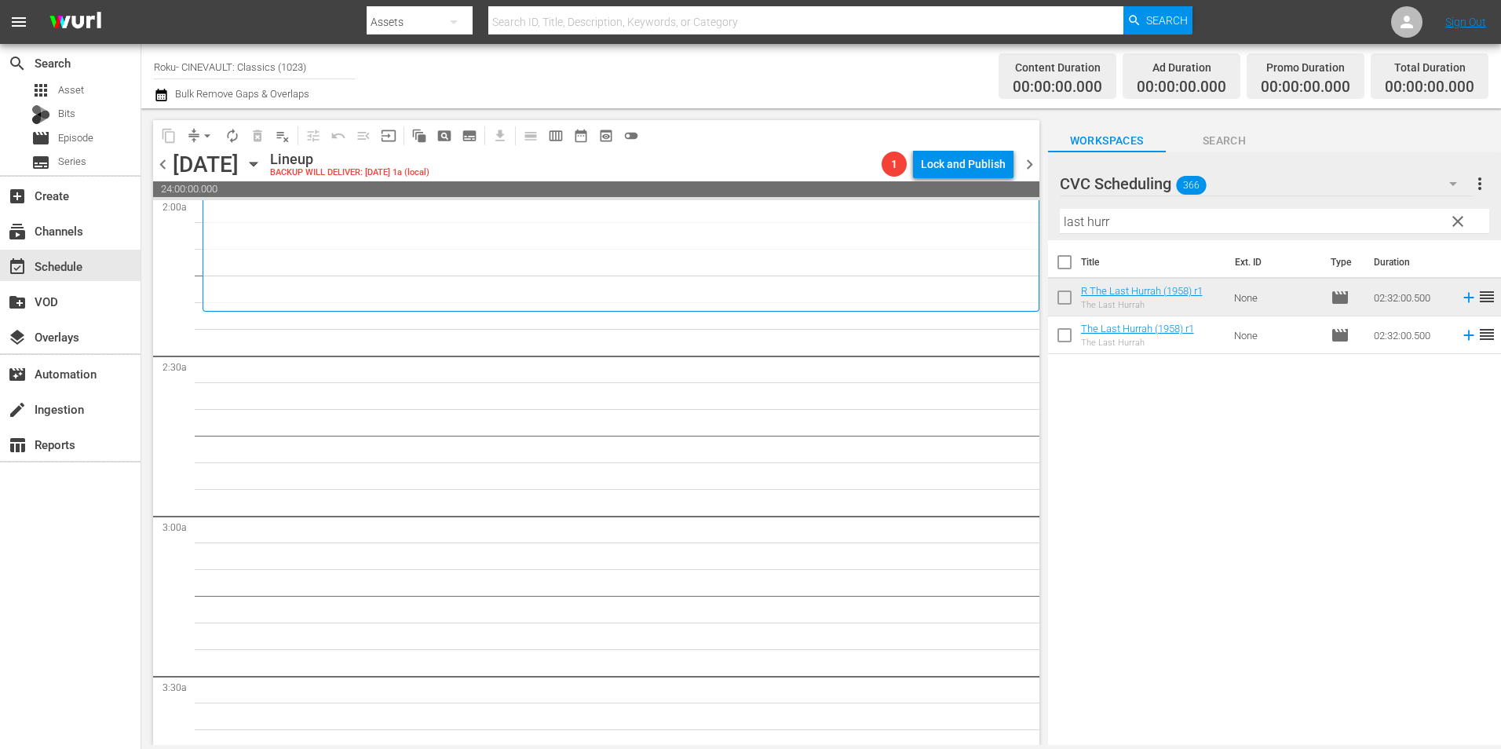
scroll to position [785, 0]
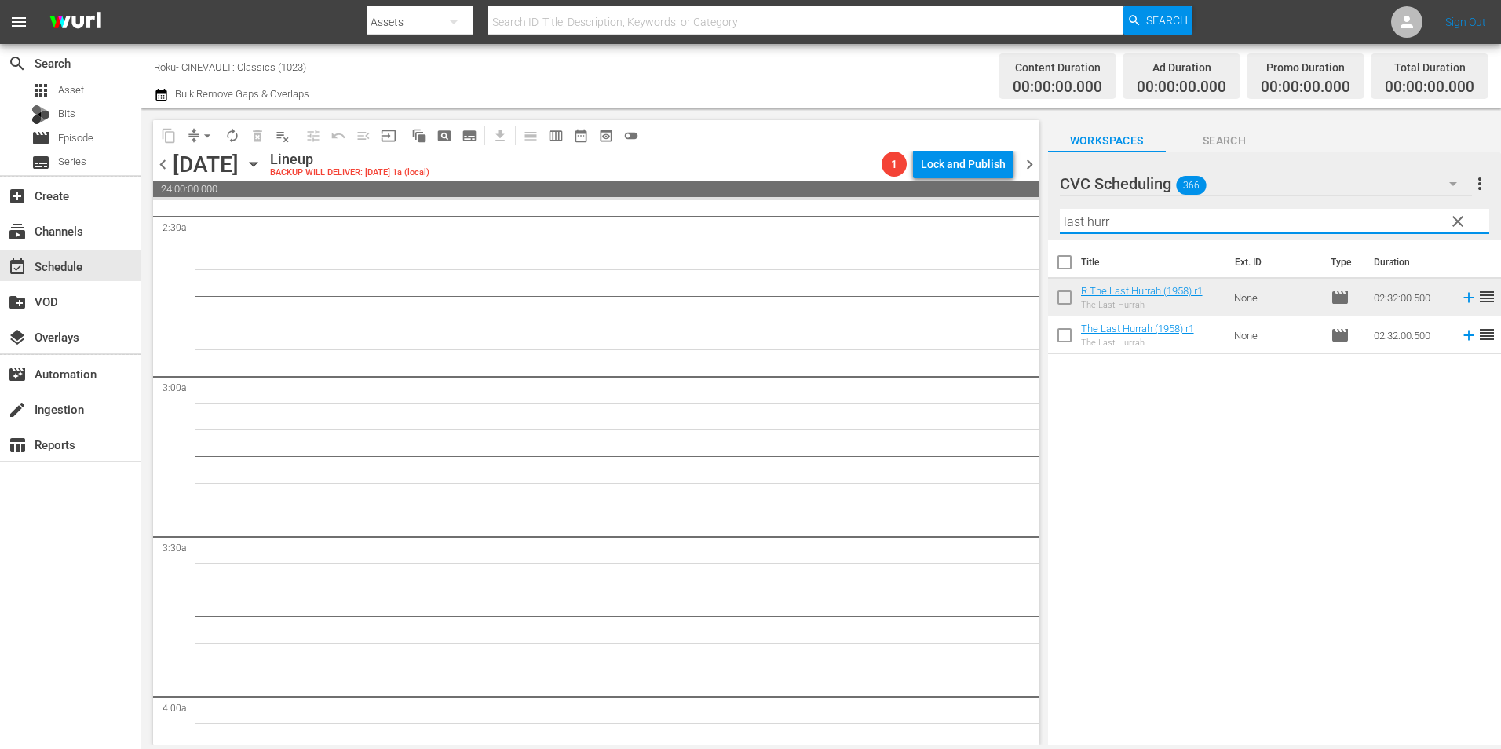
drag, startPoint x: 1163, startPoint y: 226, endPoint x: 1001, endPoint y: 232, distance: 162.6
click at [1001, 232] on div "content_copy compress arrow_drop_down autorenew_outlined delete_forever_outline…" at bounding box center [821, 426] width 1360 height 637
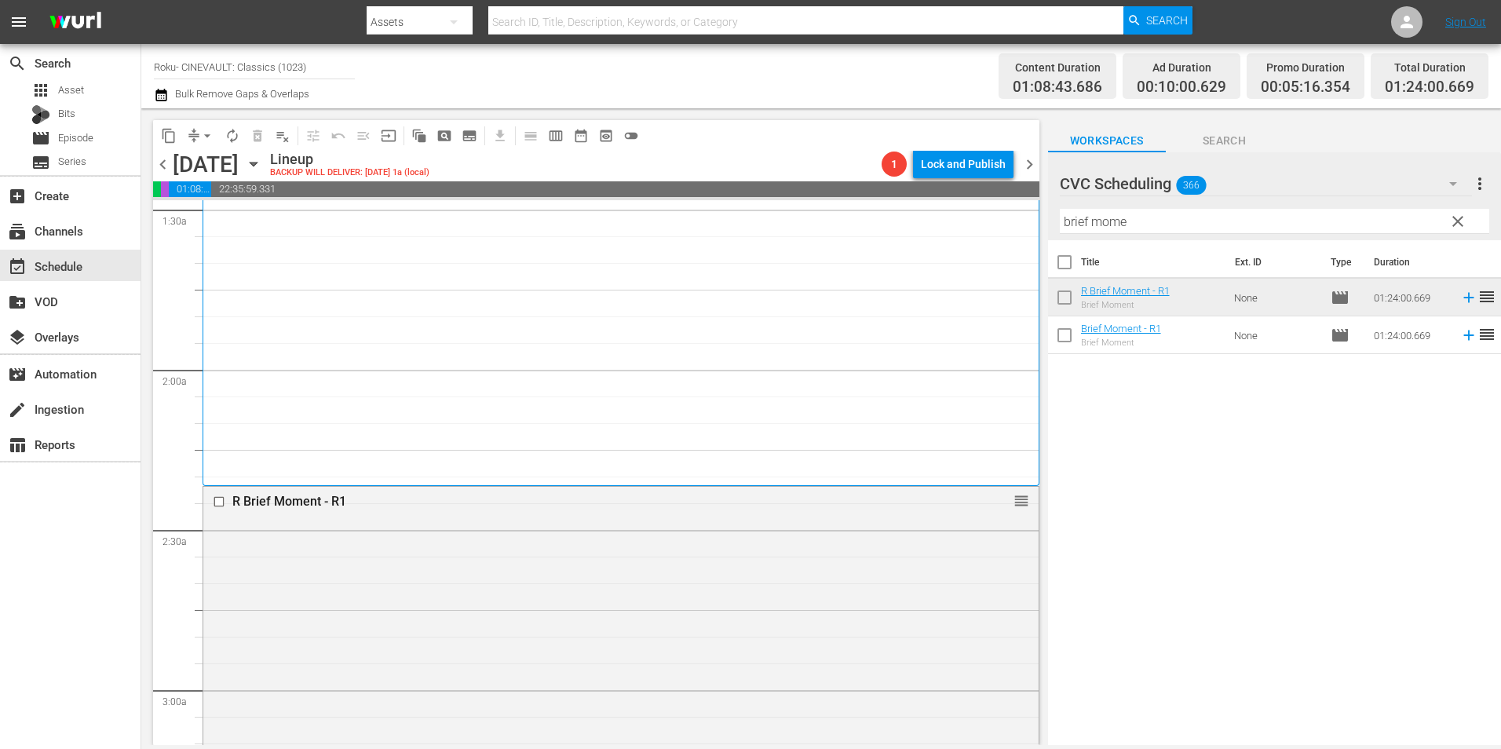
scroll to position [942, 0]
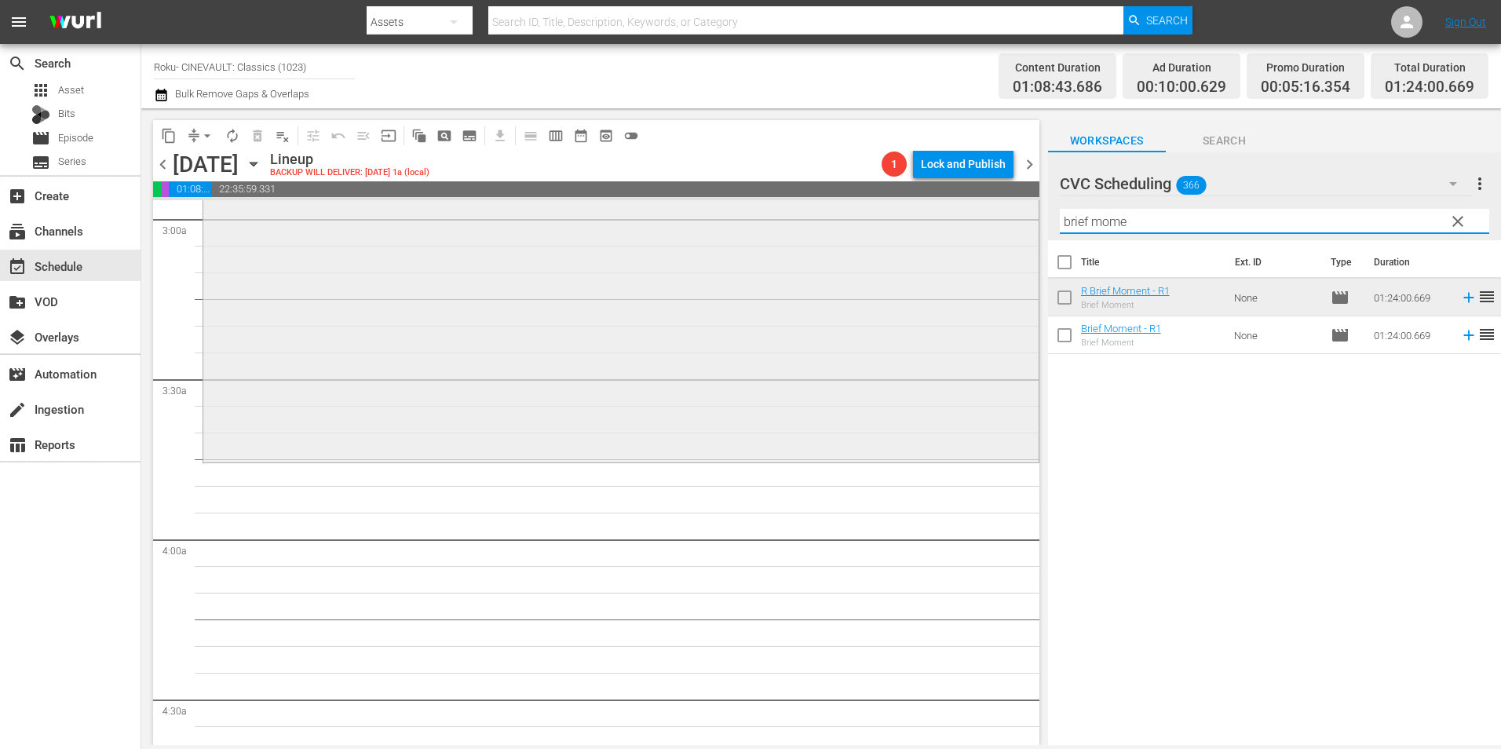
drag, startPoint x: 1121, startPoint y: 223, endPoint x: 1013, endPoint y: 236, distance: 109.1
click at [1013, 236] on div "content_copy compress arrow_drop_down autorenew_outlined delete_forever_outline…" at bounding box center [821, 426] width 1360 height 637
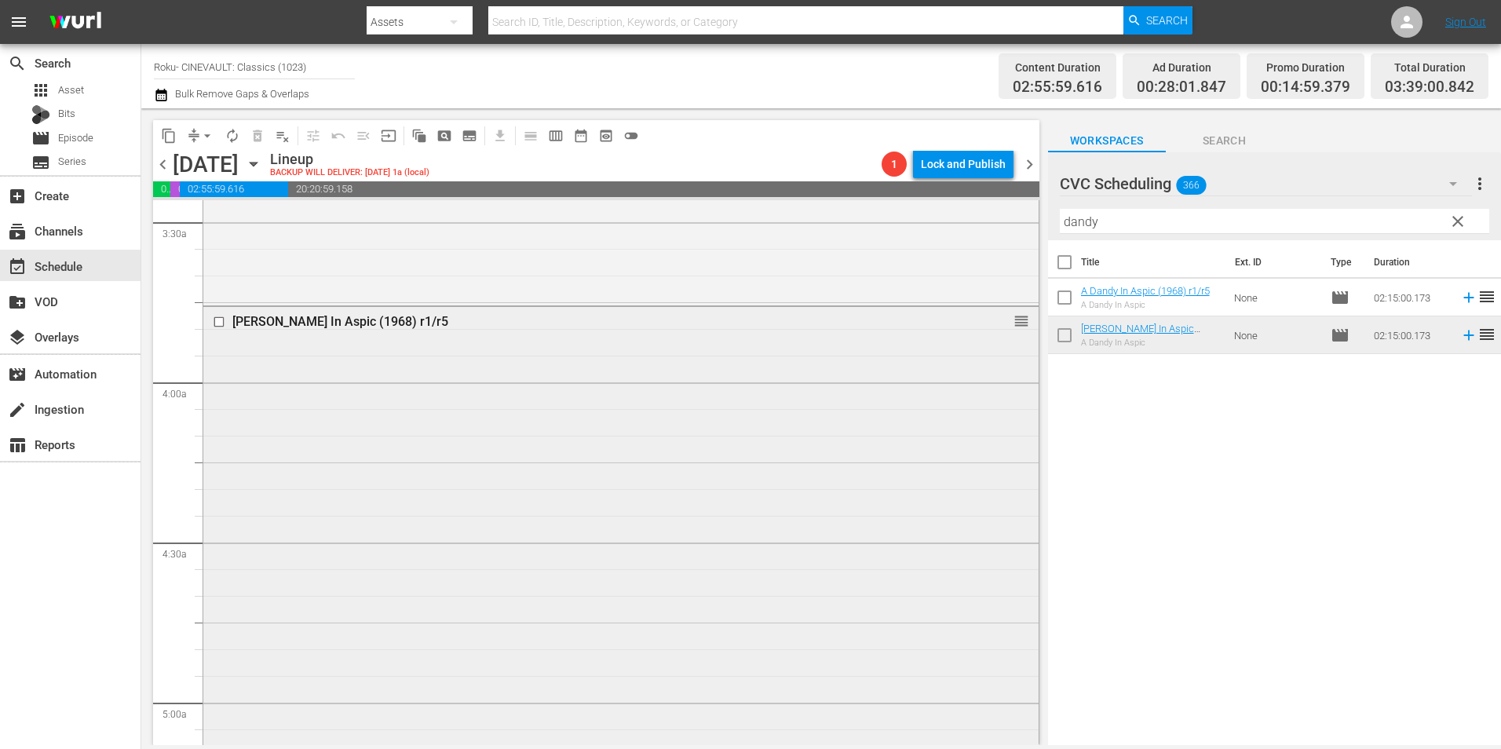
scroll to position [1491, 0]
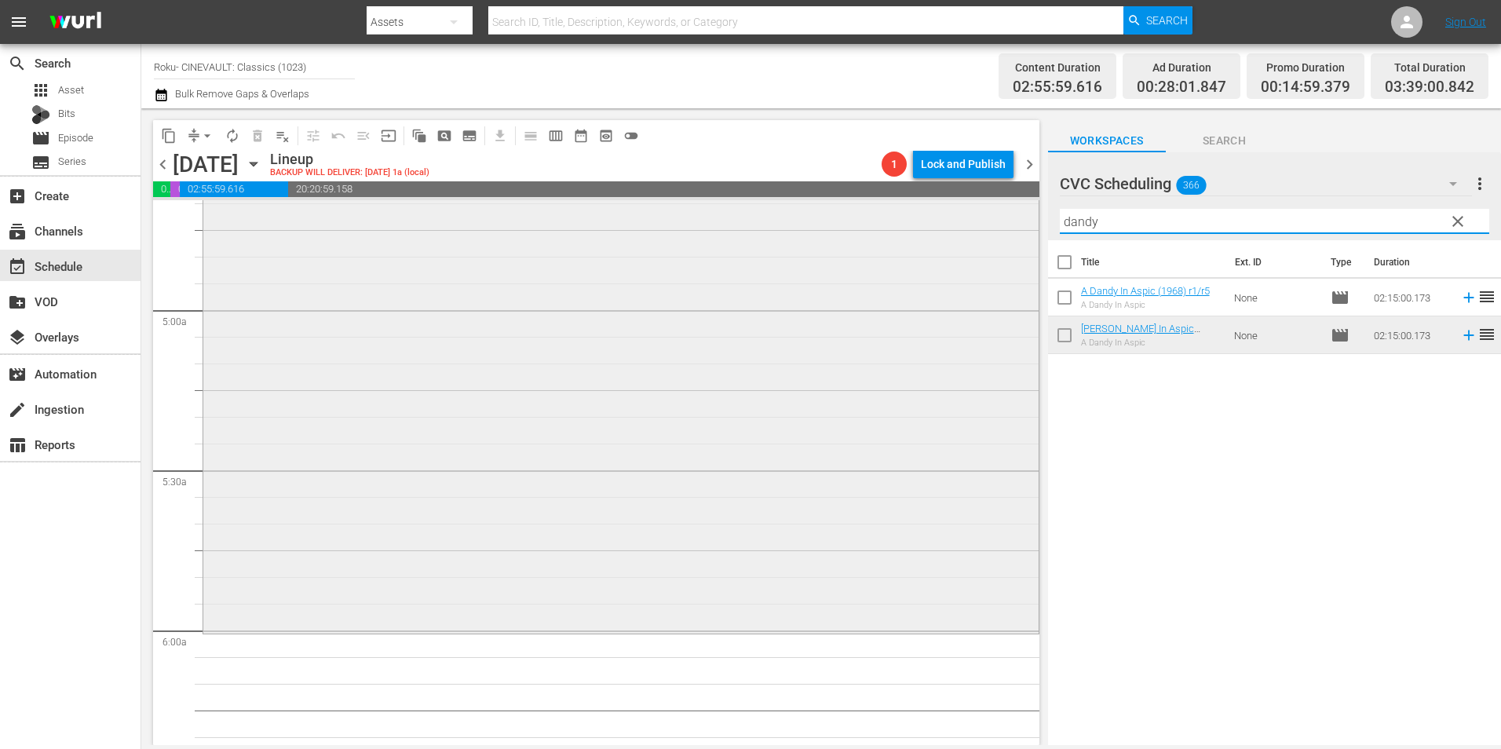
drag, startPoint x: 1058, startPoint y: 226, endPoint x: 1026, endPoint y: 228, distance: 32.3
click at [1026, 228] on div "content_copy compress arrow_drop_down autorenew_outlined delete_forever_outline…" at bounding box center [821, 426] width 1360 height 637
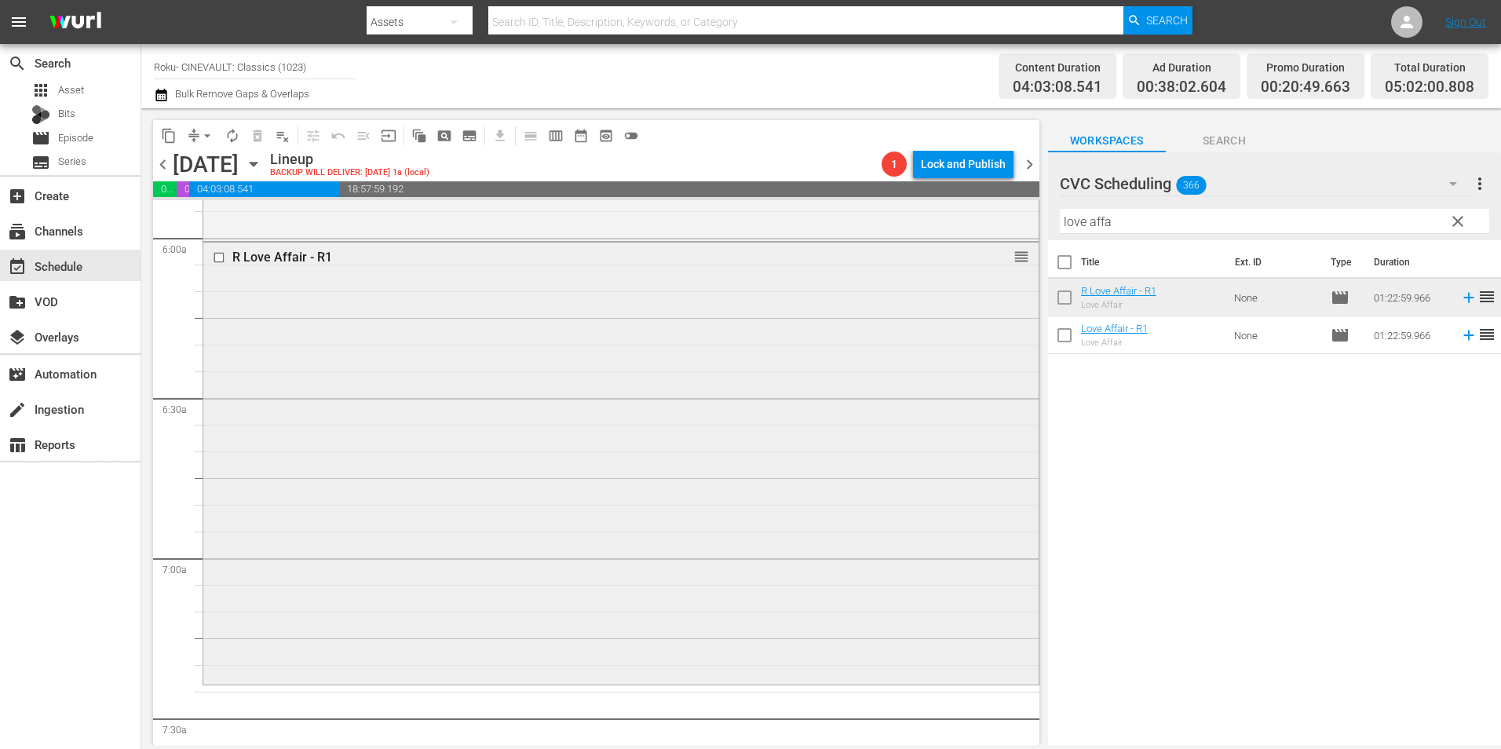
scroll to position [2198, 0]
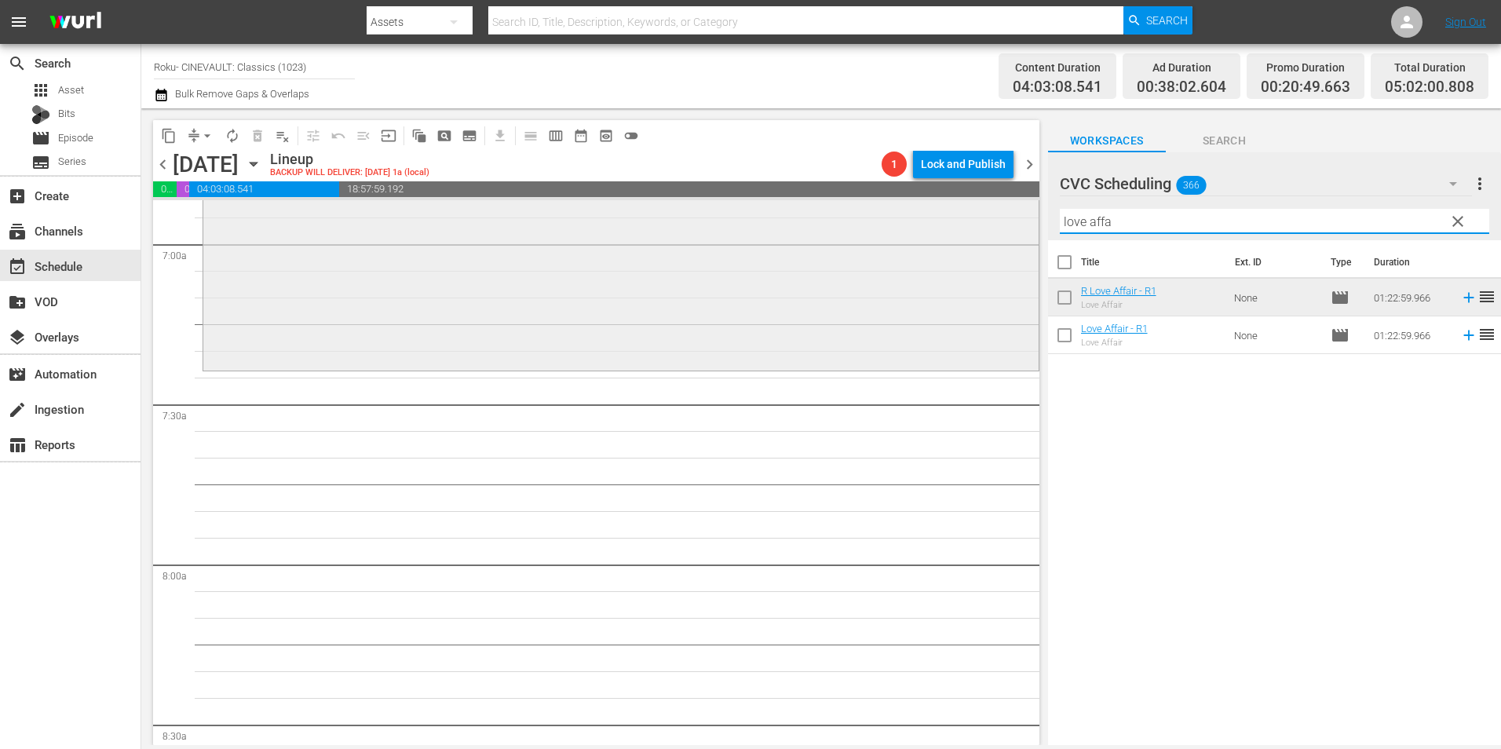
drag, startPoint x: 1082, startPoint y: 219, endPoint x: 973, endPoint y: 235, distance: 110.3
click at [973, 235] on div "content_copy compress arrow_drop_down autorenew_outlined delete_forever_outline…" at bounding box center [821, 426] width 1360 height 637
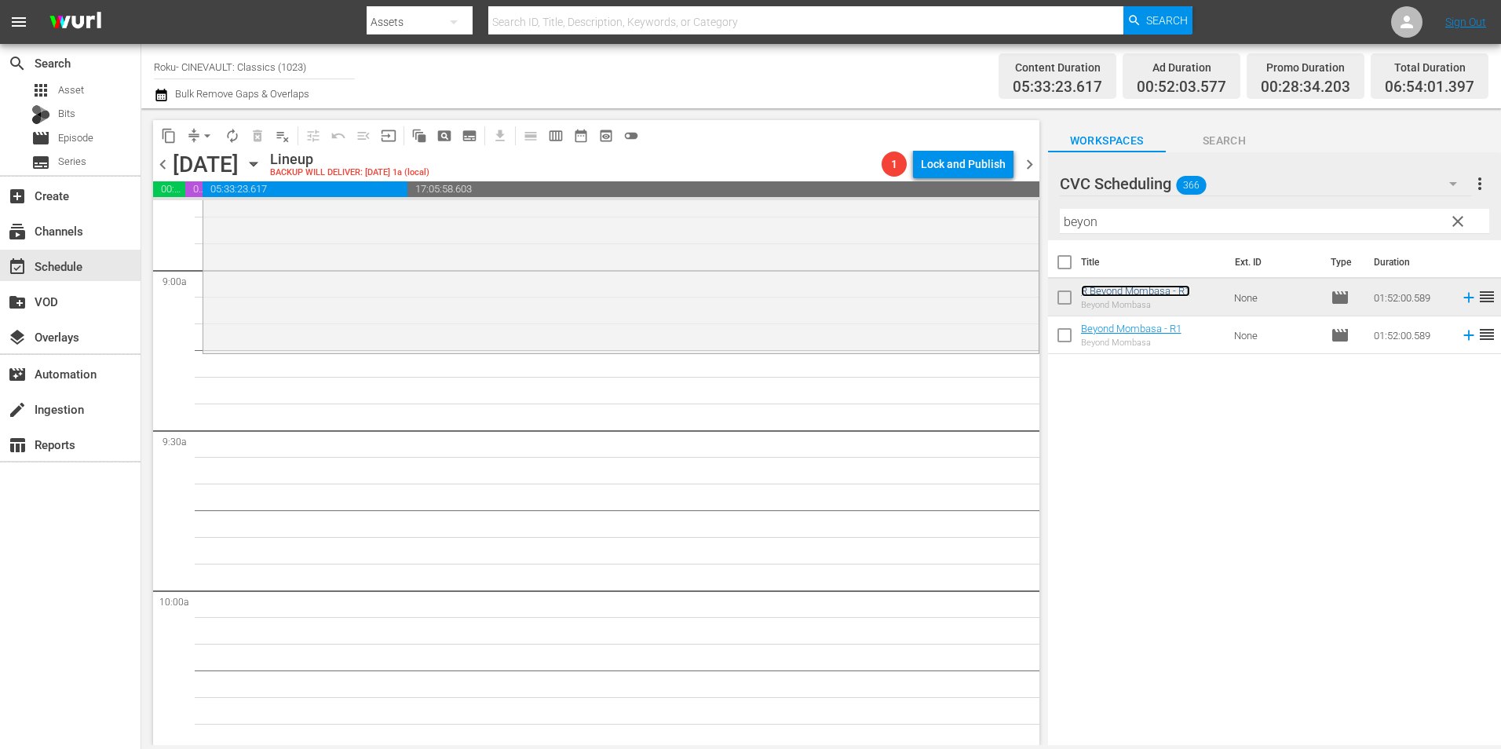
scroll to position [2904, 0]
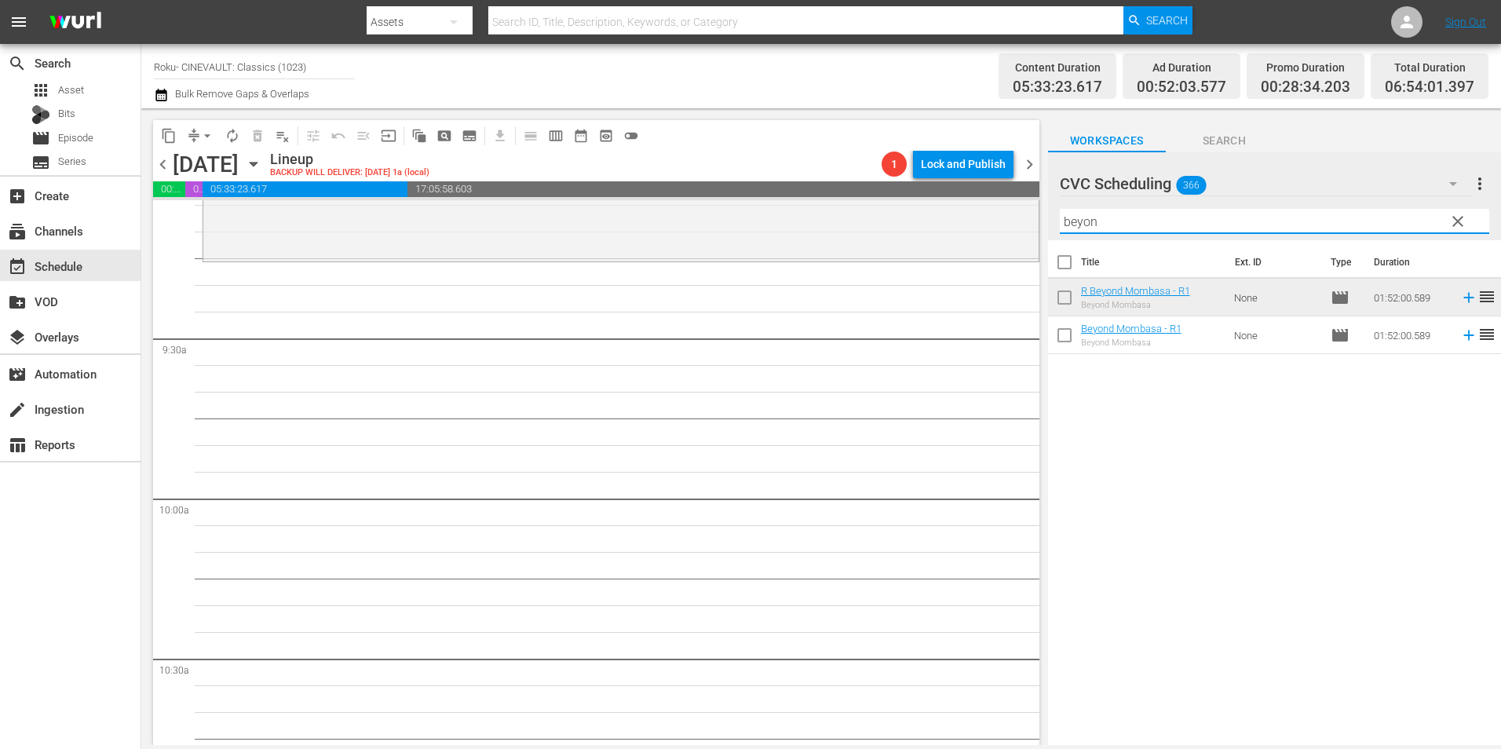
drag, startPoint x: 1137, startPoint y: 226, endPoint x: 1070, endPoint y: 235, distance: 67.4
click at [1070, 235] on div "Filter by Title beyon" at bounding box center [1274, 222] width 429 height 38
click at [1123, 219] on input "beyon" at bounding box center [1274, 221] width 429 height 25
drag, startPoint x: 1111, startPoint y: 221, endPoint x: 1042, endPoint y: 220, distance: 68.3
click at [1042, 220] on div "content_copy compress arrow_drop_down autorenew_outlined delete_forever_outline…" at bounding box center [821, 426] width 1360 height 637
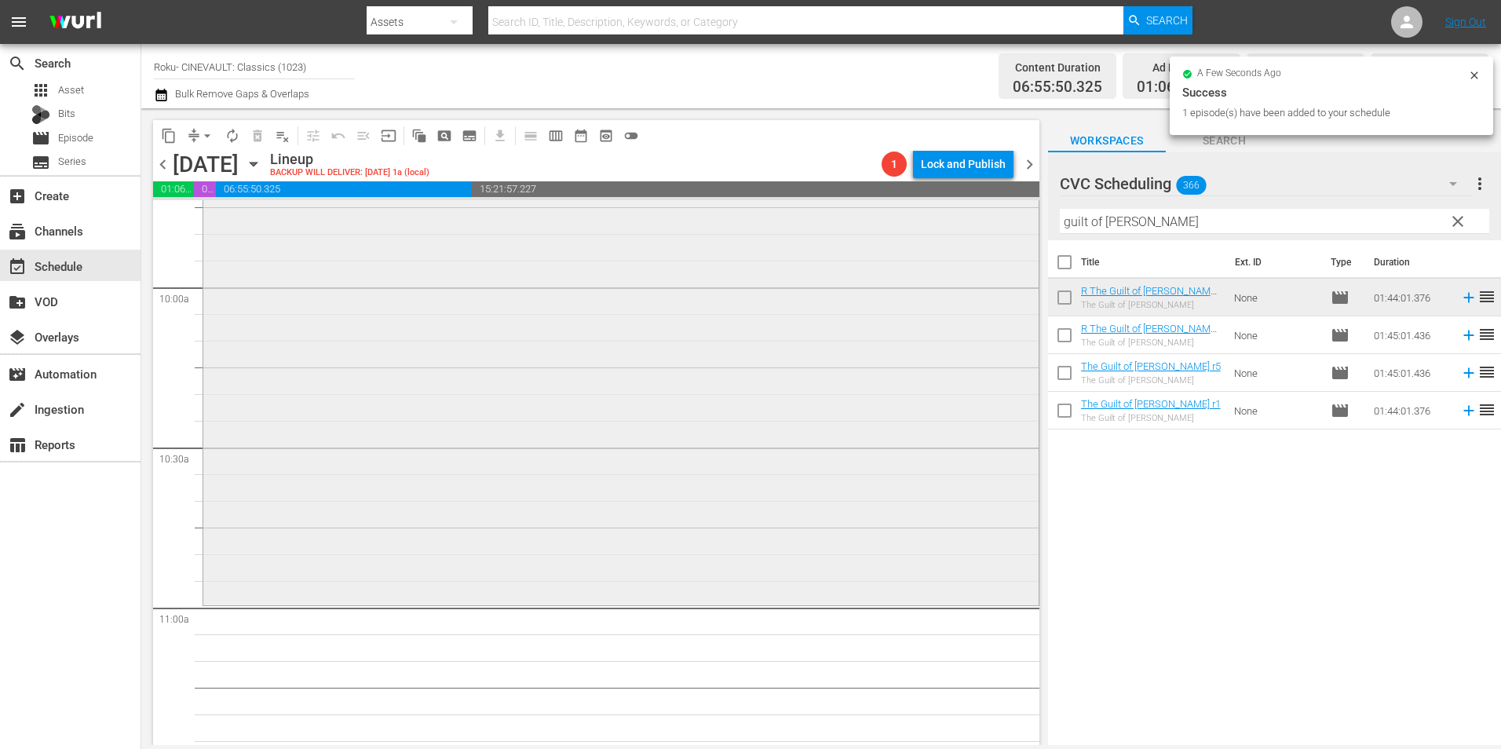
scroll to position [3375, 0]
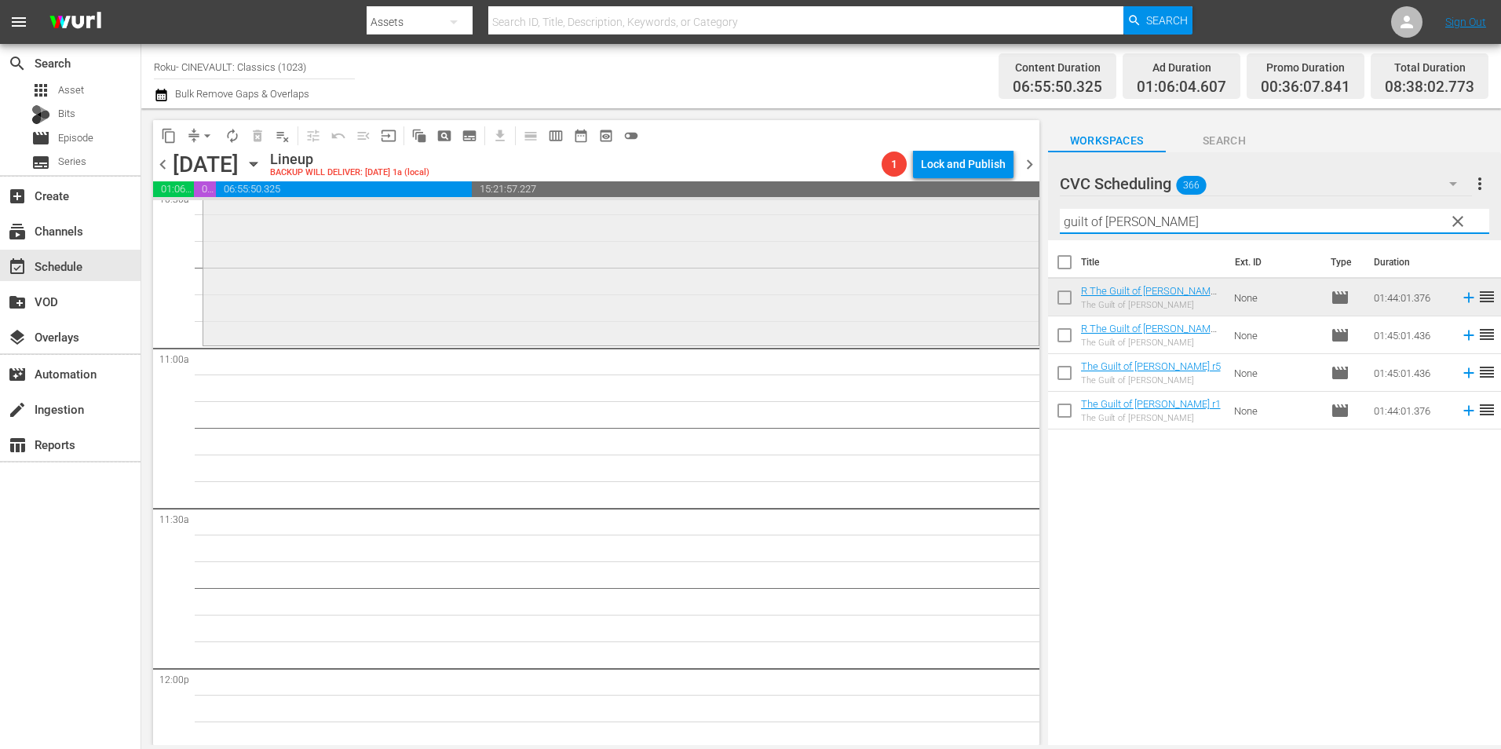
drag, startPoint x: 1146, startPoint y: 228, endPoint x: 1006, endPoint y: 222, distance: 140.6
click at [1006, 222] on div "content_copy compress arrow_drop_down autorenew_outlined delete_forever_outline…" at bounding box center [821, 426] width 1360 height 637
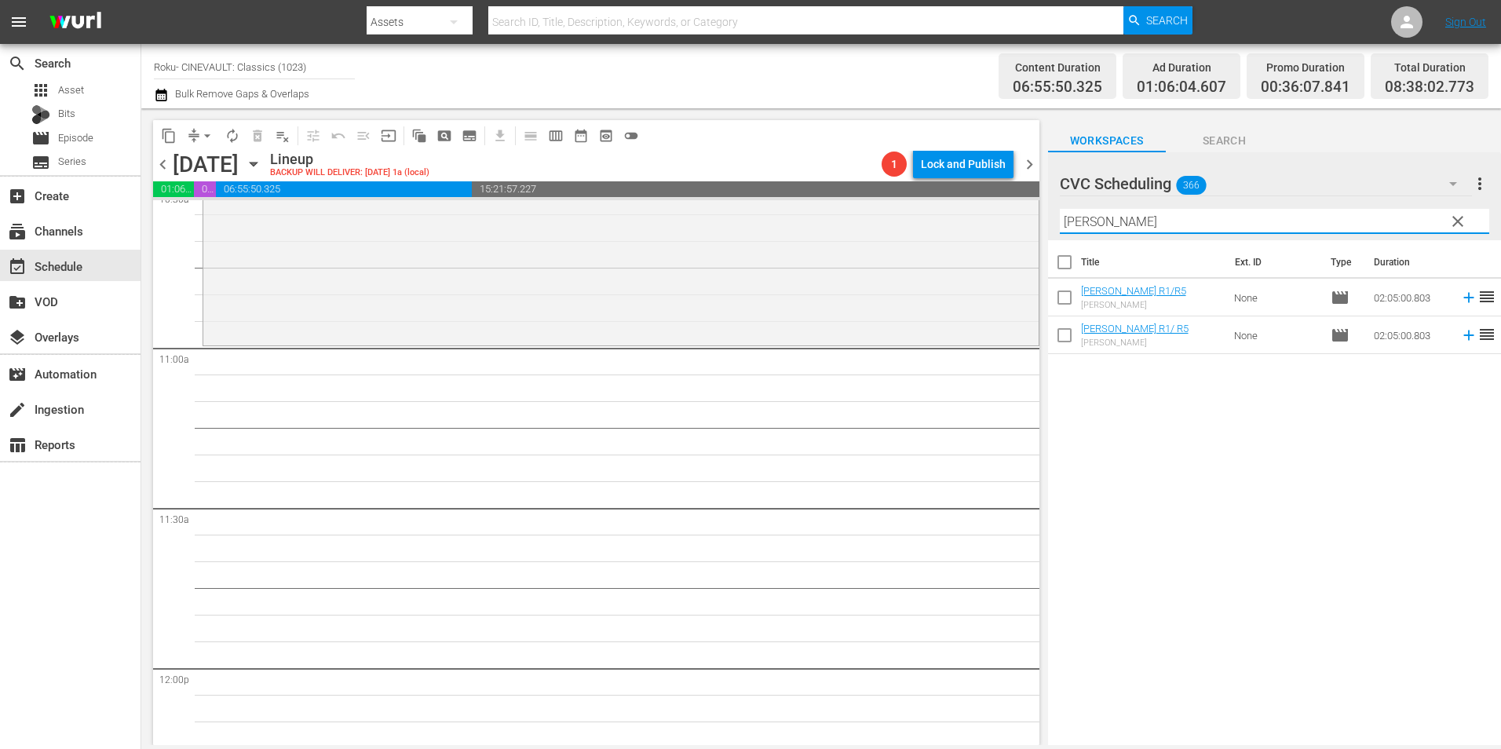
type input "duffy"
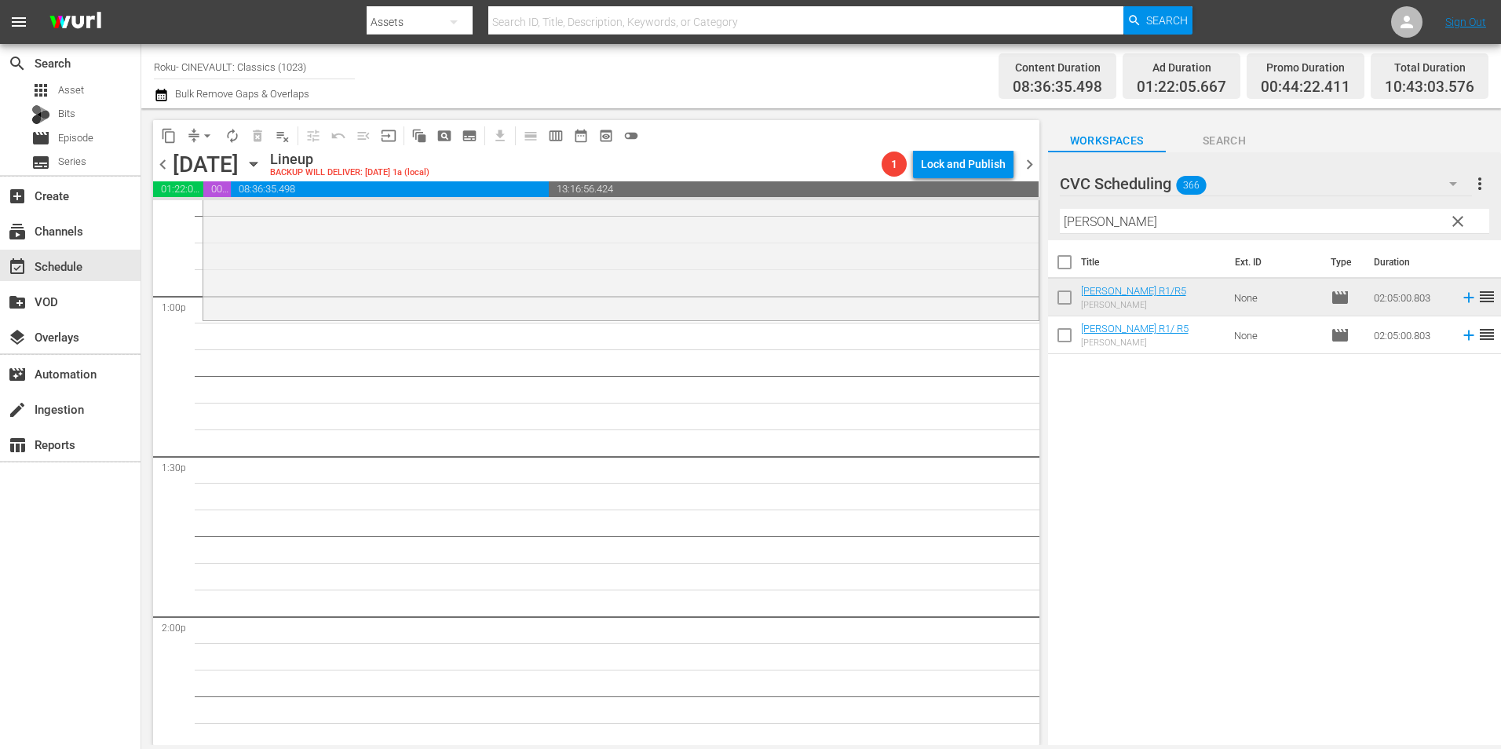
scroll to position [4082, 0]
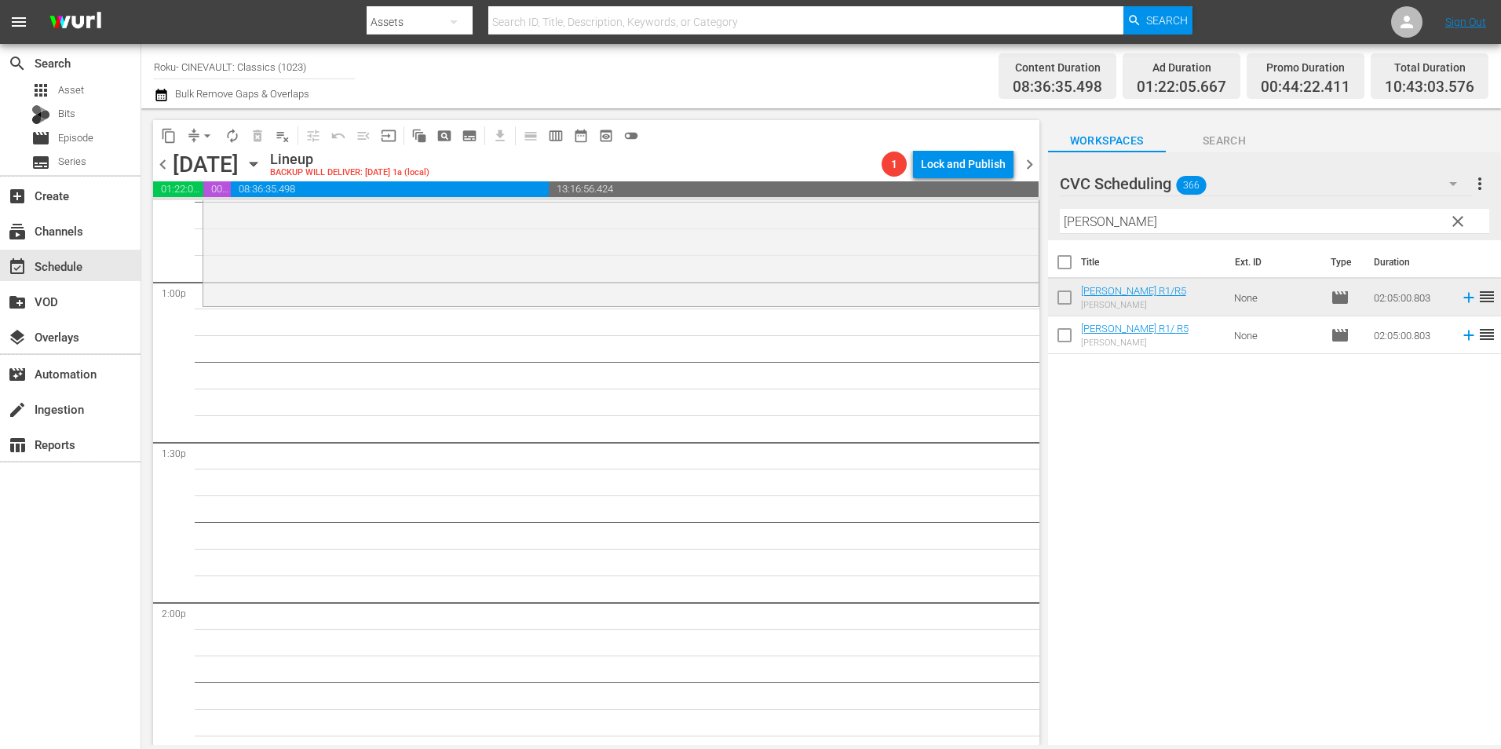
drag, startPoint x: 1108, startPoint y: 206, endPoint x: 1082, endPoint y: 215, distance: 27.6
click at [1082, 215] on div "Filter by Title duffy" at bounding box center [1274, 222] width 429 height 38
drag, startPoint x: 1125, startPoint y: 226, endPoint x: 1039, endPoint y: 239, distance: 86.5
click at [1039, 239] on div "content_copy compress arrow_drop_down autorenew_outlined delete_forever_outline…" at bounding box center [821, 426] width 1360 height 637
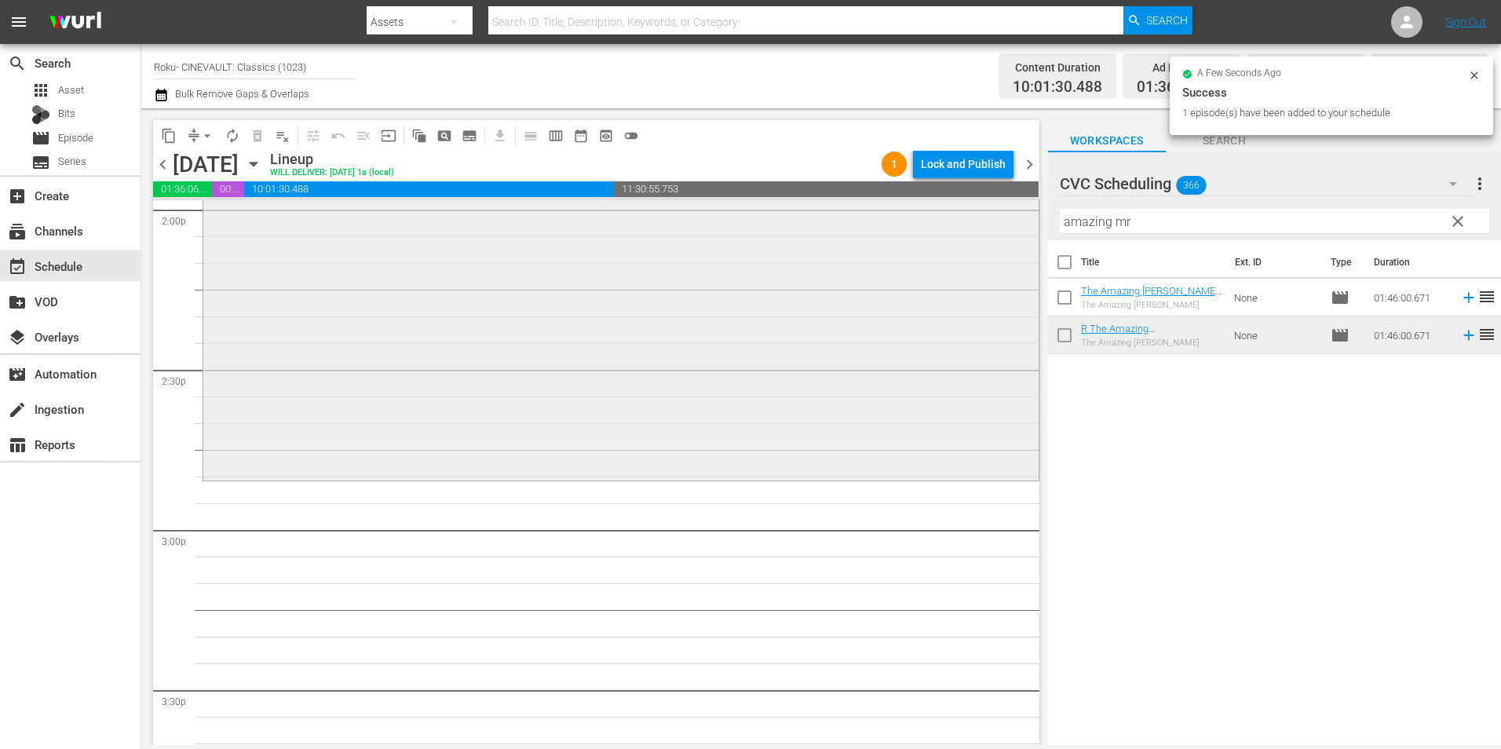
scroll to position [4631, 0]
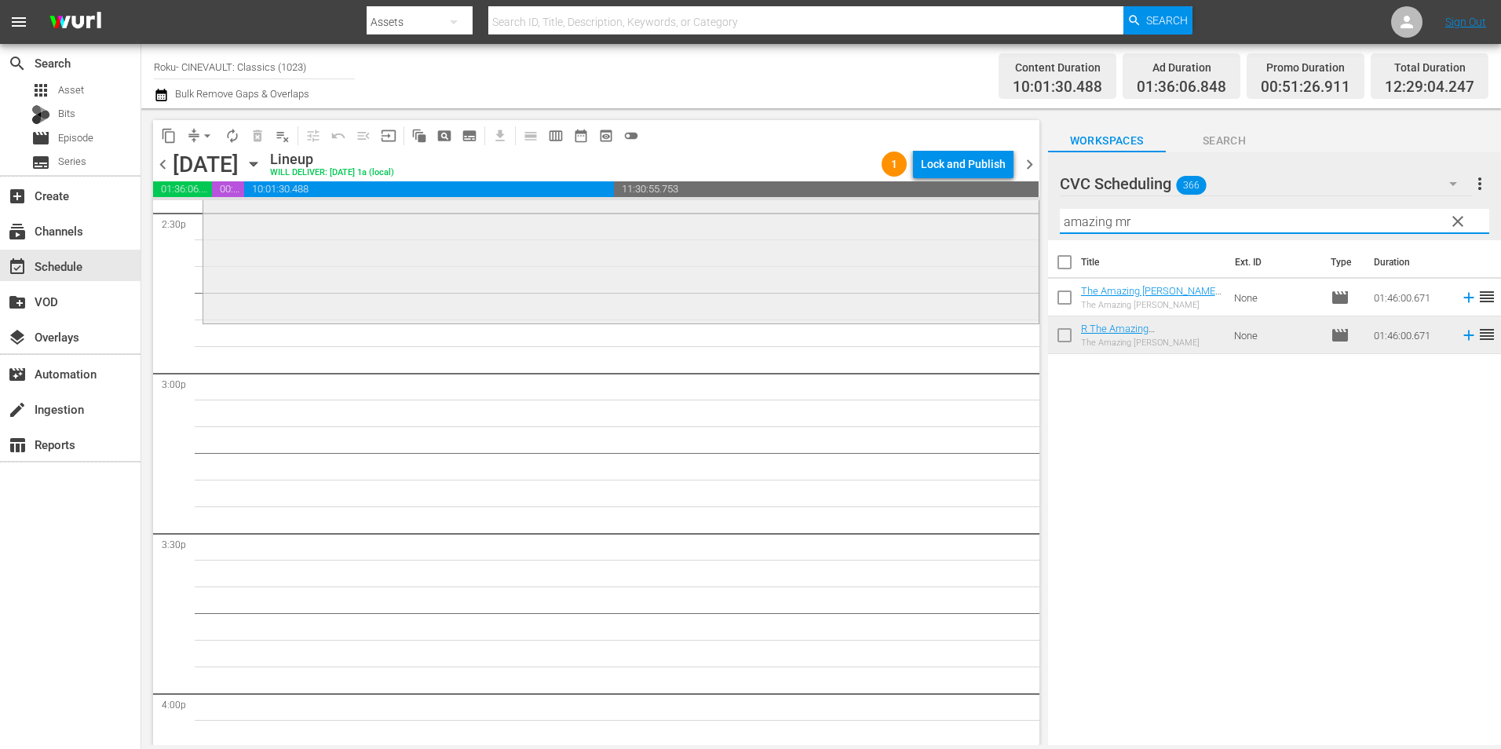
drag, startPoint x: 1124, startPoint y: 217, endPoint x: 991, endPoint y: 225, distance: 132.9
click at [991, 225] on div "content_copy compress arrow_drop_down autorenew_outlined delete_forever_outline…" at bounding box center [821, 426] width 1360 height 637
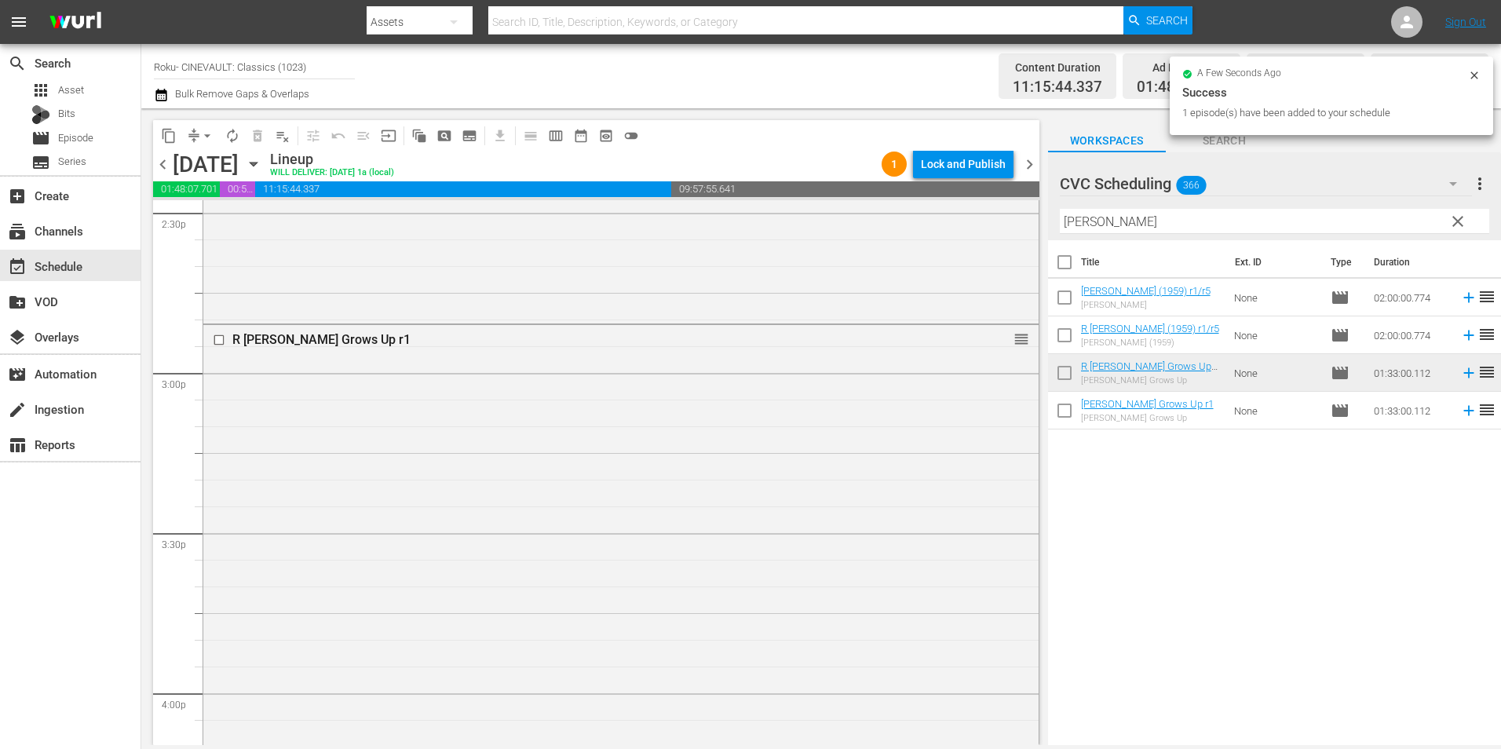
scroll to position [5181, 0]
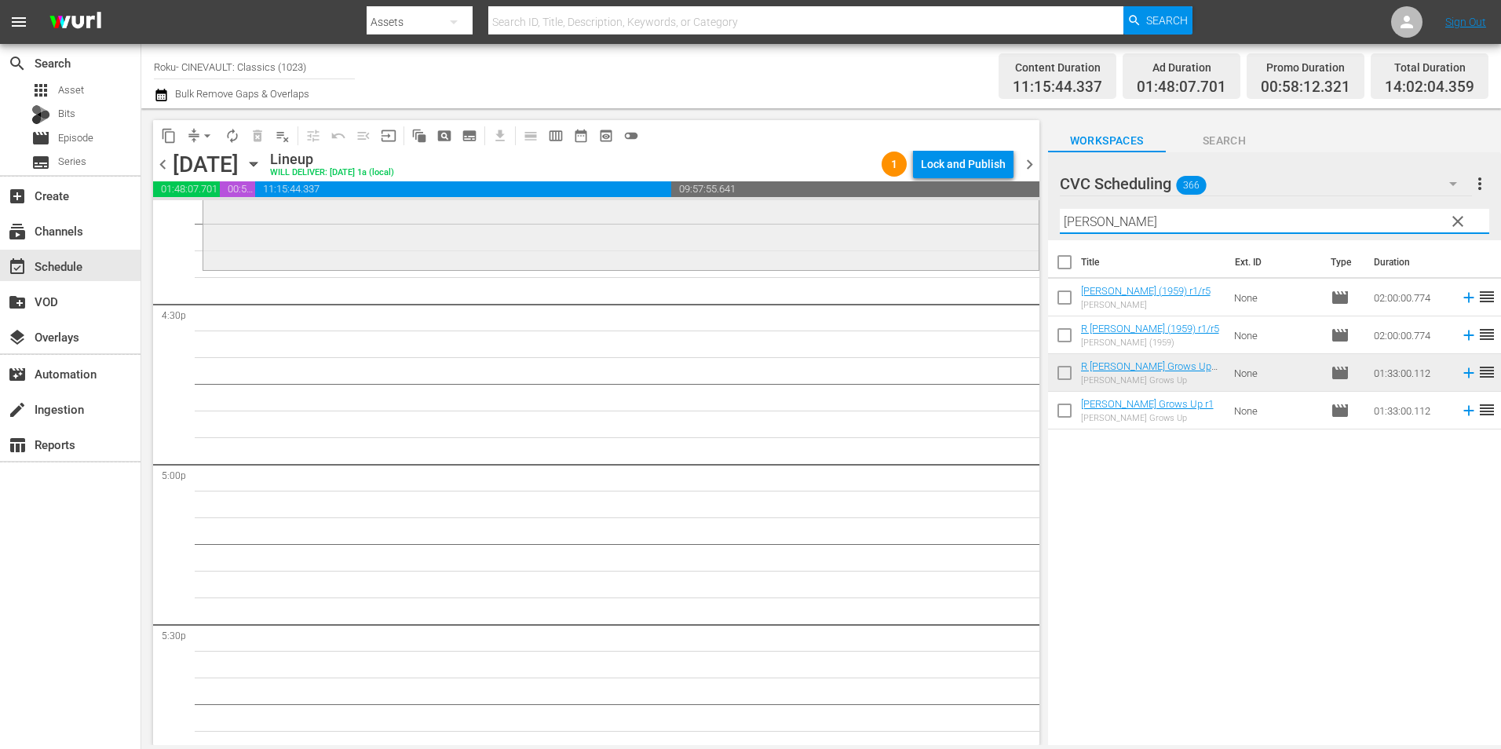
drag, startPoint x: 1112, startPoint y: 228, endPoint x: 944, endPoint y: 233, distance: 168.8
click at [944, 233] on div "content_copy compress arrow_drop_down autorenew_outlined delete_forever_outline…" at bounding box center [821, 426] width 1360 height 637
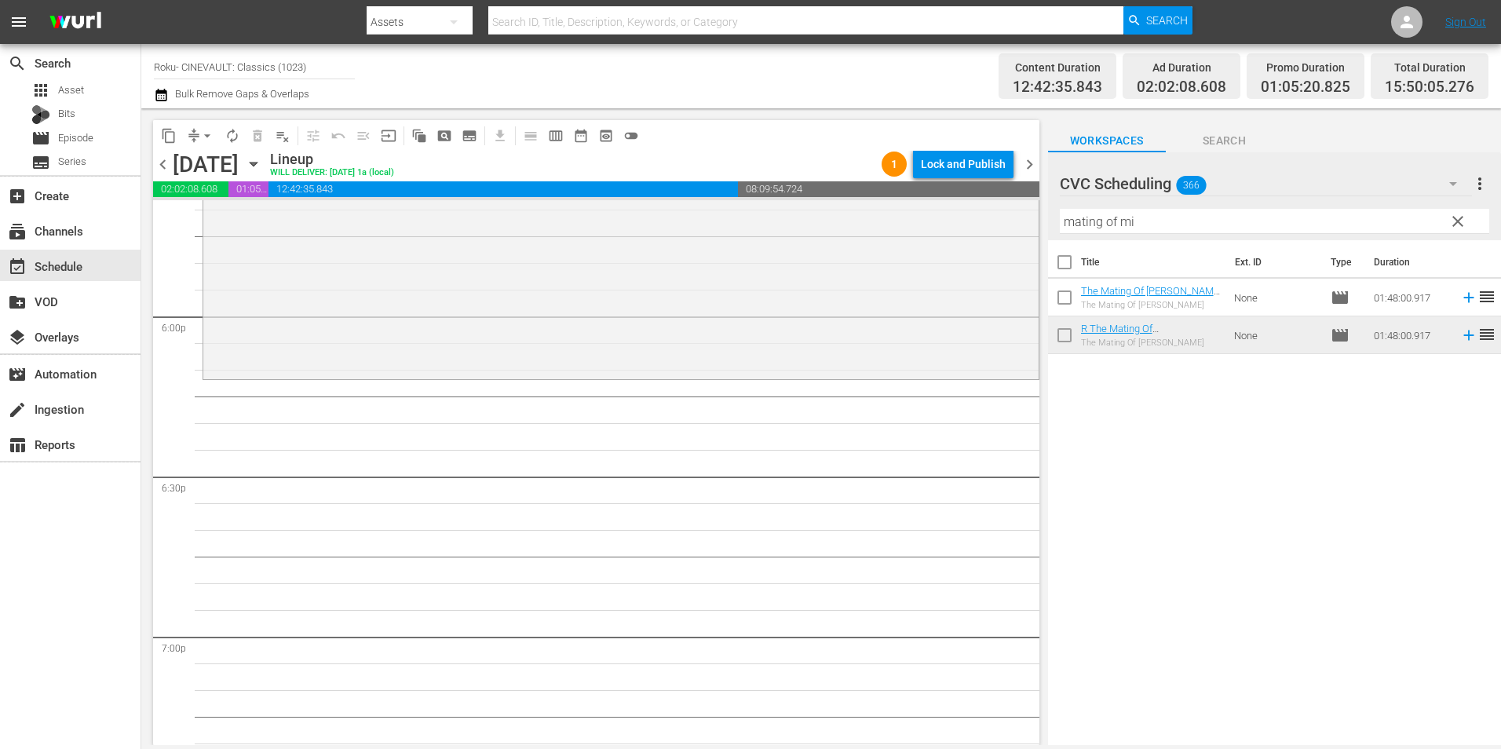
scroll to position [5652, 0]
drag, startPoint x: 1151, startPoint y: 224, endPoint x: 995, endPoint y: 233, distance: 155.7
click at [995, 233] on div "content_copy compress arrow_drop_down autorenew_outlined delete_forever_outline…" at bounding box center [821, 426] width 1360 height 637
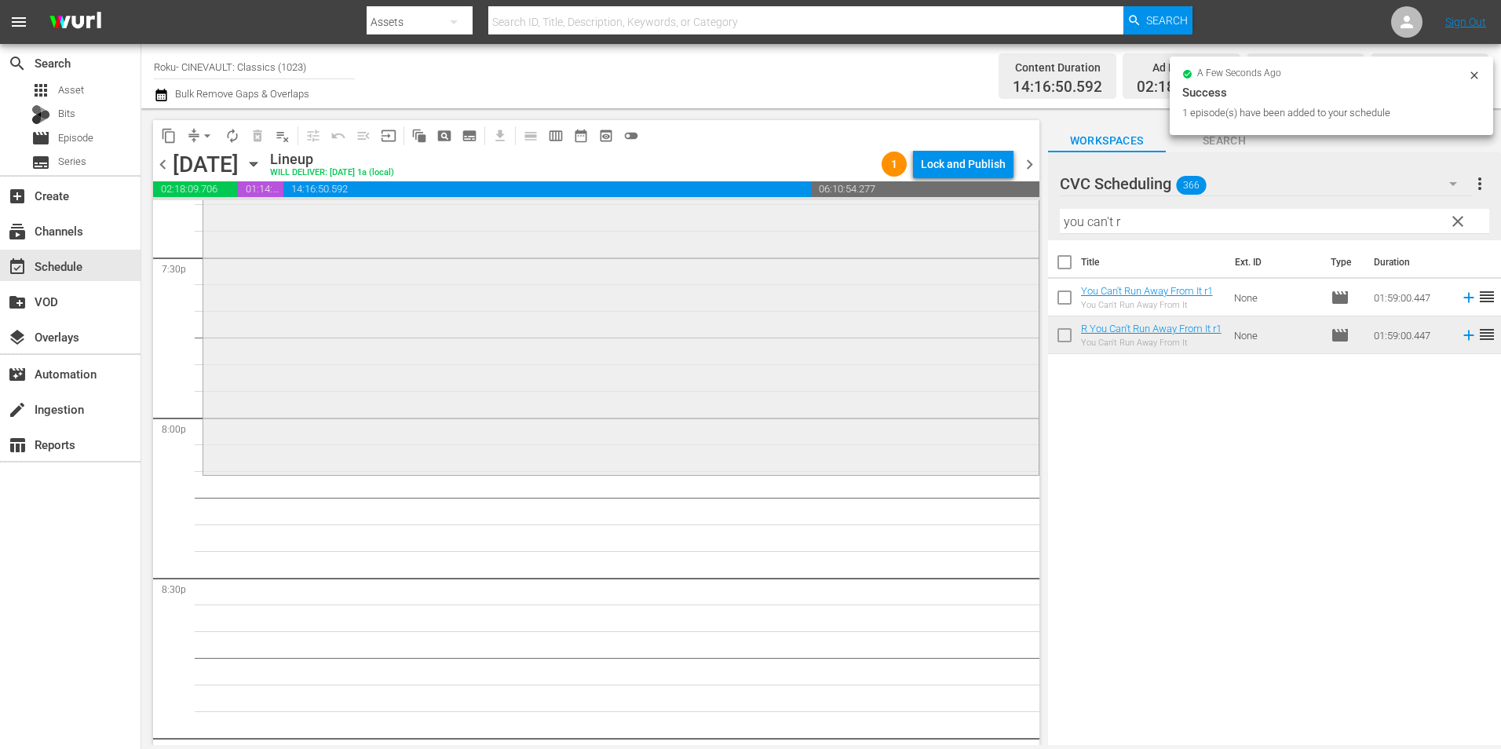
scroll to position [6358, 0]
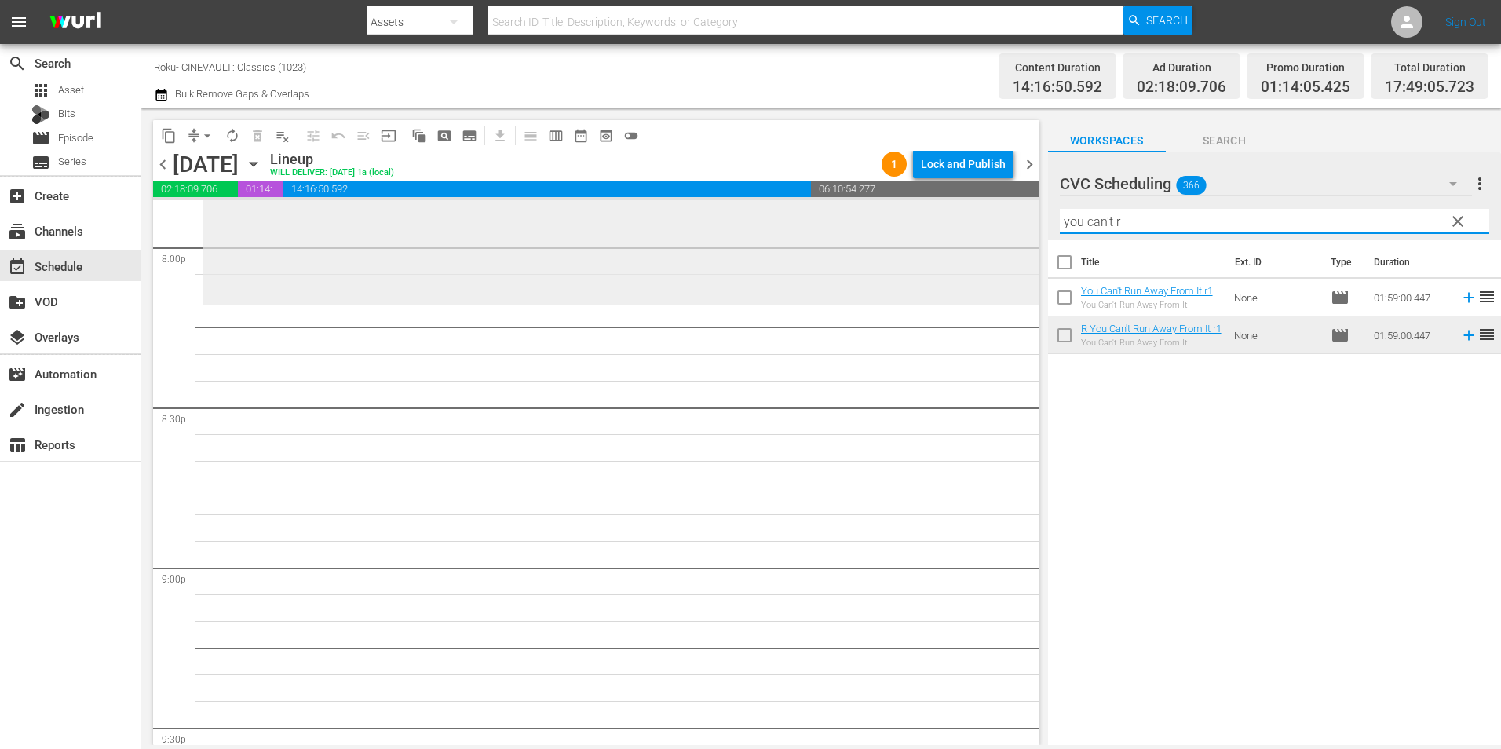
drag, startPoint x: 1166, startPoint y: 228, endPoint x: 1018, endPoint y: 228, distance: 147.6
click at [1018, 228] on div "content_copy compress arrow_drop_down autorenew_outlined delete_forever_outline…" at bounding box center [821, 426] width 1360 height 637
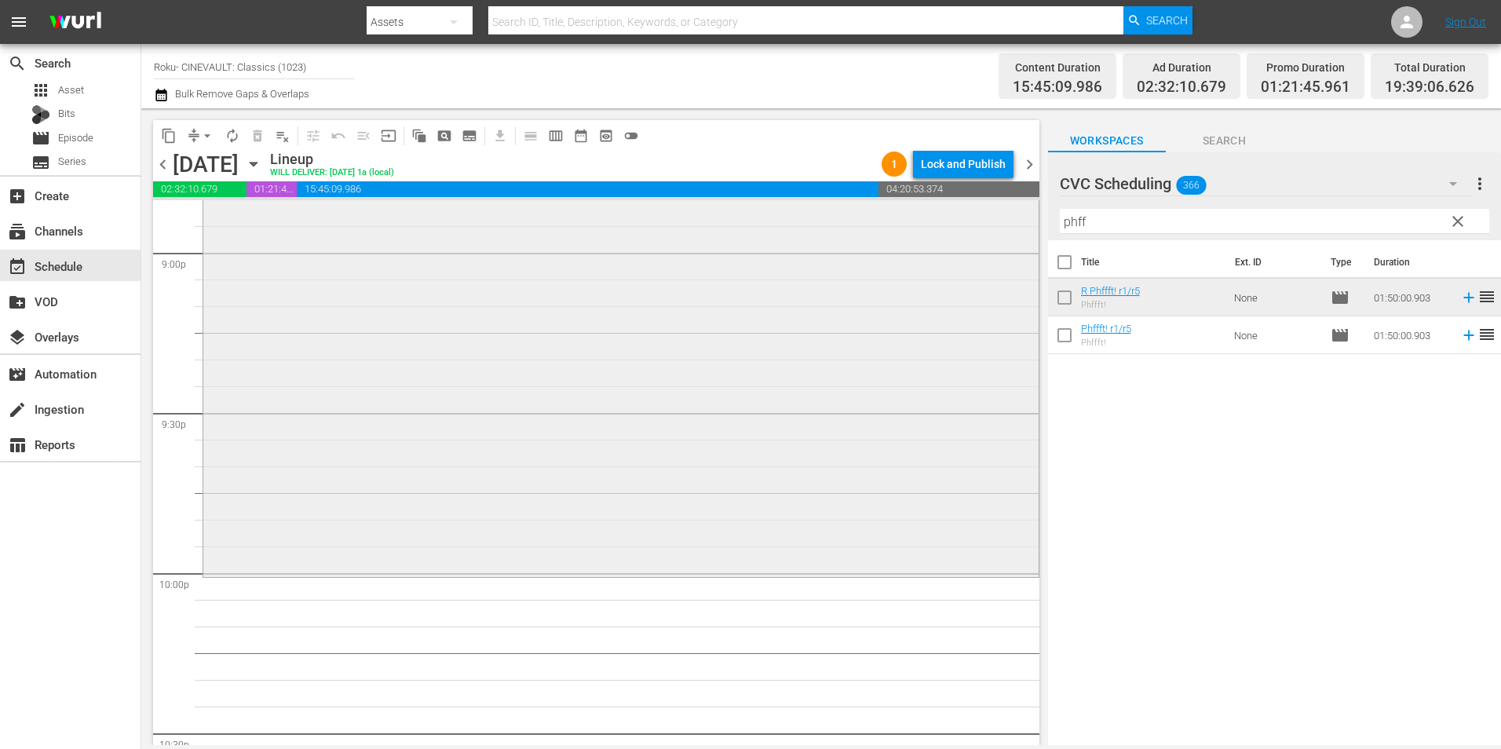
scroll to position [6829, 0]
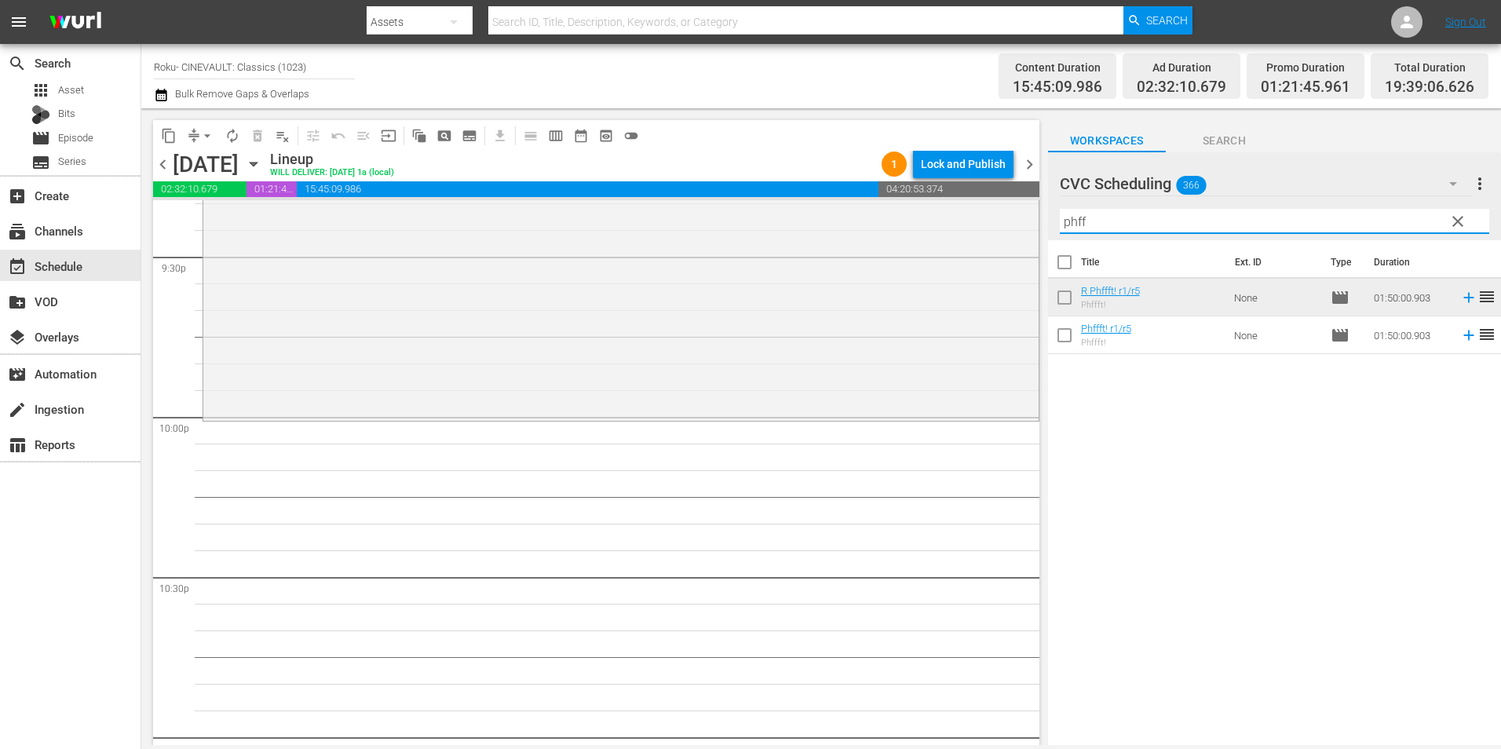
drag, startPoint x: 1115, startPoint y: 222, endPoint x: 1040, endPoint y: 226, distance: 75.5
click at [1040, 226] on div "content_copy compress arrow_drop_down autorenew_outlined delete_forever_outline…" at bounding box center [821, 426] width 1360 height 637
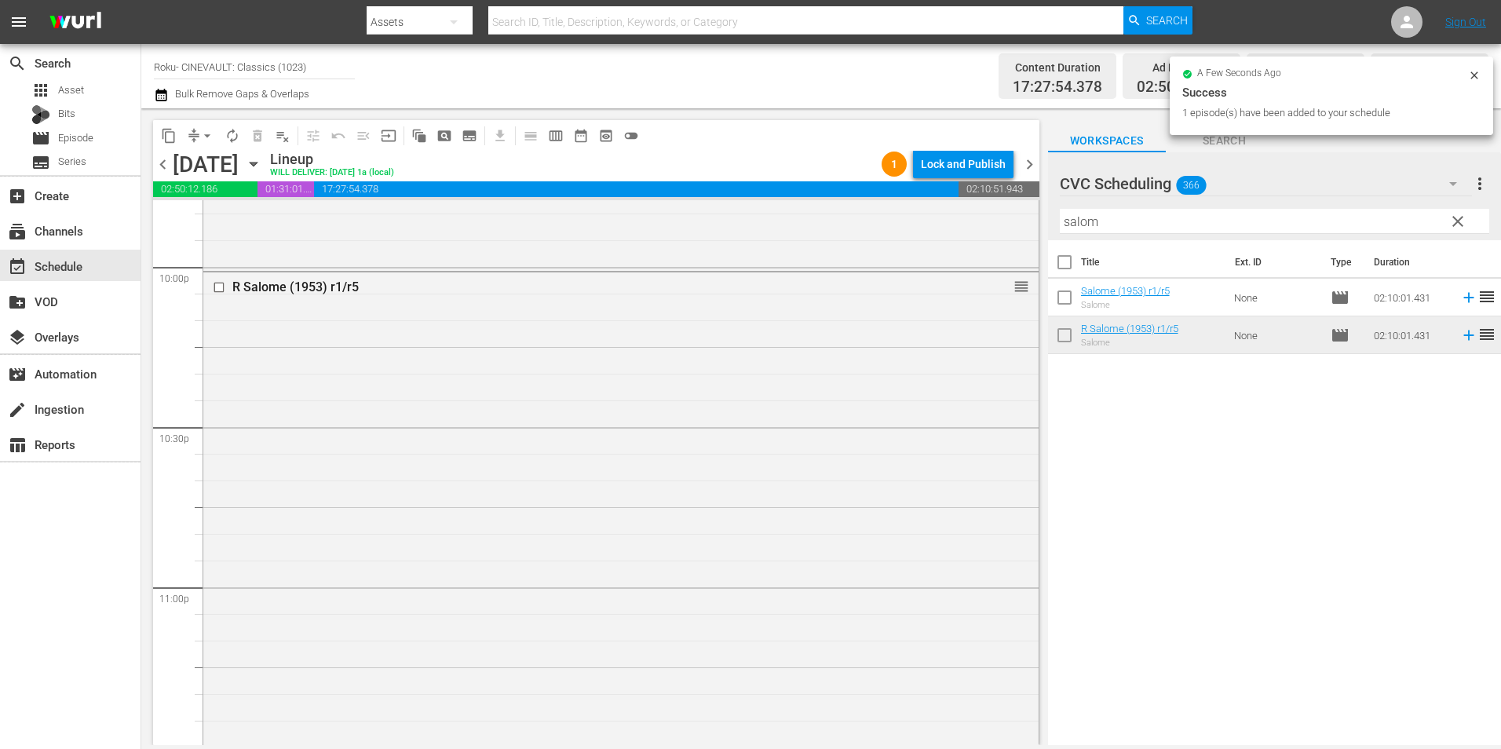
scroll to position [7200, 0]
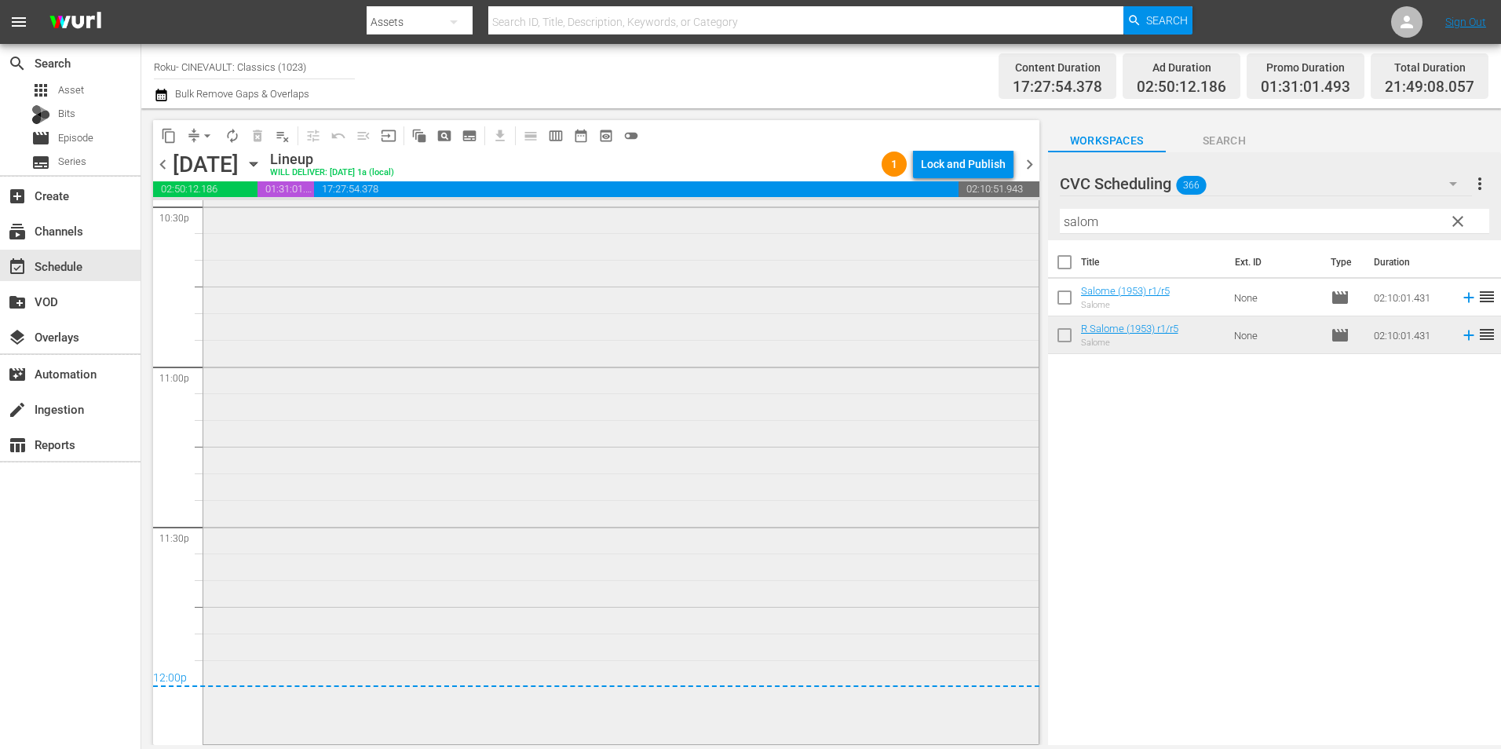
click at [571, 447] on div "R Salome (1953) r1/r5 1 reorder" at bounding box center [620, 396] width 835 height 689
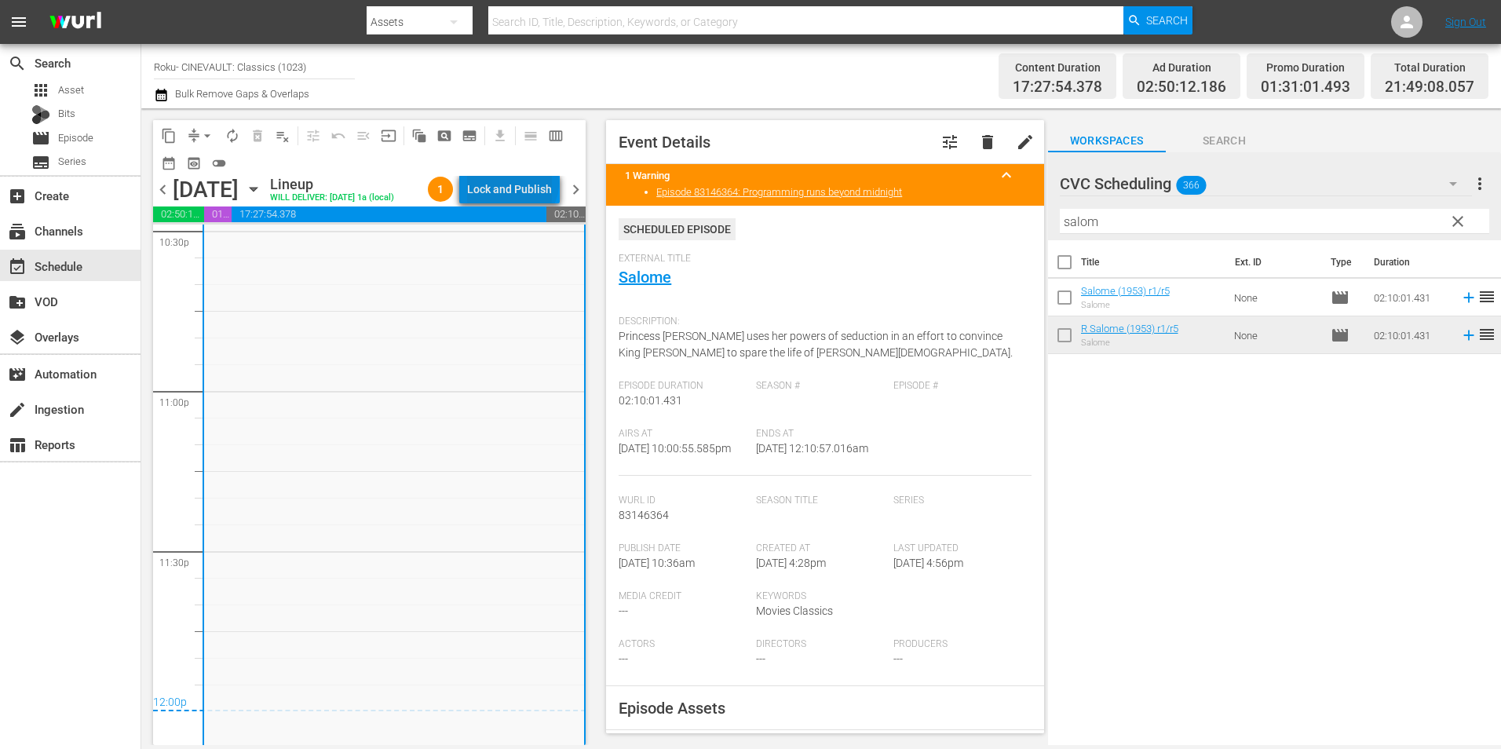
click at [516, 183] on div "Lock and Publish" at bounding box center [509, 189] width 85 height 28
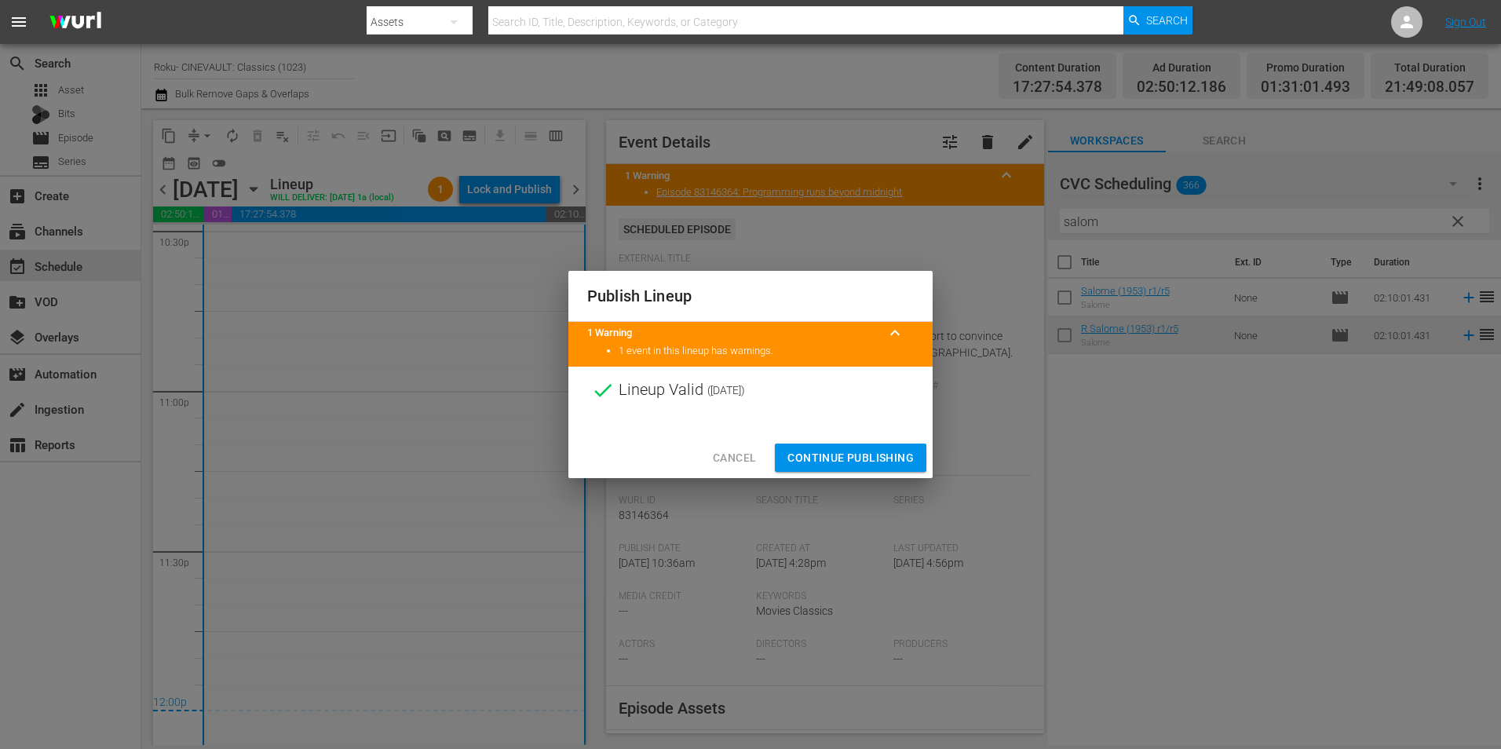
click at [812, 451] on span "Continue Publishing" at bounding box center [850, 458] width 126 height 20
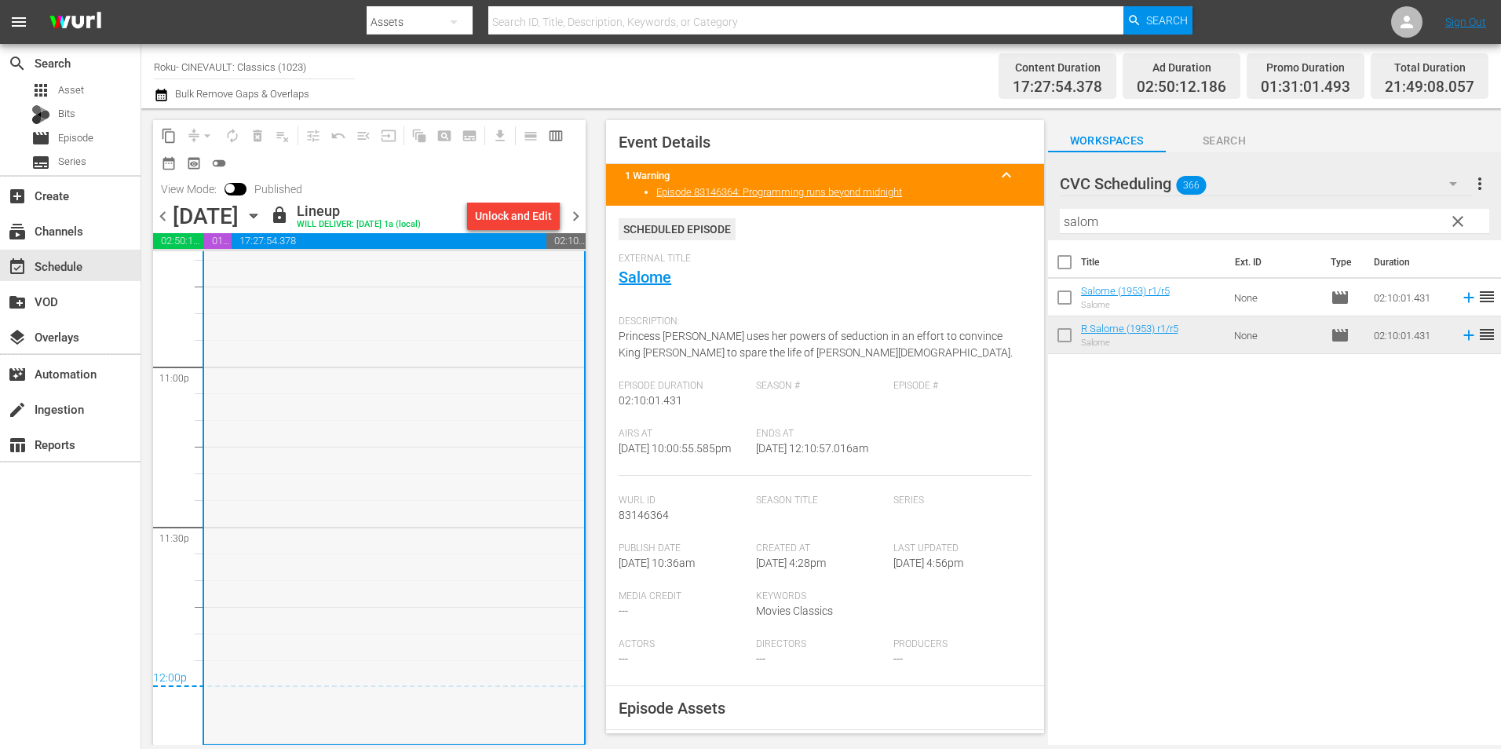
scroll to position [6624, 0]
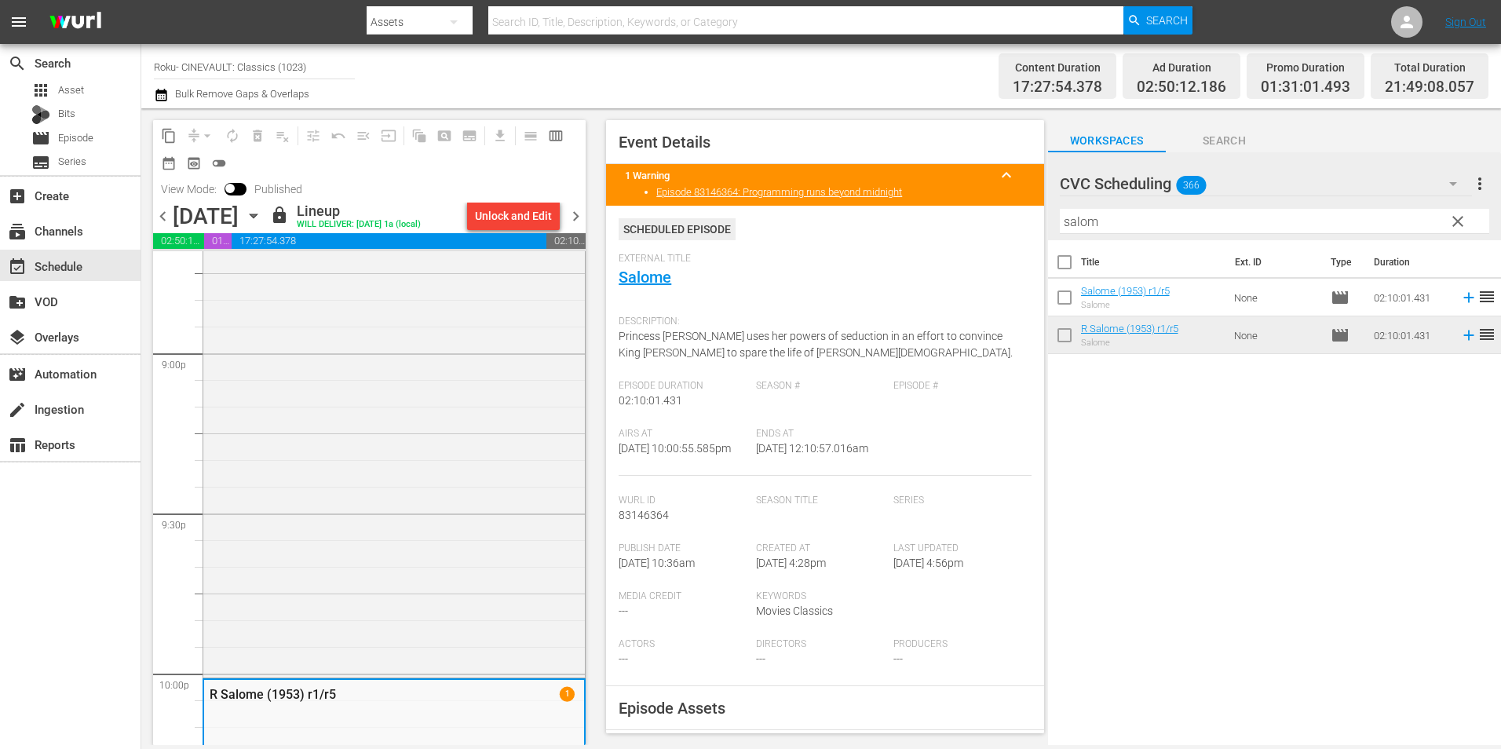
click at [575, 211] on span "chevron_right" at bounding box center [576, 216] width 20 height 20
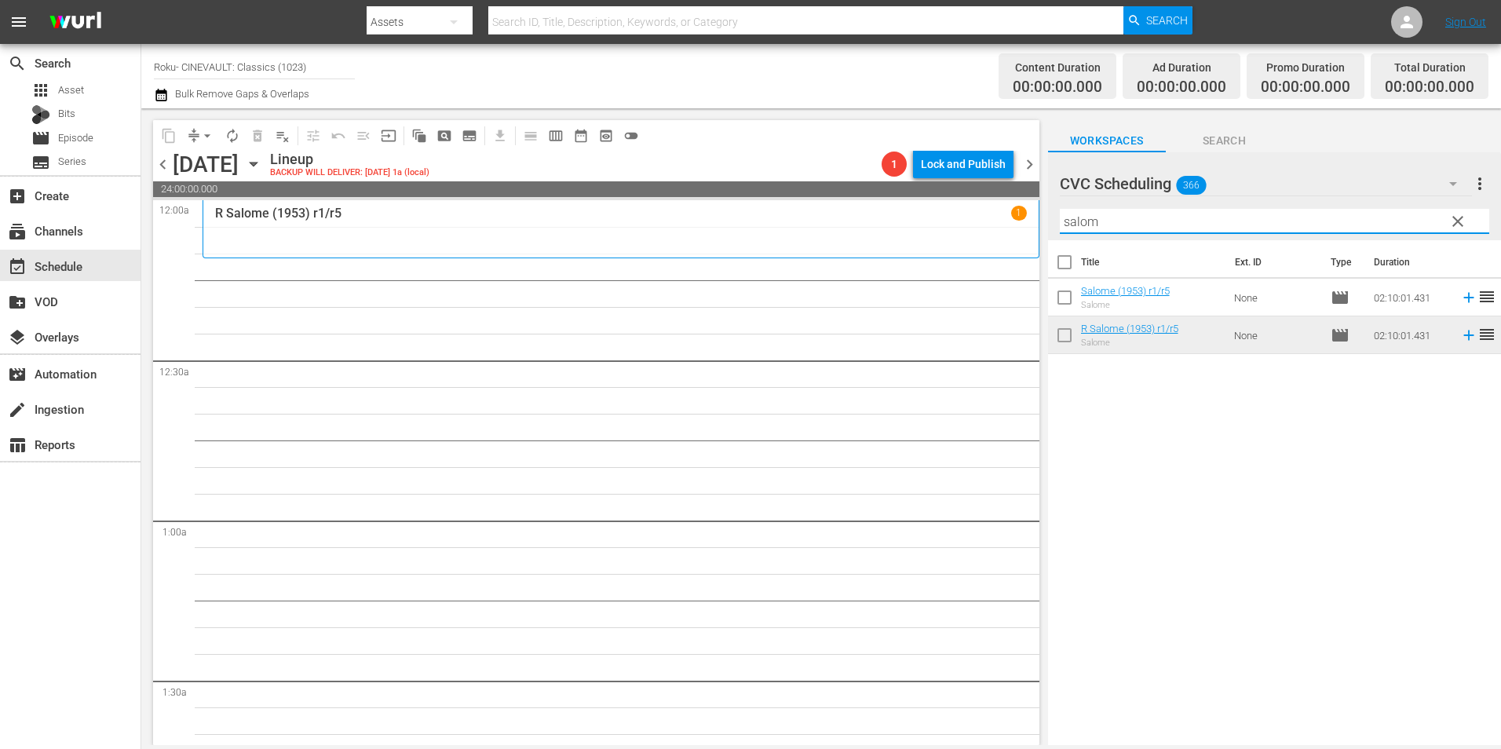
drag, startPoint x: 1131, startPoint y: 221, endPoint x: 1029, endPoint y: 238, distance: 103.5
click at [1029, 238] on div "content_copy compress arrow_drop_down autorenew_outlined delete_forever_outline…" at bounding box center [821, 426] width 1360 height 637
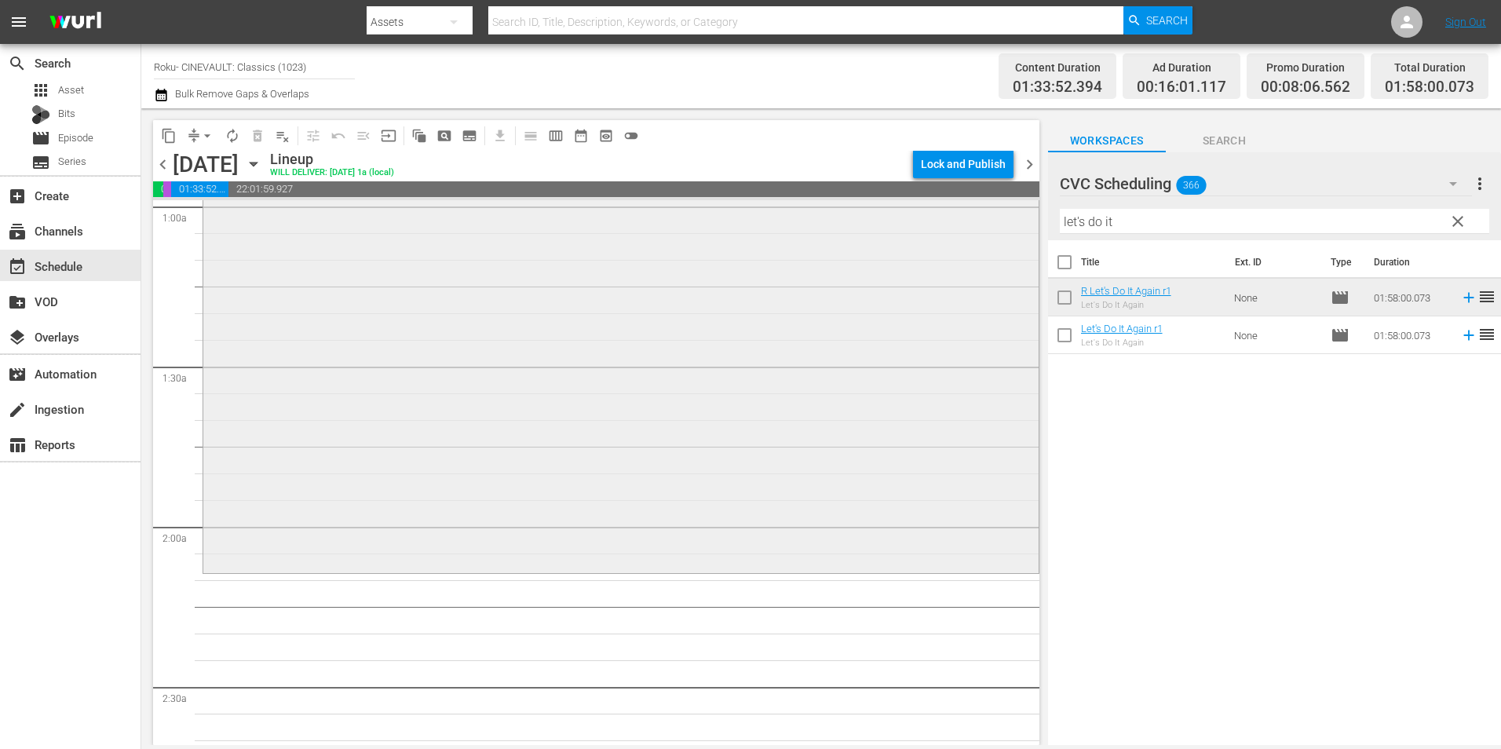
scroll to position [628, 0]
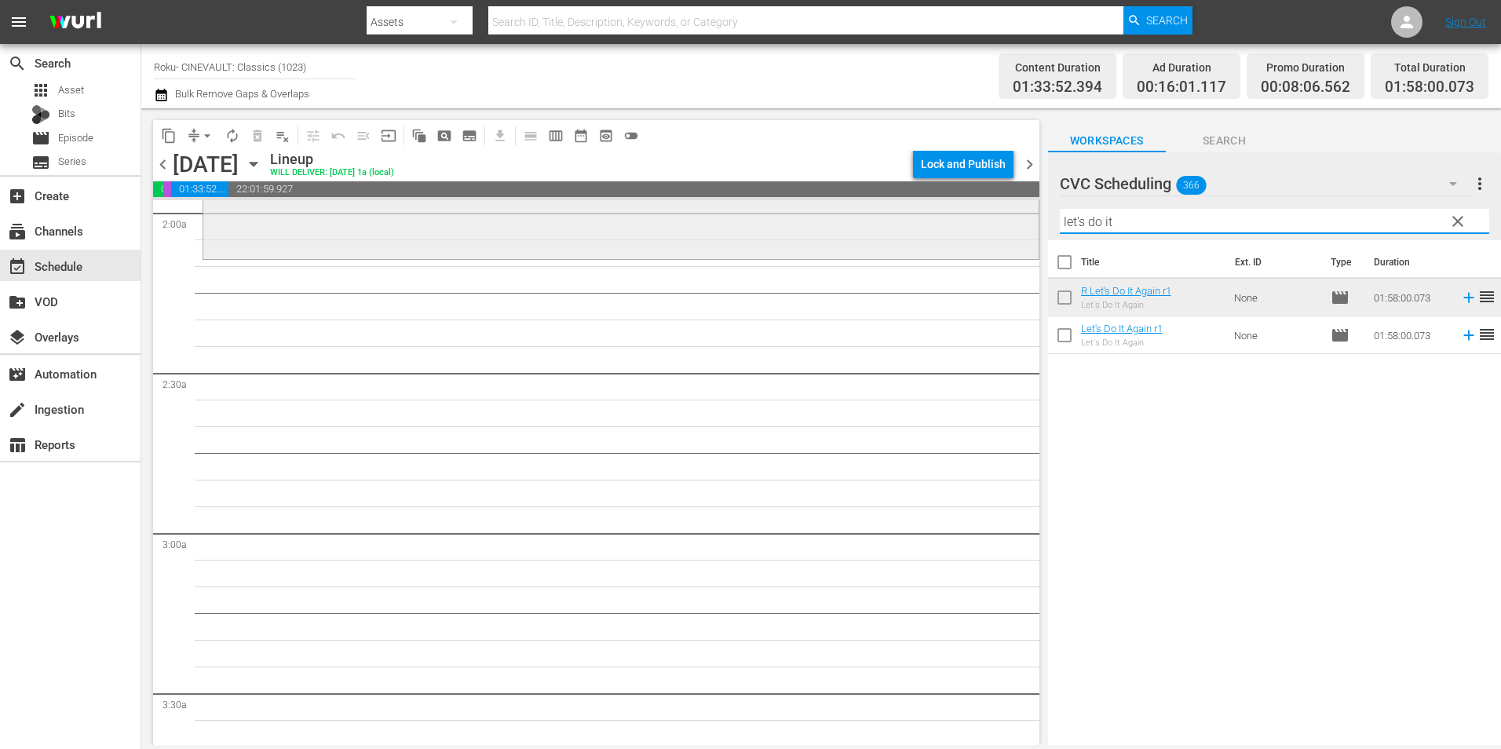
drag, startPoint x: 1135, startPoint y: 218, endPoint x: 981, endPoint y: 223, distance: 153.9
click at [981, 223] on div "content_copy compress arrow_drop_down autorenew_outlined delete_forever_outline…" at bounding box center [821, 426] width 1360 height 637
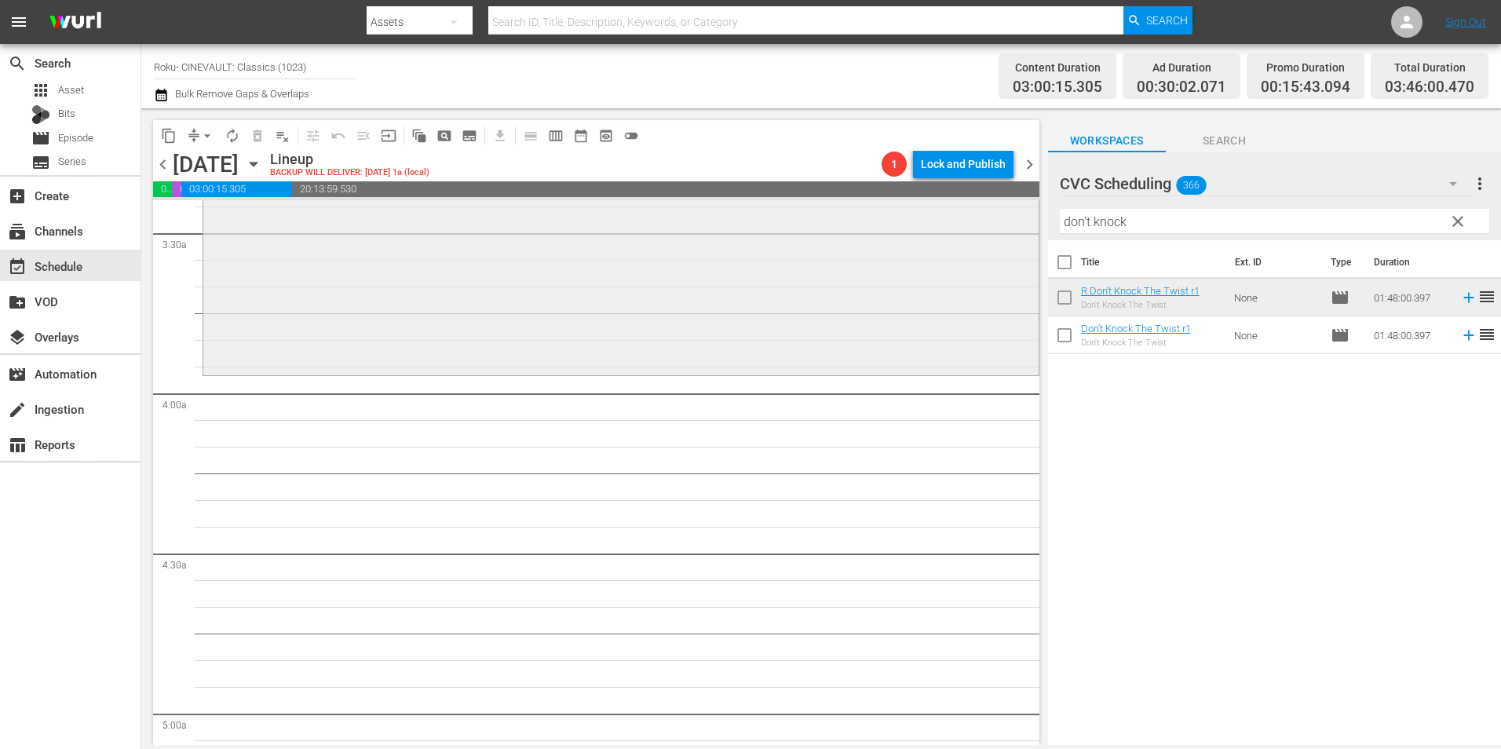
scroll to position [1099, 0]
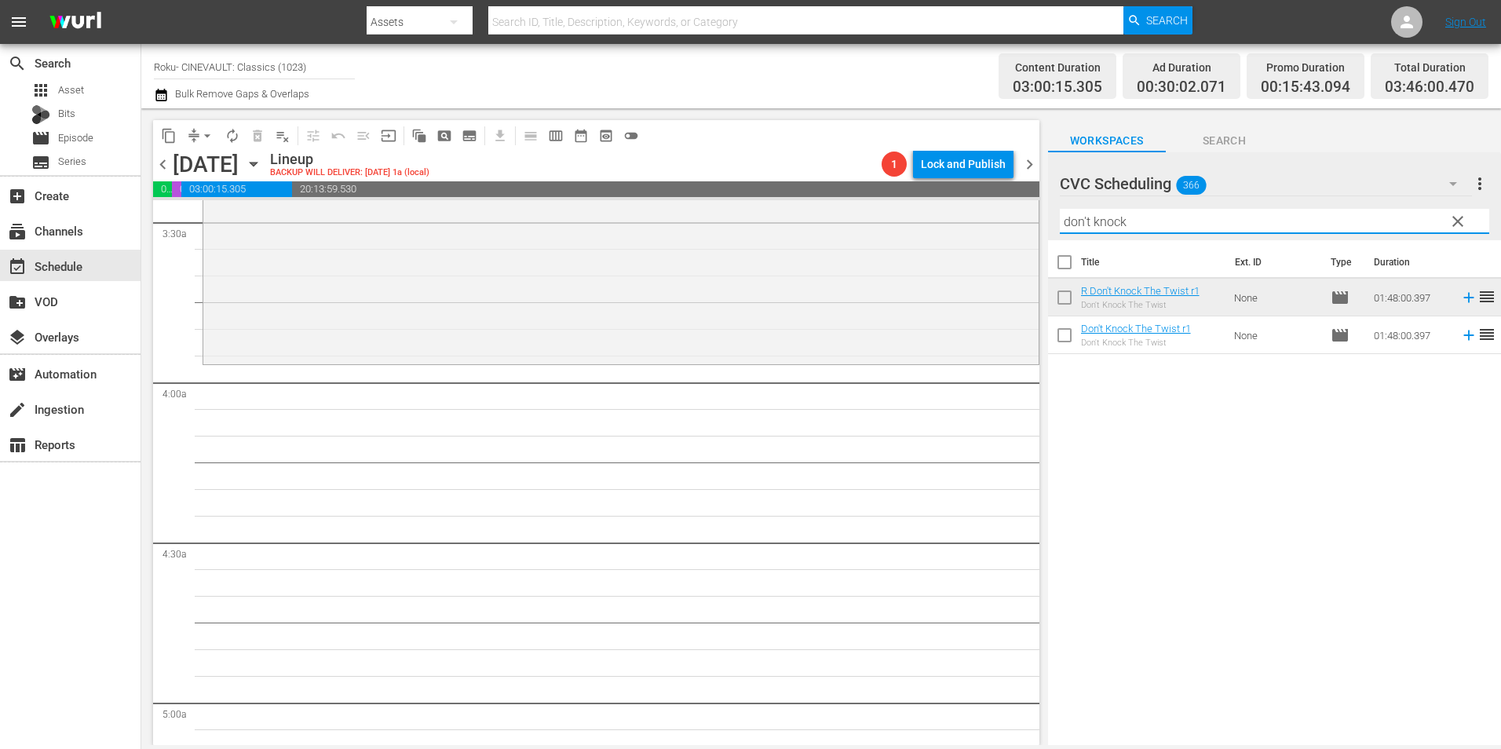
drag, startPoint x: 1202, startPoint y: 217, endPoint x: 1056, endPoint y: 235, distance: 147.2
click at [1056, 235] on div "CVC Scheduling 366 CVC Scheduling more_vert clear Filter by Title don't knock" at bounding box center [1274, 196] width 453 height 88
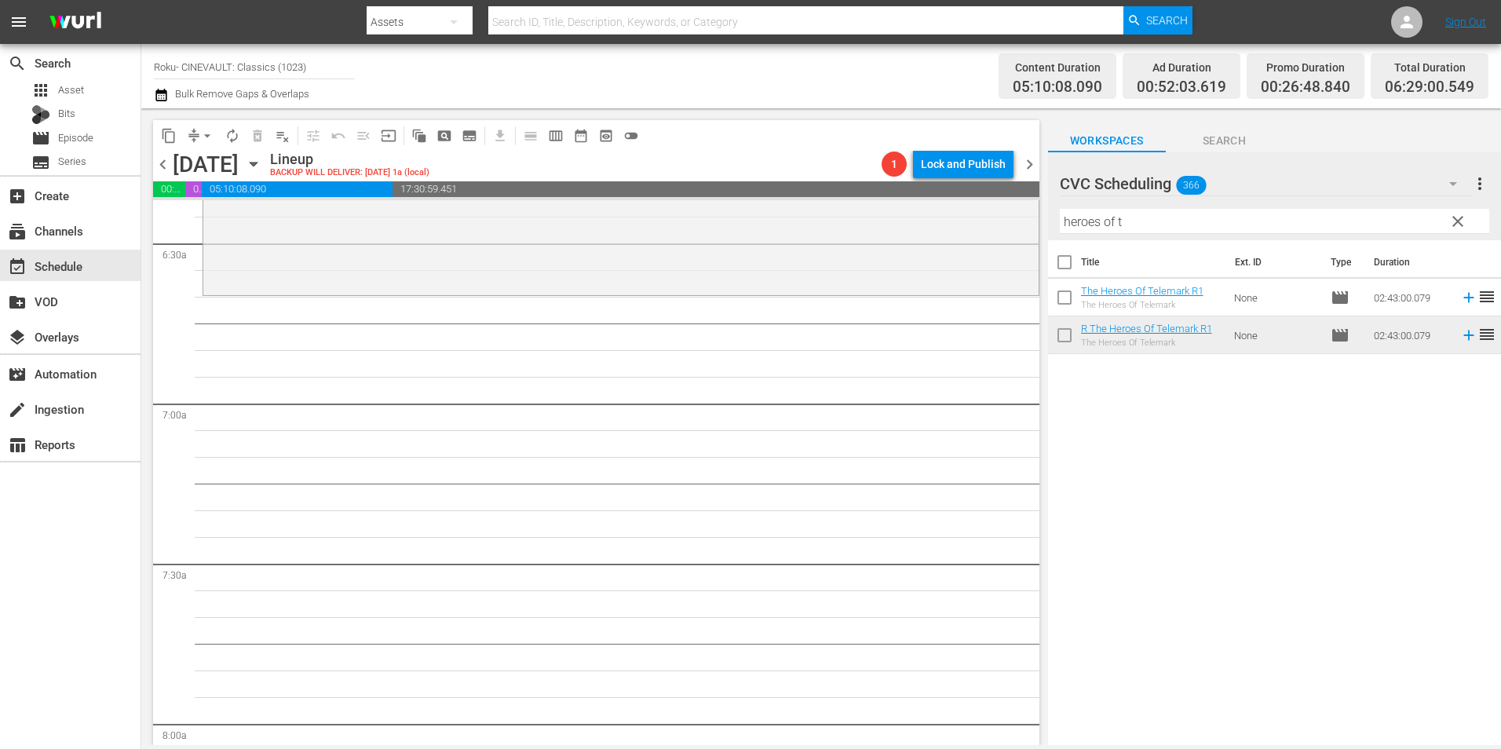
scroll to position [2041, 0]
drag, startPoint x: 1144, startPoint y: 225, endPoint x: 1009, endPoint y: 235, distance: 135.3
click at [1009, 235] on div "content_copy compress arrow_drop_down autorenew_outlined delete_forever_outline…" at bounding box center [821, 426] width 1360 height 637
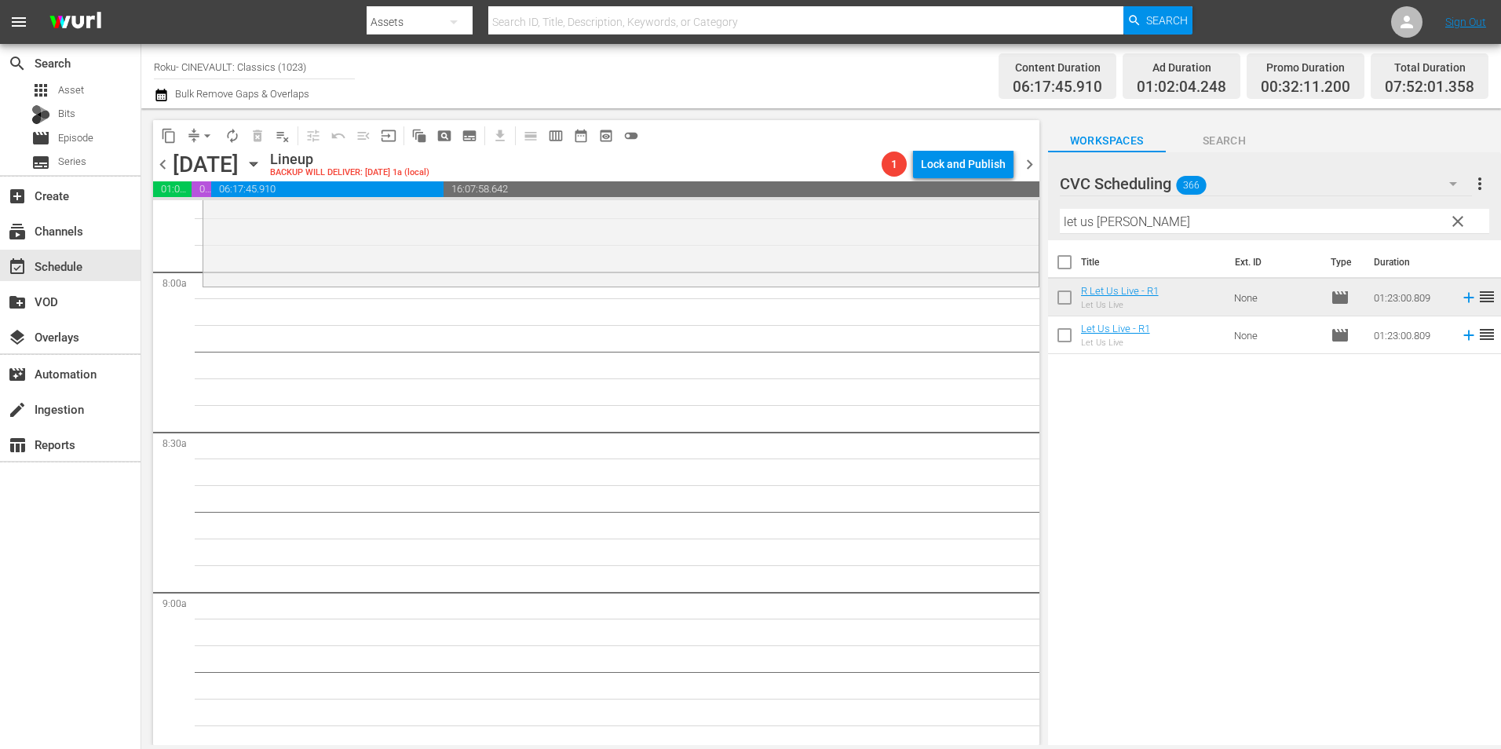
scroll to position [2355, 0]
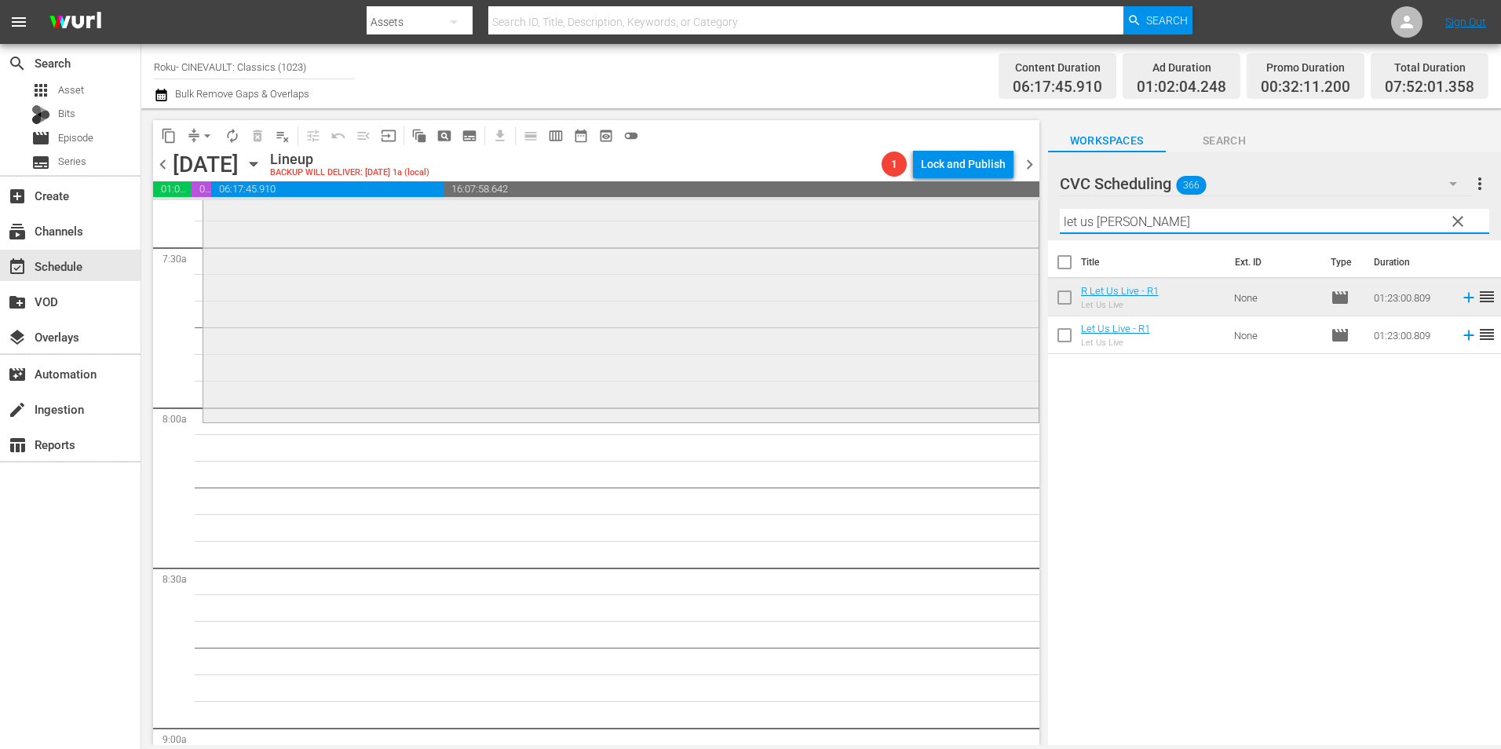
drag, startPoint x: 993, startPoint y: 208, endPoint x: 976, endPoint y: 207, distance: 17.3
click at [976, 207] on div "content_copy compress arrow_drop_down autorenew_outlined delete_forever_outline…" at bounding box center [821, 426] width 1360 height 637
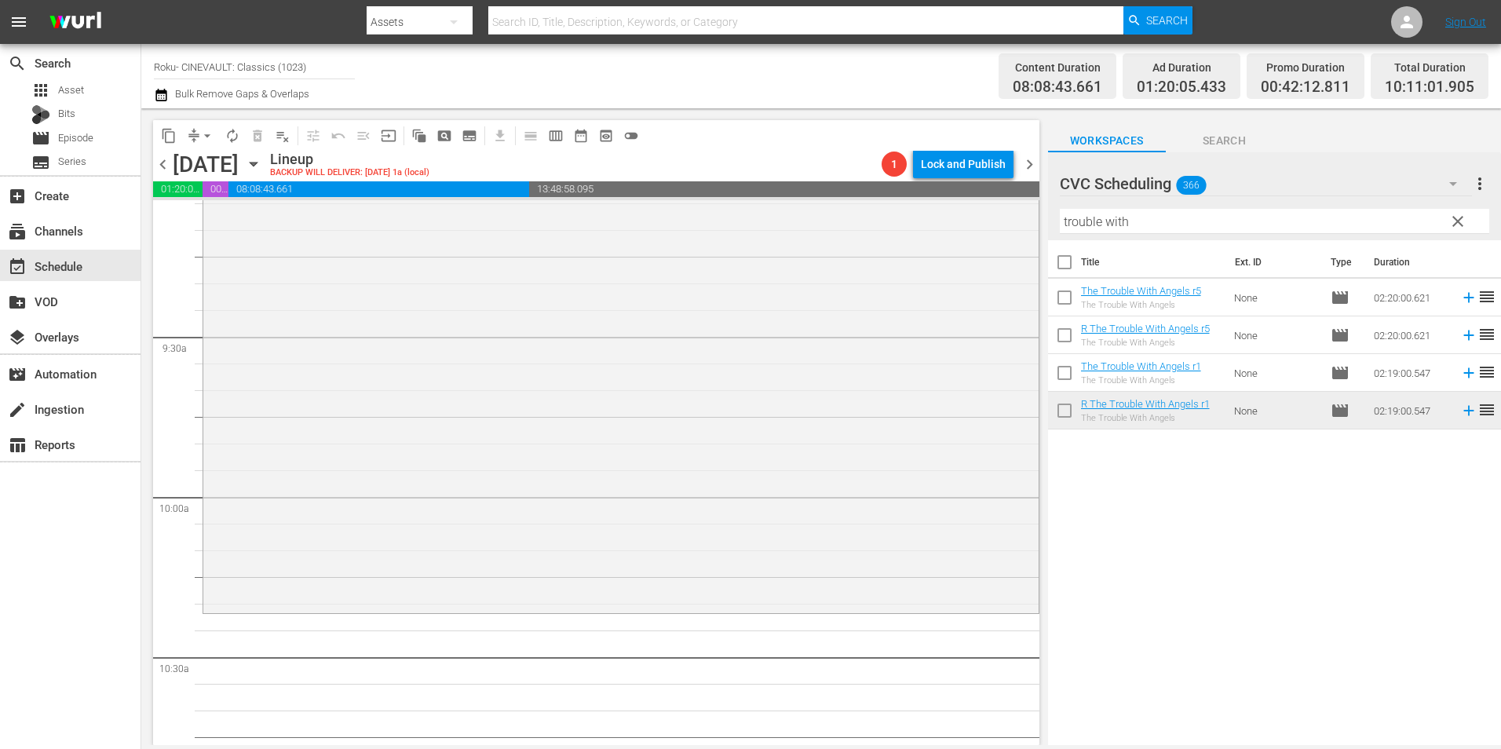
scroll to position [3061, 0]
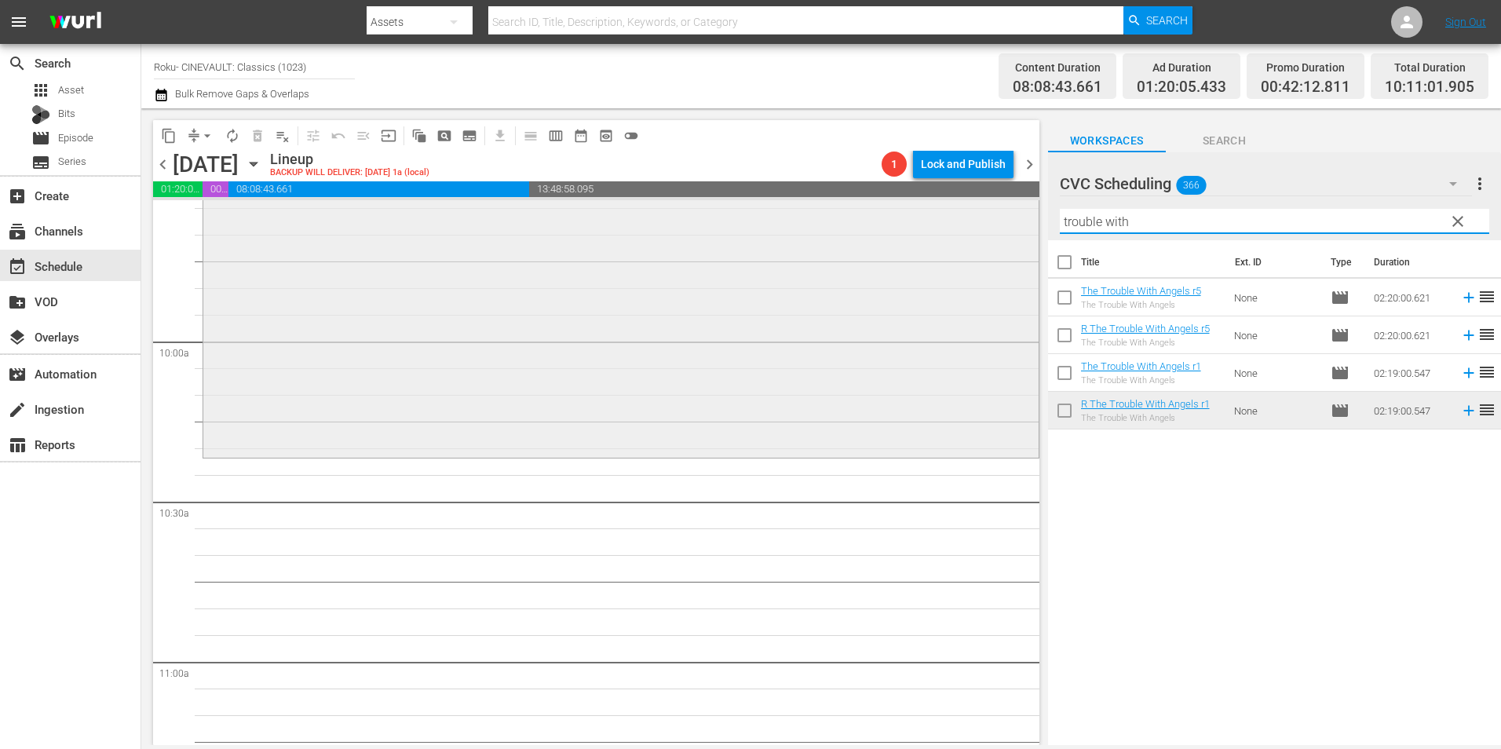
drag, startPoint x: 1183, startPoint y: 219, endPoint x: 1023, endPoint y: 226, distance: 160.3
click at [1023, 226] on div "content_copy compress arrow_drop_down autorenew_outlined delete_forever_outline…" at bounding box center [821, 426] width 1360 height 637
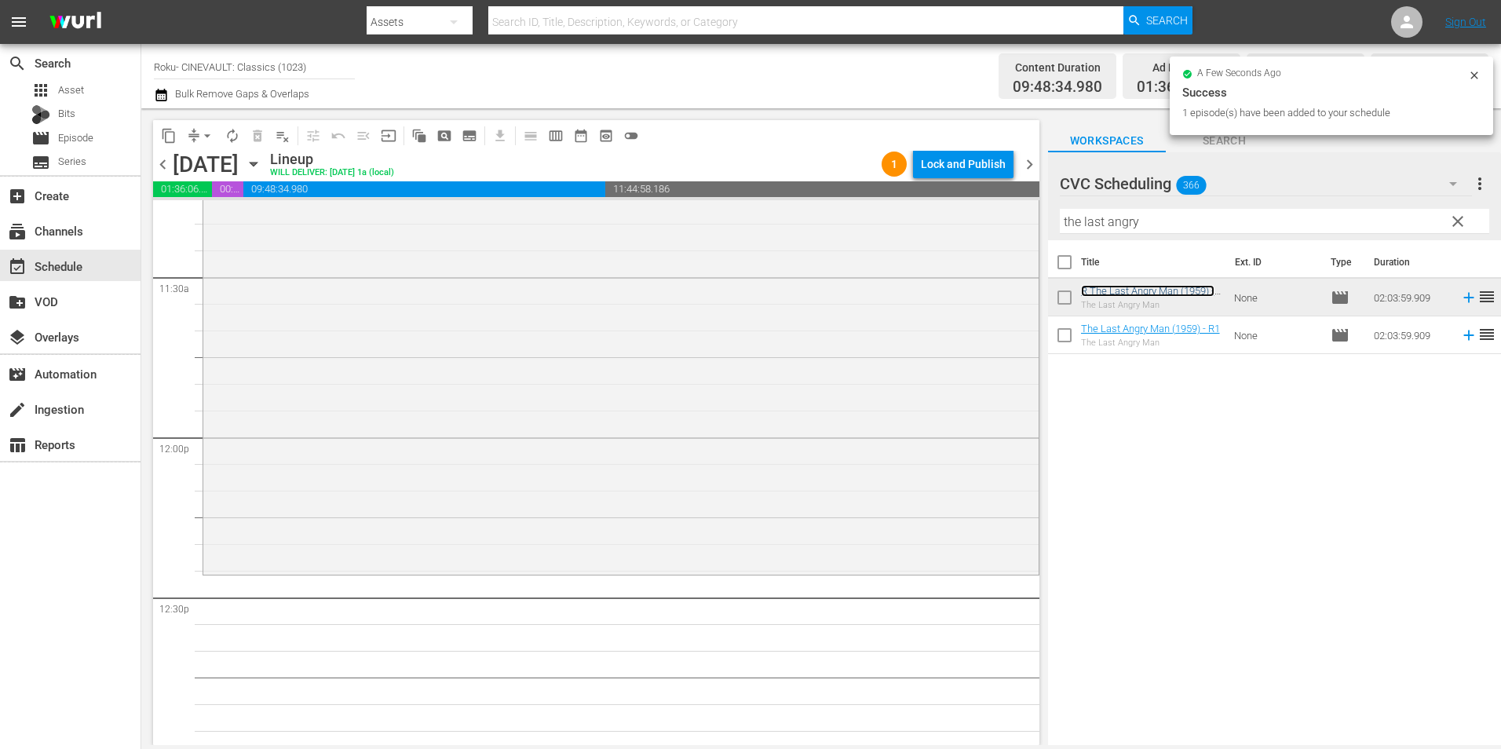
scroll to position [3689, 0]
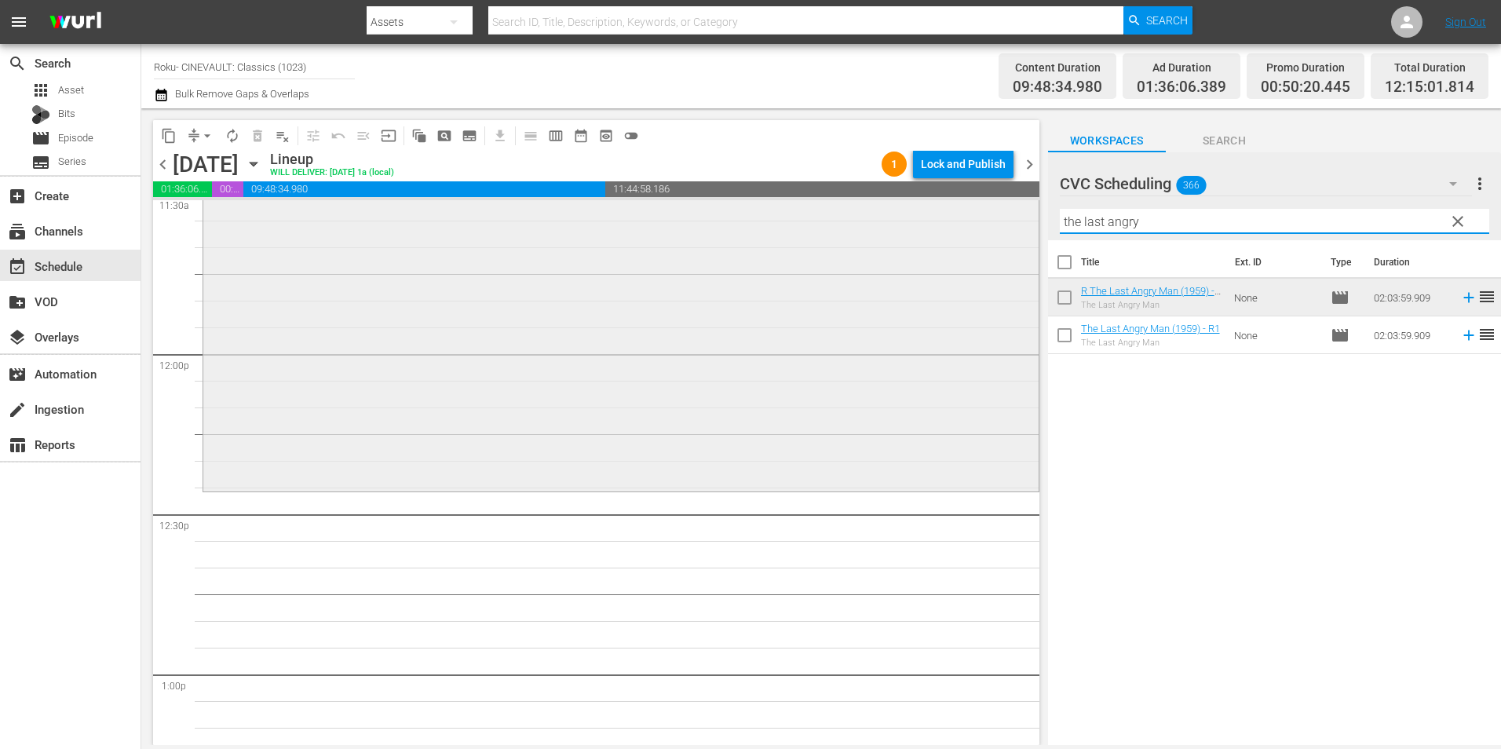
drag, startPoint x: 1278, startPoint y: 218, endPoint x: 1021, endPoint y: 228, distance: 256.9
click at [1021, 228] on div "content_copy compress arrow_drop_down autorenew_outlined delete_forever_outline…" at bounding box center [821, 426] width 1360 height 637
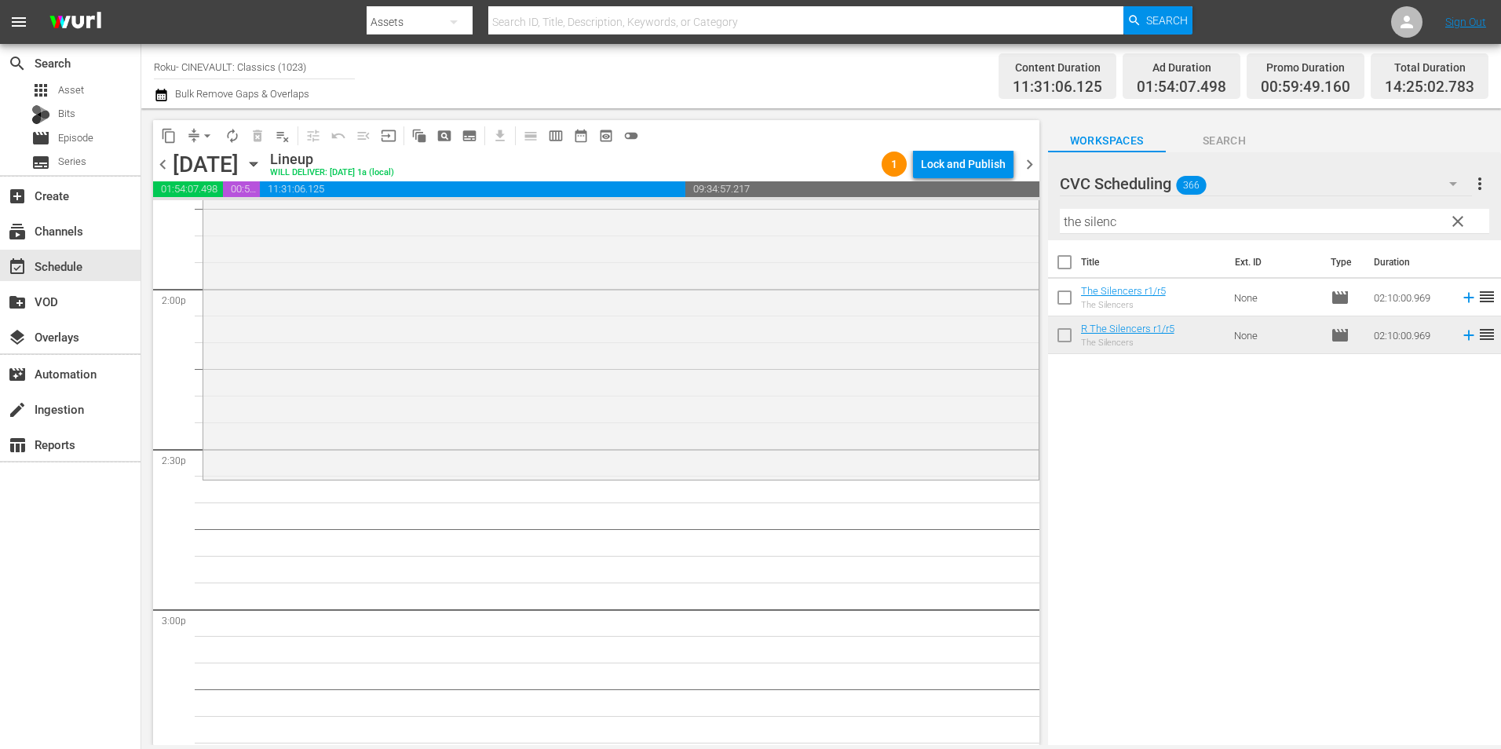
scroll to position [4396, 0]
drag, startPoint x: 1146, startPoint y: 220, endPoint x: 955, endPoint y: 220, distance: 190.7
click at [955, 220] on div "content_copy compress arrow_drop_down autorenew_outlined delete_forever_outline…" at bounding box center [821, 426] width 1360 height 637
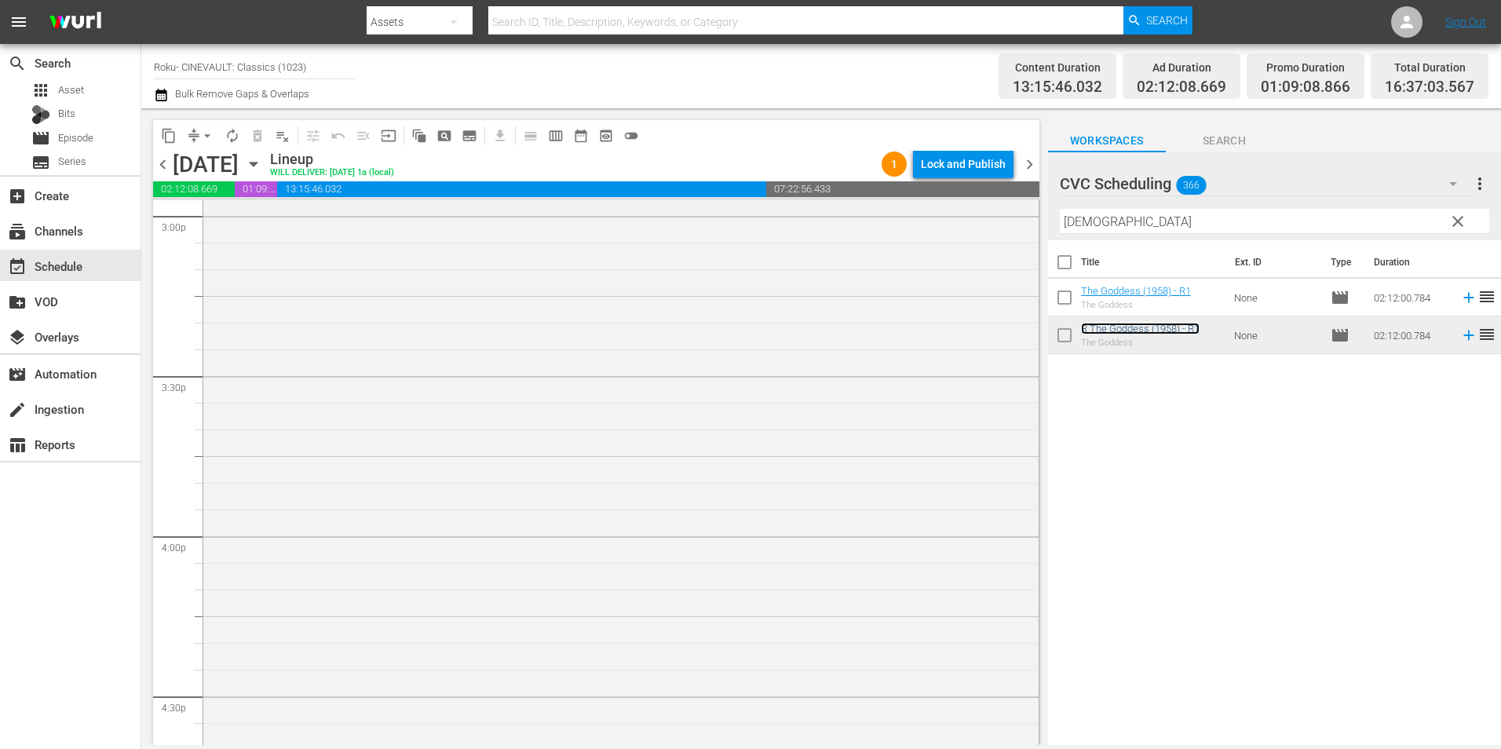
scroll to position [5181, 0]
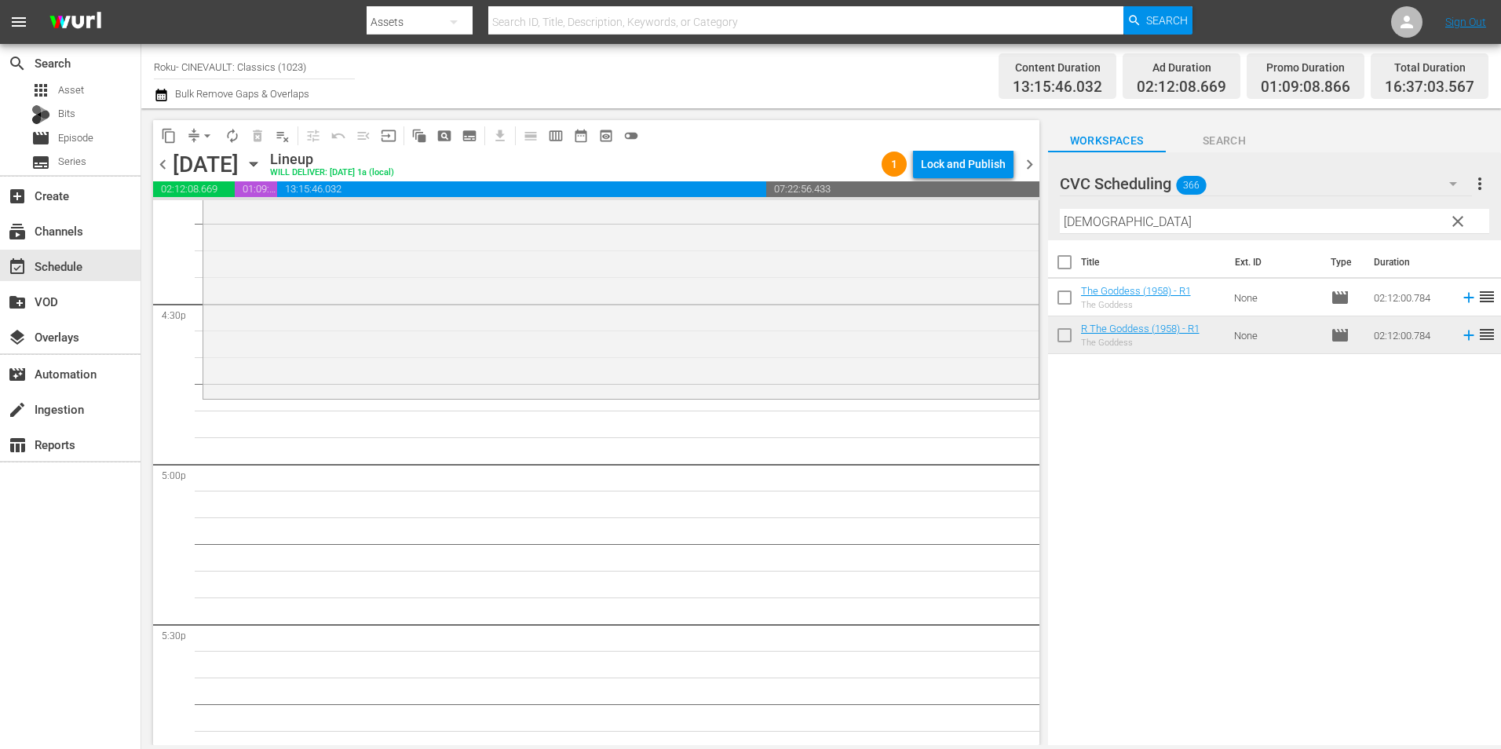
drag, startPoint x: 1247, startPoint y: 208, endPoint x: 1090, endPoint y: 207, distance: 156.2
click at [1090, 207] on div "Filter by Title goddess" at bounding box center [1274, 222] width 429 height 38
drag, startPoint x: 1122, startPoint y: 228, endPoint x: 1039, endPoint y: 217, distance: 84.7
click at [1039, 217] on div "content_copy compress arrow_drop_down autorenew_outlined delete_forever_outline…" at bounding box center [821, 426] width 1360 height 637
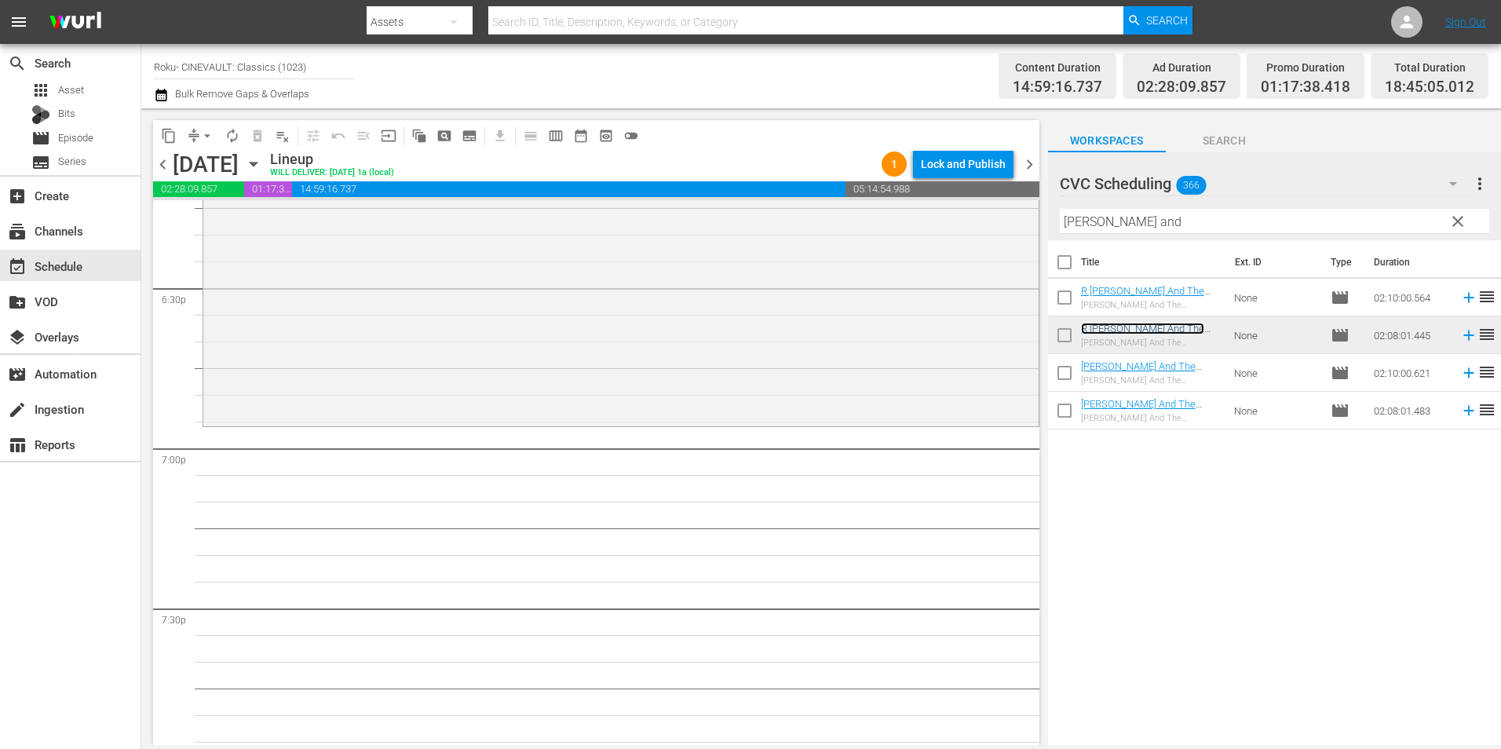
scroll to position [5887, 0]
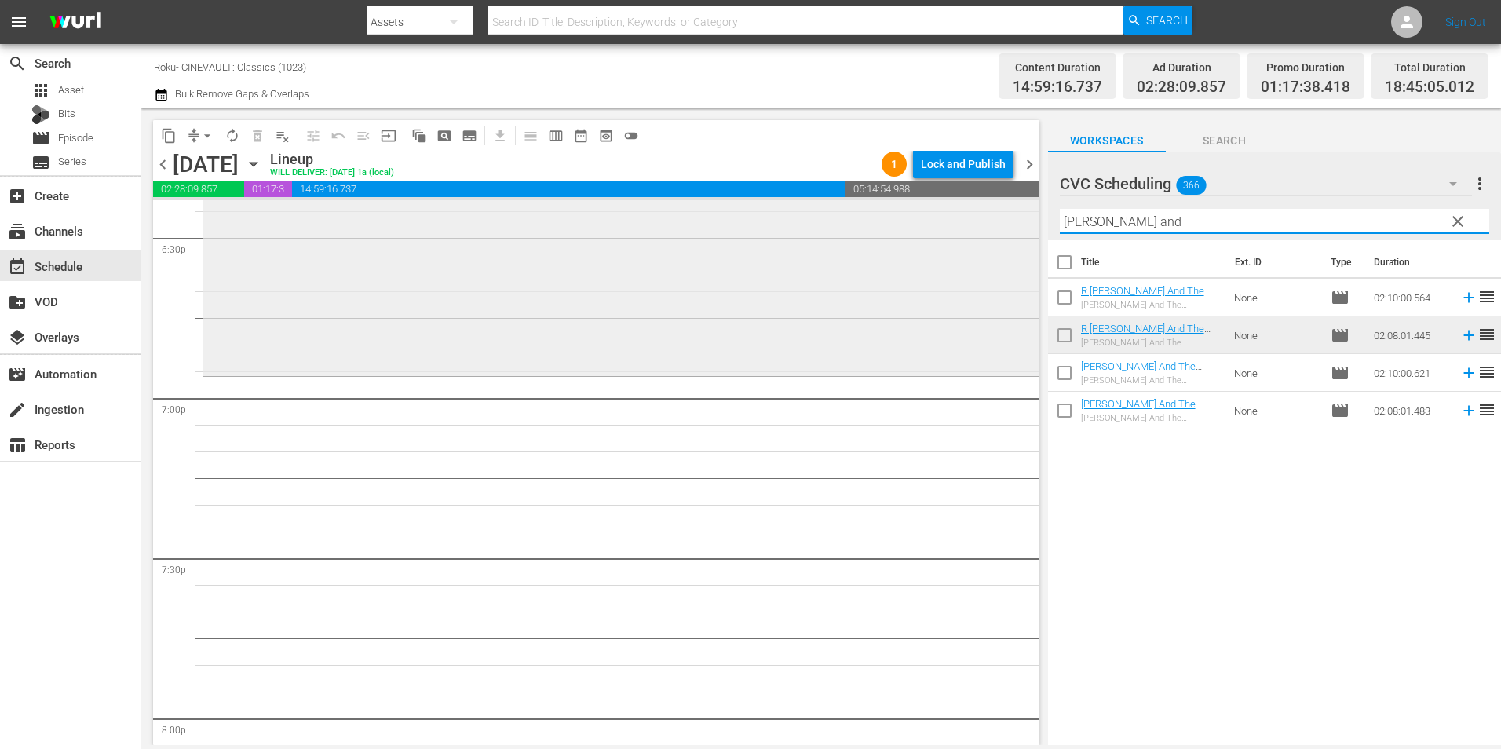
drag, startPoint x: 1194, startPoint y: 228, endPoint x: 991, endPoint y: 215, distance: 203.0
click at [991, 215] on div "content_copy compress arrow_drop_down autorenew_outlined delete_forever_outline…" at bounding box center [821, 426] width 1360 height 637
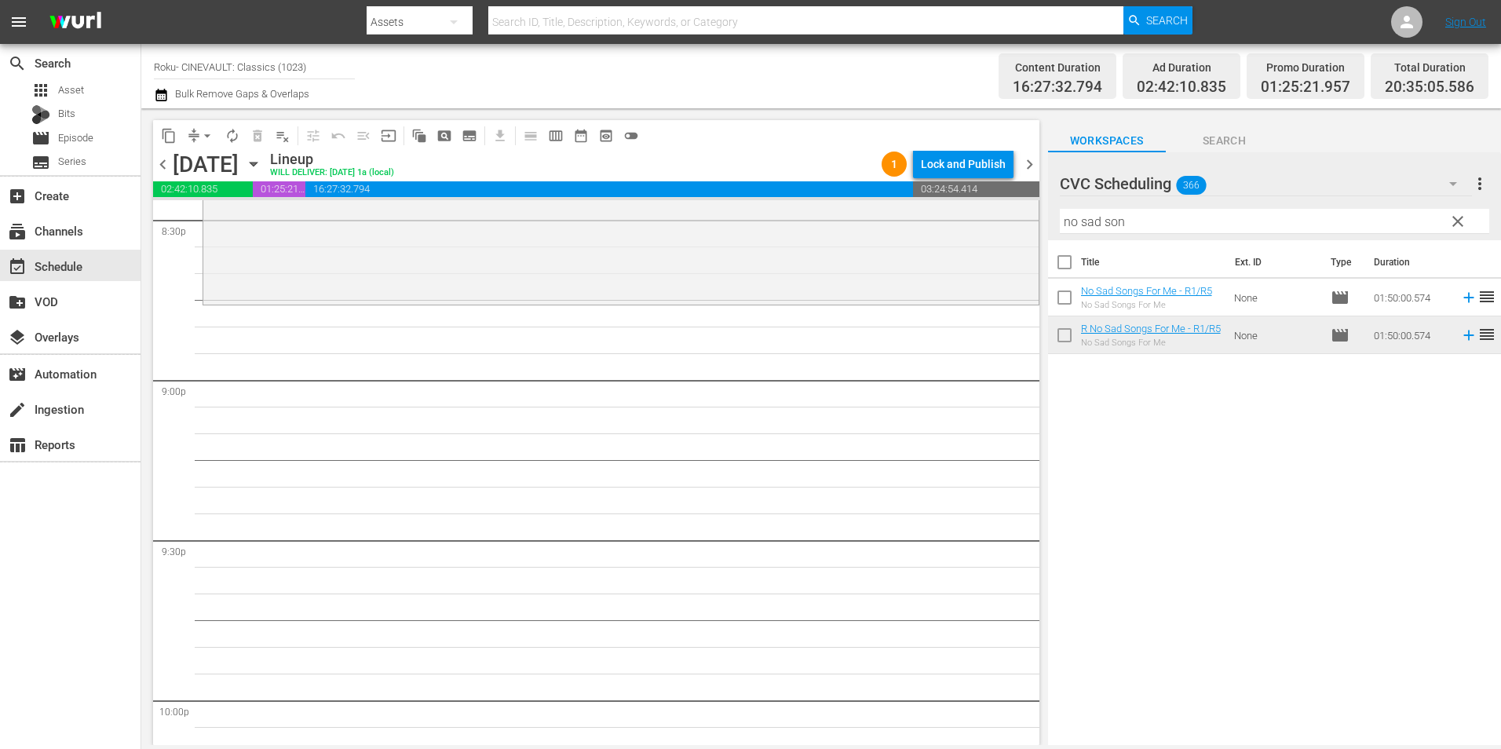
scroll to position [6594, 0]
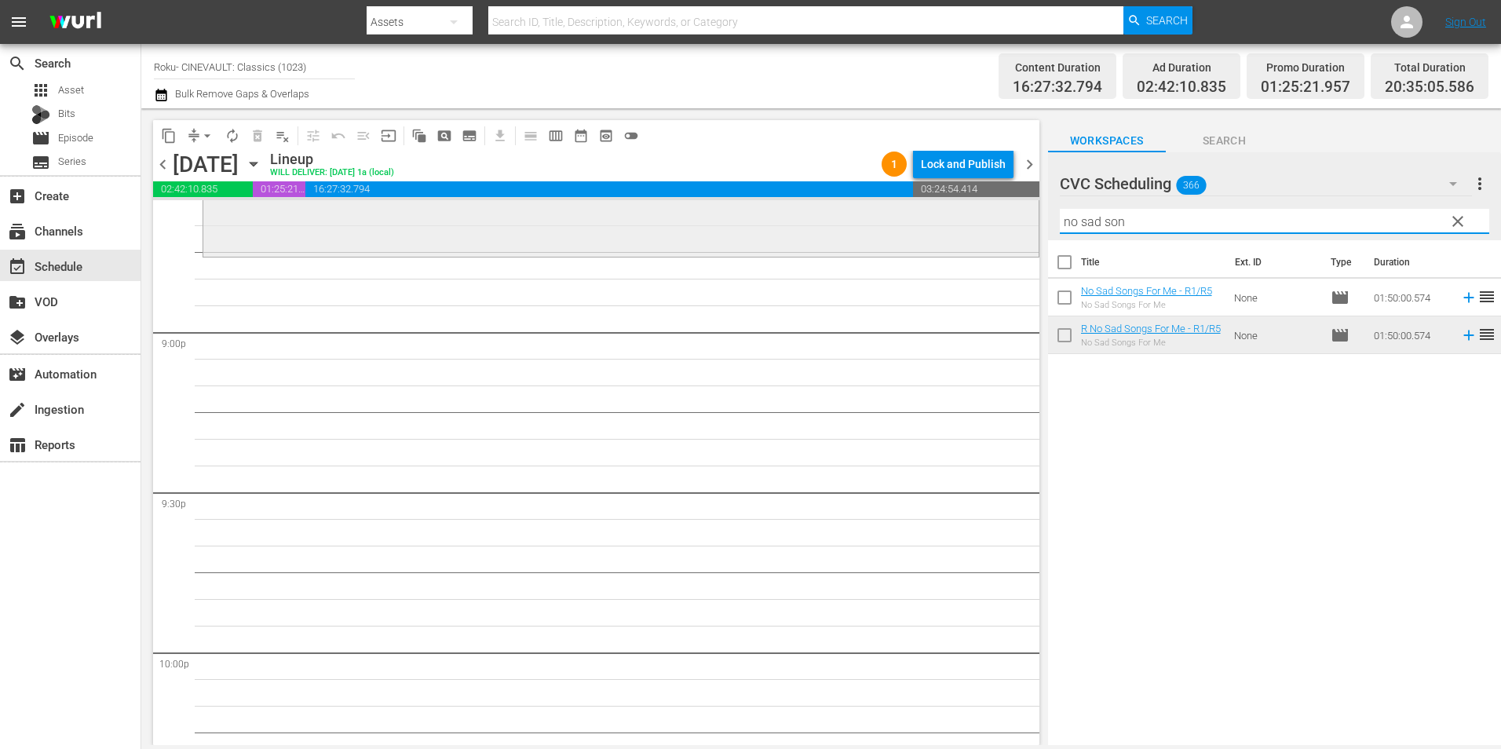
drag, startPoint x: 1194, startPoint y: 225, endPoint x: 976, endPoint y: 213, distance: 218.6
click at [976, 213] on div "content_copy compress arrow_drop_down autorenew_outlined delete_forever_outline…" at bounding box center [821, 426] width 1360 height 637
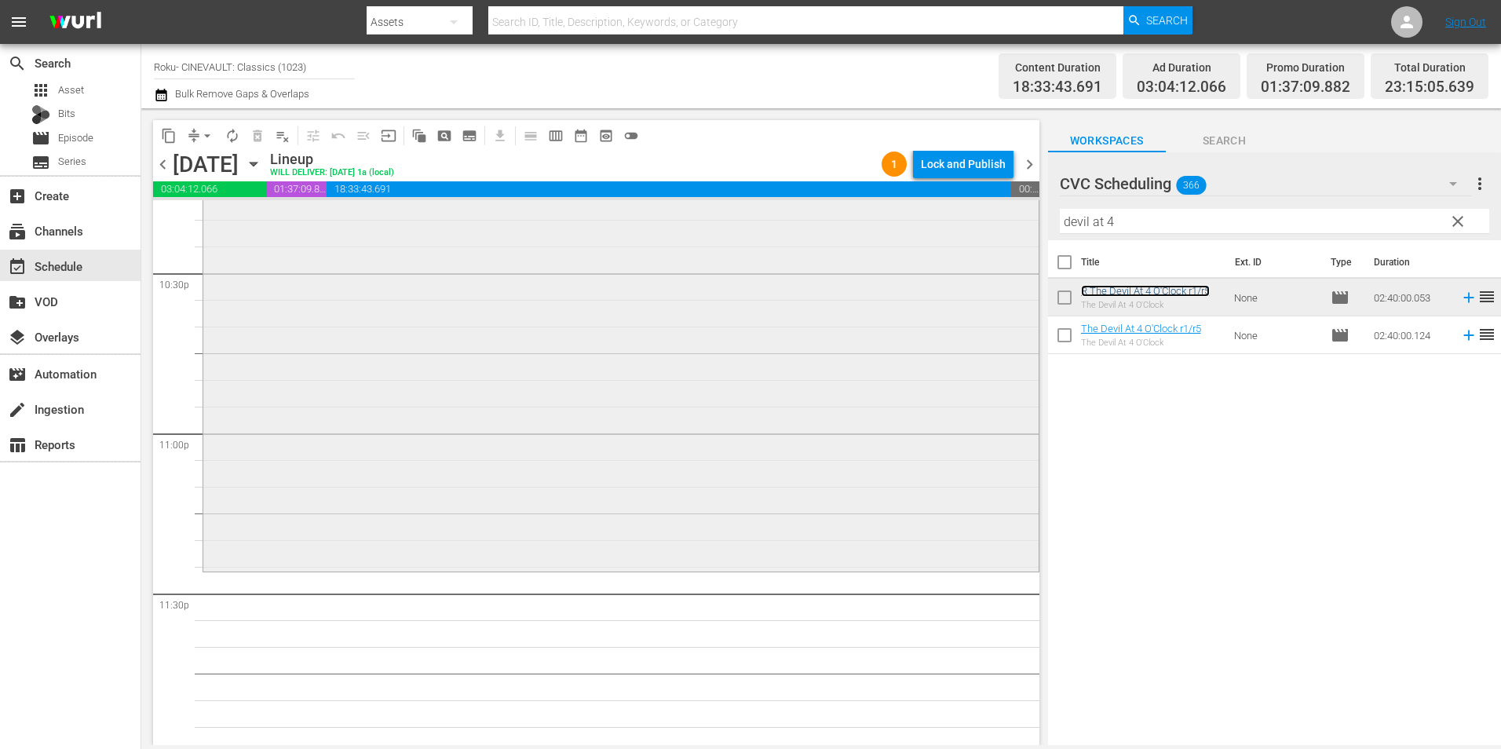
scroll to position [7142, 0]
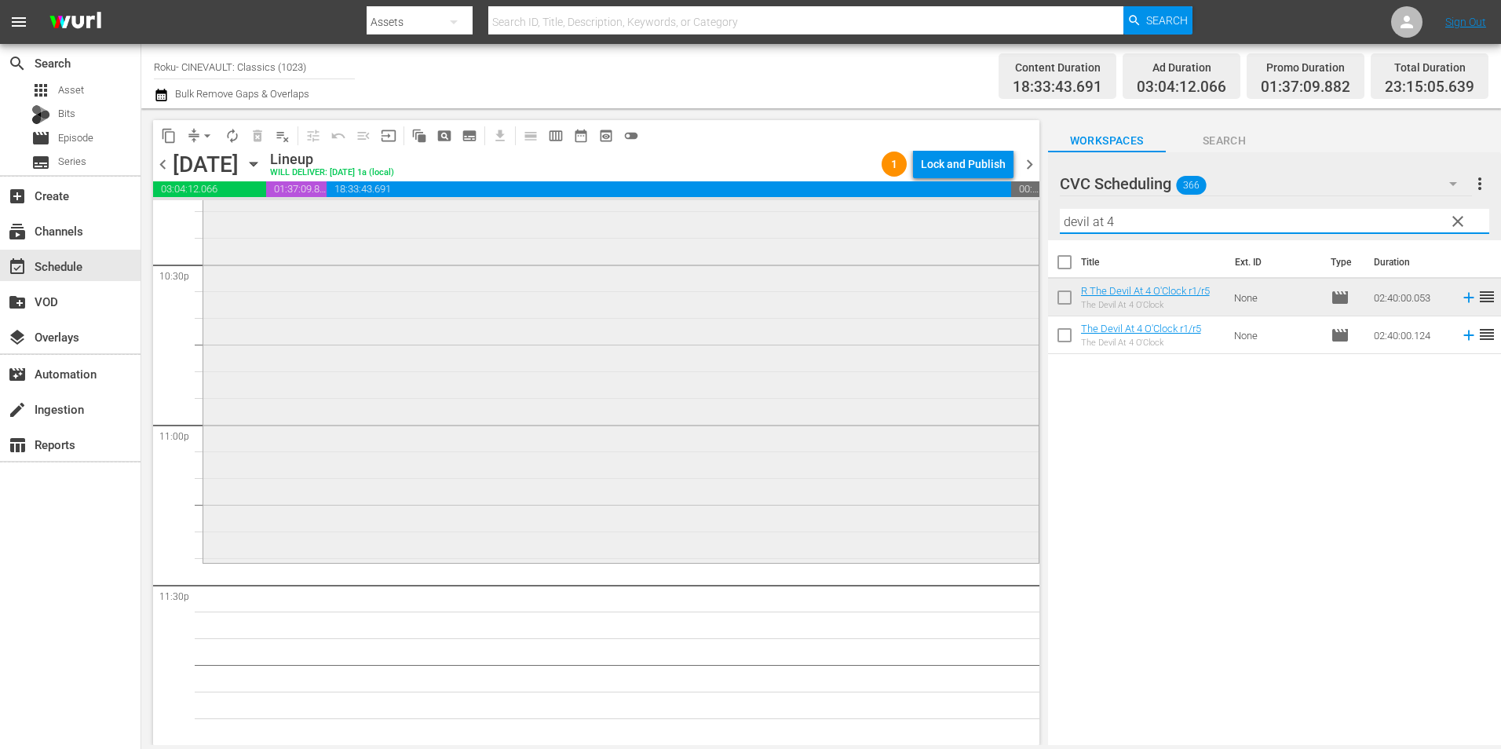
drag, startPoint x: 1127, startPoint y: 229, endPoint x: 1017, endPoint y: 230, distance: 110.7
click at [1017, 230] on div "content_copy compress arrow_drop_down autorenew_outlined delete_forever_outline…" at bounding box center [821, 426] width 1360 height 637
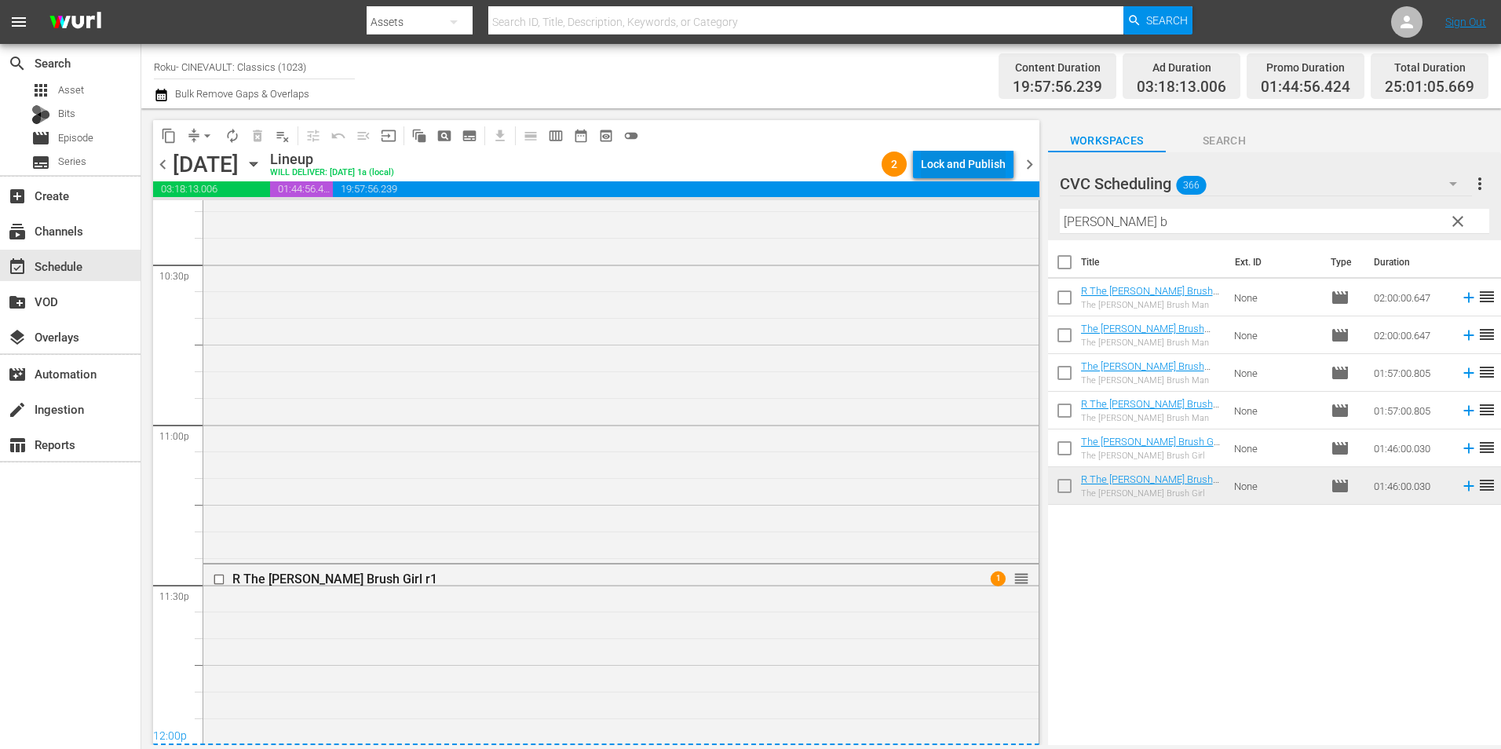
click at [949, 152] on div "Lock and Publish" at bounding box center [963, 164] width 85 height 28
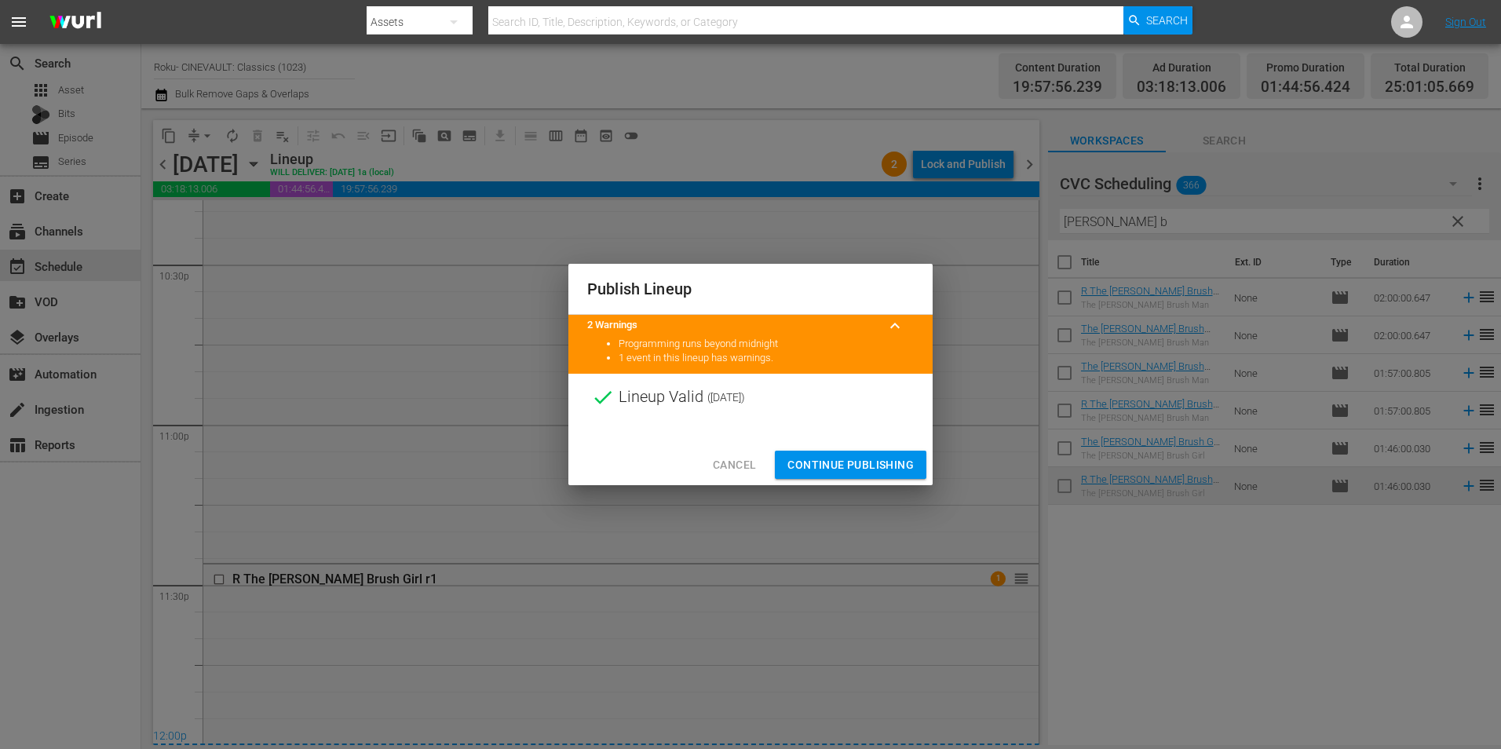
click at [837, 458] on span "Continue Publishing" at bounding box center [850, 465] width 126 height 20
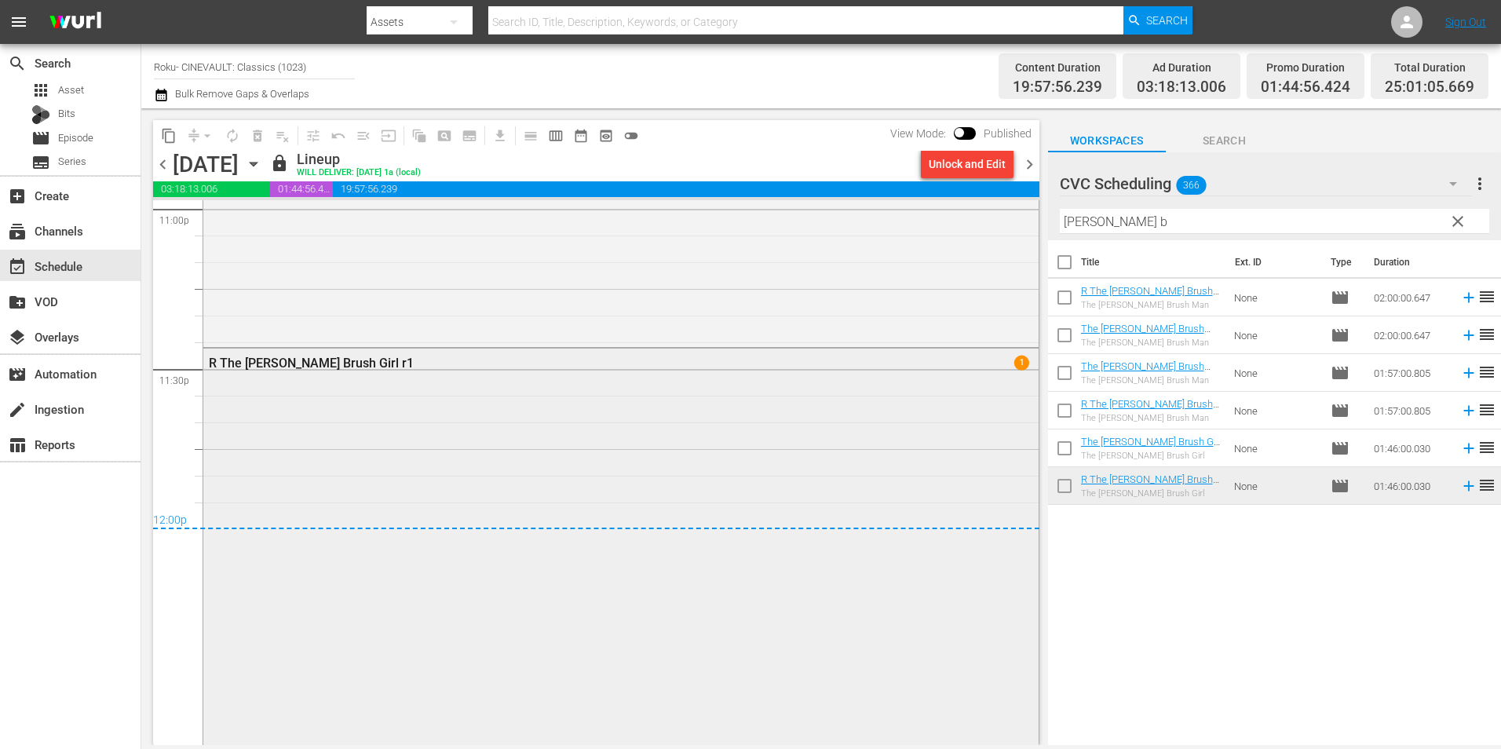
scroll to position [7525, 0]
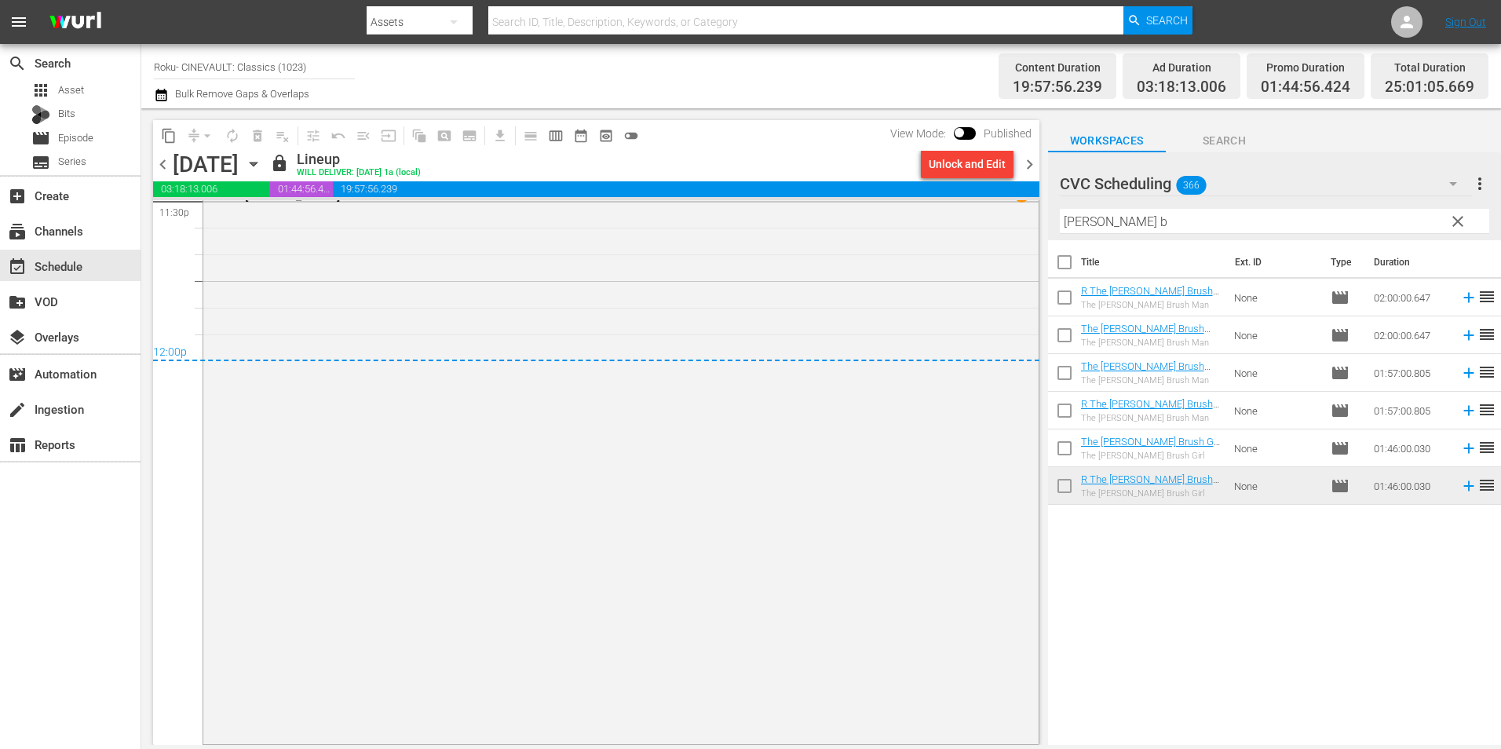
click at [1033, 162] on span "chevron_right" at bounding box center [1030, 165] width 20 height 20
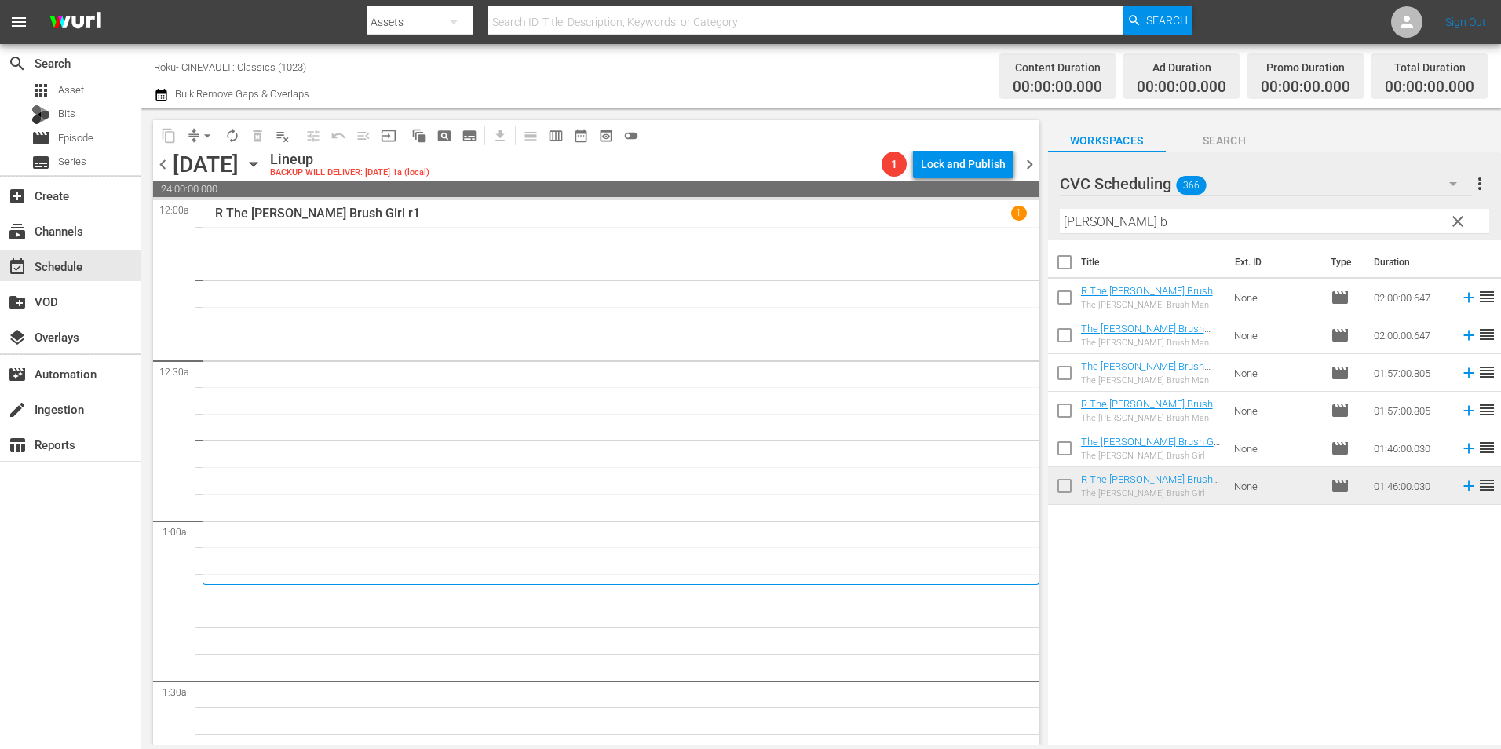
click at [505, 451] on div "R The Fuller Brush Girl r1 1" at bounding box center [621, 392] width 812 height 373
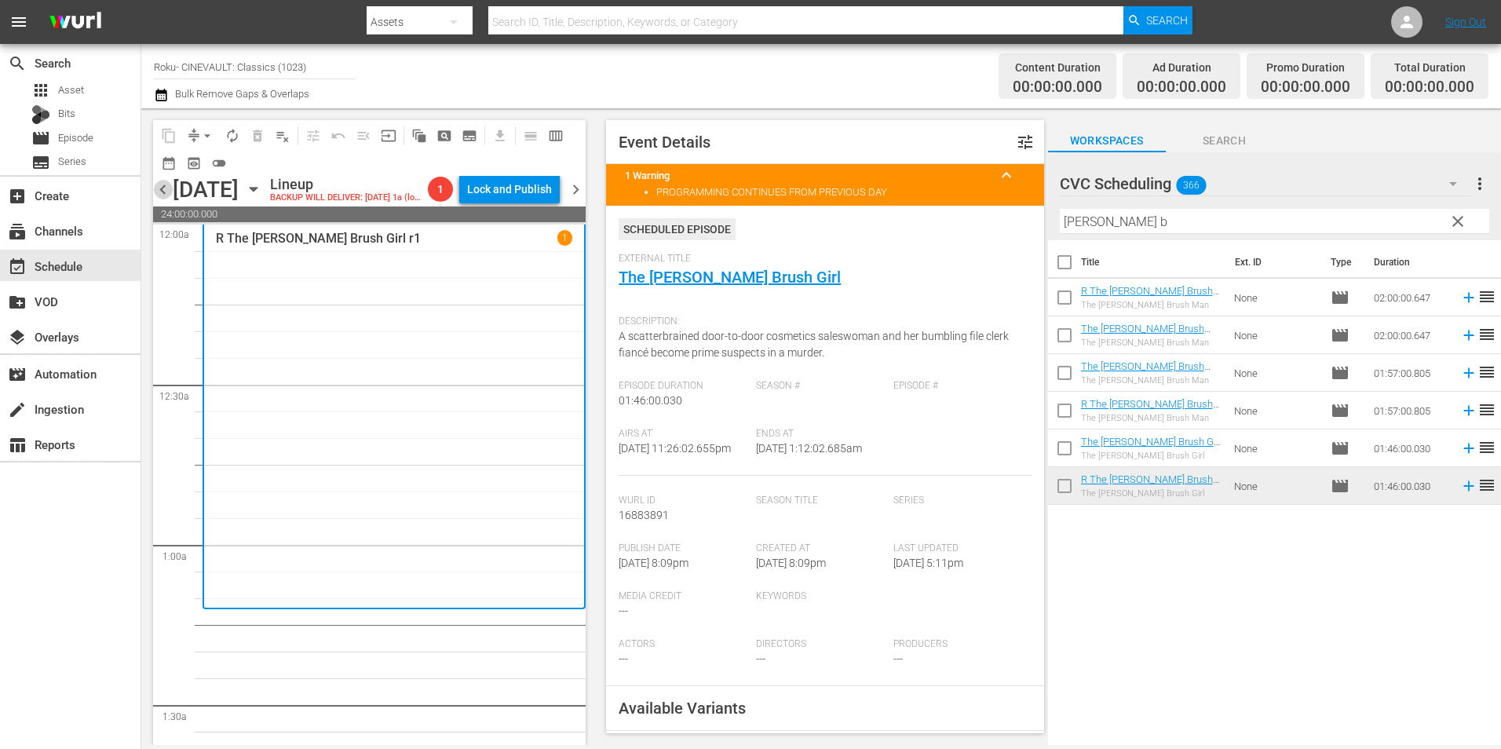
click at [165, 188] on span "chevron_left" at bounding box center [163, 190] width 20 height 20
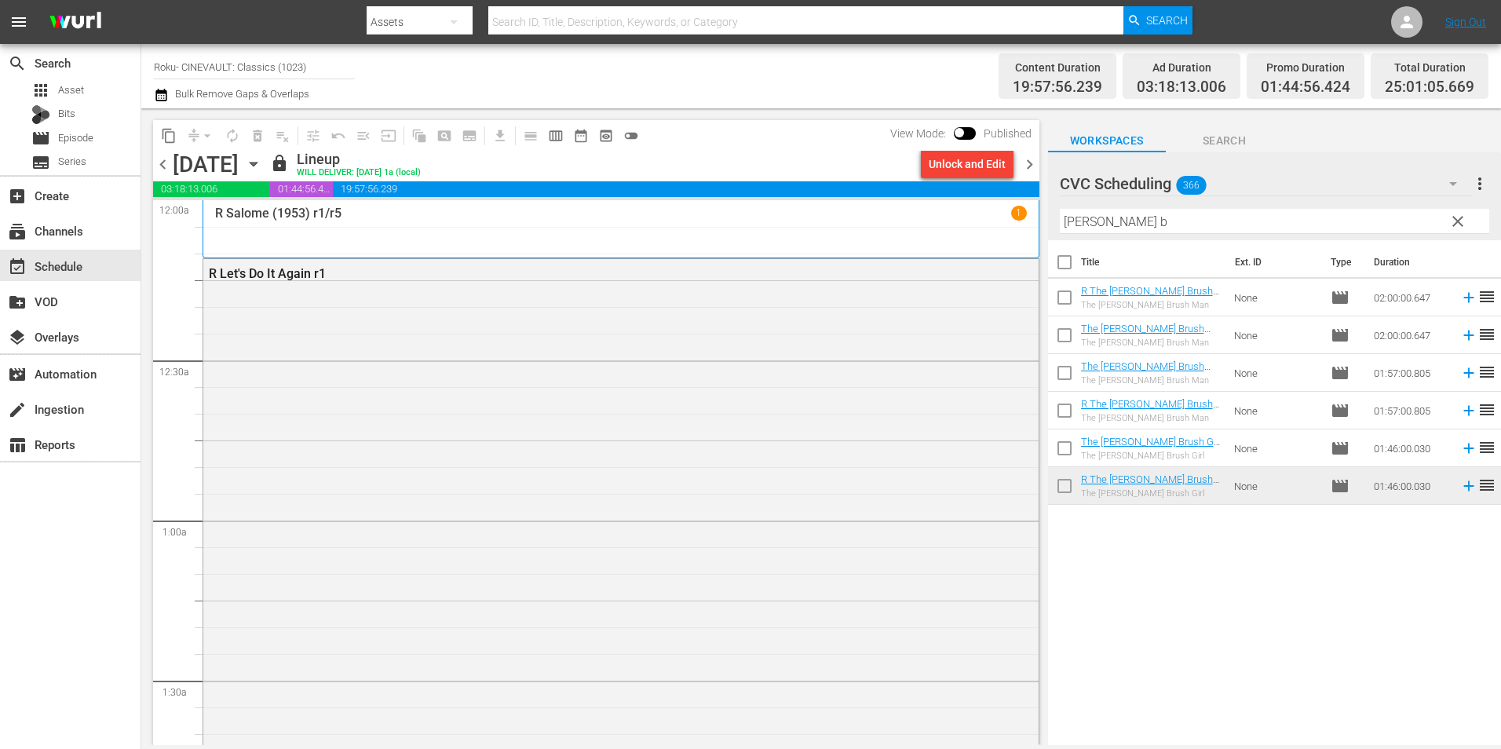
click at [628, 217] on div "R Salome (1953) r1/r5 1" at bounding box center [621, 213] width 812 height 15
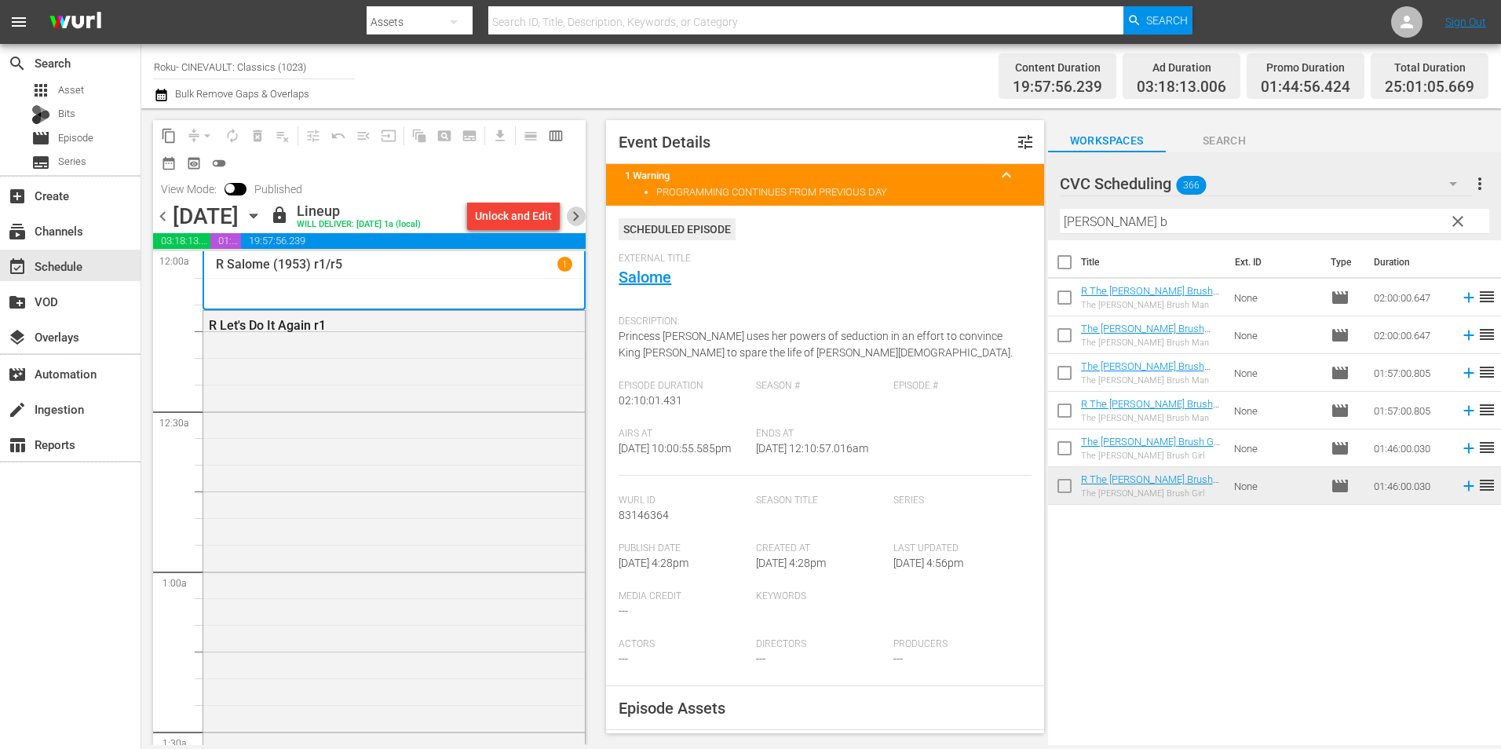
click at [584, 214] on span "chevron_right" at bounding box center [576, 216] width 20 height 20
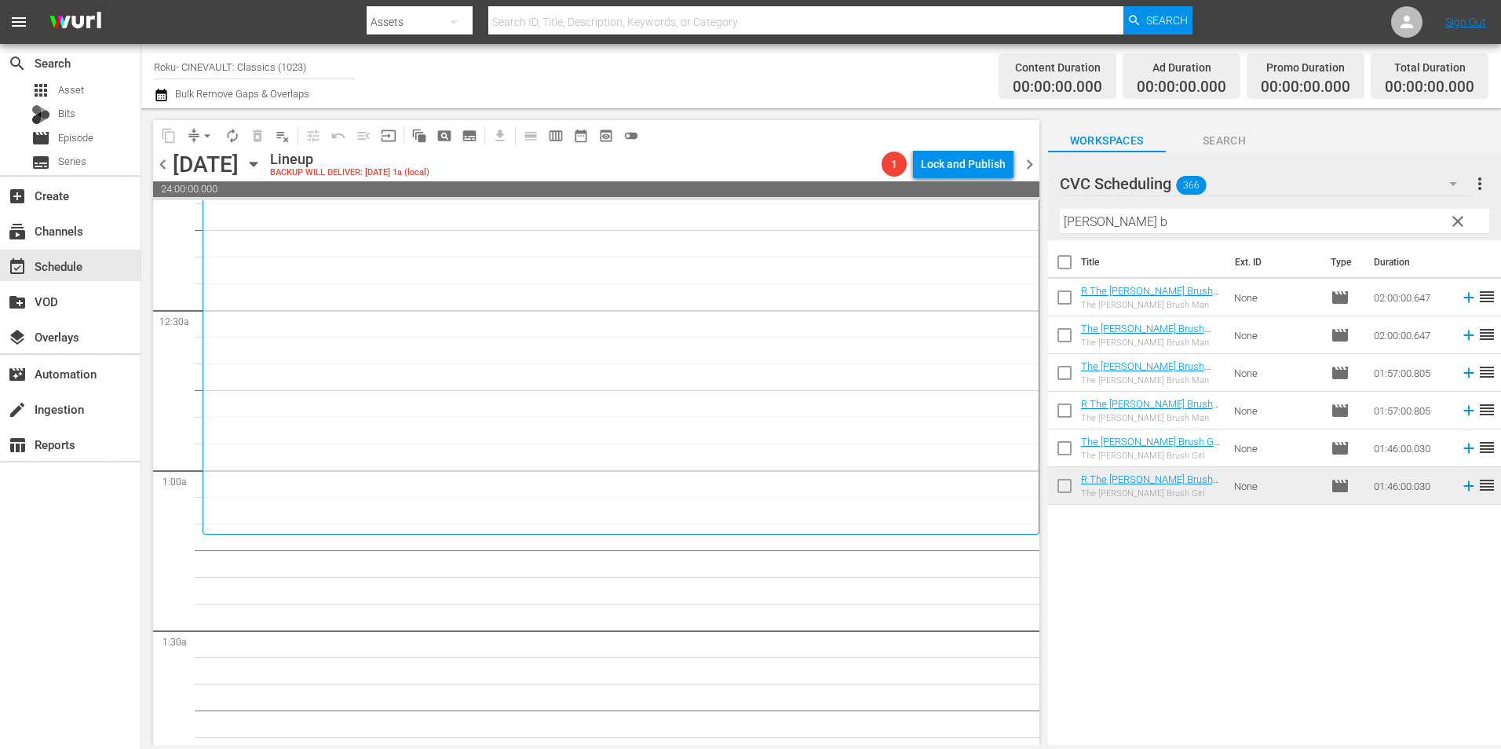
scroll to position [78, 0]
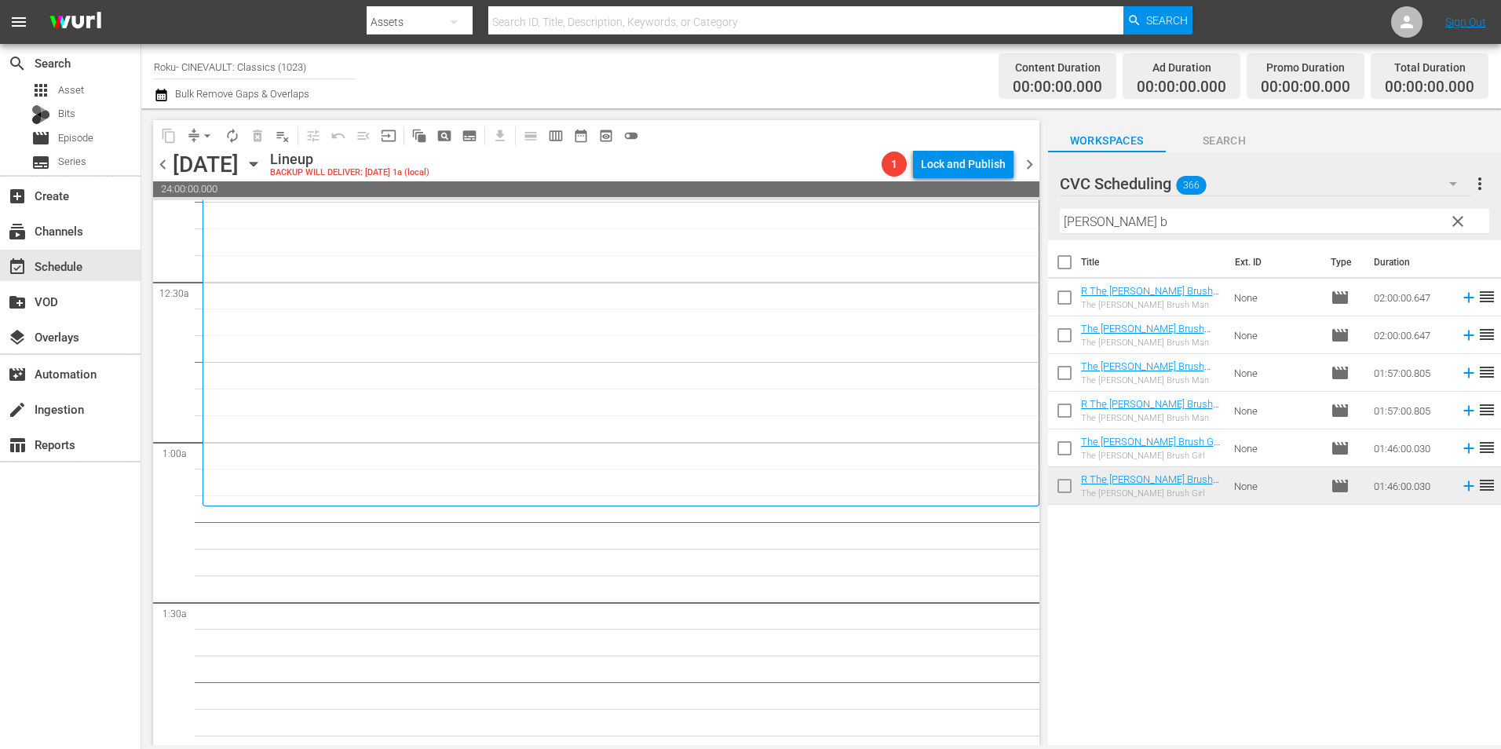
drag, startPoint x: 1185, startPoint y: 205, endPoint x: 1082, endPoint y: 223, distance: 104.4
click at [1082, 223] on div "Filter by Title fuller b" at bounding box center [1274, 222] width 429 height 38
drag, startPoint x: 1141, startPoint y: 217, endPoint x: 1058, endPoint y: 219, distance: 82.5
click at [1058, 219] on div "CVC Scheduling 366 CVC Scheduling more_vert clear Filter by Title fuller b" at bounding box center [1274, 196] width 453 height 88
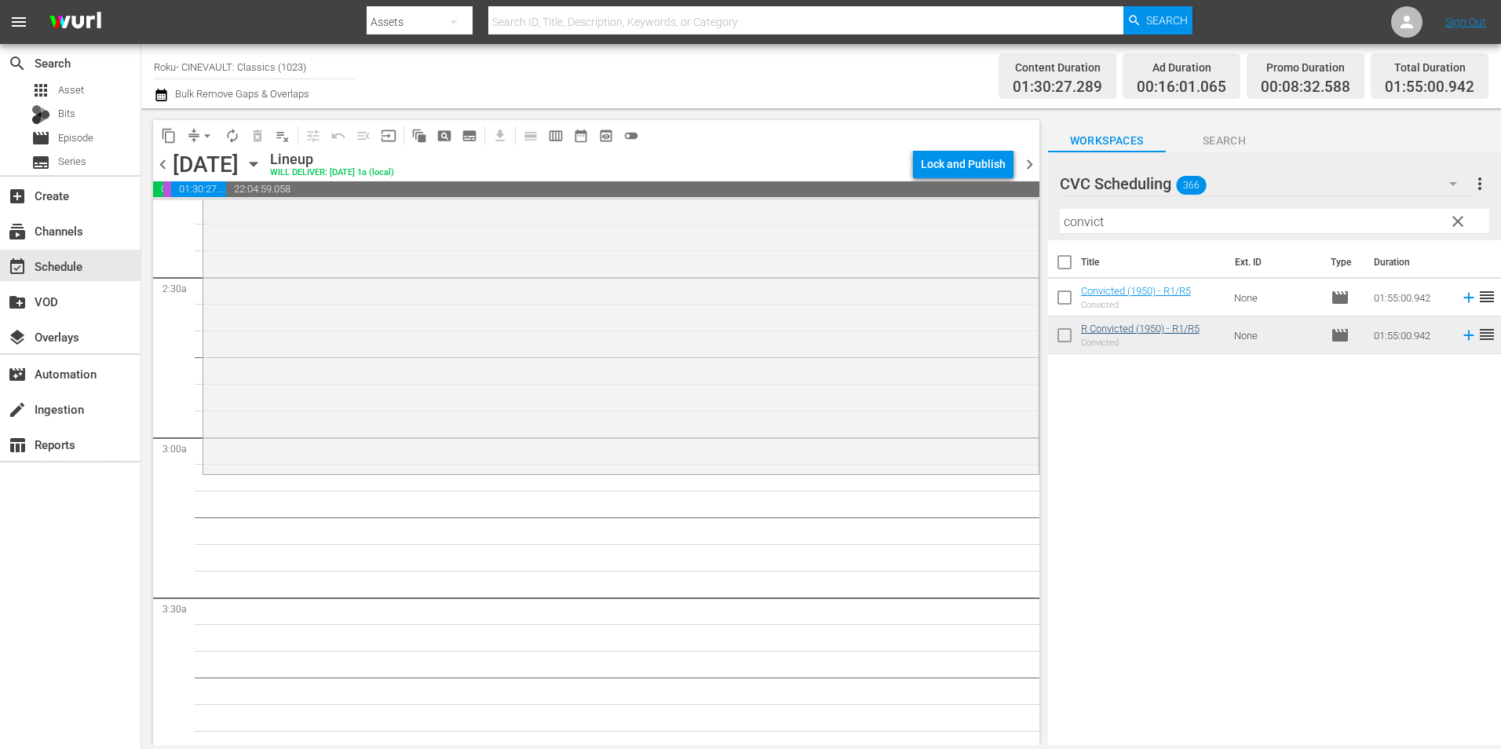
scroll to position [785, 0]
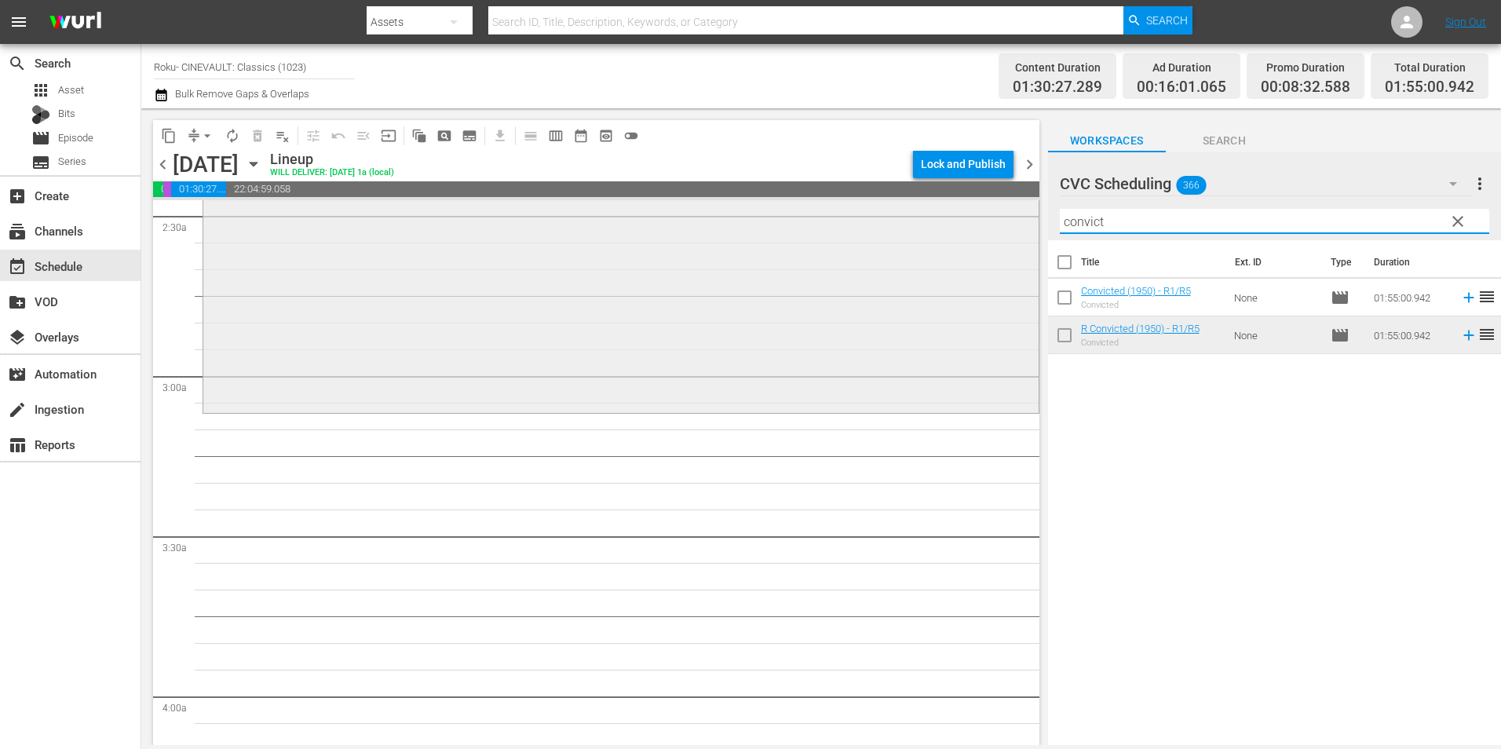
drag, startPoint x: 1155, startPoint y: 218, endPoint x: 938, endPoint y: 238, distance: 218.3
click at [938, 238] on div "content_copy compress arrow_drop_down autorenew_outlined delete_forever_outline…" at bounding box center [821, 426] width 1360 height 637
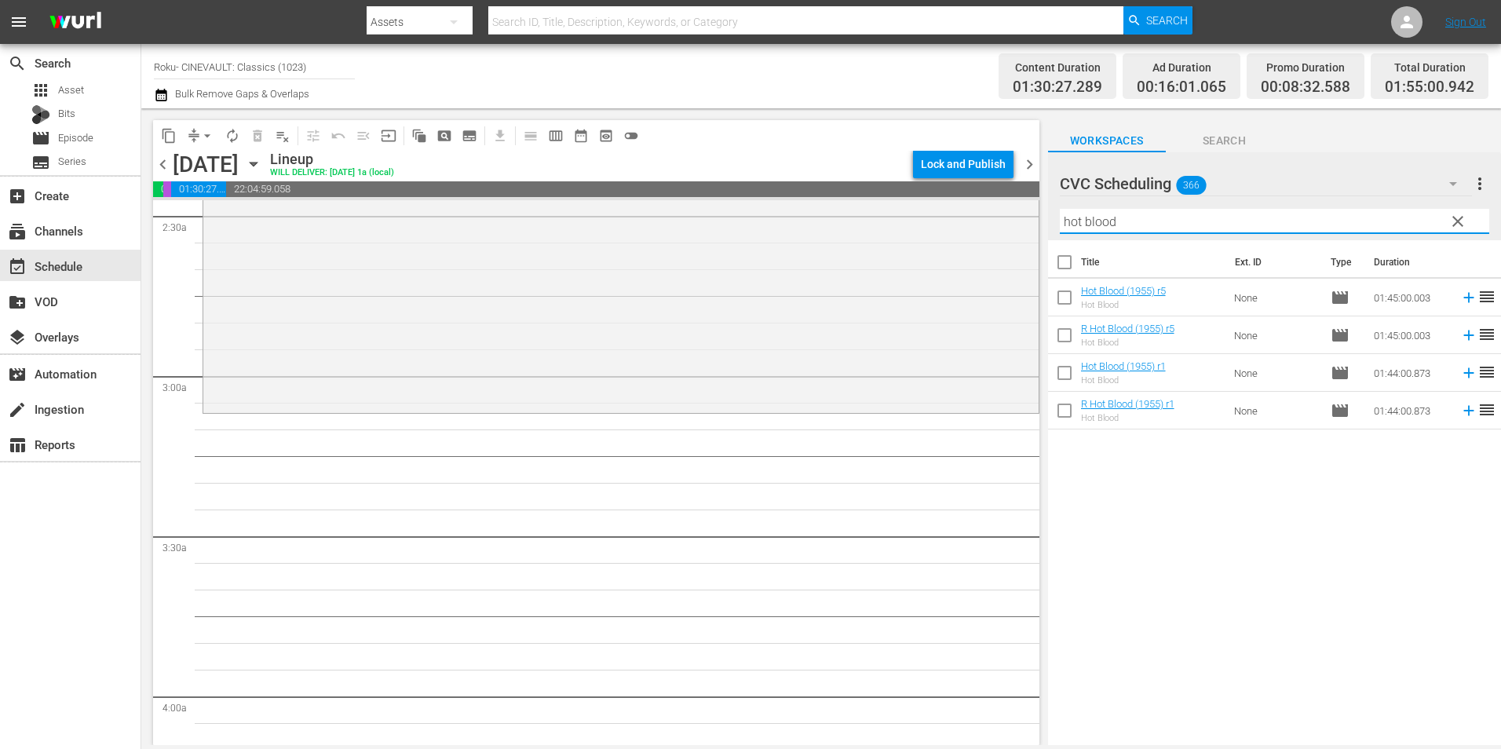
type input "hot blood"
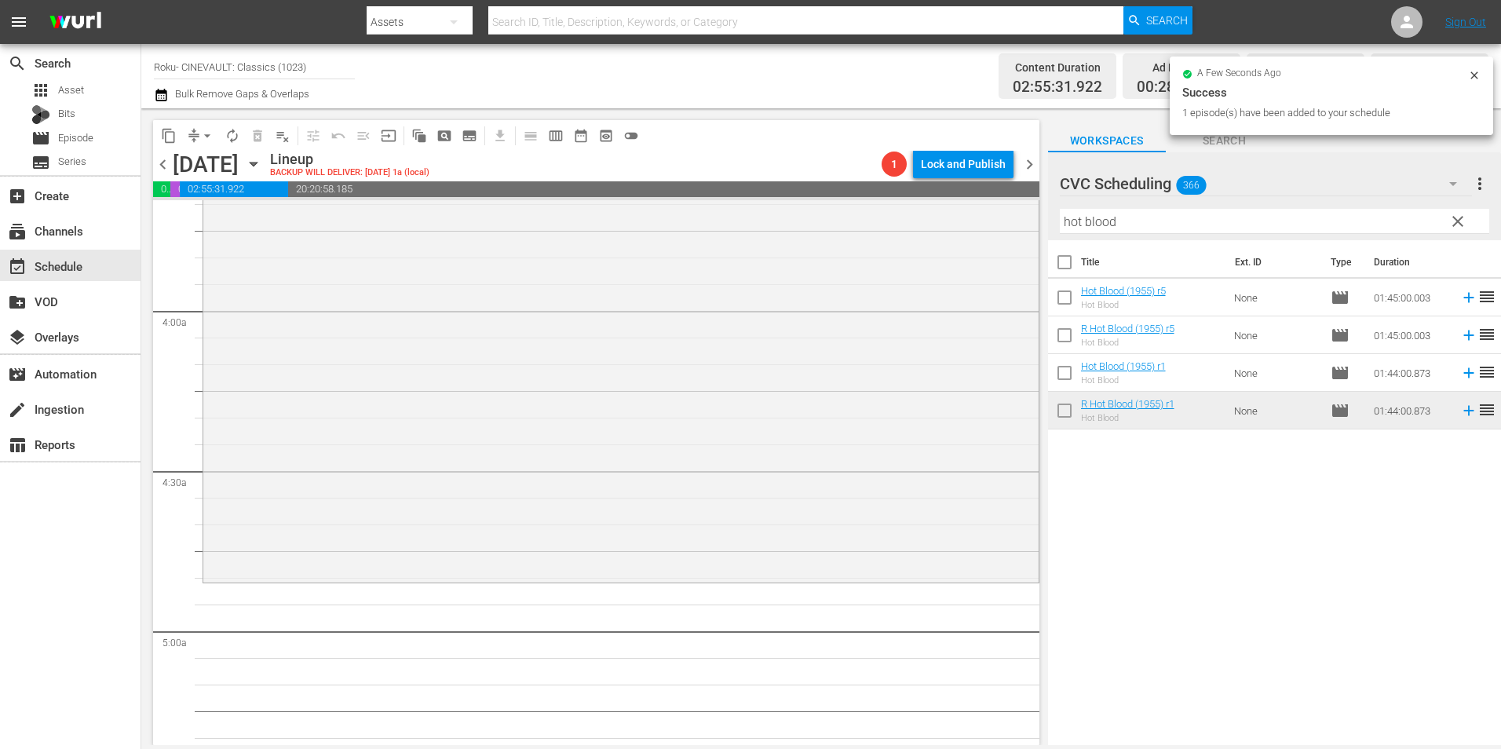
scroll to position [1256, 0]
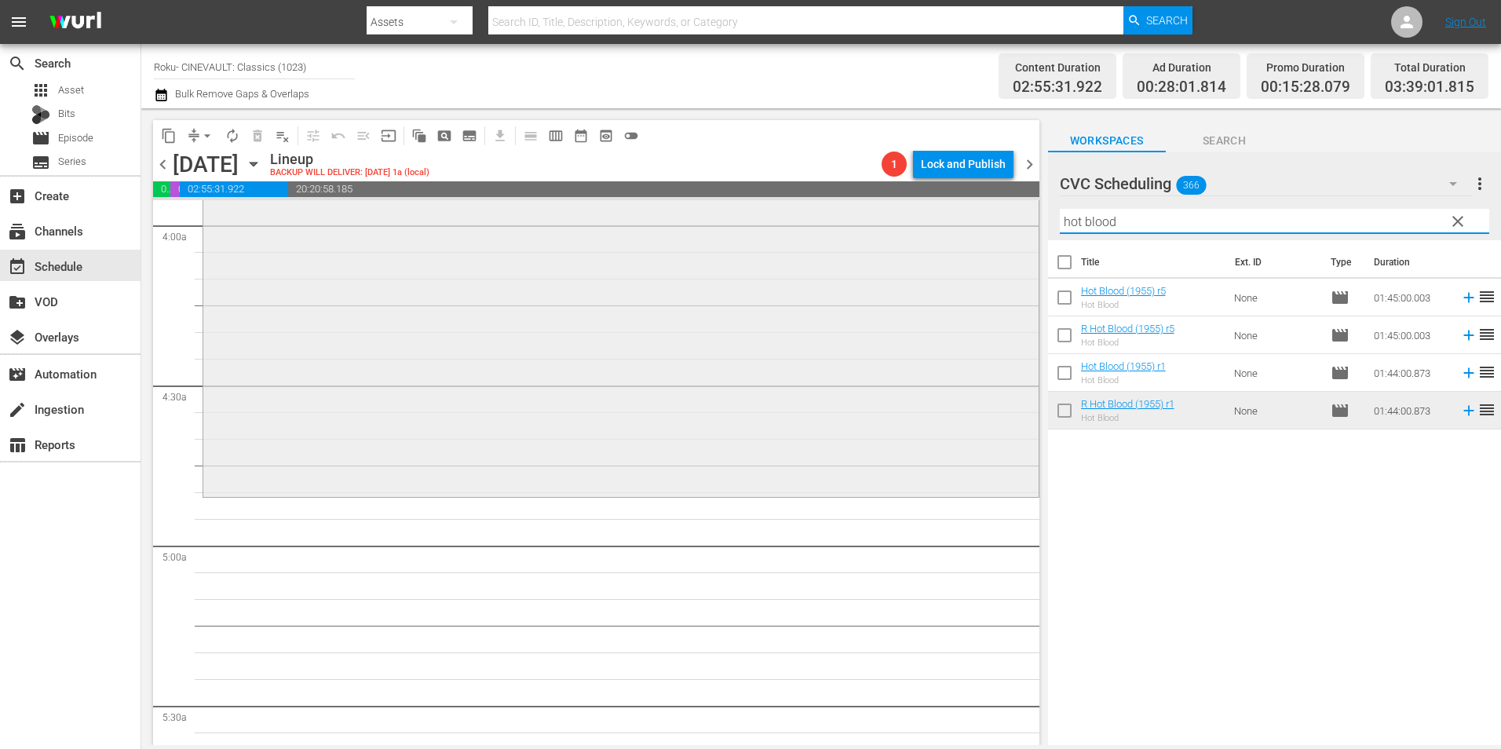
drag, startPoint x: 1174, startPoint y: 213, endPoint x: 909, endPoint y: 217, distance: 264.6
click at [909, 217] on div "content_copy compress arrow_drop_down autorenew_outlined delete_forever_outline…" at bounding box center [821, 426] width 1360 height 637
click at [1465, 215] on span "clear" at bounding box center [1457, 221] width 19 height 19
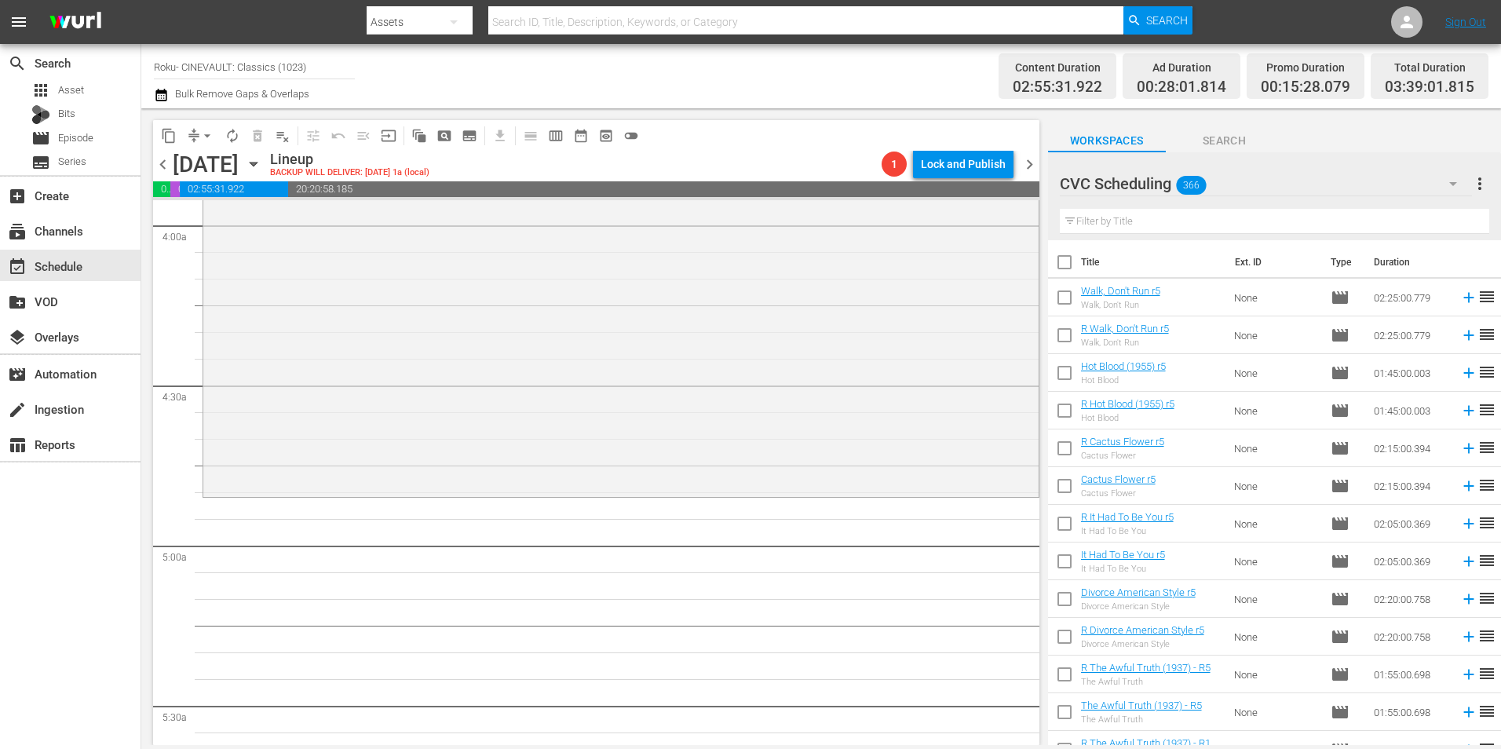
click at [1336, 217] on input "text" at bounding box center [1274, 221] width 429 height 25
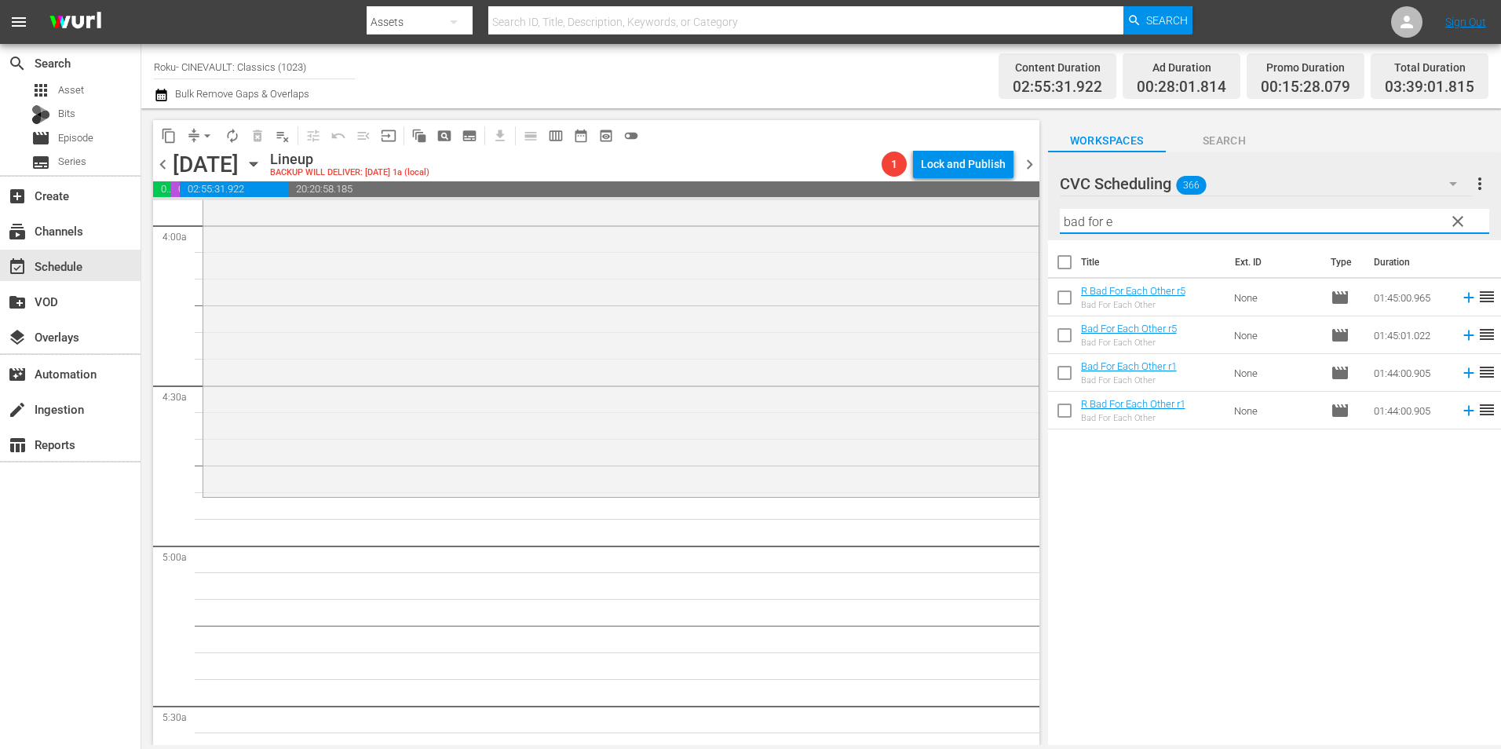
type input "bad for e"
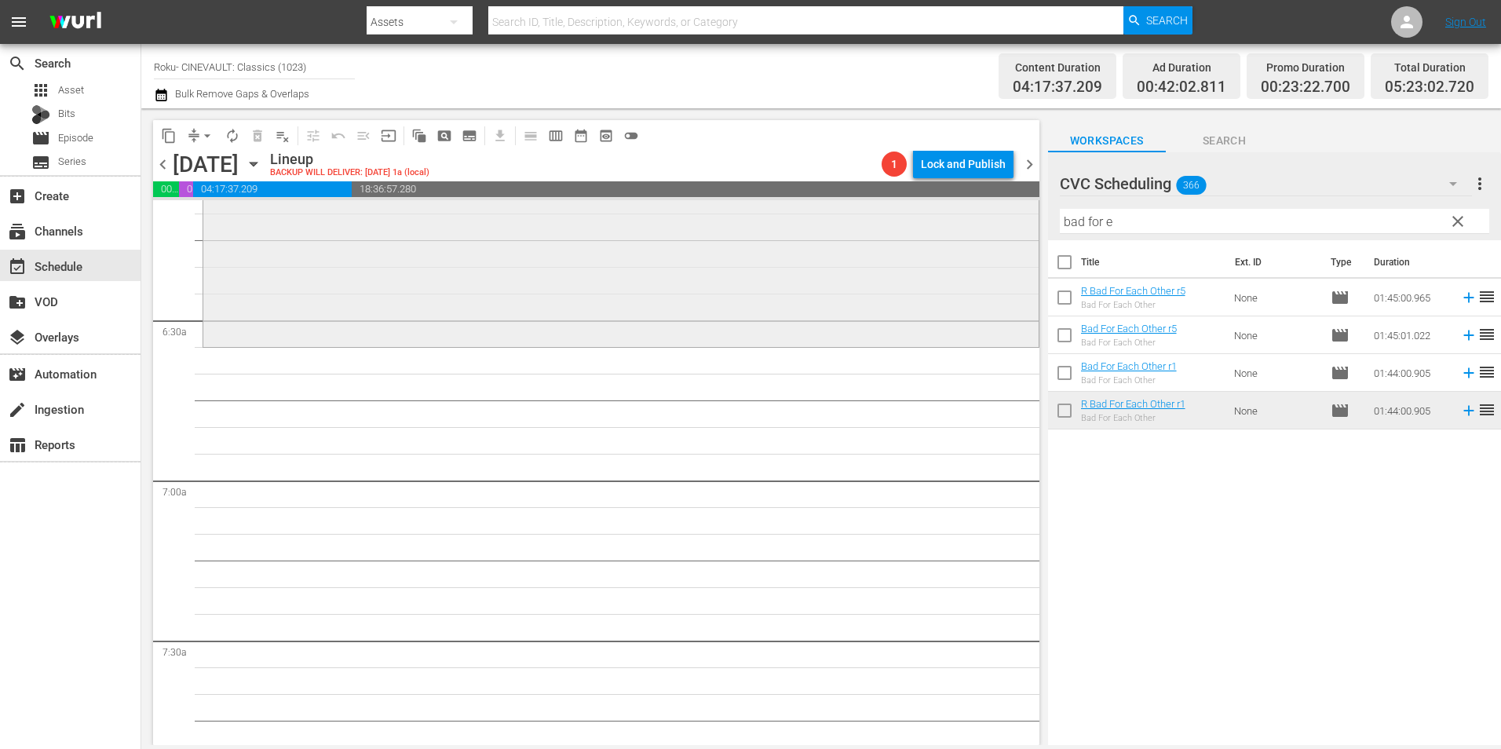
scroll to position [1962, 0]
drag, startPoint x: 1143, startPoint y: 225, endPoint x: 993, endPoint y: 230, distance: 150.0
click at [993, 230] on div "content_copy compress arrow_drop_down autorenew_outlined delete_forever_outline…" at bounding box center [821, 426] width 1360 height 637
drag, startPoint x: 1462, startPoint y: 224, endPoint x: 1264, endPoint y: 221, distance: 197.8
click at [1462, 224] on span "clear" at bounding box center [1457, 221] width 19 height 19
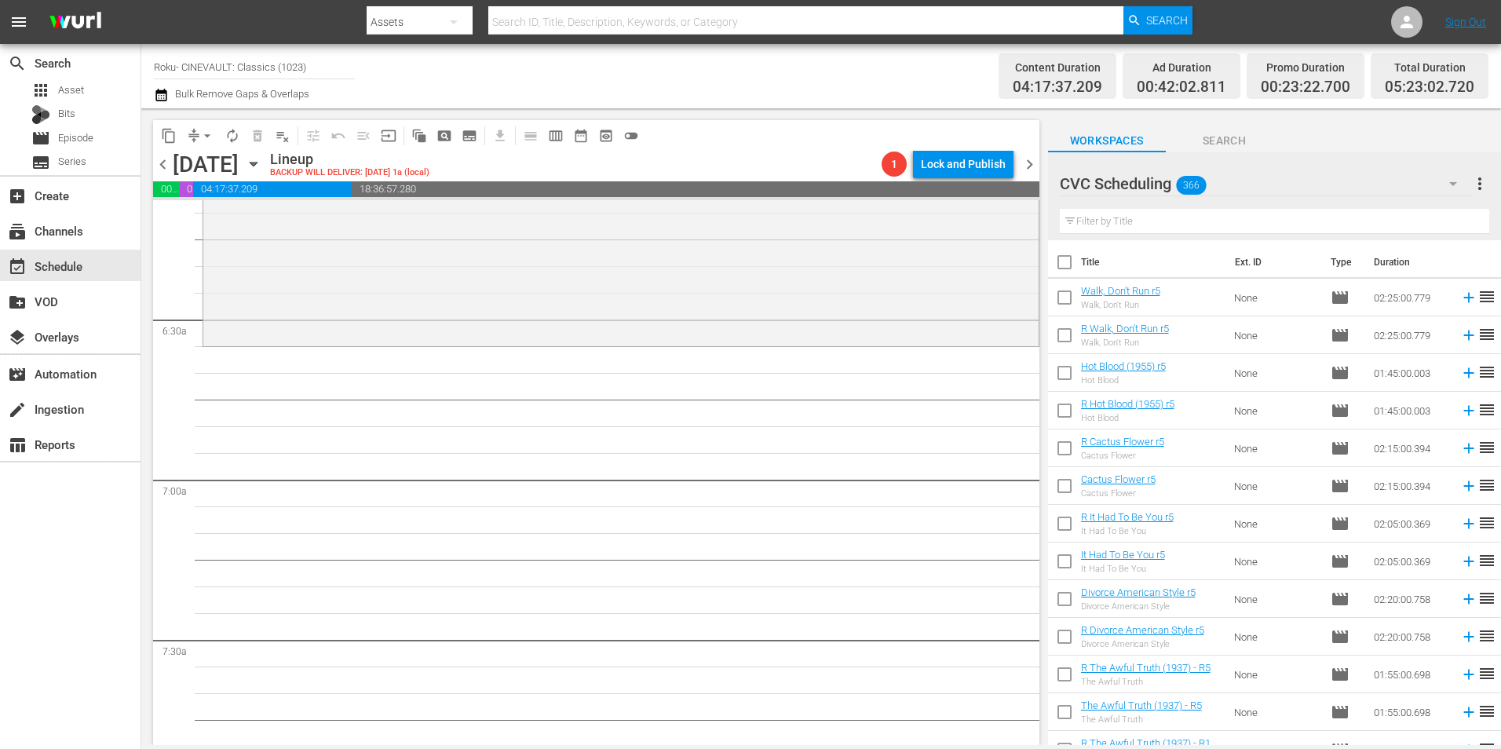
click at [1272, 220] on input "text" at bounding box center [1274, 221] width 429 height 25
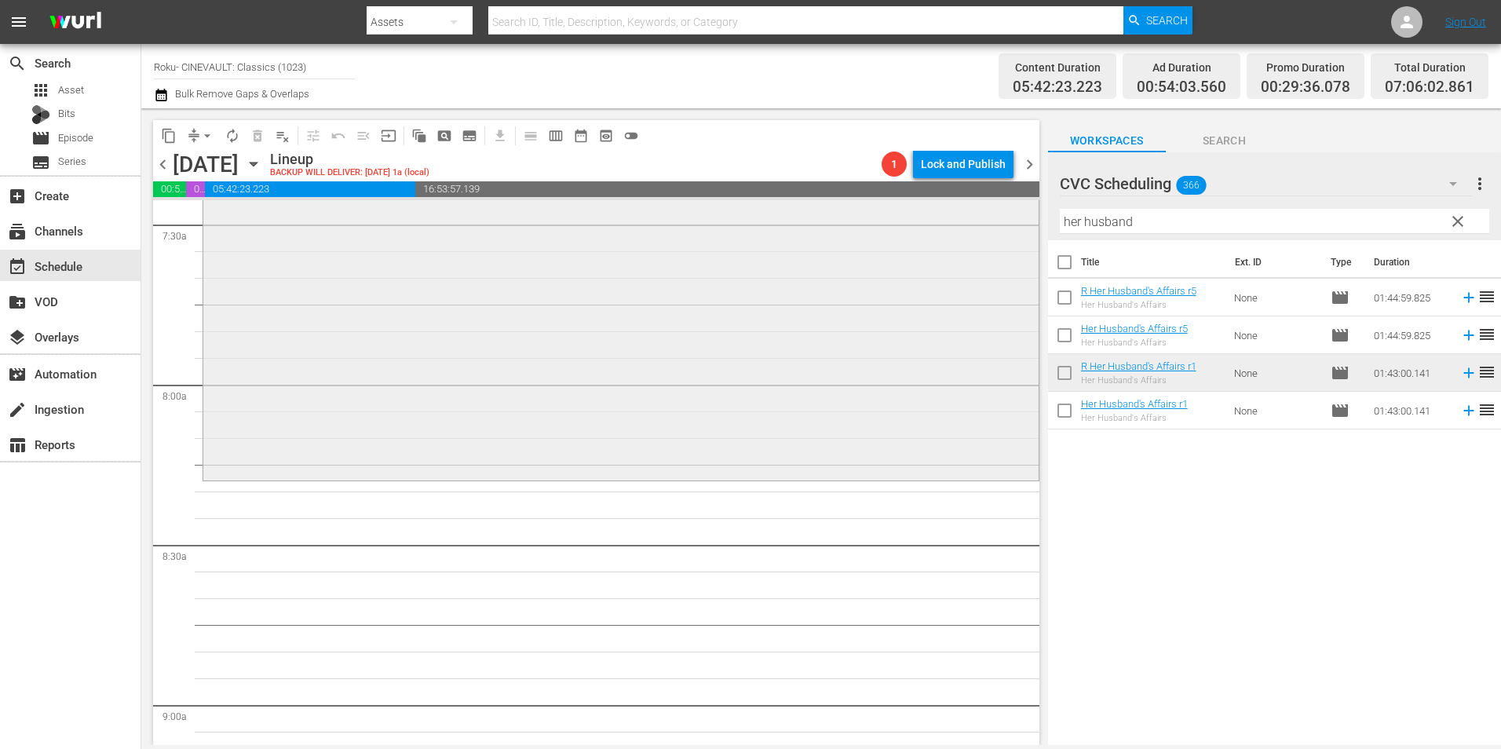
scroll to position [2512, 0]
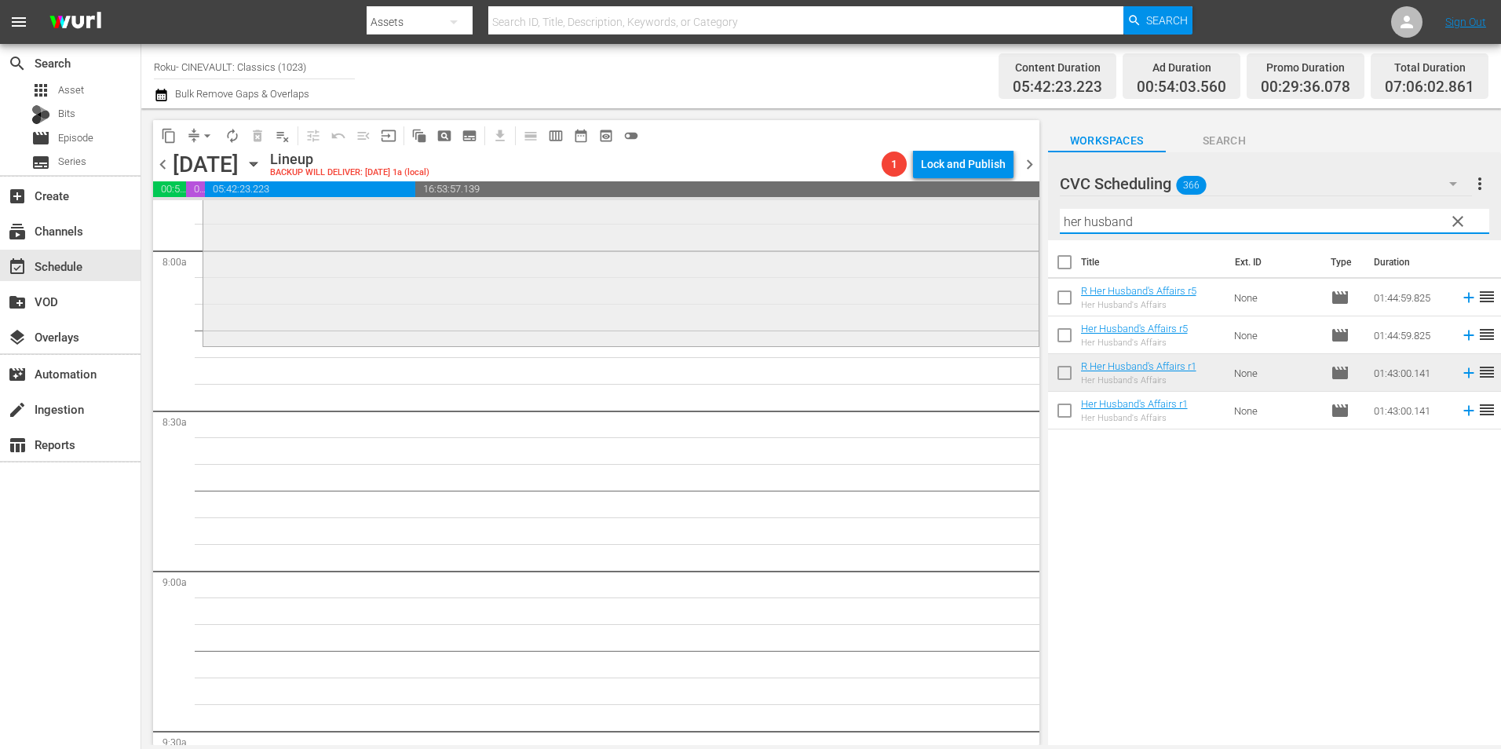
drag, startPoint x: 1153, startPoint y: 217, endPoint x: 992, endPoint y: 225, distance: 161.1
click at [992, 225] on div "content_copy compress arrow_drop_down autorenew_outlined delete_forever_outline…" at bounding box center [821, 426] width 1360 height 637
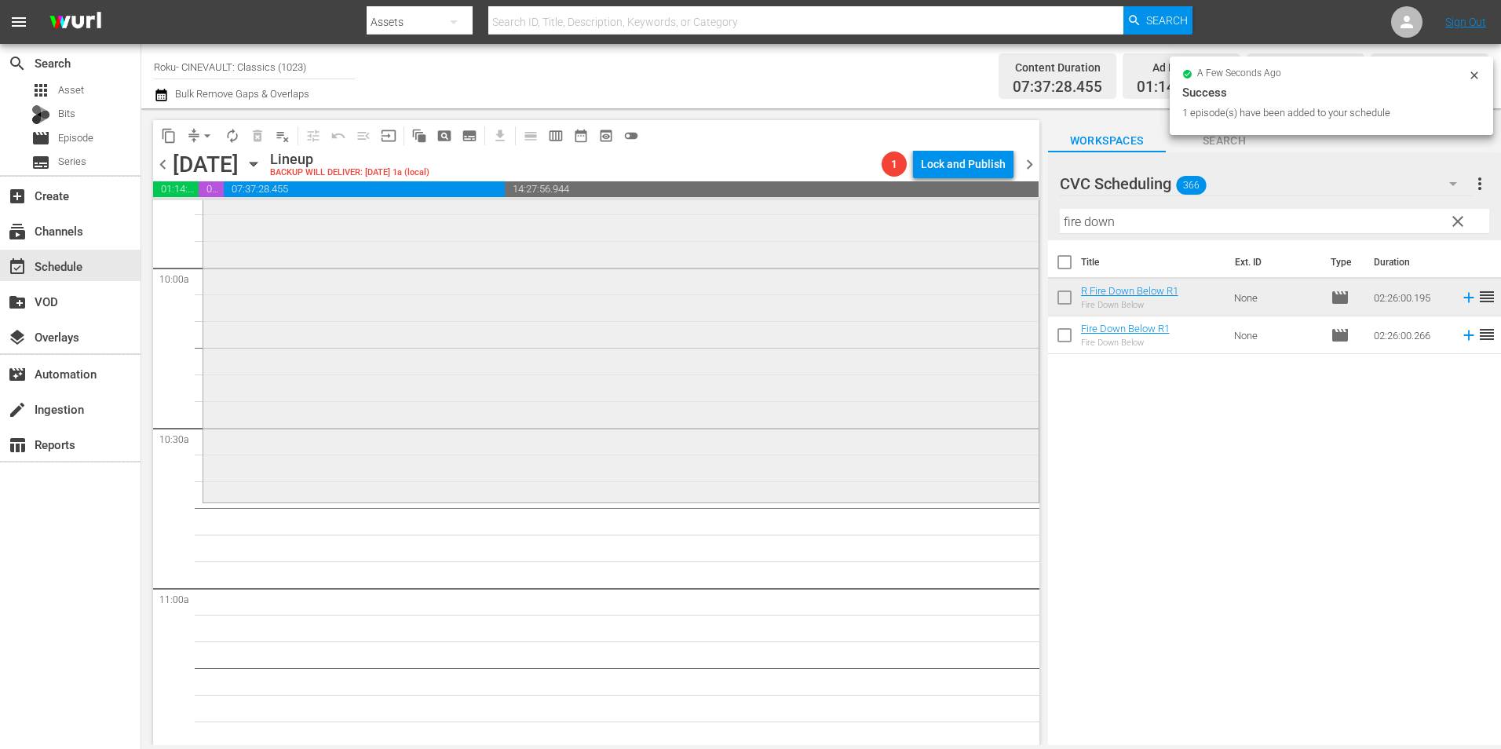
scroll to position [3140, 0]
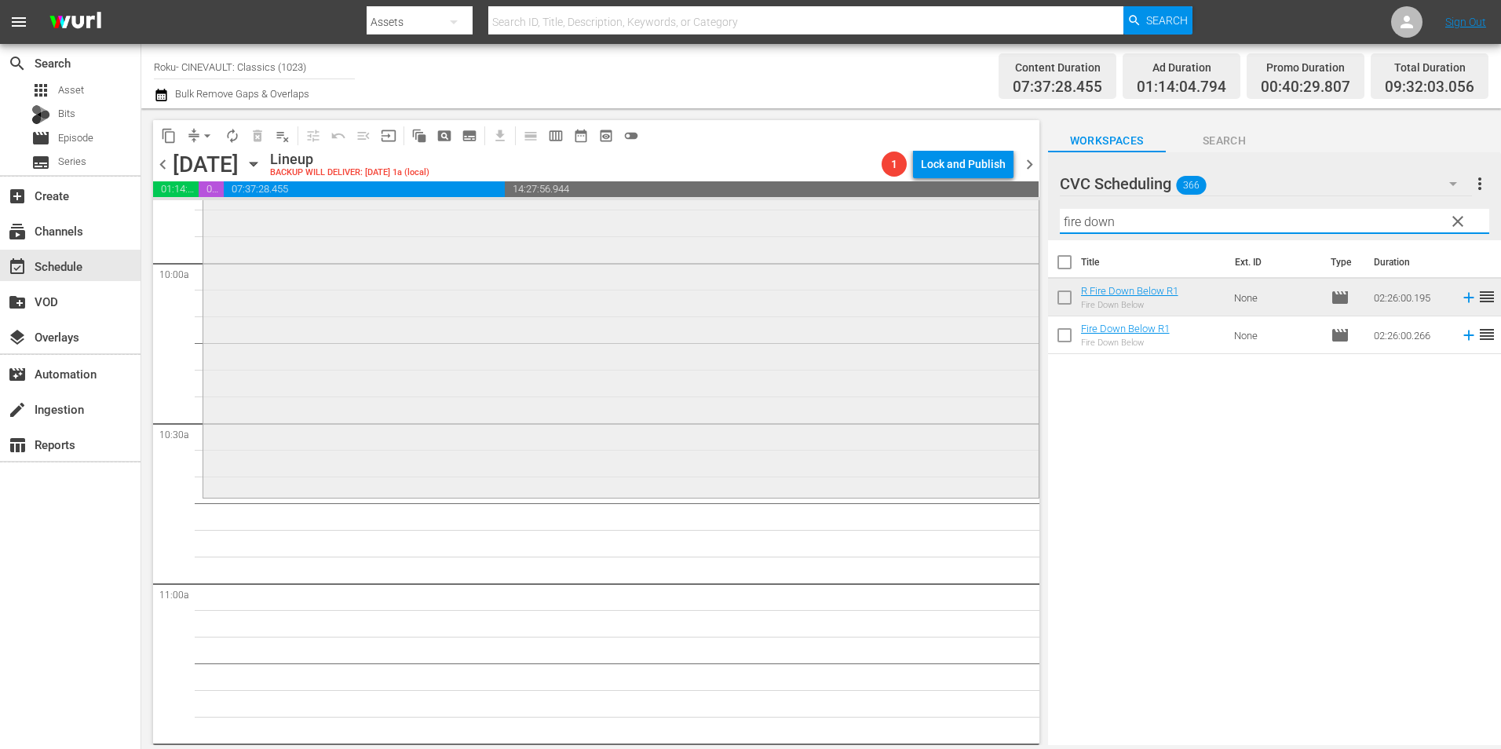
drag, startPoint x: 1151, startPoint y: 223, endPoint x: 1024, endPoint y: 223, distance: 126.4
click at [1024, 223] on div "content_copy compress arrow_drop_down autorenew_outlined delete_forever_outline…" at bounding box center [821, 426] width 1360 height 637
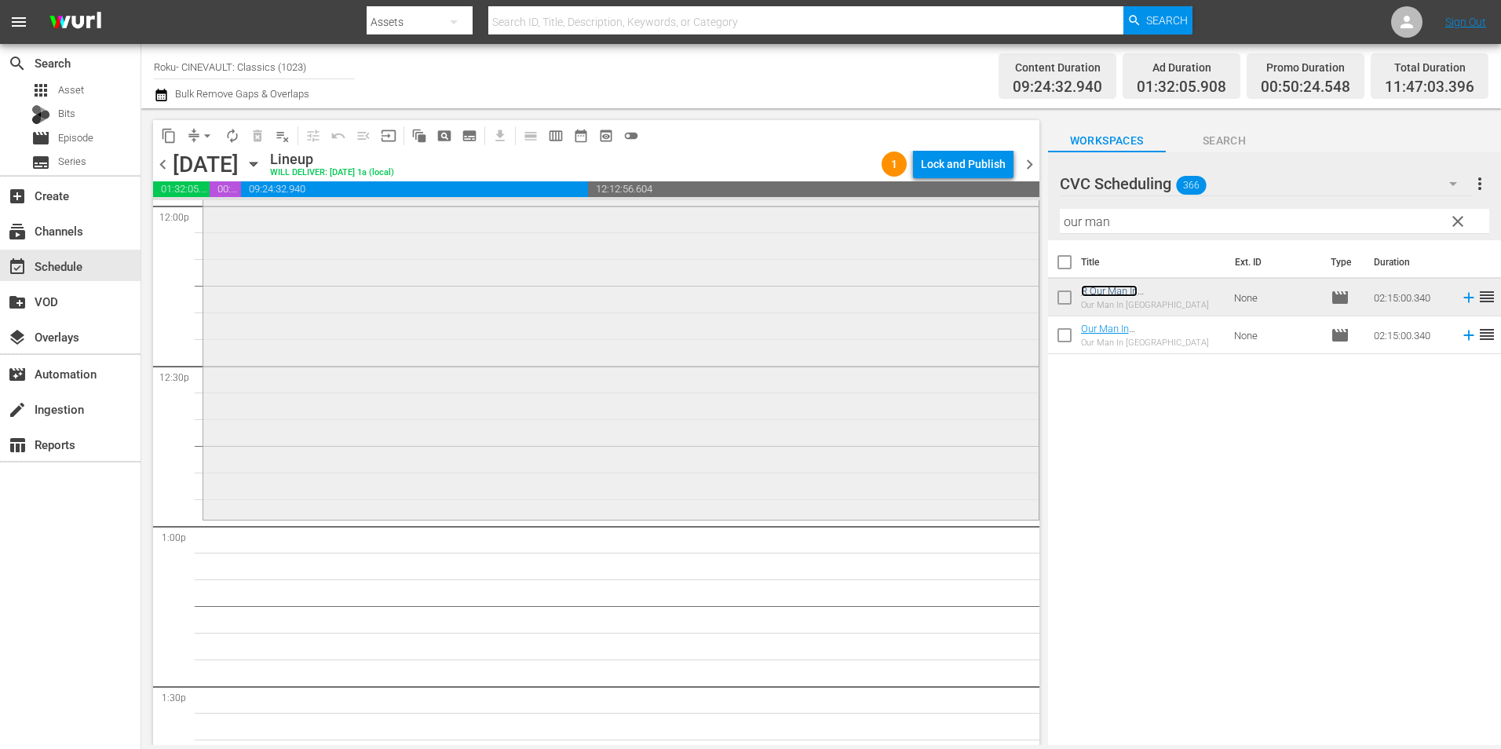
scroll to position [3846, 0]
drag, startPoint x: 1126, startPoint y: 219, endPoint x: 1033, endPoint y: 228, distance: 93.8
click at [1033, 228] on div "content_copy compress arrow_drop_down autorenew_outlined delete_forever_outline…" at bounding box center [821, 426] width 1360 height 637
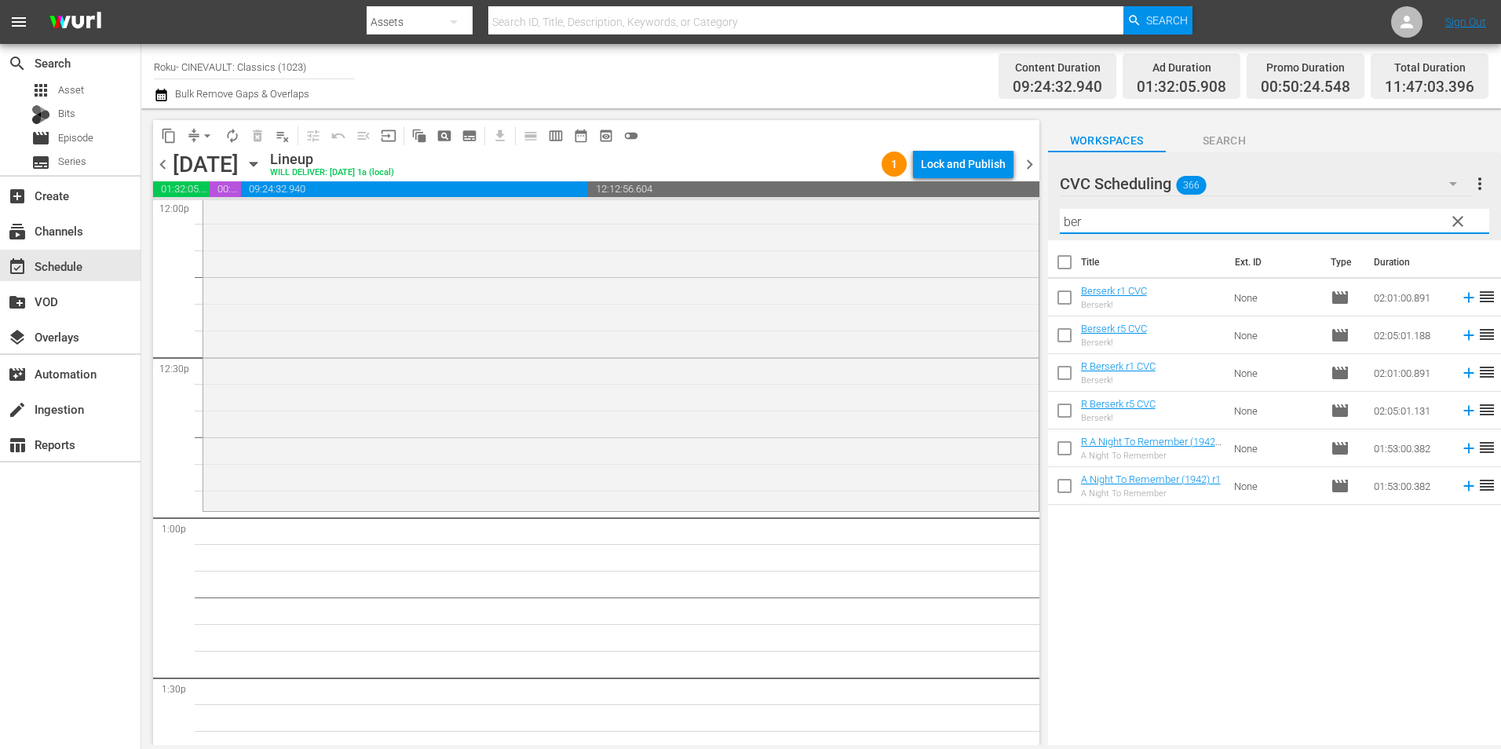
type input "ber"
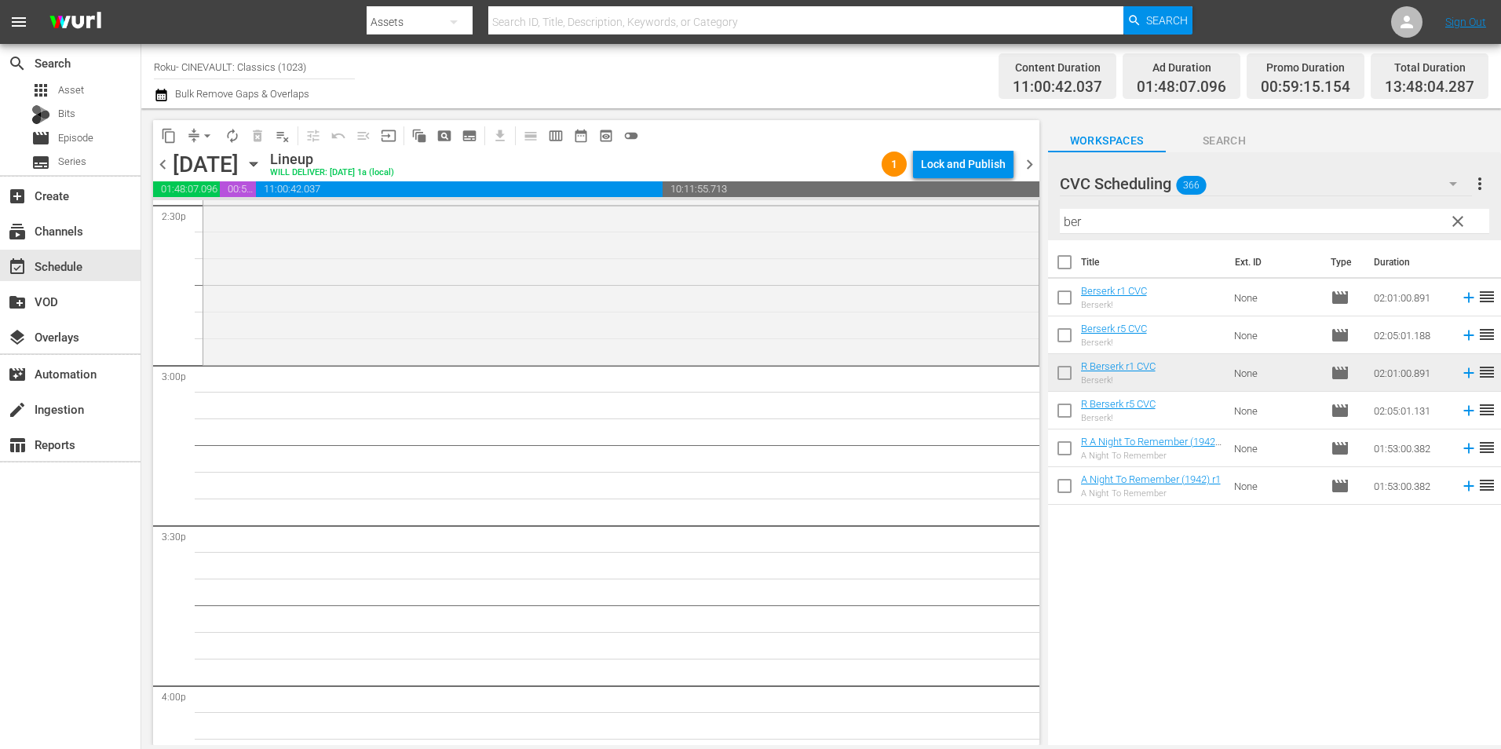
scroll to position [4788, 0]
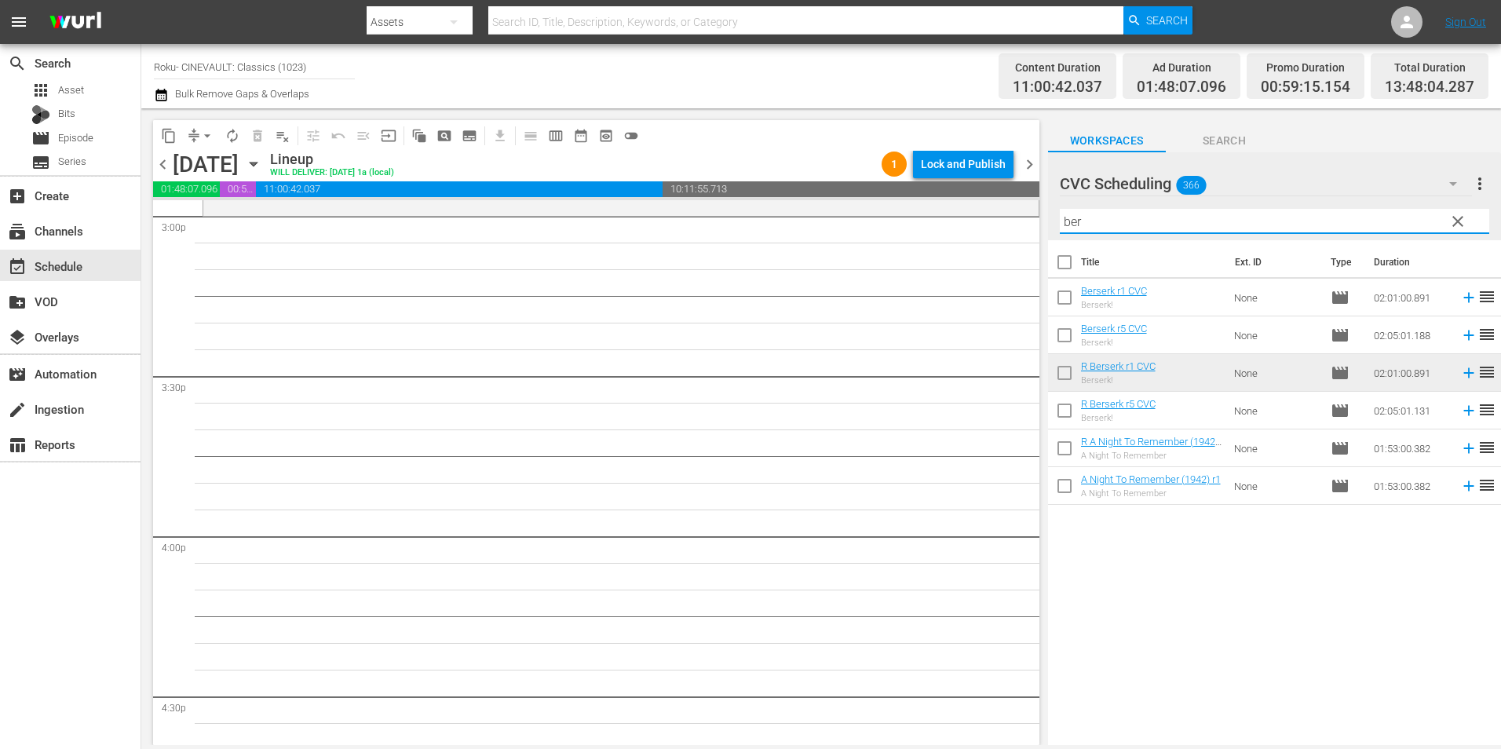
drag, startPoint x: 1114, startPoint y: 221, endPoint x: 1035, endPoint y: 228, distance: 78.8
click at [1022, 232] on div "content_copy compress arrow_drop_down autorenew_outlined delete_forever_outline…" at bounding box center [821, 426] width 1360 height 637
drag, startPoint x: 1458, startPoint y: 221, endPoint x: 1399, endPoint y: 221, distance: 58.9
click at [1458, 221] on span "clear" at bounding box center [1457, 221] width 19 height 19
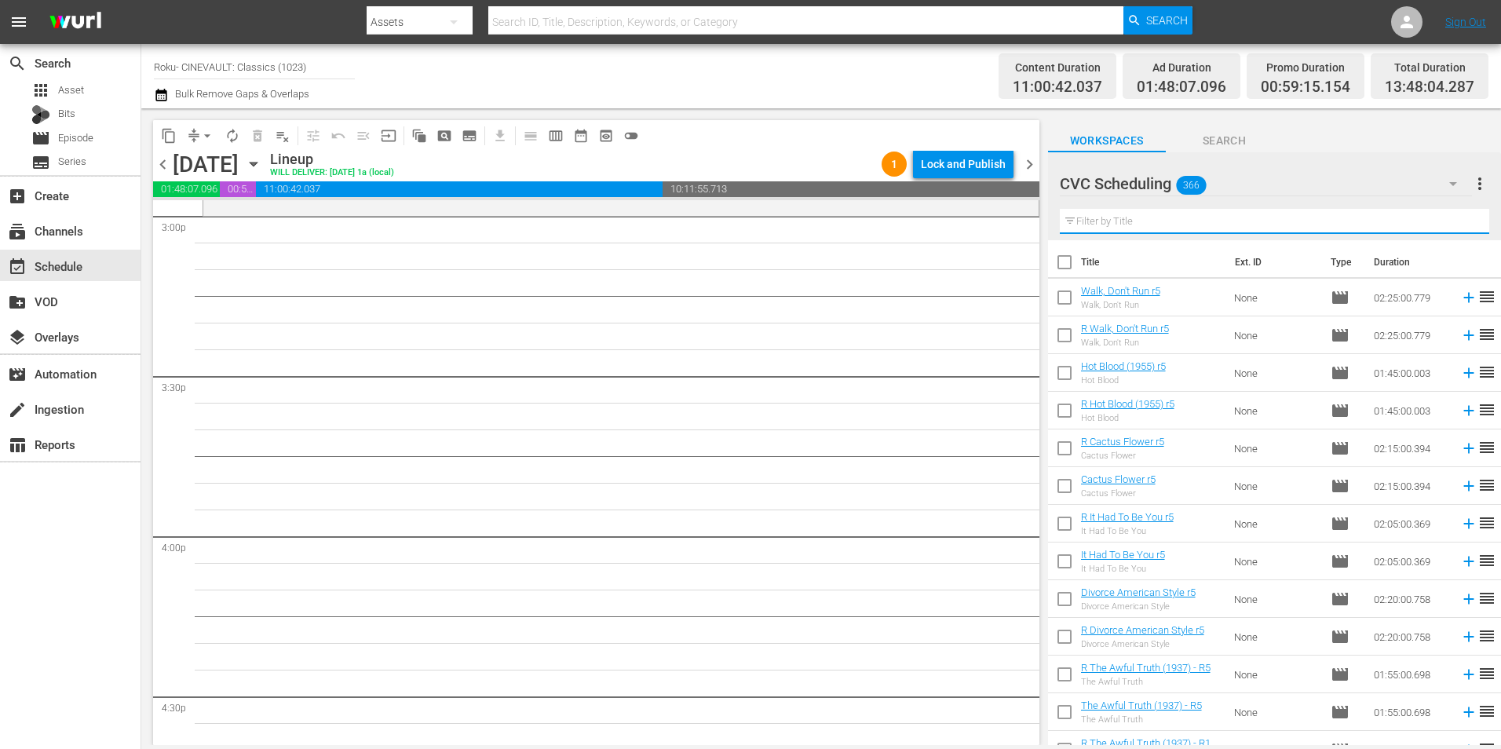
click at [1400, 217] on input "text" at bounding box center [1274, 221] width 429 height 25
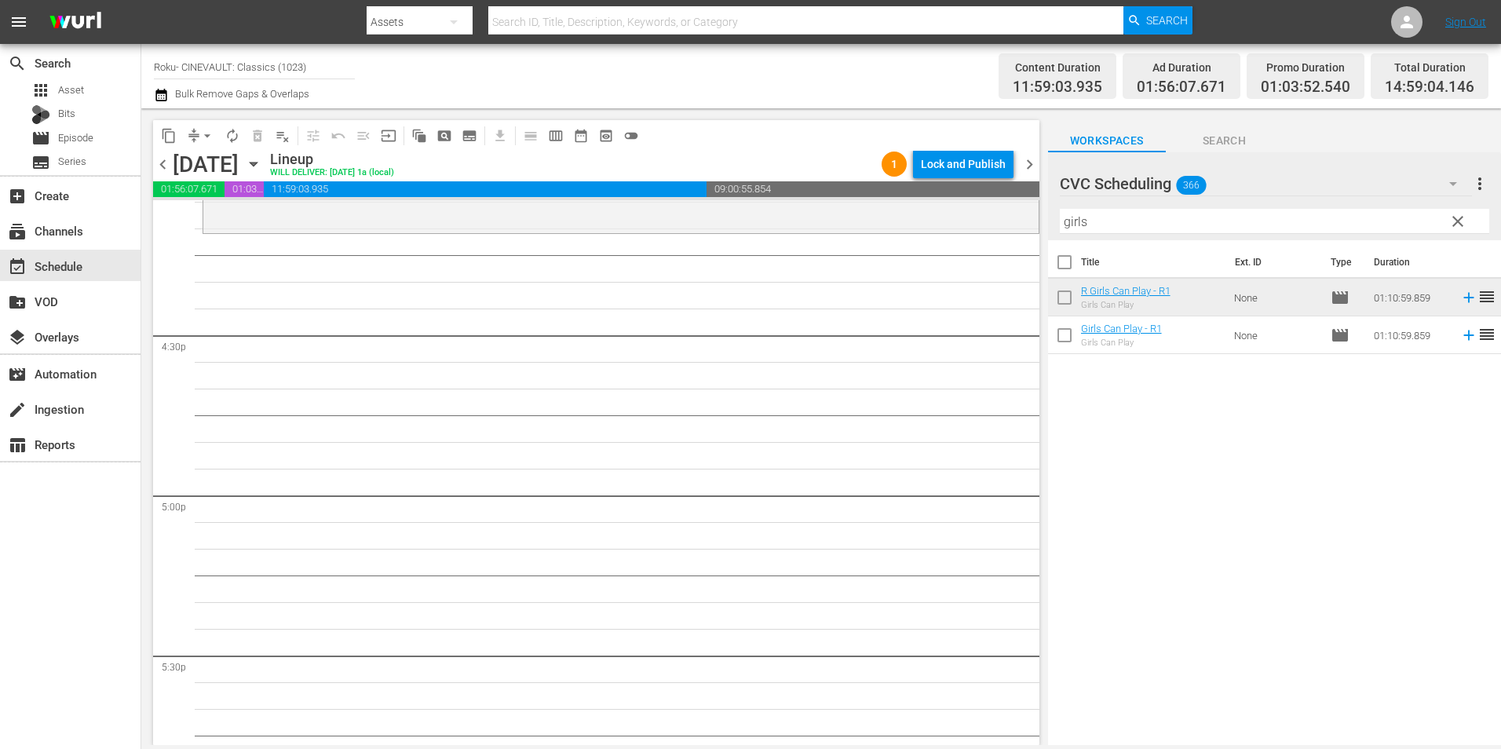
scroll to position [5181, 0]
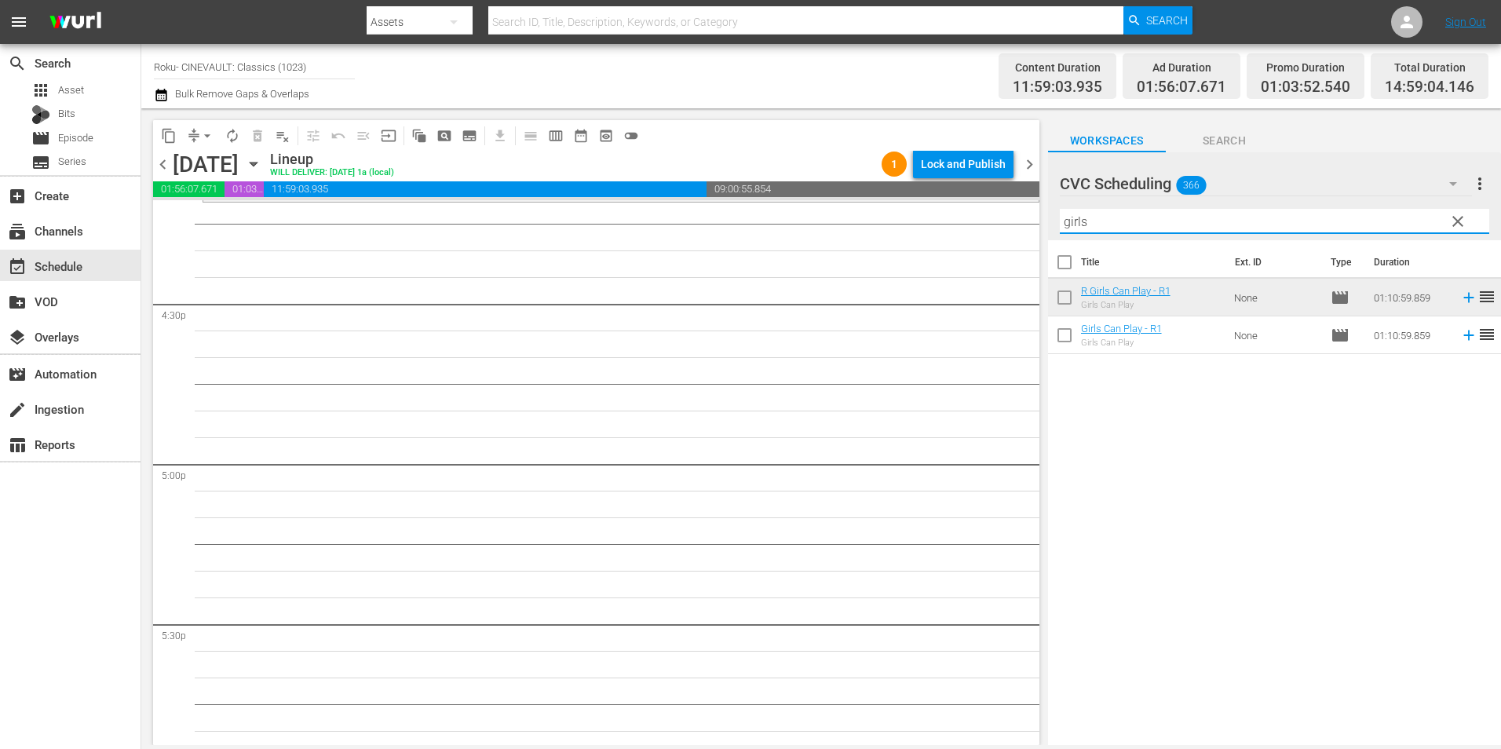
drag, startPoint x: 1086, startPoint y: 217, endPoint x: 997, endPoint y: 226, distance: 89.9
click at [997, 226] on div "content_copy compress arrow_drop_down autorenew_outlined delete_forever_outline…" at bounding box center [821, 426] width 1360 height 637
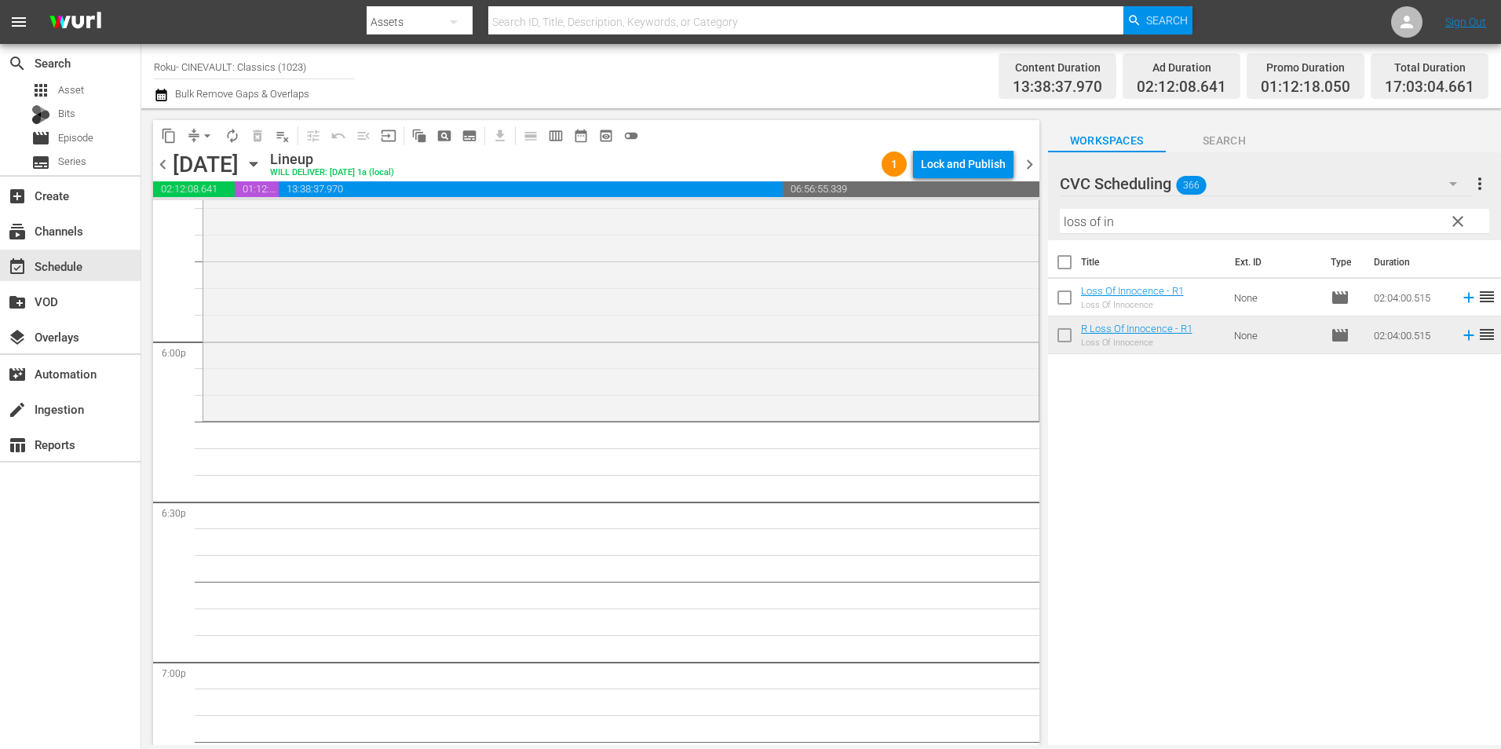
scroll to position [5730, 0]
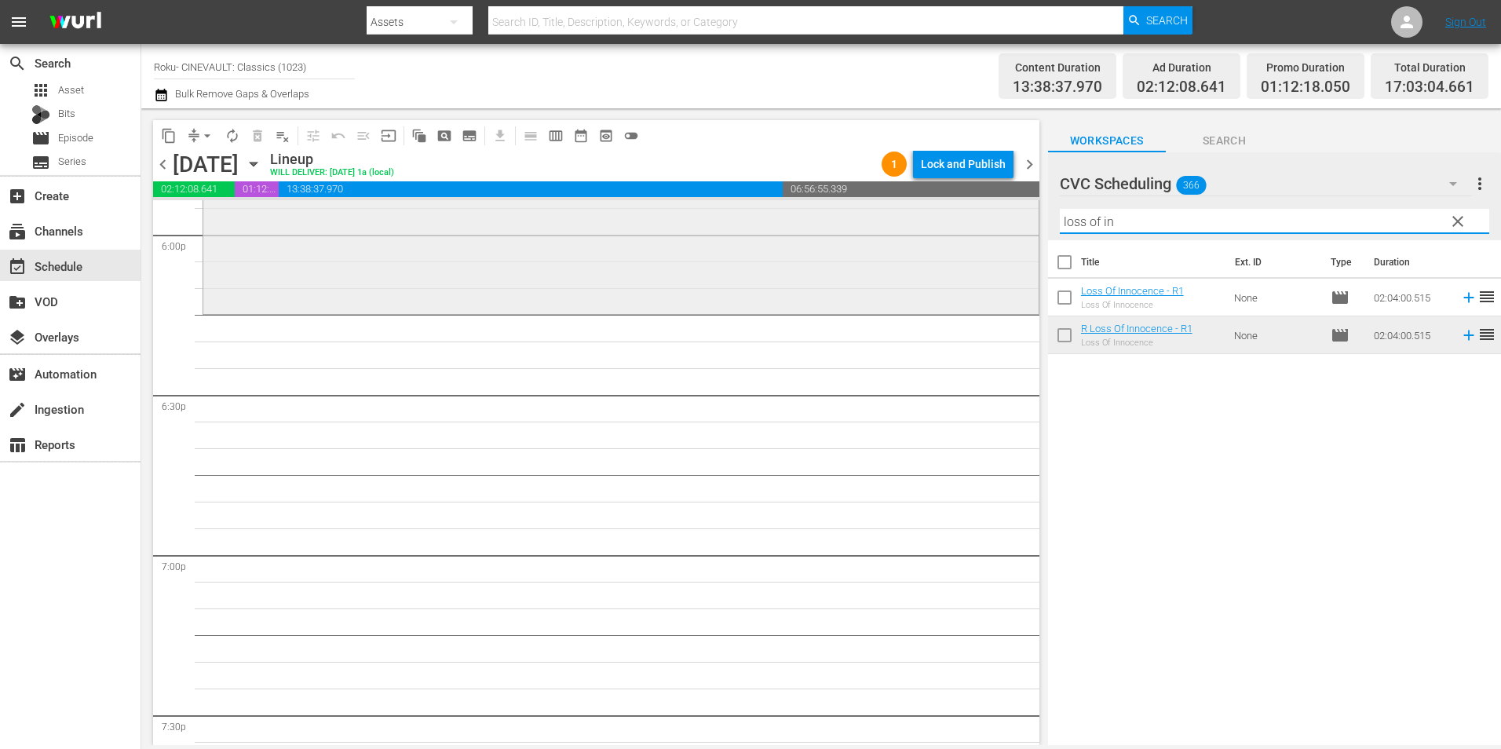
drag, startPoint x: 1144, startPoint y: 219, endPoint x: 956, endPoint y: 221, distance: 187.6
click at [956, 221] on div "content_copy compress arrow_drop_down autorenew_outlined delete_forever_outline…" at bounding box center [821, 426] width 1360 height 637
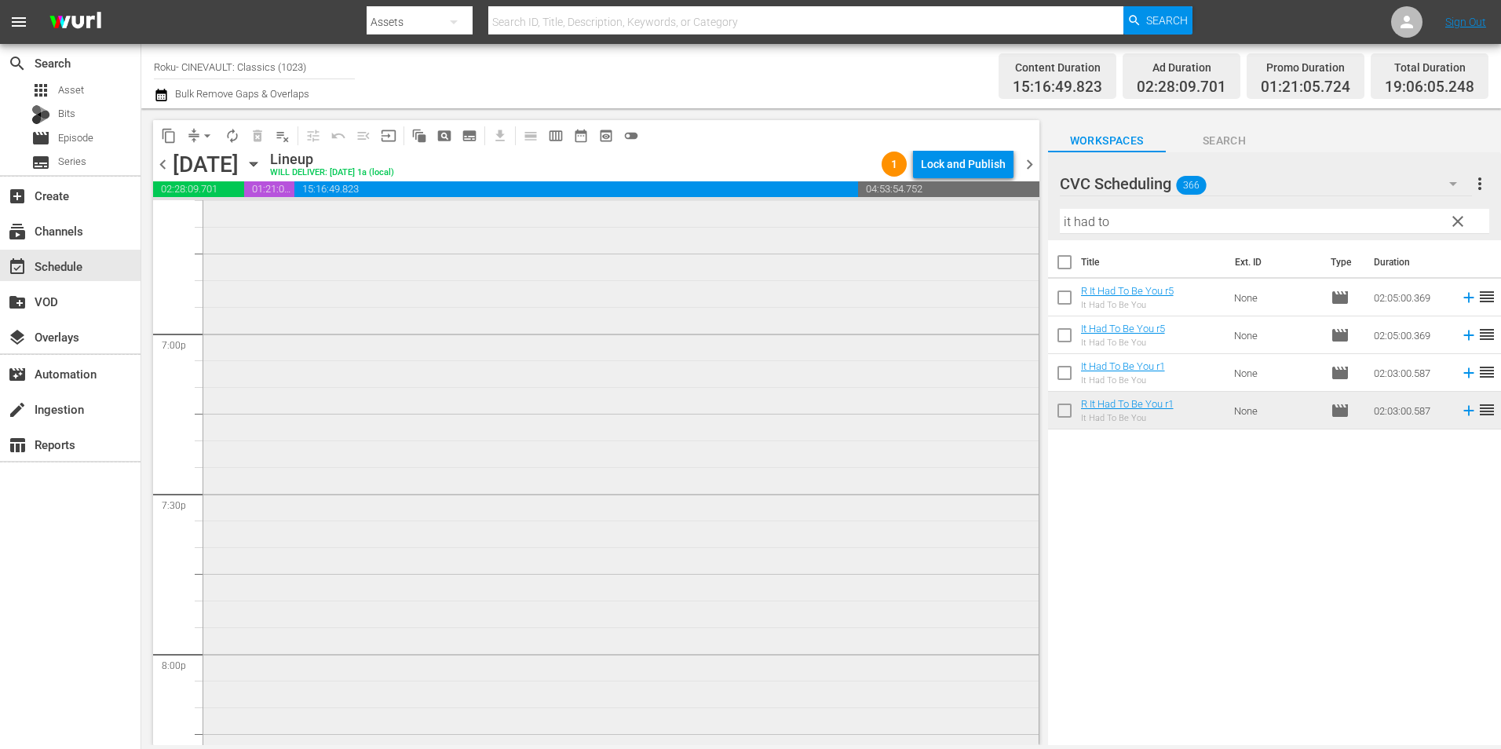
scroll to position [6201, 0]
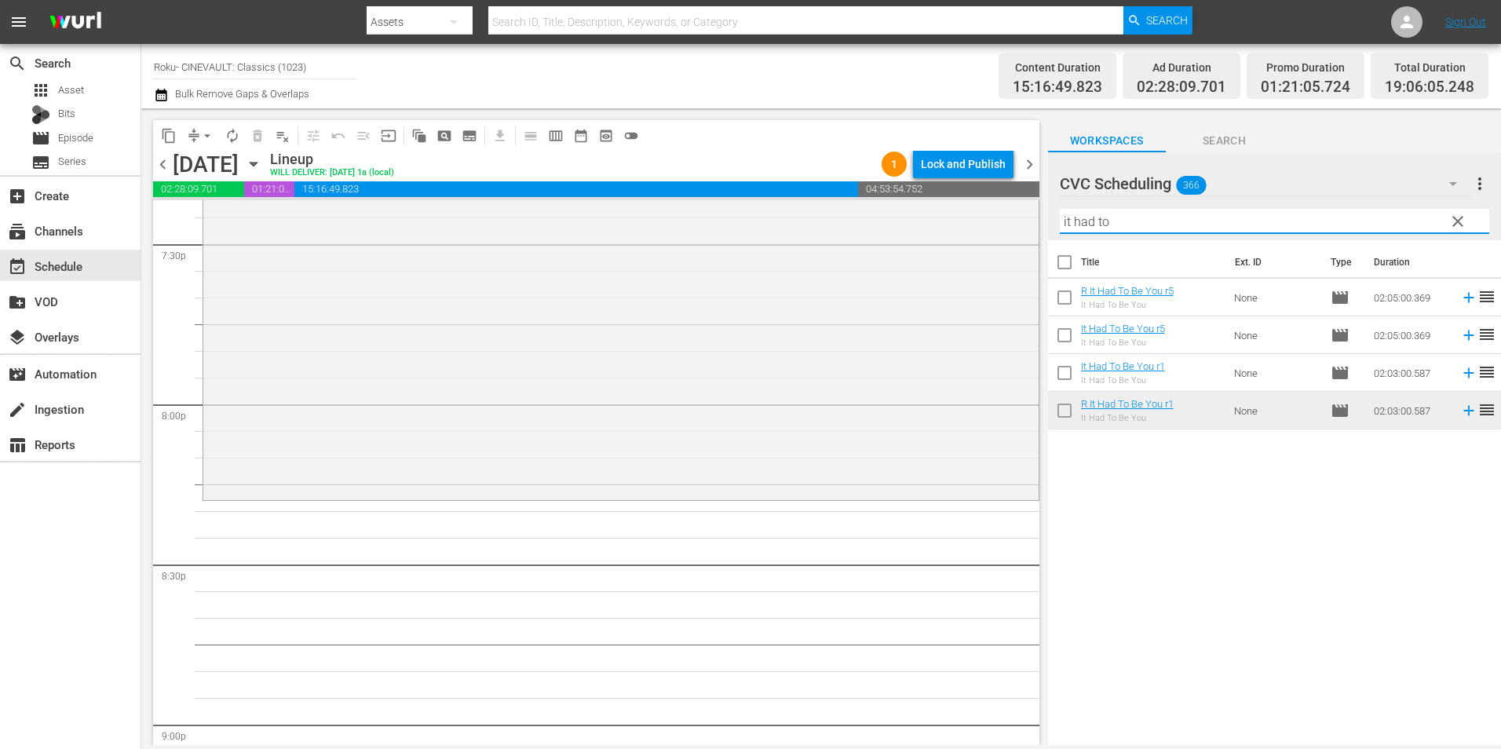
drag, startPoint x: 1124, startPoint y: 228, endPoint x: 1066, endPoint y: 233, distance: 58.3
click at [1066, 233] on div "Filter by Title it had to" at bounding box center [1274, 222] width 429 height 38
click at [1066, 233] on hr at bounding box center [1274, 233] width 429 height 2
drag, startPoint x: 1140, startPoint y: 214, endPoint x: 1019, endPoint y: 217, distance: 120.9
click at [1019, 217] on div "content_copy compress arrow_drop_down autorenew_outlined delete_forever_outline…" at bounding box center [821, 426] width 1360 height 637
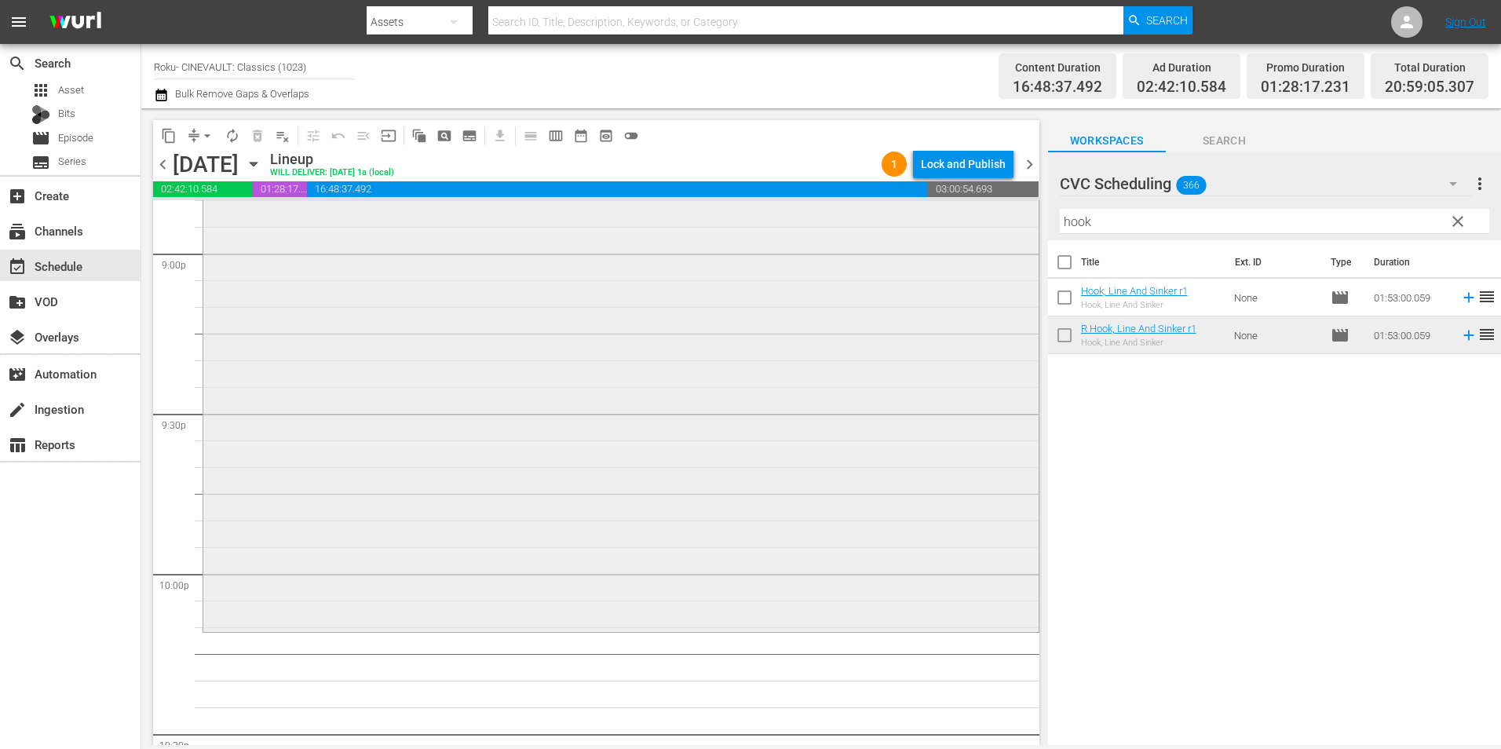
scroll to position [7065, 0]
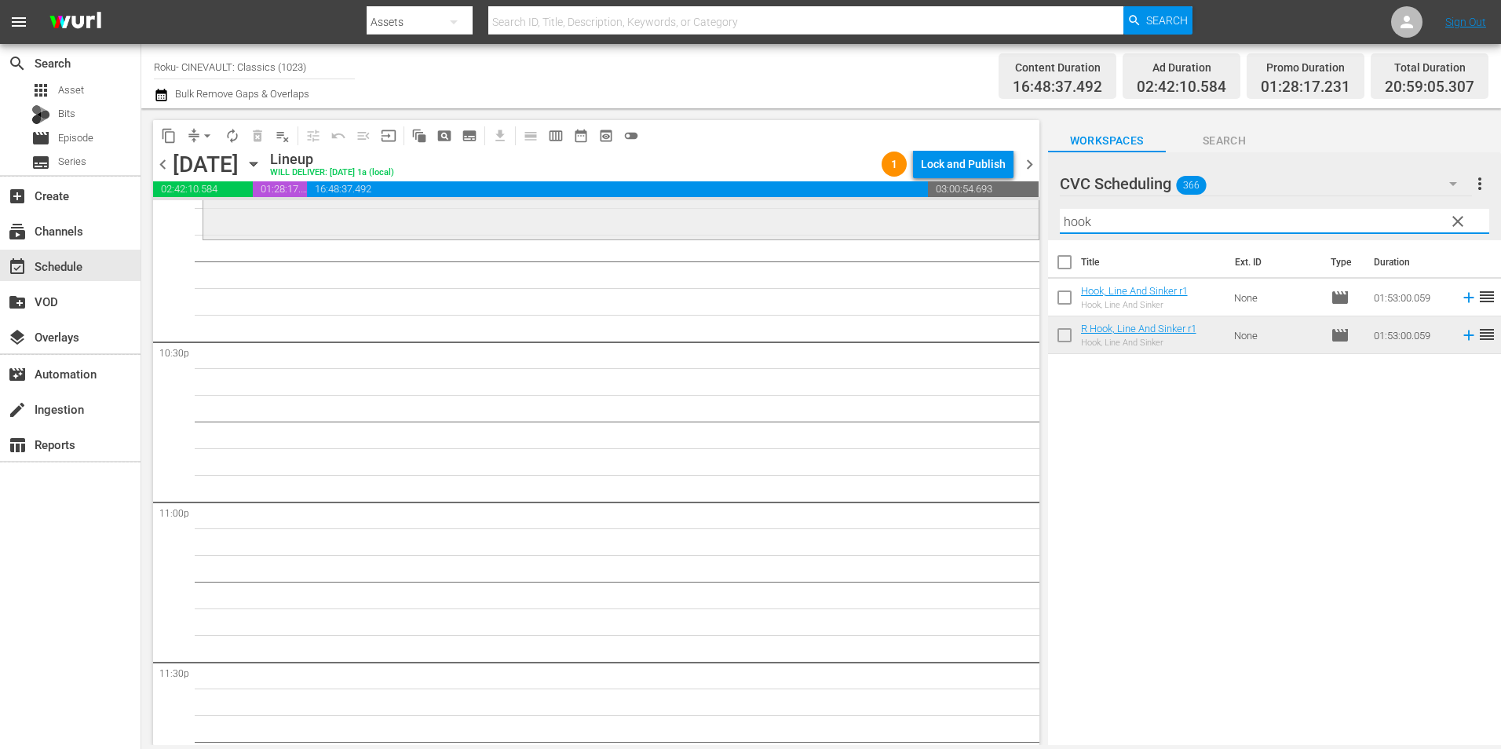
drag, startPoint x: 1123, startPoint y: 221, endPoint x: 1000, endPoint y: 219, distance: 123.2
click at [1000, 219] on div "content_copy compress arrow_drop_down autorenew_outlined delete_forever_outline…" at bounding box center [821, 426] width 1360 height 637
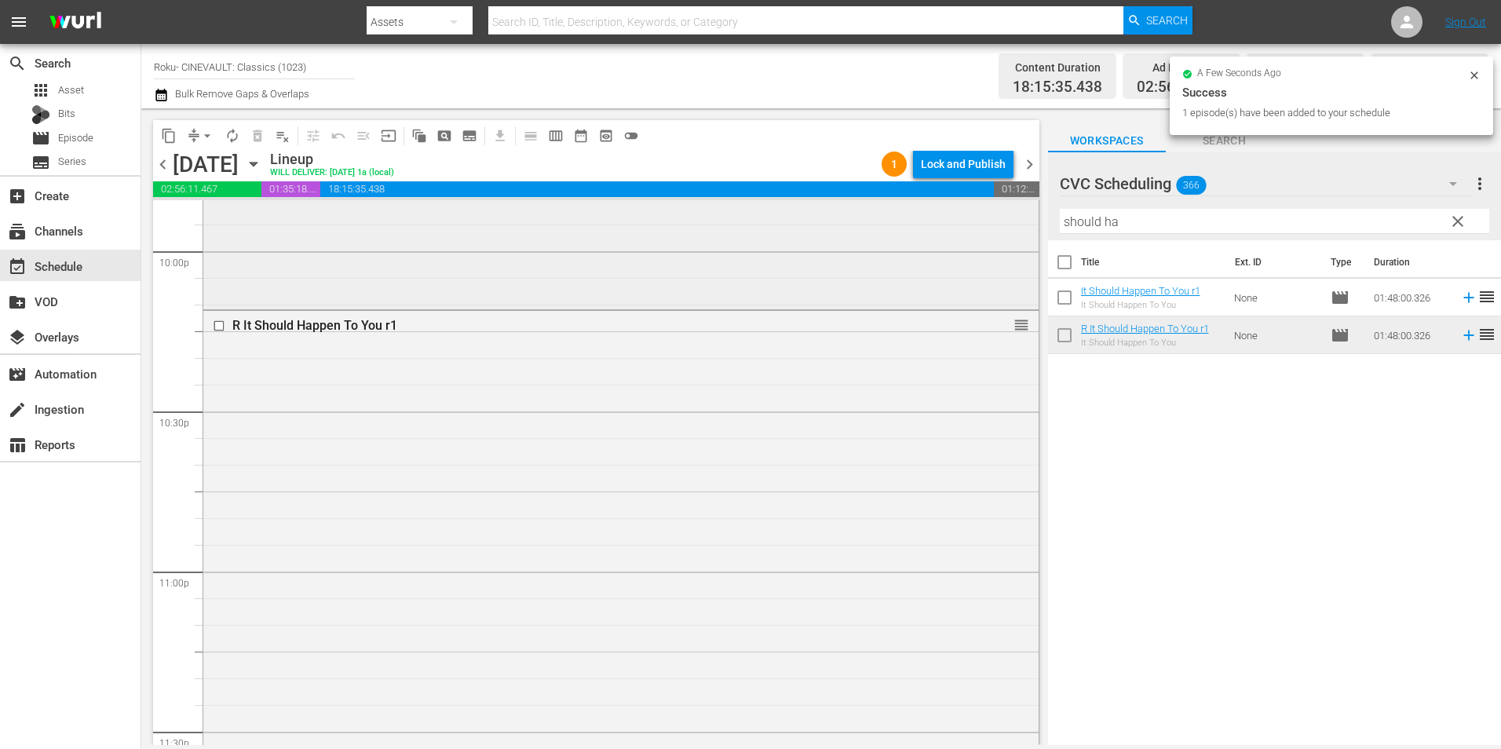
scroll to position [7142, 0]
click at [653, 399] on div "R It Should Happen To You r1 reorder" at bounding box center [620, 449] width 835 height 571
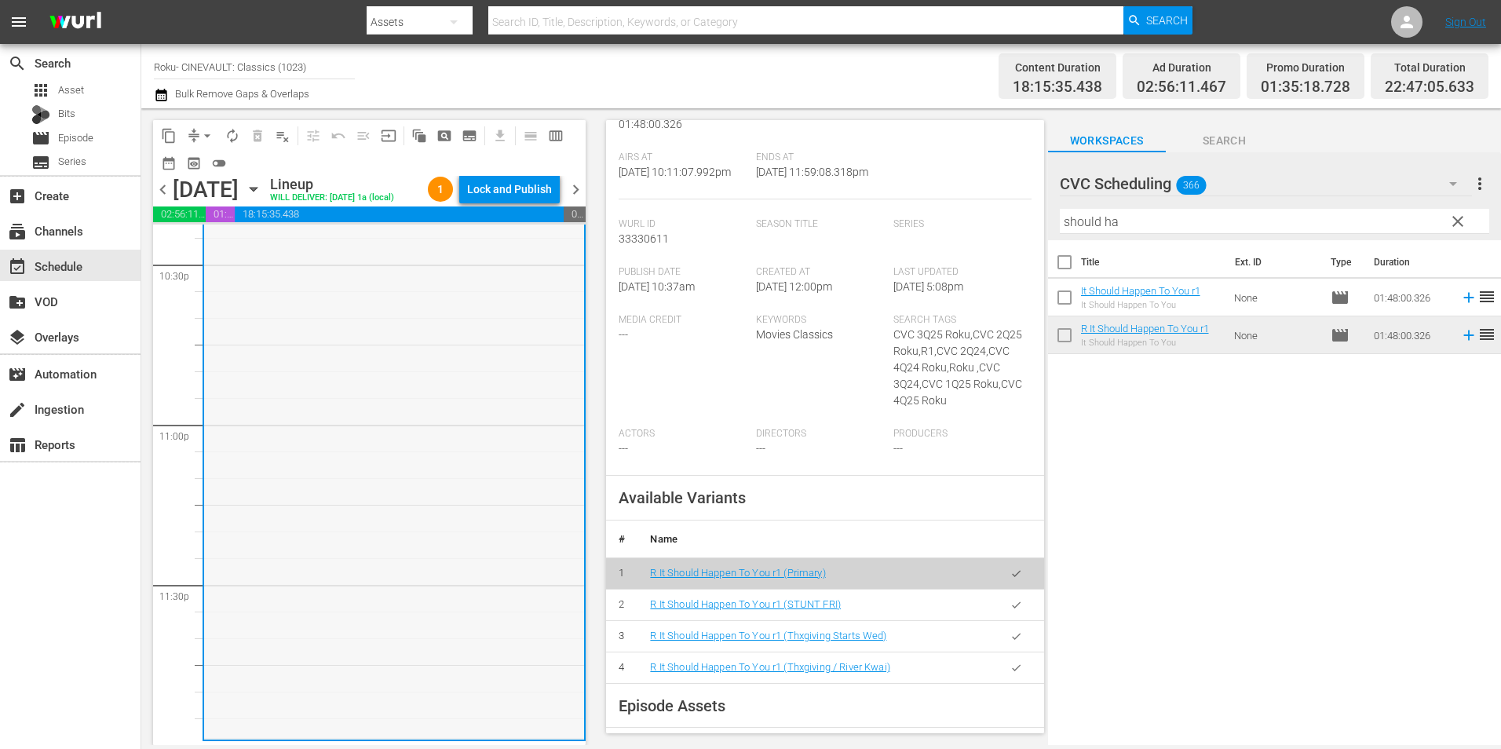
scroll to position [235, 0]
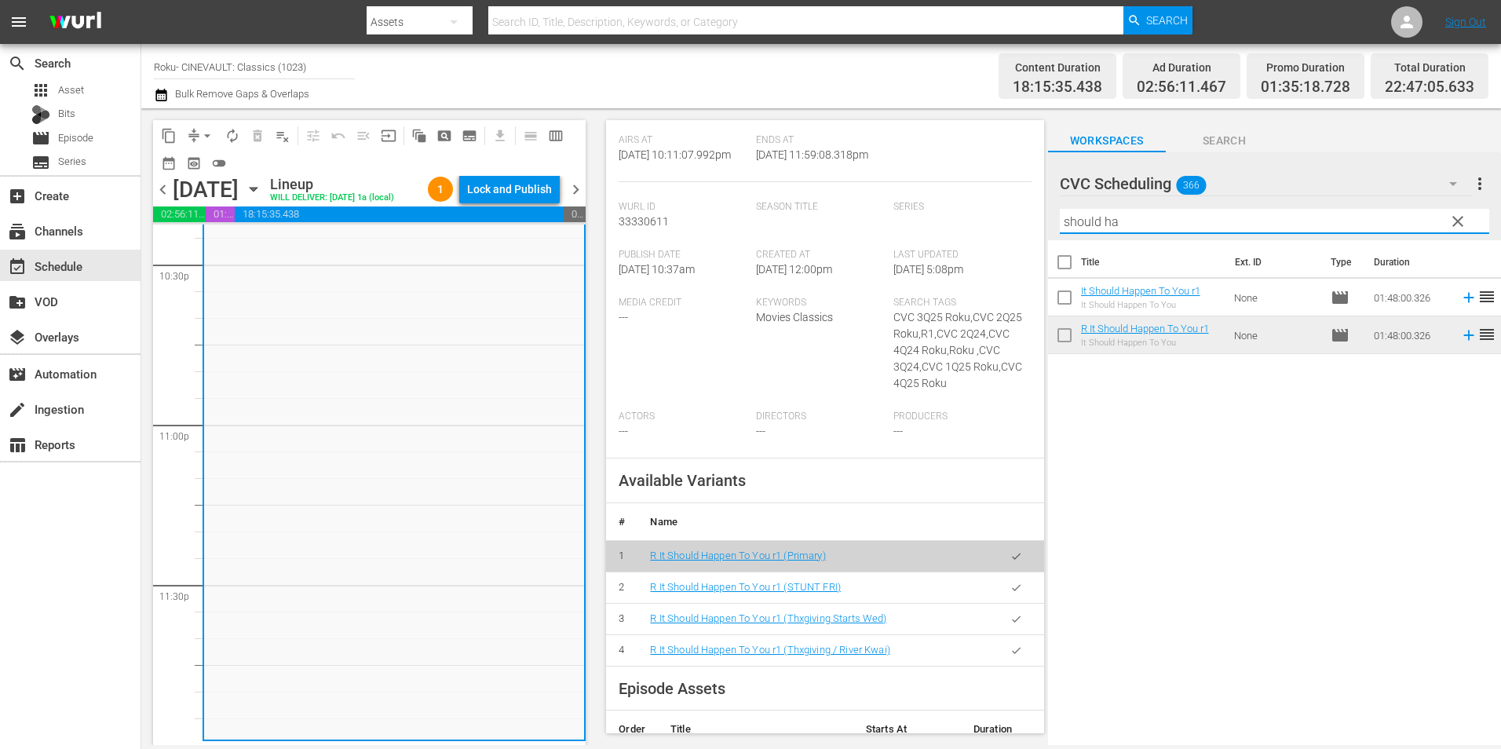
drag, startPoint x: 1137, startPoint y: 221, endPoint x: 1024, endPoint y: 224, distance: 113.1
click at [1024, 224] on div "content_copy compress arrow_drop_down autorenew_outlined delete_forever_outline…" at bounding box center [821, 426] width 1360 height 637
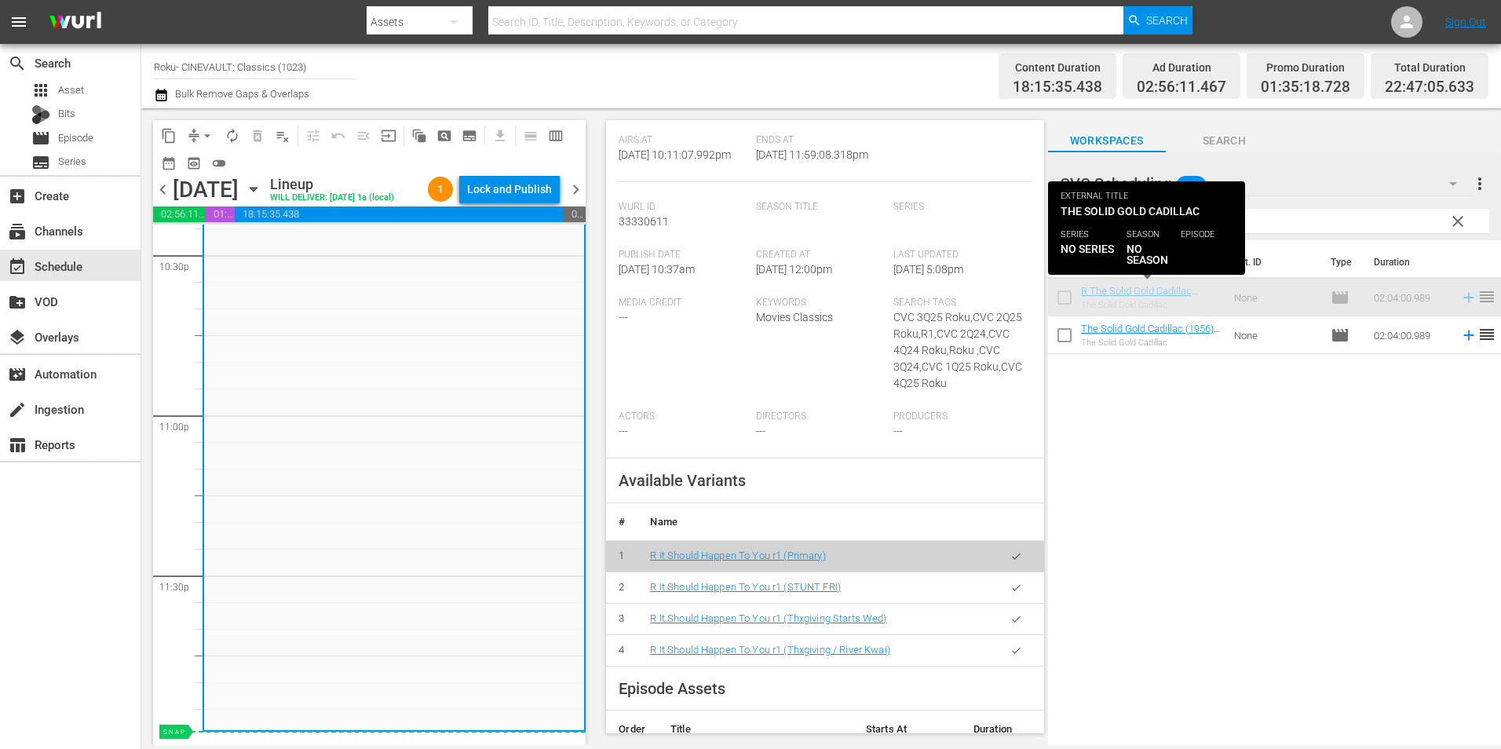
scroll to position [7193, 0]
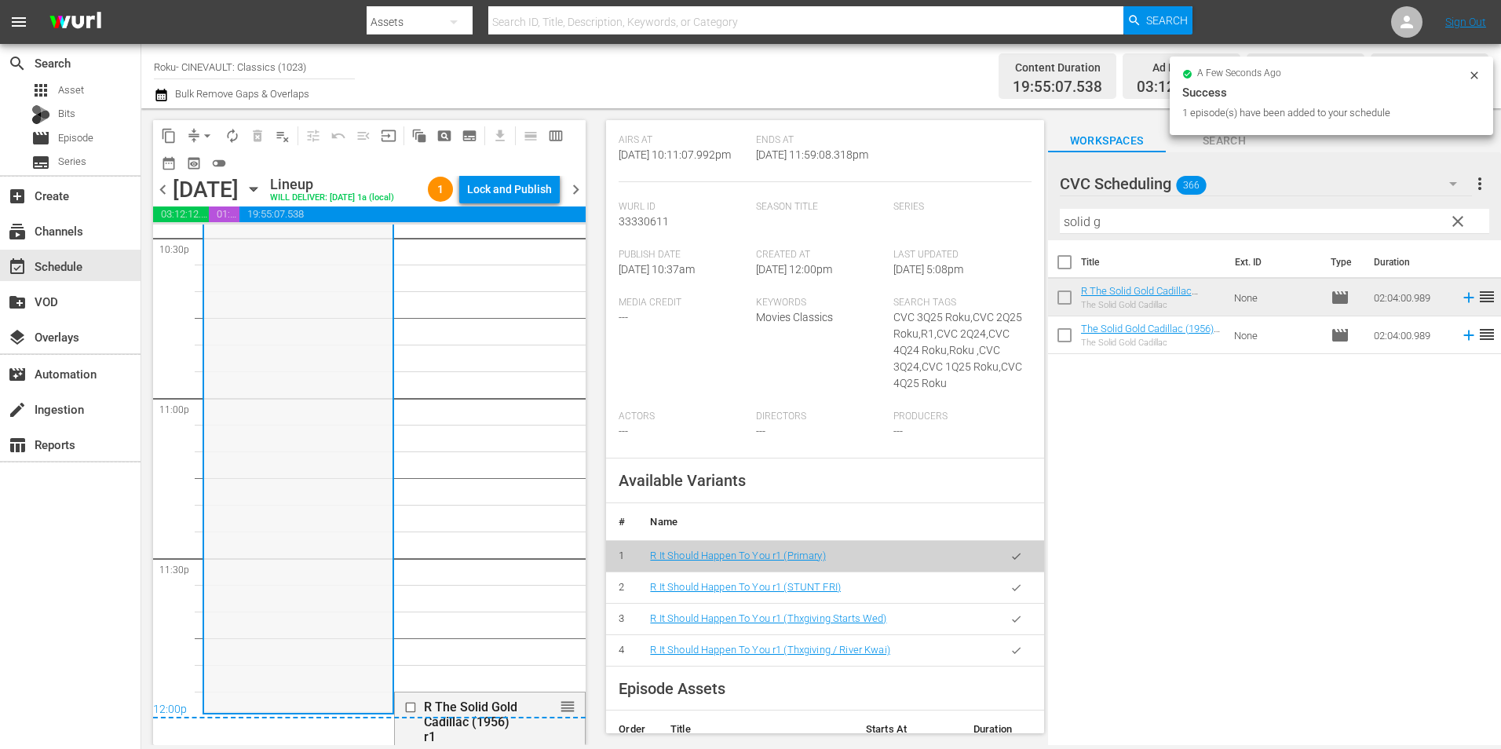
scroll to position [7202, 0]
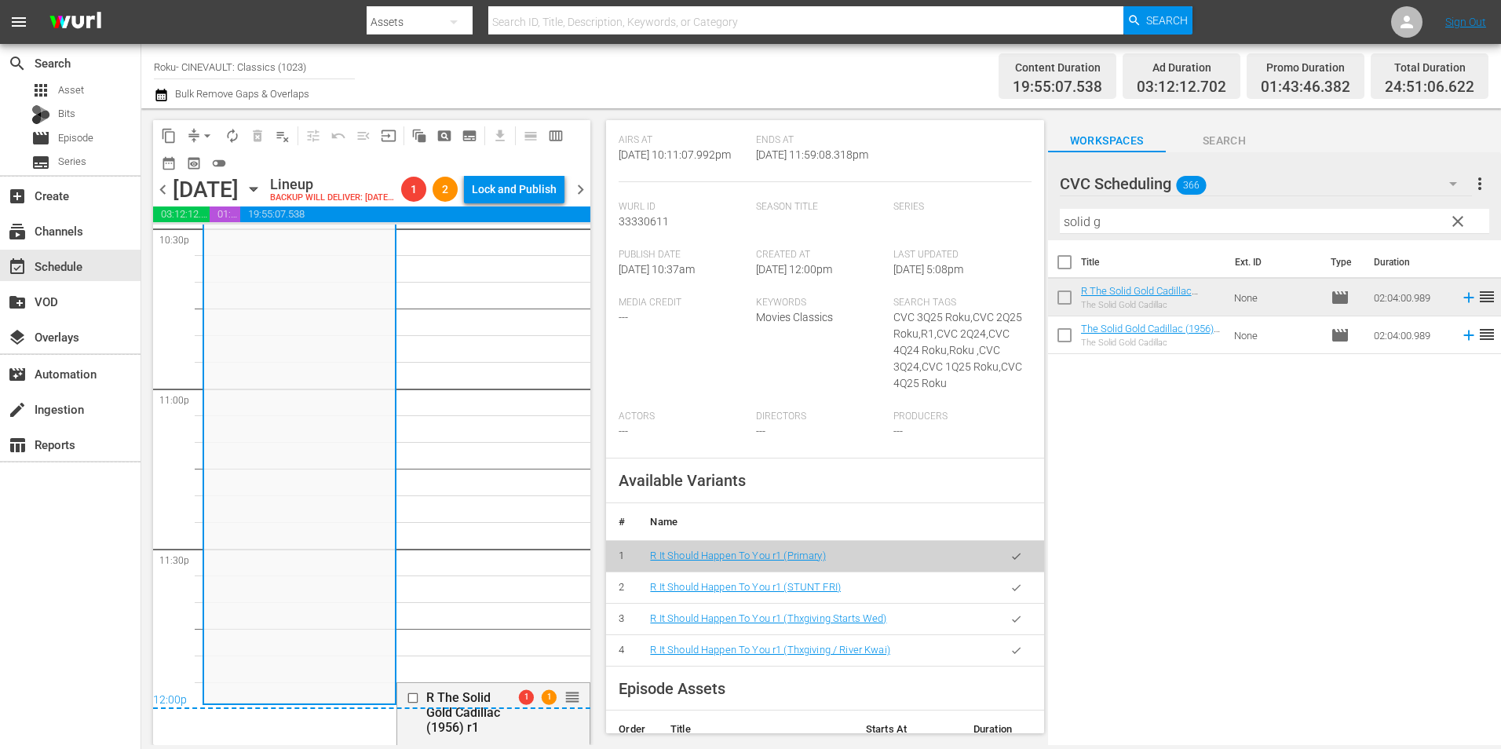
click at [560, 709] on div "12:00p" at bounding box center [371, 701] width 437 height 16
drag, startPoint x: 562, startPoint y: 723, endPoint x: 499, endPoint y: 730, distance: 63.2
click at [557, 709] on div "12:00p" at bounding box center [371, 701] width 437 height 16
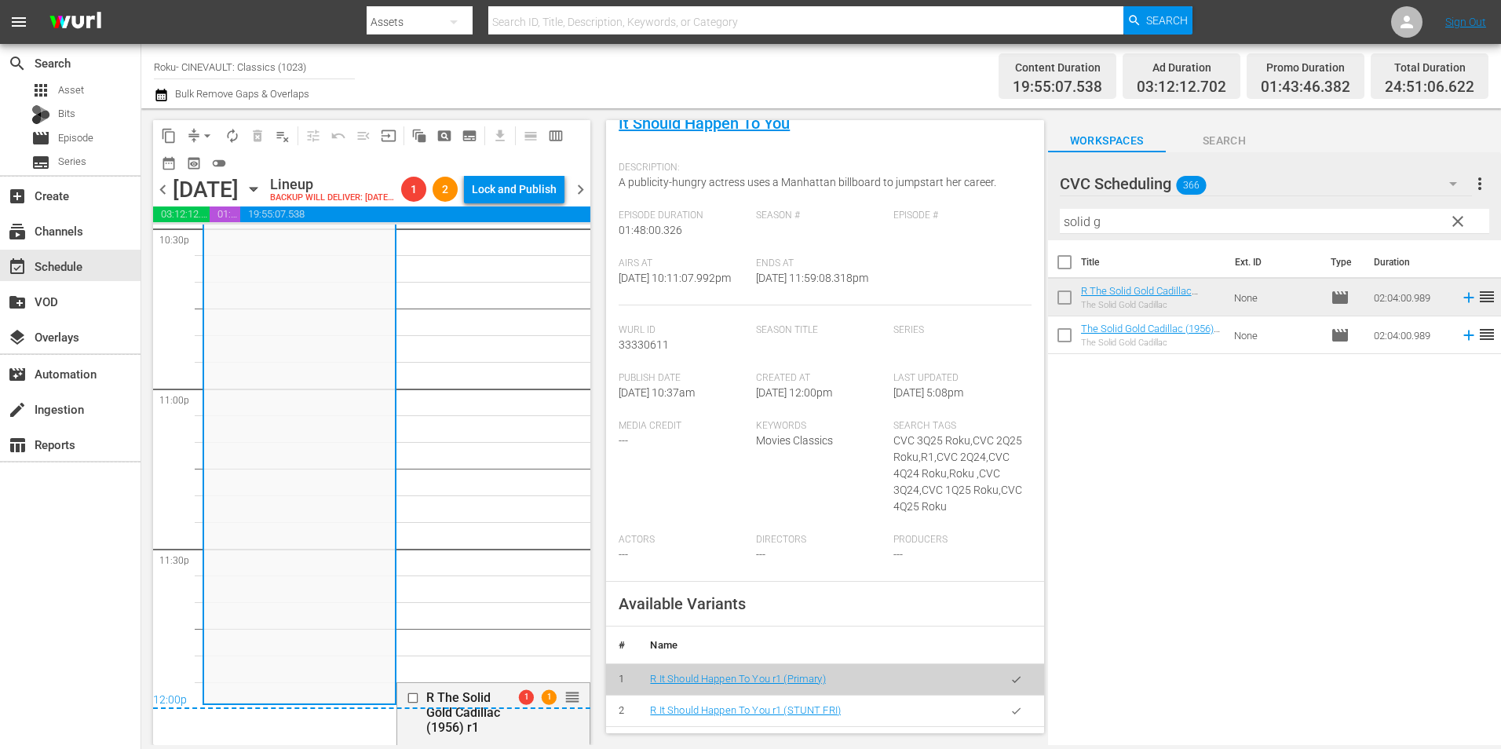
scroll to position [0, 0]
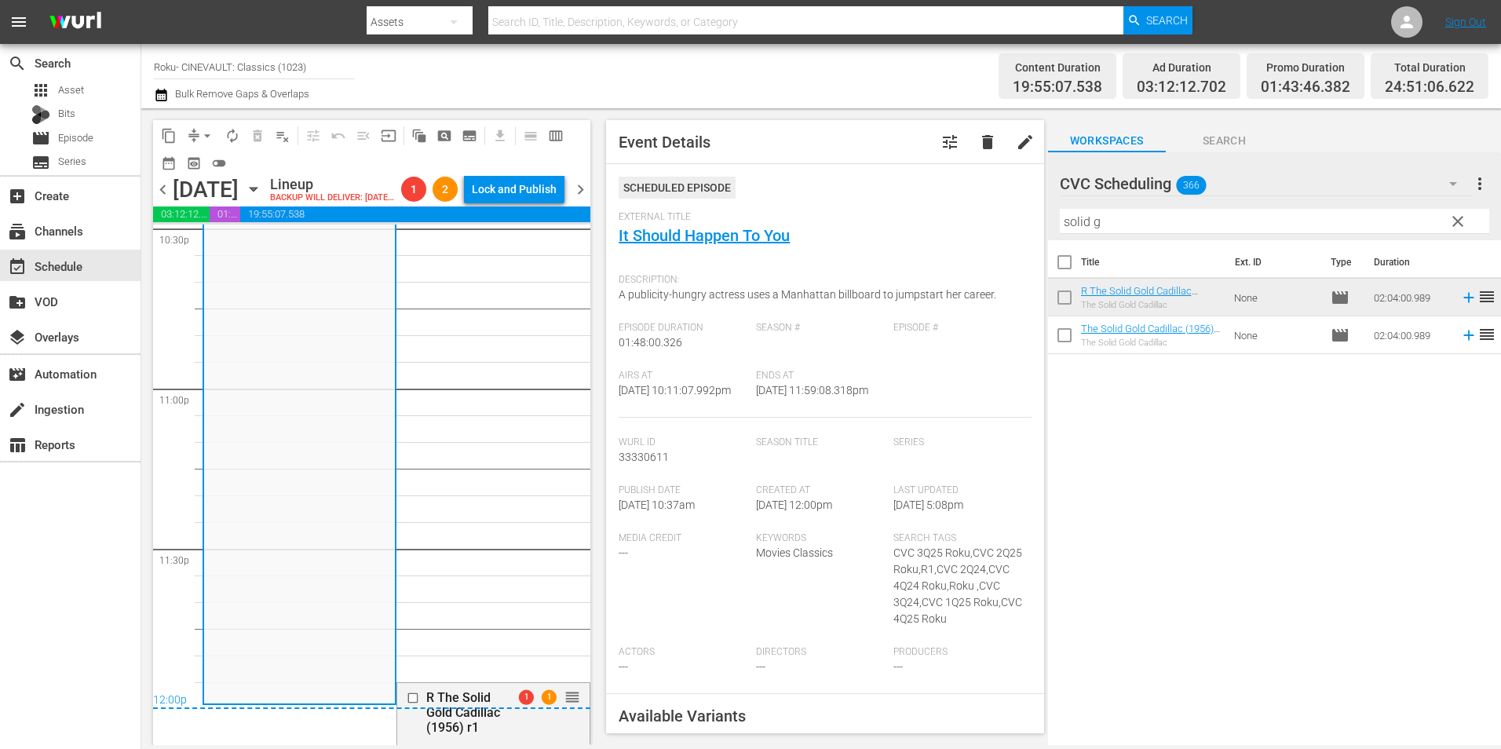
click at [553, 709] on div "12:00p" at bounding box center [371, 701] width 437 height 16
click at [161, 199] on span "chevron_left" at bounding box center [163, 190] width 20 height 20
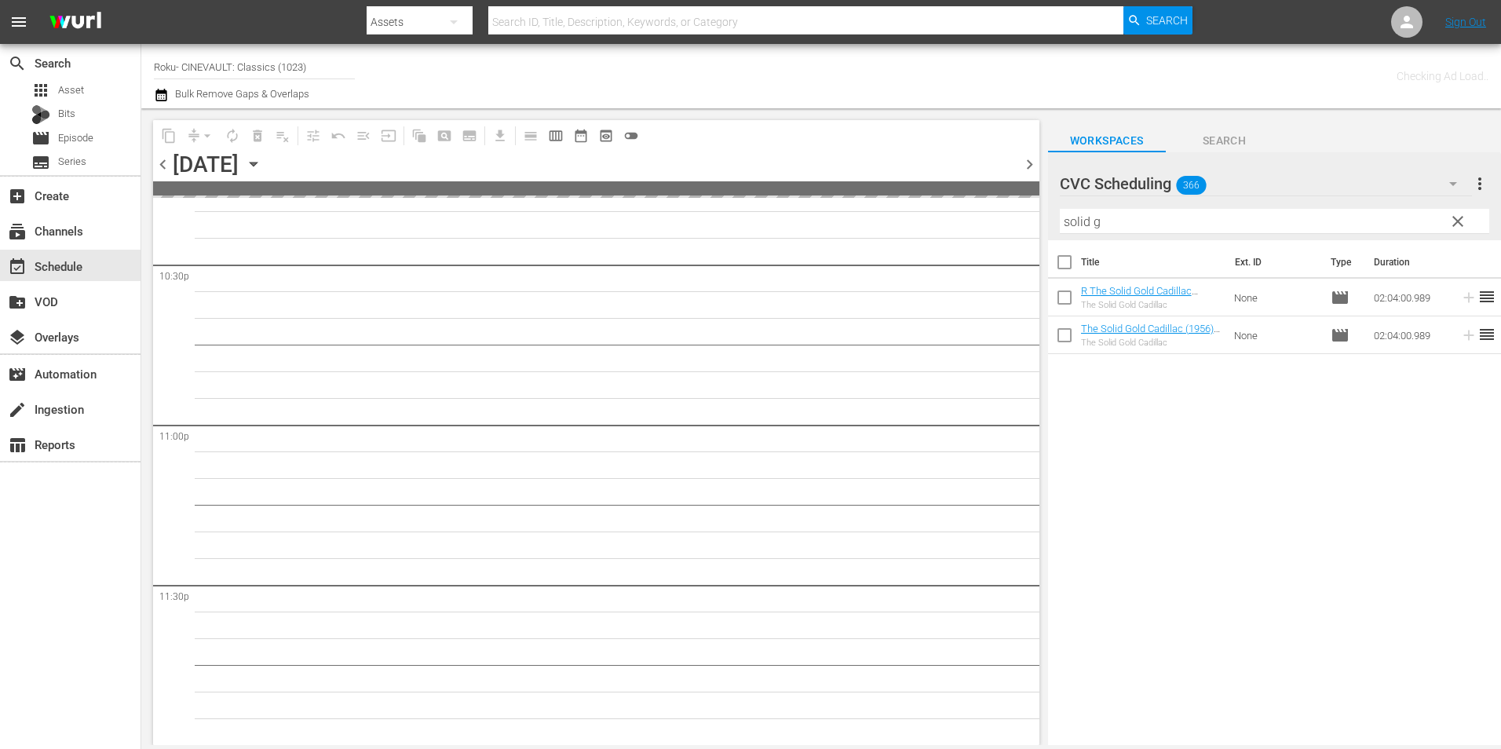
scroll to position [7139, 0]
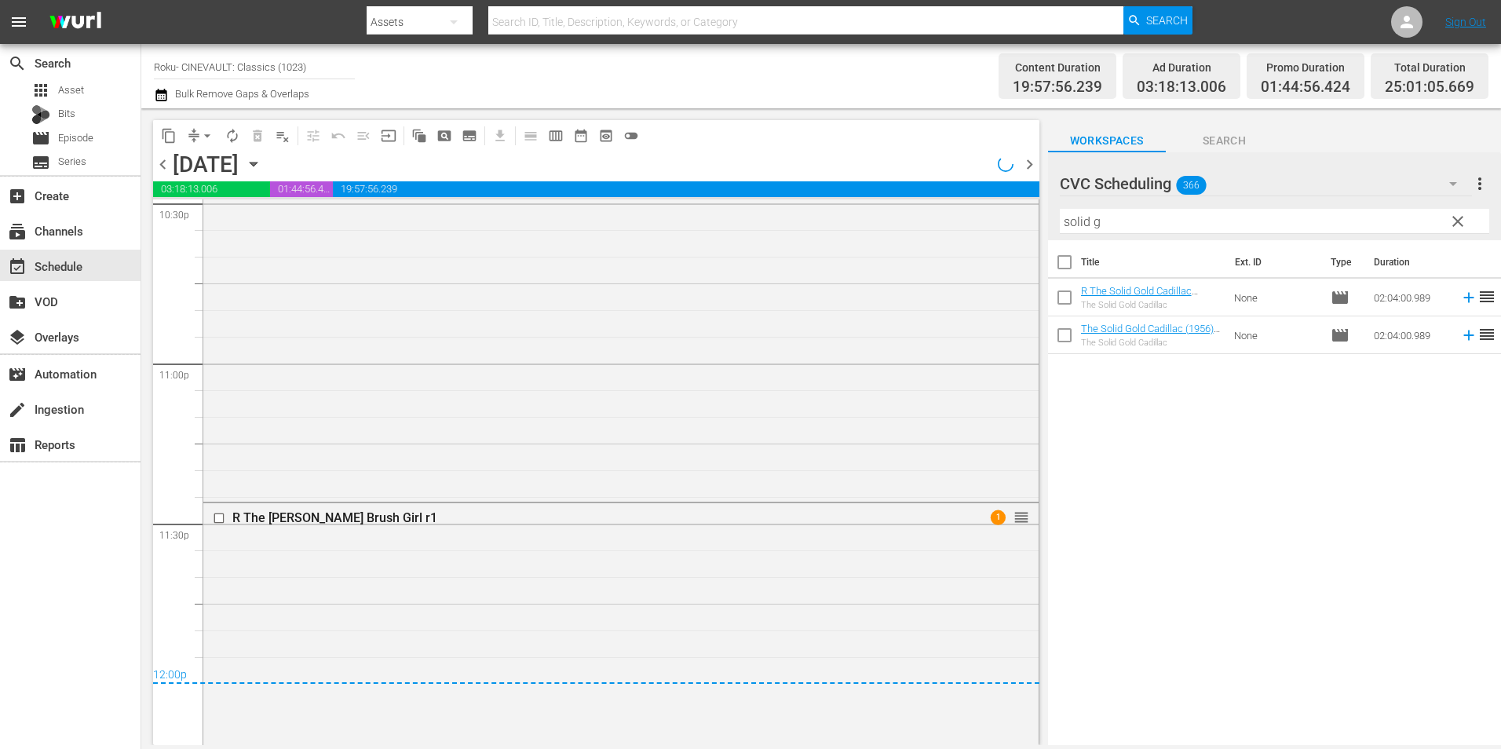
click at [1031, 166] on span "chevron_right" at bounding box center [1030, 165] width 20 height 20
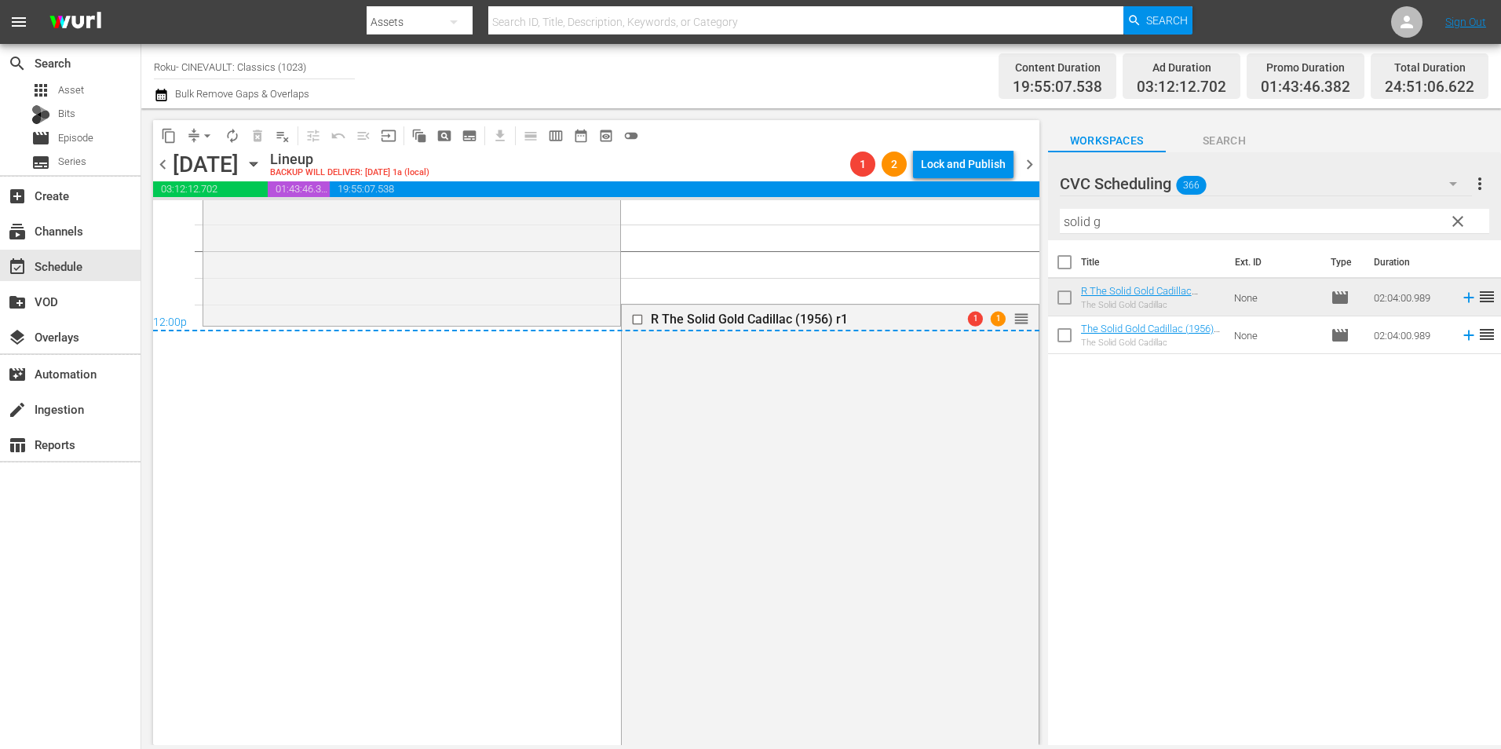
scroll to position [7438, 0]
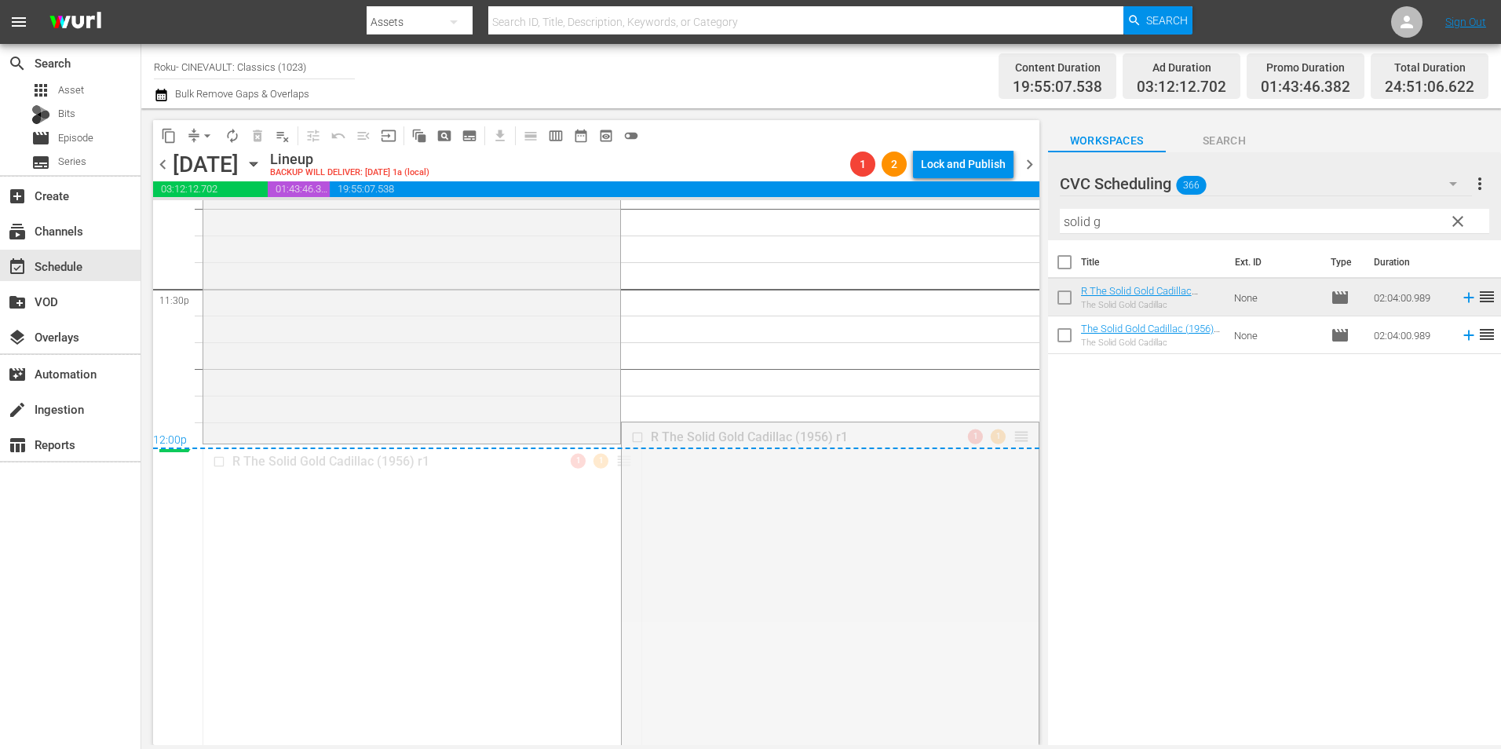
drag, startPoint x: 1013, startPoint y: 432, endPoint x: 1013, endPoint y: 450, distance: 18.1
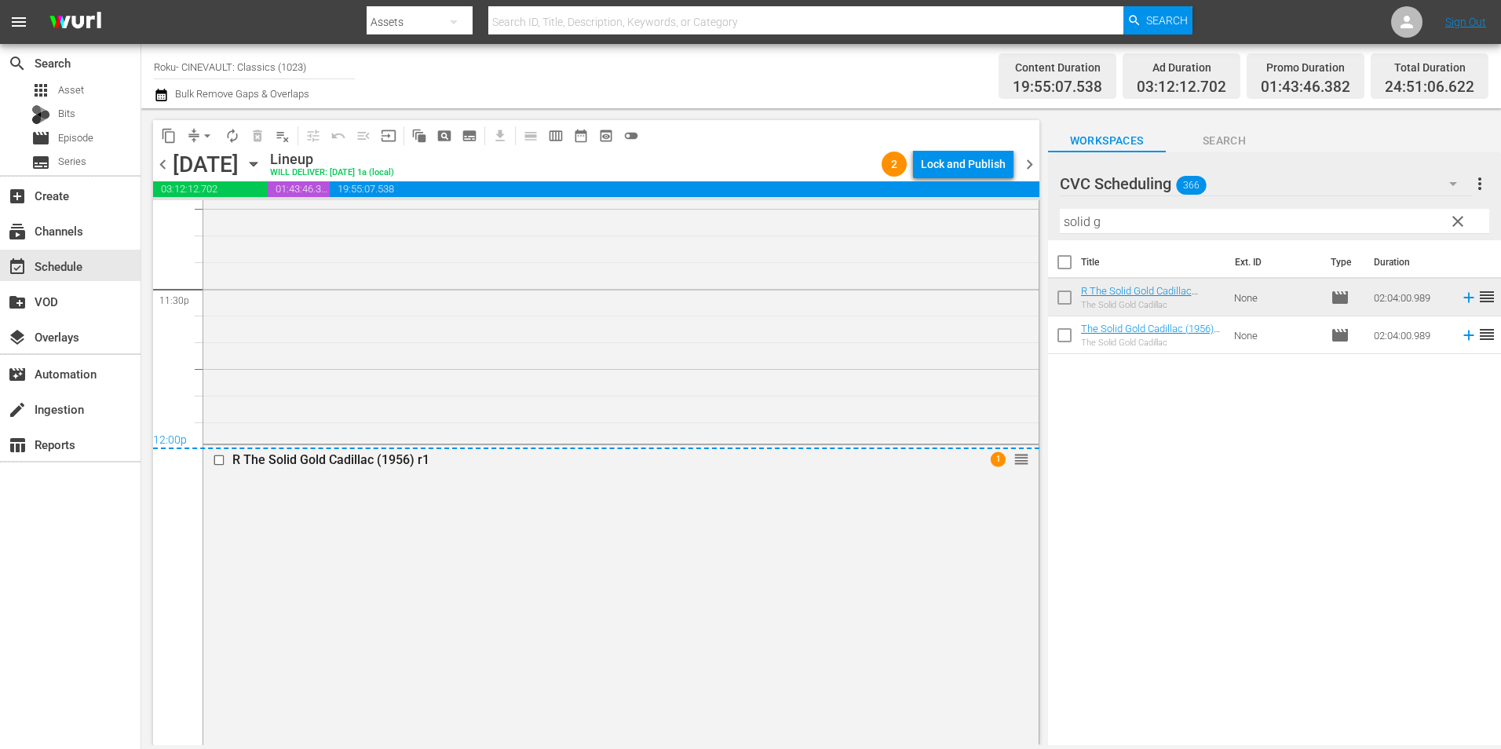
click at [976, 158] on div "Lock and Publish" at bounding box center [963, 164] width 85 height 28
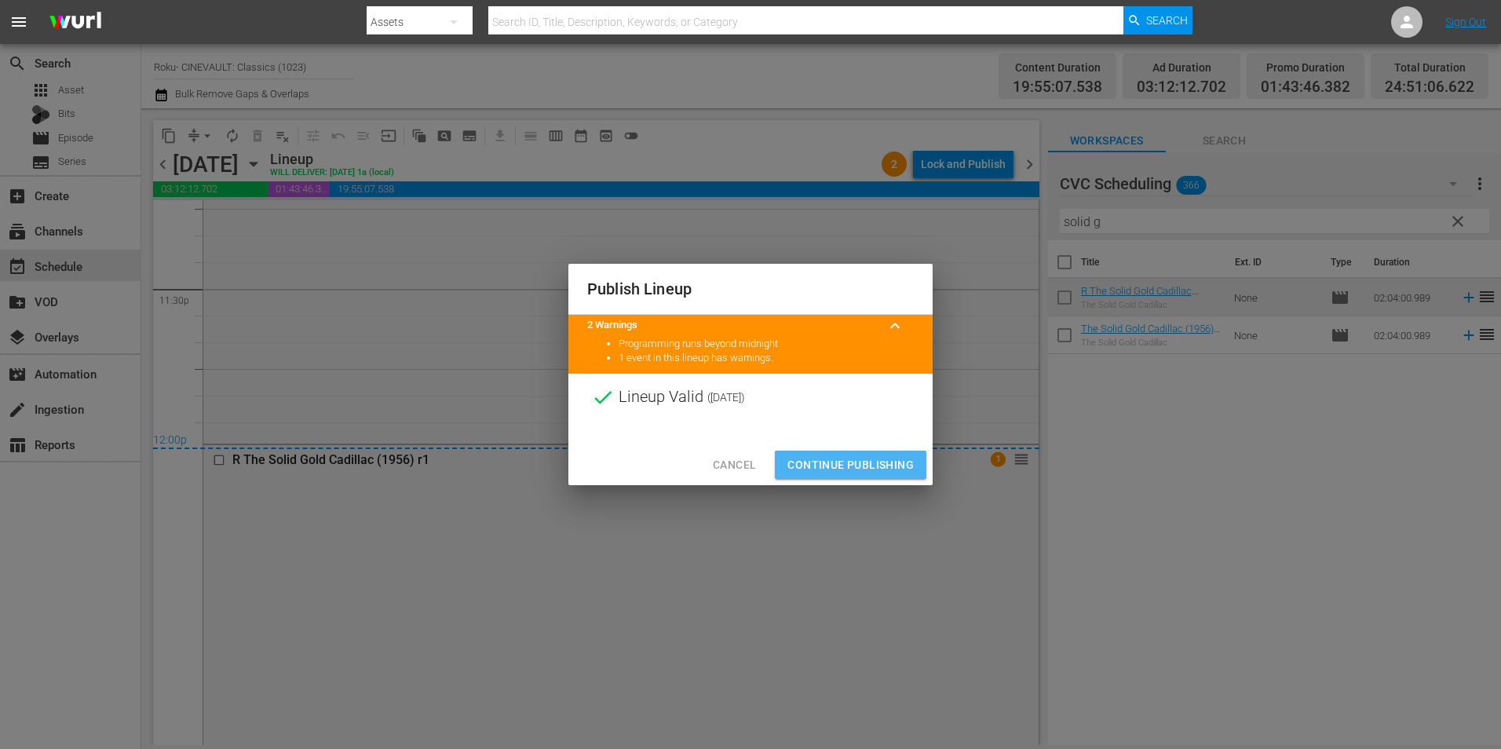
click at [863, 469] on span "Continue Publishing" at bounding box center [850, 465] width 126 height 20
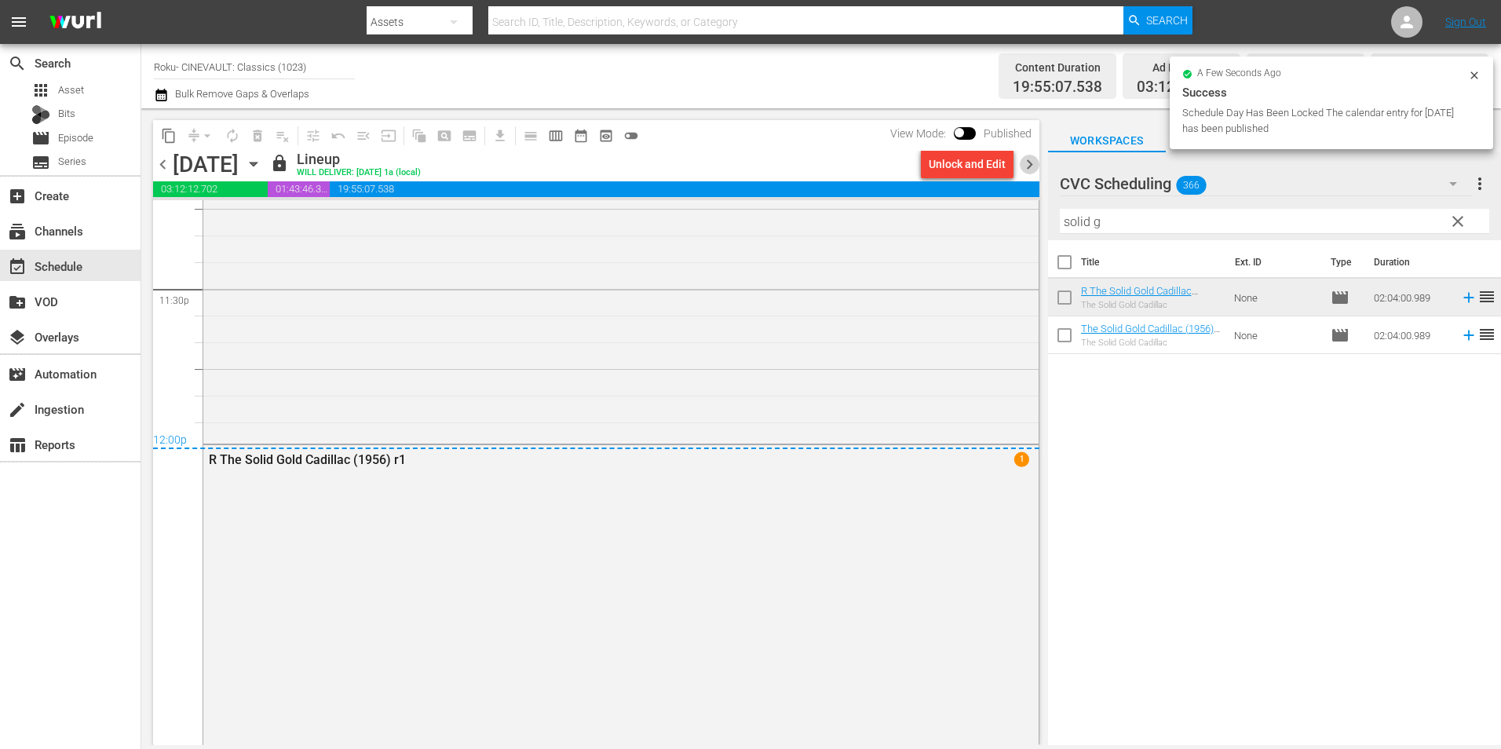
click at [1028, 158] on span "chevron_right" at bounding box center [1030, 165] width 20 height 20
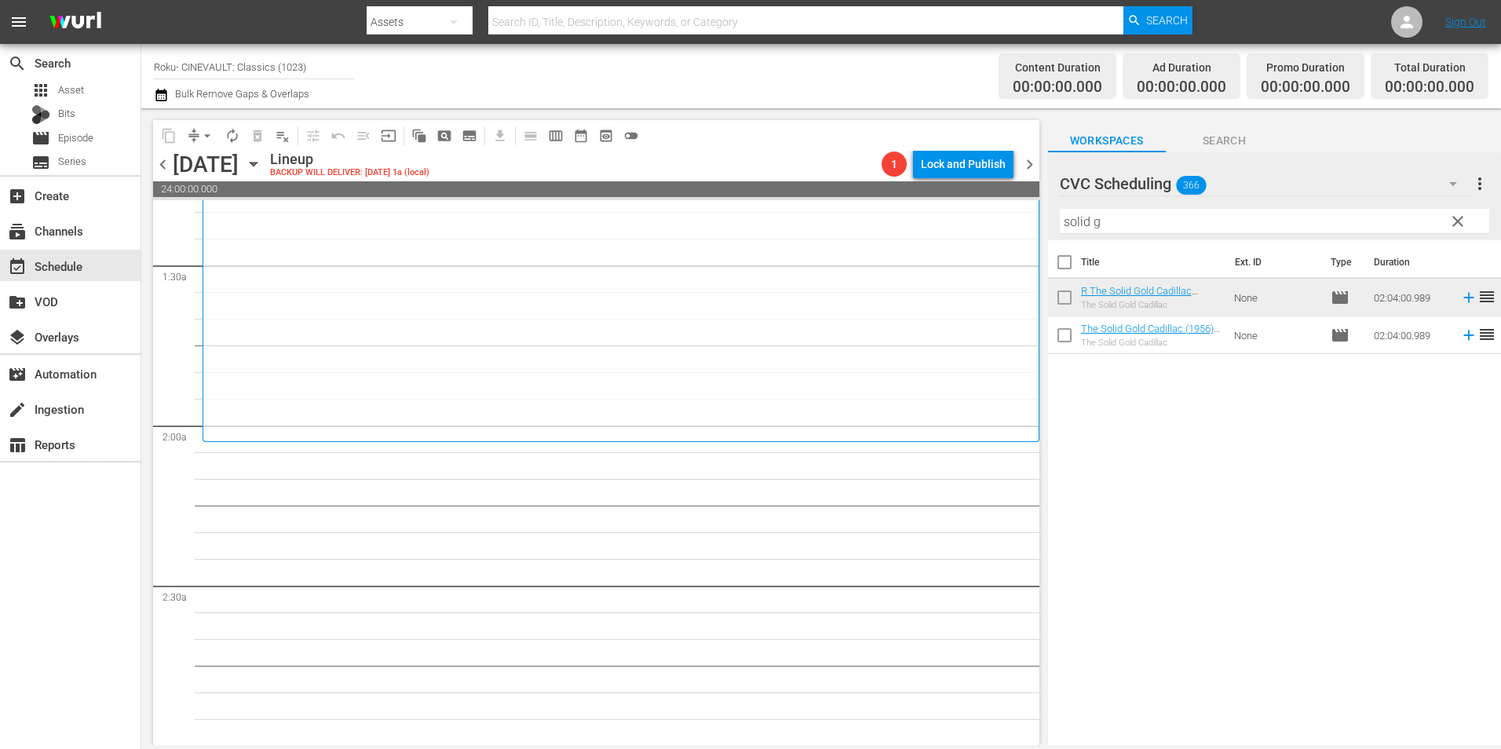
scroll to position [549, 0]
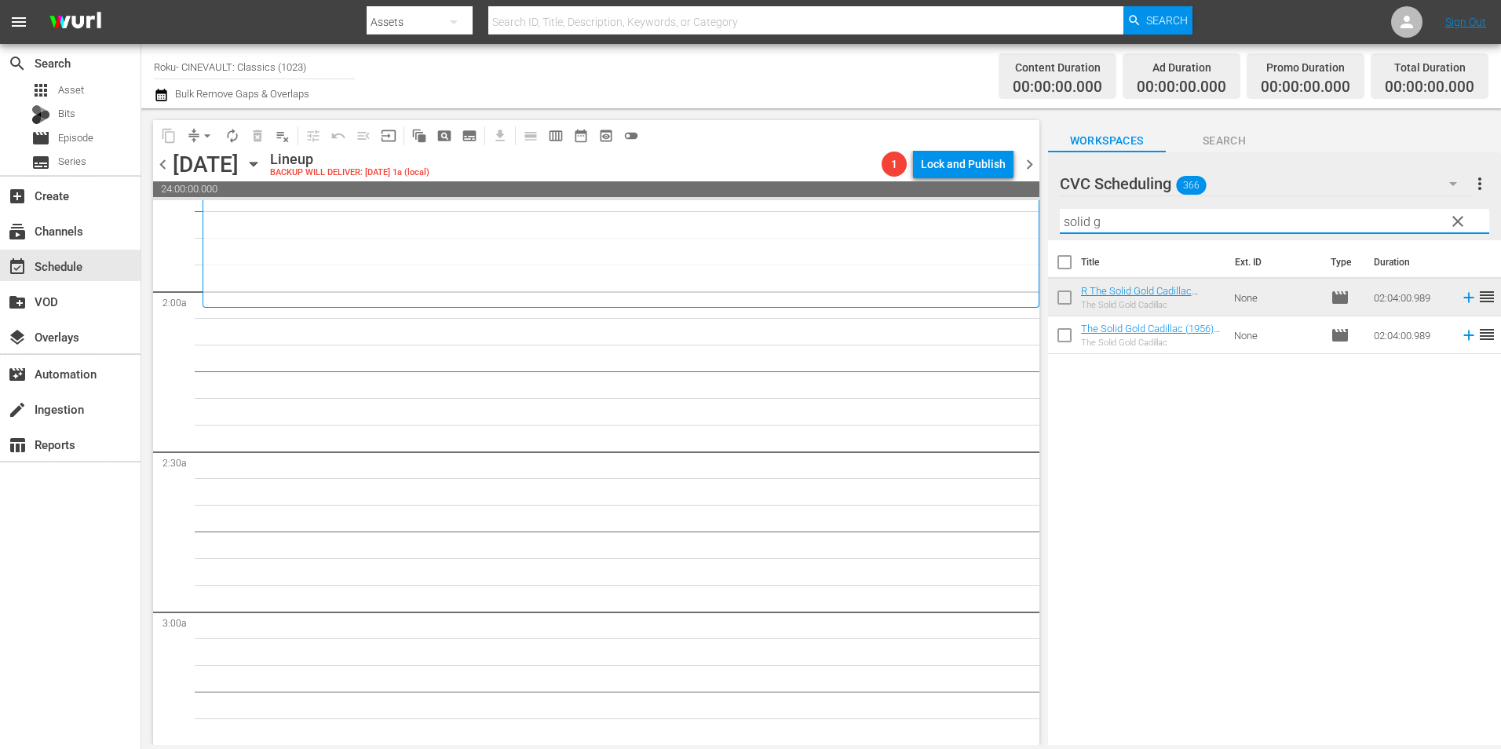
drag, startPoint x: 1126, startPoint y: 218, endPoint x: 991, endPoint y: 231, distance: 135.6
click at [991, 231] on div "content_copy compress arrow_drop_down autorenew_outlined delete_forever_outline…" at bounding box center [821, 426] width 1360 height 637
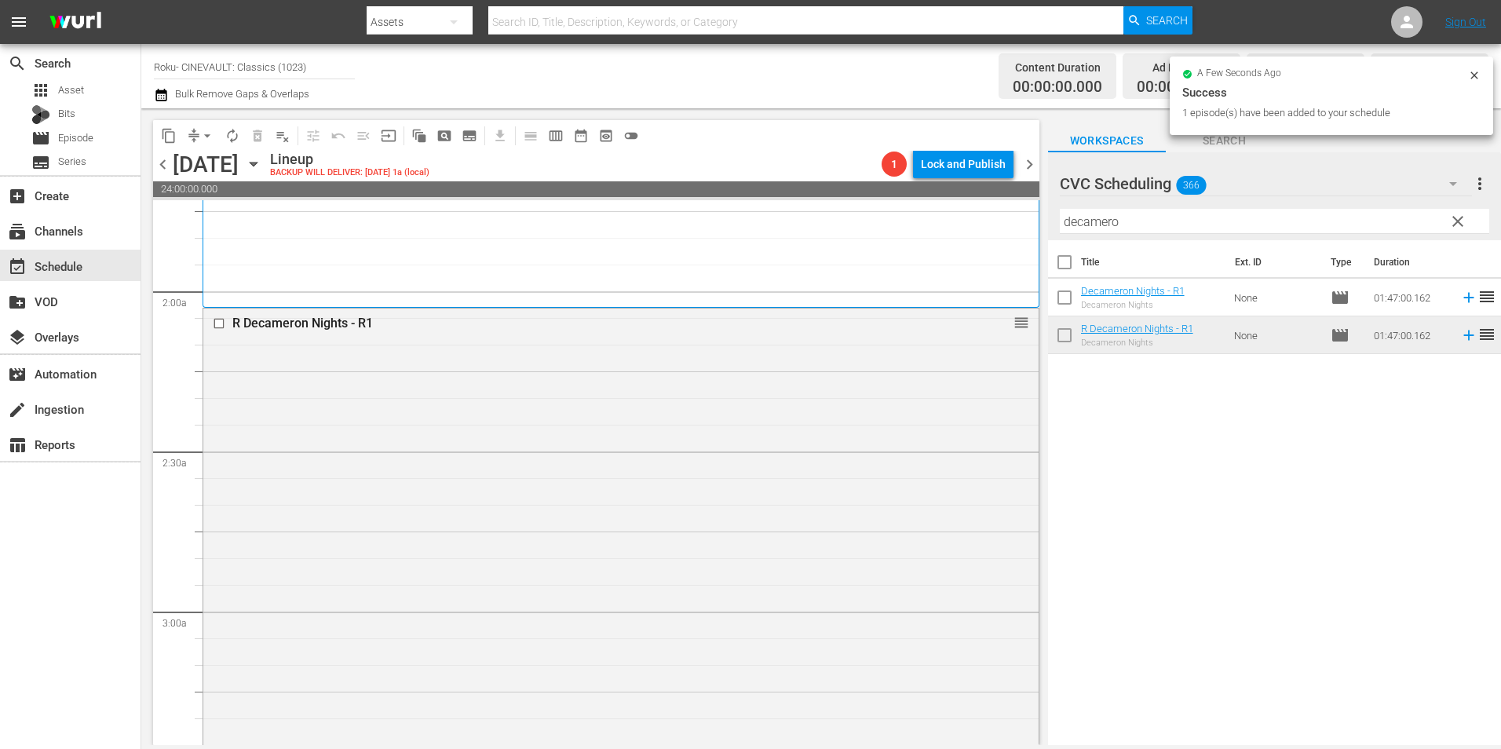
scroll to position [1099, 0]
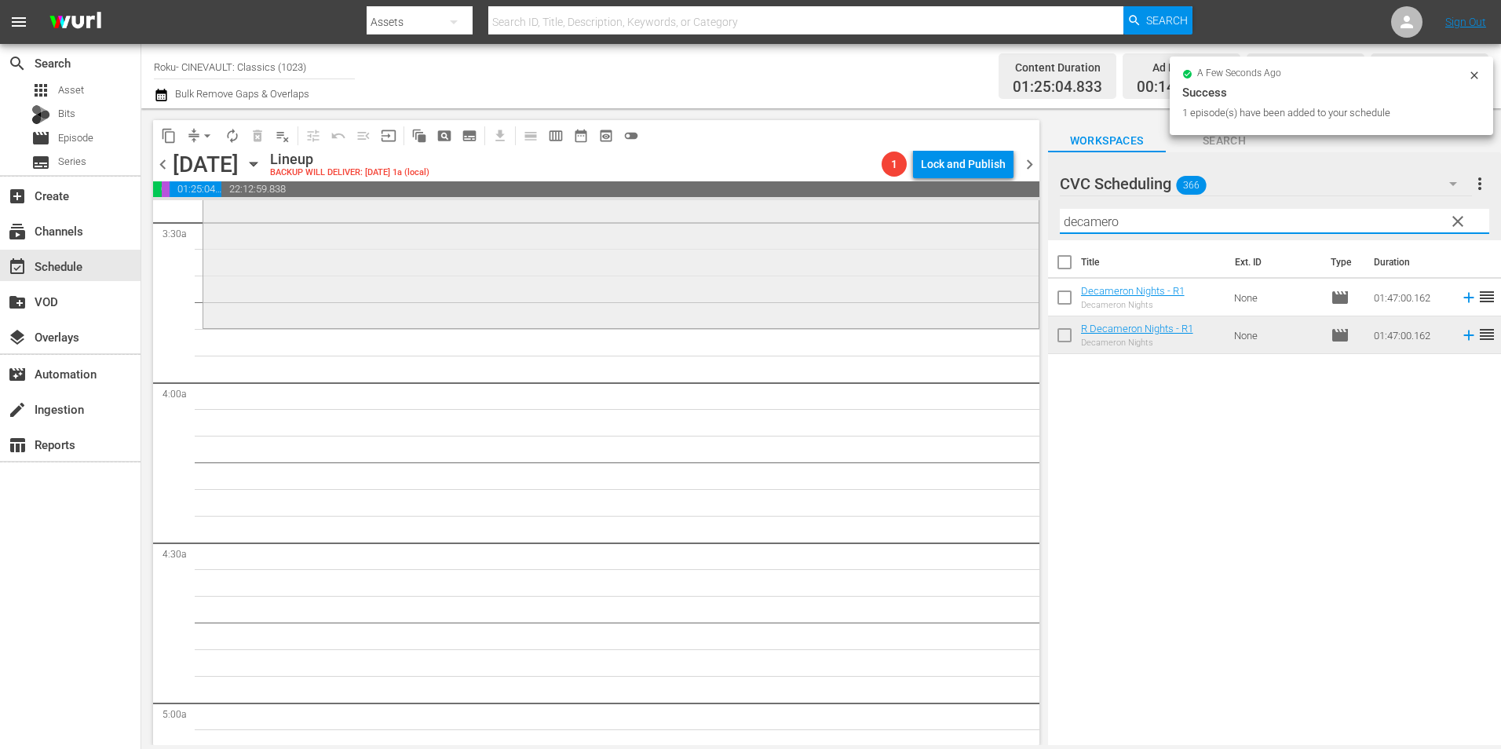
drag, startPoint x: 1143, startPoint y: 217, endPoint x: 998, endPoint y: 225, distance: 145.5
click at [998, 225] on div "content_copy compress arrow_drop_down autorenew_outlined delete_forever_outline…" at bounding box center [821, 426] width 1360 height 637
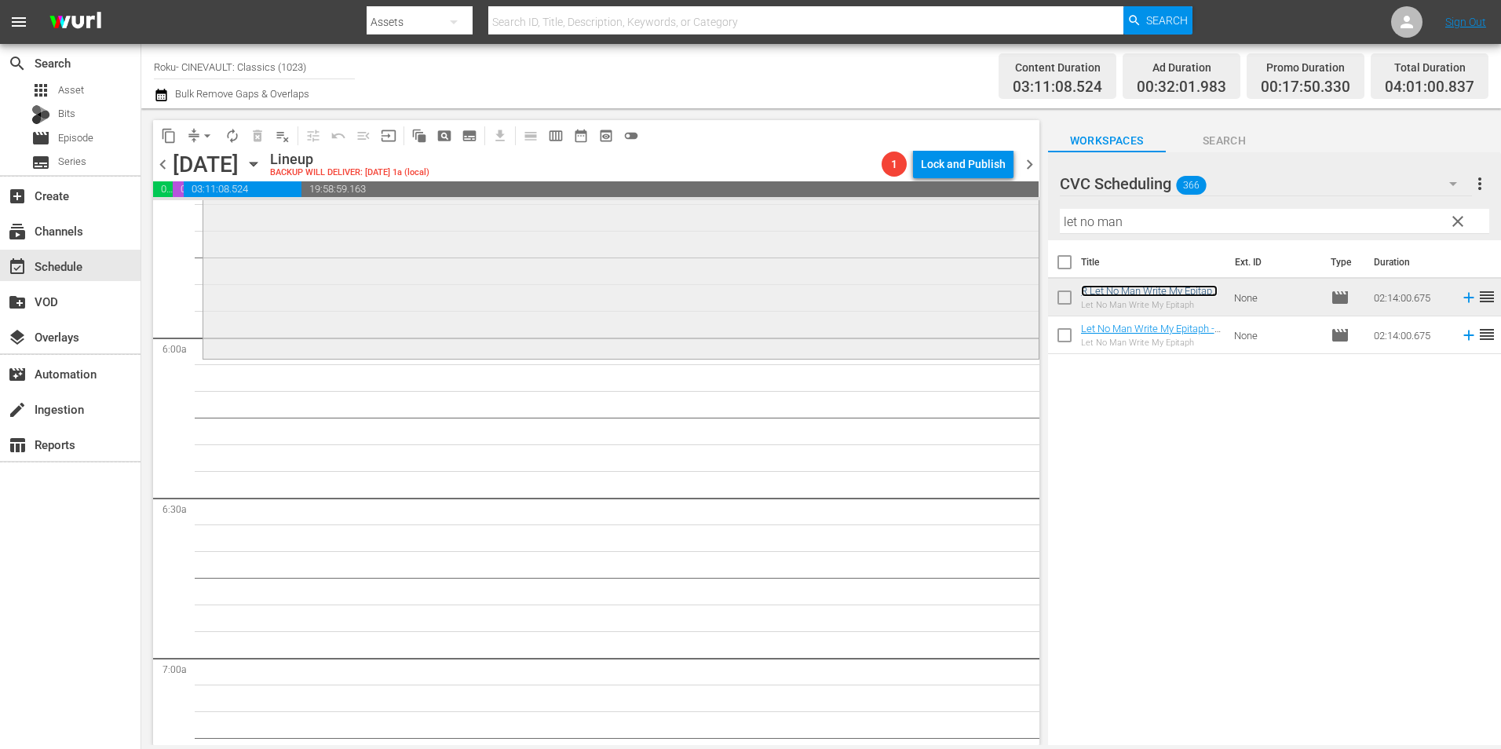
scroll to position [1570, 0]
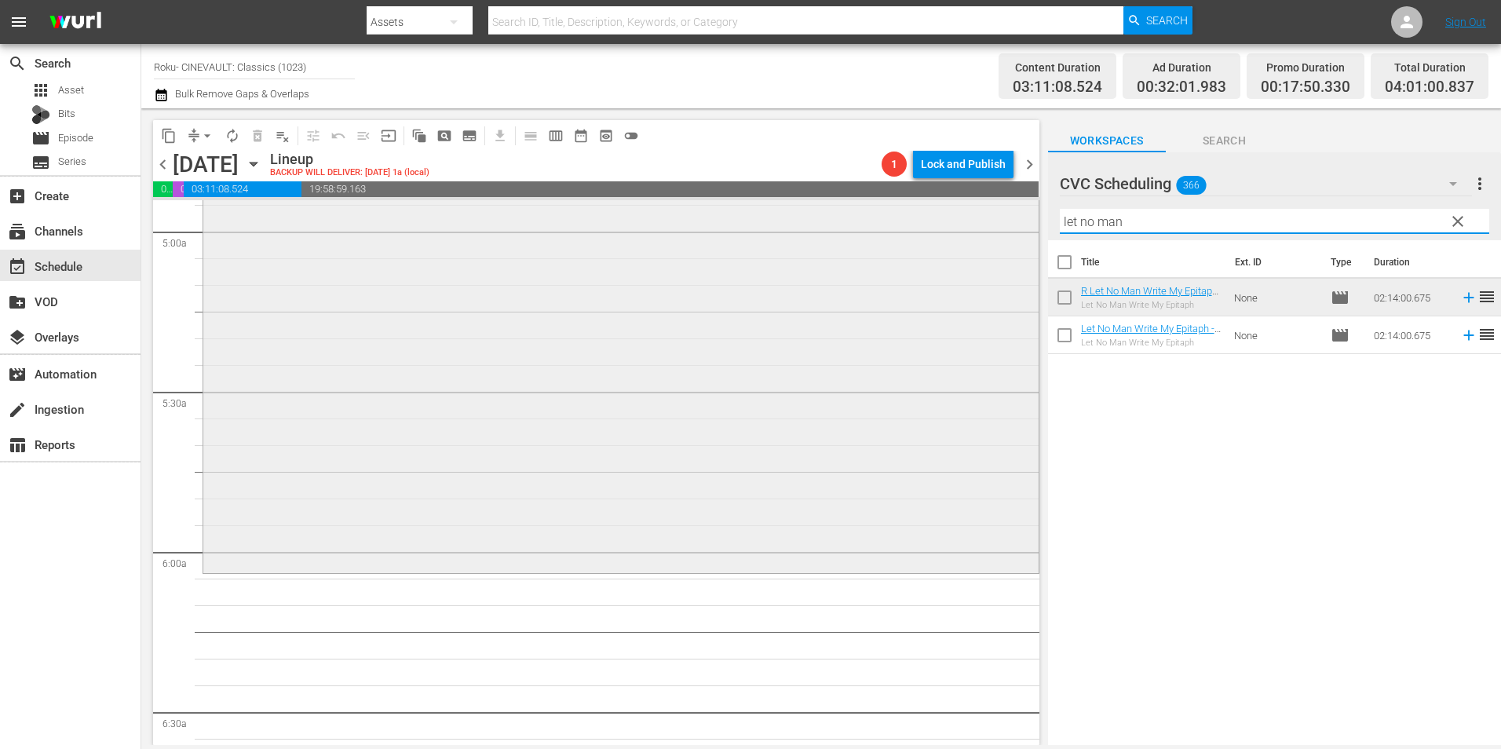
drag, startPoint x: 1135, startPoint y: 221, endPoint x: 995, endPoint y: 241, distance: 142.0
click at [995, 241] on div "content_copy compress arrow_drop_down autorenew_outlined delete_forever_outline…" at bounding box center [821, 426] width 1360 height 637
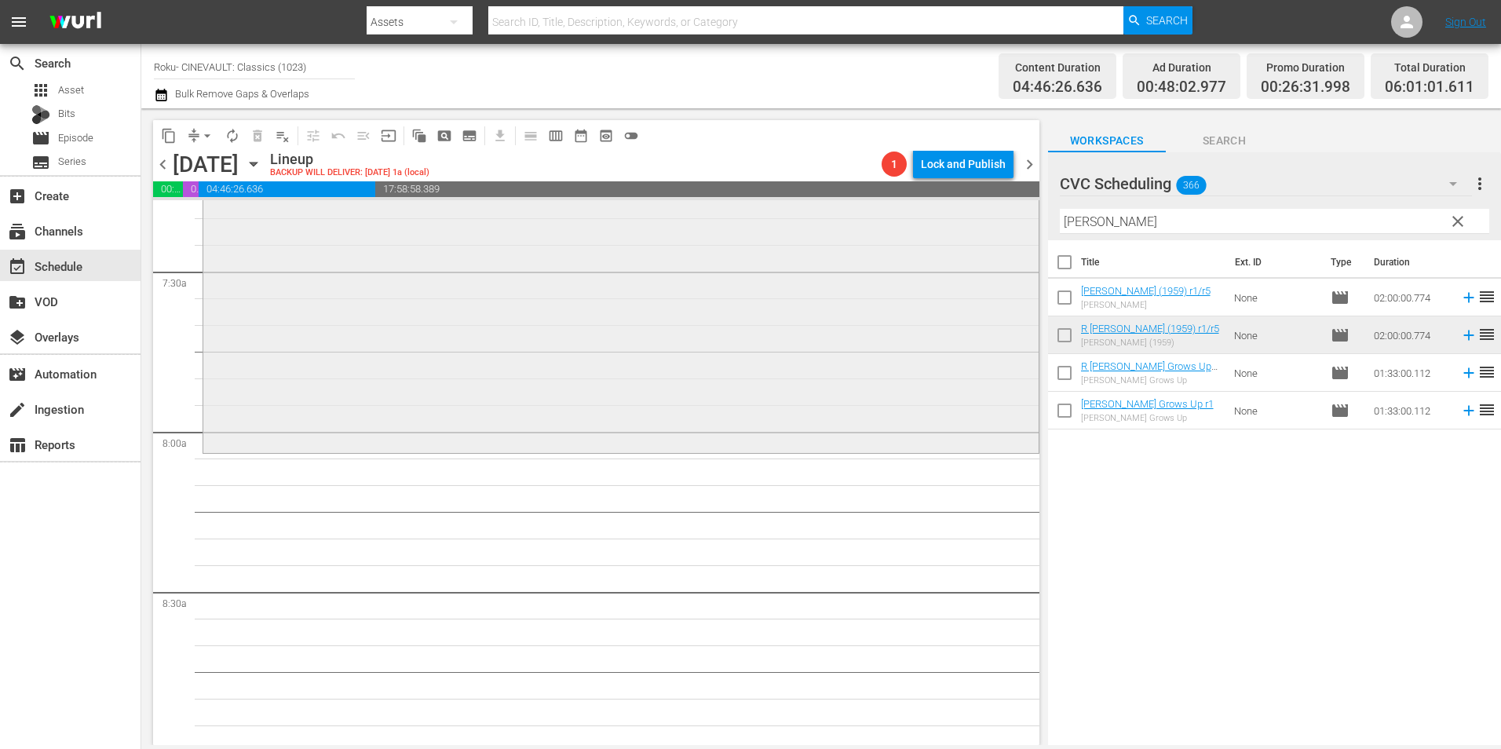
scroll to position [2355, 0]
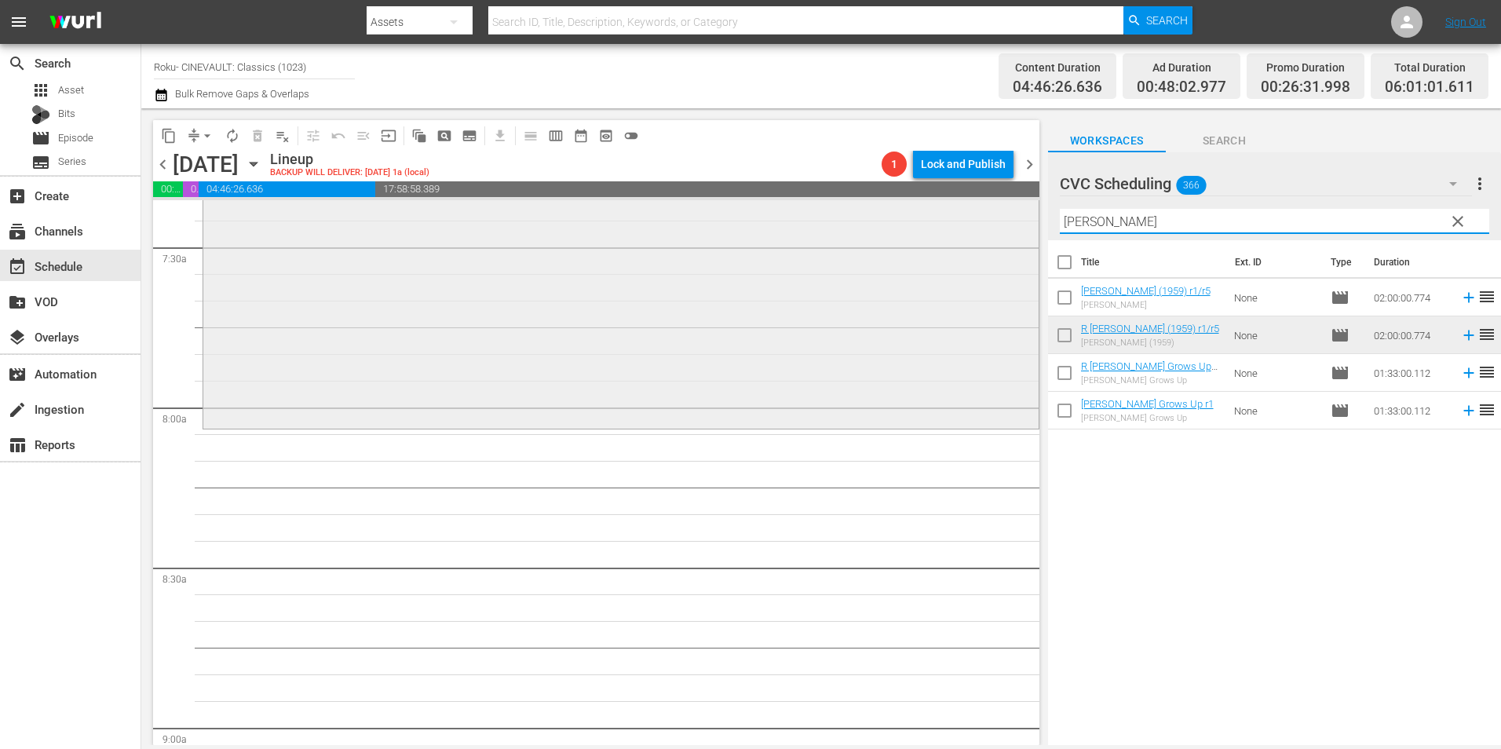
drag, startPoint x: 1115, startPoint y: 210, endPoint x: 973, endPoint y: 214, distance: 142.1
click at [973, 214] on div "content_copy compress arrow_drop_down autorenew_outlined delete_forever_outline…" at bounding box center [821, 426] width 1360 height 637
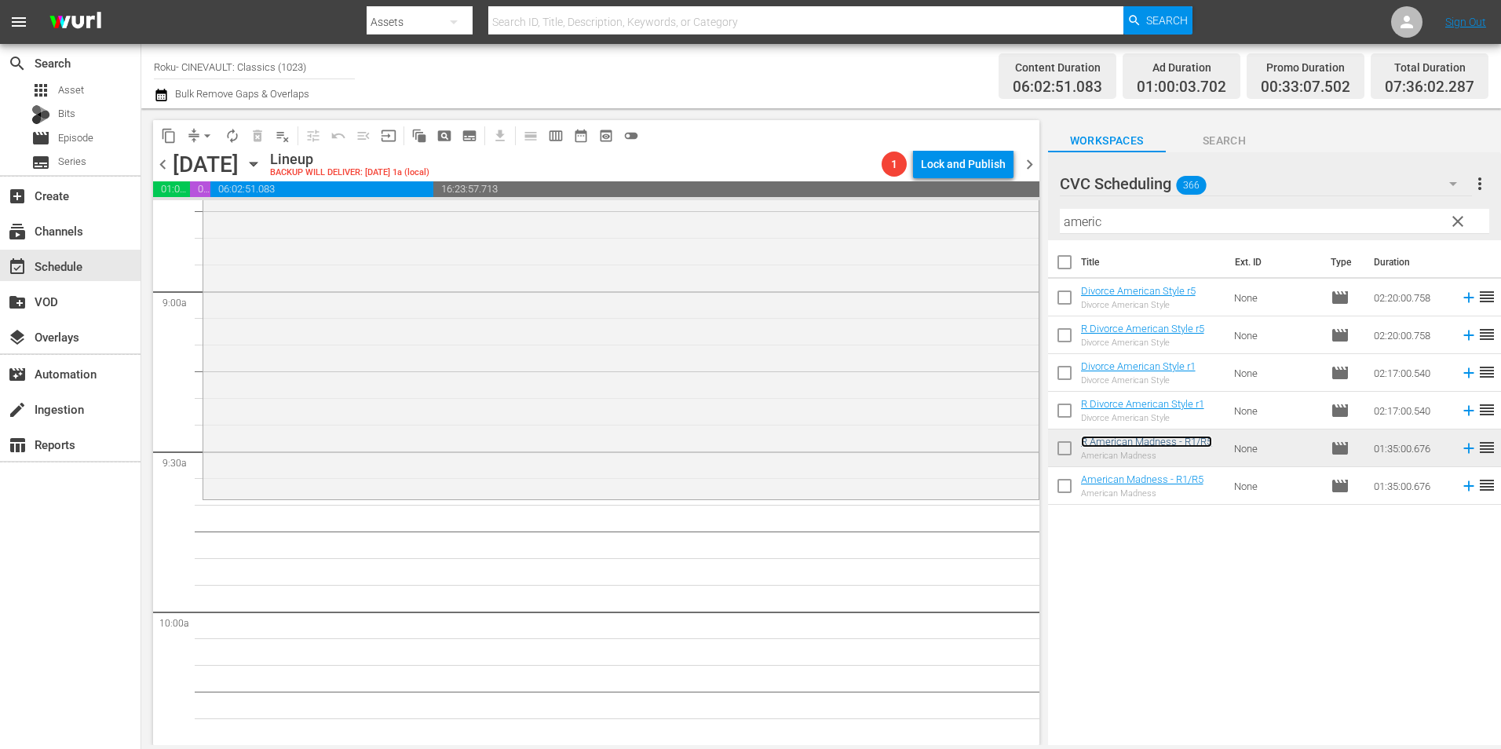
scroll to position [2826, 0]
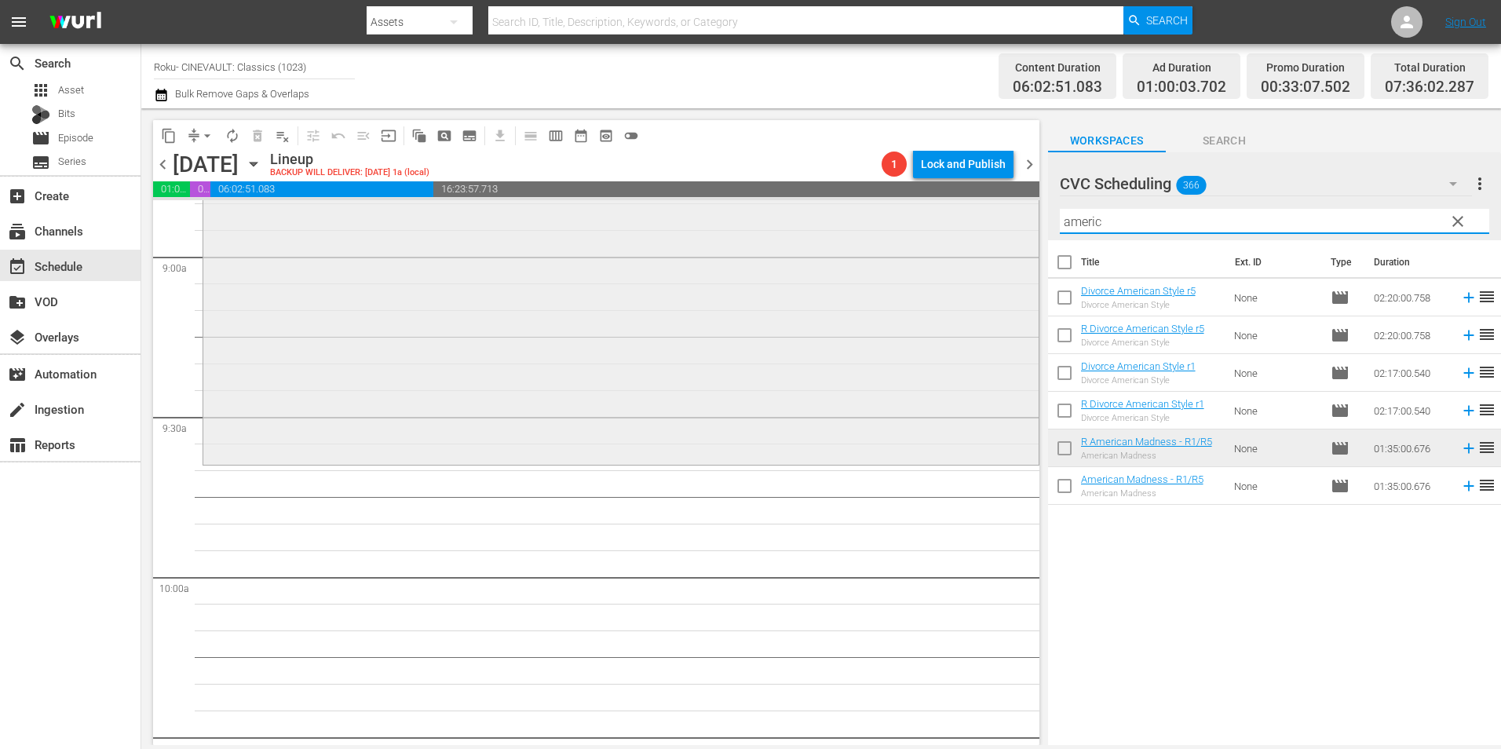
drag, startPoint x: 1154, startPoint y: 215, endPoint x: 947, endPoint y: 242, distance: 208.2
click at [947, 242] on div "content_copy compress arrow_drop_down autorenew_outlined delete_forever_outline…" at bounding box center [821, 426] width 1360 height 637
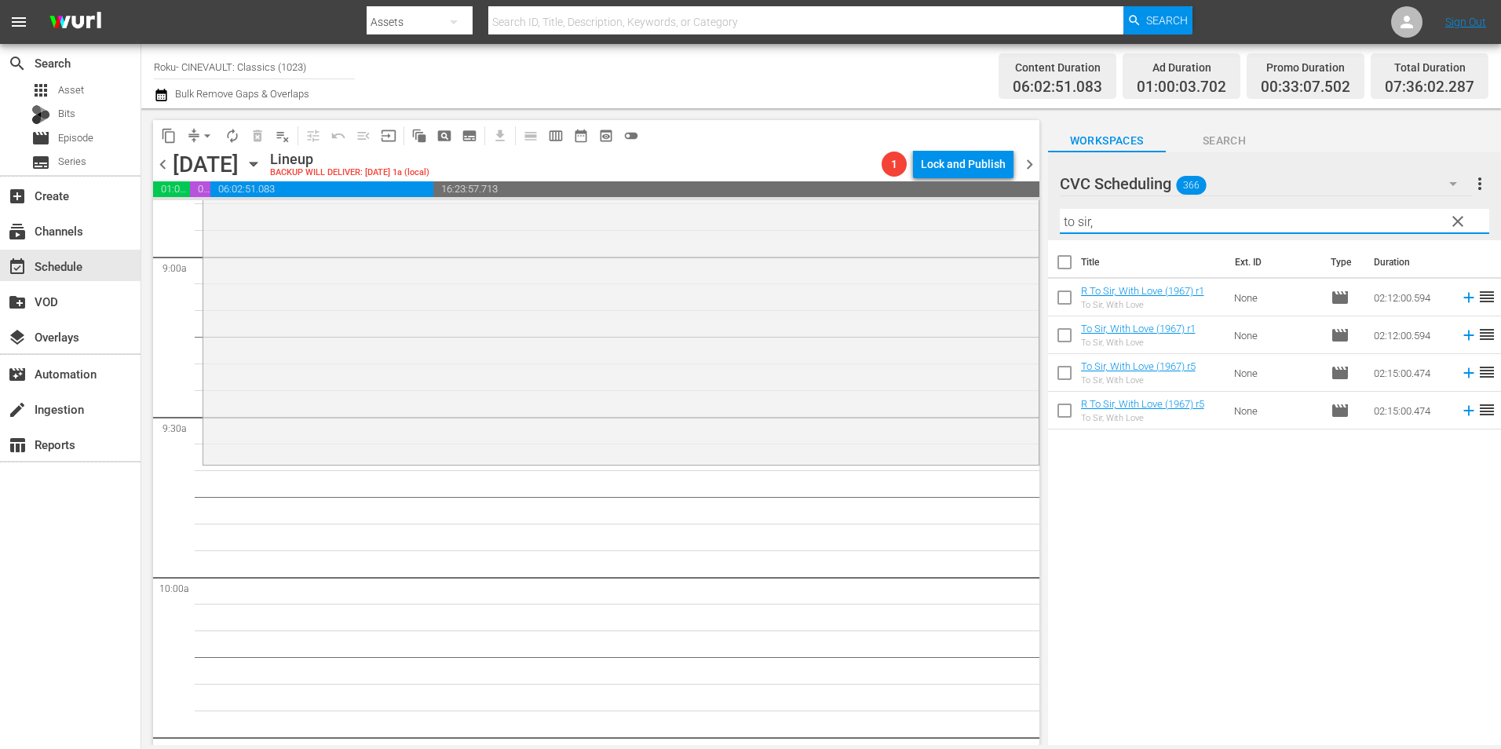
type input "to sir,"
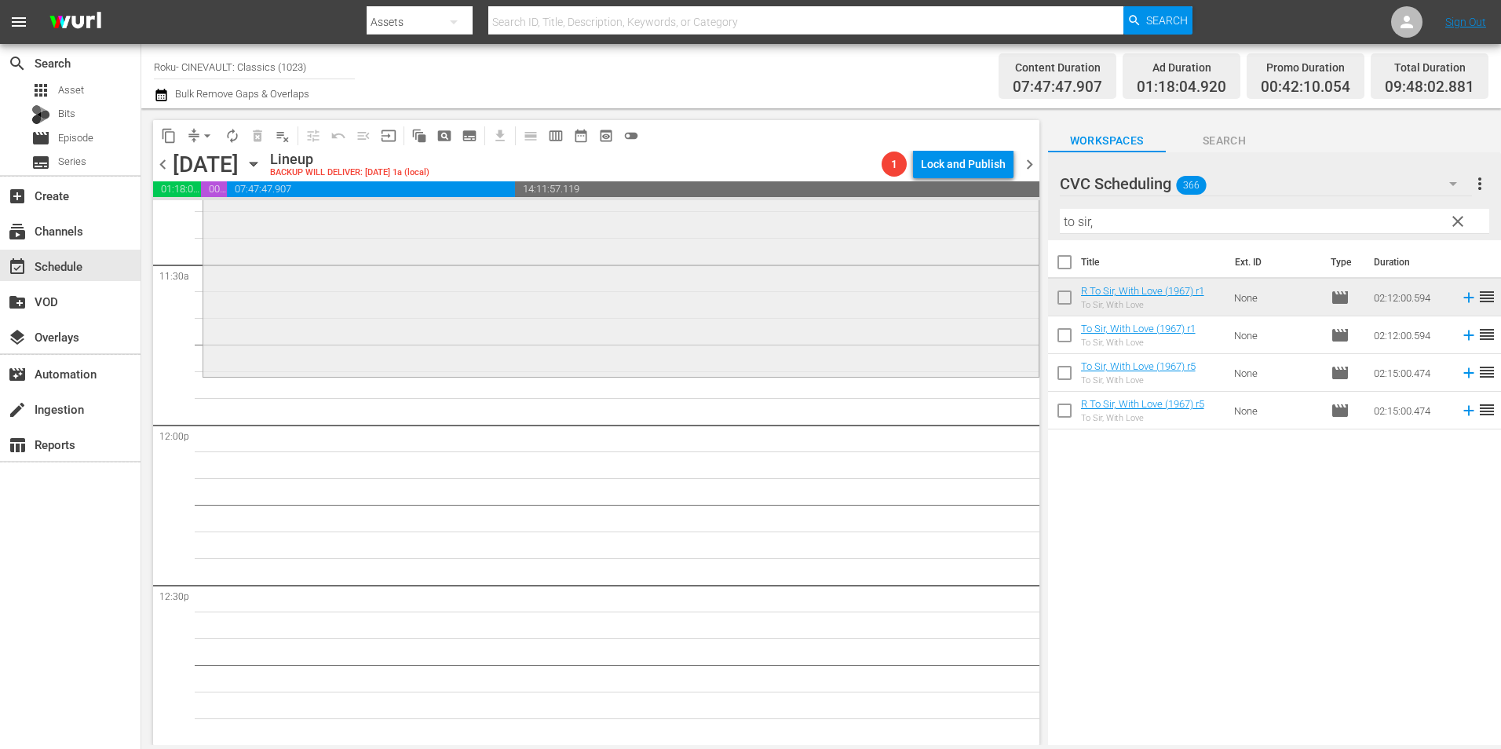
scroll to position [3611, 0]
drag, startPoint x: 1166, startPoint y: 225, endPoint x: 1059, endPoint y: 212, distance: 108.4
click at [1060, 212] on input "to sir," at bounding box center [1274, 221] width 429 height 25
click at [1465, 224] on span "clear" at bounding box center [1457, 221] width 19 height 19
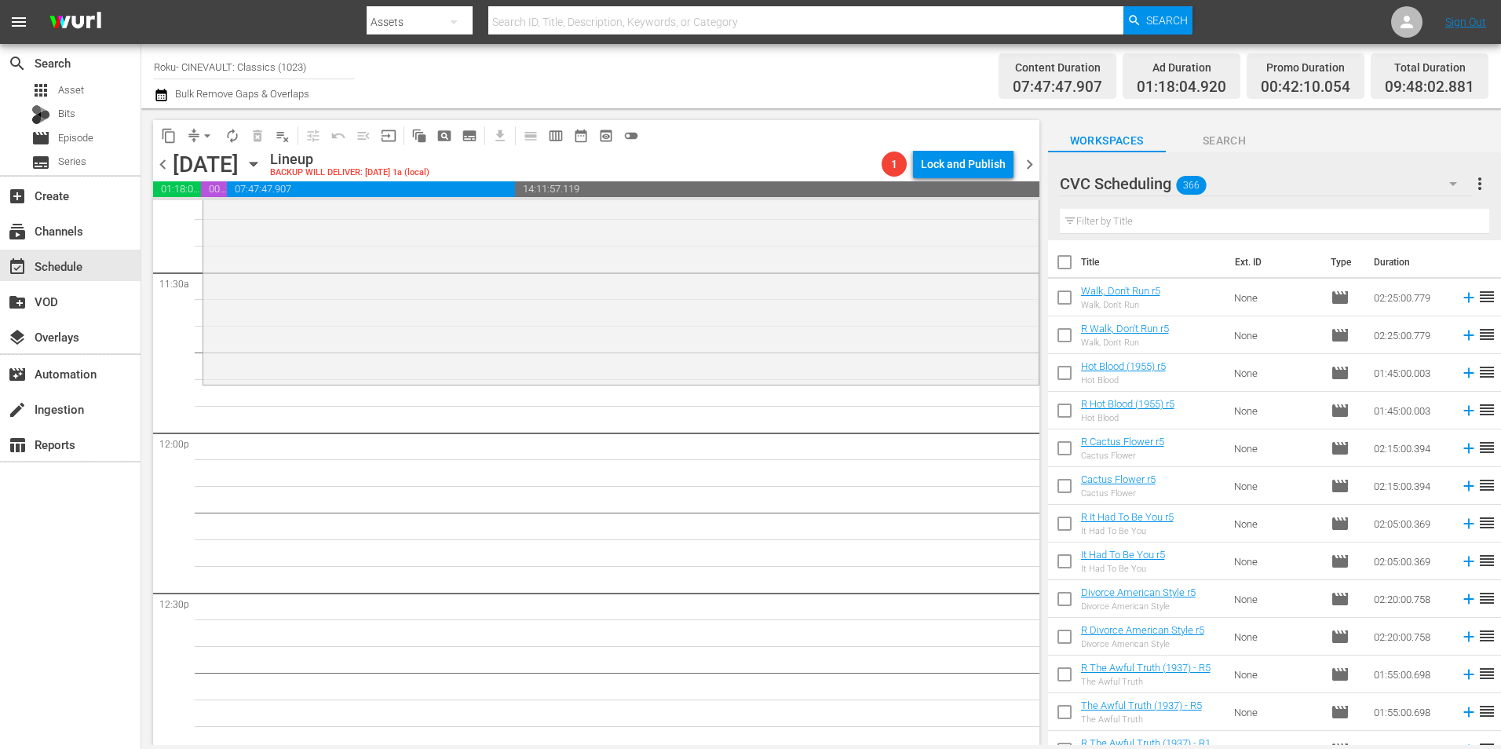
click at [1334, 217] on input "text" at bounding box center [1274, 221] width 429 height 25
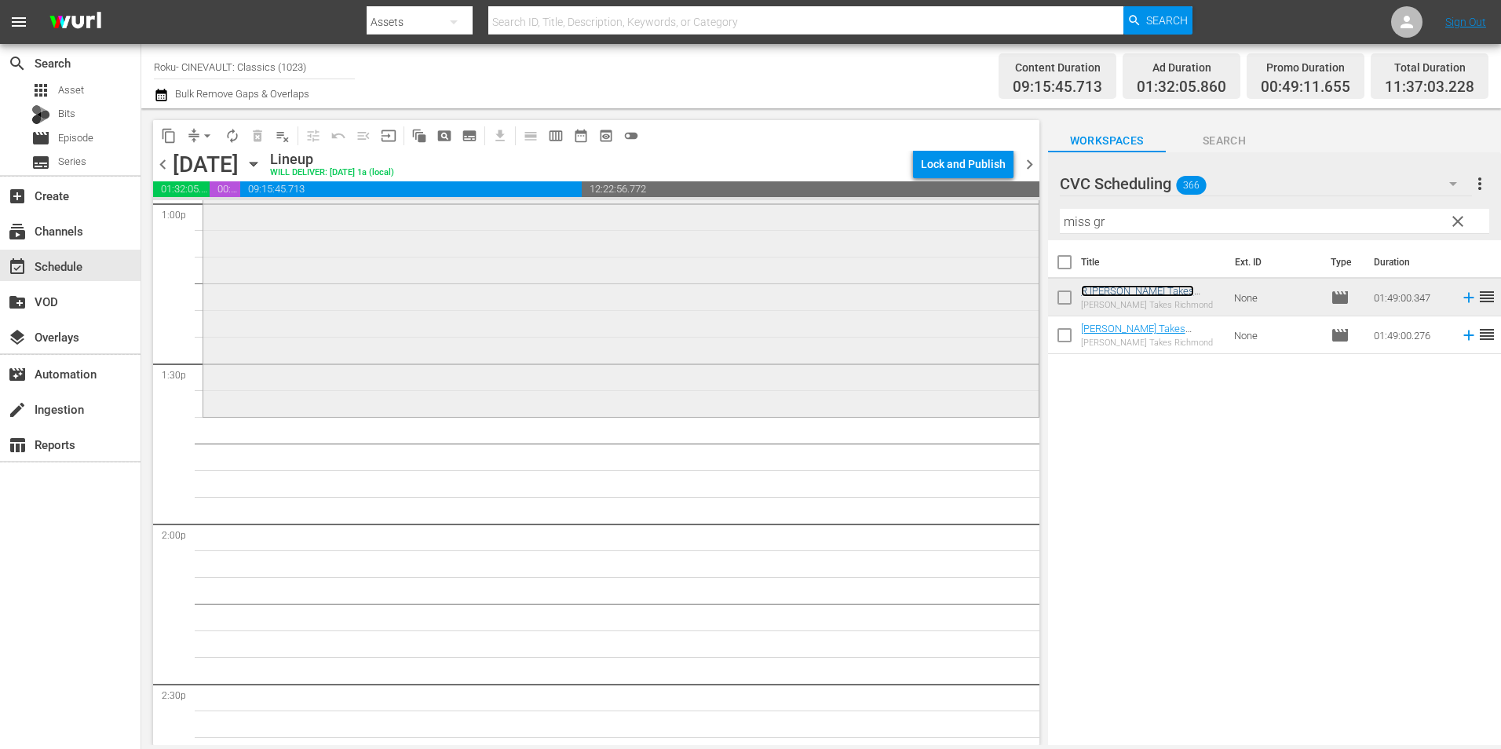
scroll to position [4317, 0]
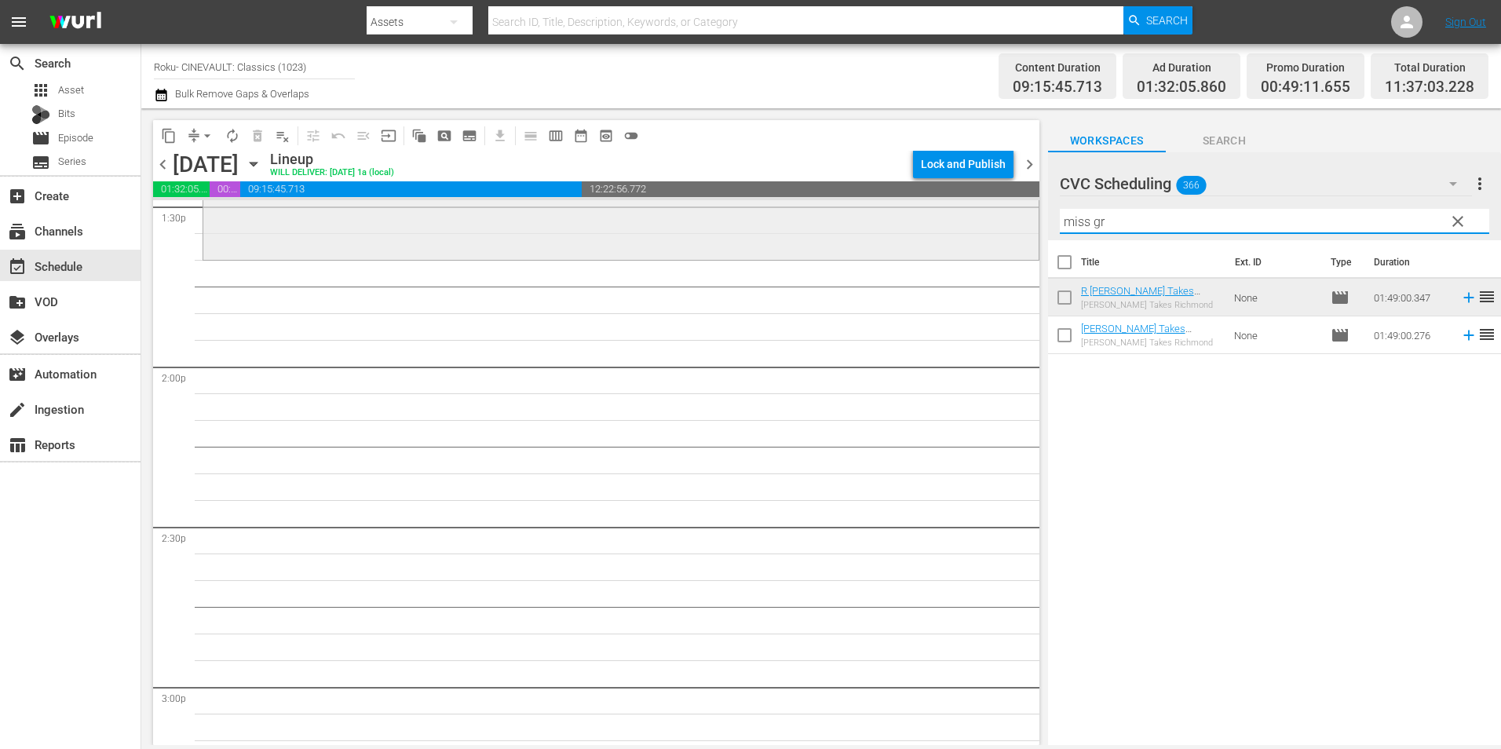
drag, startPoint x: 1137, startPoint y: 221, endPoint x: 1023, endPoint y: 230, distance: 114.2
click at [1023, 230] on div "content_copy compress arrow_drop_down autorenew_outlined delete_forever_outline…" at bounding box center [821, 426] width 1360 height 637
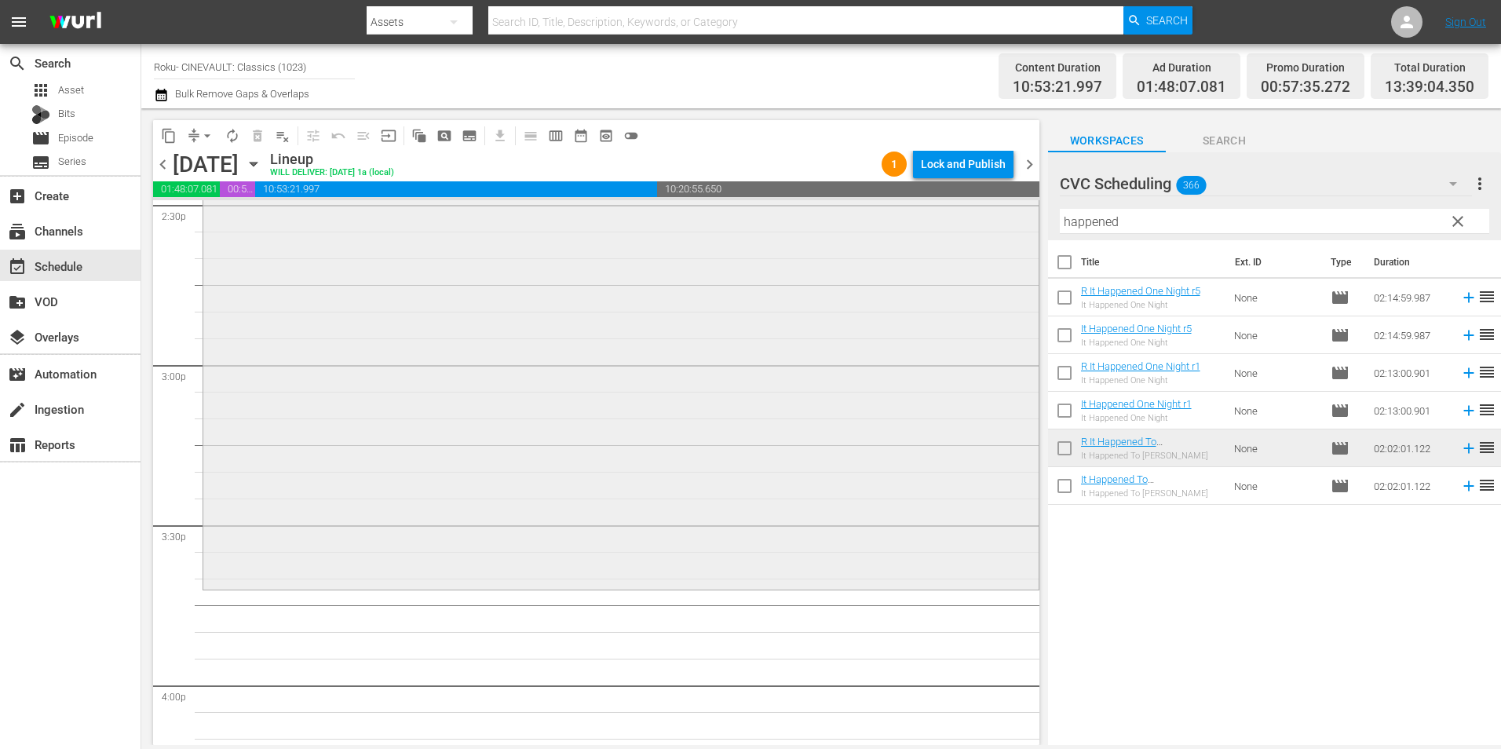
scroll to position [4788, 0]
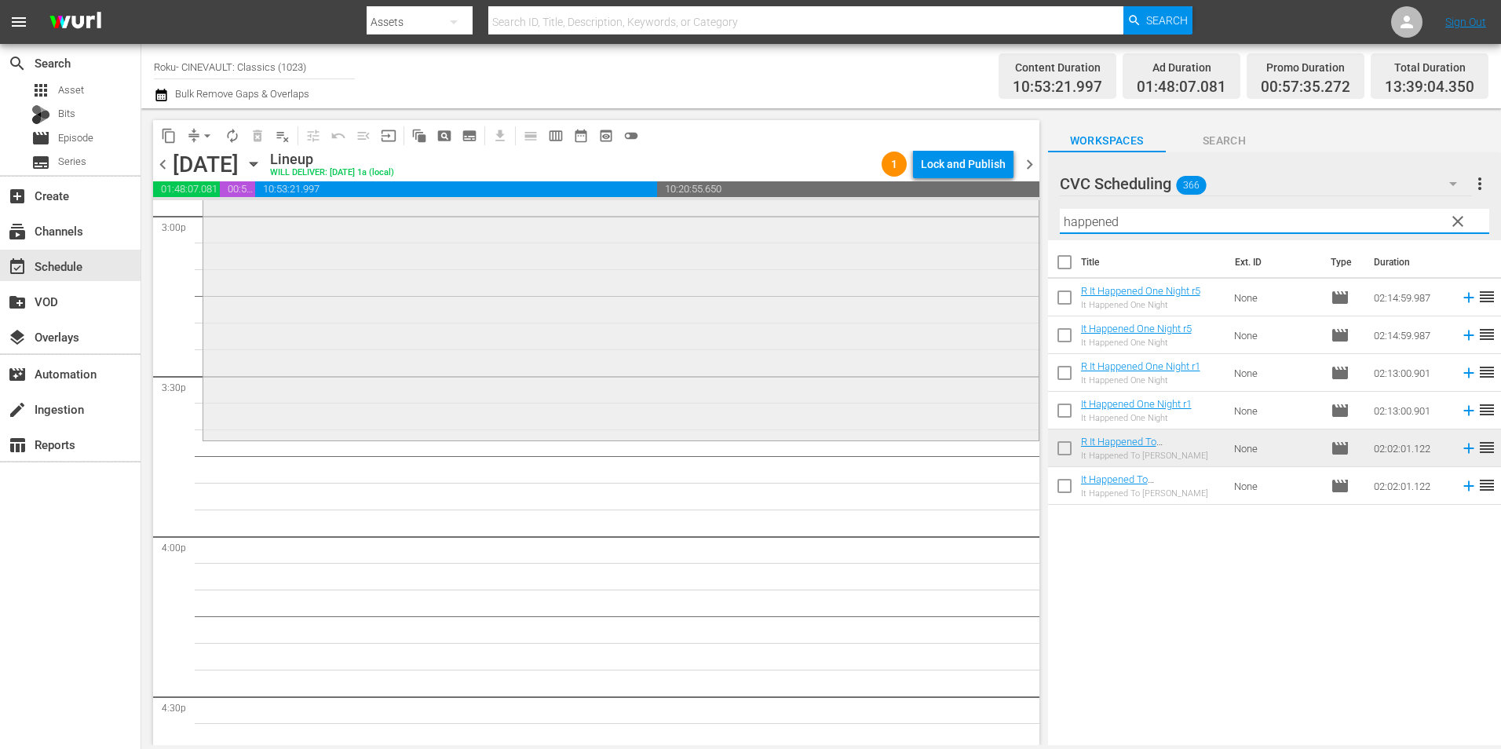
drag, startPoint x: 1170, startPoint y: 222, endPoint x: 982, endPoint y: 212, distance: 187.9
click at [982, 212] on div "content_copy compress arrow_drop_down autorenew_outlined delete_forever_outline…" at bounding box center [821, 426] width 1360 height 637
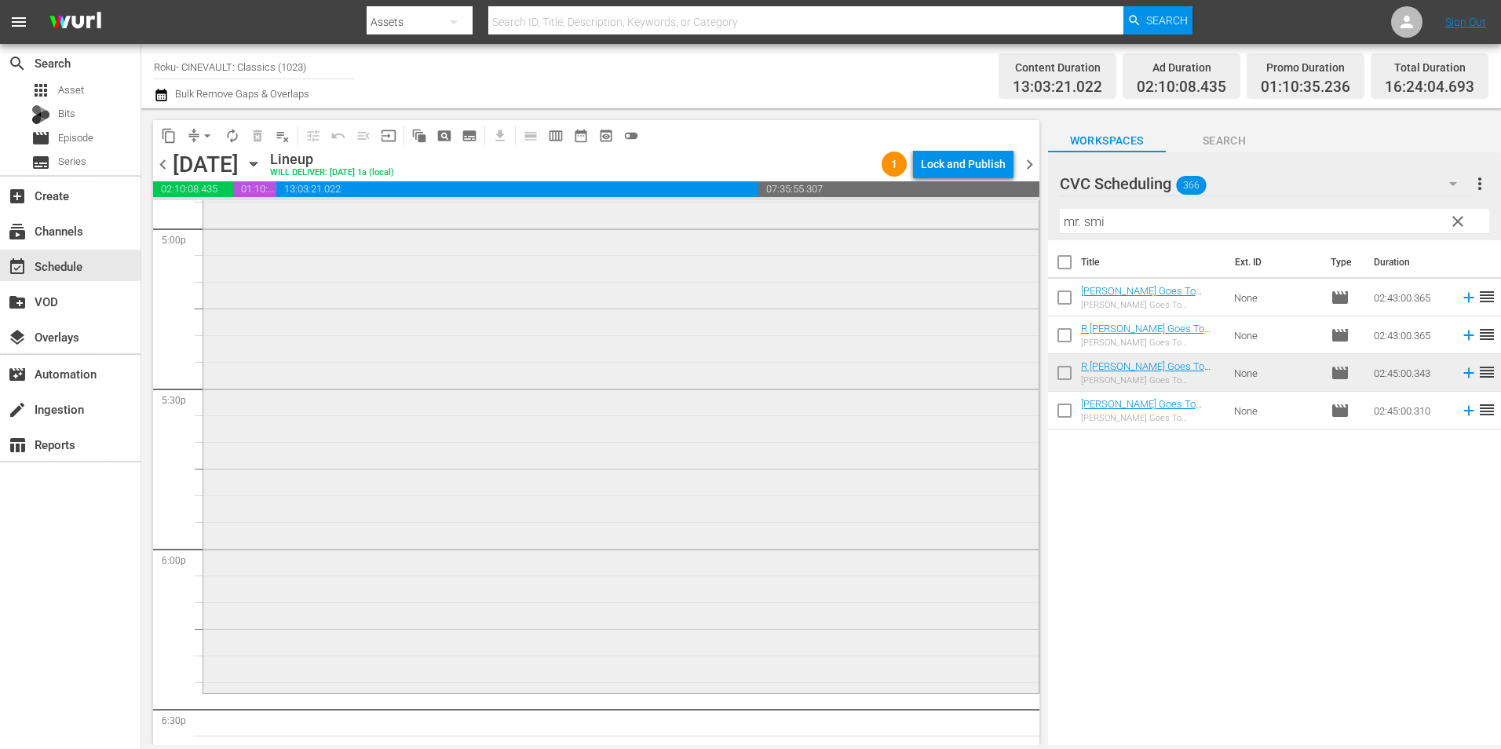
scroll to position [5573, 0]
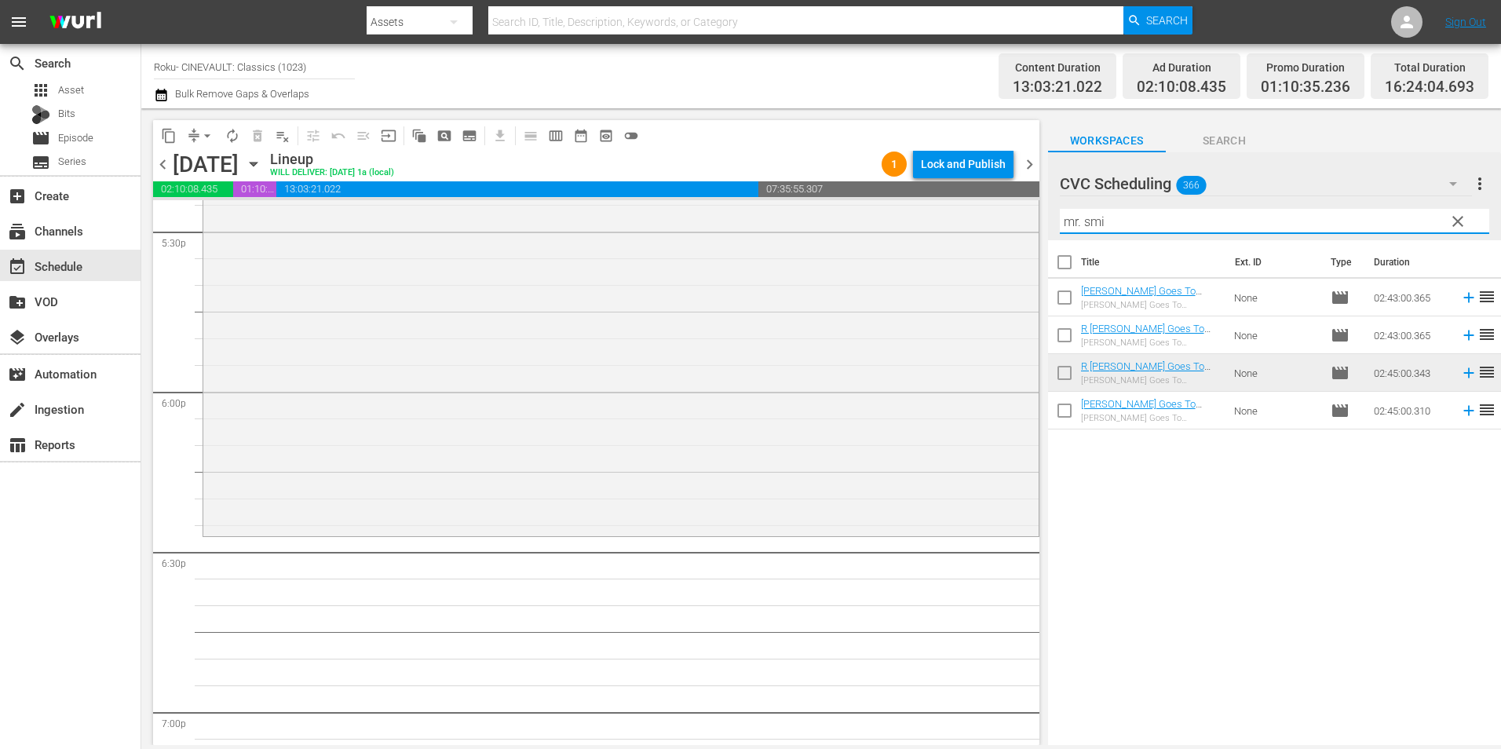
drag, startPoint x: 1098, startPoint y: 218, endPoint x: 1031, endPoint y: 220, distance: 66.7
click at [1031, 220] on div "content_copy compress arrow_drop_down autorenew_outlined delete_forever_outline…" at bounding box center [821, 426] width 1360 height 637
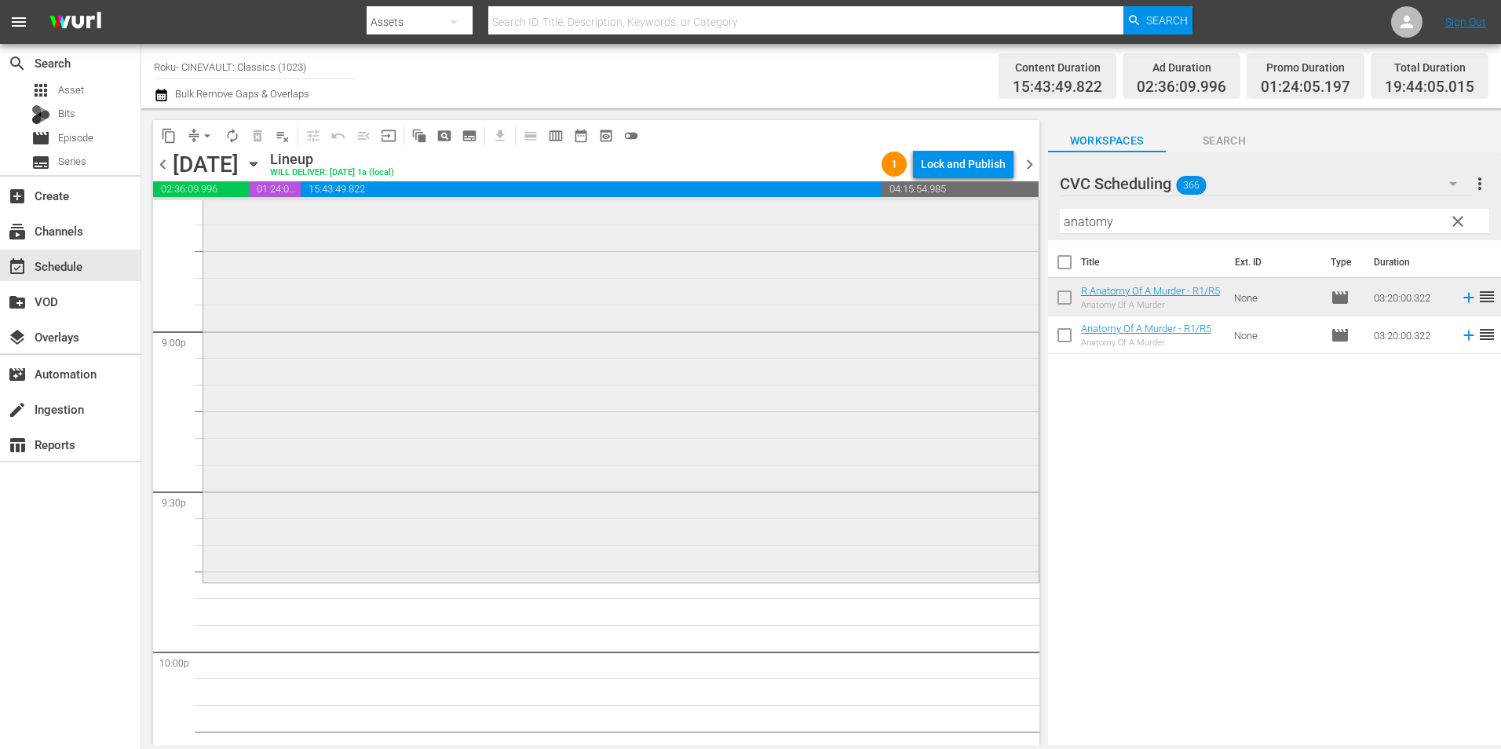
scroll to position [6751, 0]
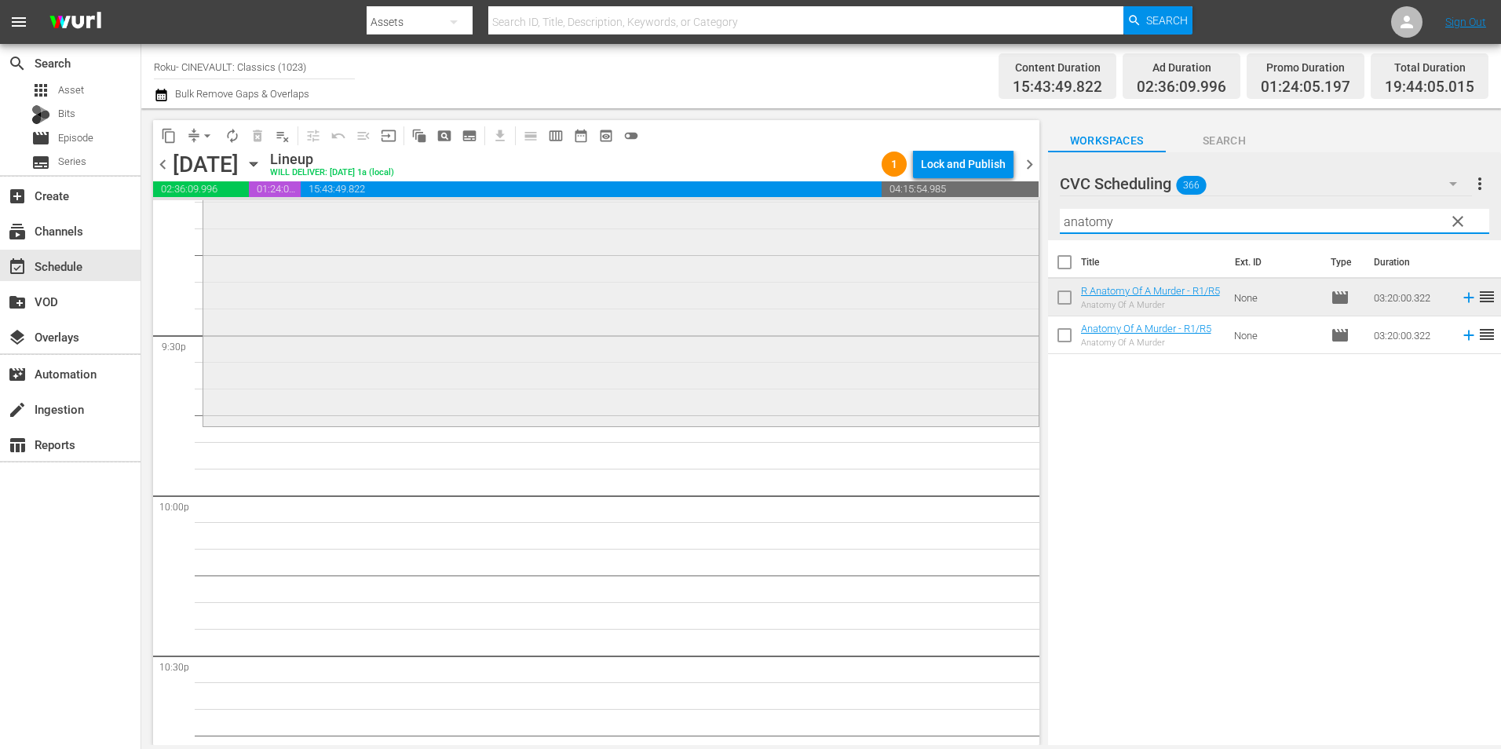
drag, startPoint x: 1107, startPoint y: 230, endPoint x: 1009, endPoint y: 236, distance: 98.3
click at [1009, 236] on div "content_copy compress arrow_drop_down autorenew_outlined delete_forever_outline…" at bounding box center [821, 426] width 1360 height 637
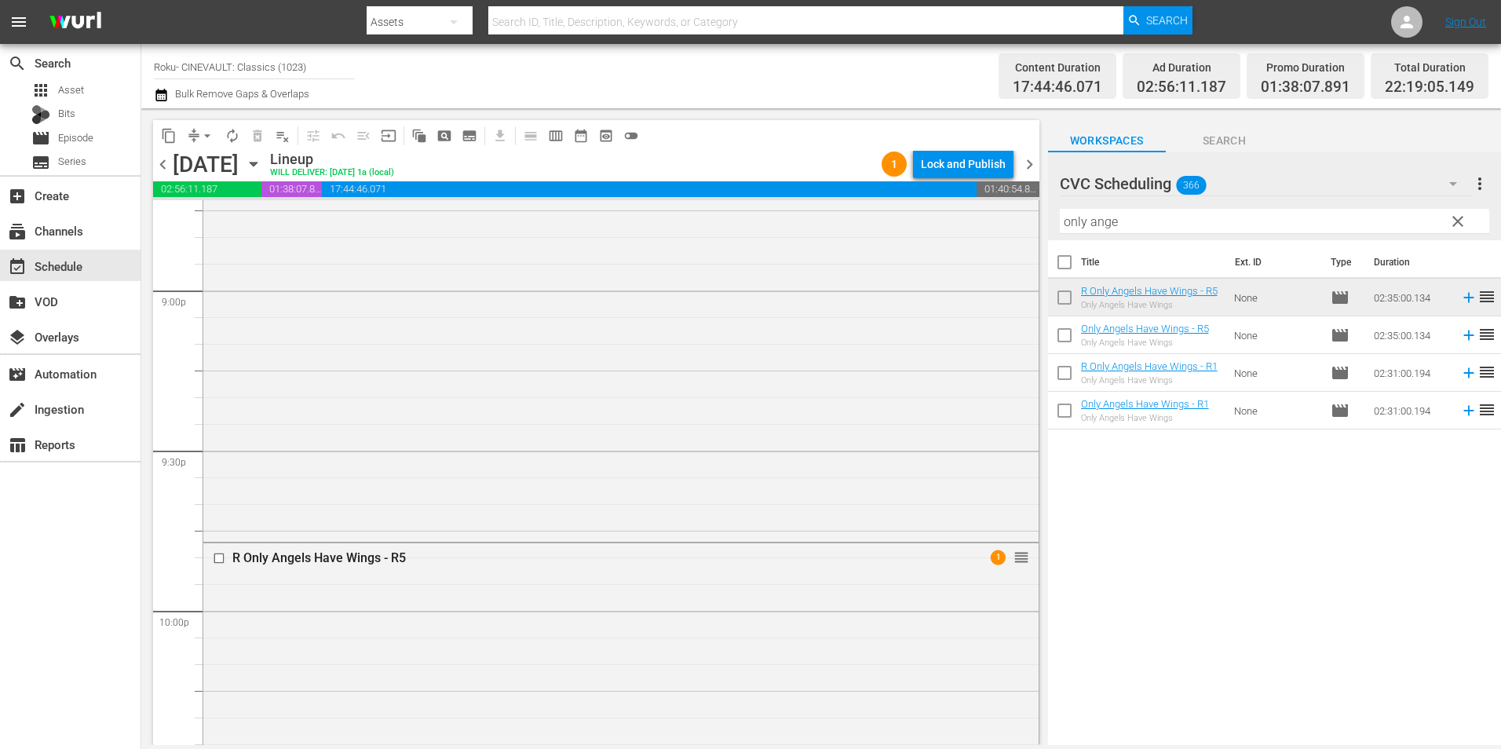
scroll to position [6553, 0]
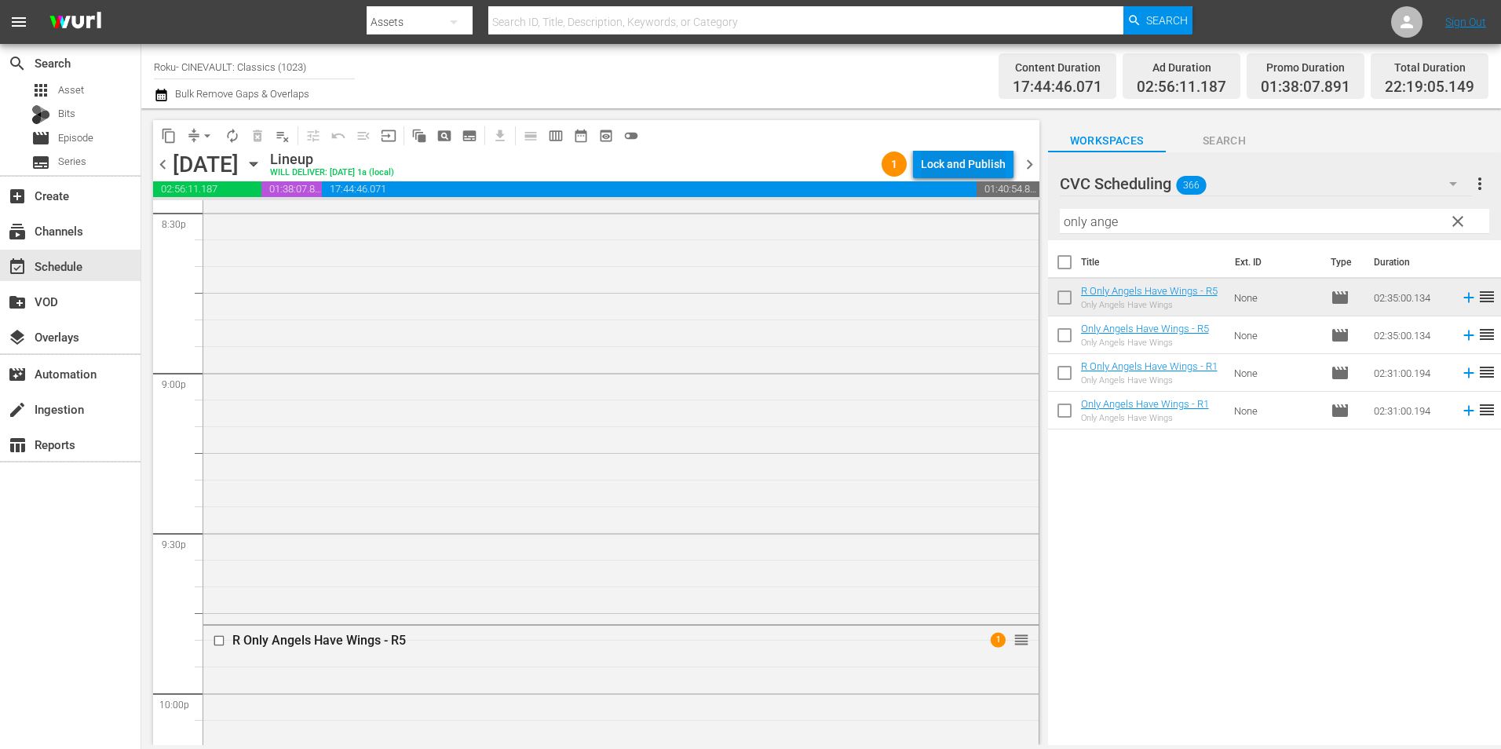
click at [987, 158] on div "Lock and Publish" at bounding box center [963, 164] width 85 height 28
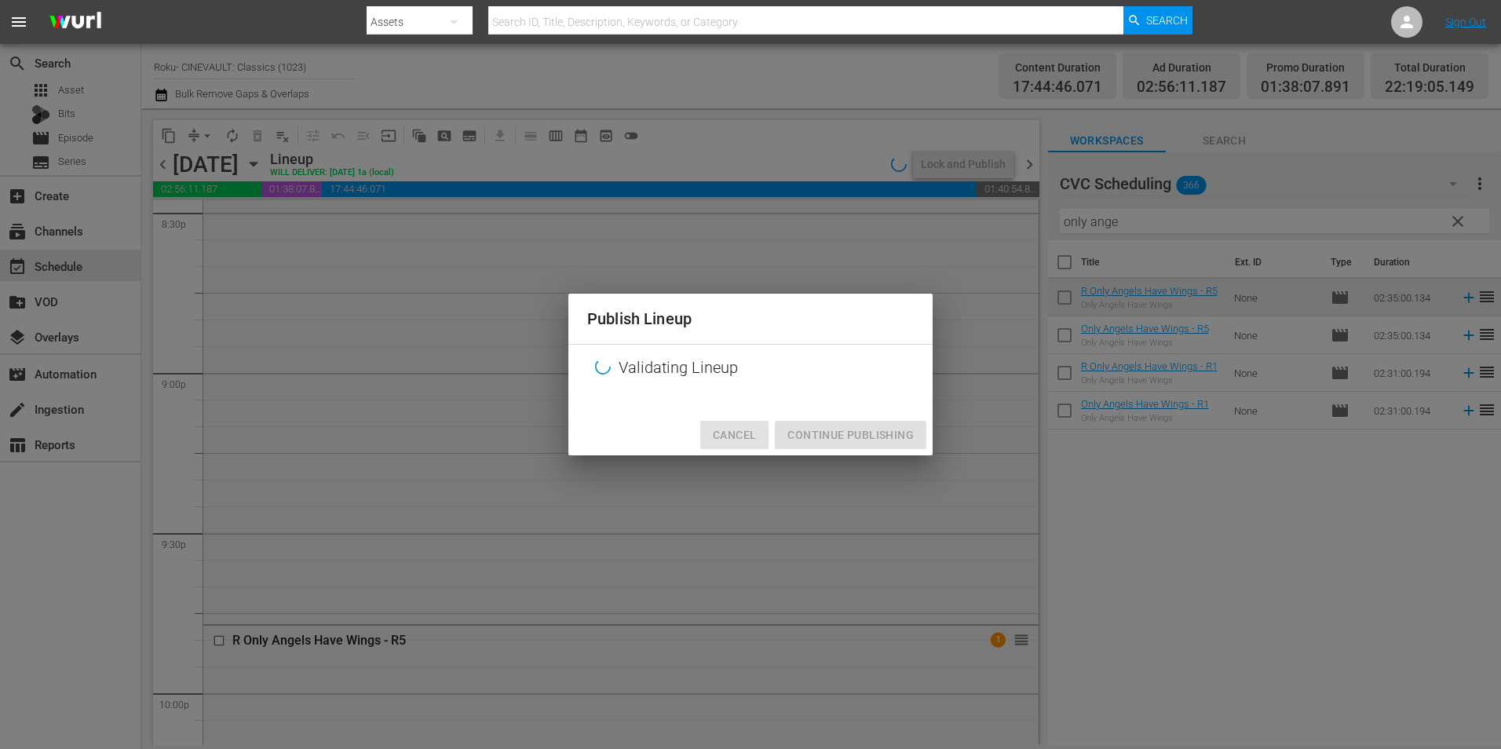
click at [735, 442] on span "Cancel" at bounding box center [734, 435] width 43 height 20
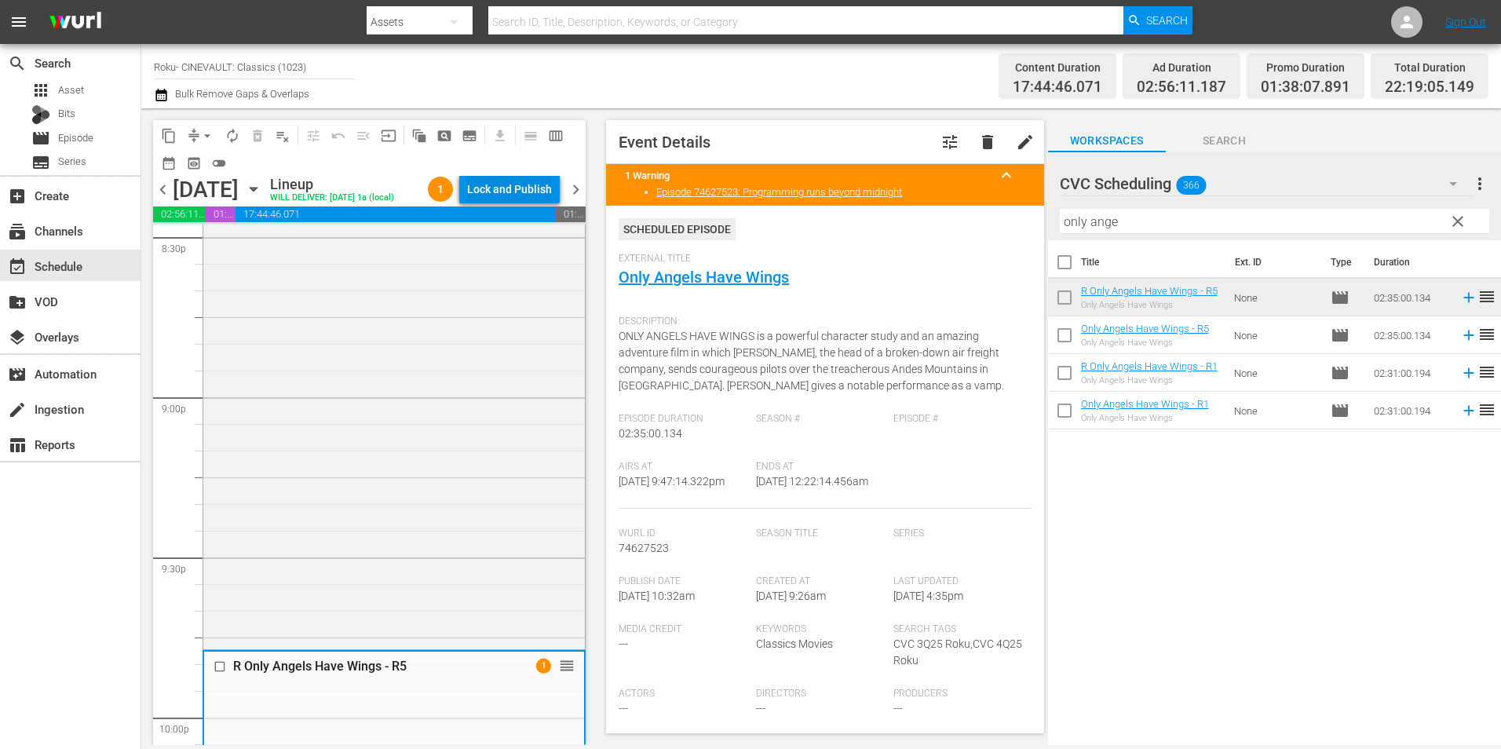
click at [527, 191] on div "Lock and Publish" at bounding box center [509, 189] width 85 height 28
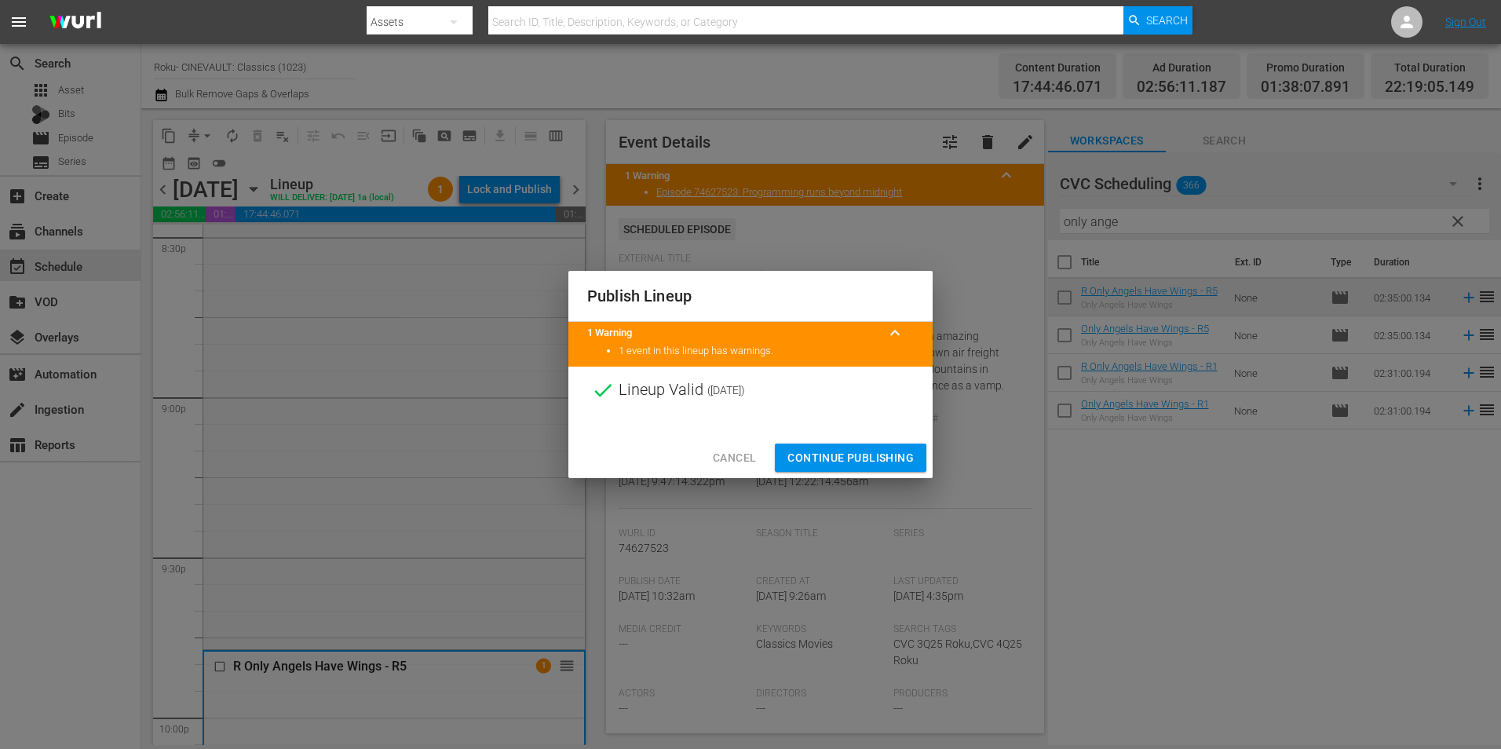
click at [864, 458] on span "Continue Publishing" at bounding box center [850, 458] width 126 height 20
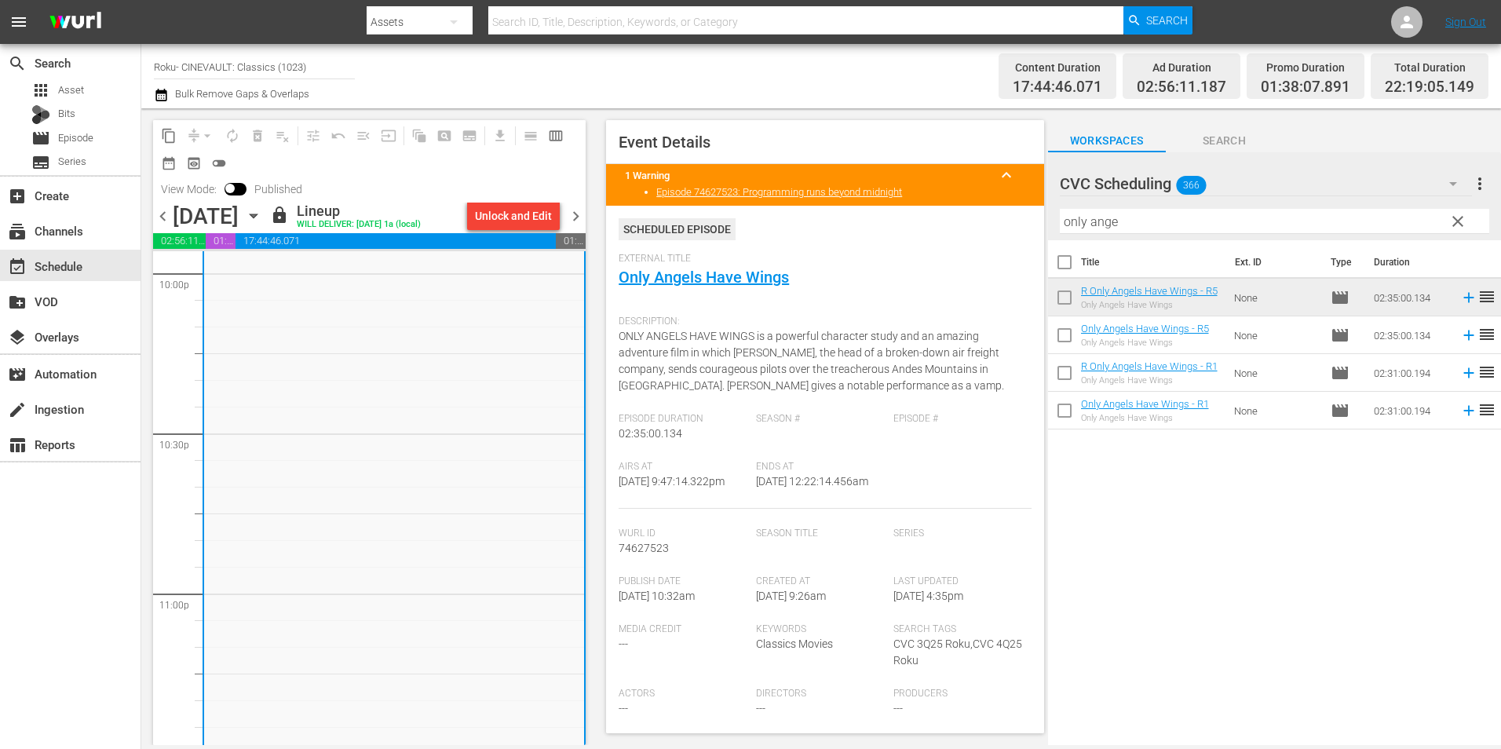
scroll to position [7311, 0]
click at [569, 221] on span "chevron_right" at bounding box center [576, 216] width 20 height 20
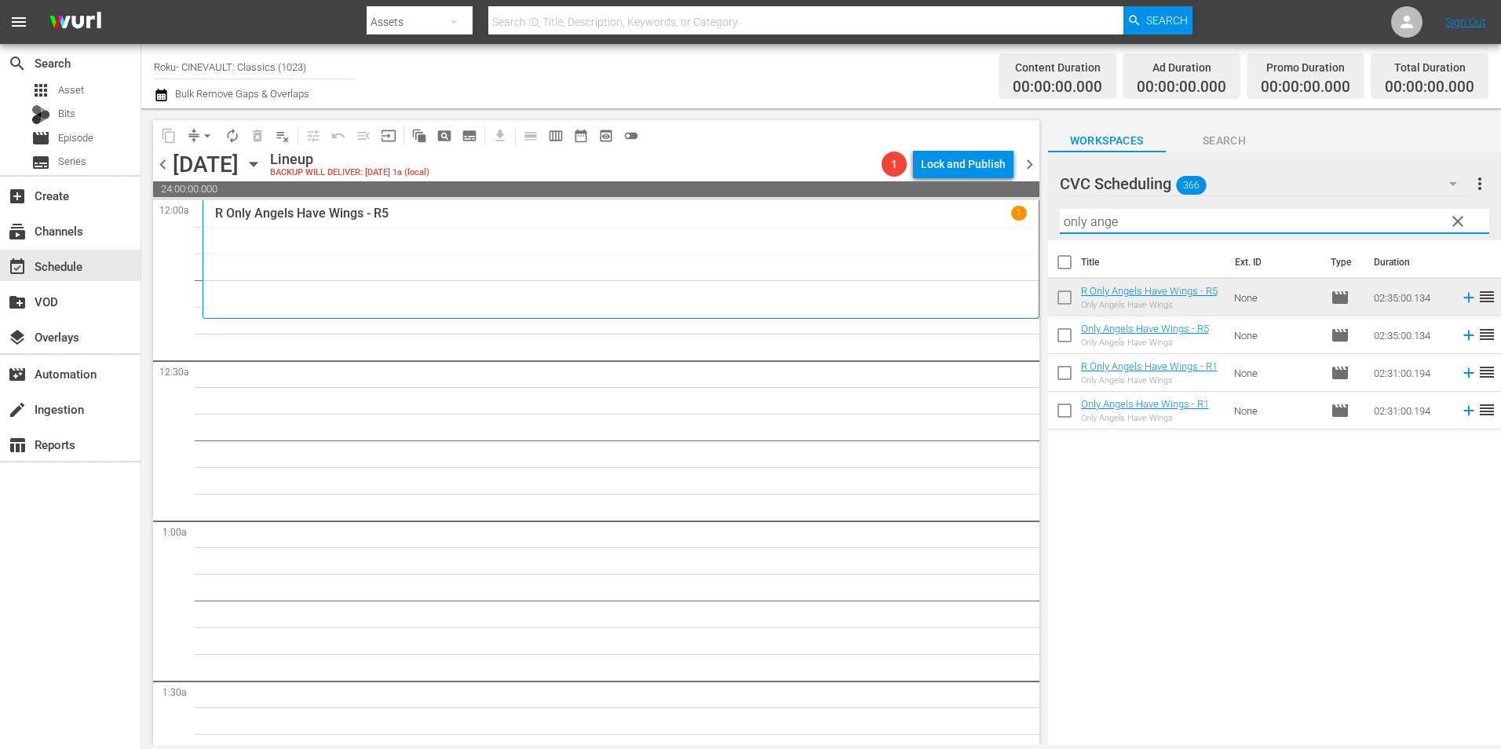
drag, startPoint x: 1119, startPoint y: 225, endPoint x: 1017, endPoint y: 219, distance: 102.2
click at [1017, 219] on div "content_copy compress arrow_drop_down autorenew_outlined delete_forever_outline…" at bounding box center [821, 426] width 1360 height 637
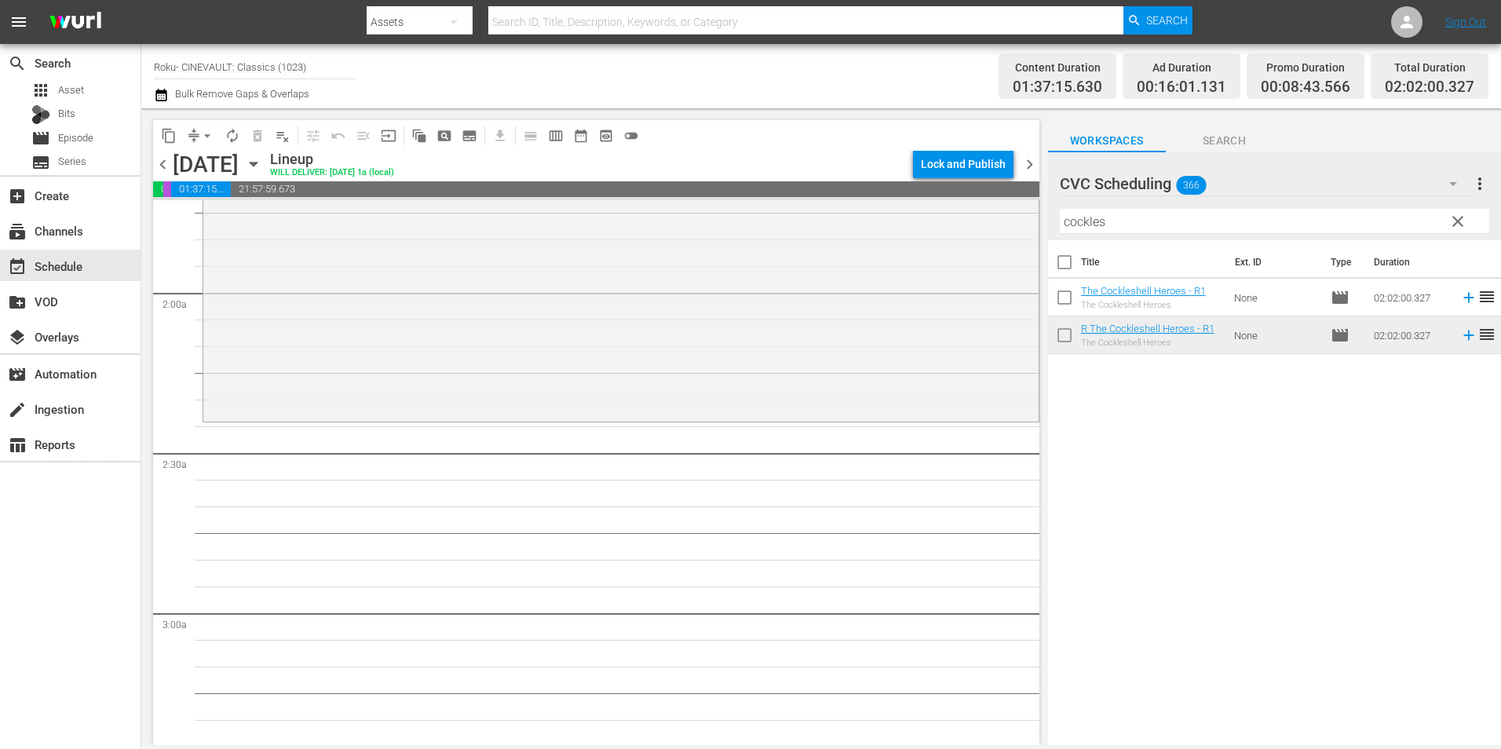
scroll to position [549, 0]
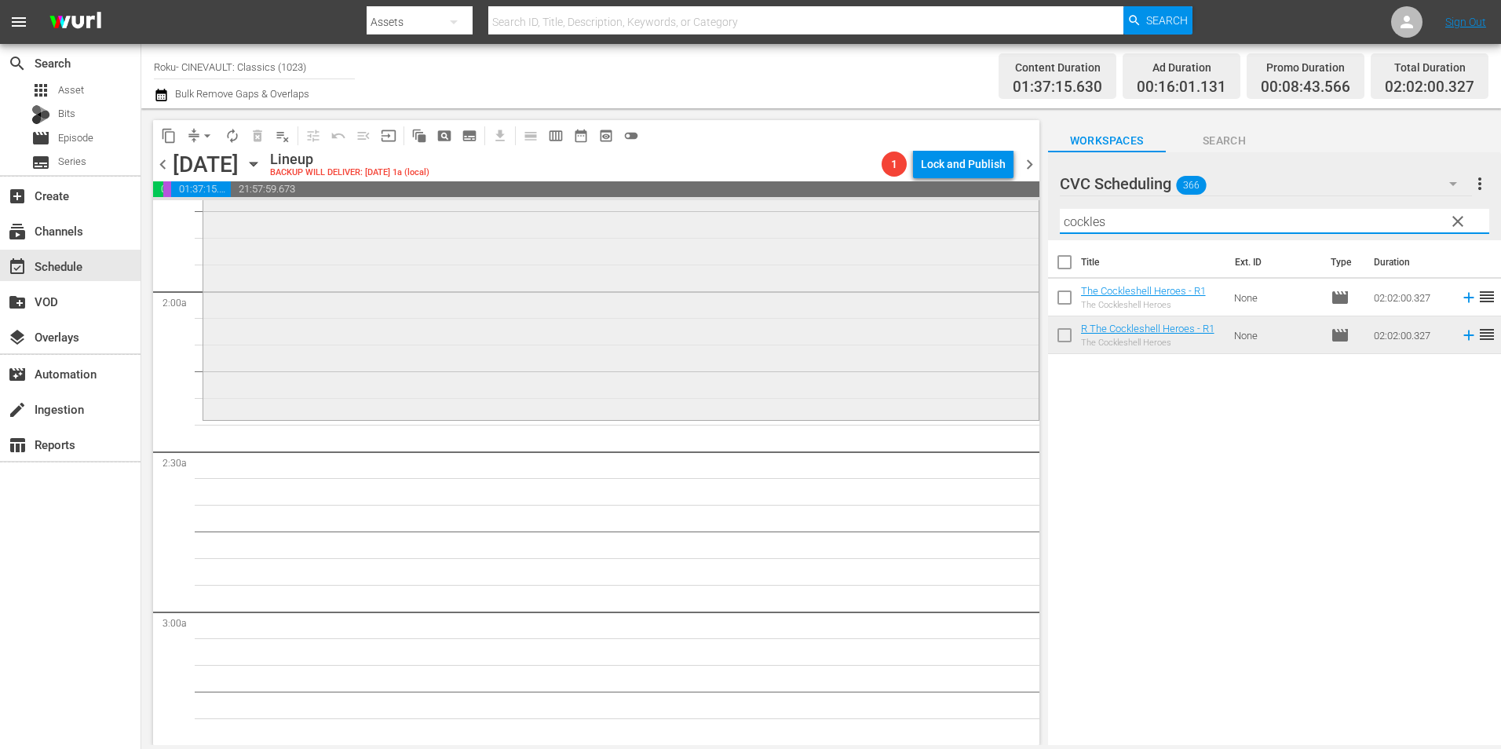
drag, startPoint x: 1135, startPoint y: 219, endPoint x: 954, endPoint y: 222, distance: 181.4
click at [954, 222] on div "content_copy compress arrow_drop_down autorenew_outlined delete_forever_outline…" at bounding box center [821, 426] width 1360 height 637
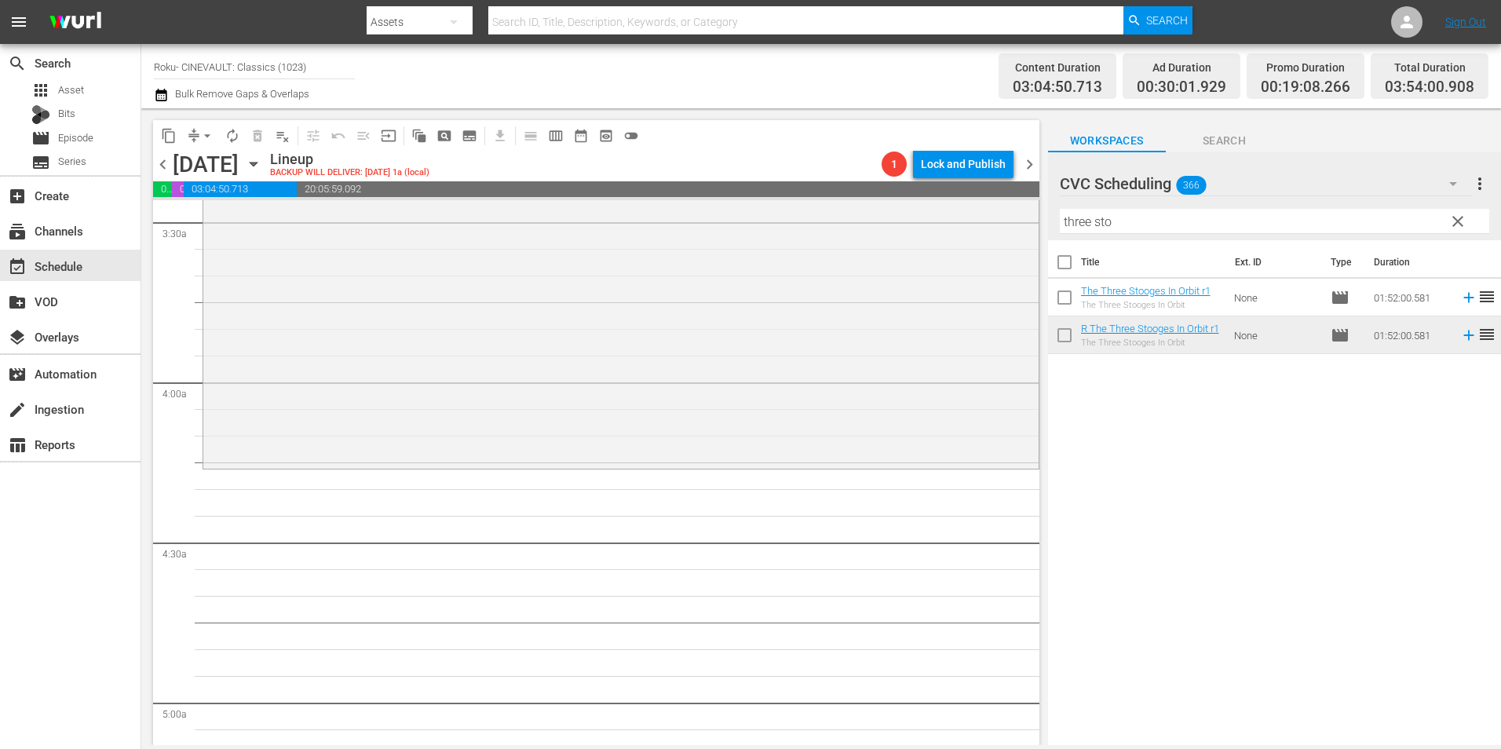
scroll to position [1256, 0]
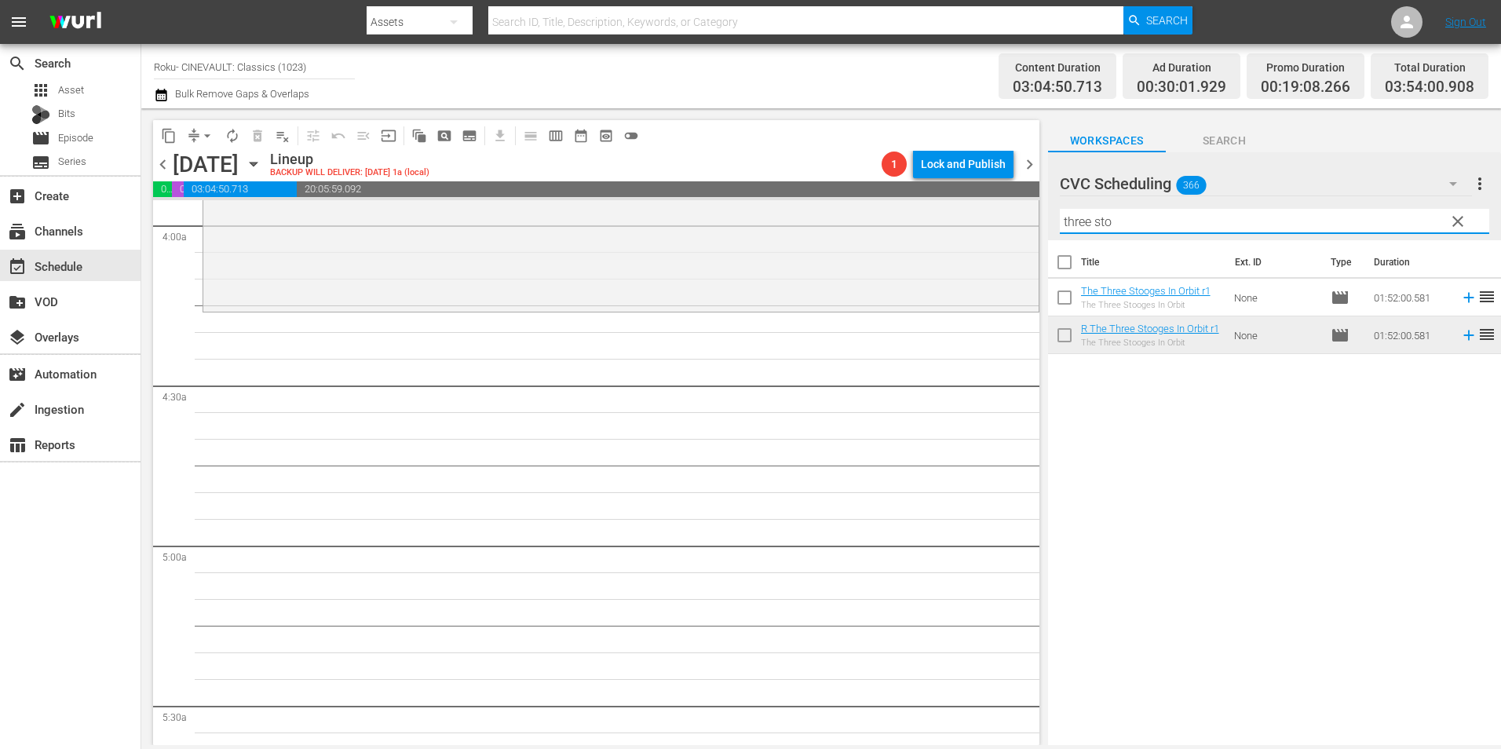
drag, startPoint x: 1120, startPoint y: 217, endPoint x: 1042, endPoint y: 220, distance: 78.5
click at [1042, 220] on div "content_copy compress arrow_drop_down autorenew_outlined delete_forever_outline…" at bounding box center [821, 426] width 1360 height 637
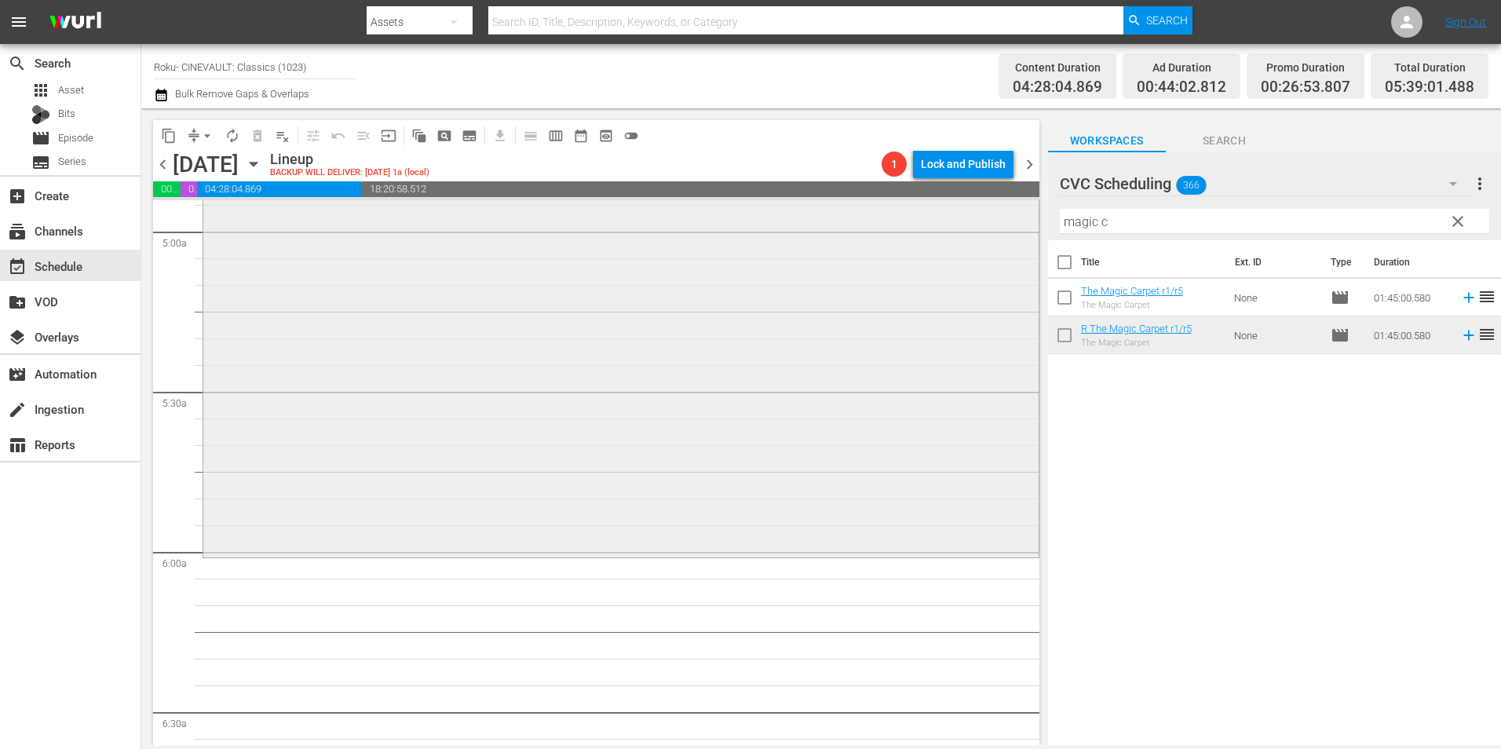
scroll to position [1805, 0]
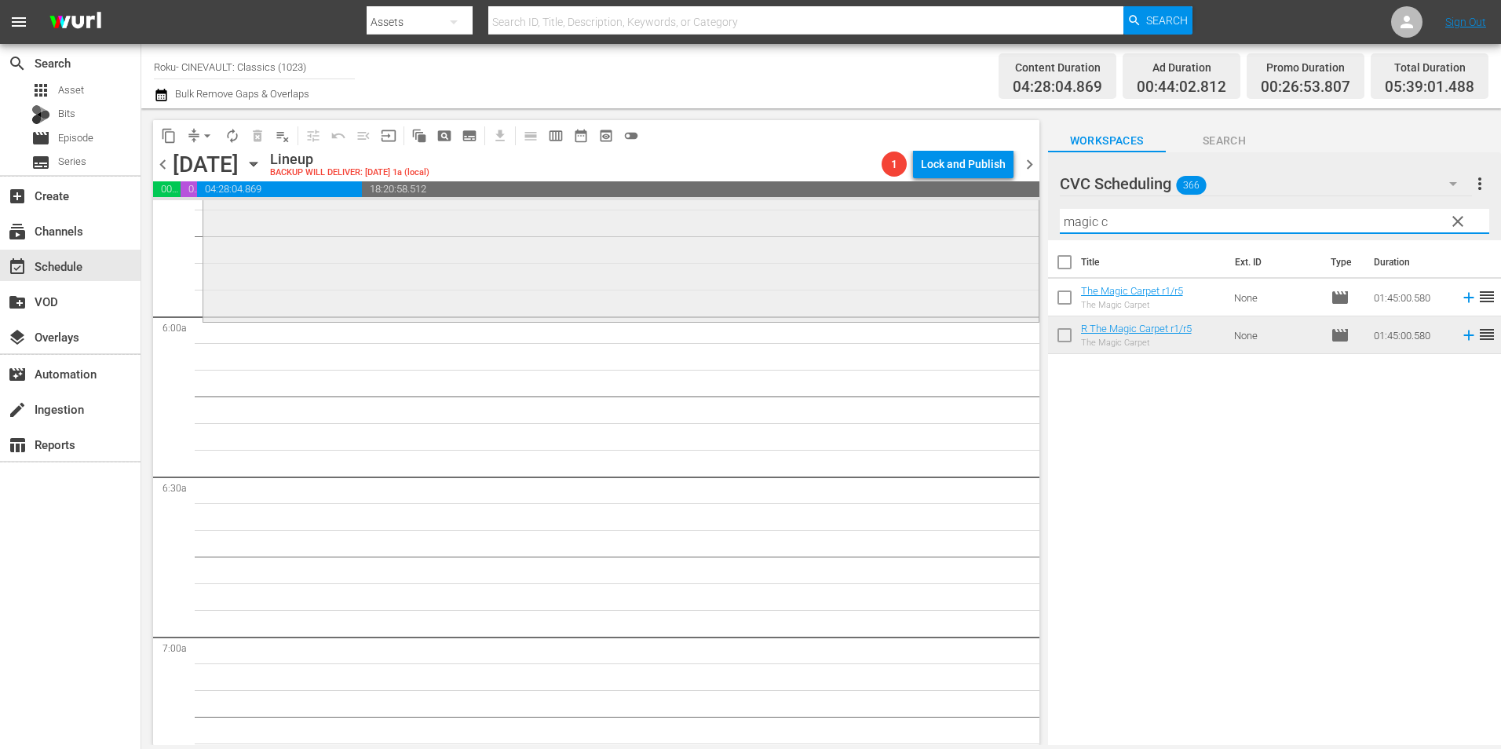
drag, startPoint x: 1141, startPoint y: 228, endPoint x: 974, endPoint y: 216, distance: 166.9
click at [974, 216] on div "content_copy compress arrow_drop_down autorenew_outlined delete_forever_outline…" at bounding box center [821, 426] width 1360 height 637
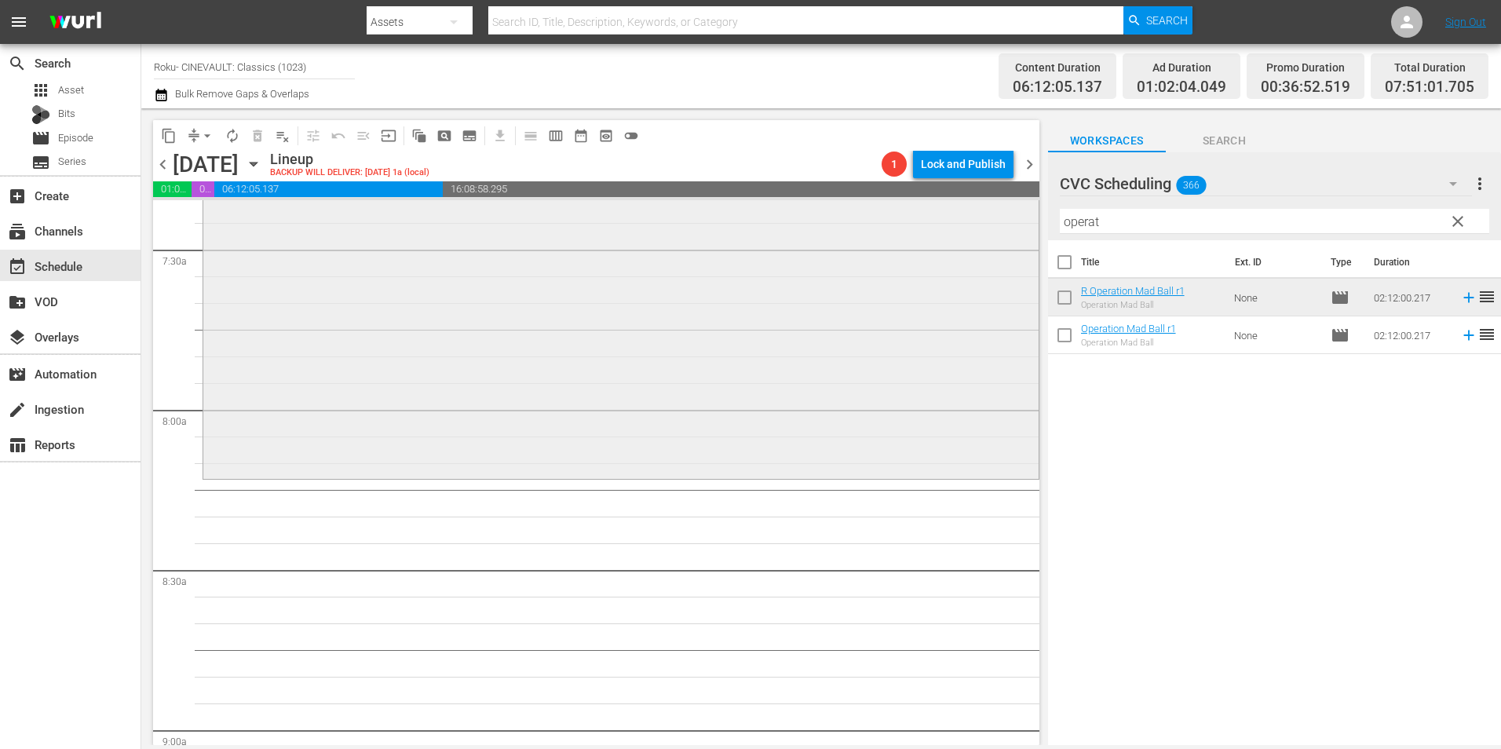
scroll to position [2355, 0]
drag, startPoint x: 1188, startPoint y: 222, endPoint x: 1019, endPoint y: 223, distance: 169.6
click at [1019, 223] on div "content_copy compress arrow_drop_down autorenew_outlined delete_forever_outline…" at bounding box center [821, 426] width 1360 height 637
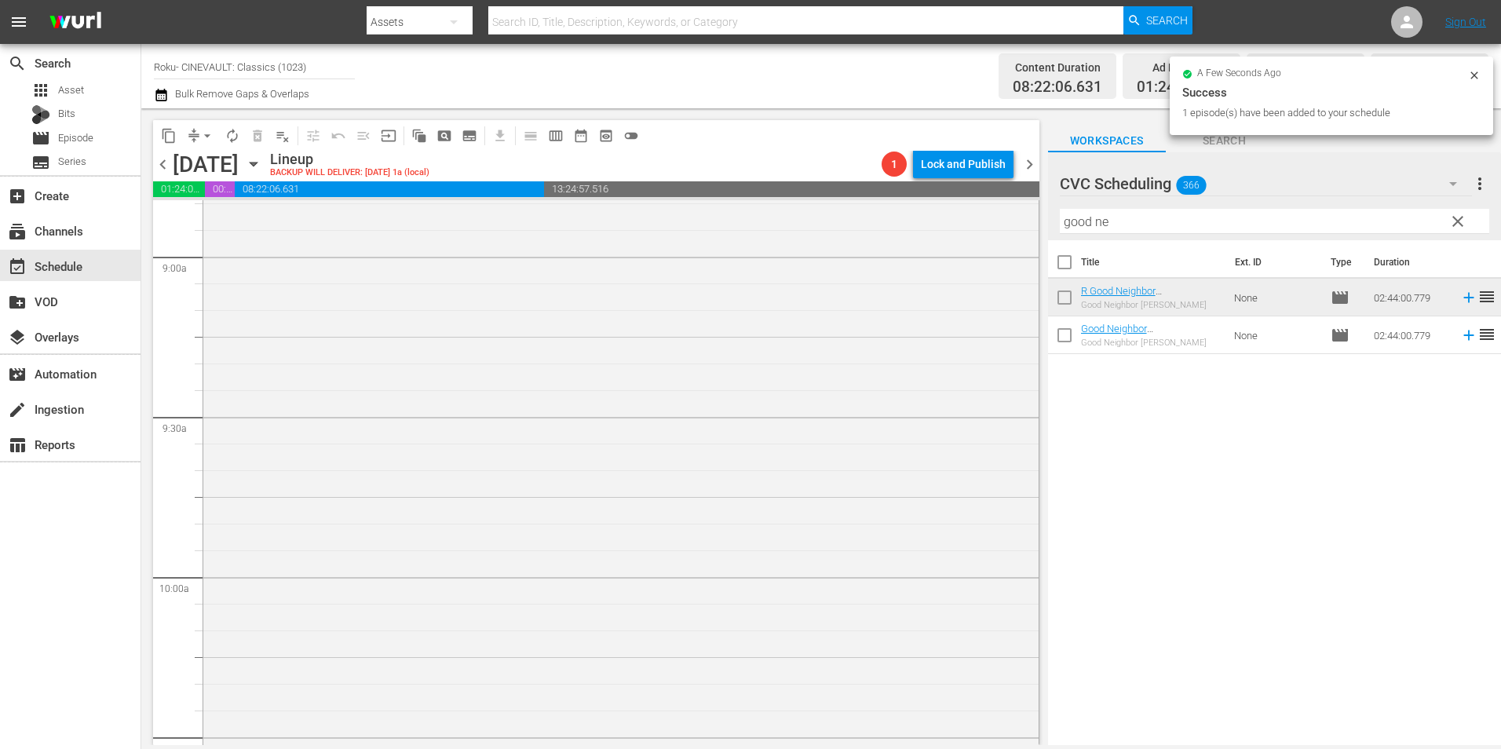
scroll to position [3061, 0]
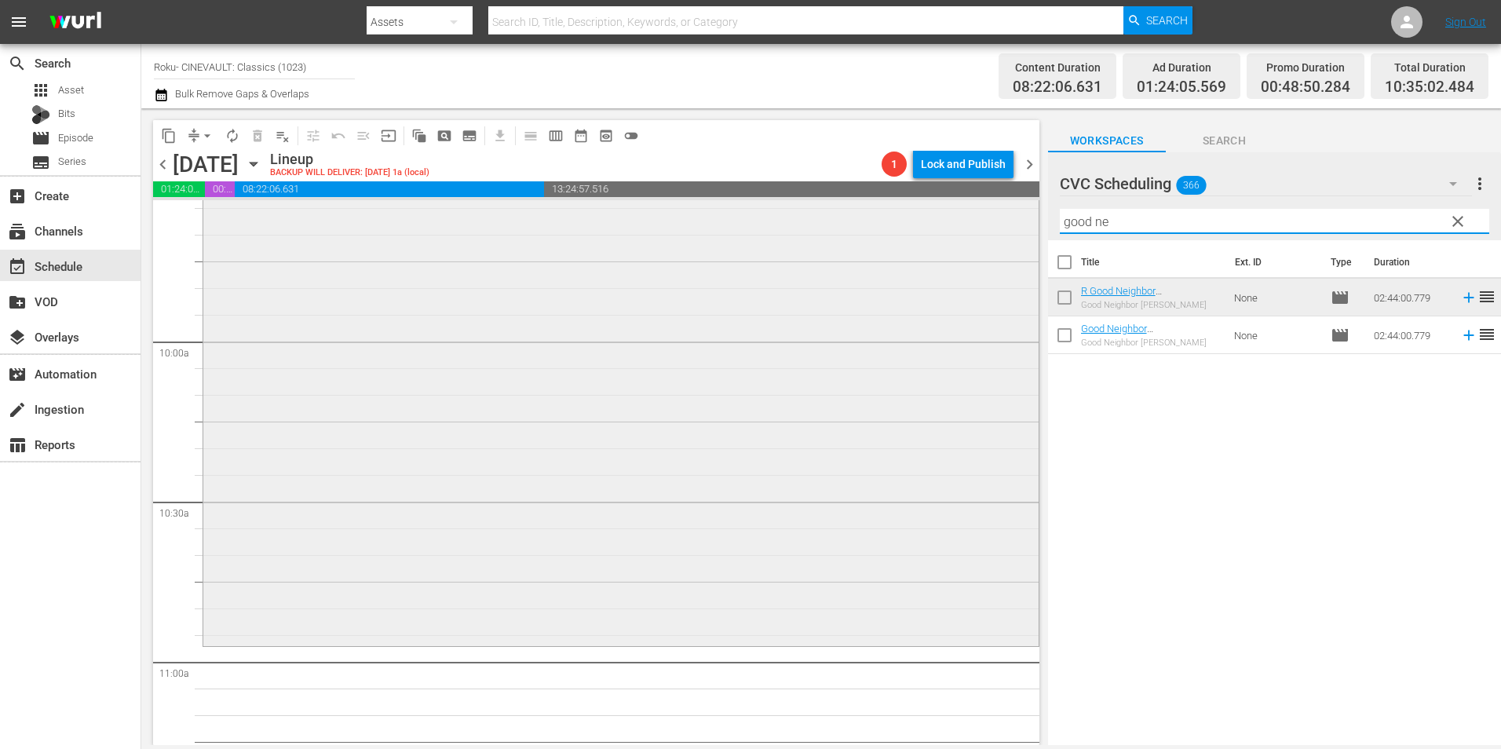
drag, startPoint x: 1140, startPoint y: 215, endPoint x: 973, endPoint y: 228, distance: 166.9
click at [973, 228] on div "content_copy compress arrow_drop_down autorenew_outlined delete_forever_outline…" at bounding box center [821, 426] width 1360 height 637
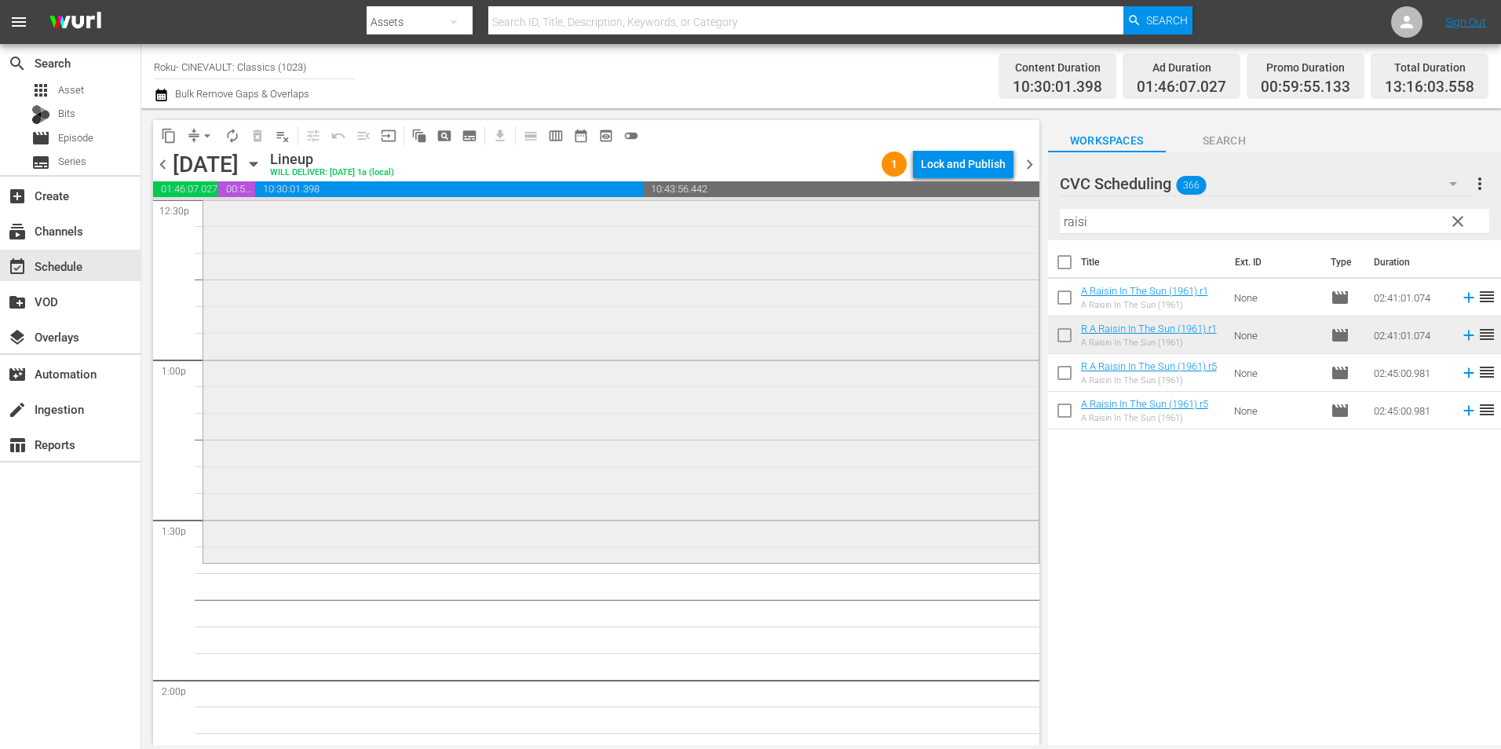
scroll to position [4160, 0]
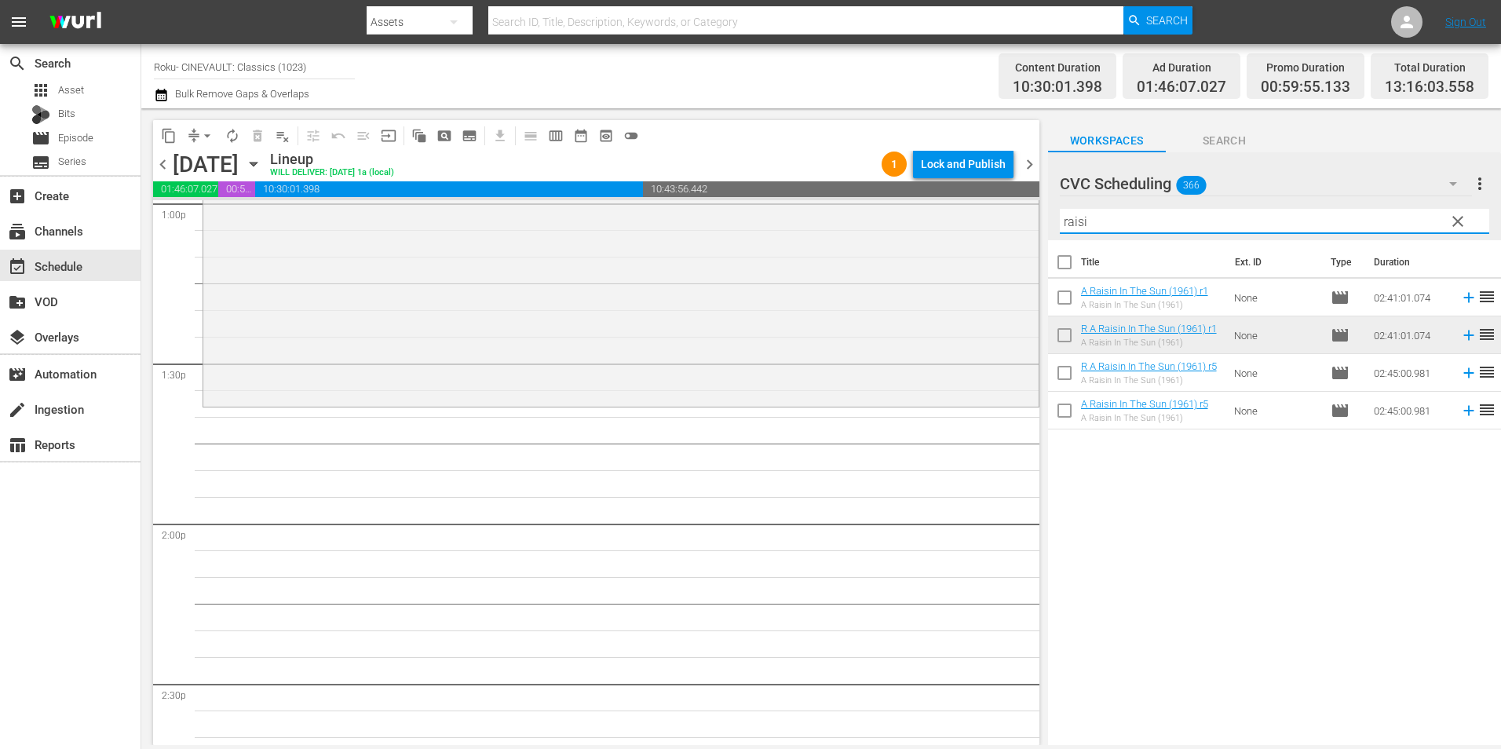
drag, startPoint x: 1093, startPoint y: 217, endPoint x: 1031, endPoint y: 224, distance: 63.1
click at [1031, 224] on div "content_copy compress arrow_drop_down autorenew_outlined delete_forever_outline…" at bounding box center [821, 426] width 1360 height 637
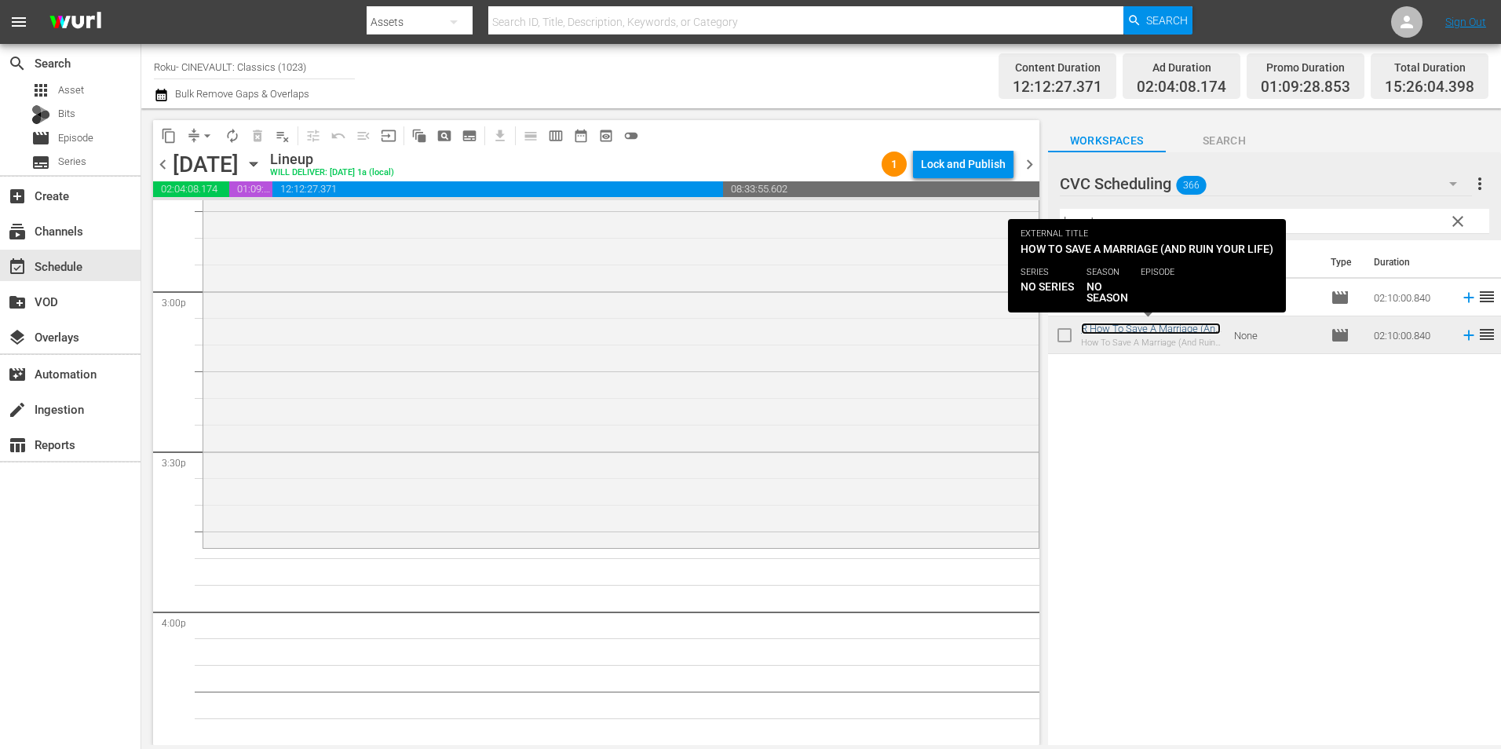
scroll to position [4788, 0]
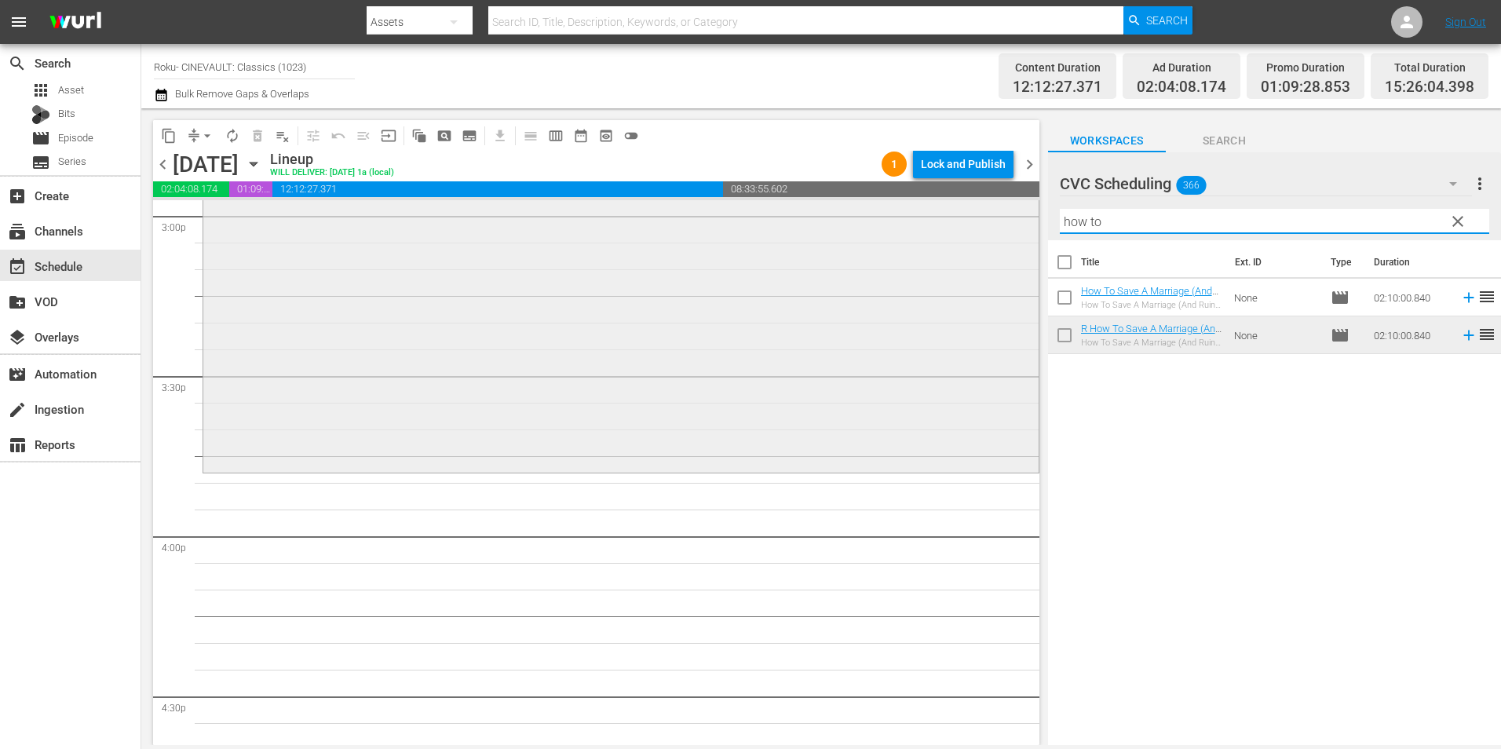
drag, startPoint x: 1148, startPoint y: 224, endPoint x: 957, endPoint y: 224, distance: 190.7
click at [957, 224] on div "content_copy compress arrow_drop_down autorenew_outlined delete_forever_outline…" at bounding box center [821, 426] width 1360 height 637
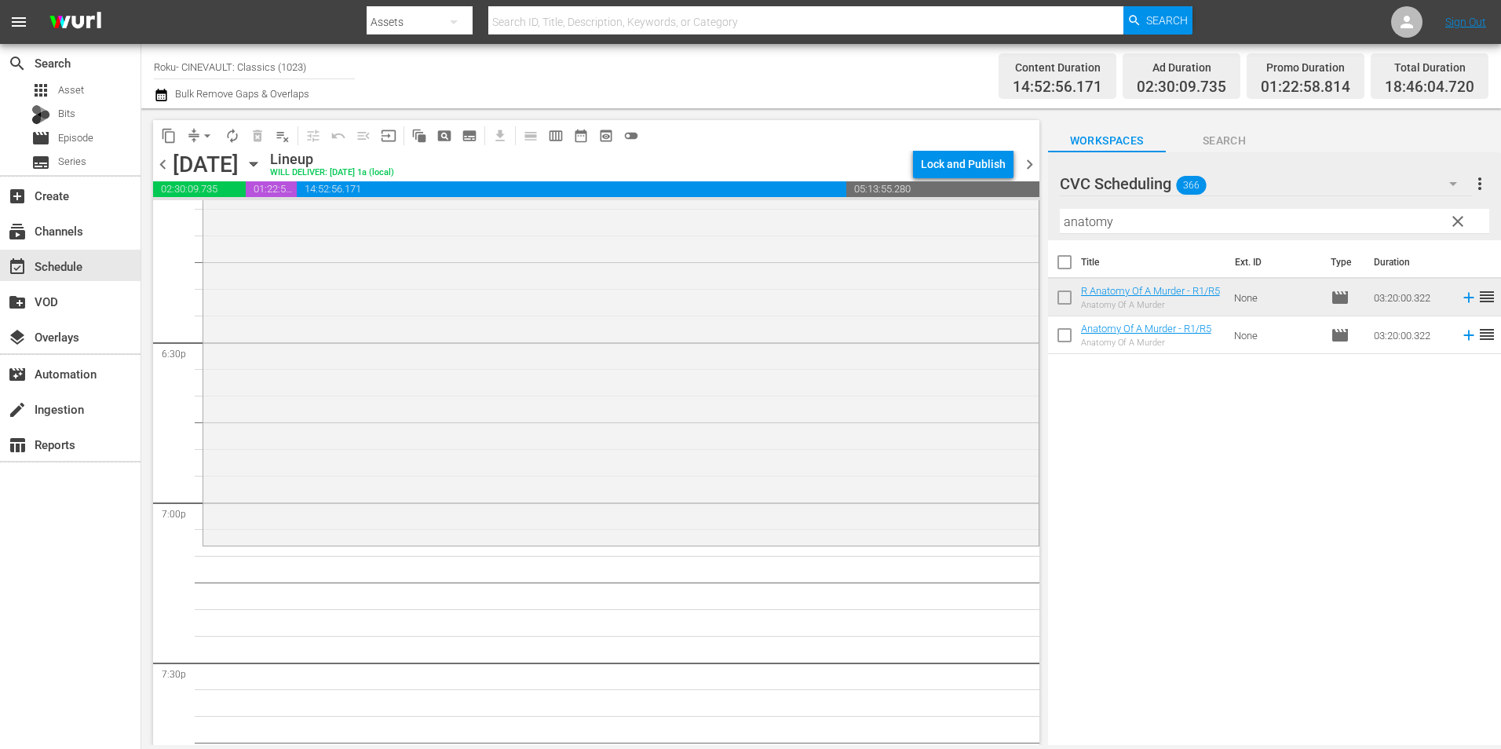
scroll to position [5809, 0]
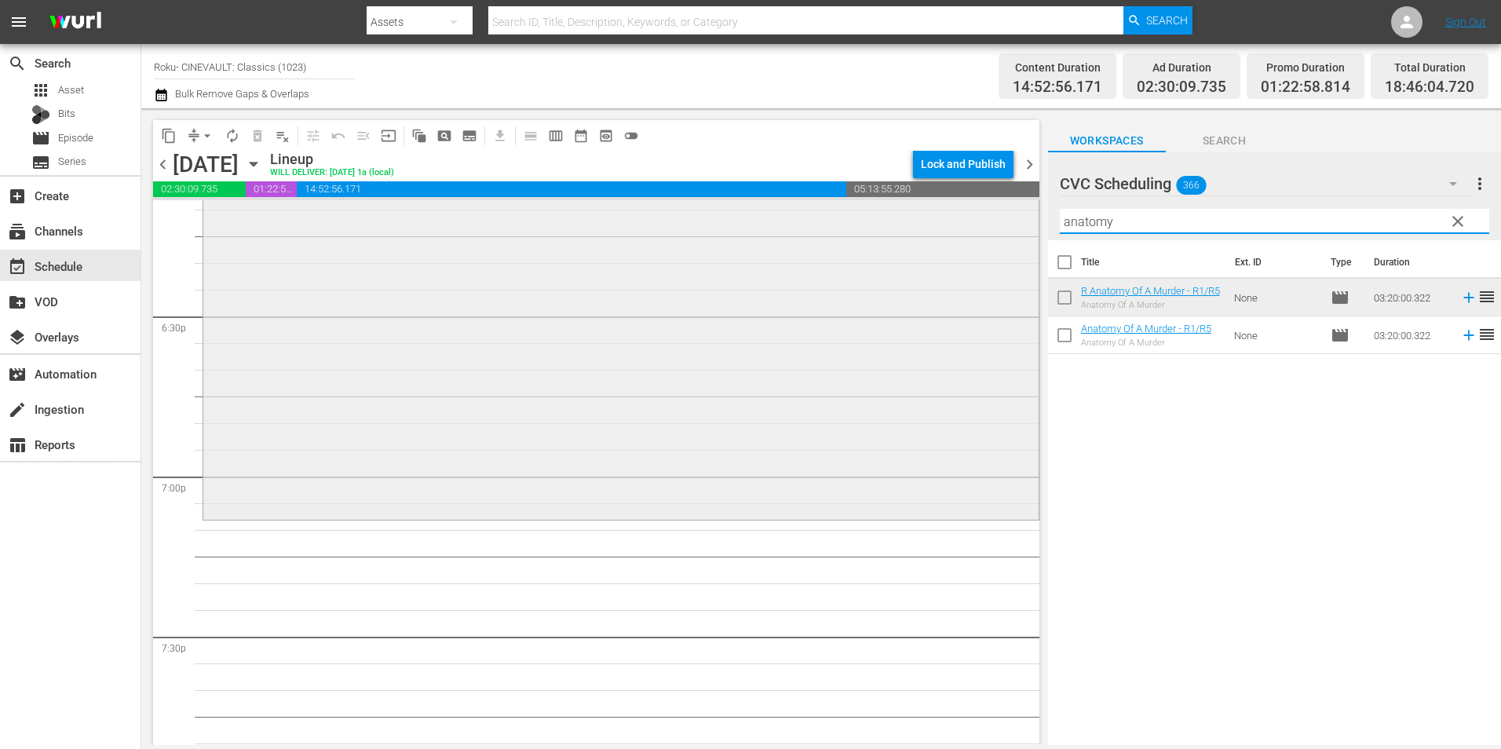
drag, startPoint x: 1120, startPoint y: 225, endPoint x: 962, endPoint y: 211, distance: 159.2
click at [969, 217] on div "content_copy compress arrow_drop_down autorenew_outlined delete_forever_outline…" at bounding box center [821, 426] width 1360 height 637
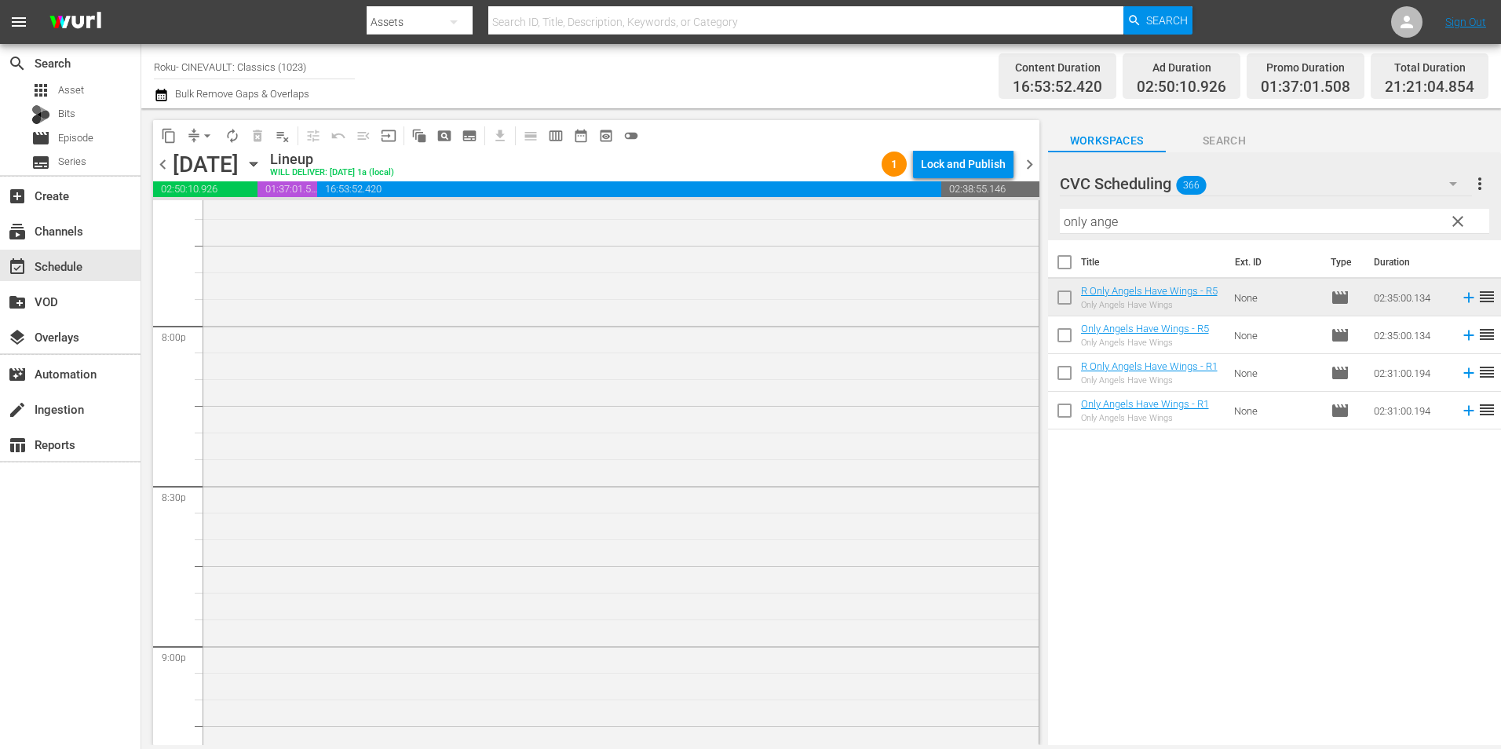
scroll to position [6515, 0]
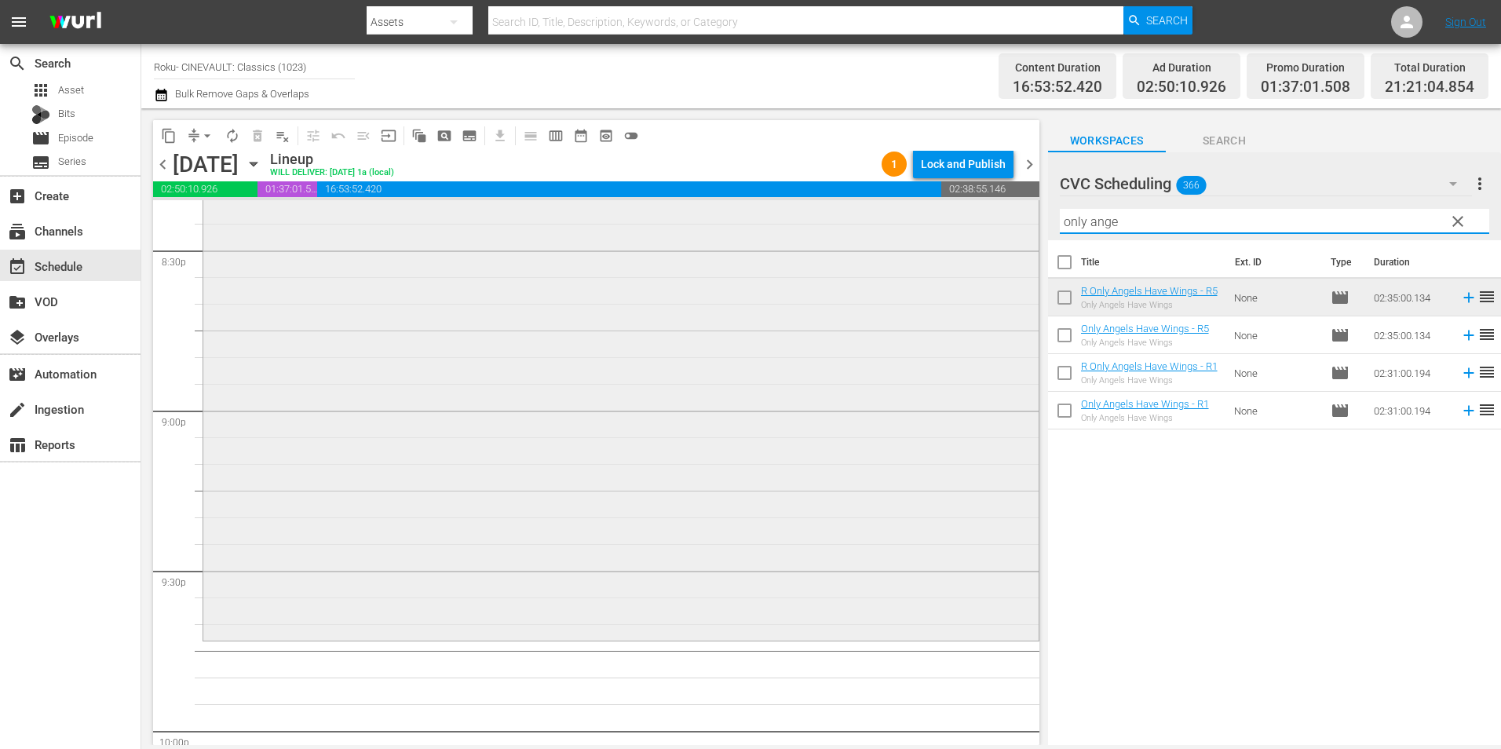
drag, startPoint x: 1136, startPoint y: 225, endPoint x: 973, endPoint y: 227, distance: 162.5
click at [973, 227] on div "content_copy compress arrow_drop_down autorenew_outlined delete_forever_outline…" at bounding box center [821, 426] width 1360 height 637
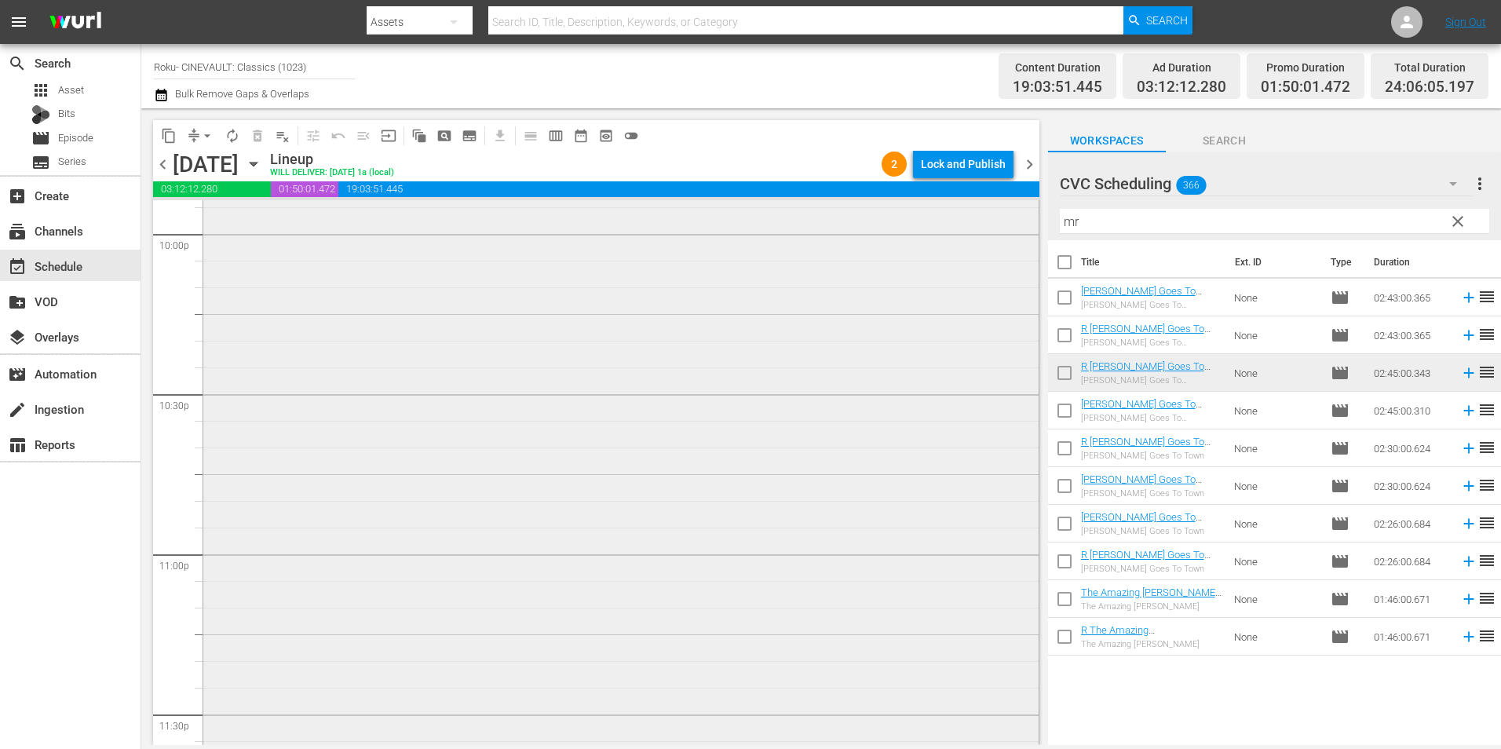
scroll to position [6822, 0]
click at [964, 173] on div "Lock and Publish" at bounding box center [963, 164] width 85 height 28
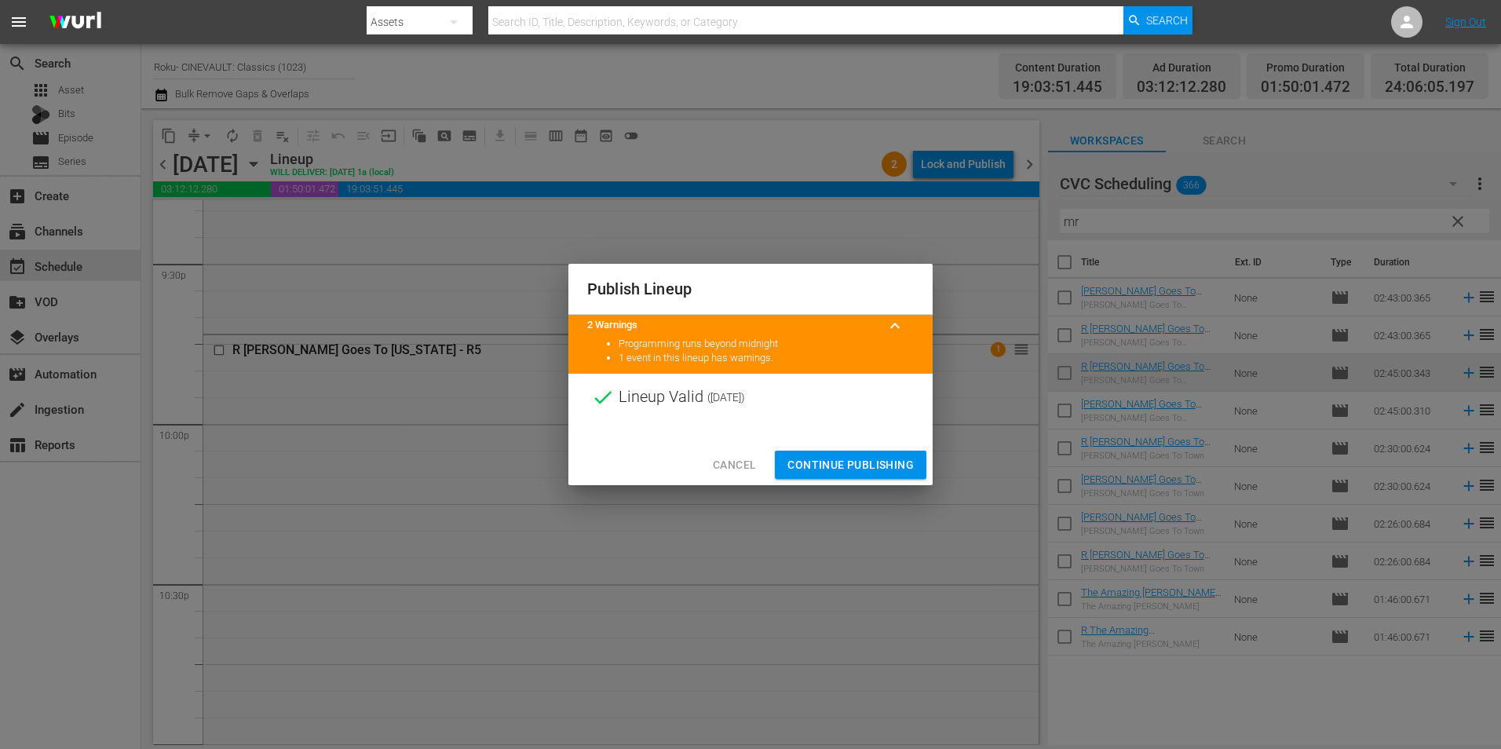
click at [721, 449] on div "Cancel Continue Publishing" at bounding box center [750, 465] width 364 height 42
click at [724, 464] on span "Cancel" at bounding box center [734, 465] width 43 height 20
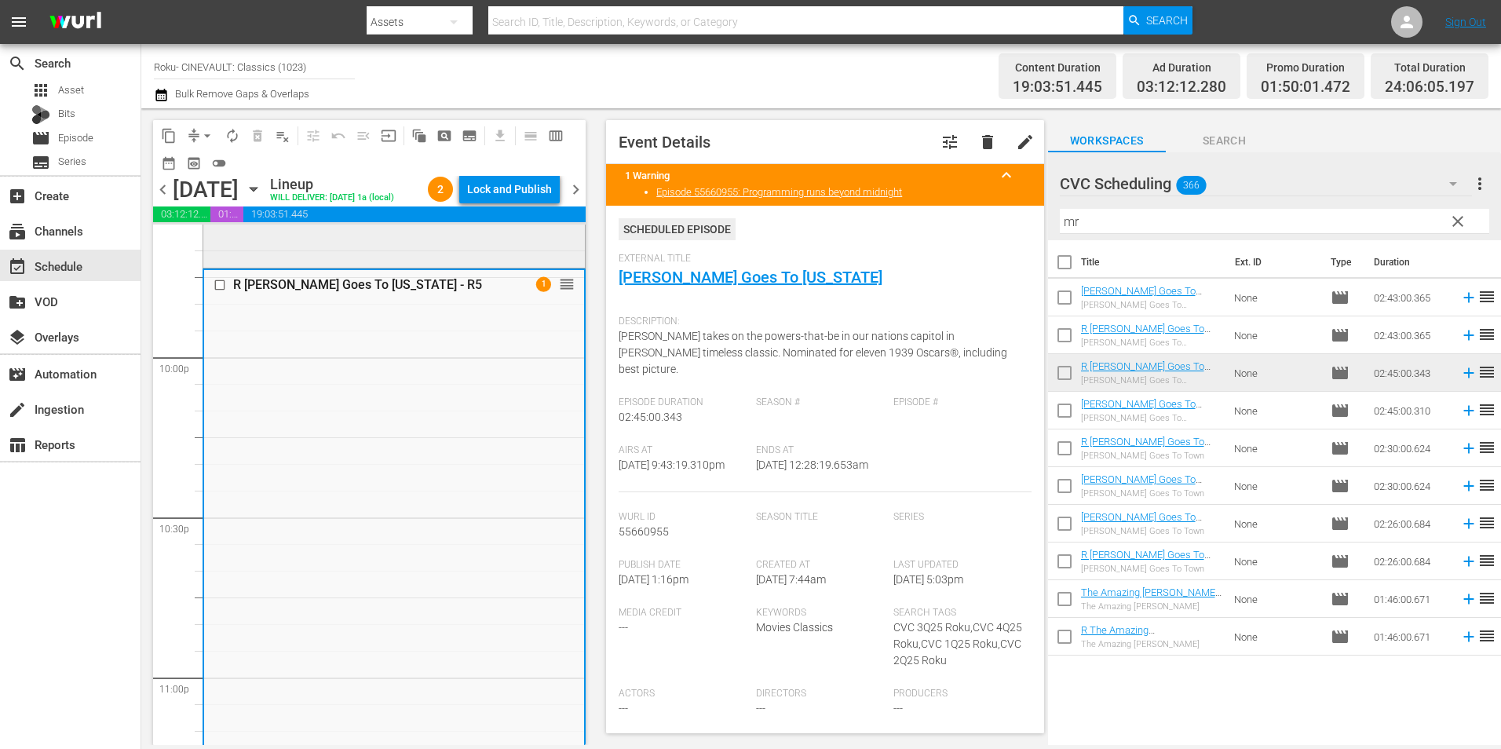
scroll to position [6901, 0]
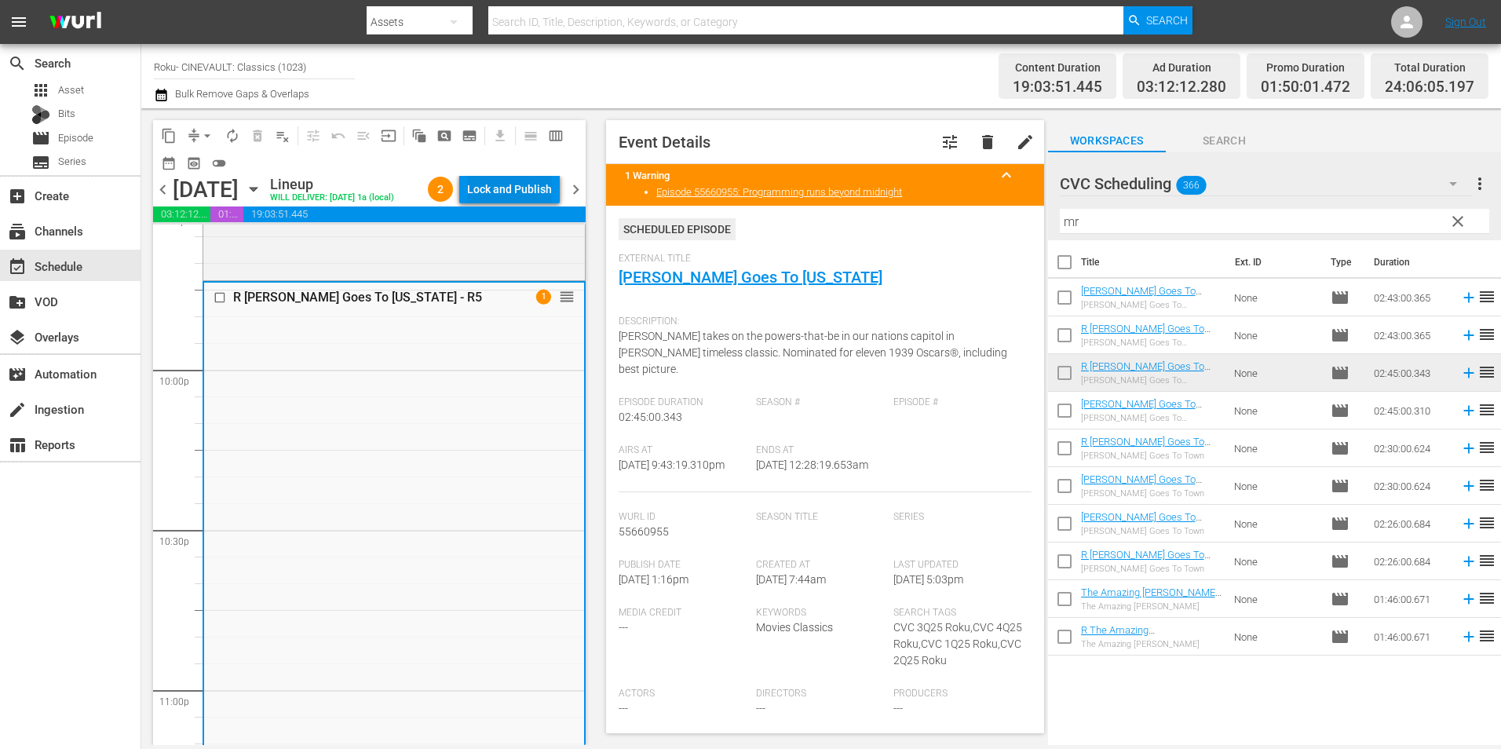
click at [548, 193] on div "Lock and Publish" at bounding box center [509, 189] width 85 height 28
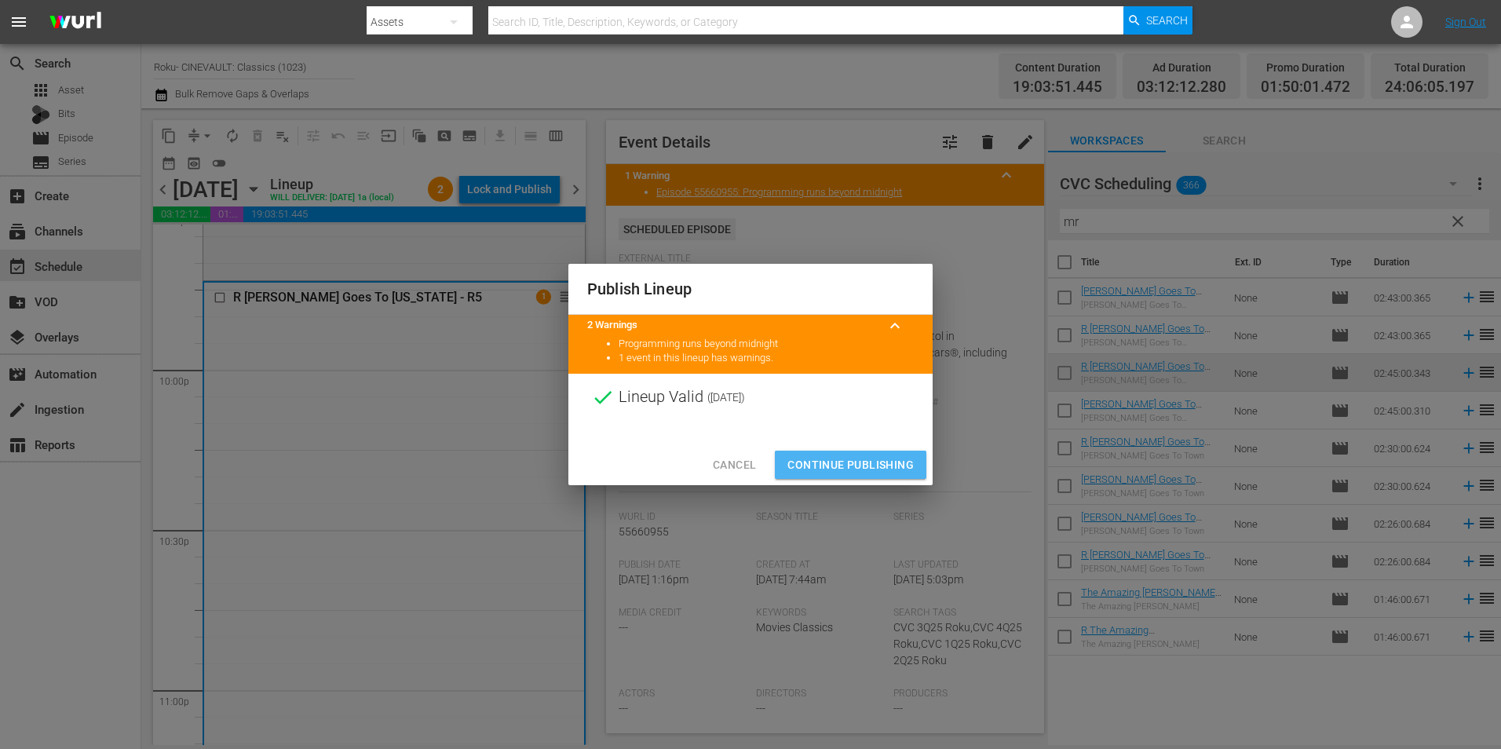
click at [859, 476] on button "Continue Publishing" at bounding box center [850, 465] width 151 height 29
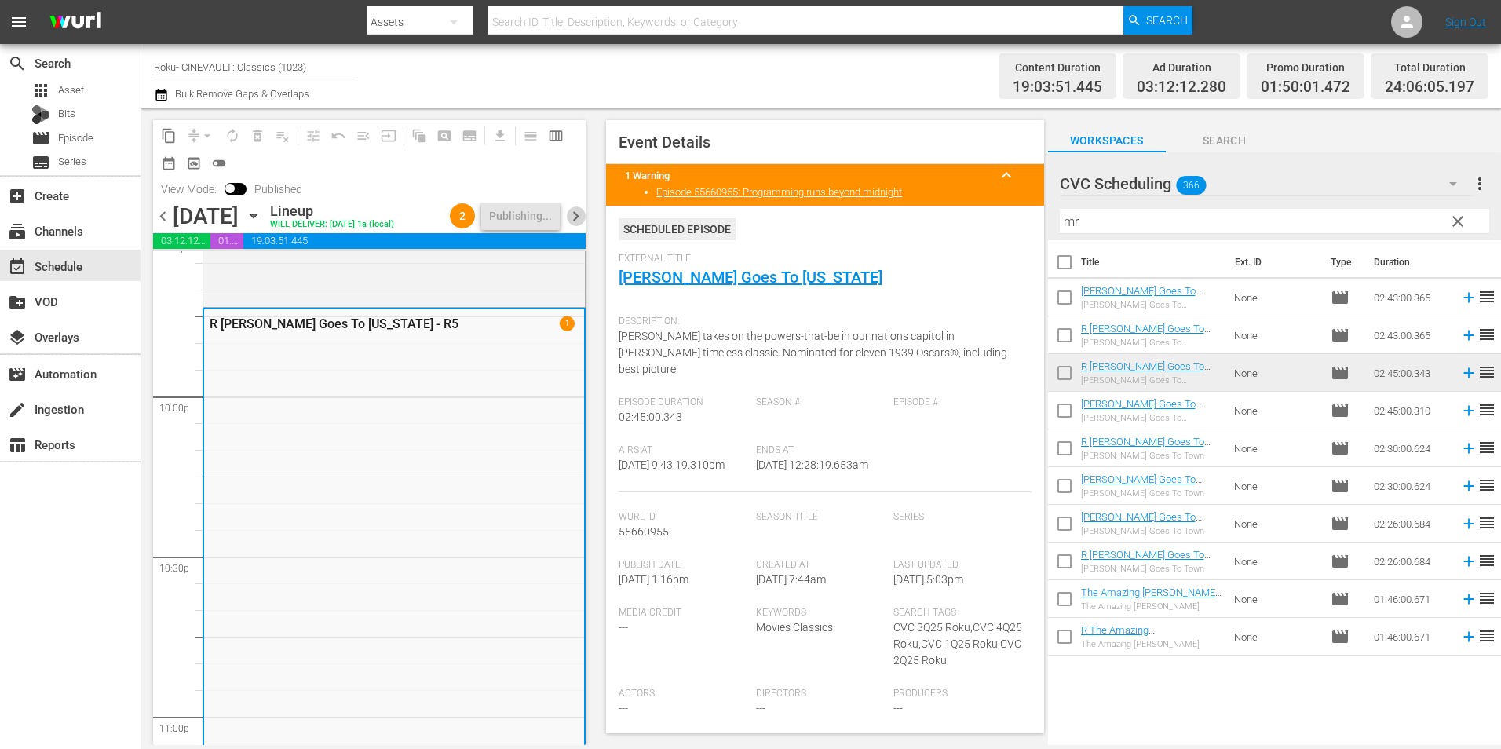
click at [575, 214] on span "chevron_right" at bounding box center [576, 216] width 20 height 20
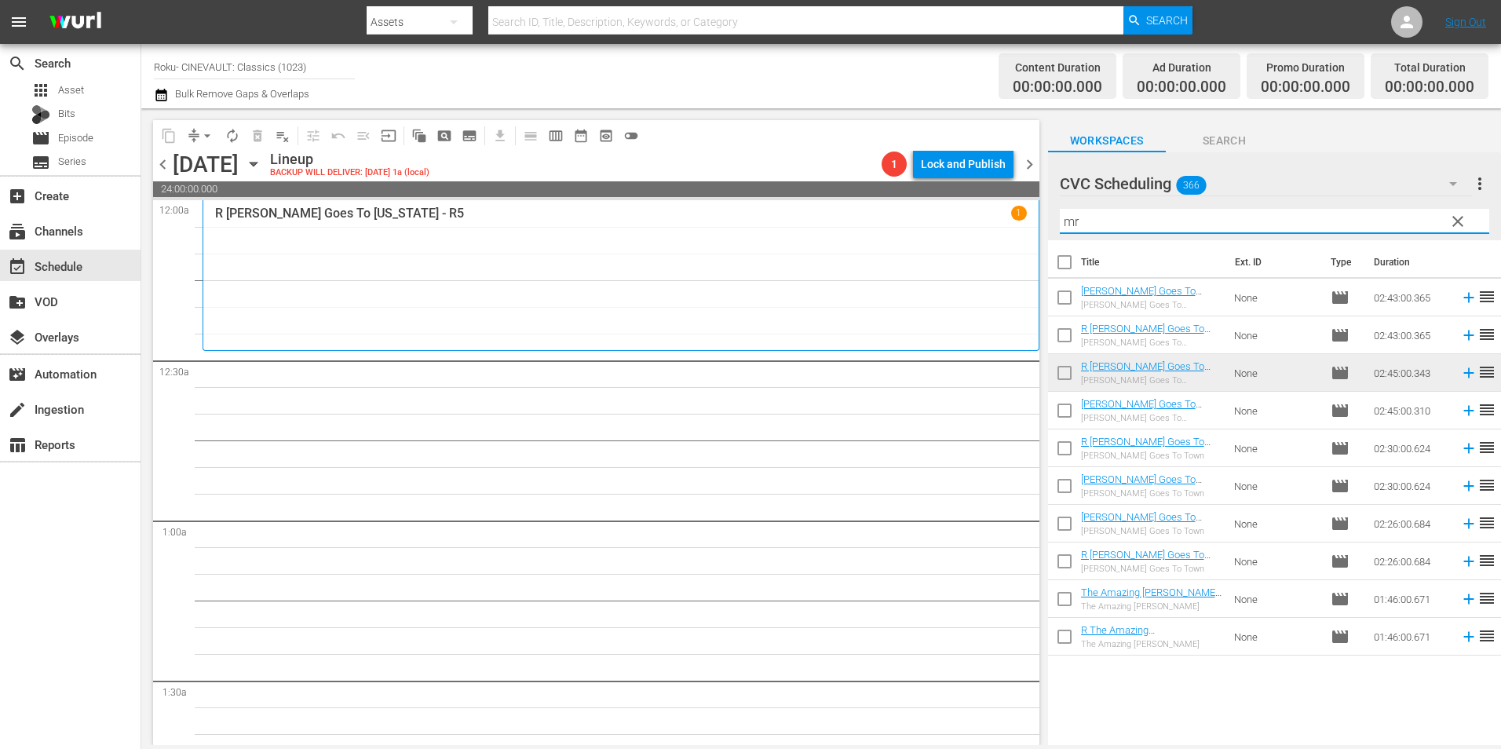
drag, startPoint x: 1050, startPoint y: 224, endPoint x: 1006, endPoint y: 221, distance: 44.1
click at [1006, 221] on div "content_copy compress arrow_drop_down autorenew_outlined delete_forever_outline…" at bounding box center [821, 426] width 1360 height 637
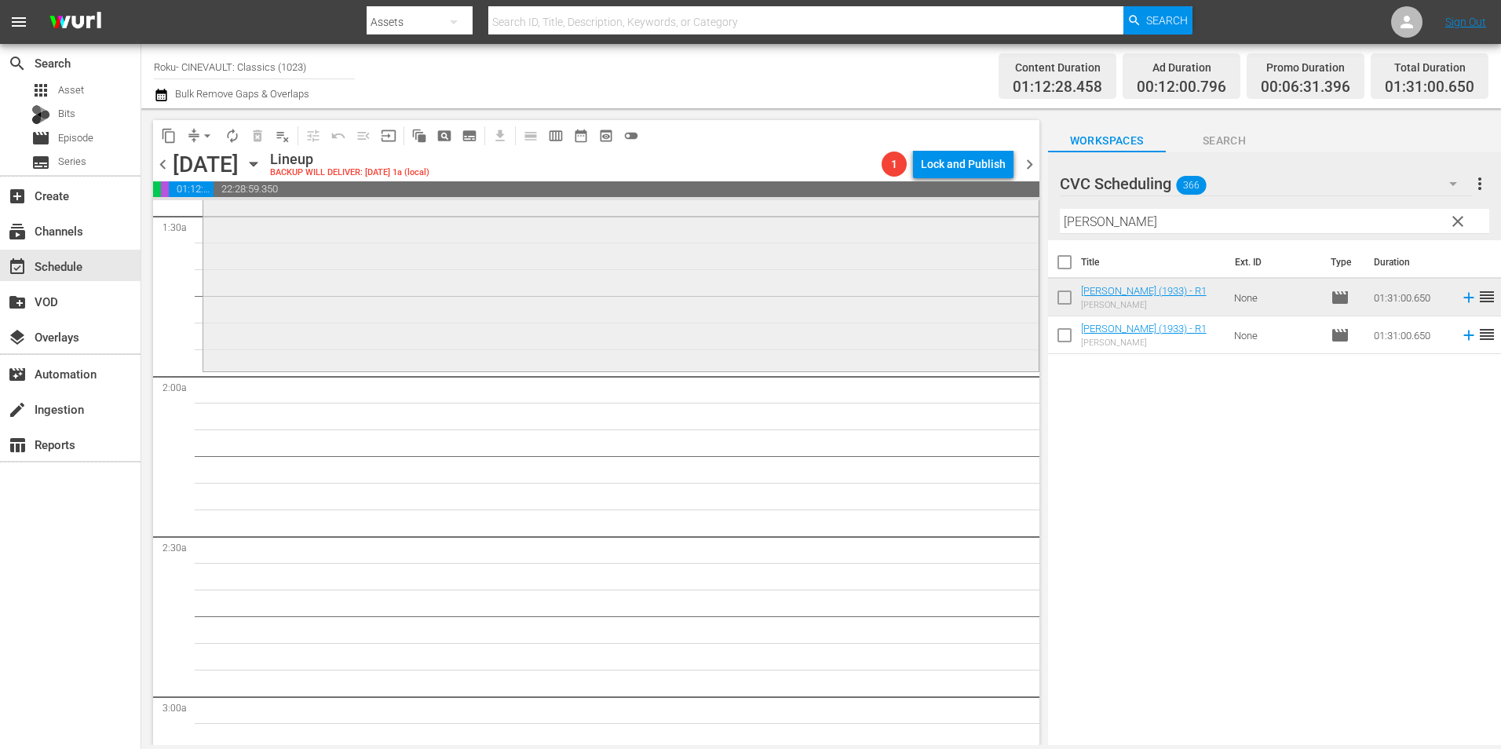
scroll to position [471, 0]
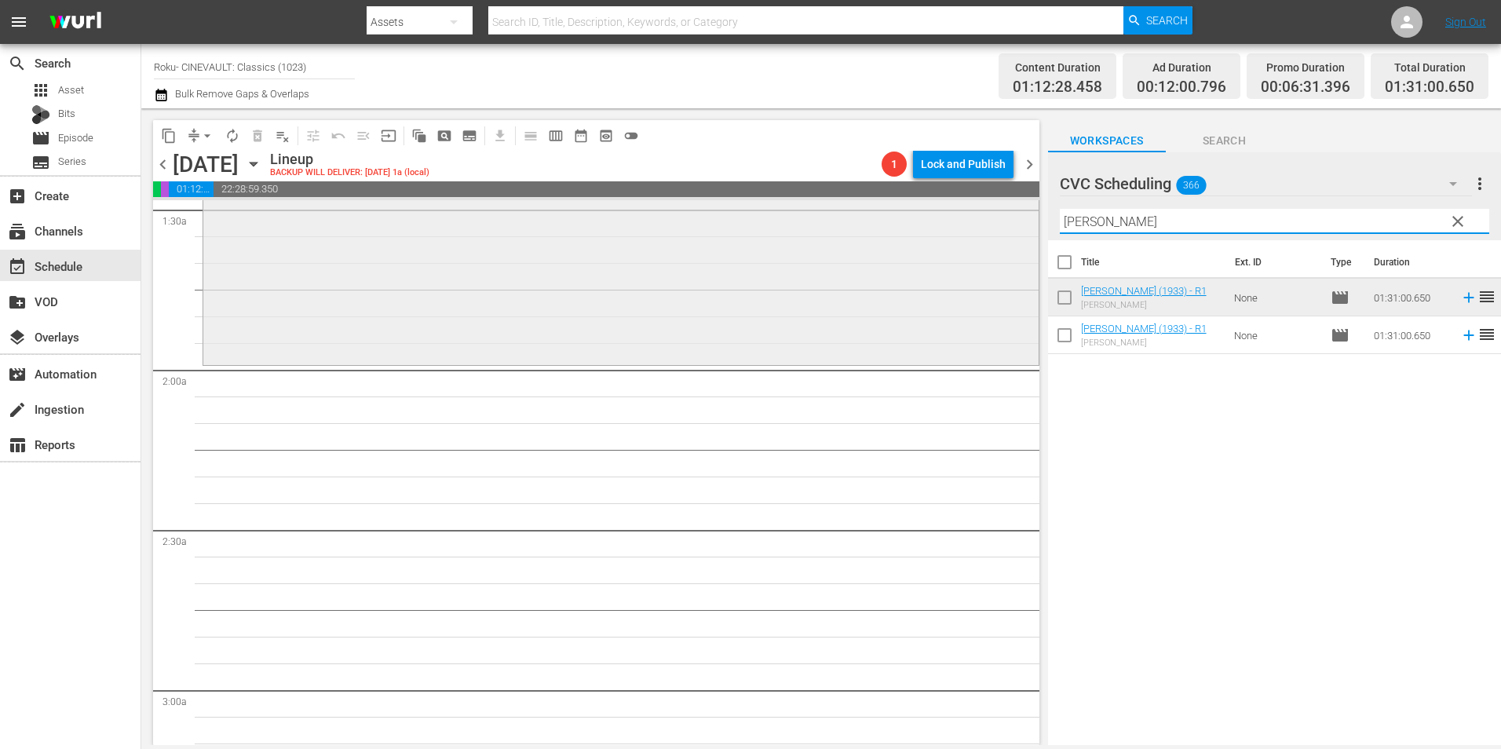
drag, startPoint x: 1138, startPoint y: 228, endPoint x: 916, endPoint y: 232, distance: 222.2
click at [916, 232] on div "content_copy compress arrow_drop_down autorenew_outlined delete_forever_outline…" at bounding box center [821, 426] width 1360 height 637
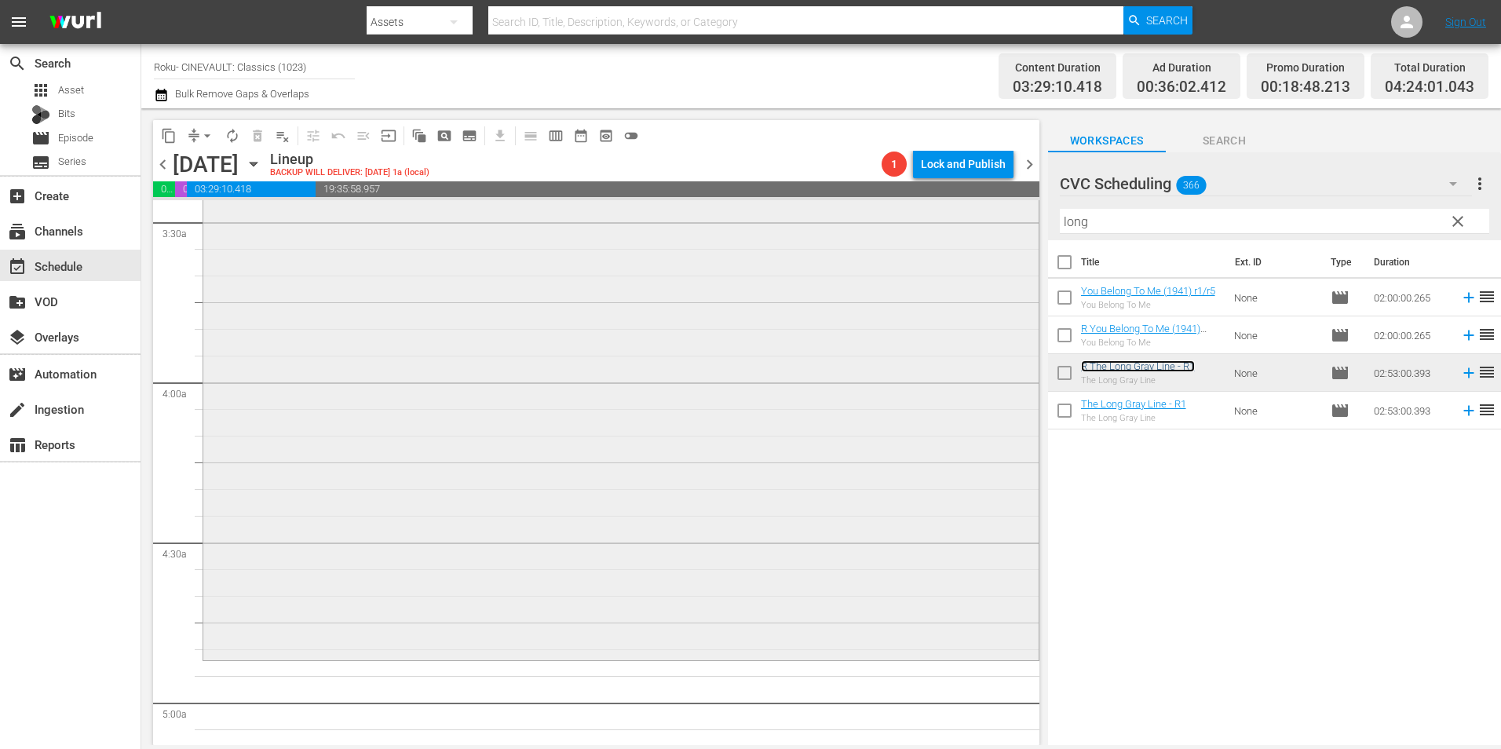
scroll to position [1334, 0]
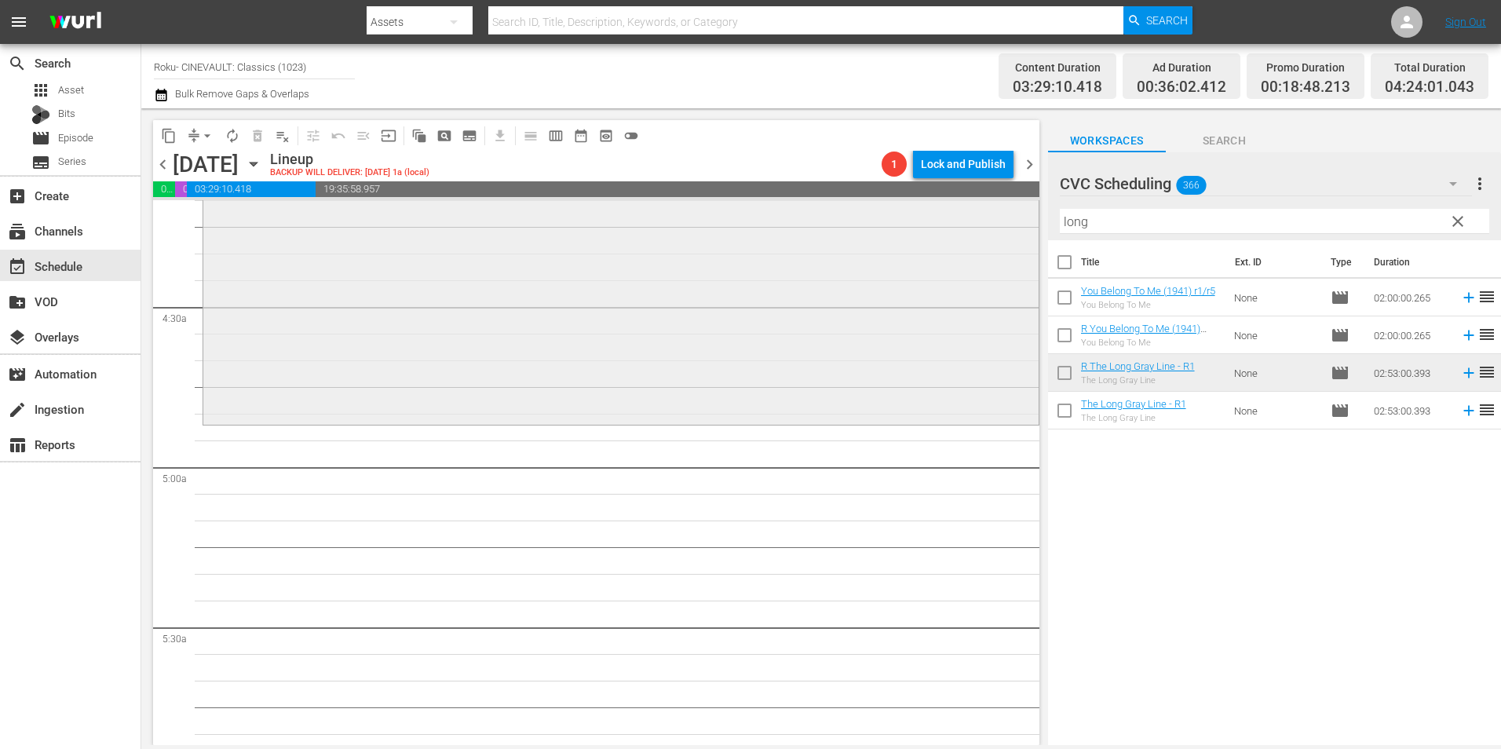
click at [931, 217] on div "content_copy compress arrow_drop_down autorenew_outlined delete_forever_outline…" at bounding box center [821, 426] width 1360 height 637
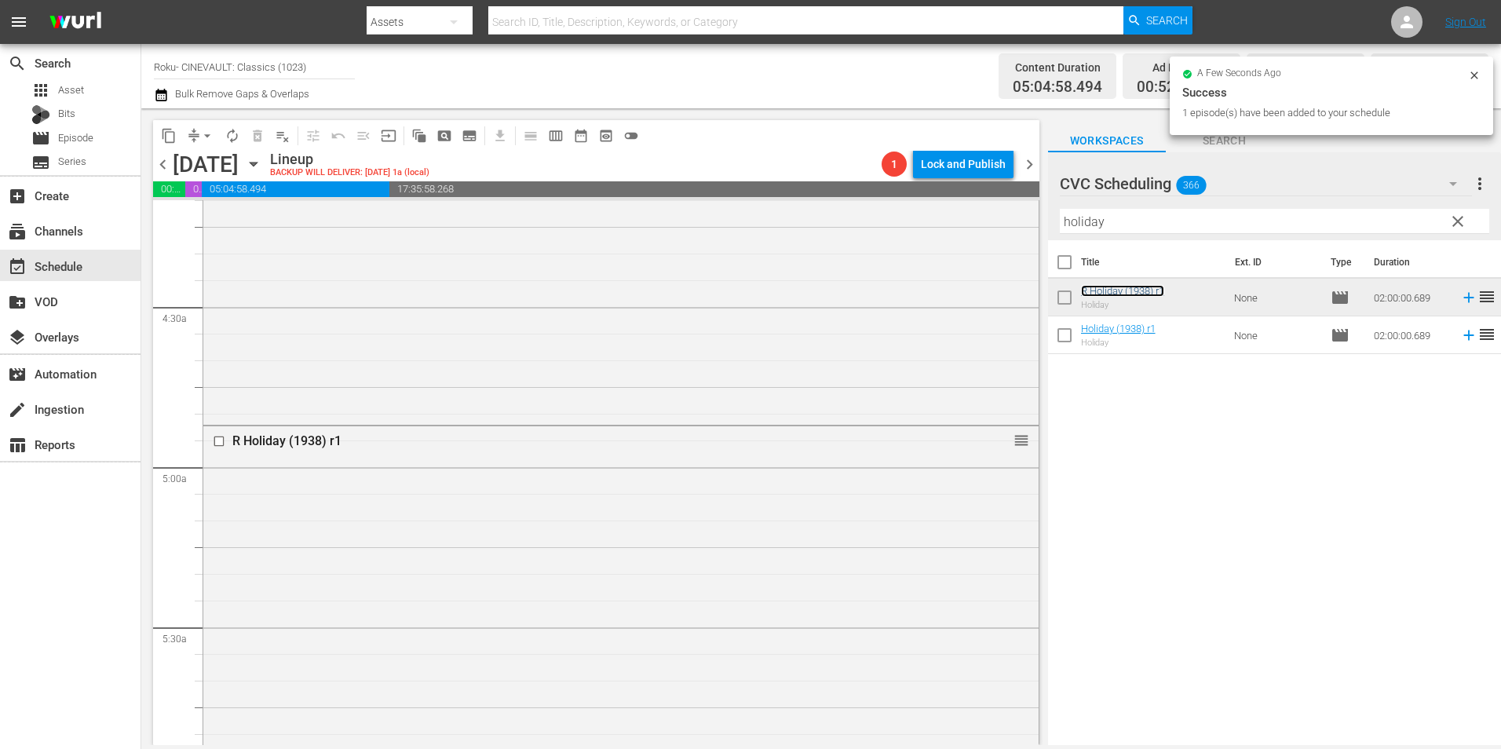
scroll to position [1884, 0]
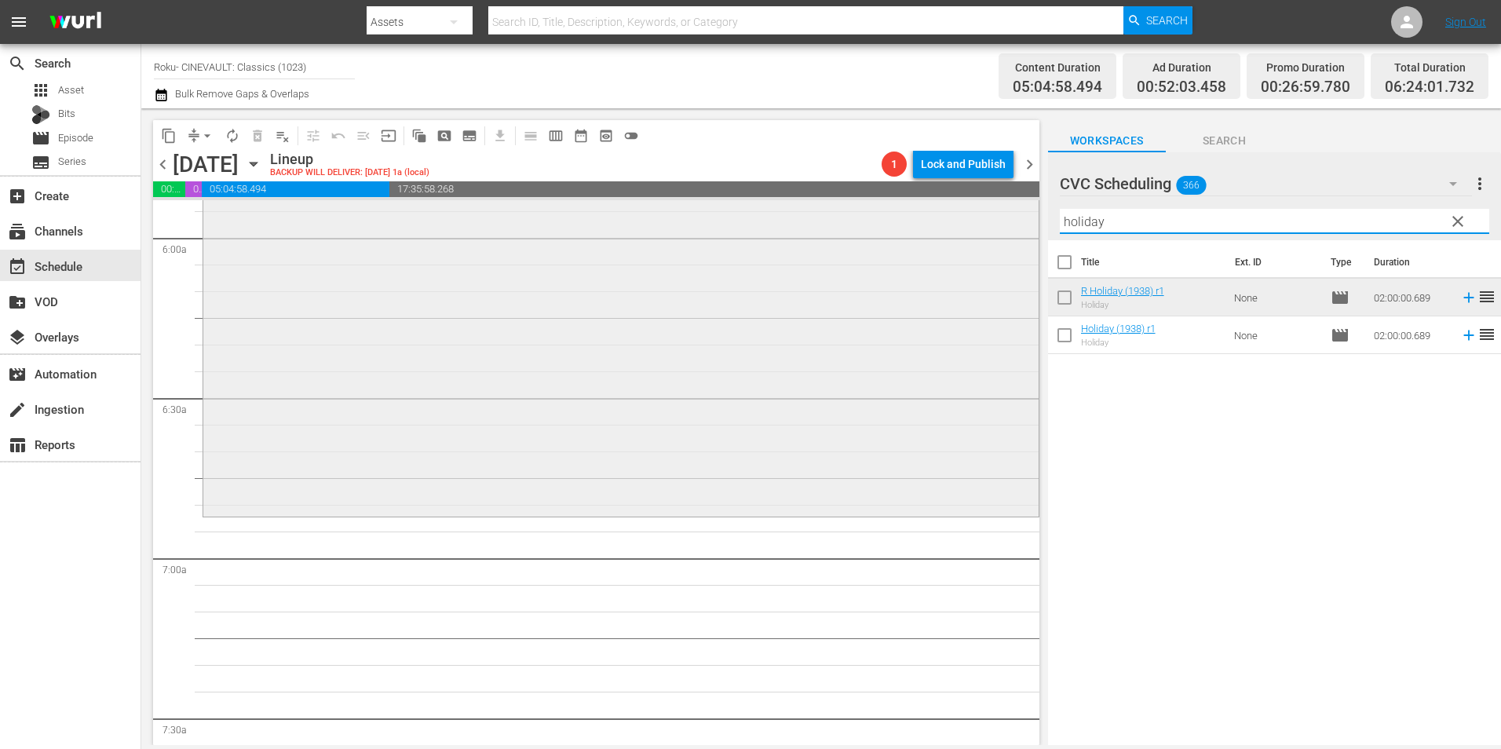
drag, startPoint x: 1149, startPoint y: 218, endPoint x: 976, endPoint y: 228, distance: 173.7
click at [976, 228] on div "content_copy compress arrow_drop_down autorenew_outlined delete_forever_outline…" at bounding box center [821, 426] width 1360 height 637
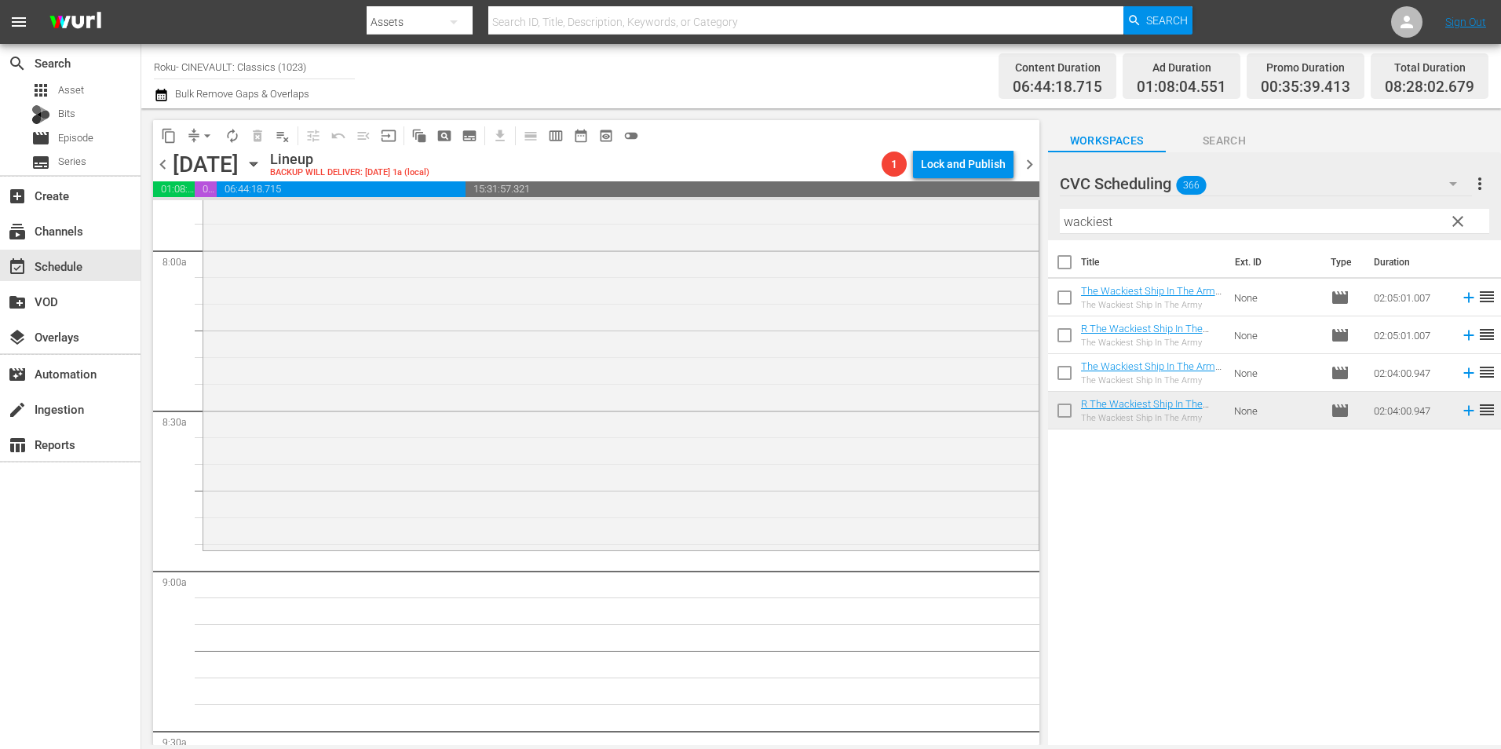
scroll to position [2669, 0]
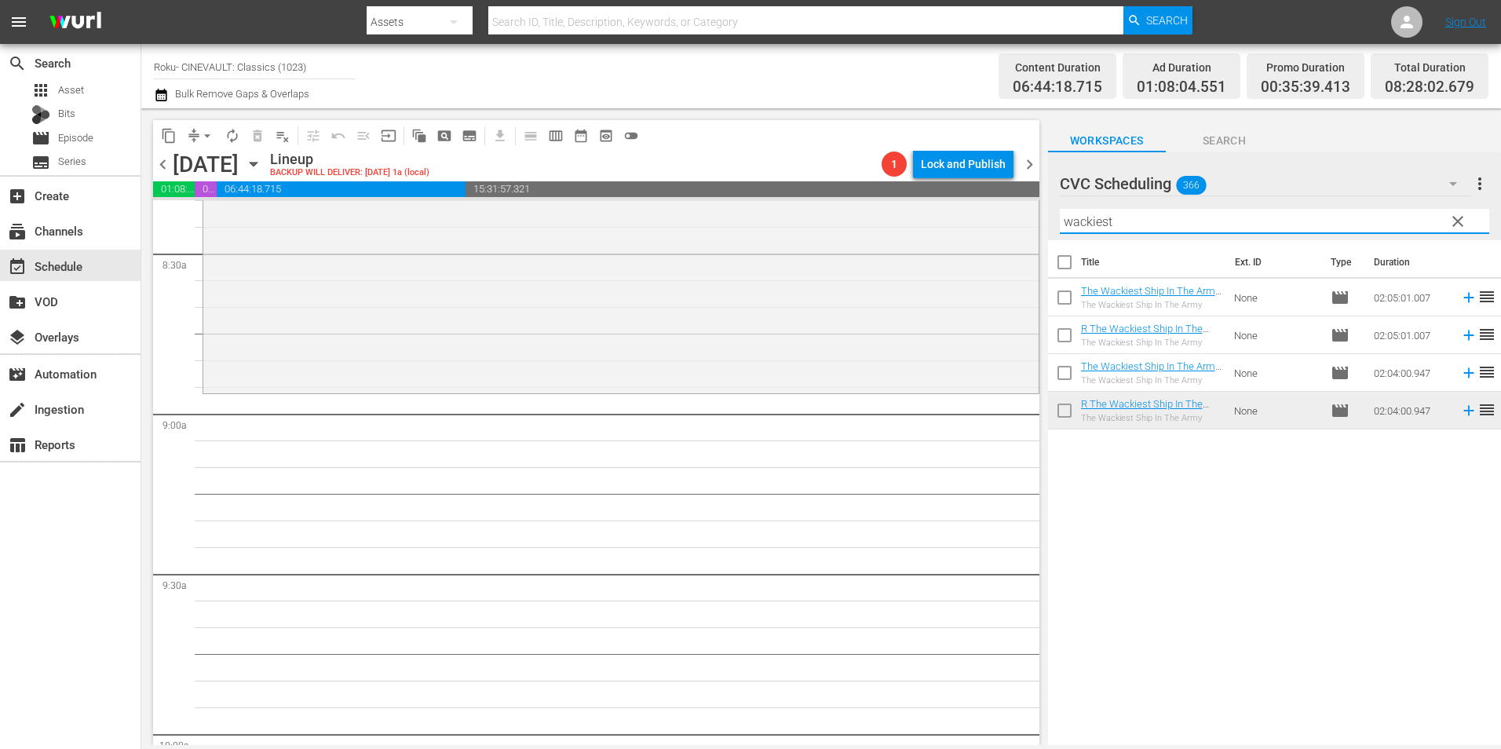
drag, startPoint x: 1126, startPoint y: 227, endPoint x: 1036, endPoint y: 237, distance: 90.8
click at [1036, 237] on div "content_copy compress arrow_drop_down autorenew_outlined delete_forever_outline…" at bounding box center [821, 426] width 1360 height 637
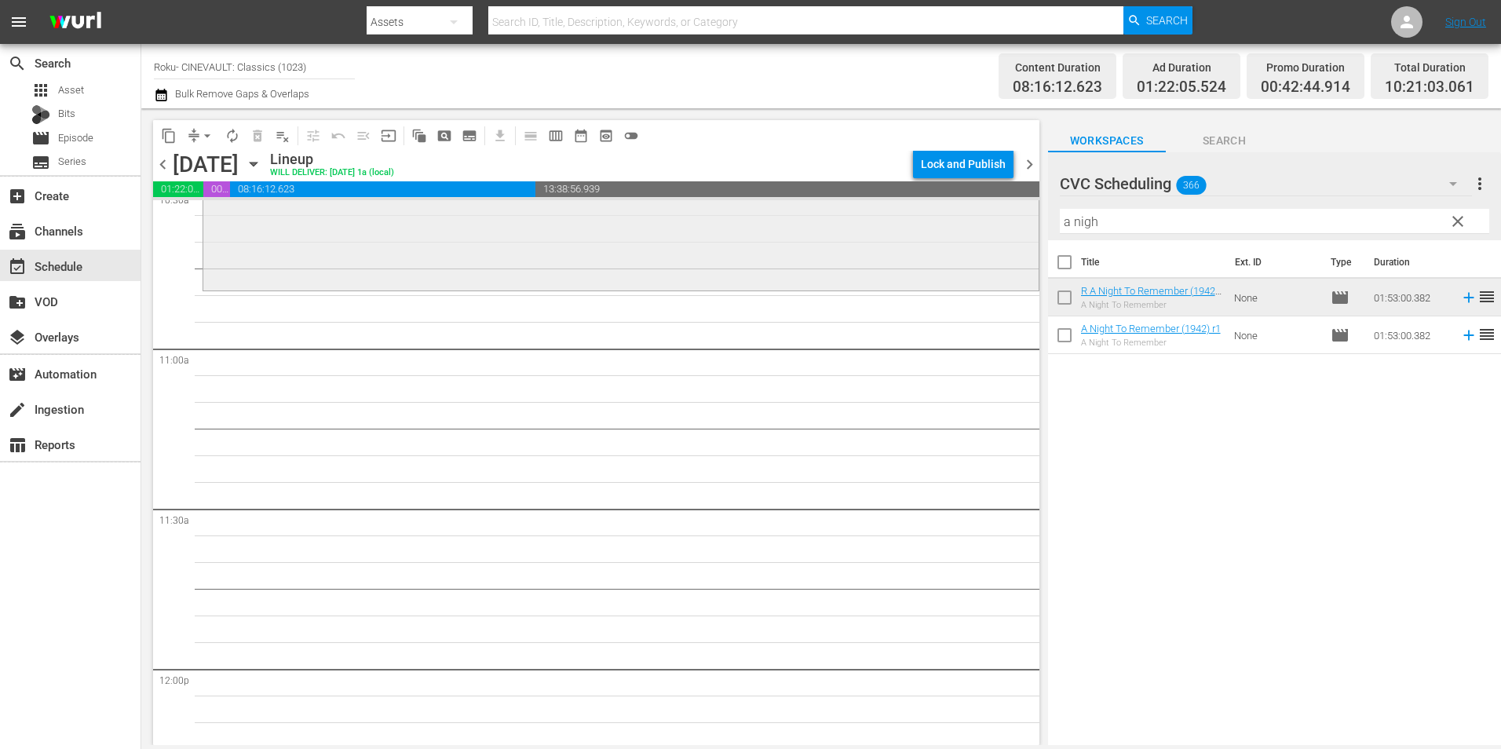
scroll to position [3375, 0]
drag, startPoint x: 1036, startPoint y: 228, endPoint x: 960, endPoint y: 228, distance: 76.1
click at [960, 228] on div "content_copy compress arrow_drop_down autorenew_outlined delete_forever_outline…" at bounding box center [821, 426] width 1360 height 637
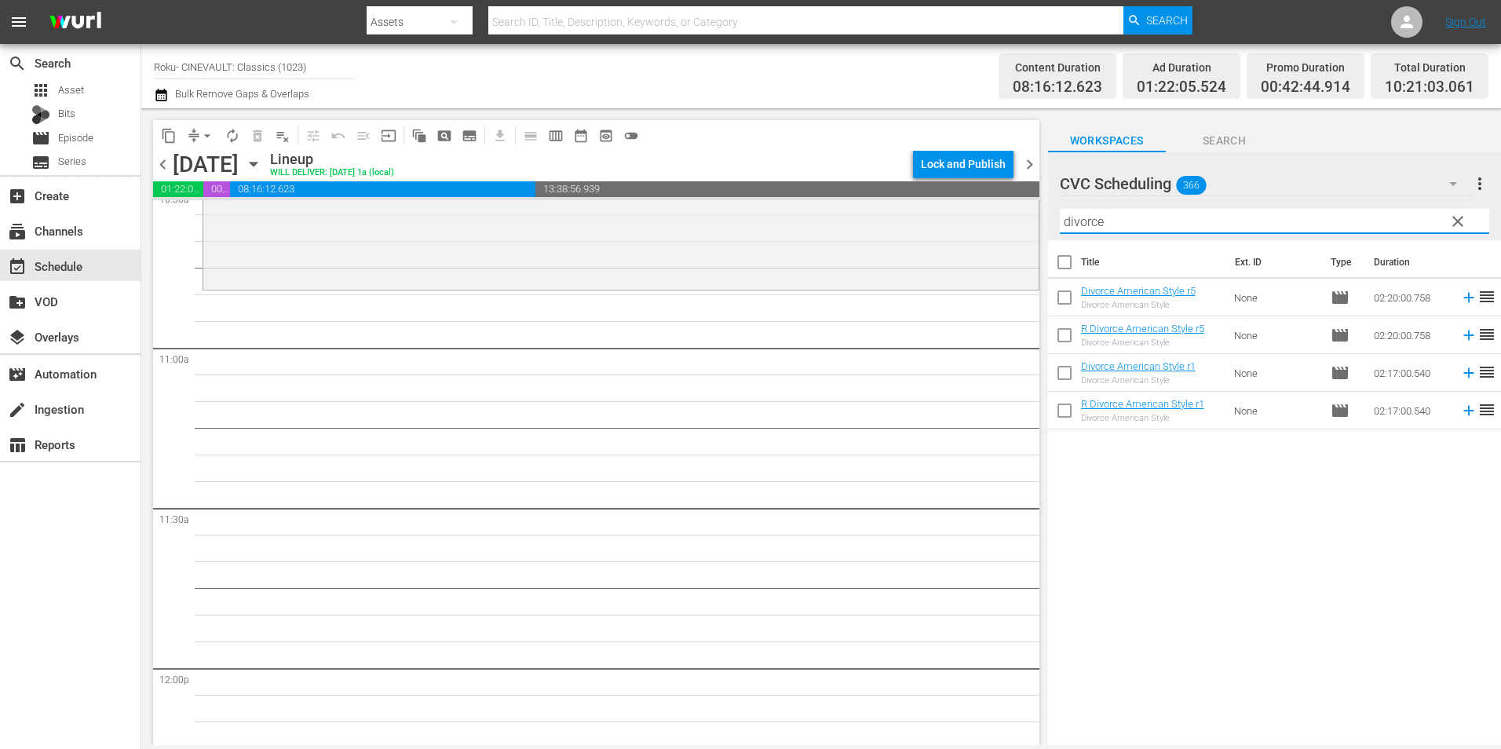
type input "divorce"
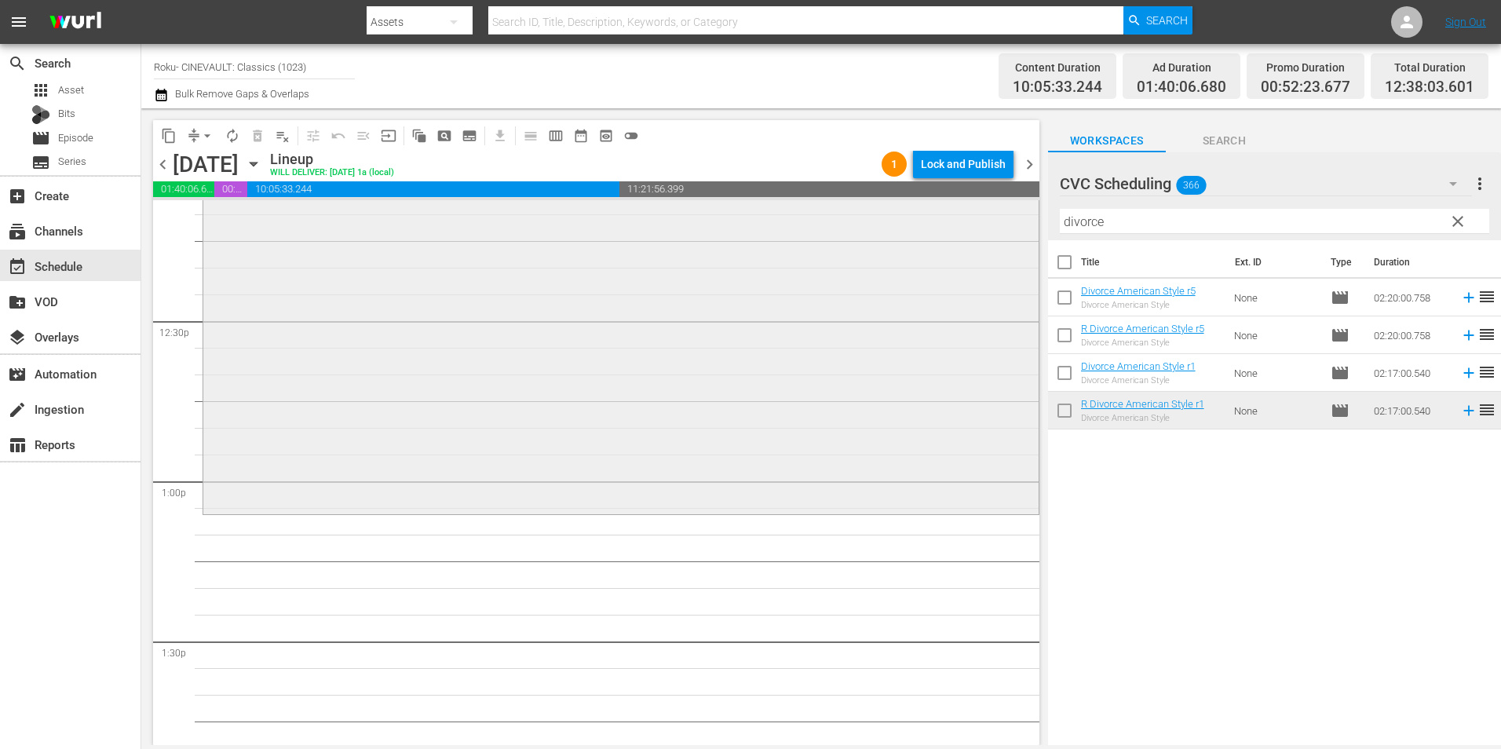
scroll to position [4082, 0]
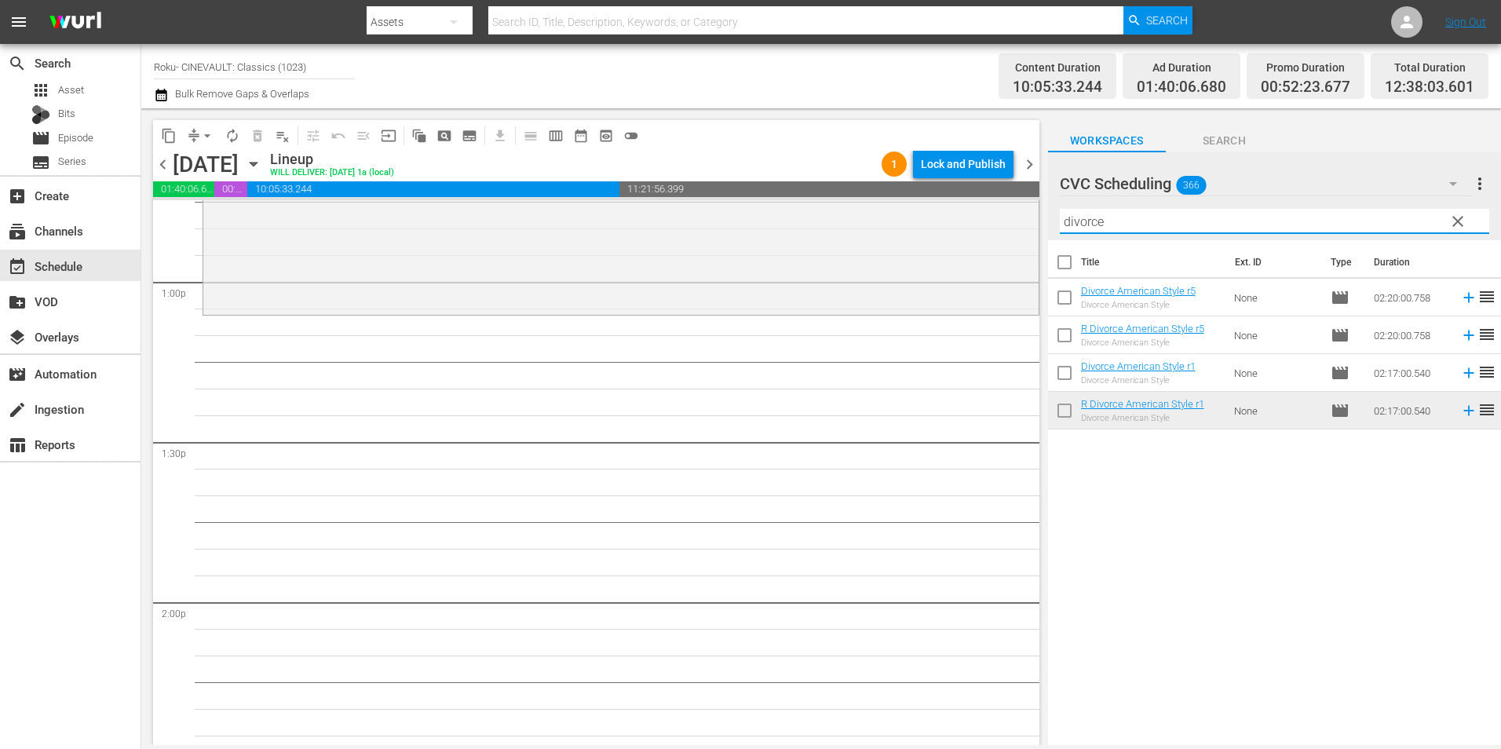
drag, startPoint x: 1147, startPoint y: 224, endPoint x: 1061, endPoint y: 219, distance: 85.7
click at [1061, 219] on input "divorce" at bounding box center [1274, 221] width 429 height 25
click at [1456, 224] on span "clear" at bounding box center [1457, 221] width 19 height 19
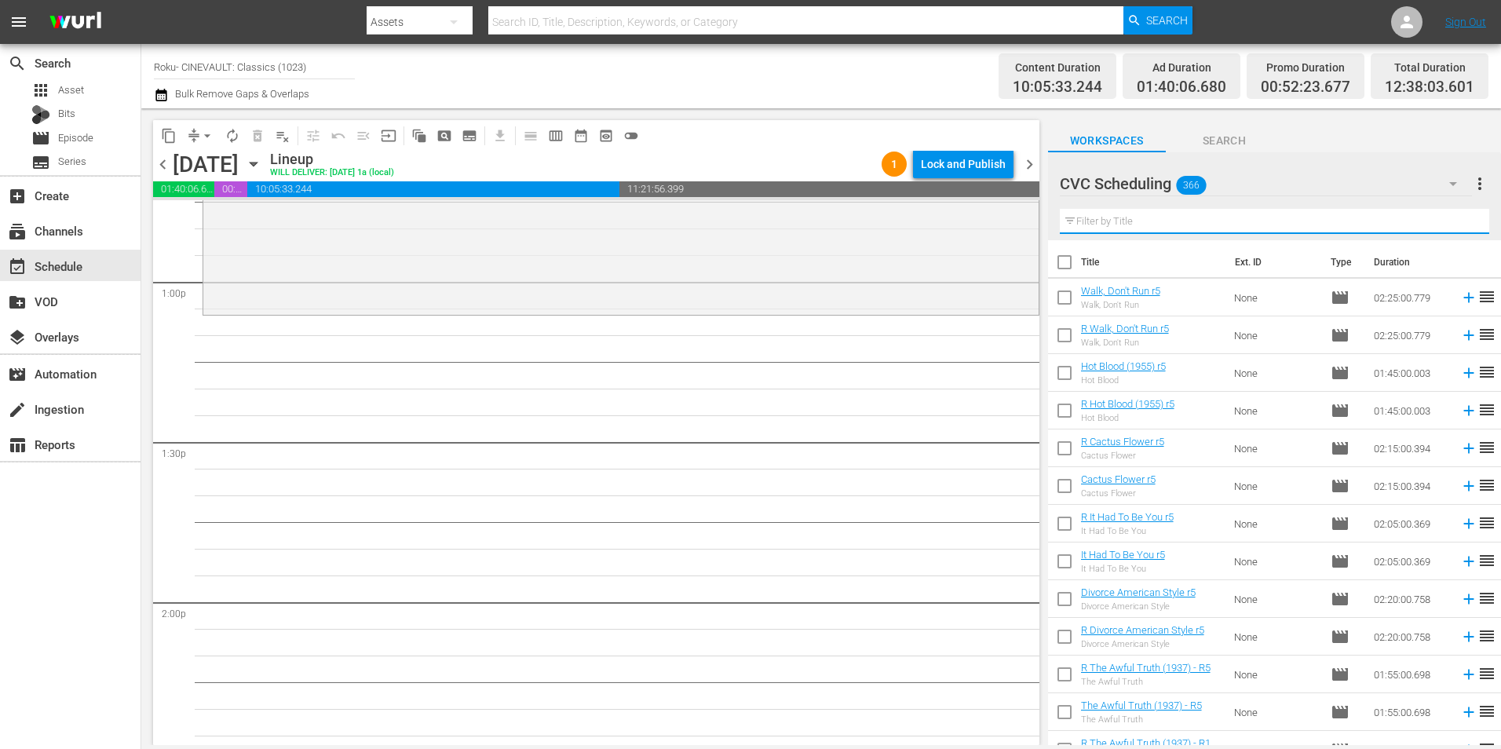
click at [1363, 220] on input "text" at bounding box center [1274, 221] width 429 height 25
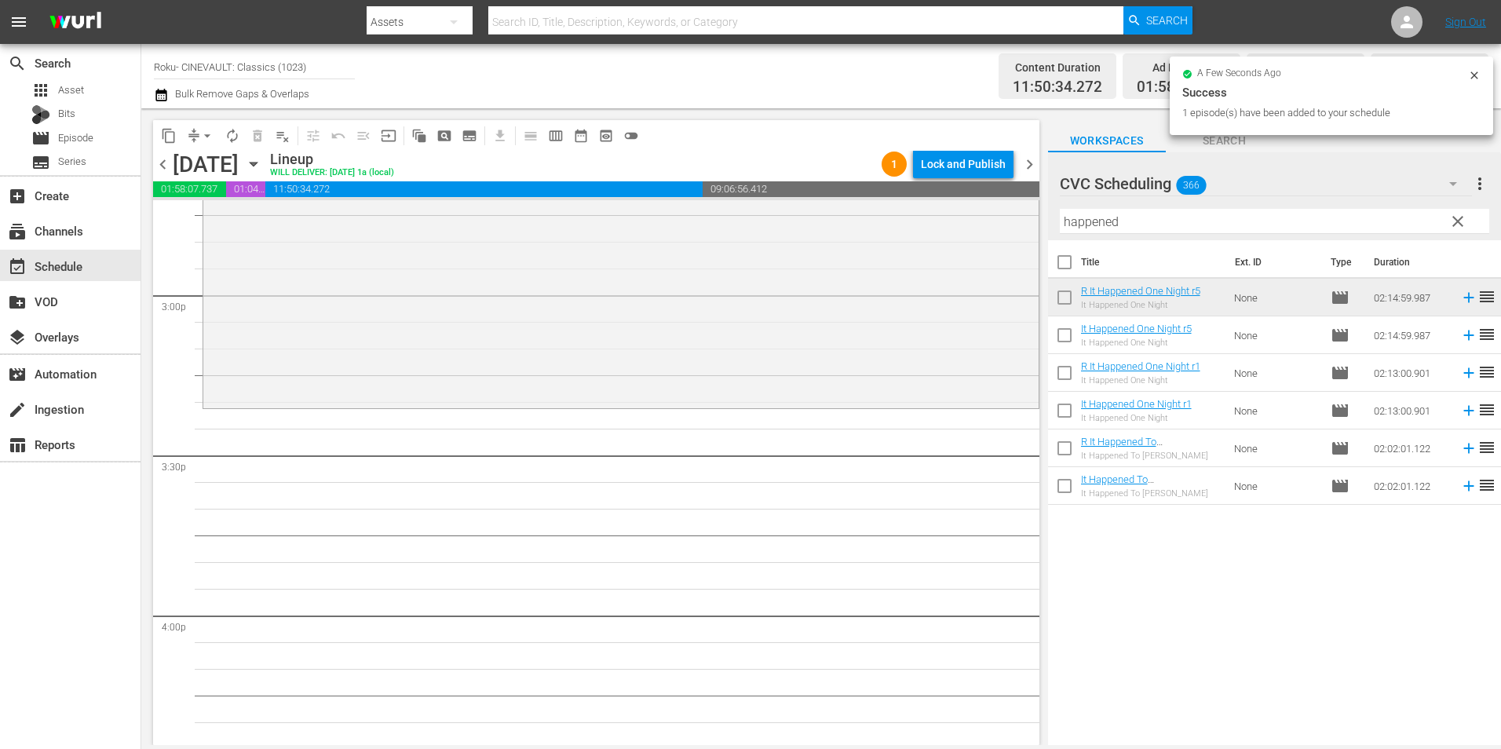
scroll to position [4710, 0]
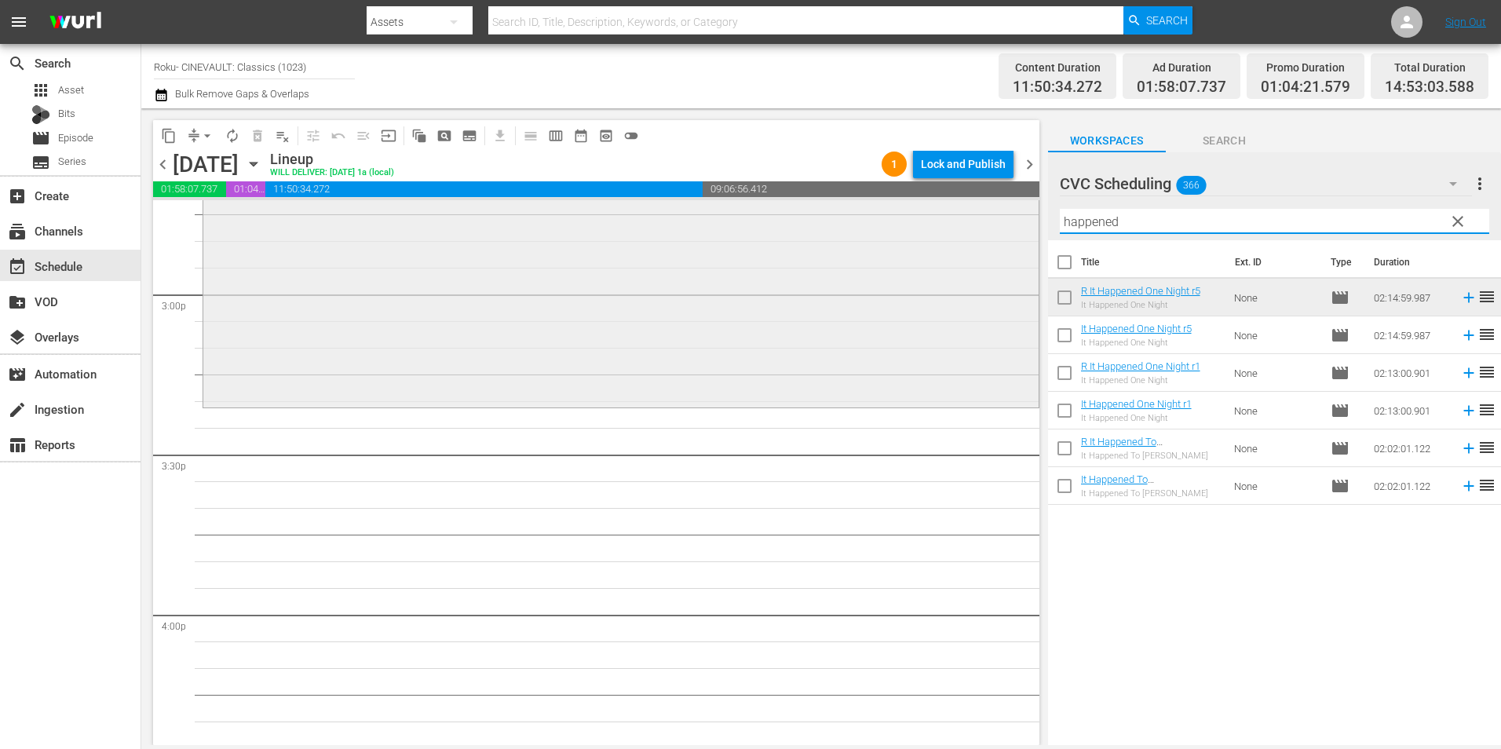
drag, startPoint x: 1135, startPoint y: 220, endPoint x: 1021, endPoint y: 222, distance: 113.8
click at [1021, 222] on div "content_copy compress arrow_drop_down autorenew_outlined delete_forever_outline…" at bounding box center [821, 426] width 1360 height 637
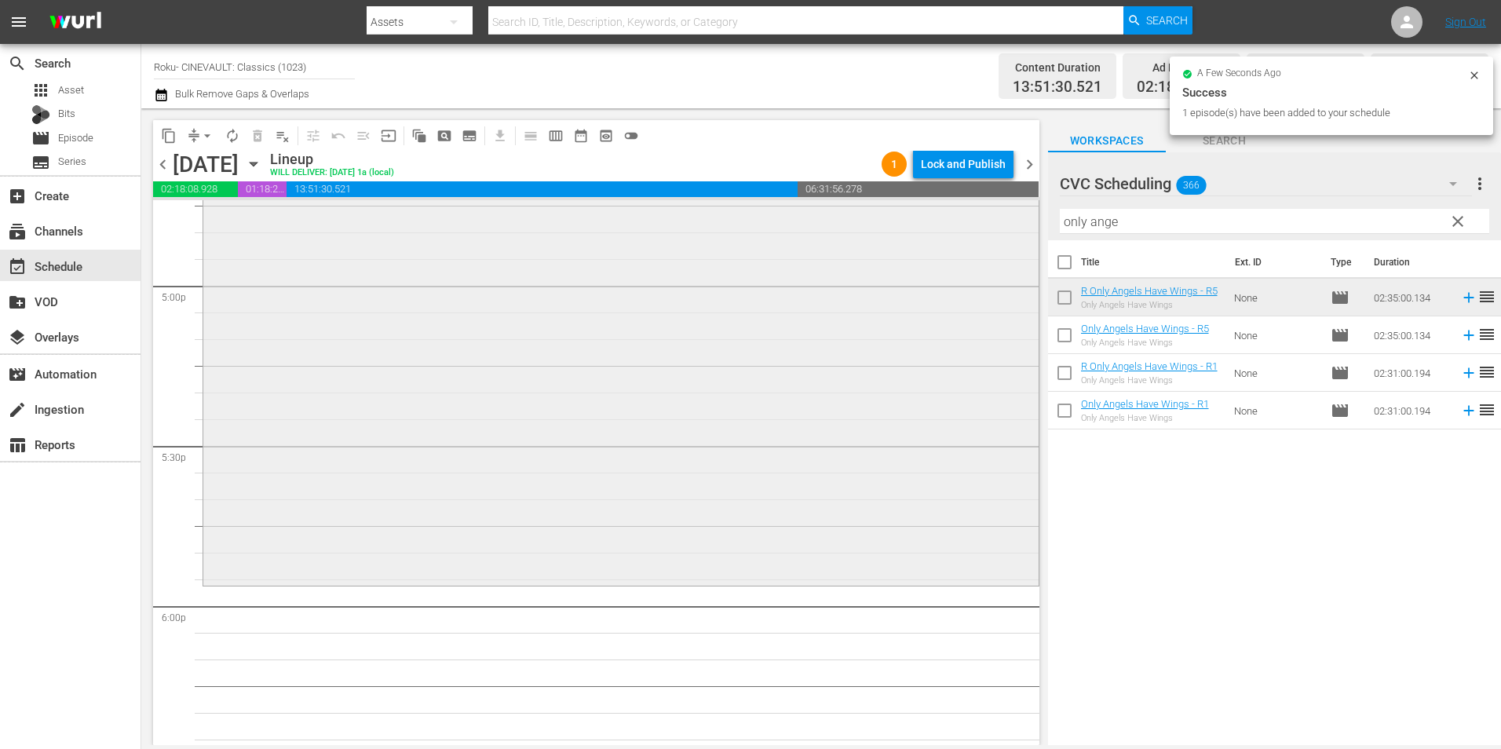
scroll to position [5495, 0]
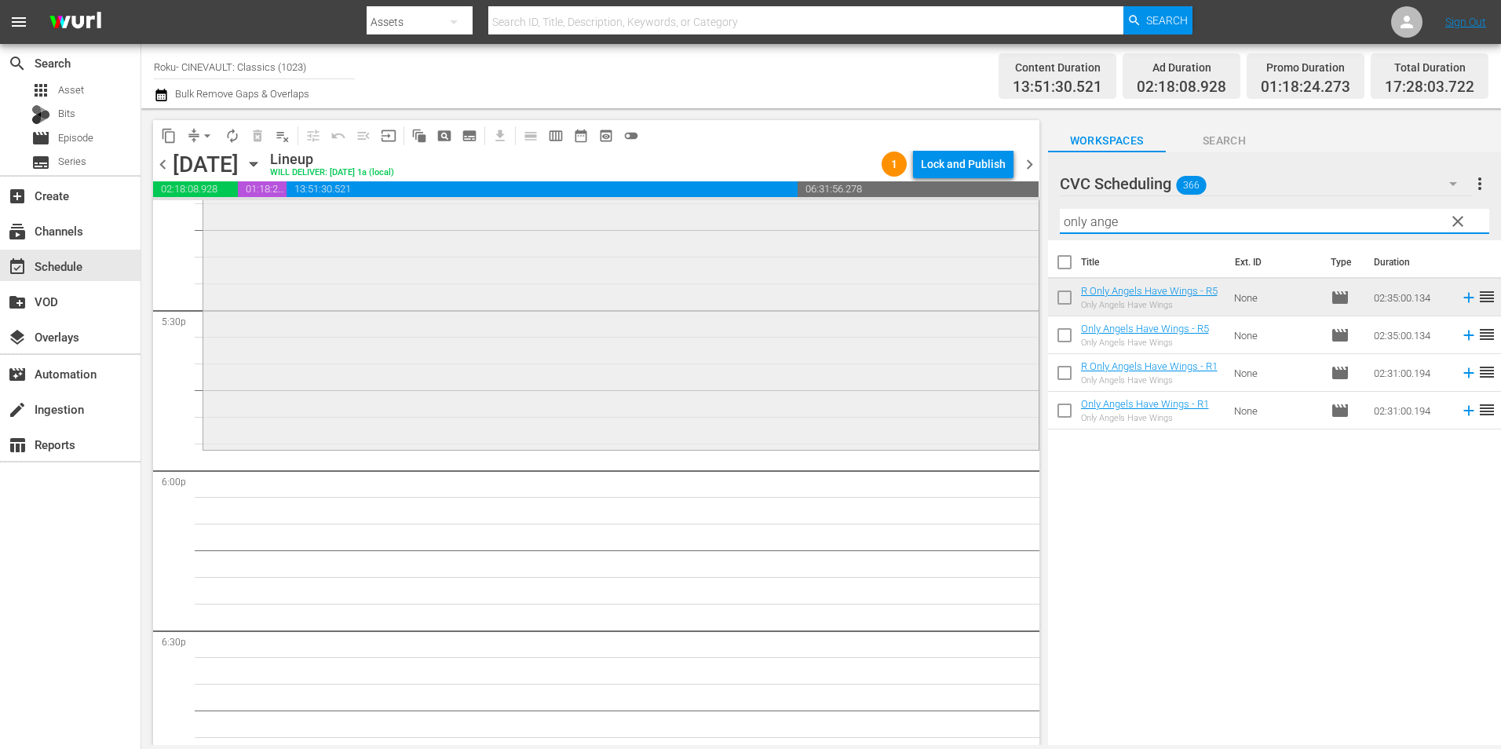
drag, startPoint x: 1134, startPoint y: 222, endPoint x: 962, endPoint y: 227, distance: 172.8
click at [962, 227] on div "content_copy compress arrow_drop_down autorenew_outlined delete_forever_outline…" at bounding box center [821, 426] width 1360 height 637
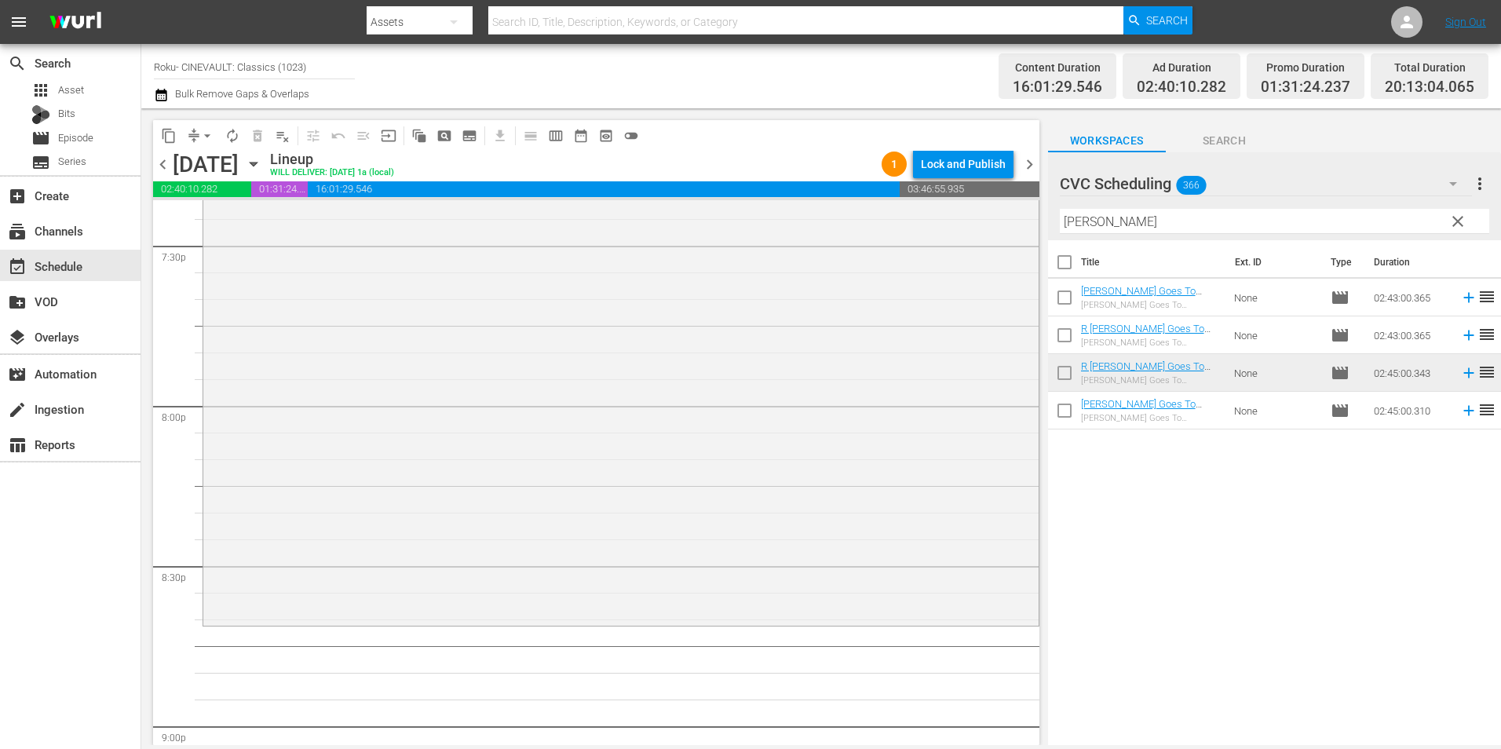
scroll to position [6201, 0]
drag, startPoint x: 1095, startPoint y: 222, endPoint x: 1035, endPoint y: 224, distance: 59.7
click at [1035, 224] on div "content_copy compress arrow_drop_down autorenew_outlined delete_forever_outline…" at bounding box center [821, 426] width 1360 height 637
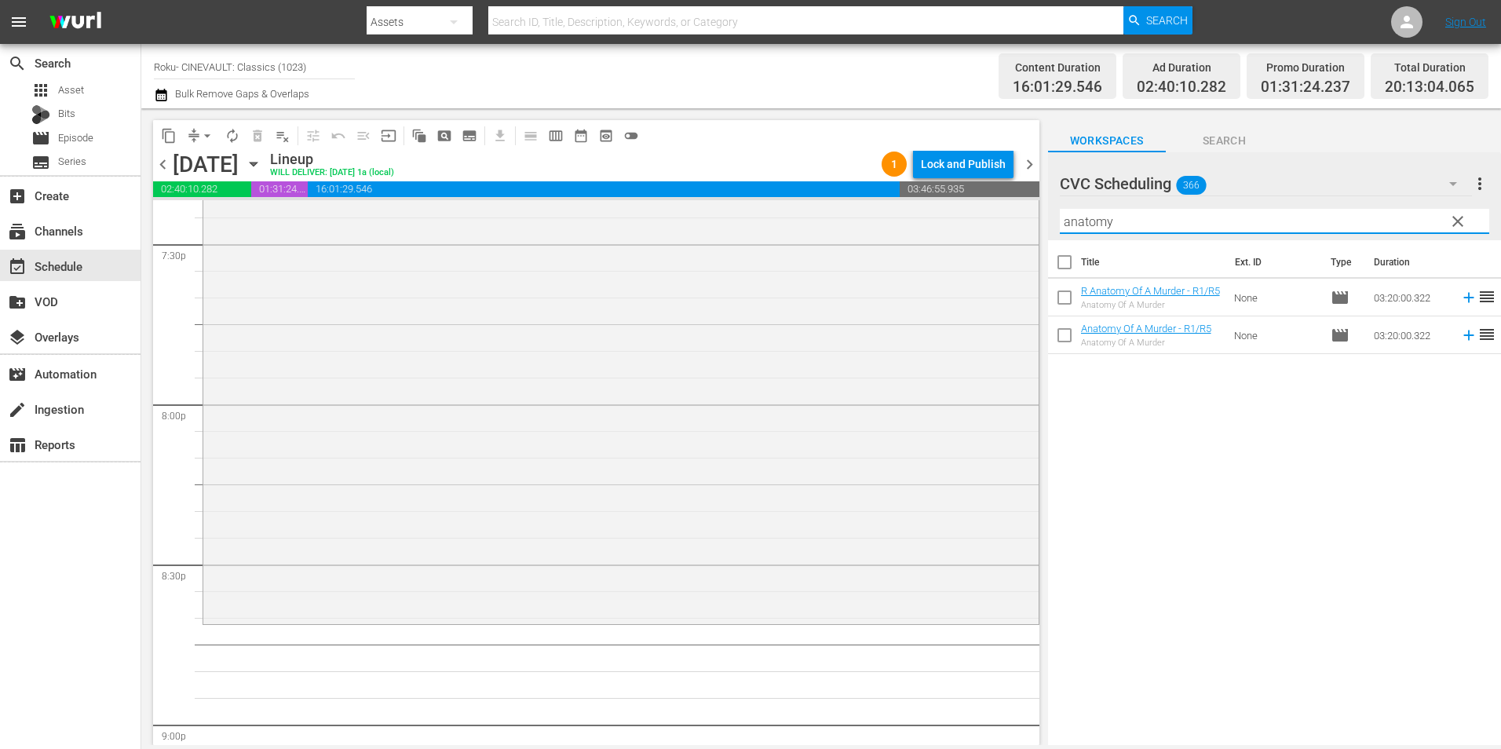
type input "anatomy"
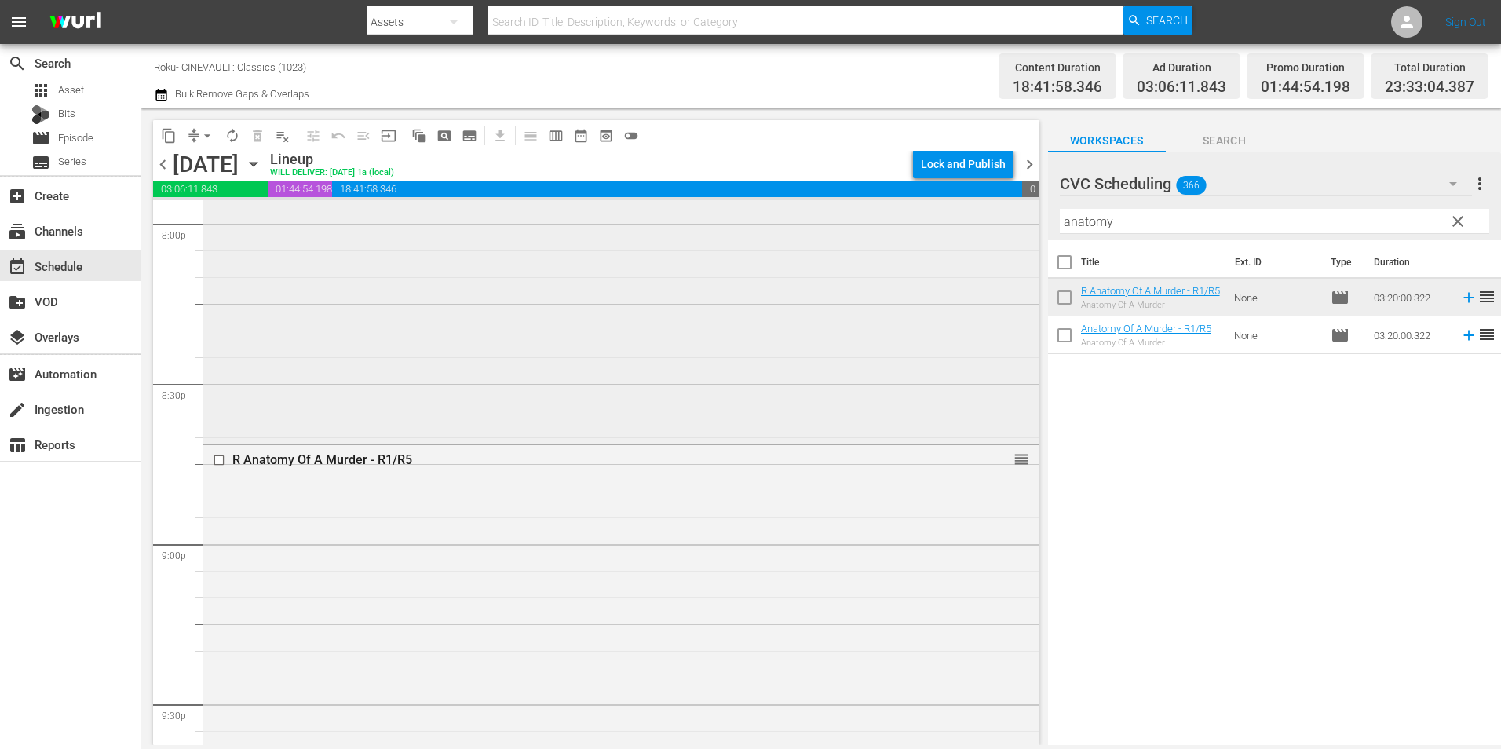
scroll to position [6521, 0]
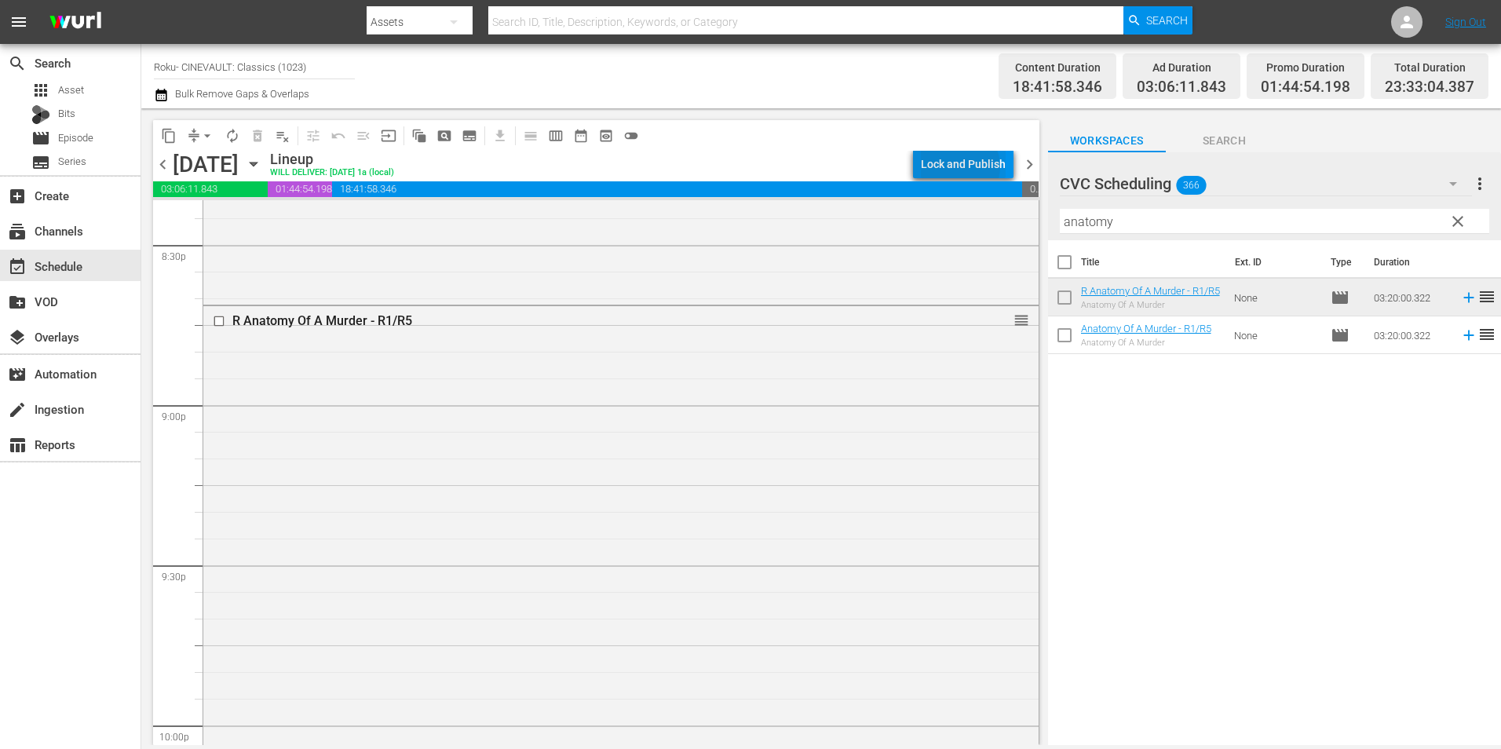
click at [963, 166] on div "Lock and Publish" at bounding box center [963, 164] width 85 height 28
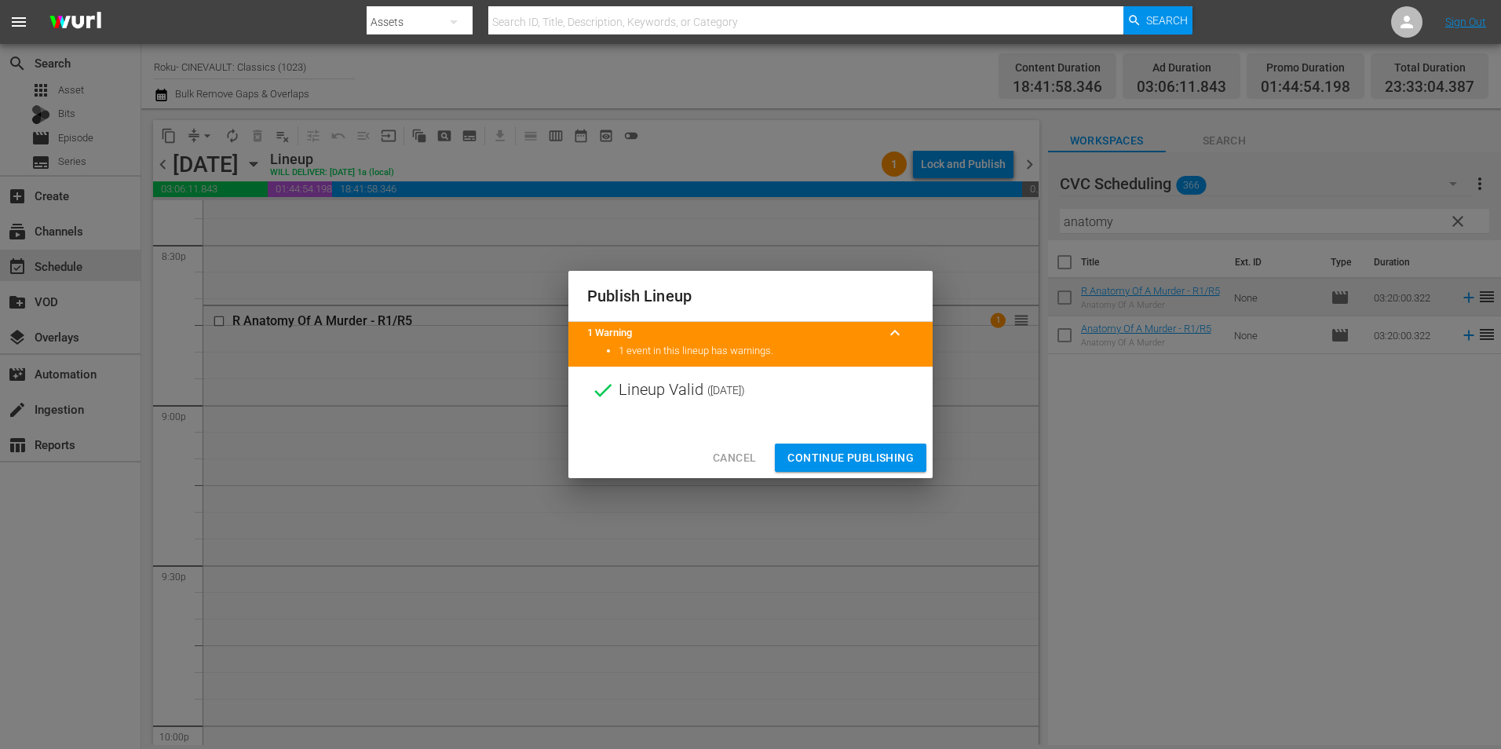
click at [852, 444] on button "Continue Publishing" at bounding box center [850, 458] width 151 height 29
